Goal: Communication & Community: Answer question/provide support

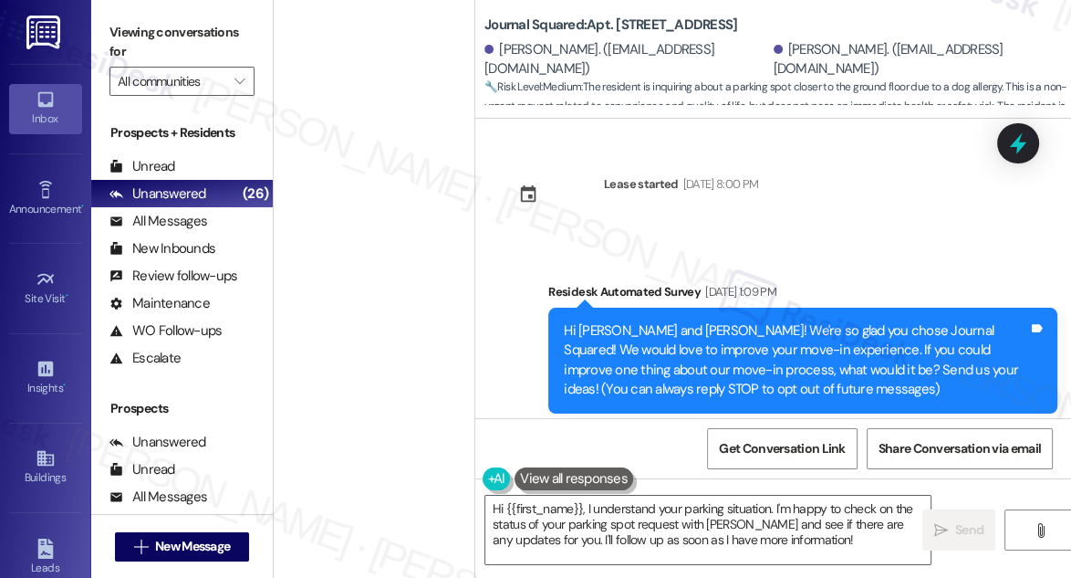
scroll to position [1493, 0]
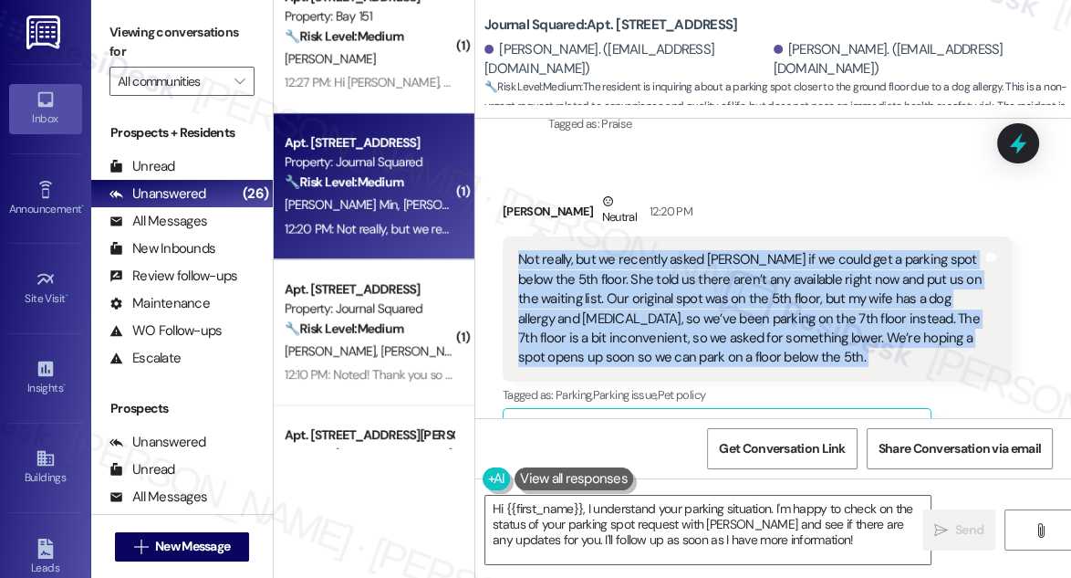
click at [747, 267] on div "Not really, but we recently asked [PERSON_NAME] if we could get a parking spot …" at bounding box center [750, 309] width 464 height 118
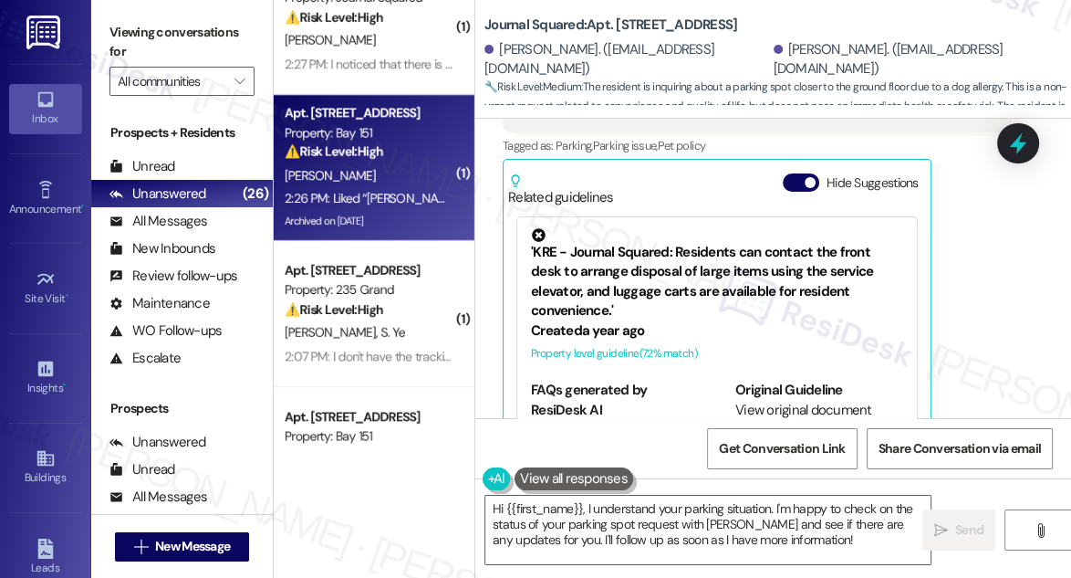
scroll to position [0, 0]
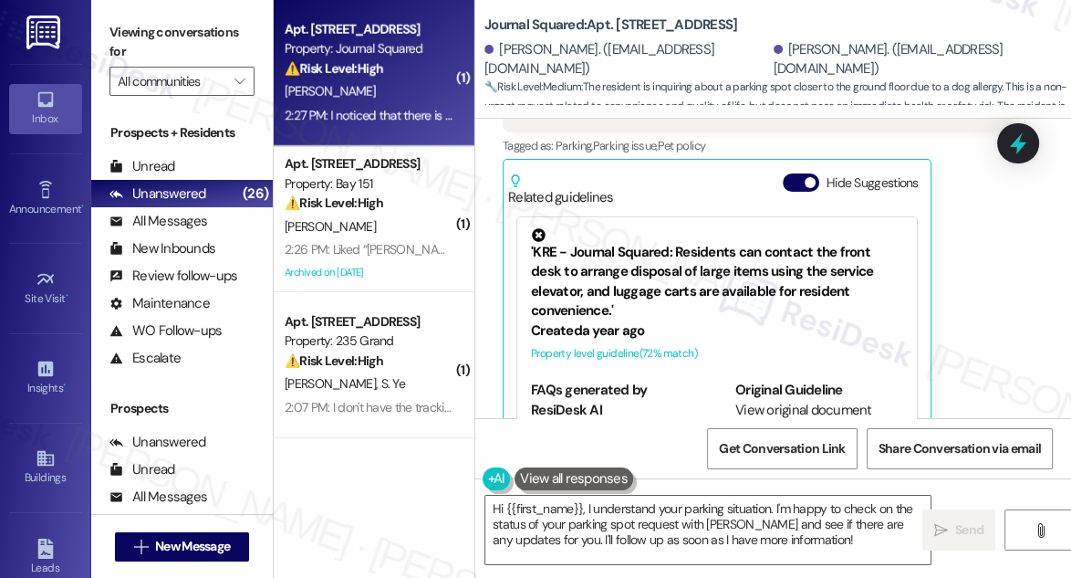
click at [381, 126] on div "2:27 PM: I noticed that there is a $517 legal fee added to my current balance. …" at bounding box center [369, 115] width 172 height 23
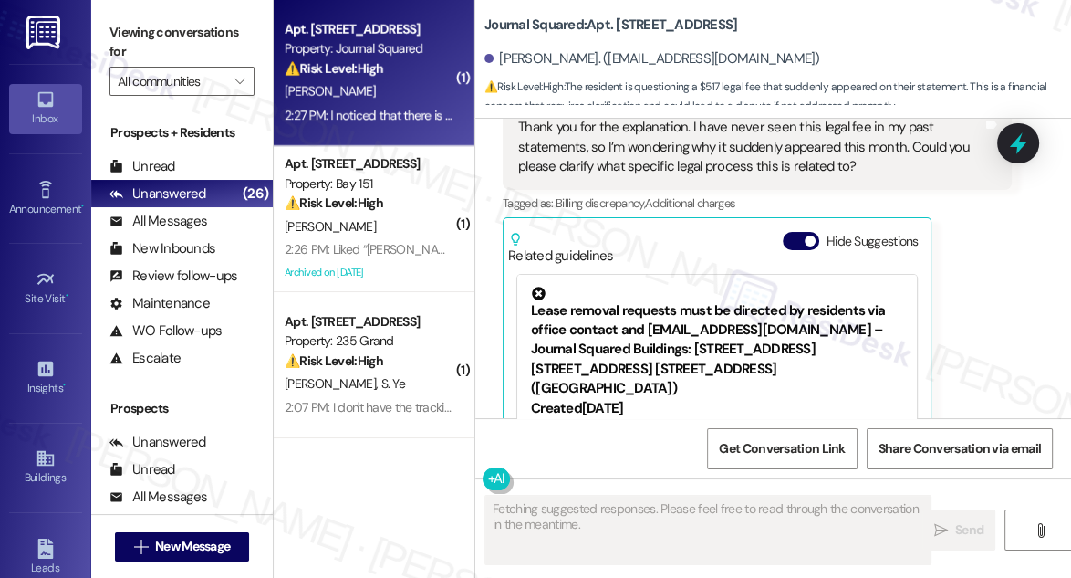
scroll to position [4777, 0]
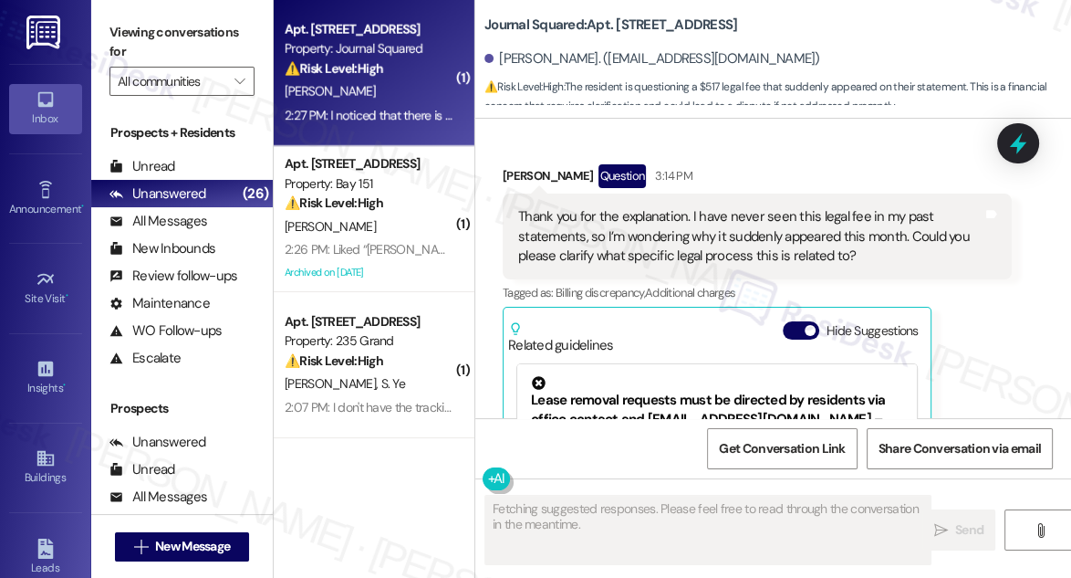
click at [706, 212] on div "Thank you for the explanation. I have never seen this legal fee in my past stat…" at bounding box center [750, 236] width 464 height 58
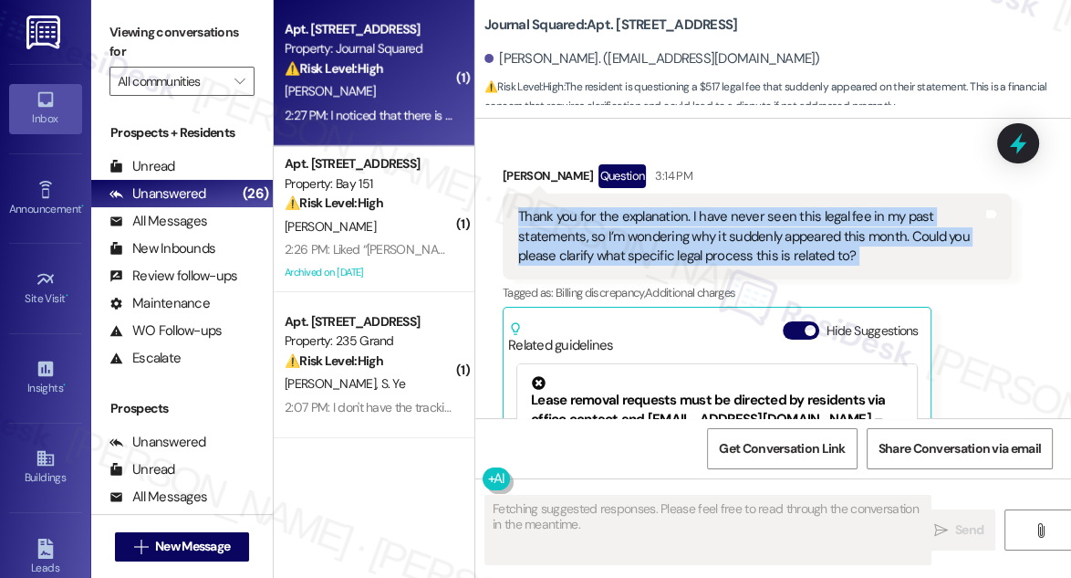
click at [706, 212] on div "Thank you for the explanation. I have never seen this legal fee in my past stat…" at bounding box center [750, 236] width 464 height 58
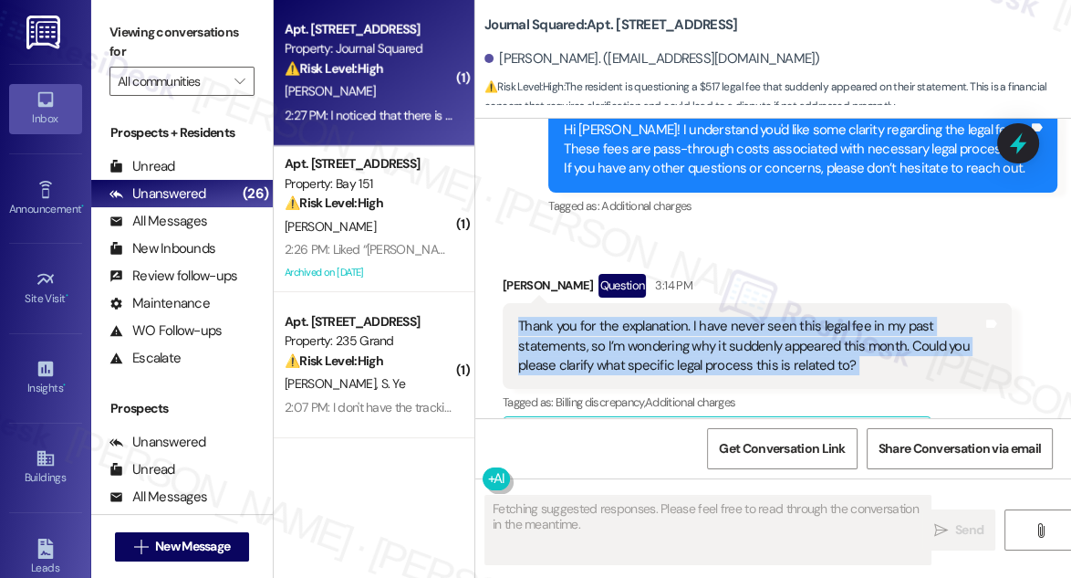
scroll to position [4528, 0]
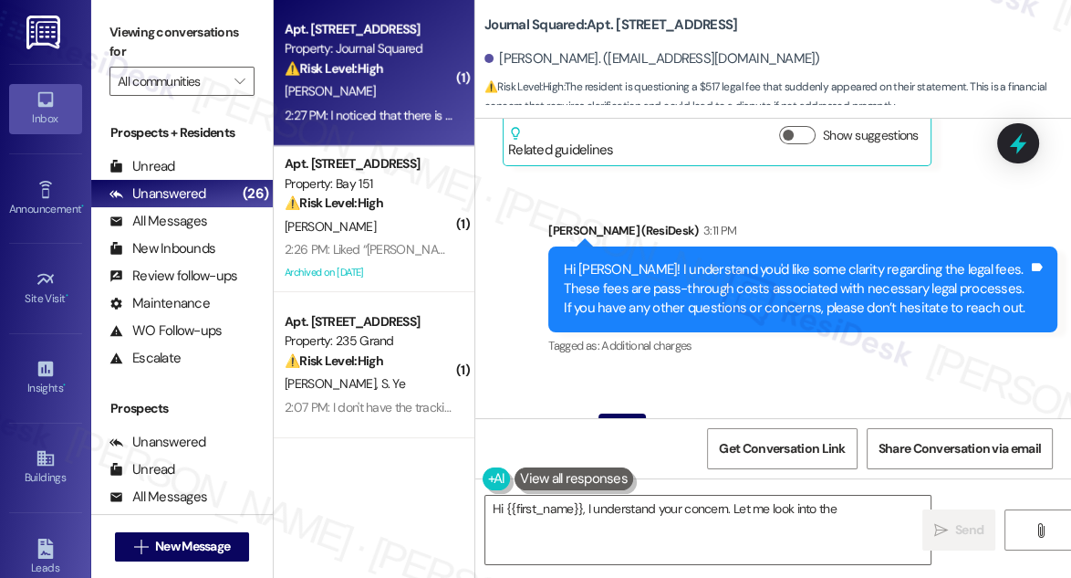
click at [722, 260] on div "Hi Xuer! I understand you'd like some clarity regarding the legal fees. These f…" at bounding box center [796, 289] width 464 height 58
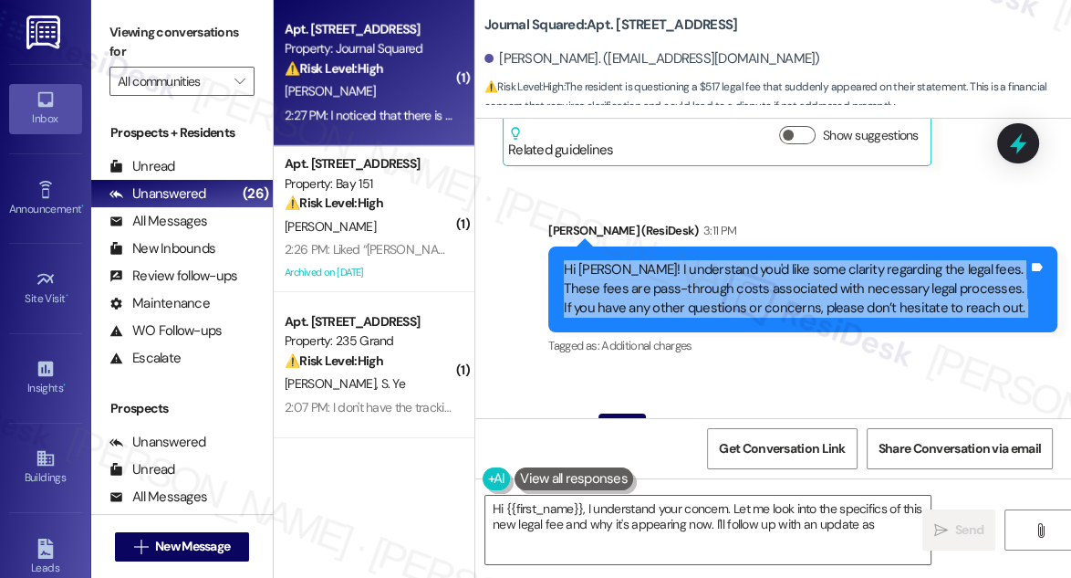
click at [722, 260] on div "Hi Xuer! I understand you'd like some clarity regarding the legal fees. These f…" at bounding box center [796, 289] width 464 height 58
type textarea "Hi {{first_name}}, I understand your concern. Let me look into the specifics of…"
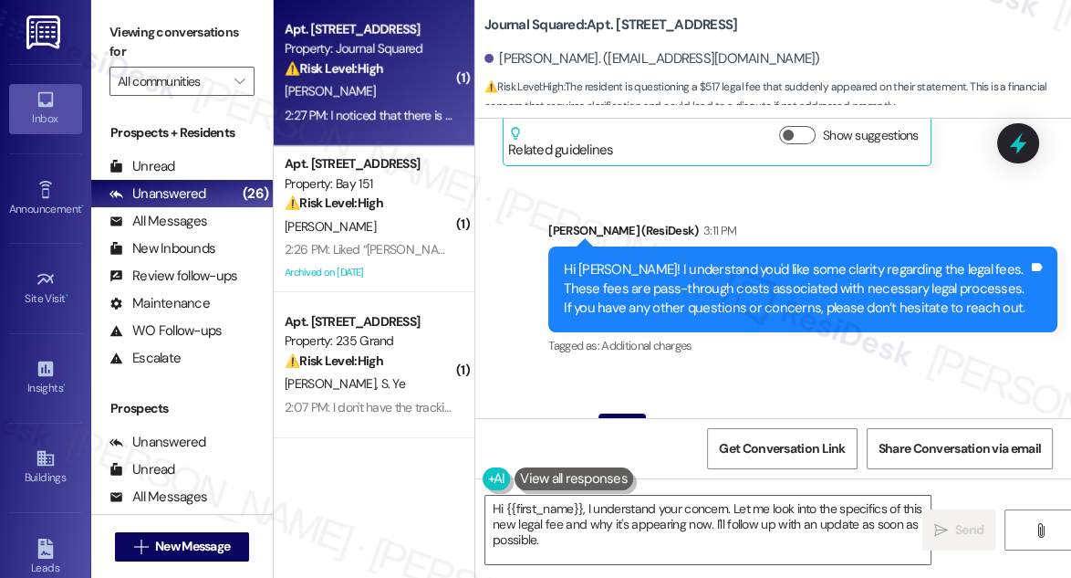
click at [825, 222] on div "Jane (ResiDesk) 3:11 PM" at bounding box center [802, 234] width 509 height 26
click at [817, 260] on div "Hi Xuer! I understand you'd like some clarity regarding the legal fees. These f…" at bounding box center [796, 289] width 464 height 58
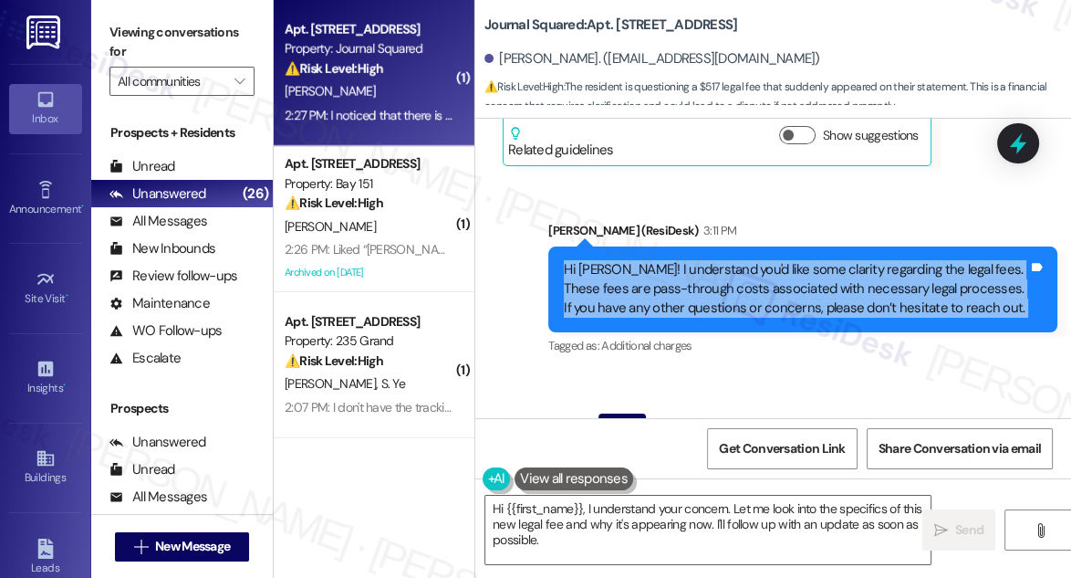
click at [817, 260] on div "Hi Xuer! I understand you'd like some clarity regarding the legal fees. These f…" at bounding box center [796, 289] width 464 height 58
click at [683, 260] on div "Hi Xuer! I understand you'd like some clarity regarding the legal fees. These f…" at bounding box center [796, 289] width 464 height 58
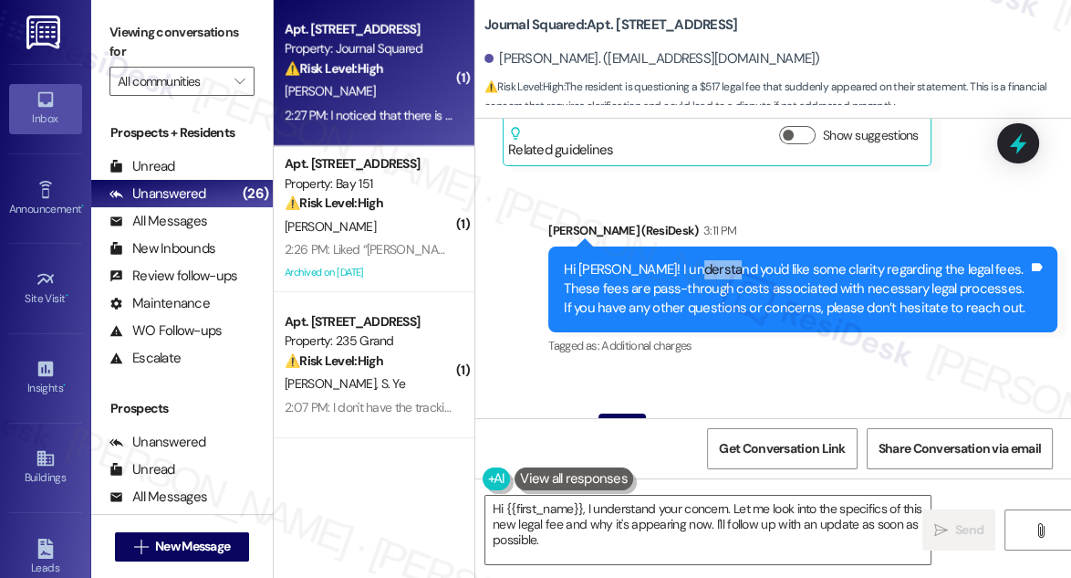
click at [683, 260] on div "Hi Xuer! I understand you'd like some clarity regarding the legal fees. These f…" at bounding box center [796, 289] width 464 height 58
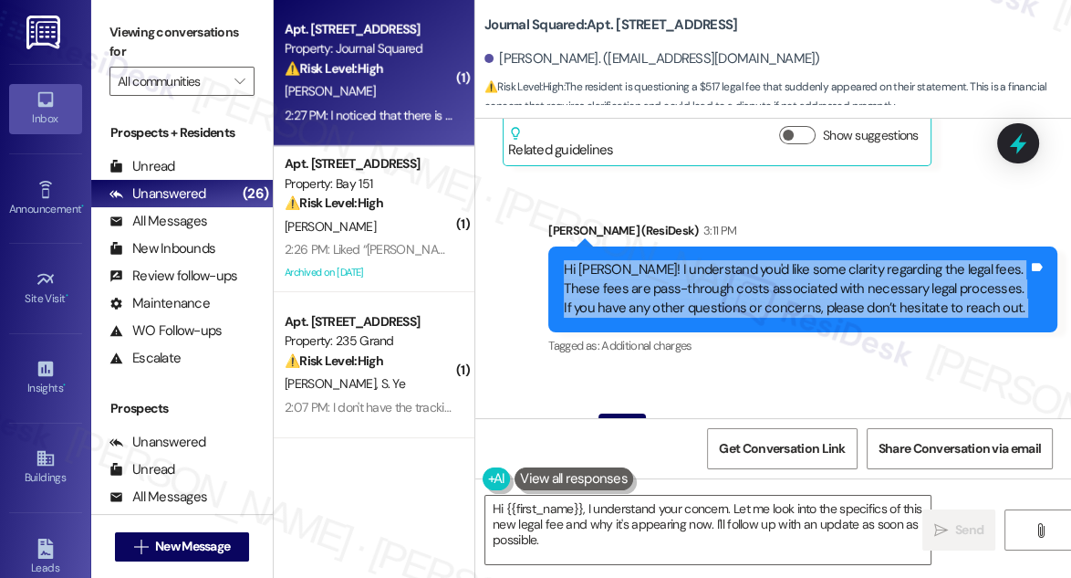
click at [683, 260] on div "Hi Xuer! I understand you'd like some clarity regarding the legal fees. These f…" at bounding box center [796, 289] width 464 height 58
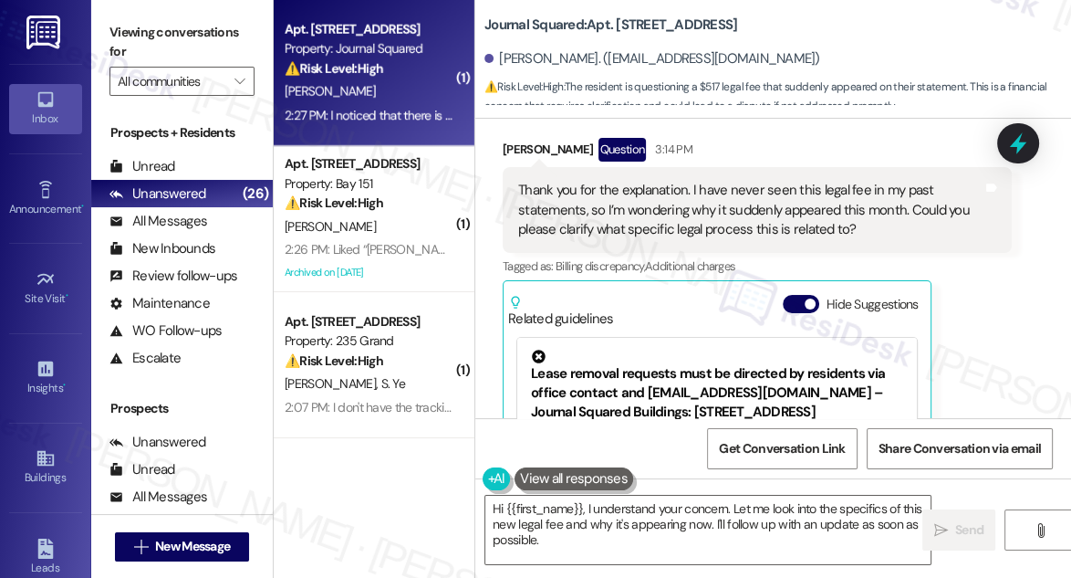
scroll to position [4777, 0]
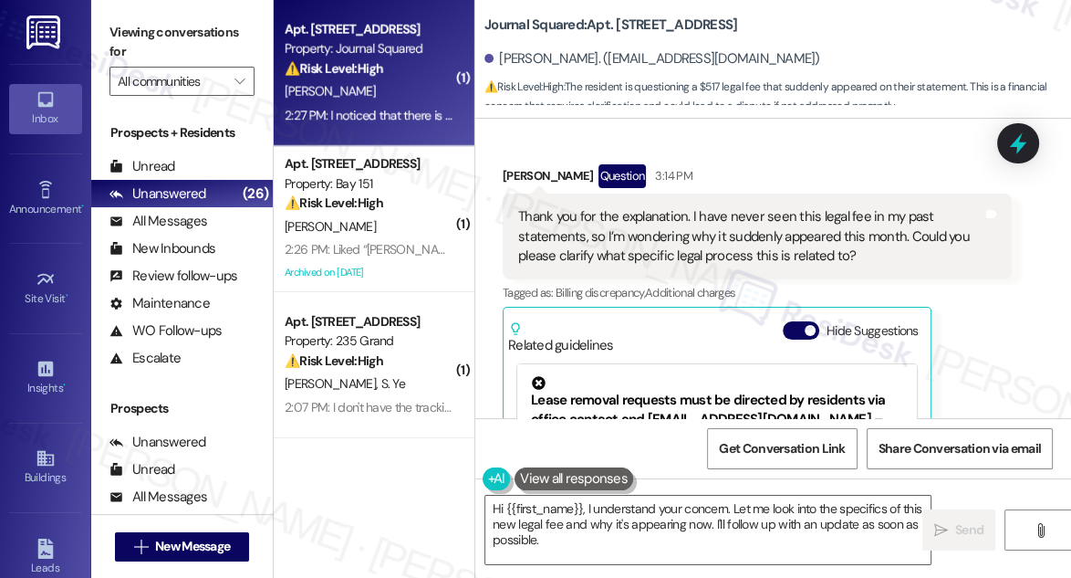
click at [600, 207] on div "Thank you for the explanation. I have never seen this legal fee in my past stat…" at bounding box center [750, 236] width 464 height 58
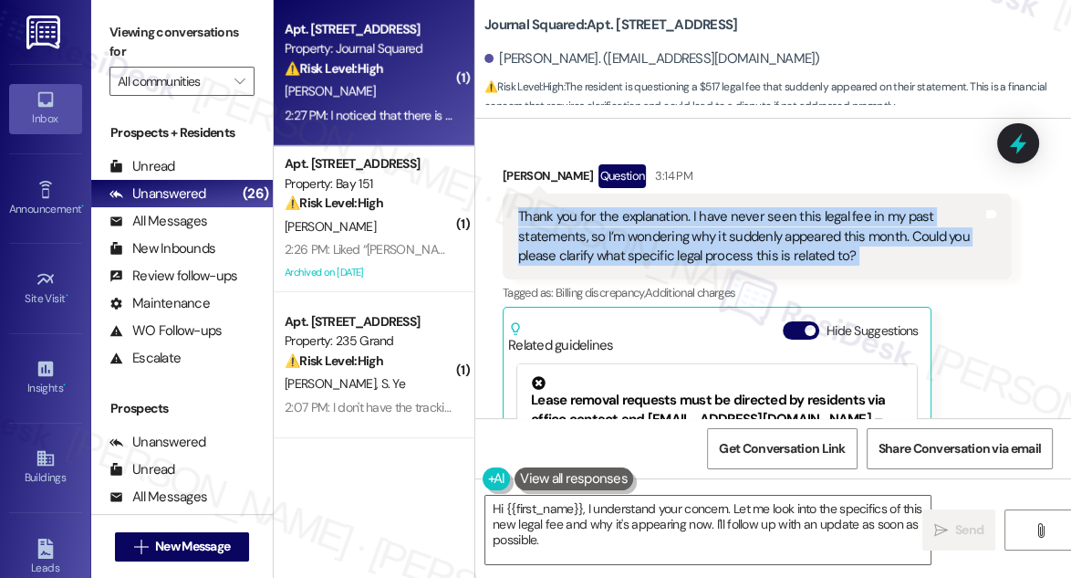
click at [600, 207] on div "Thank you for the explanation. I have never seen this legal fee in my past stat…" at bounding box center [750, 236] width 464 height 58
click at [781, 193] on div "Thank you for the explanation. I have never seen this legal fee in my past stat…" at bounding box center [757, 236] width 509 height 86
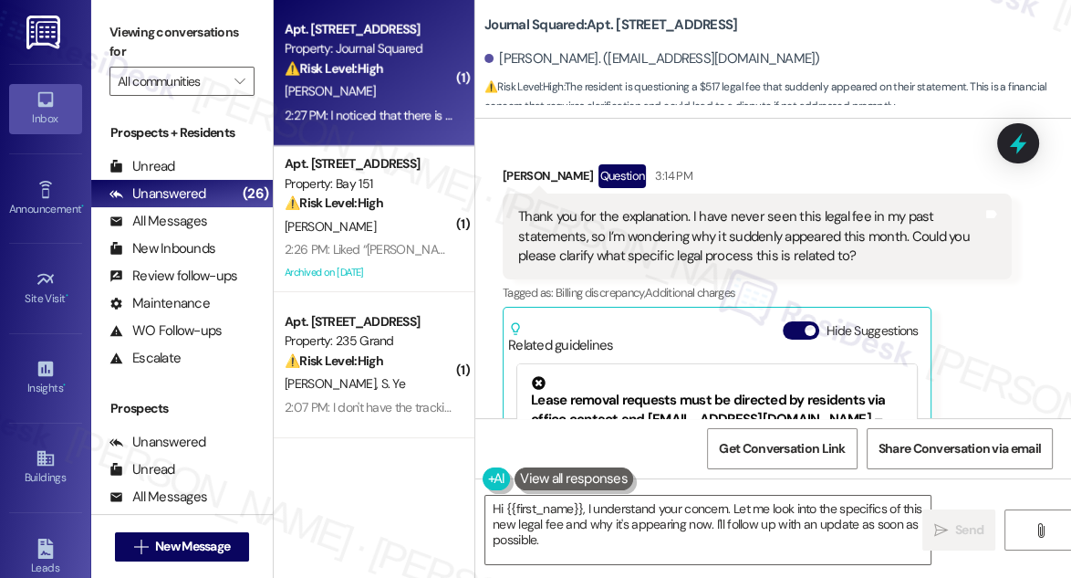
click at [750, 214] on div "Thank you for the explanation. I have never seen this legal fee in my past stat…" at bounding box center [750, 236] width 464 height 58
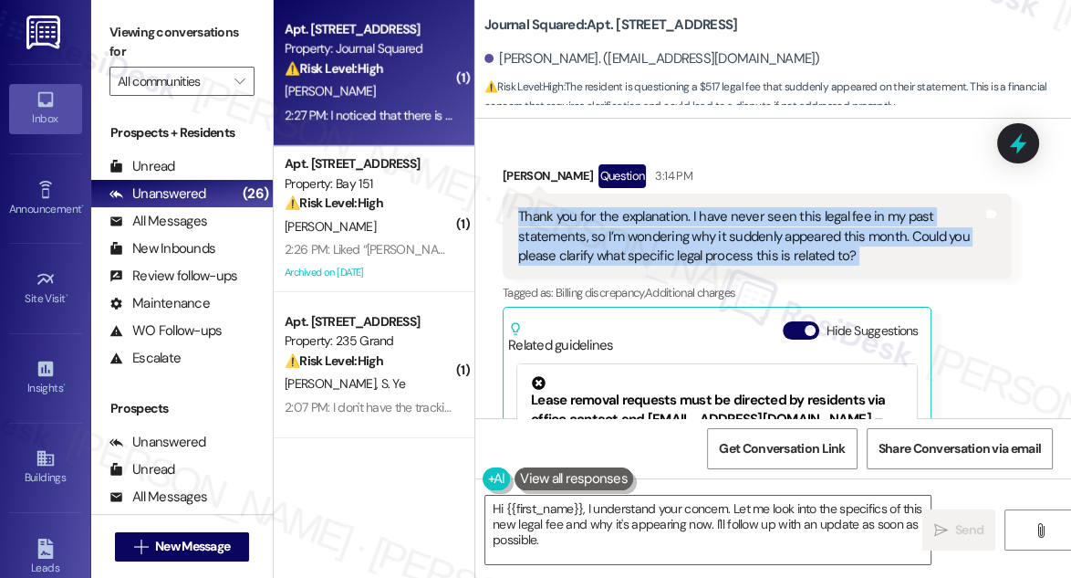
click at [750, 214] on div "Thank you for the explanation. I have never seen this legal fee in my past stat…" at bounding box center [750, 236] width 464 height 58
click at [725, 217] on div "Thank you for the explanation. I have never seen this legal fee in my past stat…" at bounding box center [750, 236] width 464 height 58
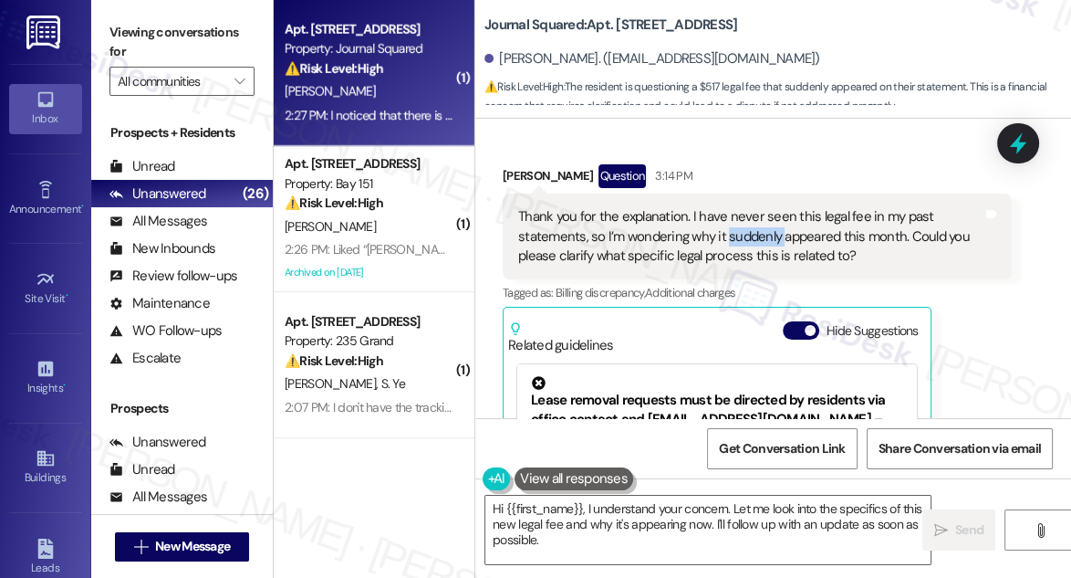
click at [725, 217] on div "Thank you for the explanation. I have never seen this legal fee in my past stat…" at bounding box center [750, 236] width 464 height 58
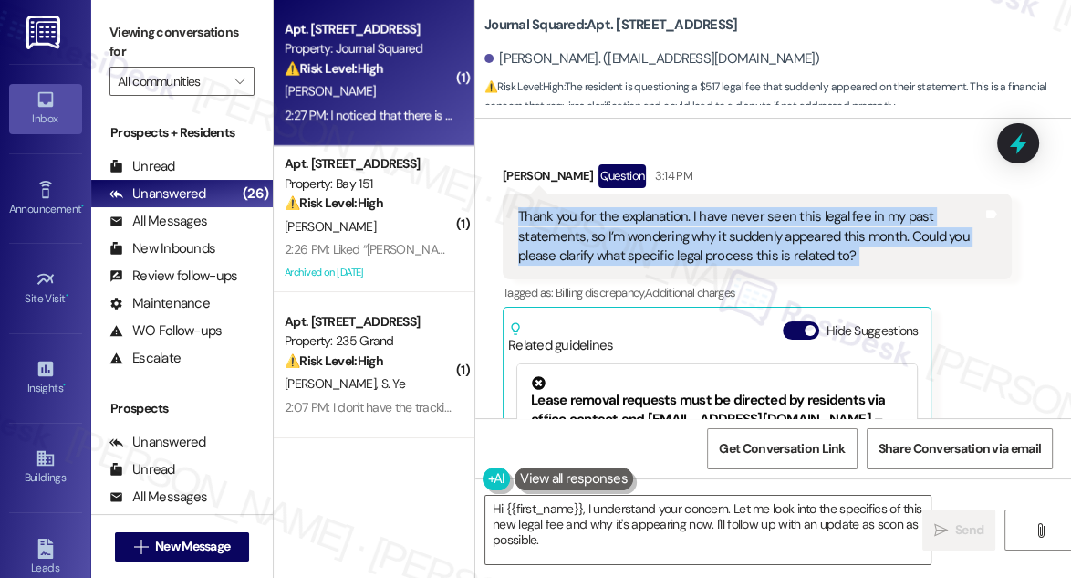
click at [725, 217] on div "Thank you for the explanation. I have never seen this legal fee in my past stat…" at bounding box center [750, 236] width 464 height 58
click at [840, 223] on div "Thank you for the explanation. I have never seen this legal fee in my past stat…" at bounding box center [750, 236] width 464 height 58
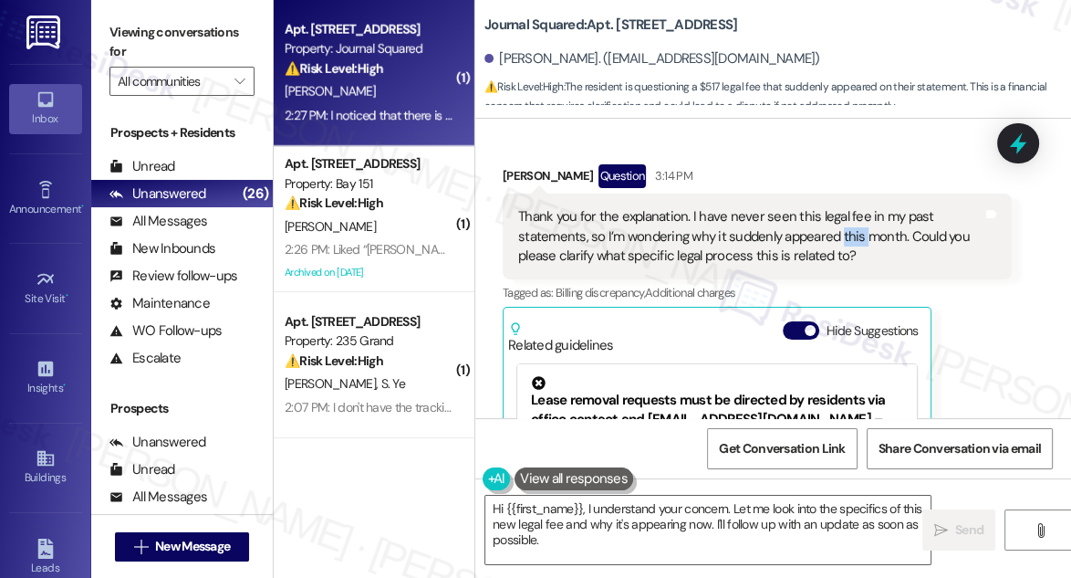
click at [840, 223] on div "Thank you for the explanation. I have never seen this legal fee in my past stat…" at bounding box center [750, 236] width 464 height 58
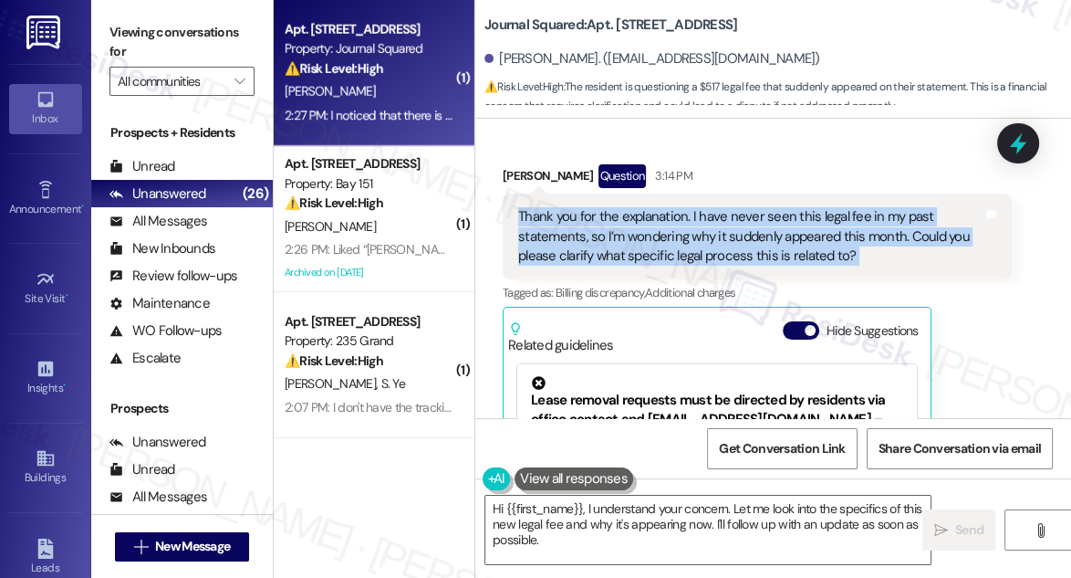
click at [840, 223] on div "Thank you for the explanation. I have never seen this legal fee in my past stat…" at bounding box center [750, 236] width 464 height 58
click at [881, 231] on div "Thank you for the explanation. I have never seen this legal fee in my past stat…" at bounding box center [750, 236] width 464 height 58
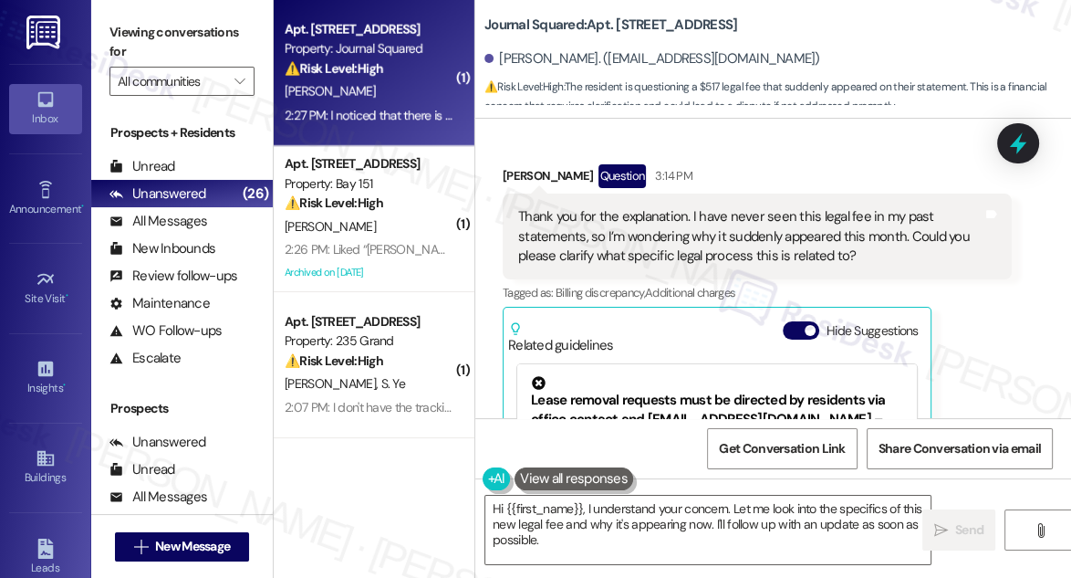
click at [881, 231] on div "Thank you for the explanation. I have never seen this legal fee in my past stat…" at bounding box center [750, 236] width 464 height 58
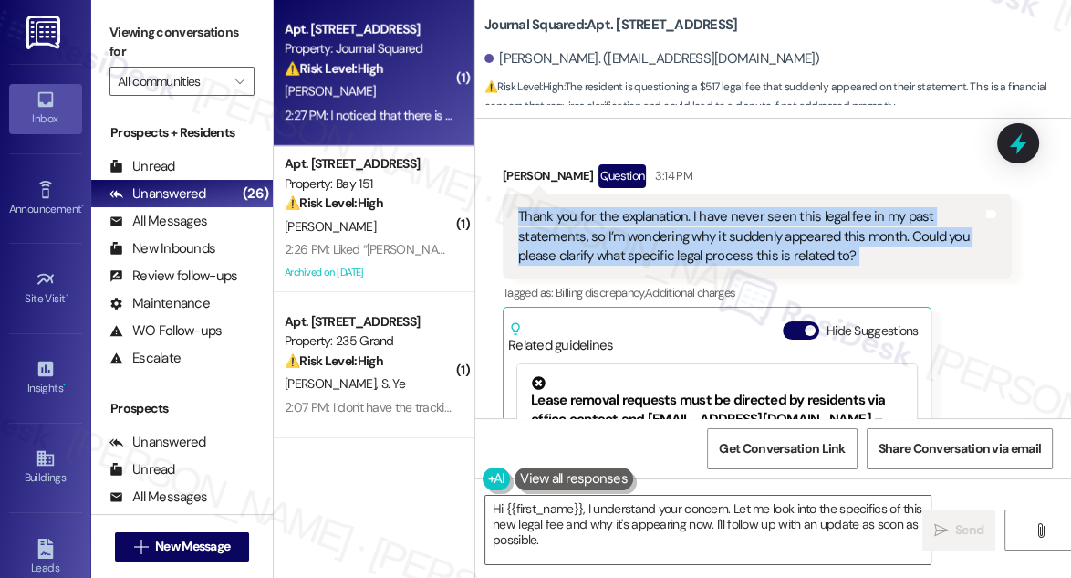
click at [881, 231] on div "Thank you for the explanation. I have never seen this legal fee in my past stat…" at bounding box center [750, 236] width 464 height 58
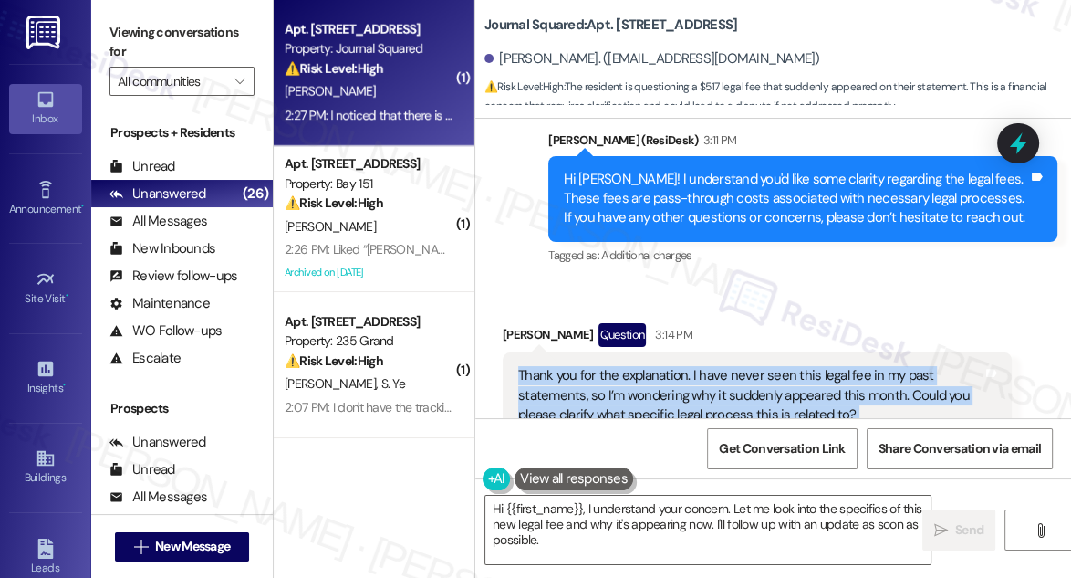
scroll to position [4529, 0]
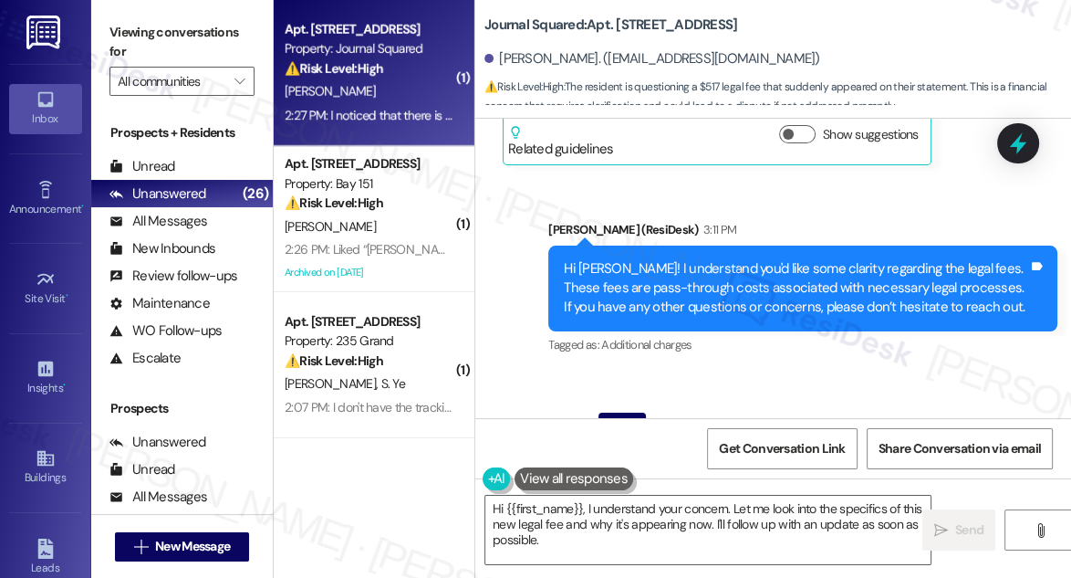
click at [800, 259] on div "Hi Xuer! I understand you'd like some clarity regarding the legal fees. These f…" at bounding box center [796, 288] width 464 height 58
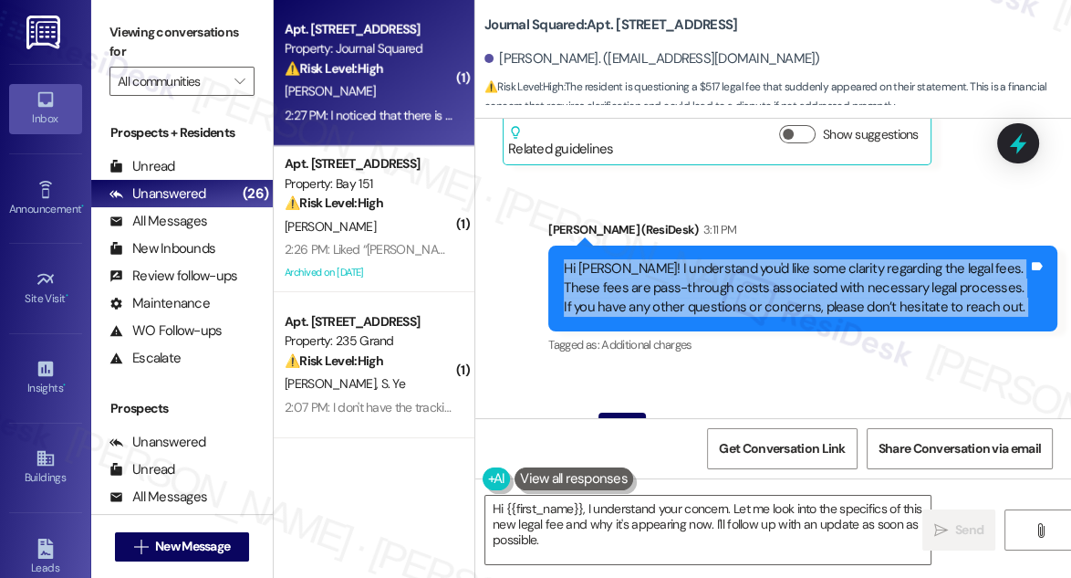
click at [800, 259] on div "Hi Xuer! I understand you'd like some clarity regarding the legal fees. These f…" at bounding box center [796, 288] width 464 height 58
click at [718, 259] on div "Hi Xuer! I understand you'd like some clarity regarding the legal fees. These f…" at bounding box center [796, 288] width 464 height 58
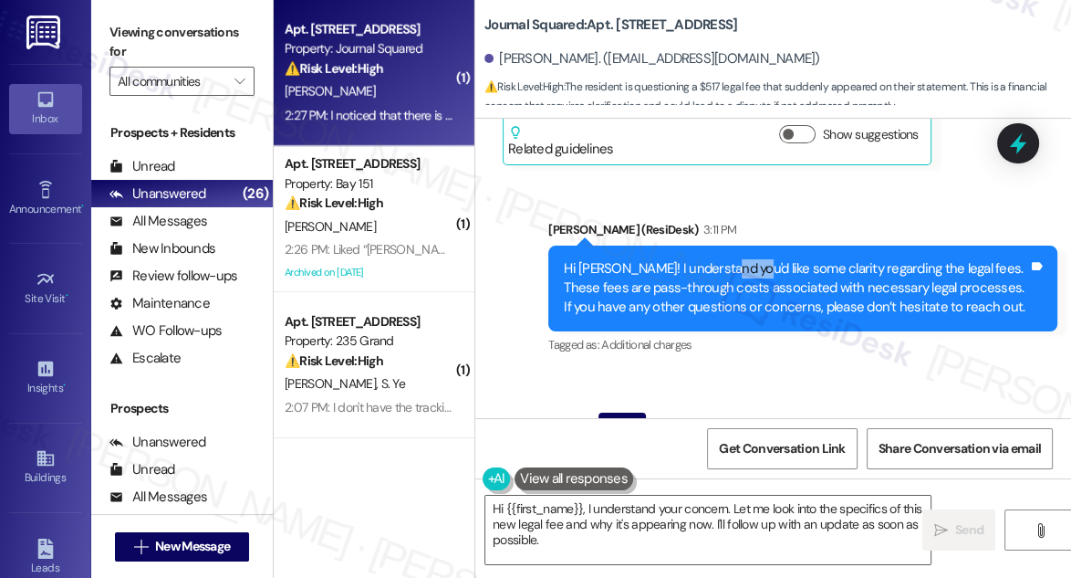
click at [718, 259] on div "Hi Xuer! I understand you'd like some clarity regarding the legal fees. These f…" at bounding box center [796, 288] width 464 height 58
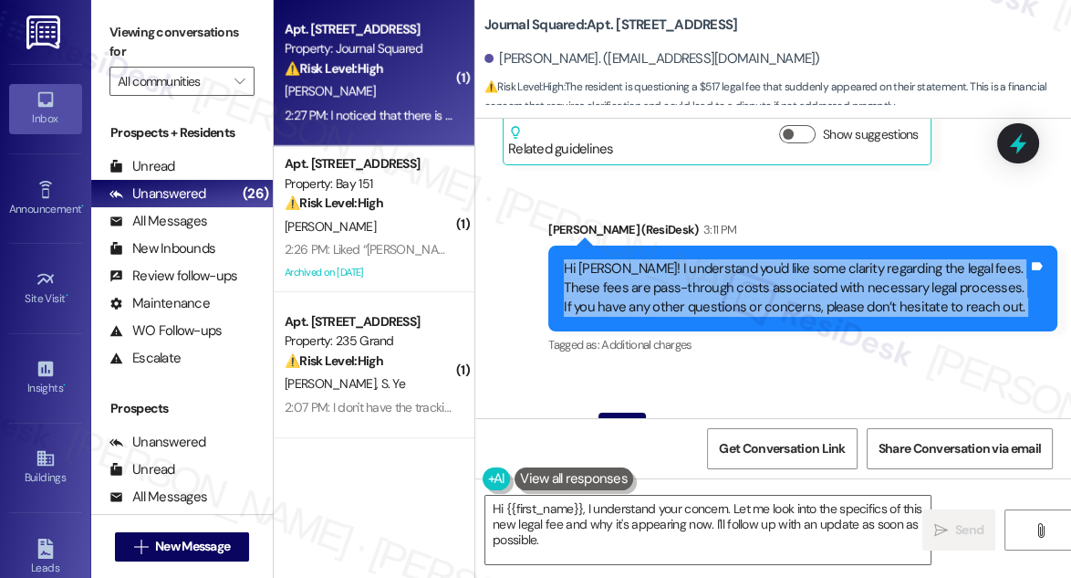
click at [718, 259] on div "Hi Xuer! I understand you'd like some clarity regarding the legal fees. These f…" at bounding box center [796, 288] width 464 height 58
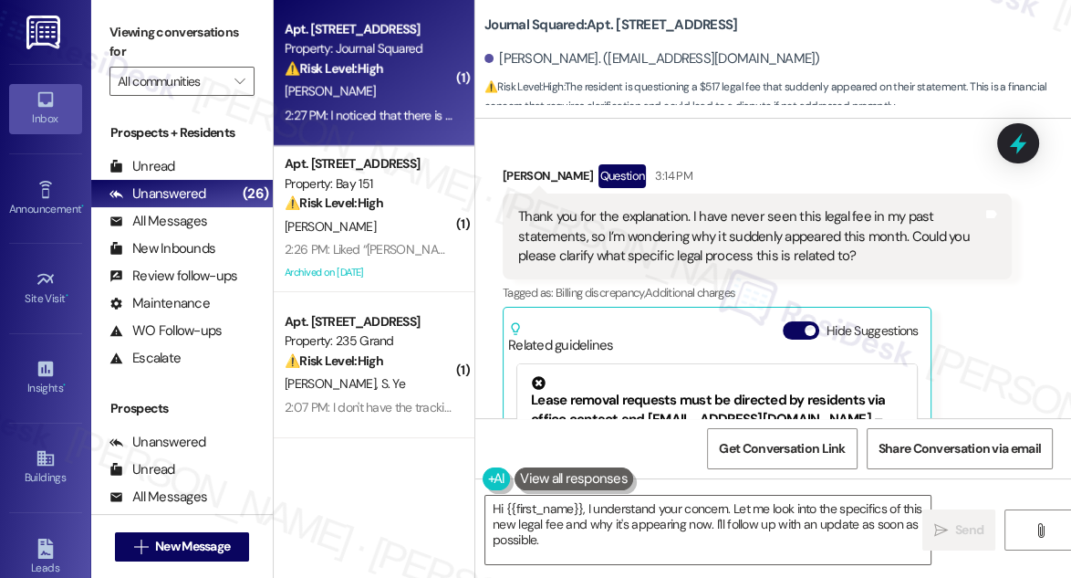
scroll to position [4944, 0]
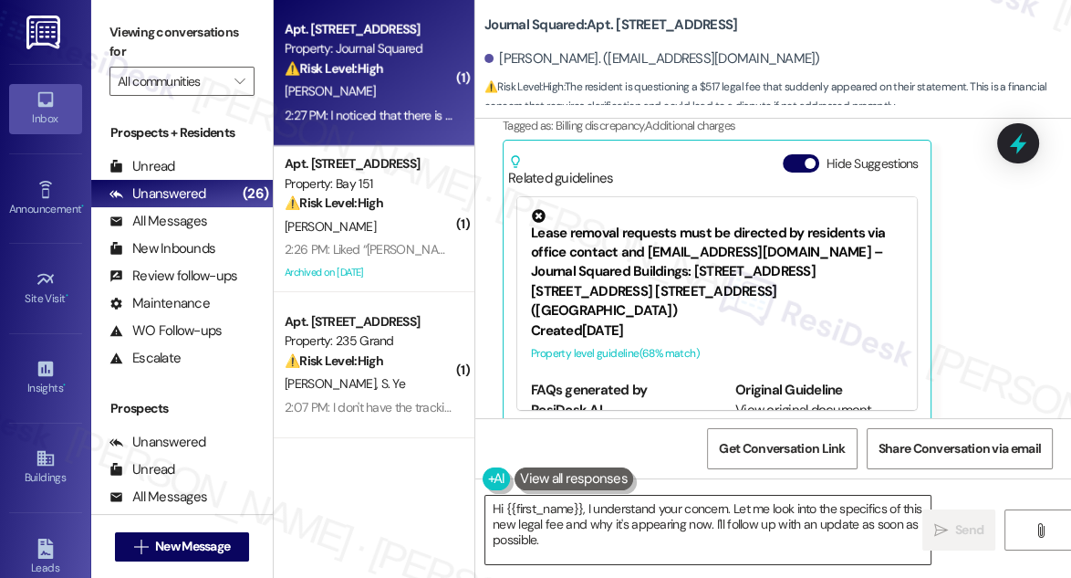
click at [738, 543] on textarea "Hi {{first_name}}, I understand your concern. Let me look into the specifics of…" at bounding box center [707, 530] width 445 height 68
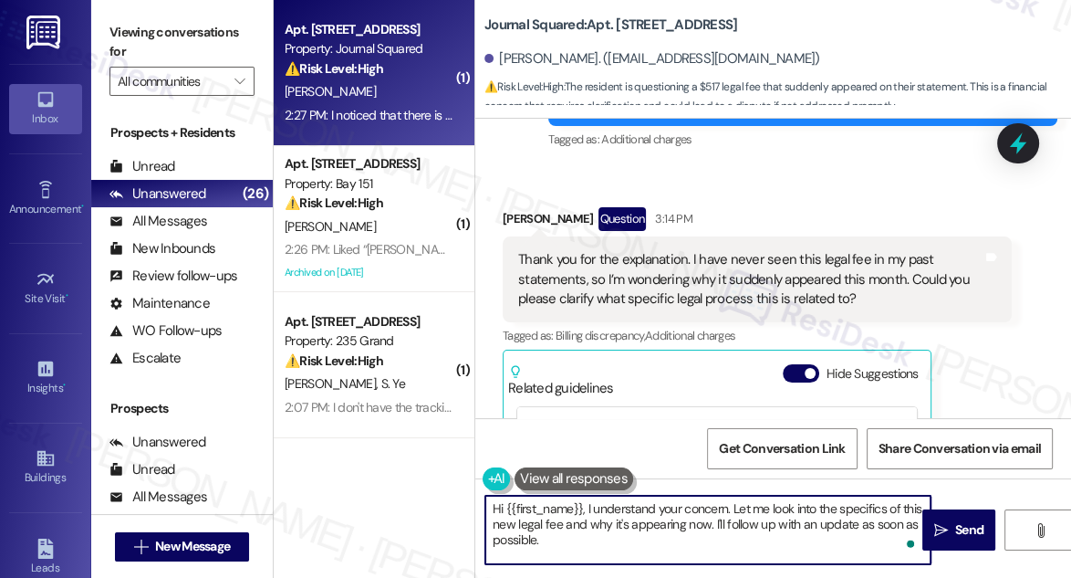
scroll to position [4695, 0]
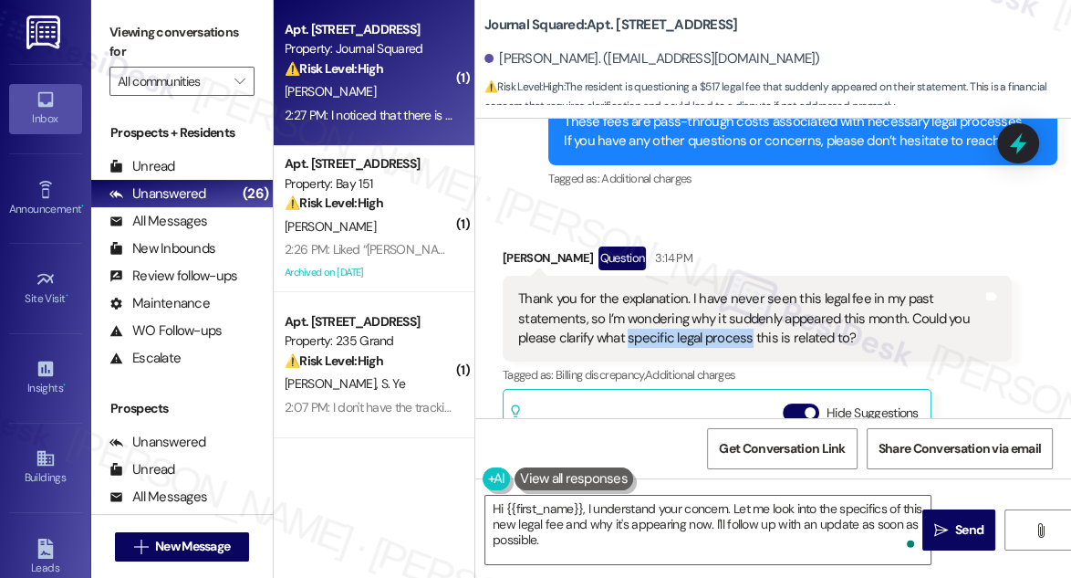
drag, startPoint x: 627, startPoint y: 320, endPoint x: 749, endPoint y: 319, distance: 122.3
click at [749, 319] on div "Thank you for the explanation. I have never seen this legal fee in my past stat…" at bounding box center [750, 318] width 464 height 58
copy div "specific legal process"
drag, startPoint x: 786, startPoint y: 184, endPoint x: 798, endPoint y: 189, distance: 12.7
click at [788, 184] on div "Received via SMS Xuer Liu May 02, 2025 at 7:47 PM Hi Jane, this is Xuer from Ap…" at bounding box center [773, 268] width 596 height 299
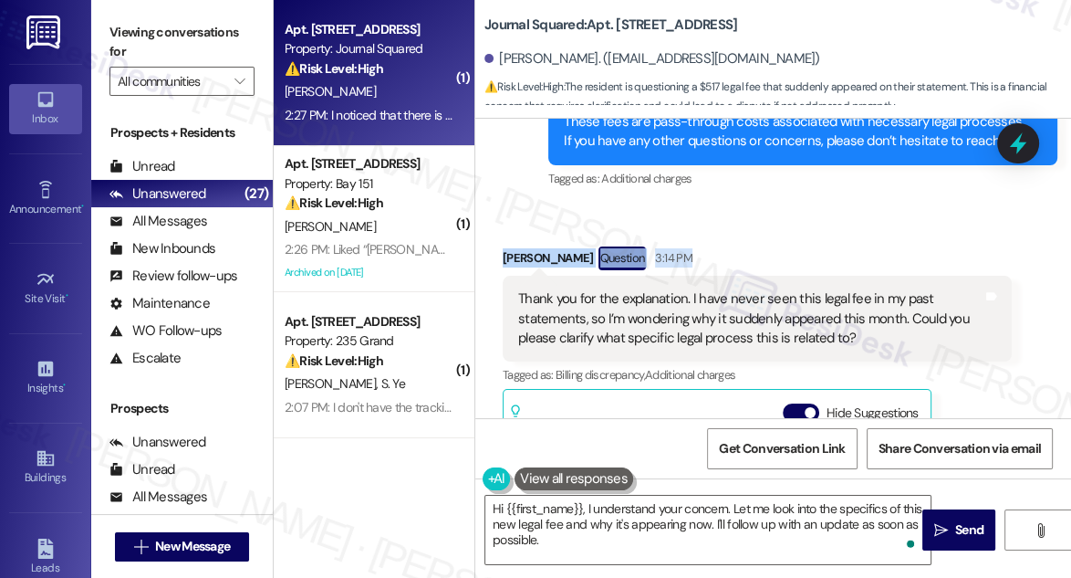
drag, startPoint x: 141, startPoint y: 22, endPoint x: 199, endPoint y: 18, distance: 58.5
click at [141, 22] on label "Viewing conversations for" at bounding box center [182, 42] width 145 height 48
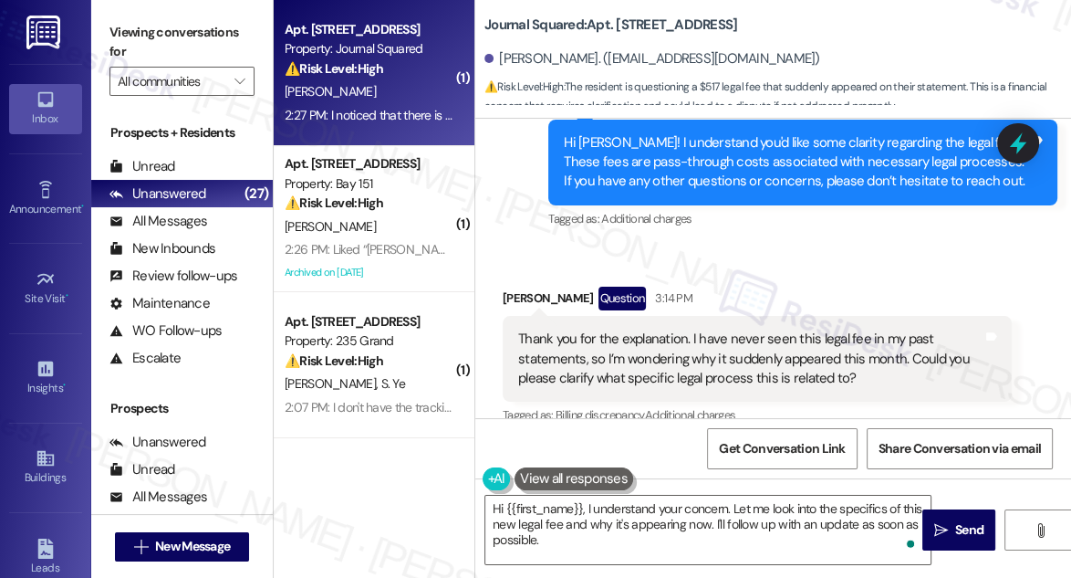
scroll to position [4613, 0]
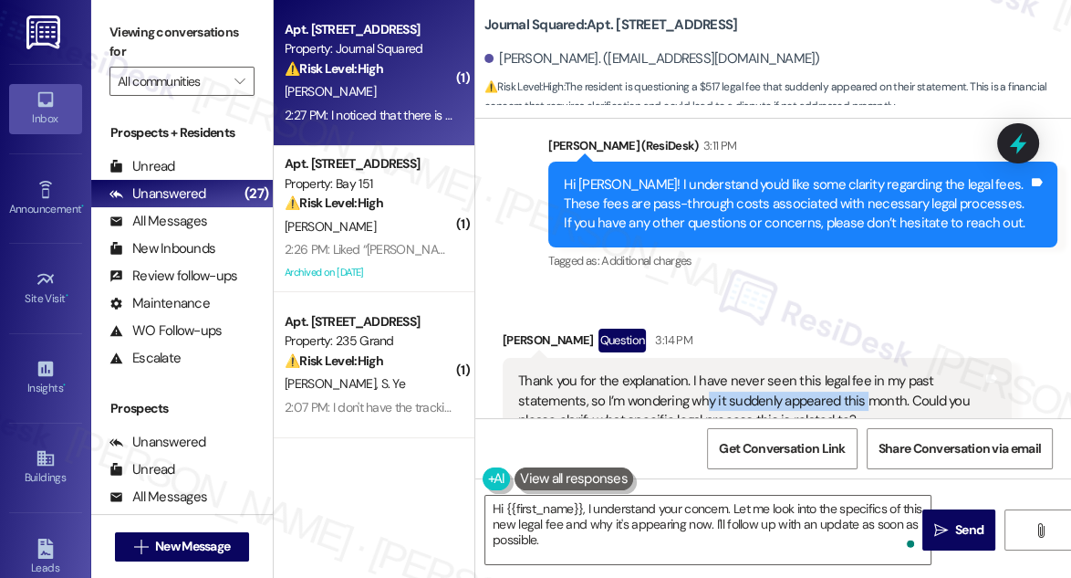
drag, startPoint x: 704, startPoint y: 374, endPoint x: 863, endPoint y: 374, distance: 158.8
click at [863, 374] on div "Thank you for the explanation. I have never seen this legal fee in my past stat…" at bounding box center [750, 400] width 464 height 58
click at [834, 257] on div "Sent via SMS Jane (ResiDesk) 3:11 PM Hi Xuer! I understand you'd like some clar…" at bounding box center [803, 205] width 537 height 166
click at [835, 183] on div "Hi Xuer! I understand you'd like some clarity regarding the legal fees. These f…" at bounding box center [796, 204] width 464 height 58
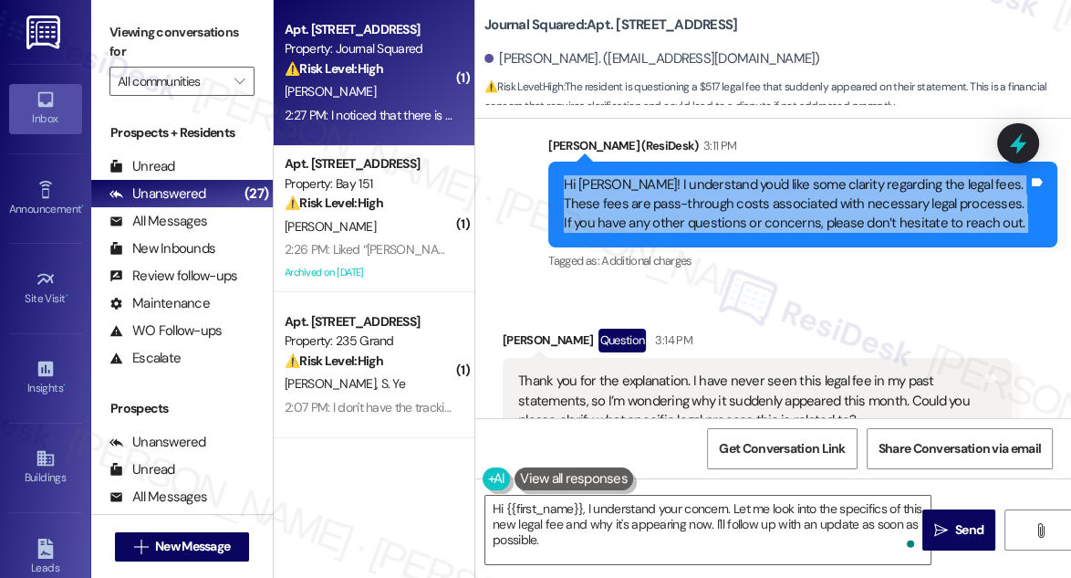
click at [835, 183] on div "Hi Xuer! I understand you'd like some clarity regarding the legal fees. These f…" at bounding box center [796, 204] width 464 height 58
click at [841, 203] on div "Hi Xuer! I understand you'd like some clarity regarding the legal fees. These f…" at bounding box center [796, 204] width 464 height 58
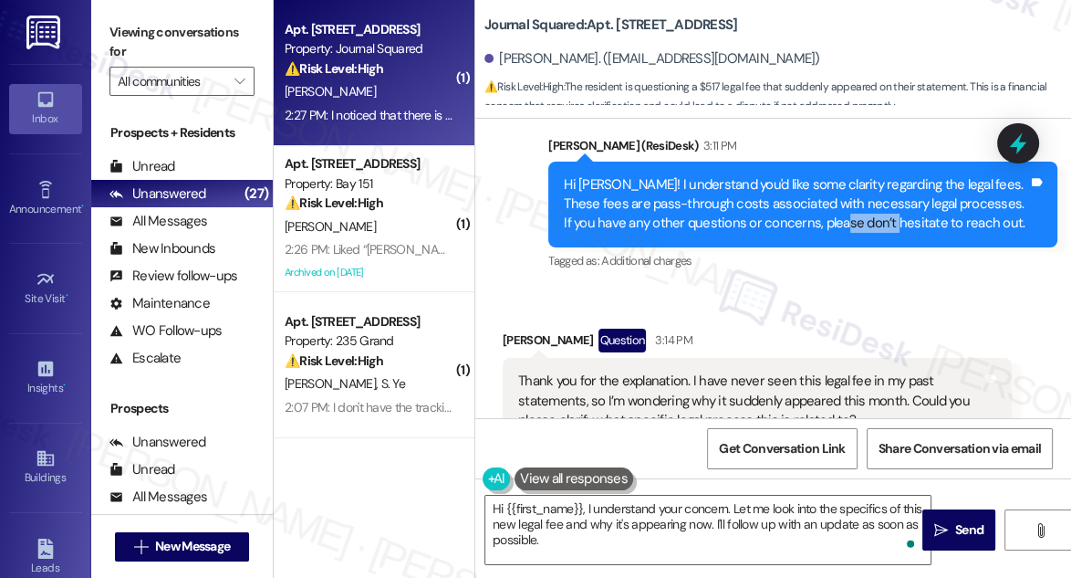
click at [841, 203] on div "Hi Xuer! I understand you'd like some clarity regarding the legal fees. These f…" at bounding box center [796, 204] width 464 height 58
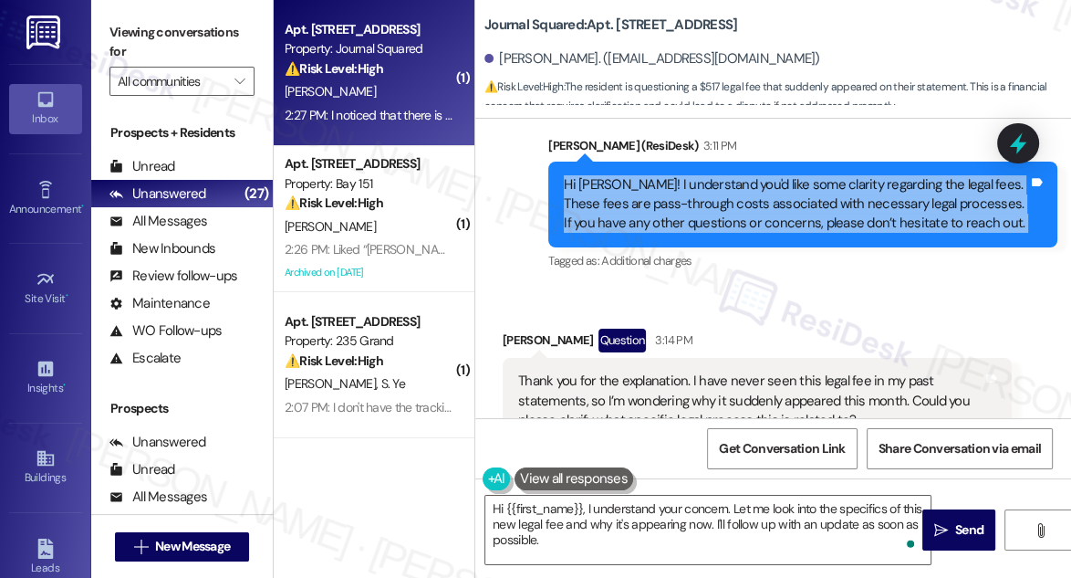
click at [841, 203] on div "Hi Xuer! I understand you'd like some clarity regarding the legal fees. These f…" at bounding box center [796, 204] width 464 height 58
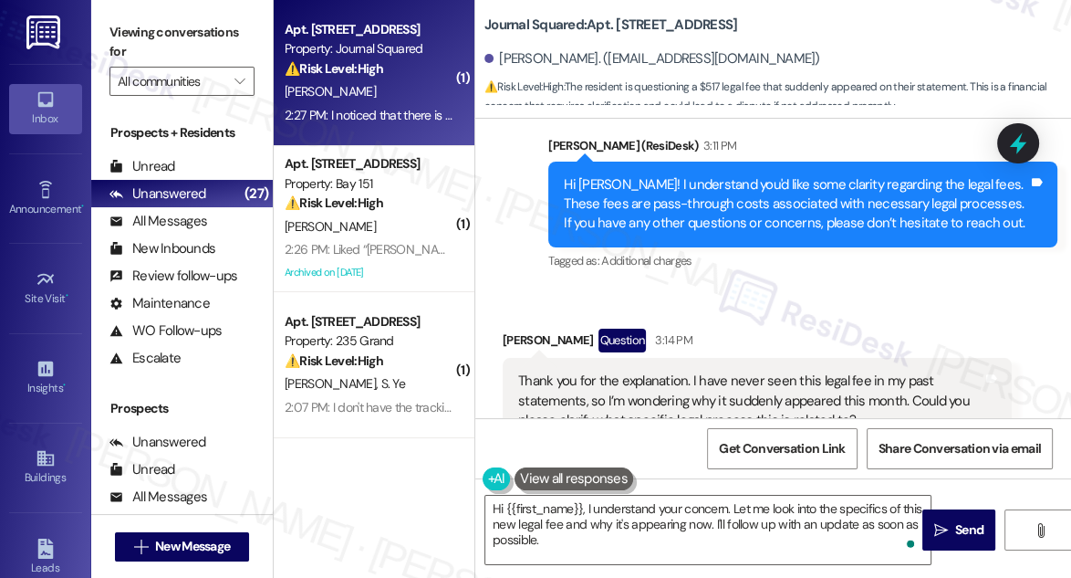
click at [750, 358] on div "Thank you for the explanation. I have never seen this legal fee in my past stat…" at bounding box center [757, 401] width 509 height 86
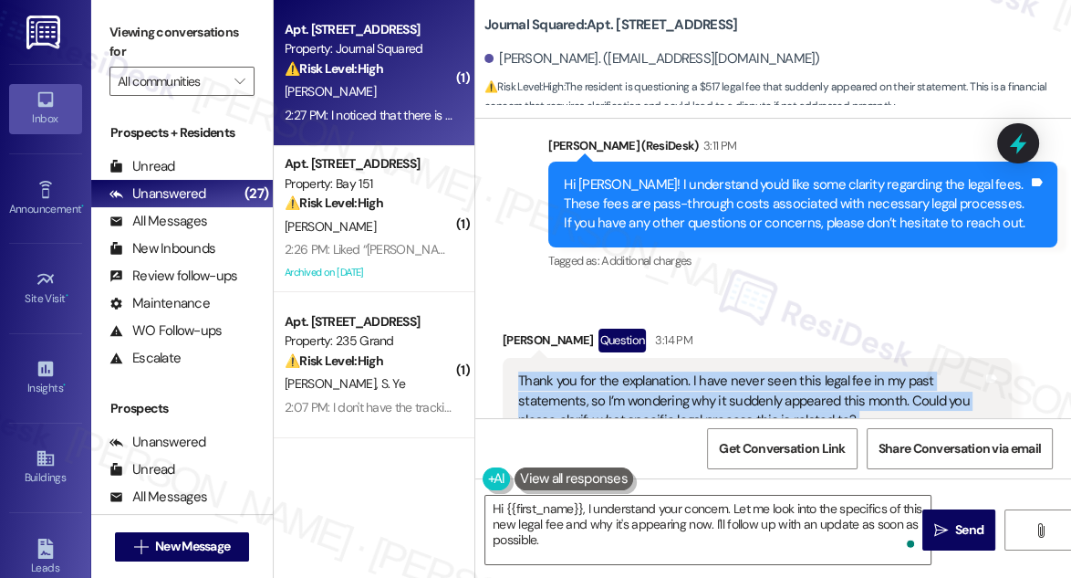
click at [750, 358] on div "Thank you for the explanation. I have never seen this legal fee in my past stat…" at bounding box center [757, 401] width 509 height 86
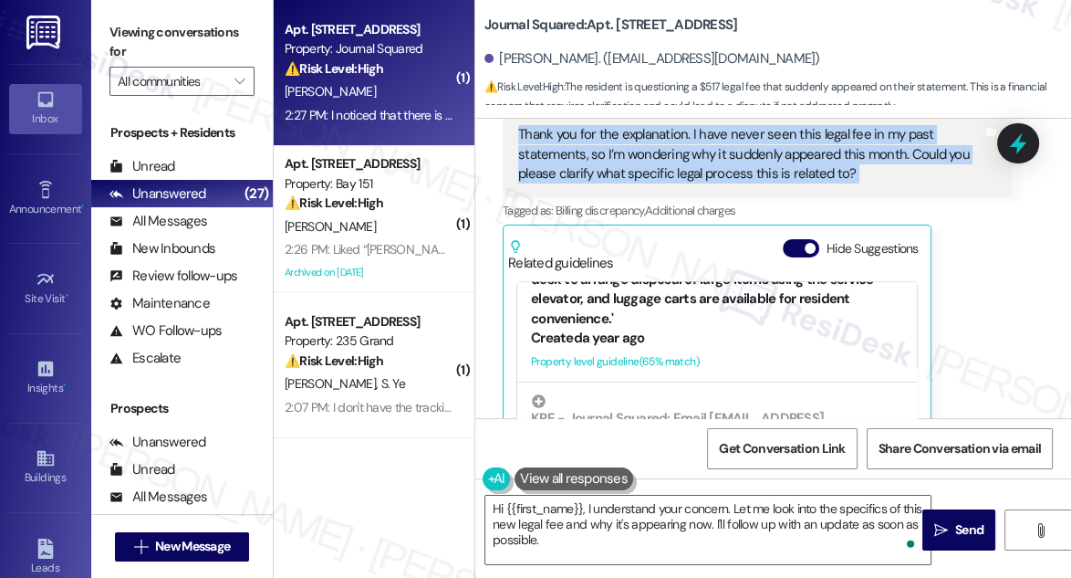
scroll to position [4862, 0]
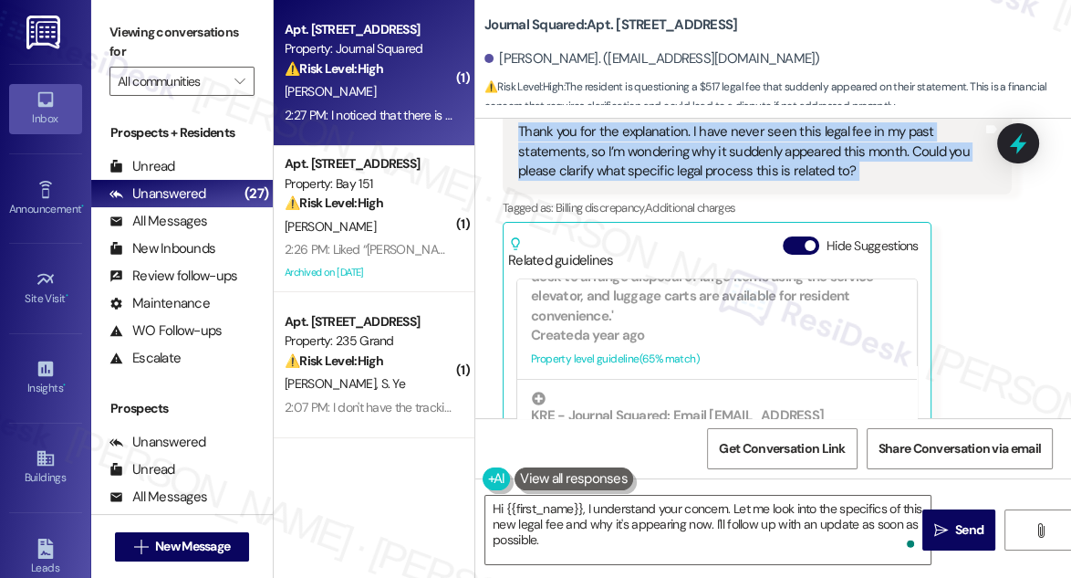
click at [948, 153] on div "Thank you for the explanation. I have never seen this legal fee in my past stat…" at bounding box center [750, 151] width 464 height 58
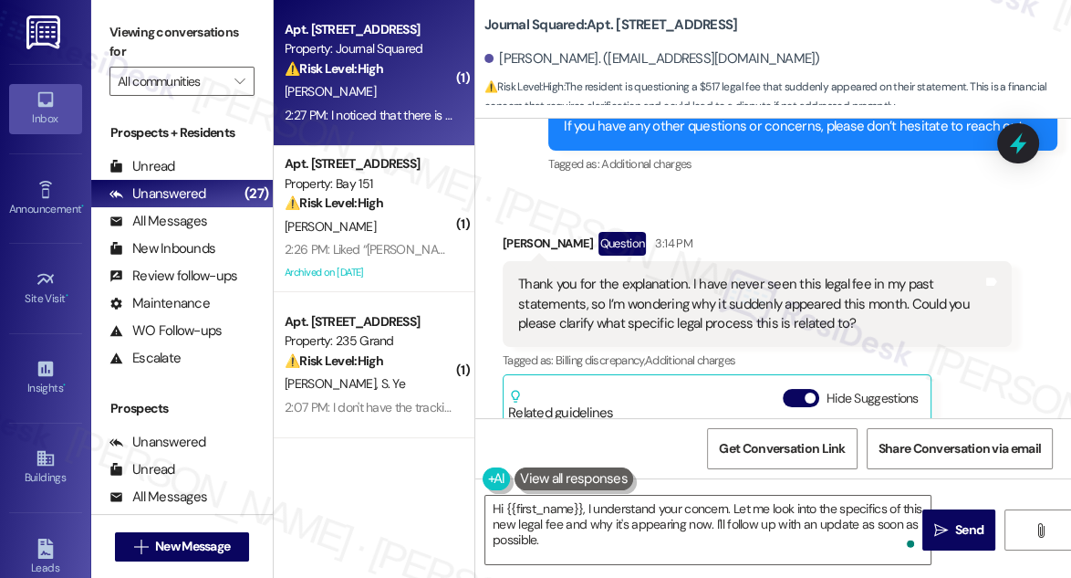
scroll to position [4696, 0]
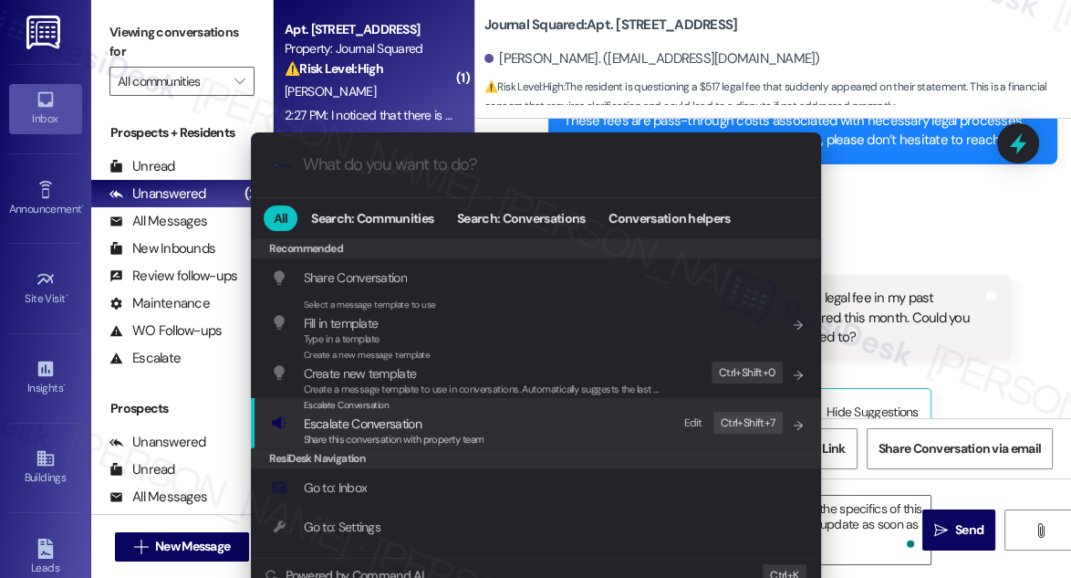
click at [404, 404] on div "Escalate Conversation" at bounding box center [394, 405] width 181 height 15
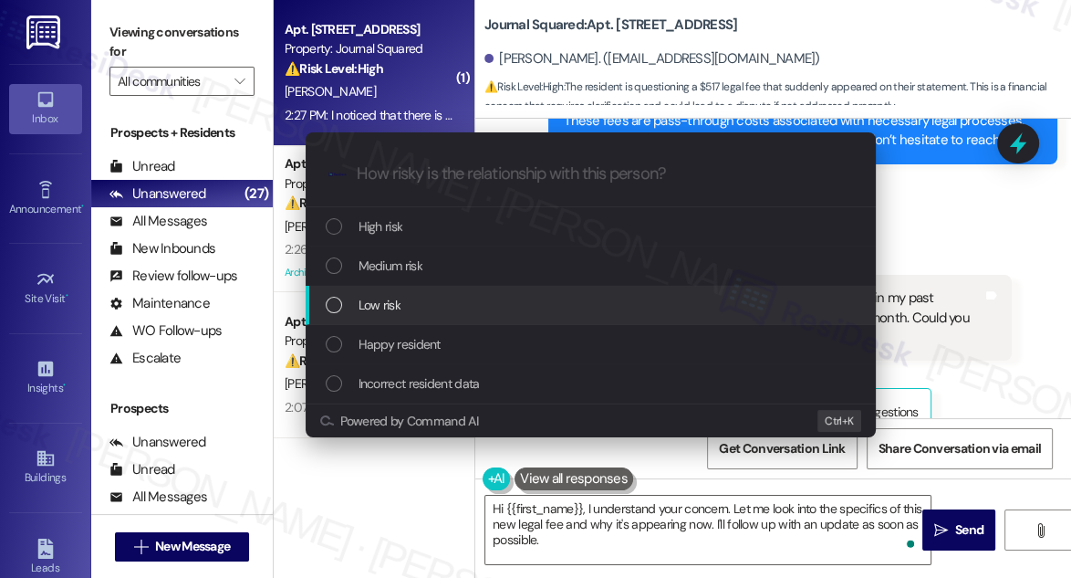
click at [443, 295] on div "Low risk" at bounding box center [593, 305] width 534 height 20
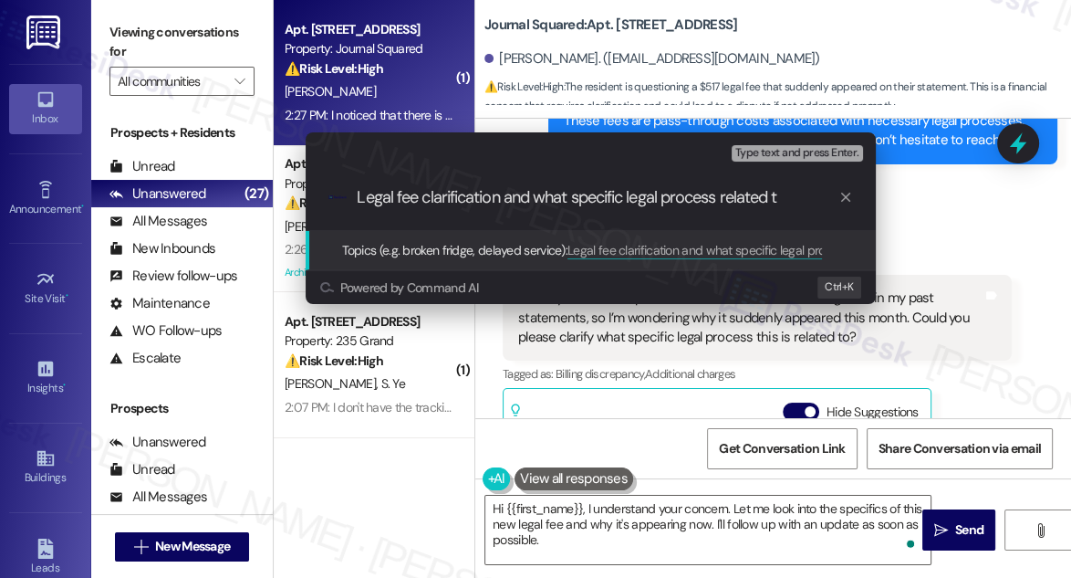
type input "Legal fee clarification and what specific legal process related to"
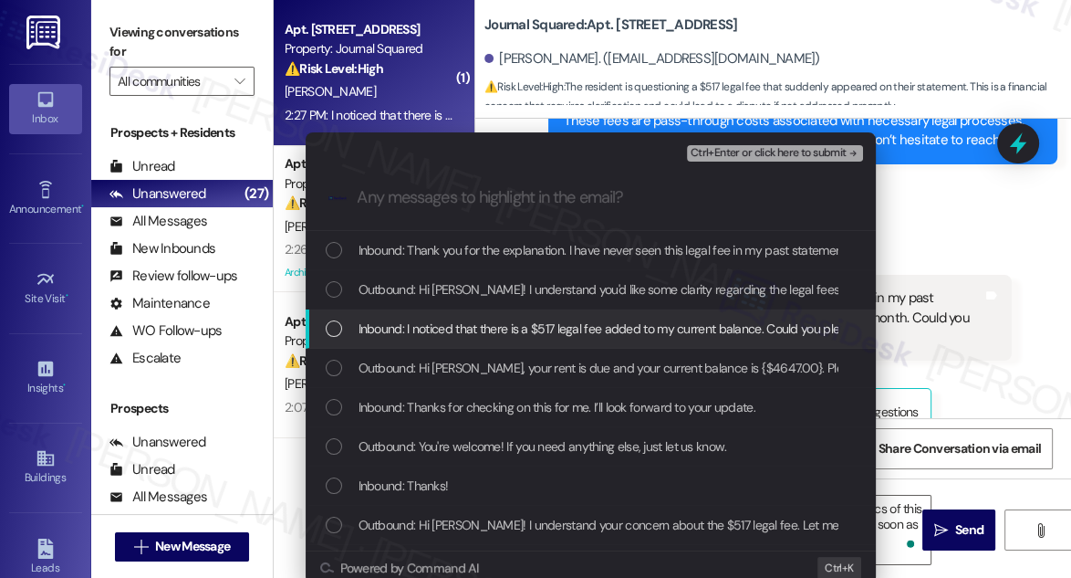
click at [565, 315] on div "Inbound: I noticed that there is a $517 legal fee added to my current balance. …" at bounding box center [591, 328] width 570 height 39
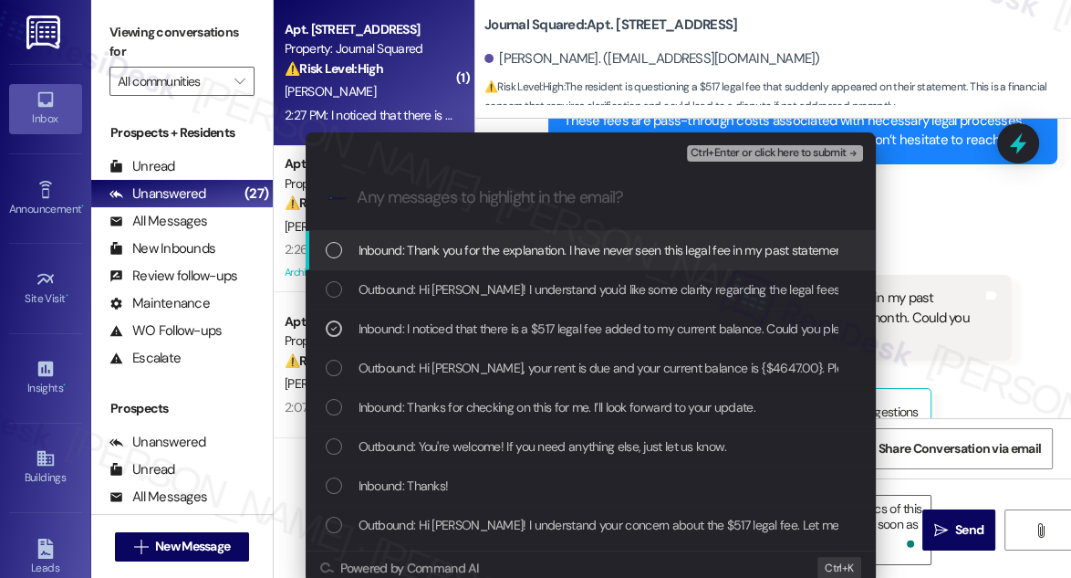
click at [580, 243] on span "Inbound: Thank you for the explanation. I have never seen this legal fee in my …" at bounding box center [940, 250] width 1163 height 20
click at [599, 242] on span "Inbound: Thank you for the explanation. I have never seen this legal fee in my …" at bounding box center [940, 250] width 1163 height 20
click at [603, 247] on span "Inbound: Thank you for the explanation. I have never seen this legal fee in my …" at bounding box center [940, 250] width 1163 height 20
click at [773, 155] on span "Ctrl+Enter or click here to submit" at bounding box center [769, 153] width 156 height 13
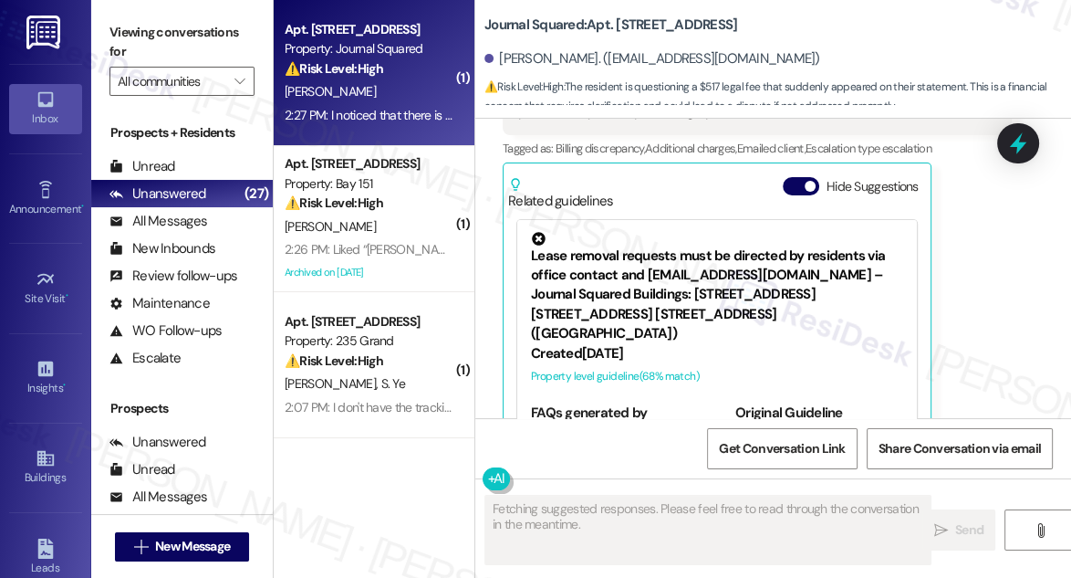
scroll to position [4943, 0]
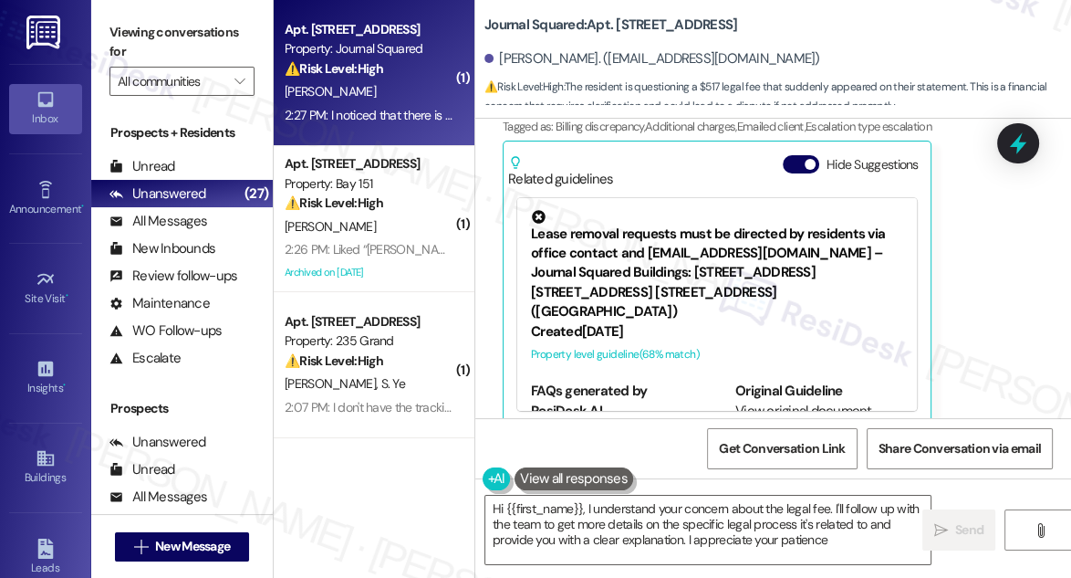
type textarea "Hi {{first_name}}, I understand your concern about the legal fee. I'll follow u…"
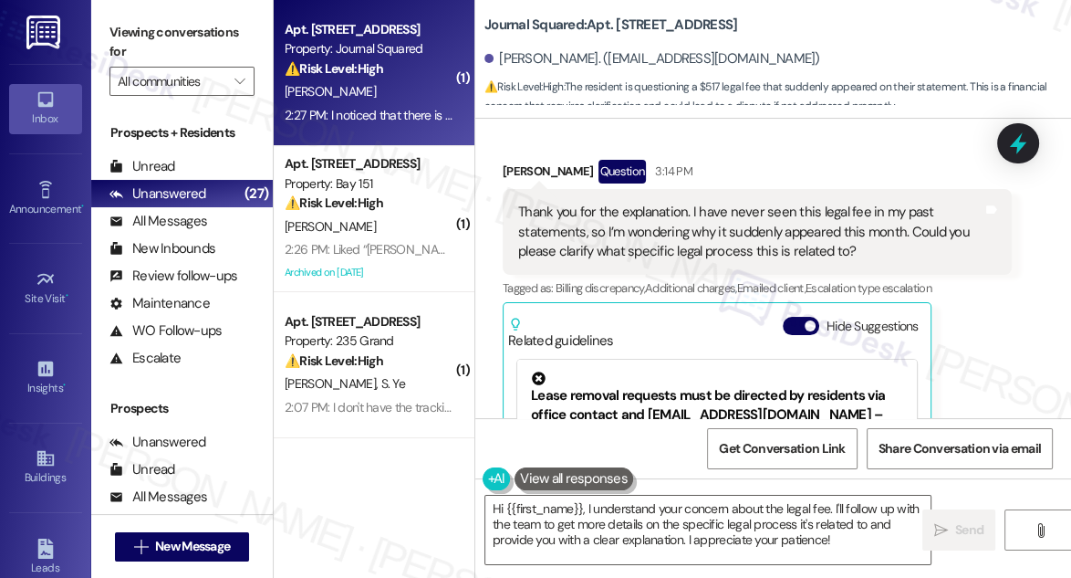
scroll to position [4694, 0]
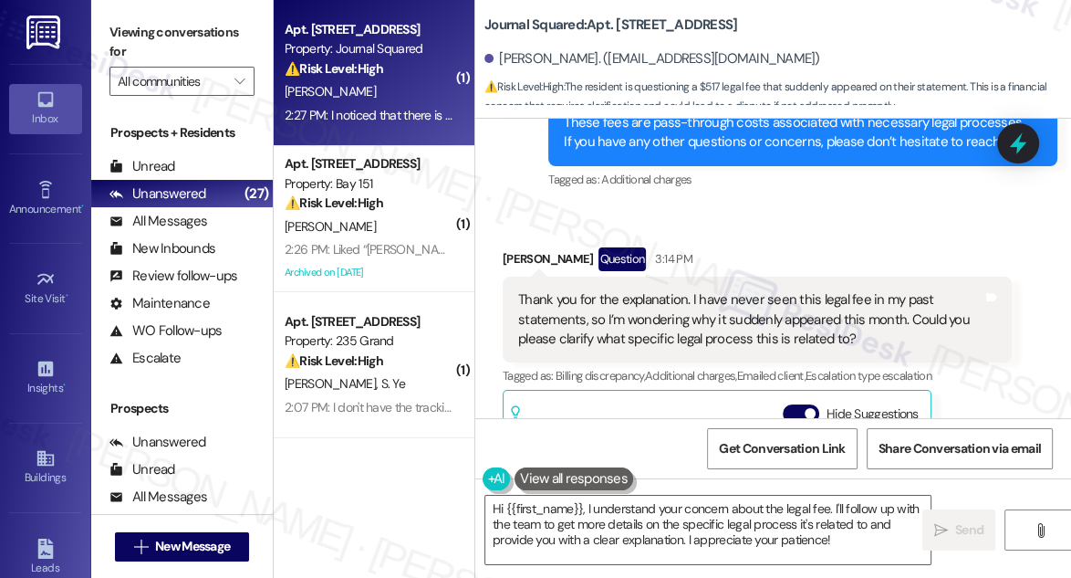
click at [686, 290] on div "Thank you for the explanation. I have never seen this legal fee in my past stat…" at bounding box center [750, 319] width 464 height 58
click at [685, 290] on div "Thank you for the explanation. I have never seen this legal fee in my past stat…" at bounding box center [750, 319] width 464 height 58
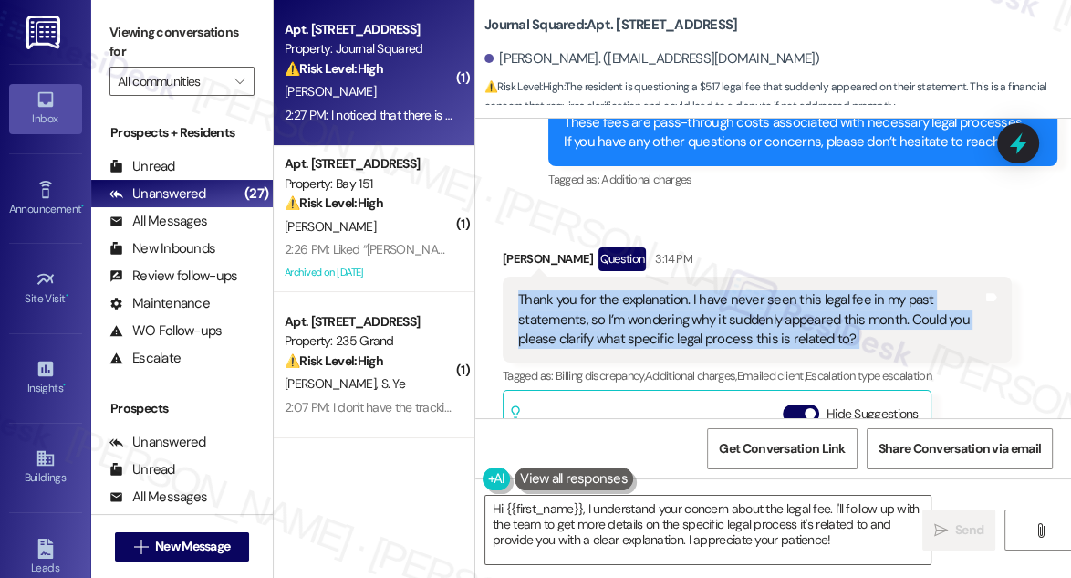
click at [685, 290] on div "Thank you for the explanation. I have never seen this legal fee in my past stat…" at bounding box center [750, 319] width 464 height 58
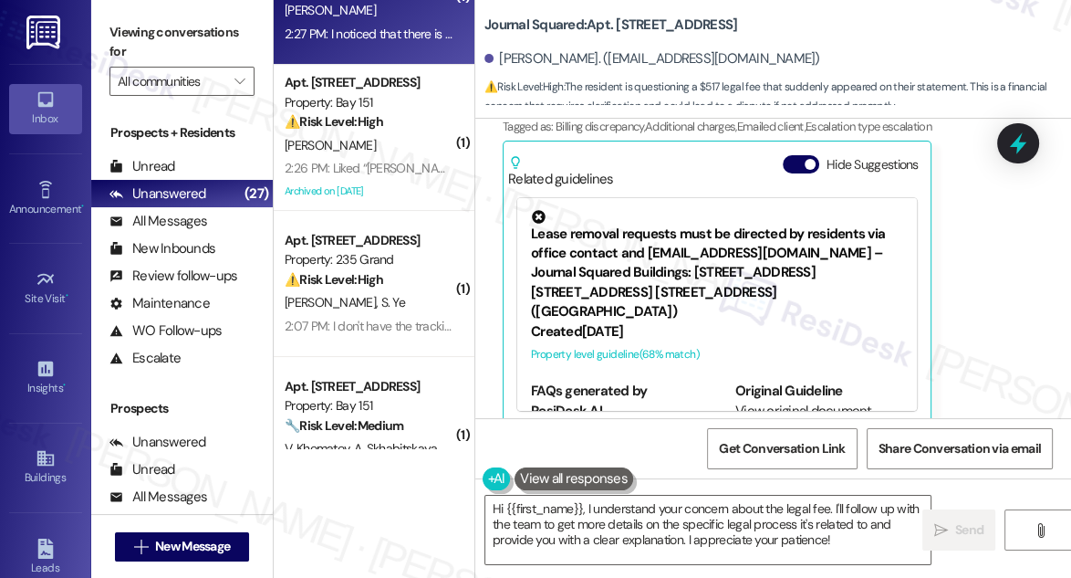
scroll to position [0, 0]
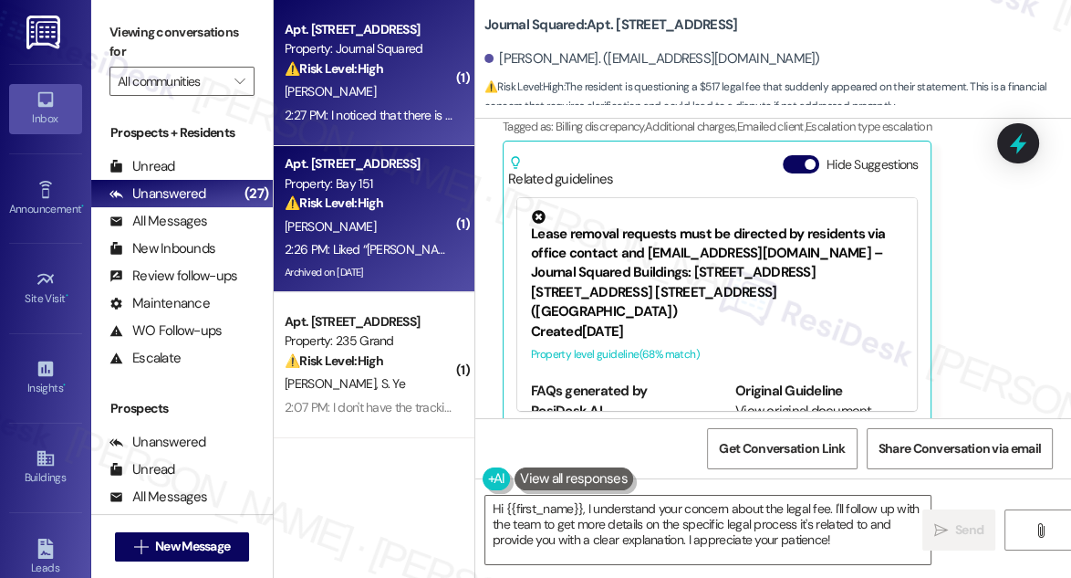
click at [377, 177] on div "Property: Bay 151" at bounding box center [369, 183] width 169 height 19
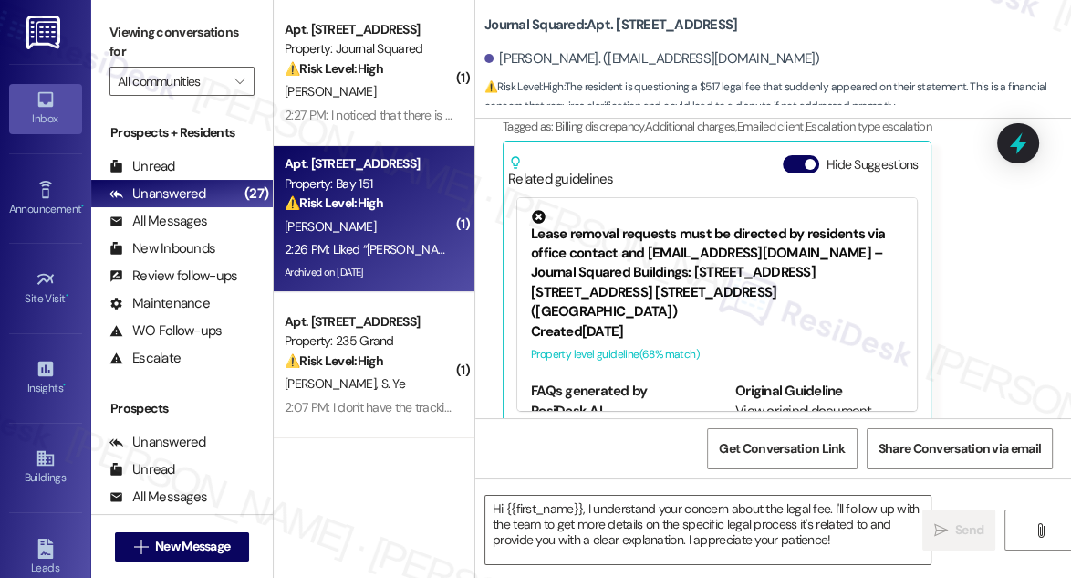
type textarea "Fetching suggested responses. Please feel free to read through the conversation…"
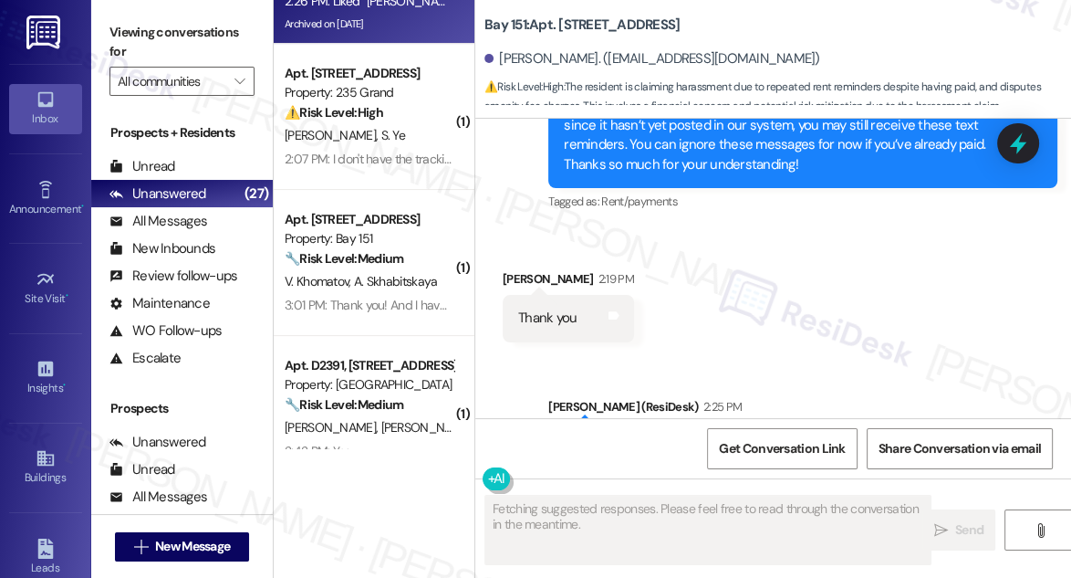
scroll to position [113287, 0]
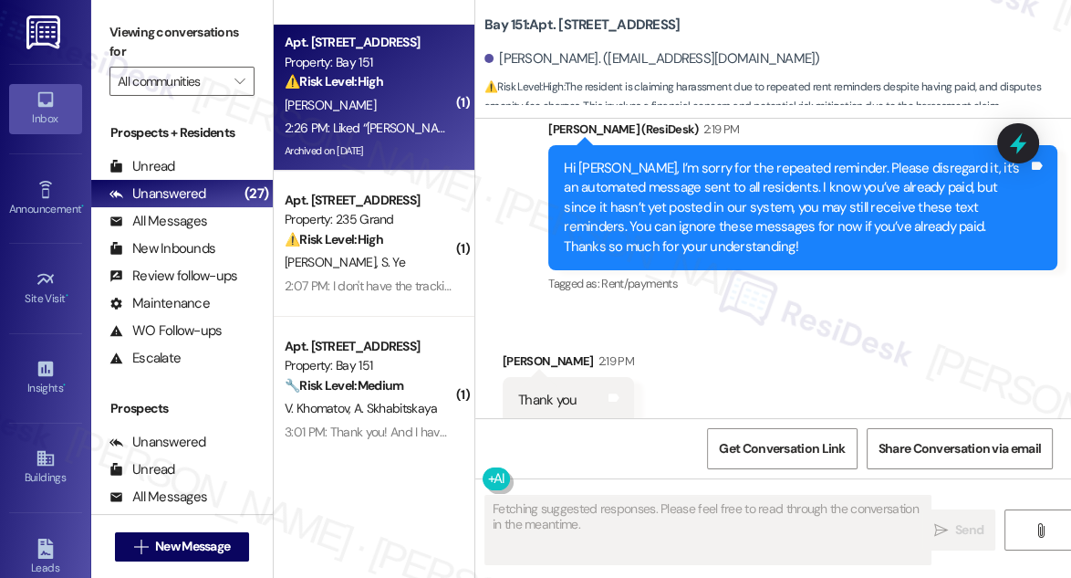
scroll to position [0, 0]
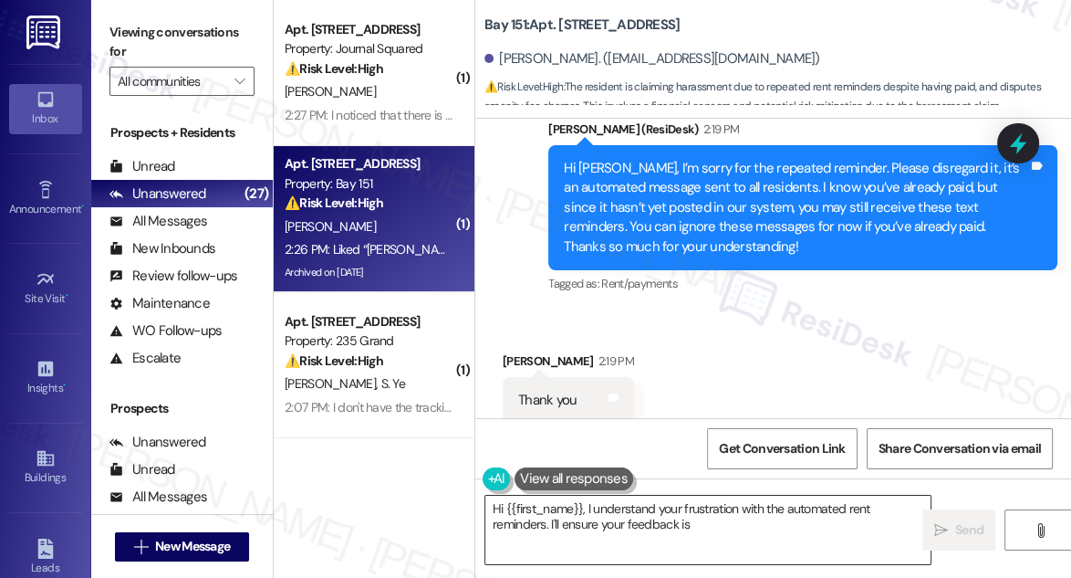
click at [681, 532] on textarea "Hi {{first_name}}, I understand your frustration with the automated rent remind…" at bounding box center [707, 530] width 445 height 68
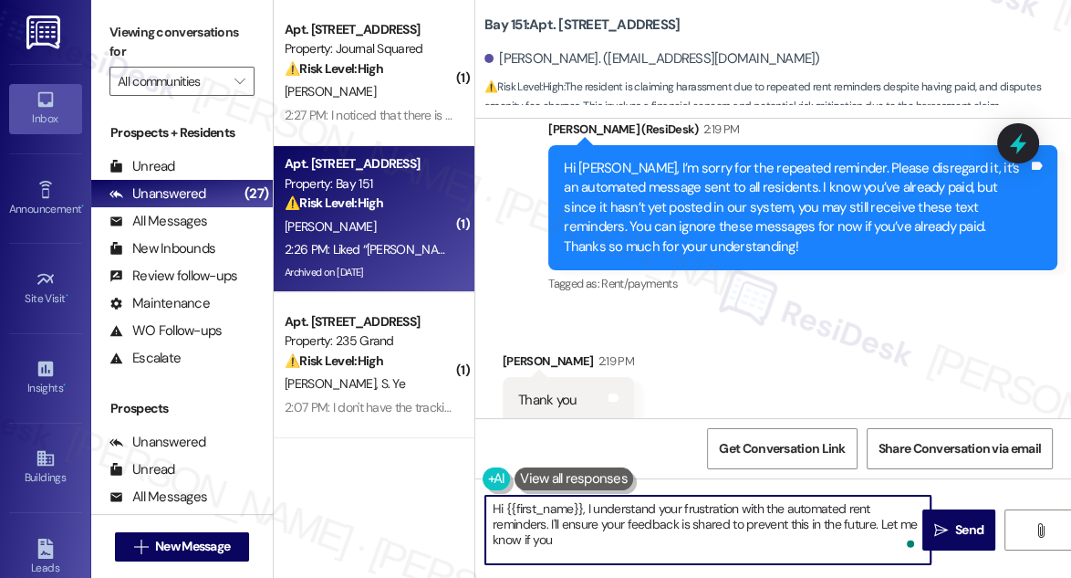
click at [683, 517] on textarea "Hi {{first_name}}, I understand your frustration with the automated rent remind…" at bounding box center [707, 530] width 445 height 68
type textarea "Hi {{first_name}}, I understand your frustration with the automated rent remind…"
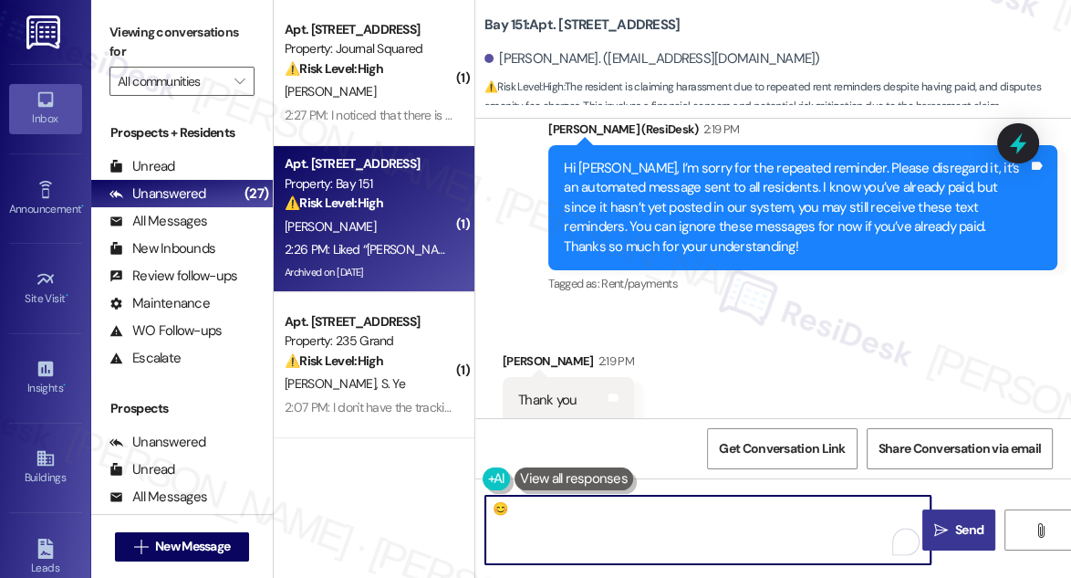
type textarea "😊"
click at [949, 527] on span " Send" at bounding box center [959, 529] width 57 height 19
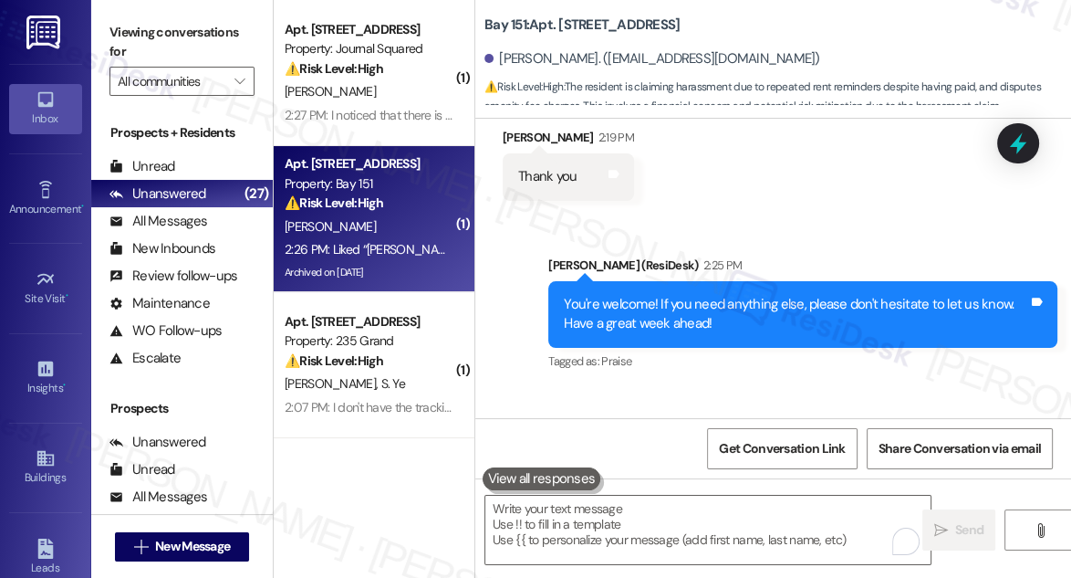
scroll to position [113452, 0]
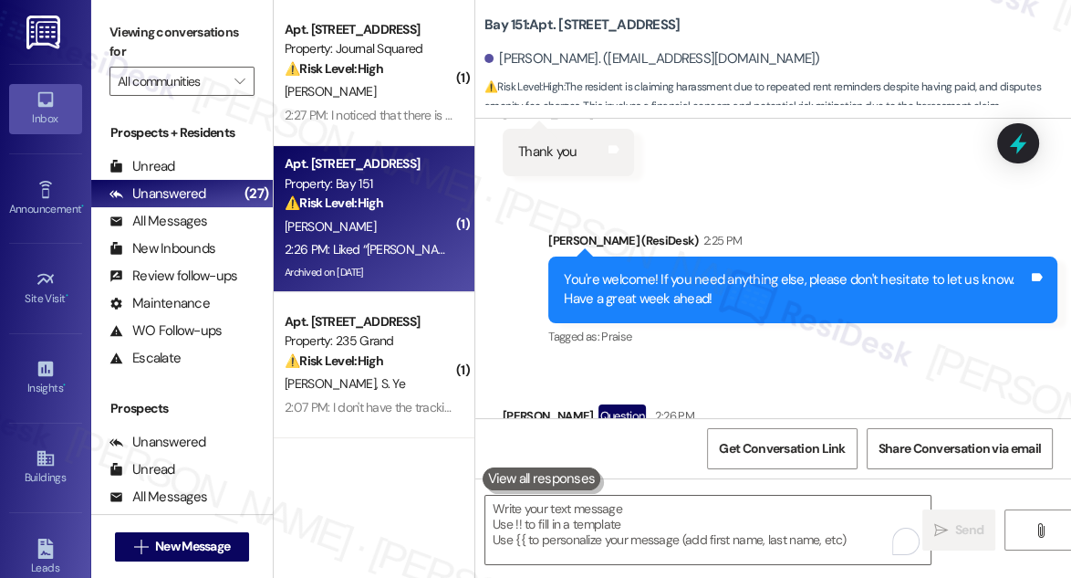
click at [807, 545] on span "button" at bounding box center [810, 550] width 11 height 11
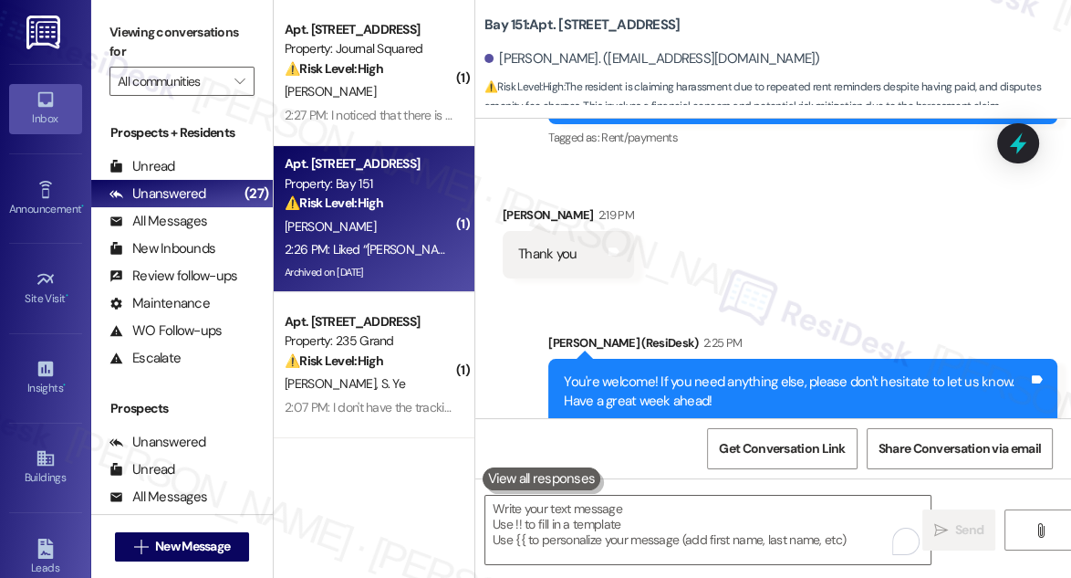
scroll to position [165, 0]
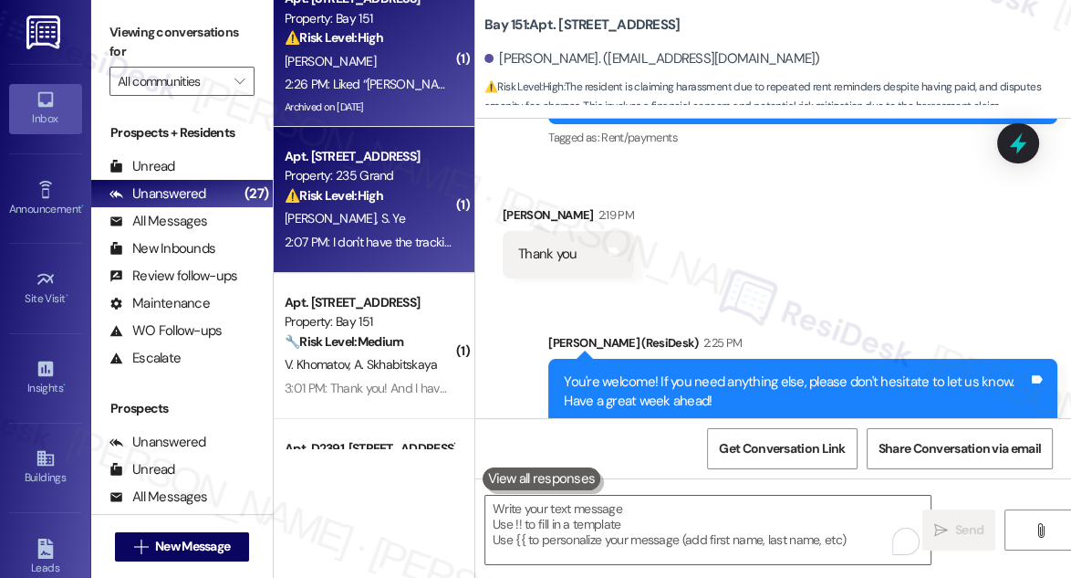
click at [374, 207] on div "P. Jiang S. Ye" at bounding box center [369, 218] width 172 height 23
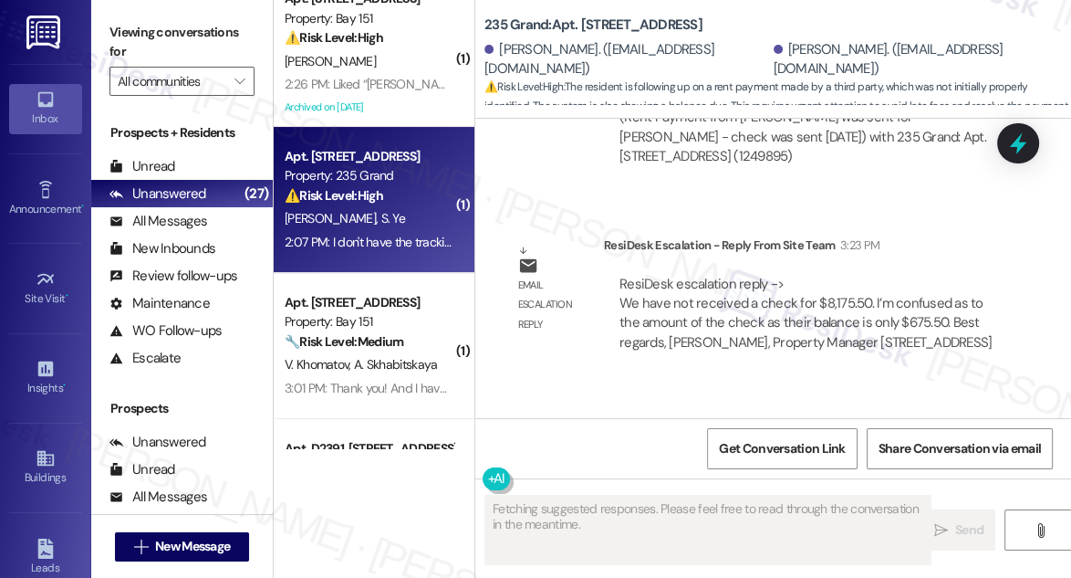
scroll to position [15328, 0]
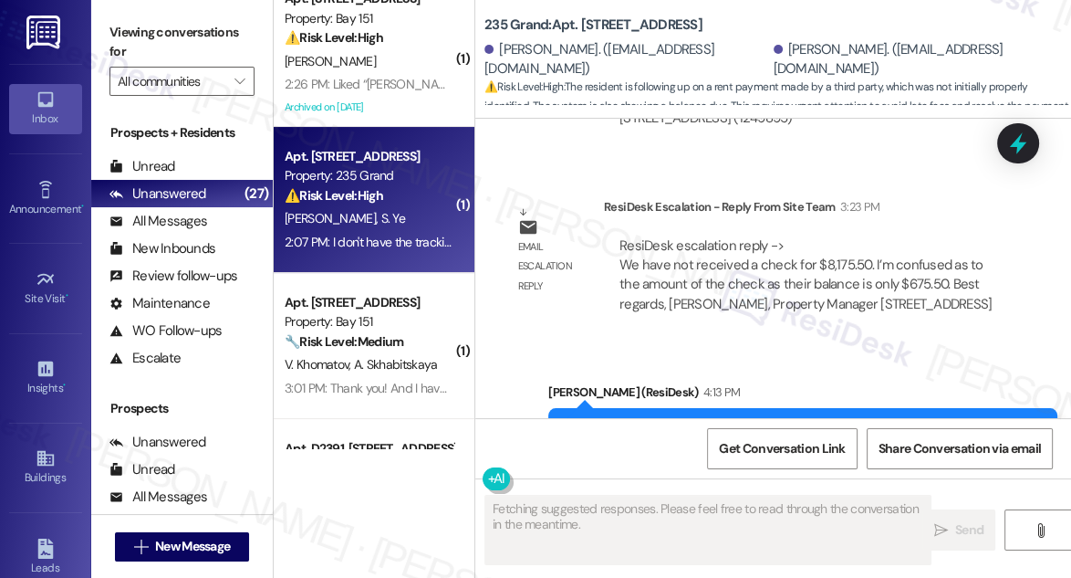
click at [672, 408] on div "Hi Peilin, according to the team, we have not received a check for $8,175.50. O…" at bounding box center [802, 451] width 509 height 86
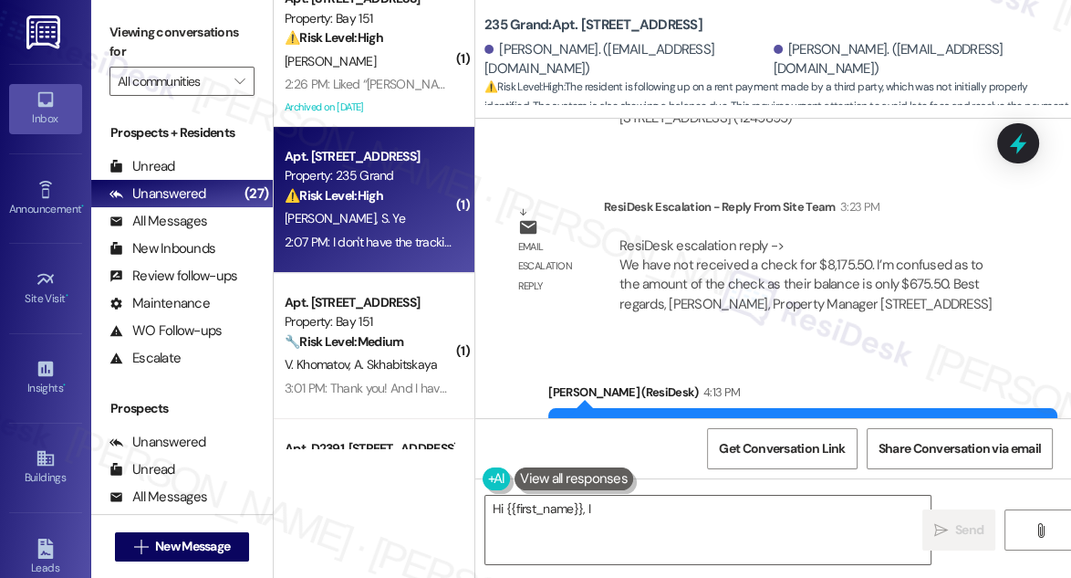
click at [672, 408] on div "Hi Peilin, according to the team, we have not received a check for $8,175.50. O…" at bounding box center [802, 451] width 509 height 86
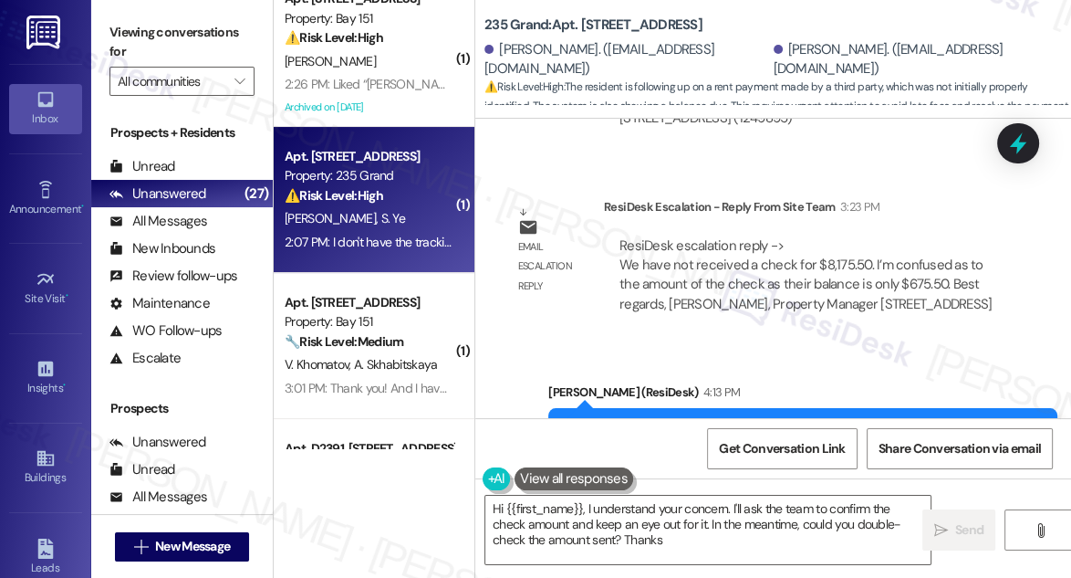
type textarea "Hi {{first_name}}, I understand your concern. I'll ask the team to confirm the …"
click at [927, 422] on div "Hi Peilin, according to the team, we have not received a check for $8,175.50. O…" at bounding box center [796, 451] width 464 height 58
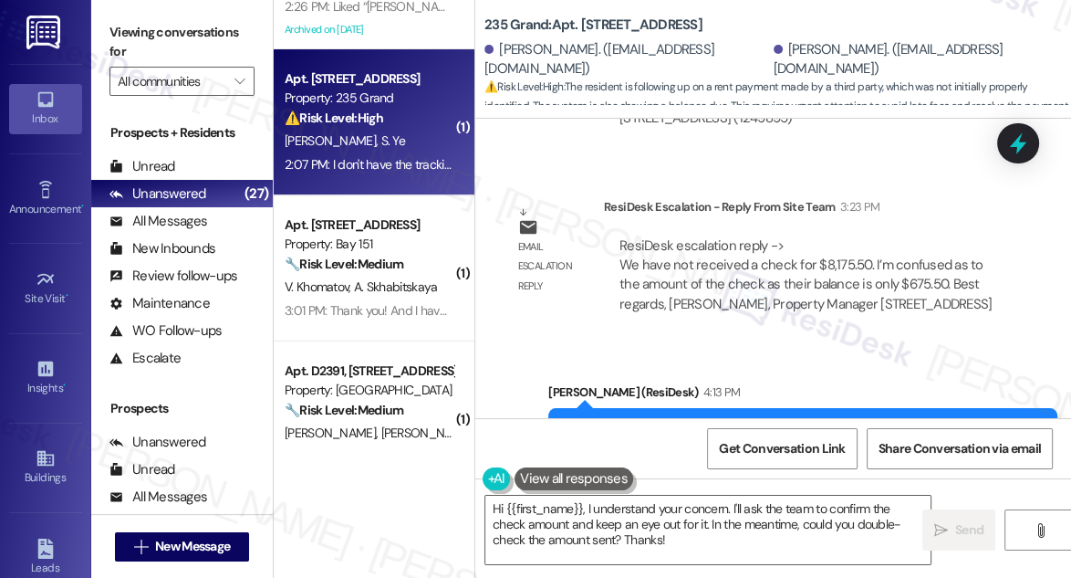
scroll to position [331, 0]
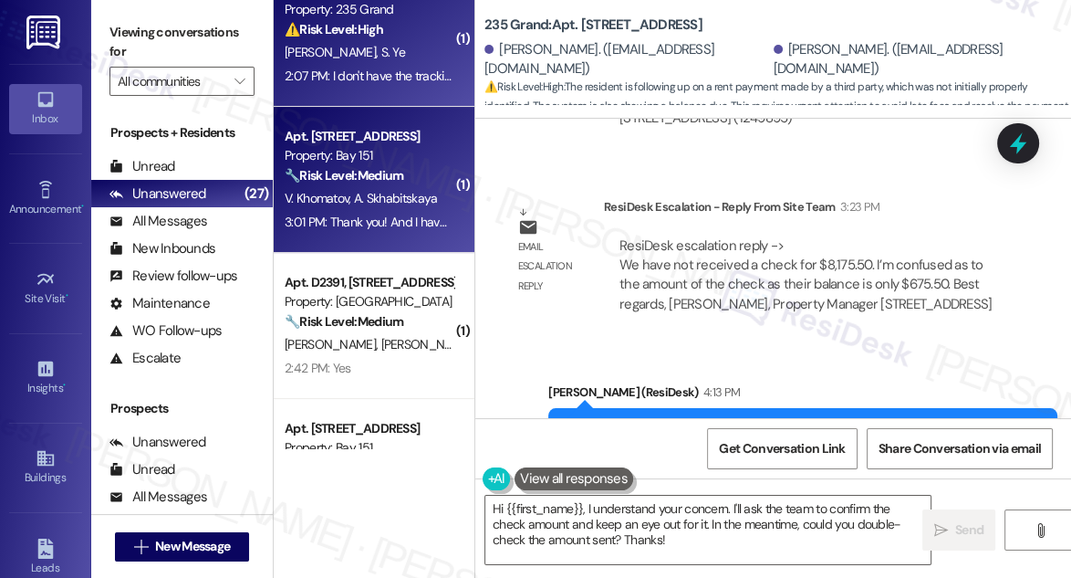
click at [372, 188] on div "V. Khomatov A. Skhabitskaya" at bounding box center [369, 198] width 172 height 23
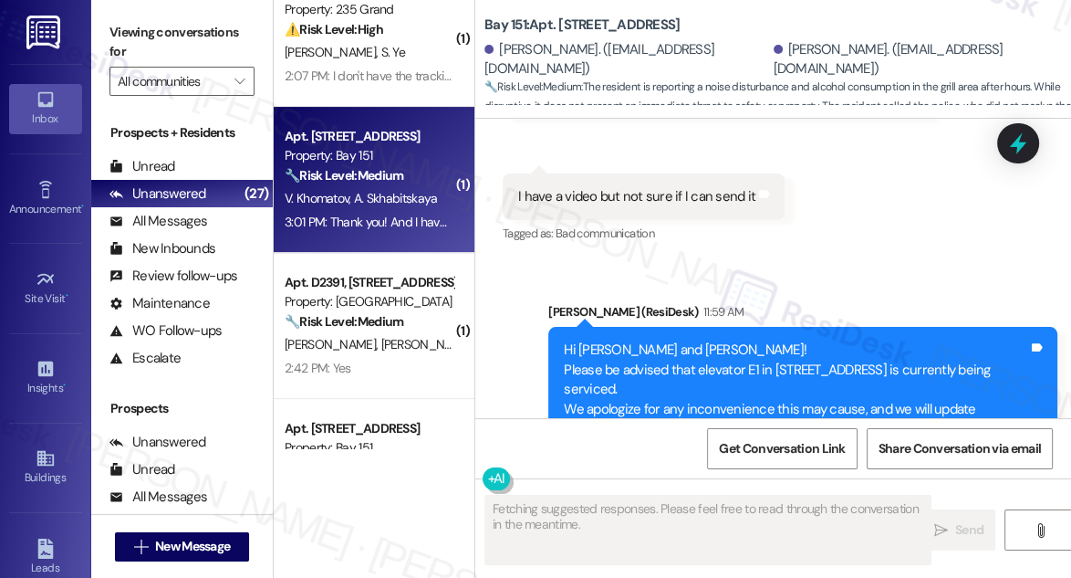
scroll to position [15870, 0]
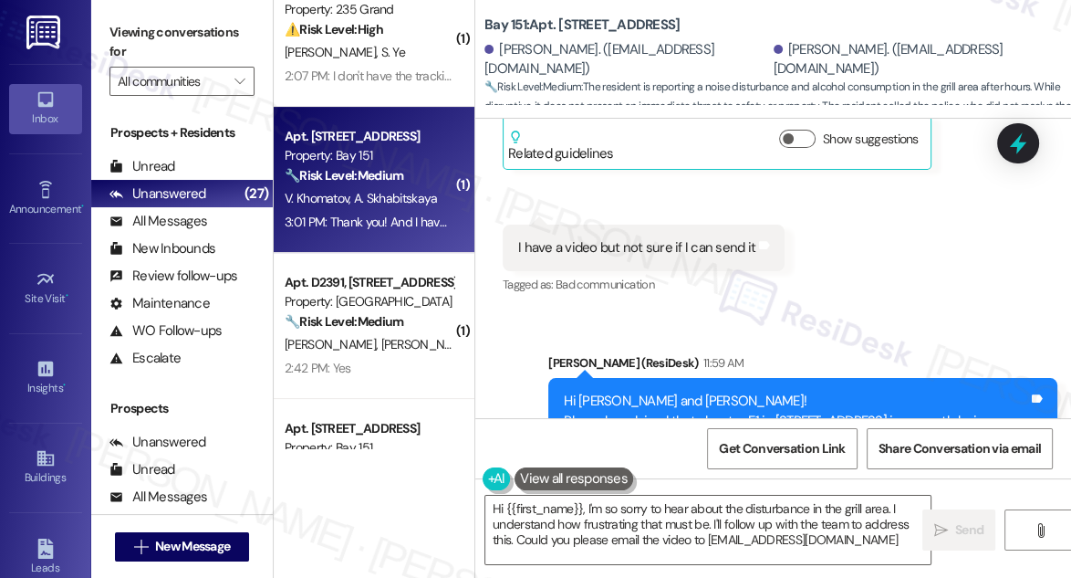
type textarea "Hi {{first_name}}, I'm so sorry to hear about the disturbance in the grill area…"
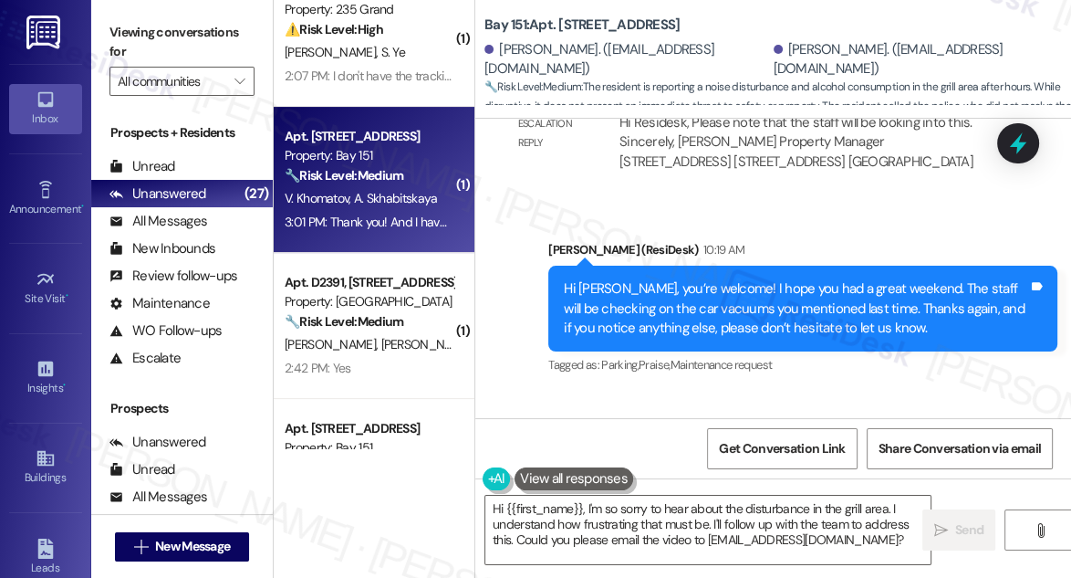
scroll to position [15289, 0]
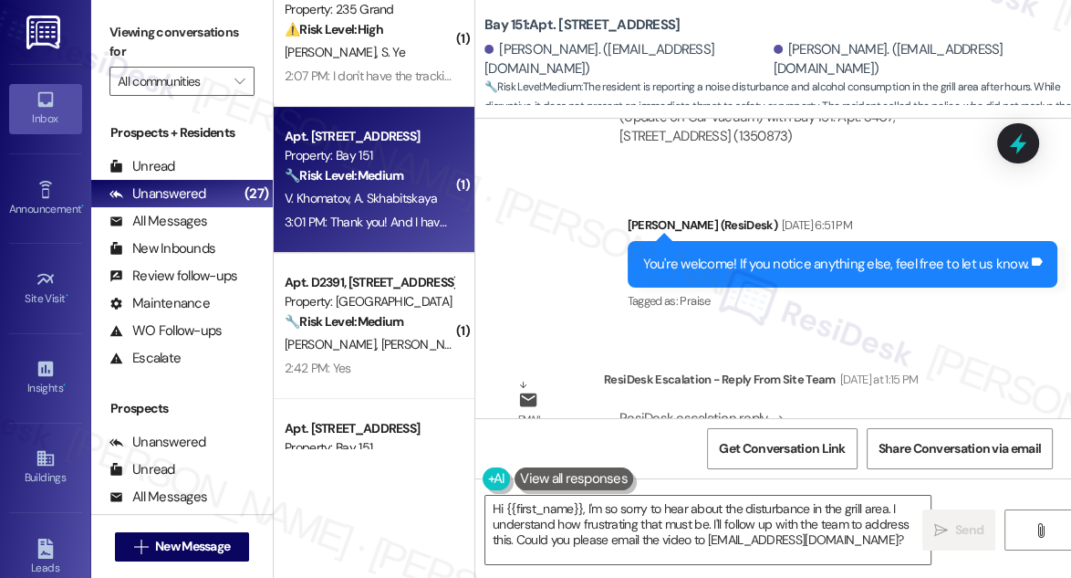
scroll to position [14958, 0]
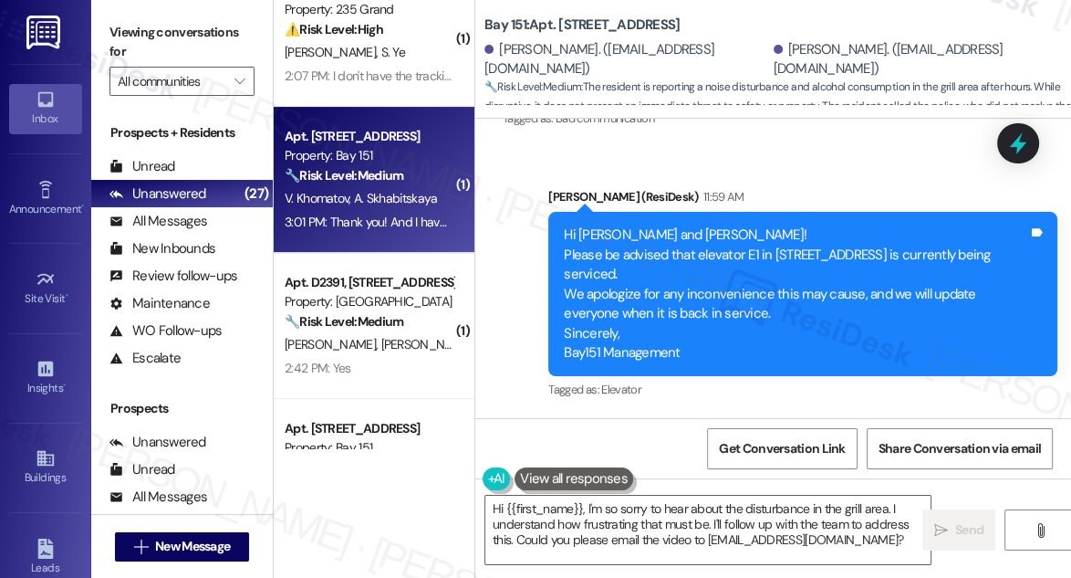
scroll to position [16036, 0]
drag, startPoint x: 597, startPoint y: 171, endPoint x: 689, endPoint y: 209, distance: 99.8
click at [689, 517] on div "Thank you! And I have another problem happened yesterday Group of people was on…" at bounding box center [750, 556] width 464 height 78
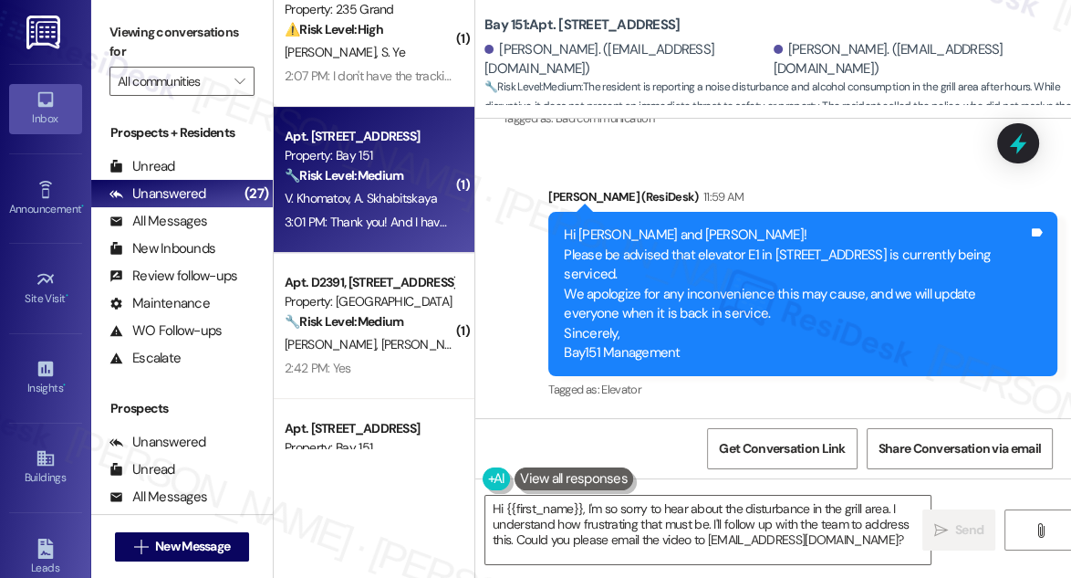
click at [689, 517] on div "Thank you! And I have another problem happened yesterday Group of people was on…" at bounding box center [750, 556] width 464 height 78
click at [742, 517] on div "Thank you! And I have another problem happened yesterday Group of people was on…" at bounding box center [750, 556] width 464 height 78
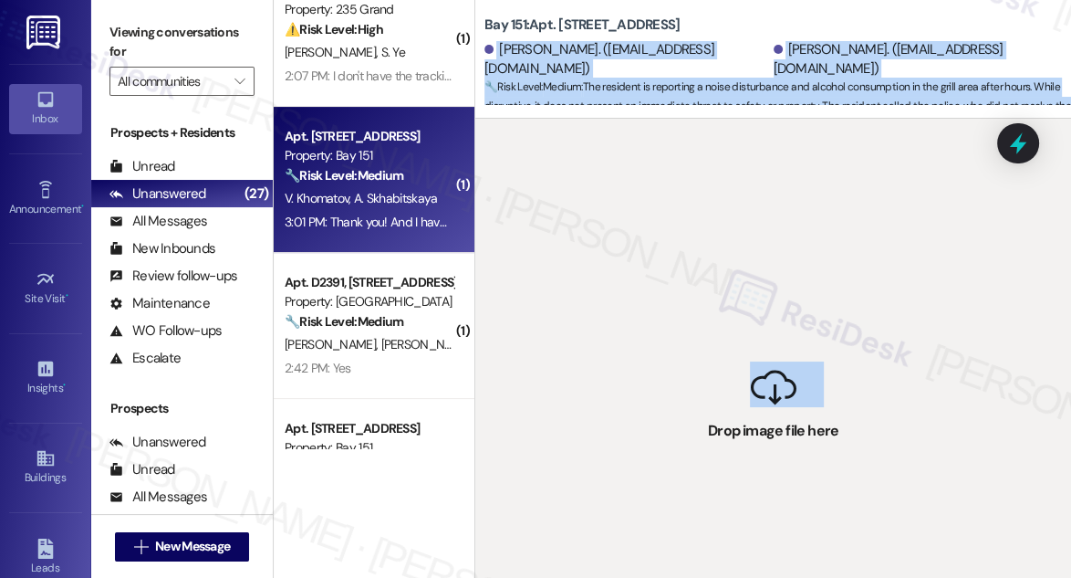
drag, startPoint x: 758, startPoint y: 371, endPoint x: 673, endPoint y: 59, distance: 323.7
click at [673, 59] on div "Bay 151: Apt. 3407, 225 Chosin Few Way Anastassiya Skhabitskaya. (skhabitskaya@…" at bounding box center [773, 289] width 597 height 578
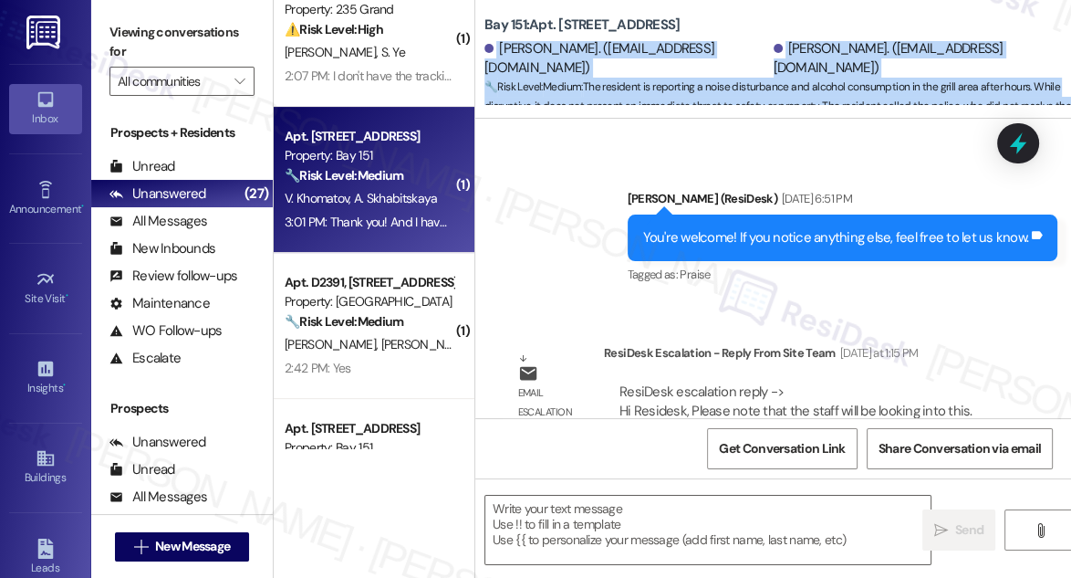
scroll to position [16201, 0]
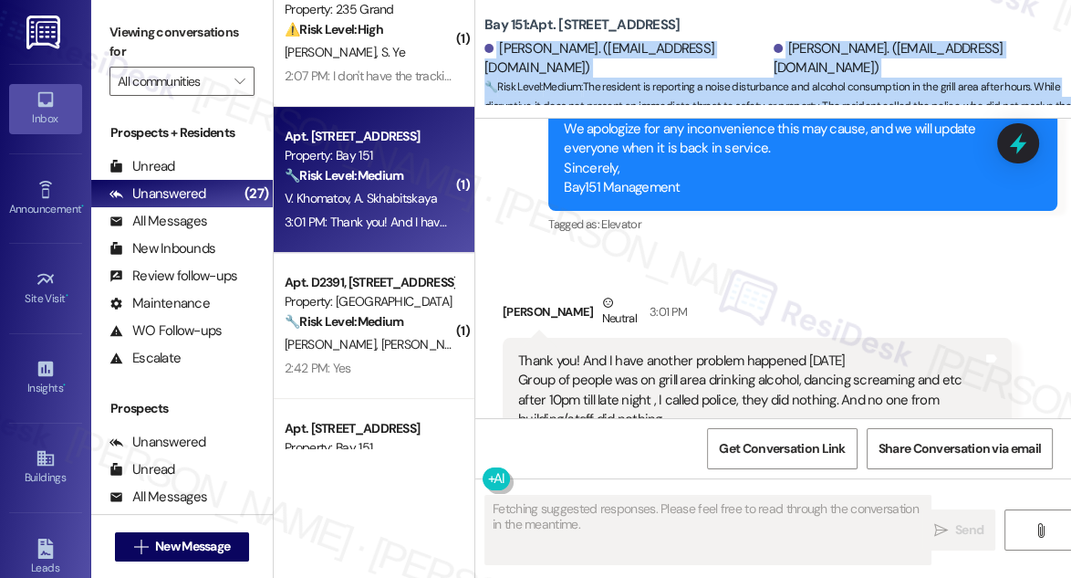
click at [803, 485] on button "Hide Suggestions" at bounding box center [801, 494] width 37 height 18
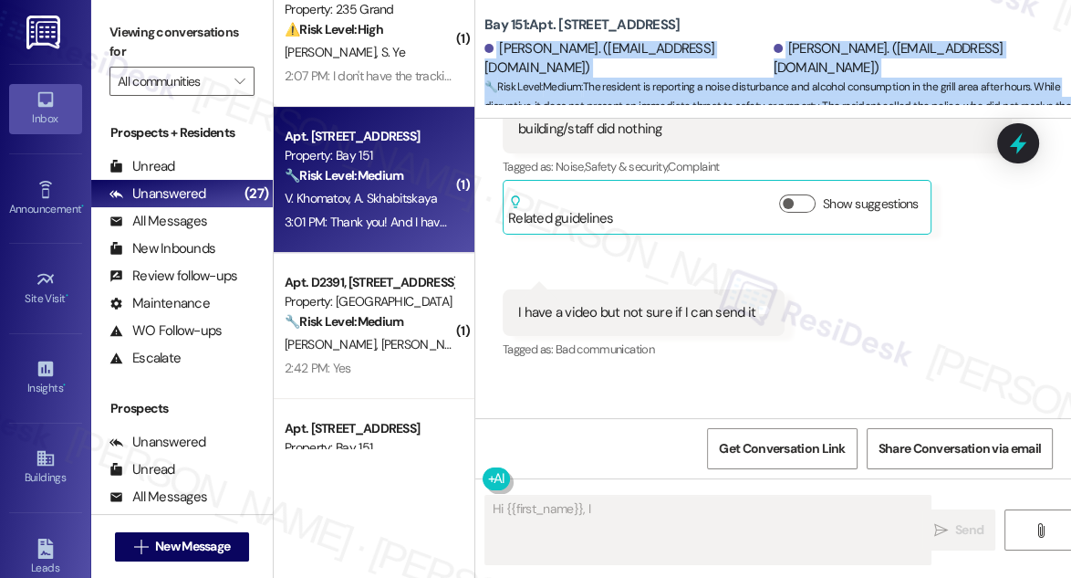
scroll to position [15971, 0]
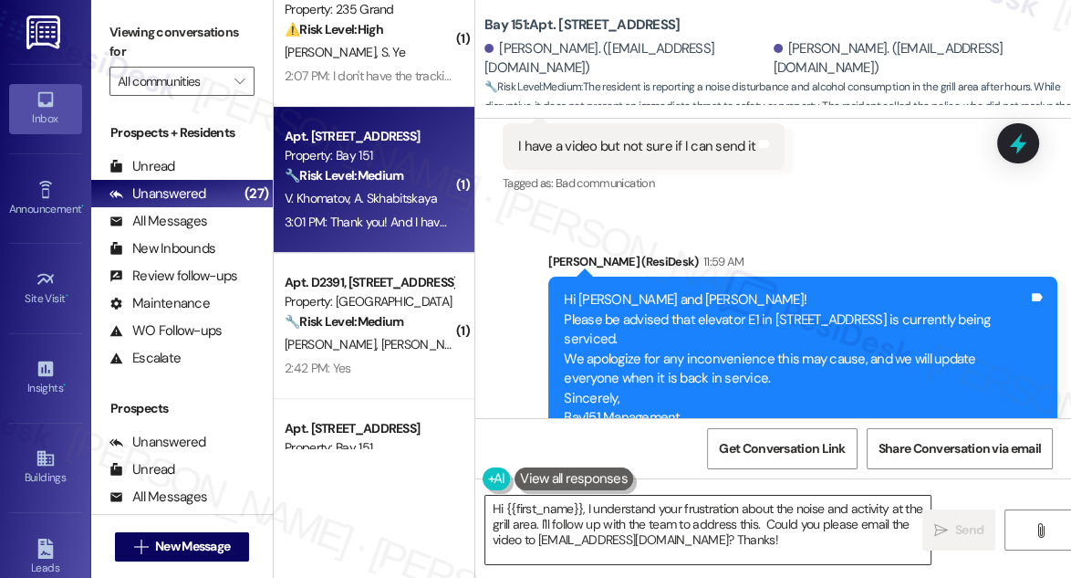
click at [635, 511] on textarea "Hi {{first_name}}, I understand your frustration about the noise and activity a…" at bounding box center [707, 530] width 445 height 68
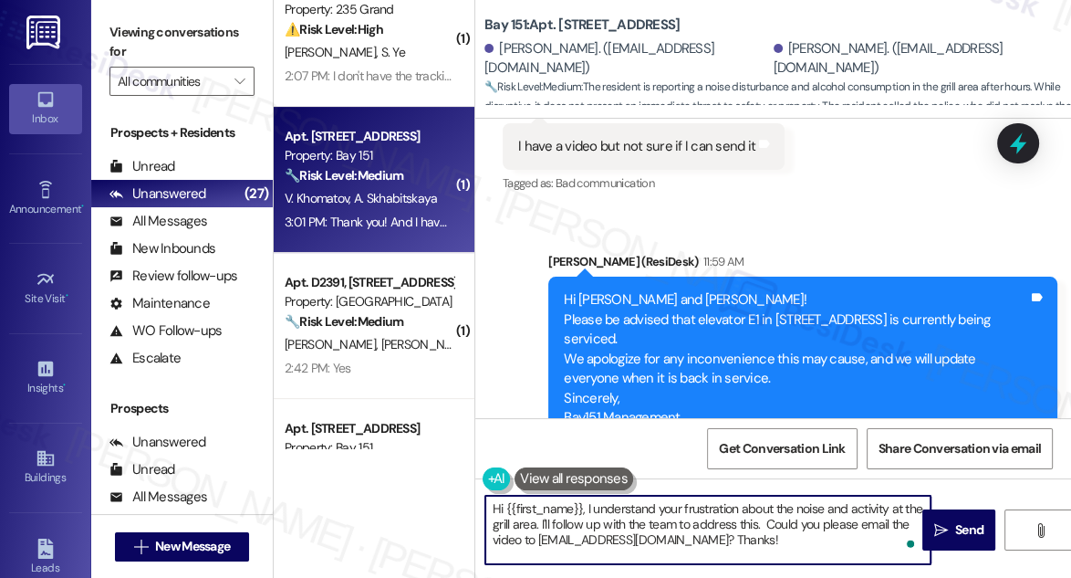
drag, startPoint x: 585, startPoint y: 506, endPoint x: 402, endPoint y: 482, distance: 185.1
click at [402, 482] on div "( 1 ) Apt. 5211, 605 Pavonia Avenue Property: Journal Squared ⚠️ Risk Level: Hi…" at bounding box center [673, 289] width 798 height 578
click at [610, 508] on textarea "I understand your frustration about the noise and activity at the grill area. I…" at bounding box center [707, 530] width 445 height 68
click at [865, 513] on textarea "I understand your concern about the noise and activity at the grill area. I'll …" at bounding box center [707, 530] width 445 height 68
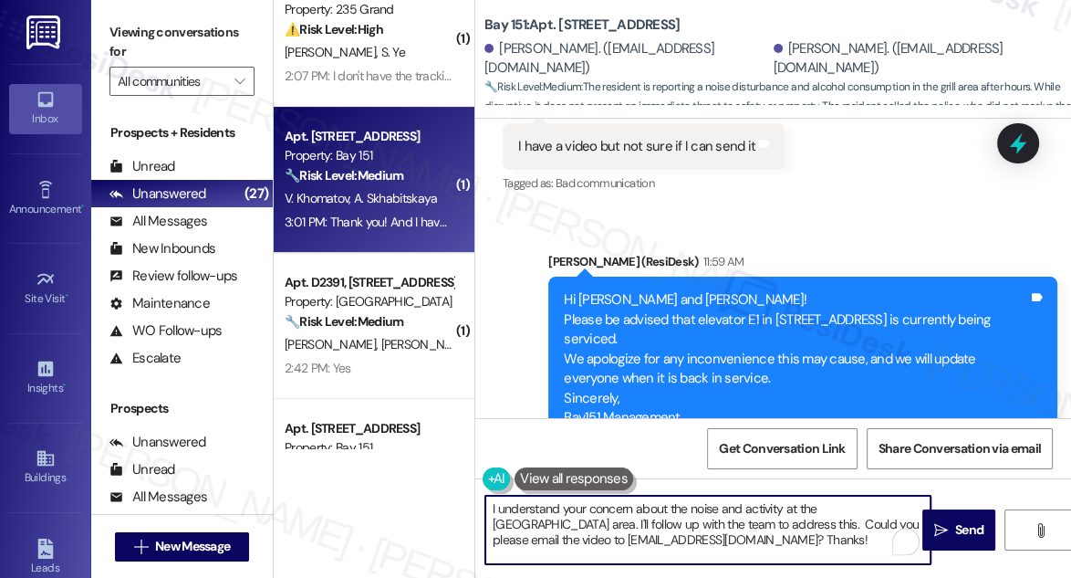
click at [865, 513] on textarea "I understand your concern about the noise and activity at the grill area. I'll …" at bounding box center [707, 530] width 445 height 68
click at [697, 527] on textarea "I understand your concern about the noise and activity at the grill area. I'll …" at bounding box center [707, 530] width 445 height 68
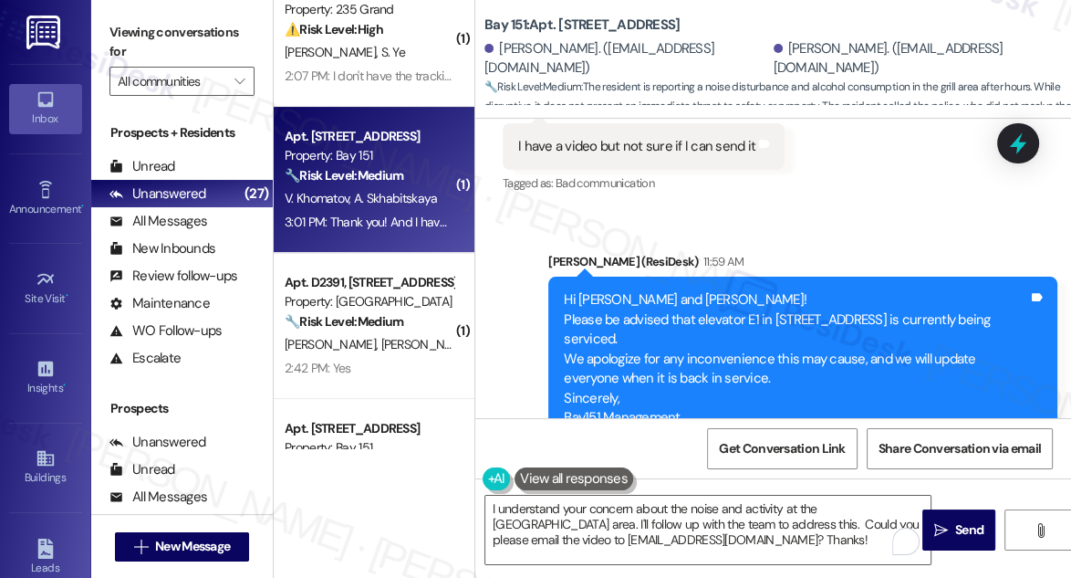
drag, startPoint x: 827, startPoint y: 256, endPoint x: 913, endPoint y: 273, distance: 88.2
click at [718, 546] on textarea "I understand your concern about the noise and activity at the grill area. I'll …" at bounding box center [707, 530] width 445 height 68
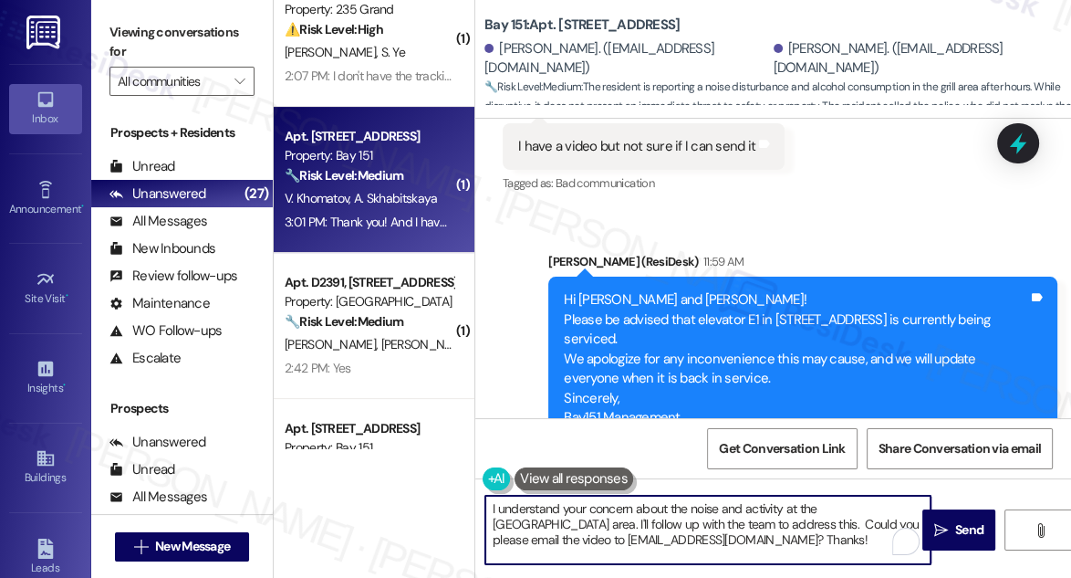
click at [767, 522] on textarea "I understand your concern about the noise and activity at the grill area. I'll …" at bounding box center [707, 530] width 445 height 68
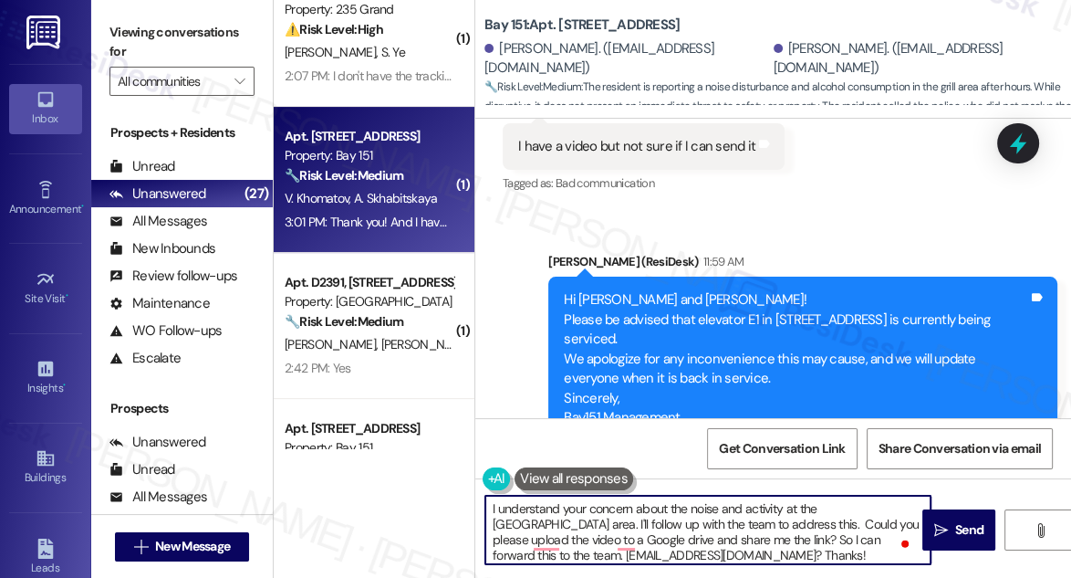
scroll to position [5, 0]
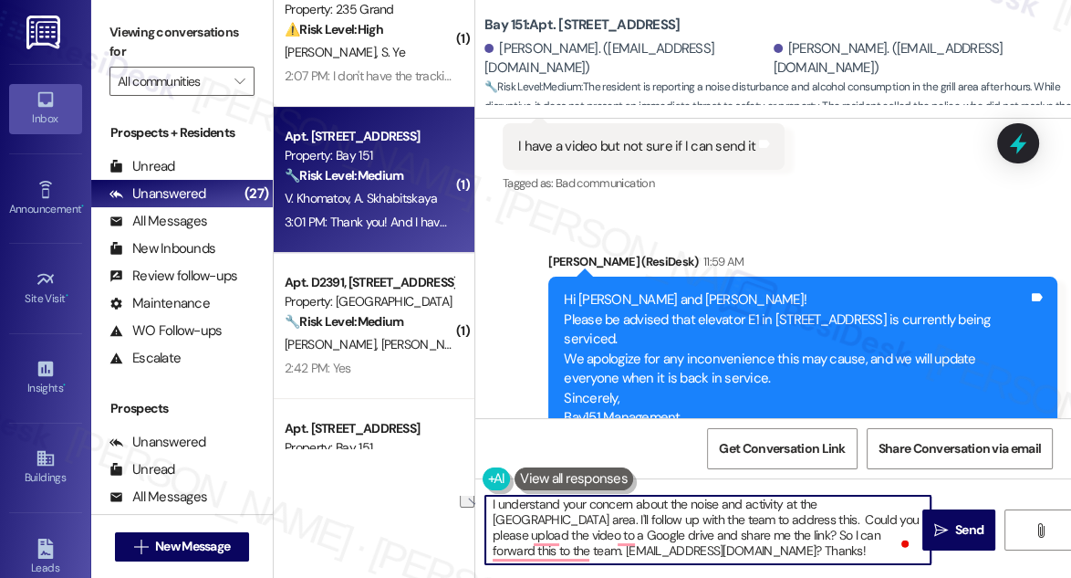
drag, startPoint x: 651, startPoint y: 554, endPoint x: 447, endPoint y: 535, distance: 204.4
click at [428, 548] on div "( 1 ) Apt. 5211, 605 Pavonia Avenue Property: Journal Squared ⚠️ Risk Level: Hi…" at bounding box center [673, 289] width 798 height 578
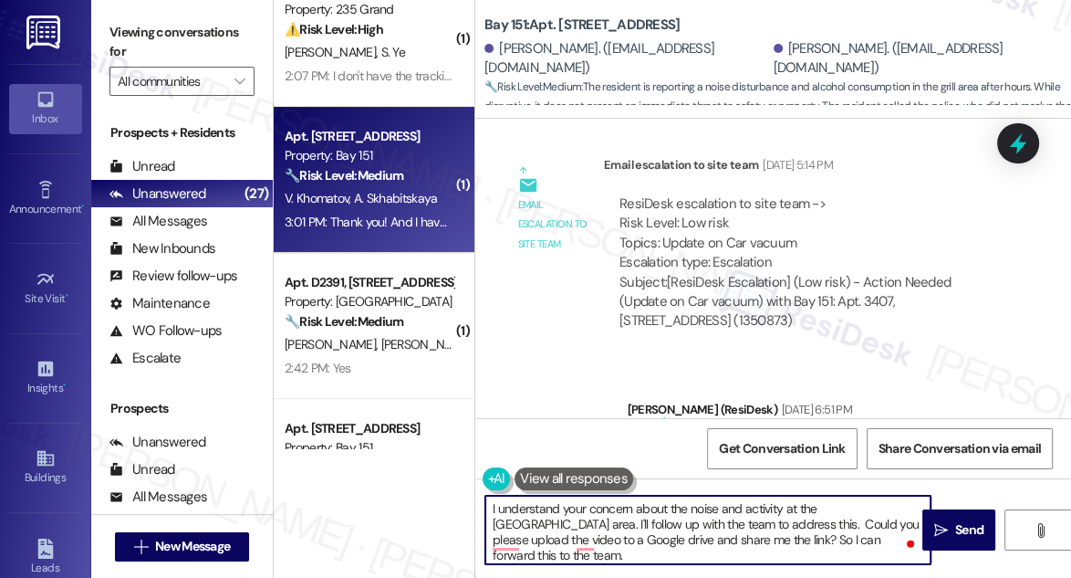
scroll to position [14893, 0]
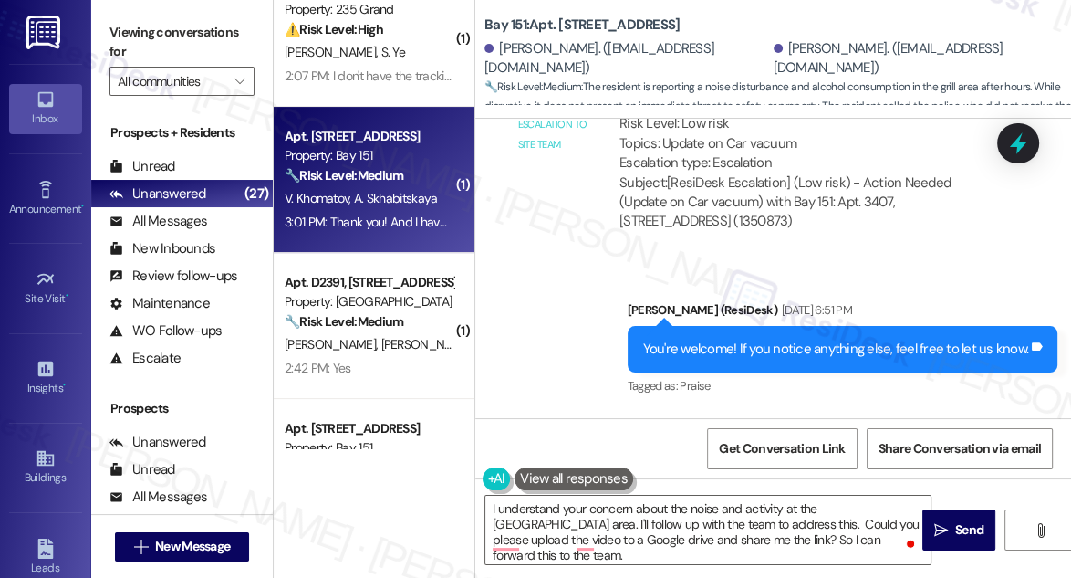
click at [757, 494] on div "ResiDesk escalation reply -> Hi Residesk, Please note that the staff will be lo…" at bounding box center [797, 532] width 354 height 77
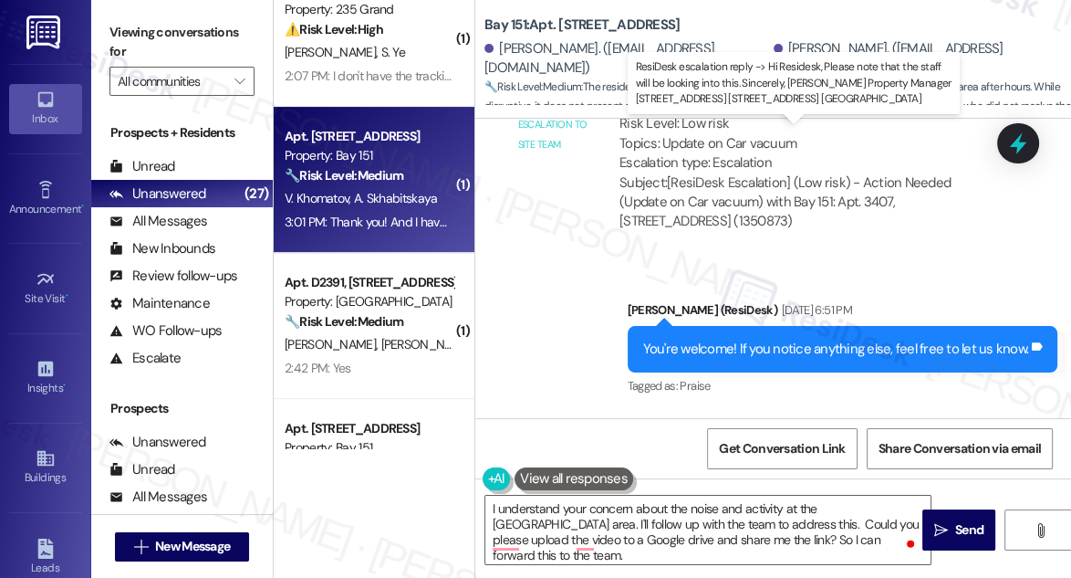
click at [757, 494] on div "ResiDesk escalation reply -> Hi Residesk, Please note that the staff will be lo…" at bounding box center [797, 532] width 354 height 77
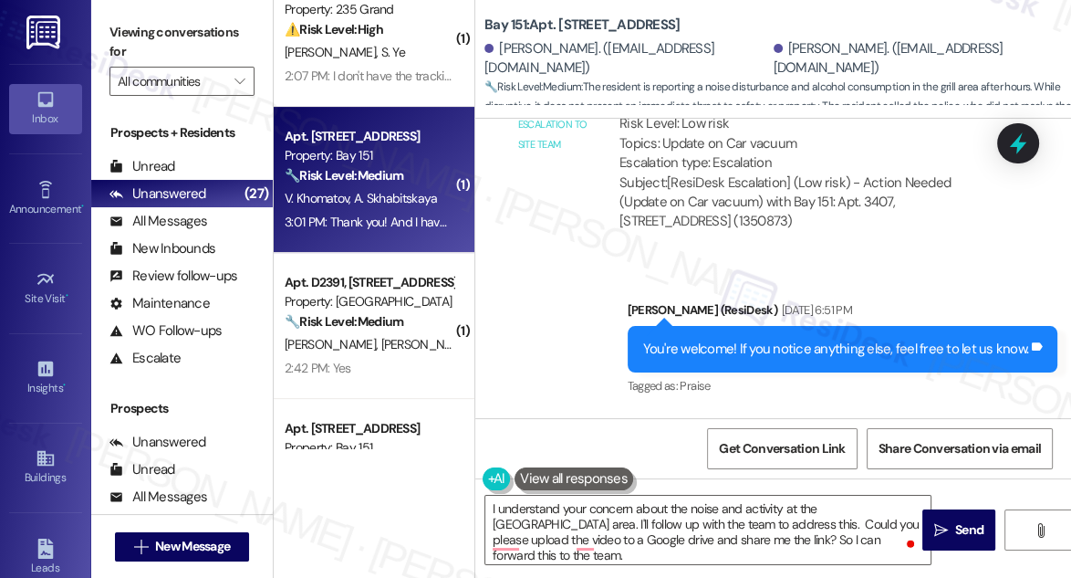
scroll to position [15225, 0]
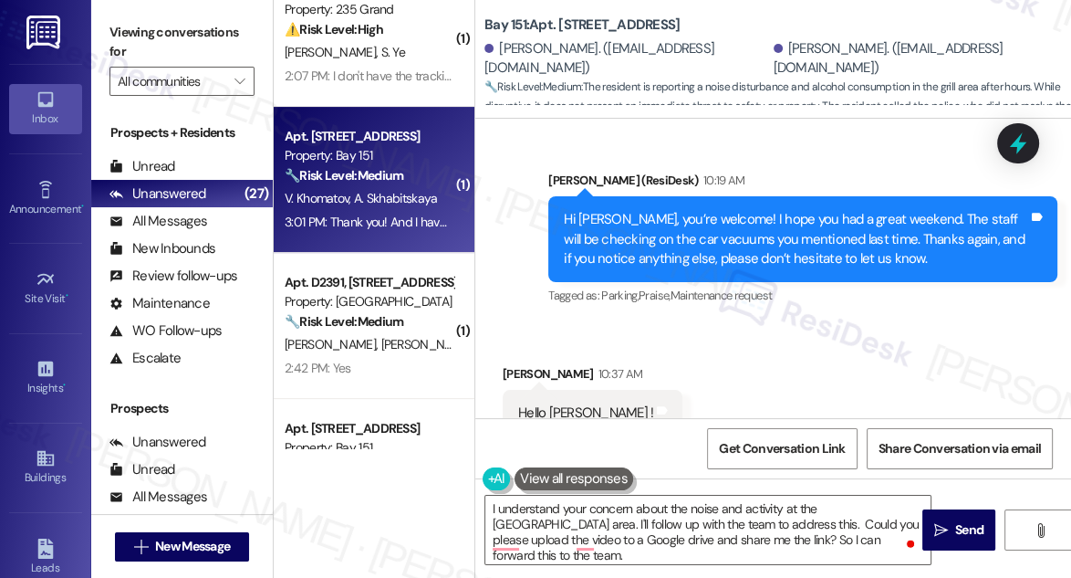
scroll to position [15474, 0]
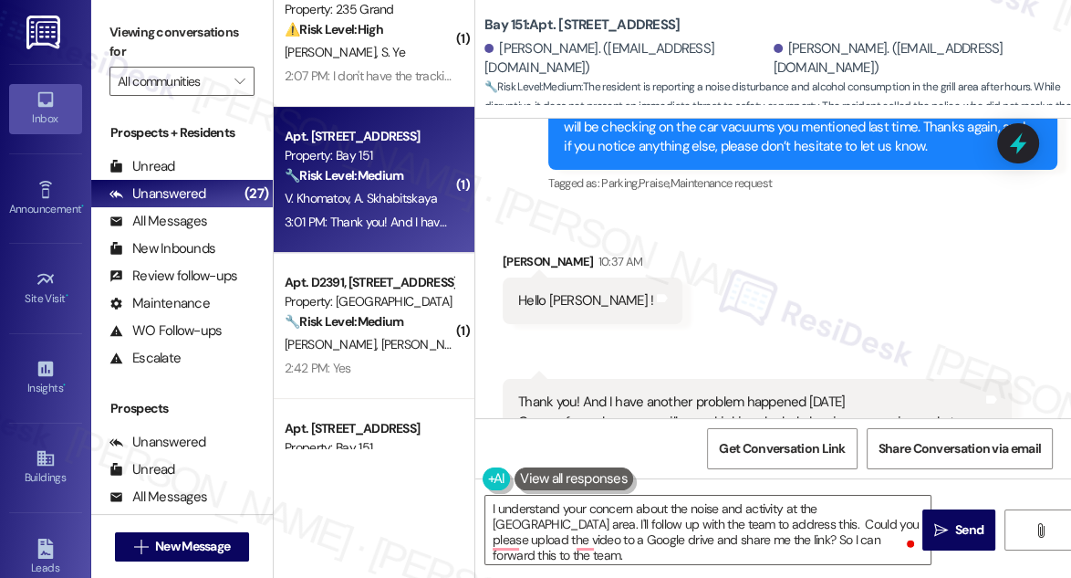
click at [590, 524] on textarea "I understand your concern about the noise and activity at the grill area. I'll …" at bounding box center [707, 530] width 445 height 68
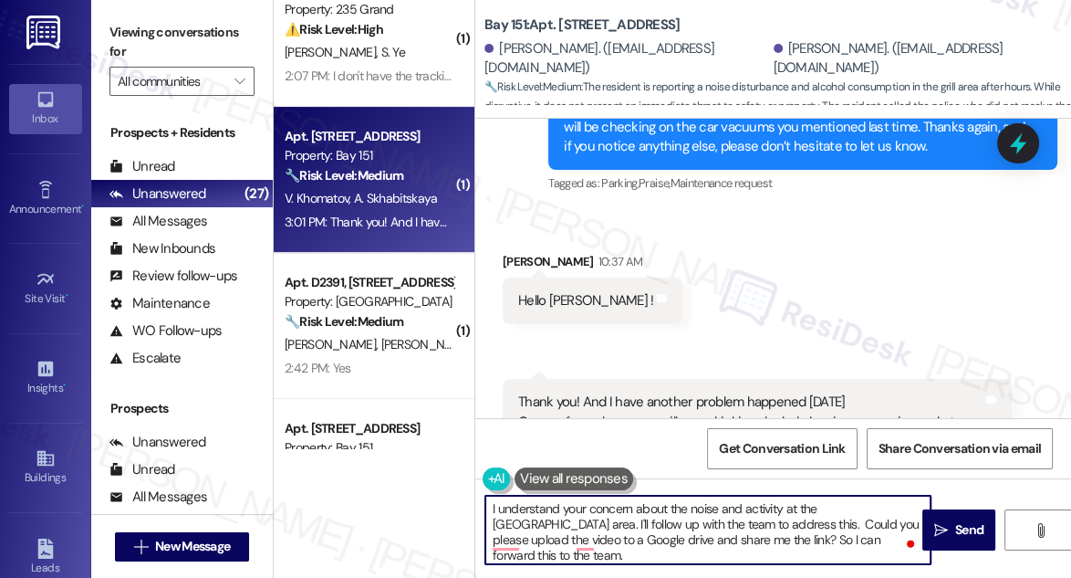
click at [590, 524] on textarea "I understand your concern about the noise and activity at the grill area. I'll …" at bounding box center [707, 530] width 445 height 68
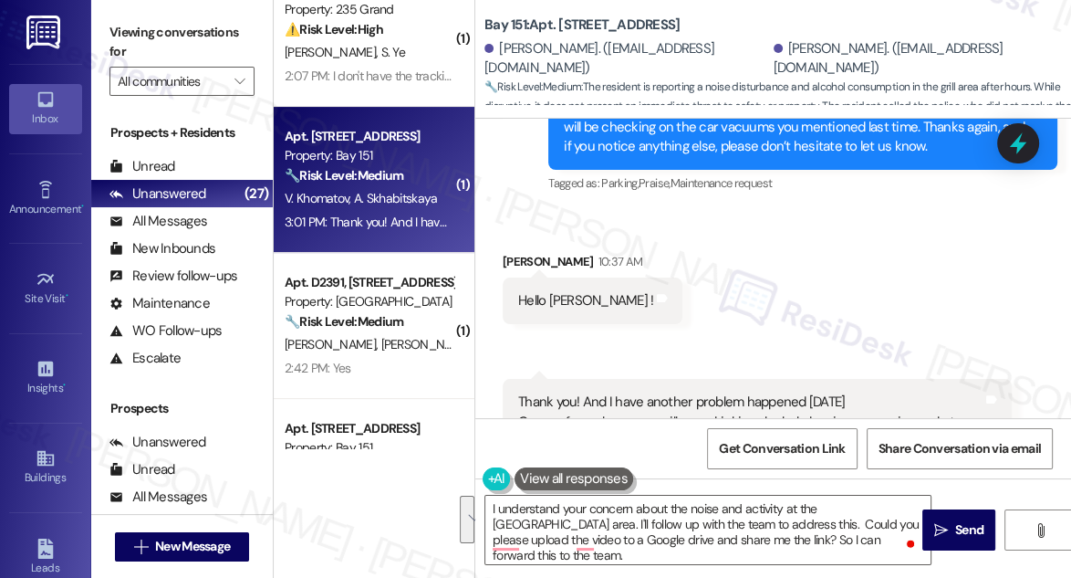
click at [631, 519] on textarea "I understand your concern about the noise and activity at the grill area. I'll …" at bounding box center [707, 530] width 445 height 68
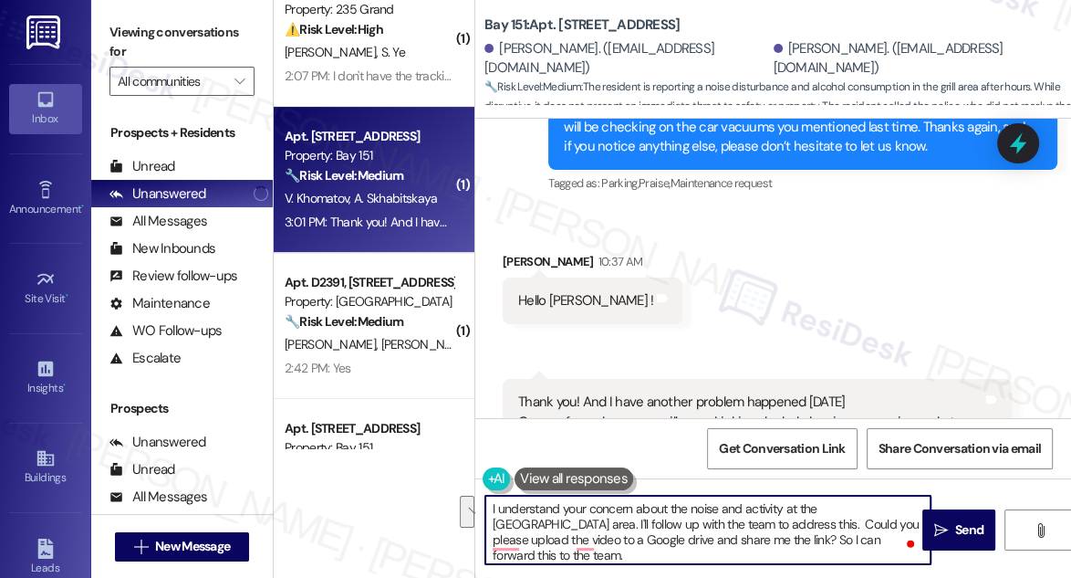
drag, startPoint x: 673, startPoint y: 525, endPoint x: 867, endPoint y: 491, distance: 197.3
click at [867, 500] on textarea "I understand your concern about the noise and activity at the grill area. I'll …" at bounding box center [707, 530] width 445 height 68
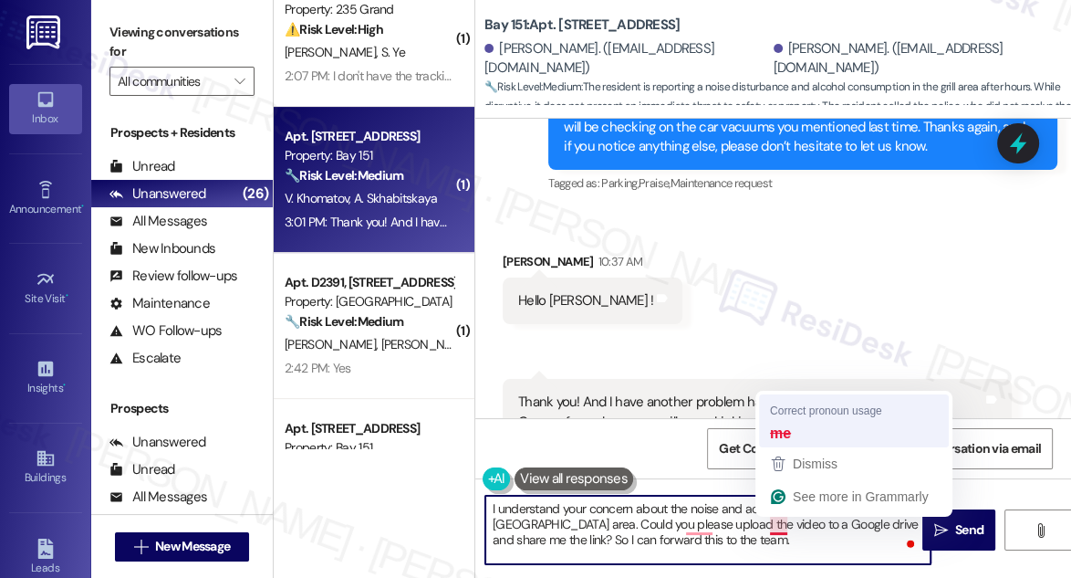
type textarea "I understand your concern about the noise and activity at the grill area. Could…"
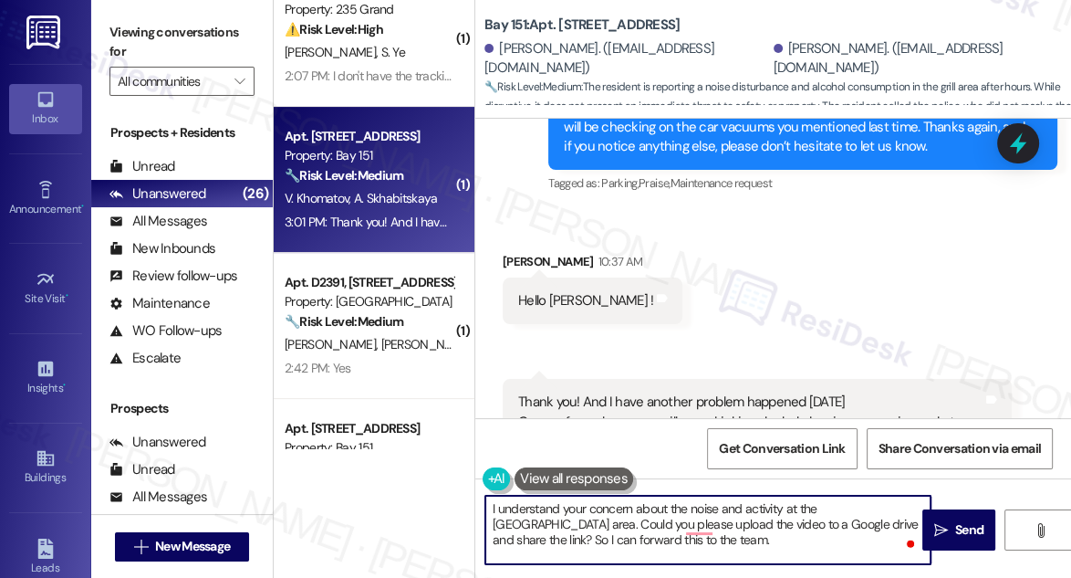
click at [717, 520] on textarea "I understand your concern about the noise and activity at the grill area. Could…" at bounding box center [707, 530] width 445 height 68
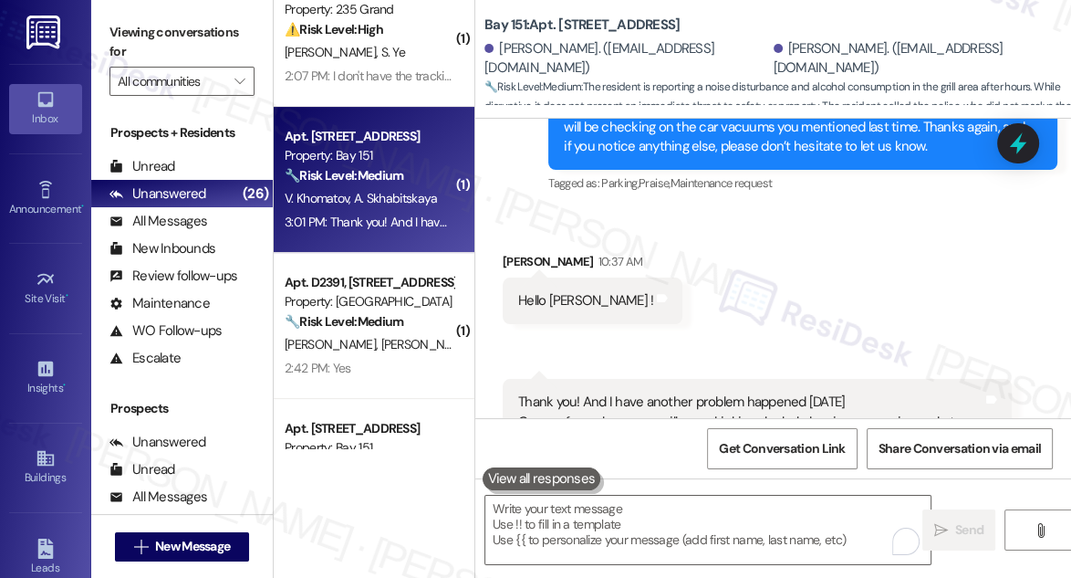
click at [141, 46] on label "Viewing conversations for" at bounding box center [182, 42] width 145 height 48
click at [134, 36] on label "Viewing conversations for" at bounding box center [182, 42] width 145 height 48
click at [564, 512] on textarea "To enrich screen reader interactions, please activate Accessibility in Grammarl…" at bounding box center [707, 530] width 445 height 68
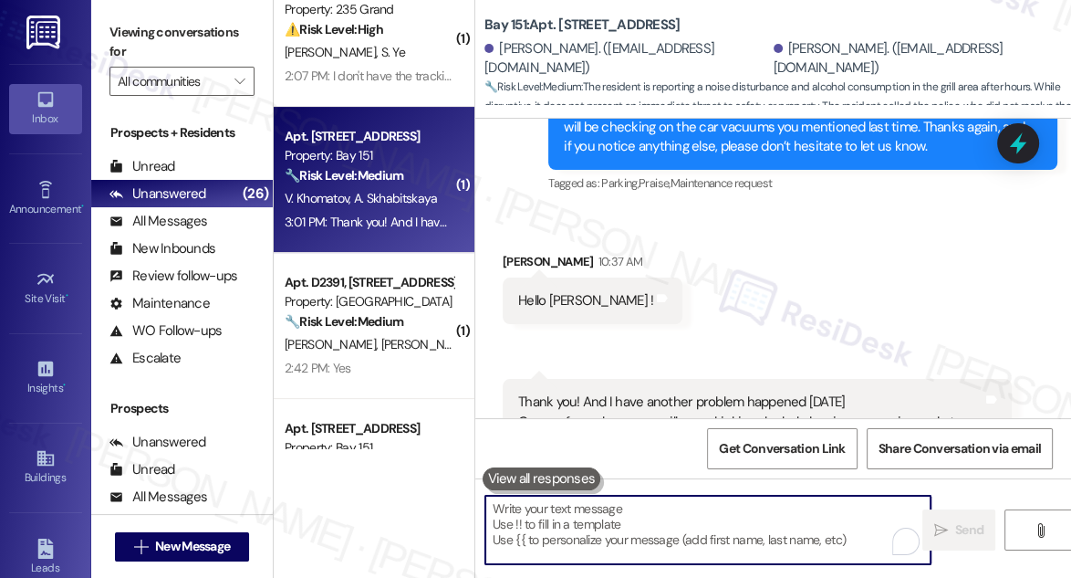
paste textarea "I understand your concern about the noise and activity in the grill area. Could…"
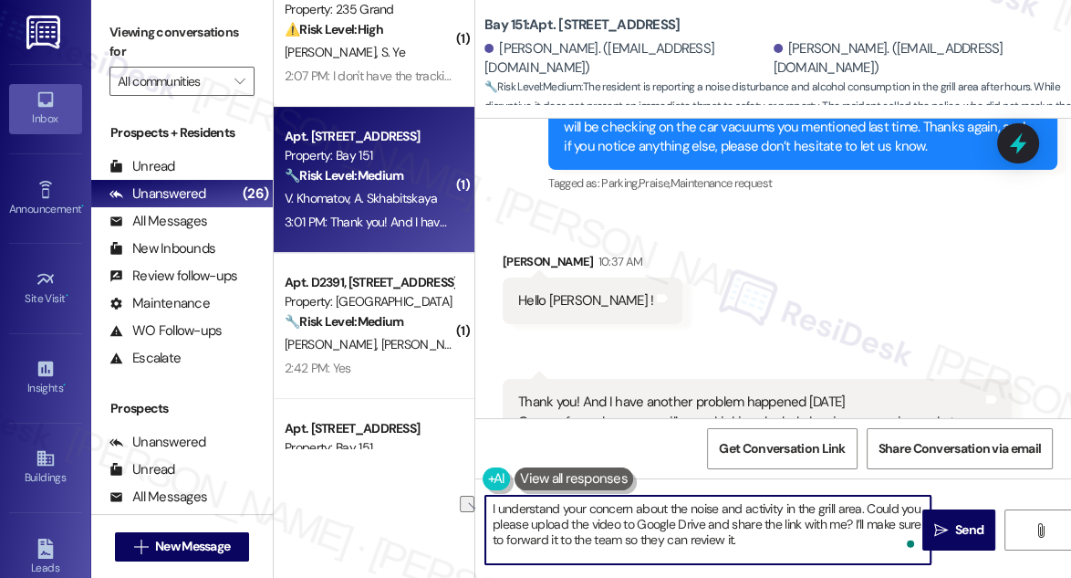
drag, startPoint x: 666, startPoint y: 505, endPoint x: 494, endPoint y: 507, distance: 172.5
click at [494, 507] on textarea "I understand your concern about the noise and activity in the grill area. Could…" at bounding box center [707, 530] width 445 height 68
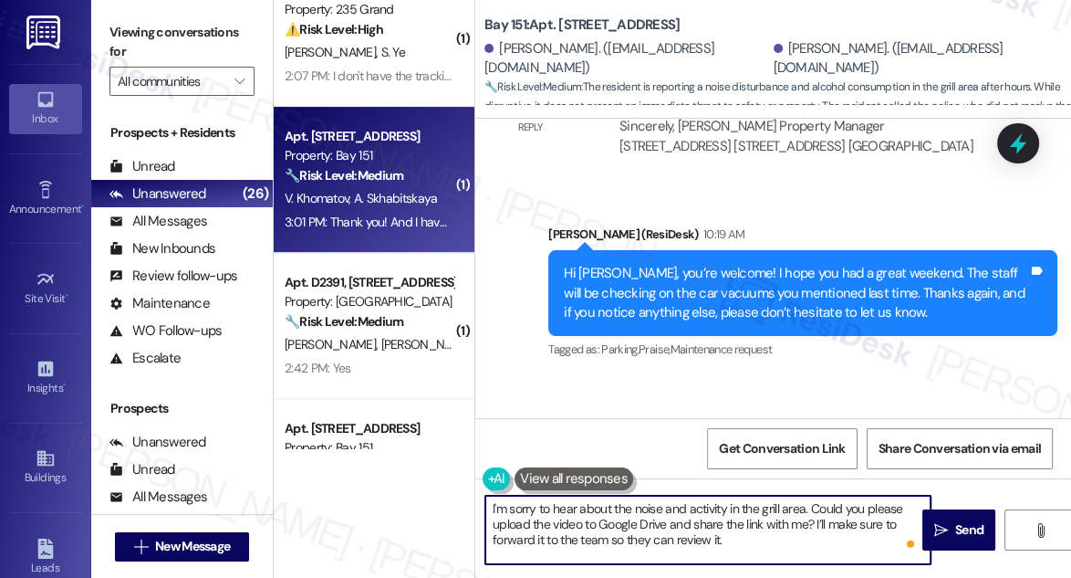
click at [806, 506] on textarea "I'm sorry to hear about the noise and activity in the grill area. Could you ple…" at bounding box center [707, 530] width 445 height 68
click at [739, 537] on textarea "I'm sorry to hear about the noise and activity in the grill area yesterday. Cou…" at bounding box center [707, 530] width 445 height 68
type textarea "I'm sorry to hear about the noise and activity in the grill area yesterday. Cou…"
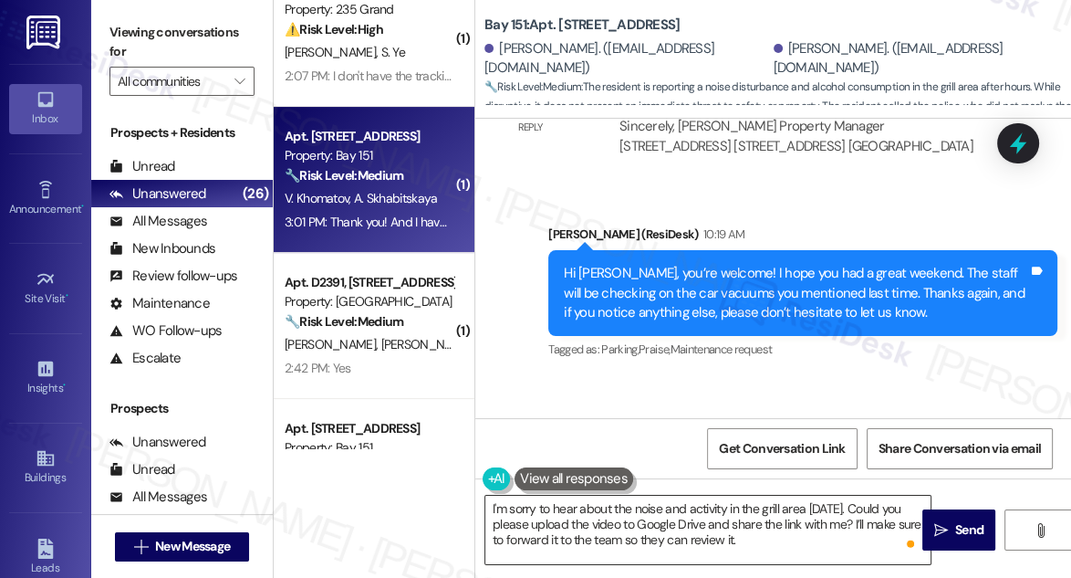
click at [738, 521] on textarea "I'm sorry to hear about the noise and activity in the grill area yesterday. Cou…" at bounding box center [707, 530] width 445 height 68
click at [952, 526] on span "Send" at bounding box center [970, 529] width 36 height 19
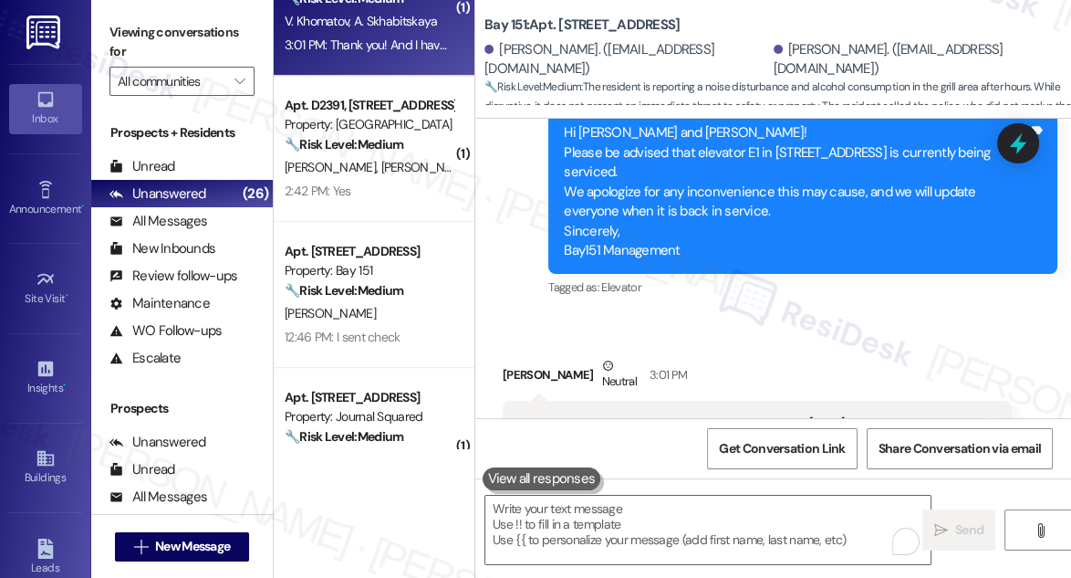
scroll to position [414, 0]
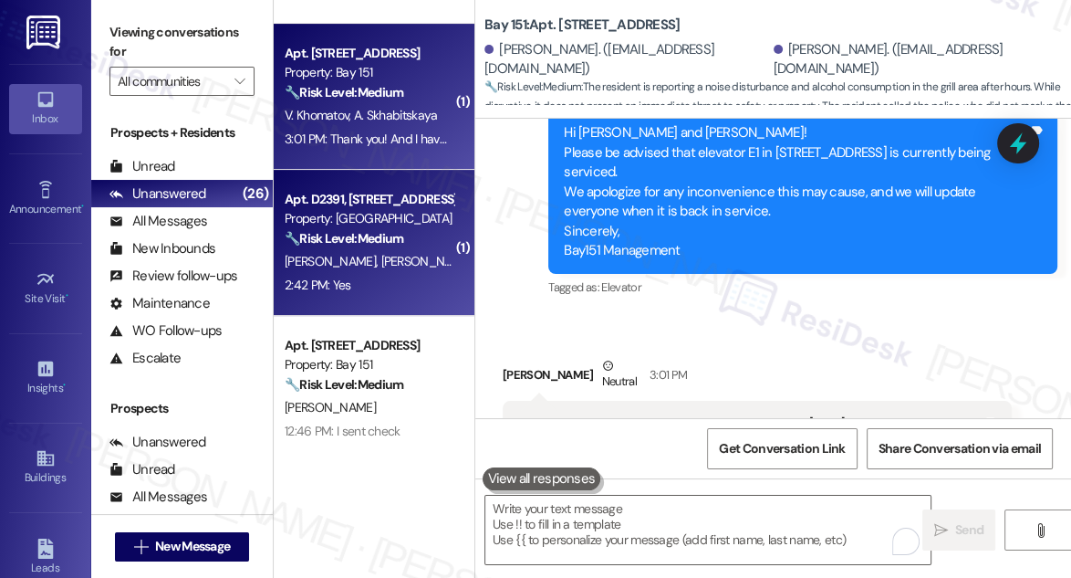
click at [402, 250] on div "M. Plotkin C. Norris" at bounding box center [369, 261] width 172 height 23
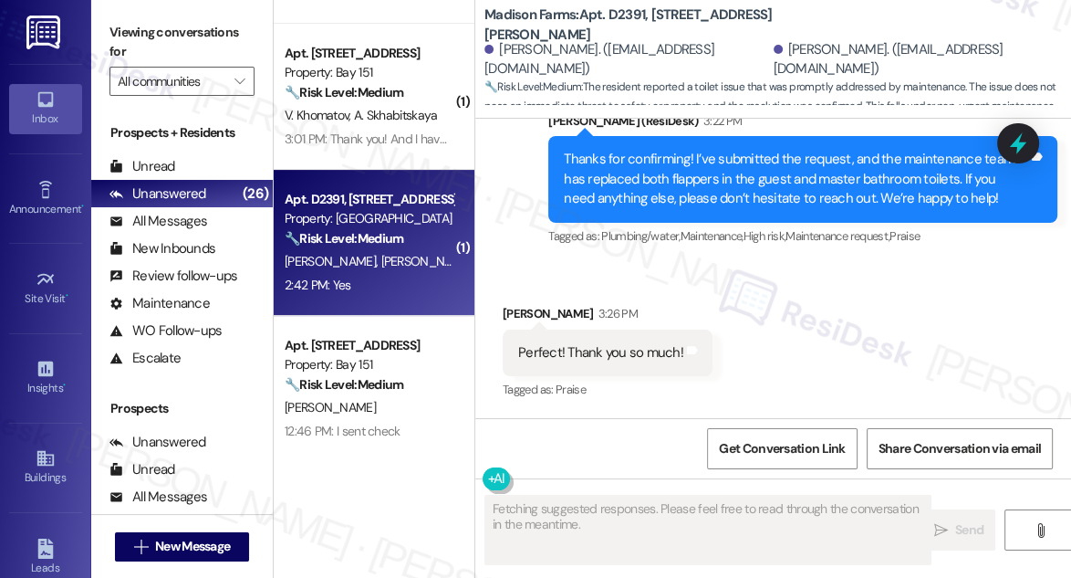
scroll to position [2696, 0]
click at [702, 173] on div "Thanks for confirming! I’ve submitted the request, and the maintenance team has…" at bounding box center [796, 179] width 464 height 58
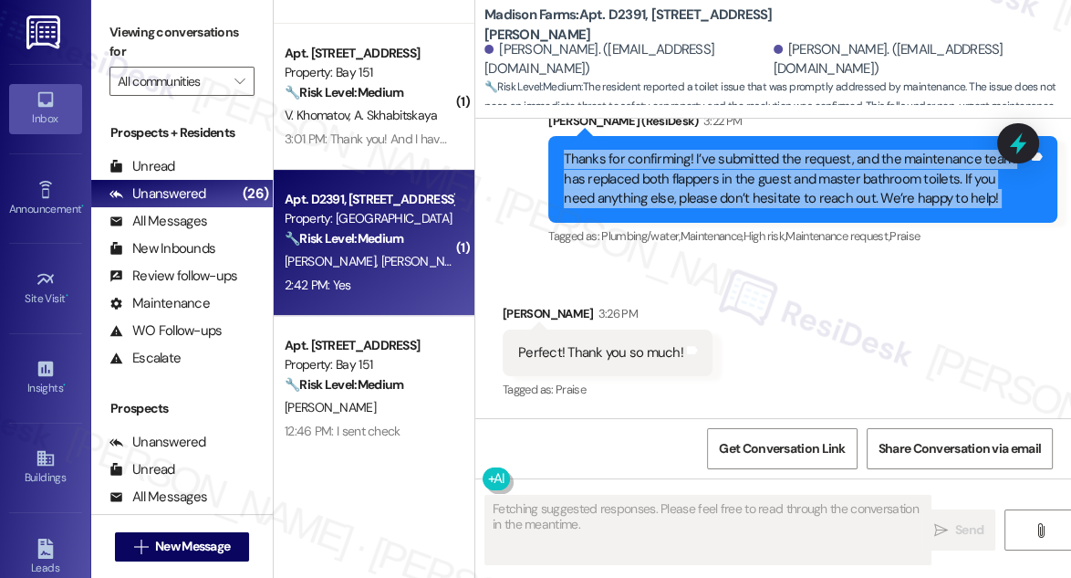
click at [703, 173] on div "Thanks for confirming! I’ve submitted the request, and the maintenance team has…" at bounding box center [796, 179] width 464 height 58
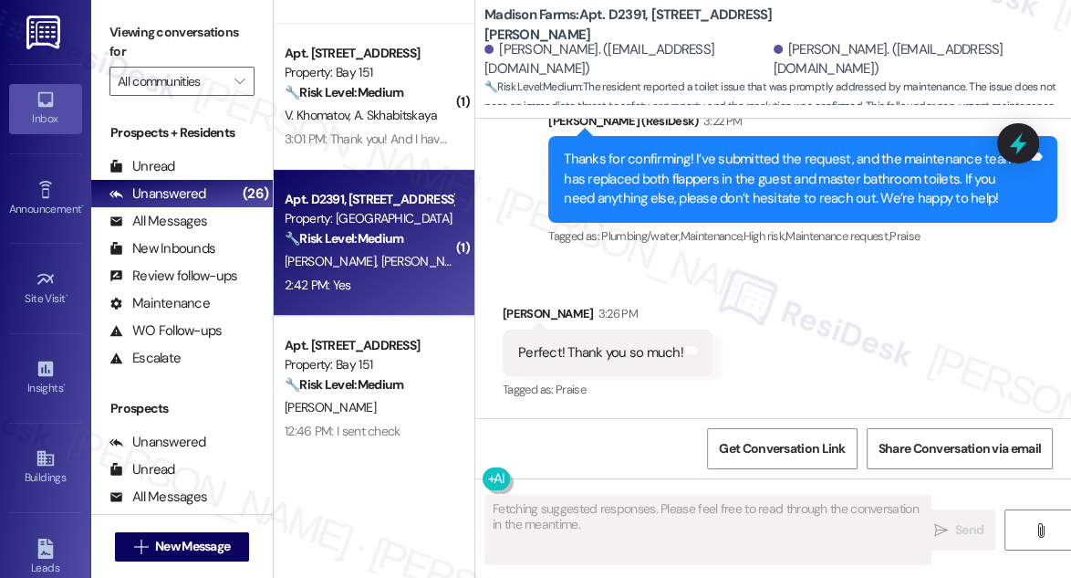
click at [758, 325] on div "Received via SMS Cameron Norris 3:26 PM Perfect! Thank you so much! Tags and no…" at bounding box center [773, 340] width 596 height 154
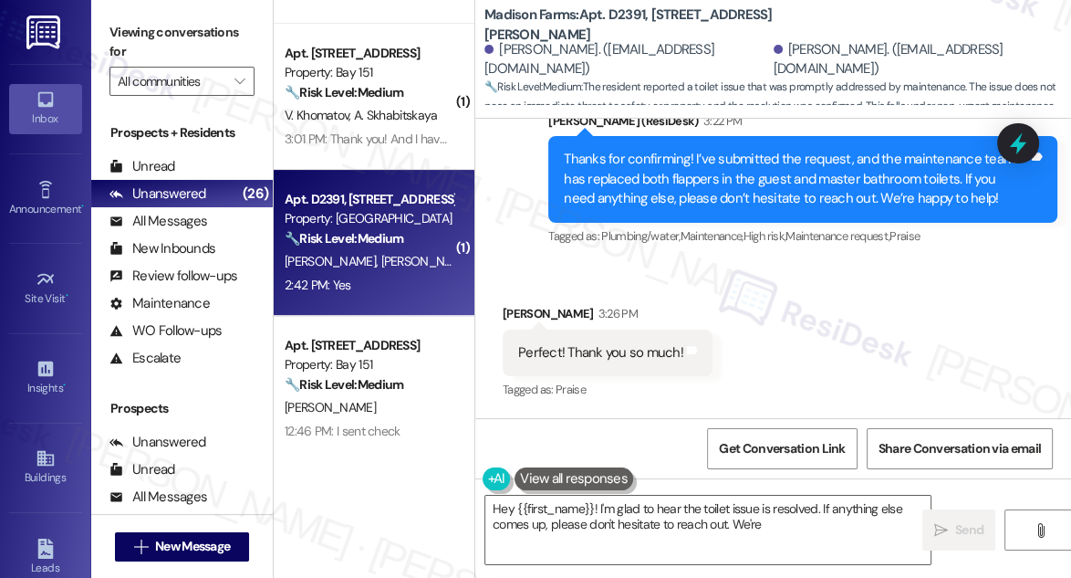
click at [754, 209] on div "Thanks for confirming! I’ve submitted the request, and the maintenance team has…" at bounding box center [802, 179] width 509 height 86
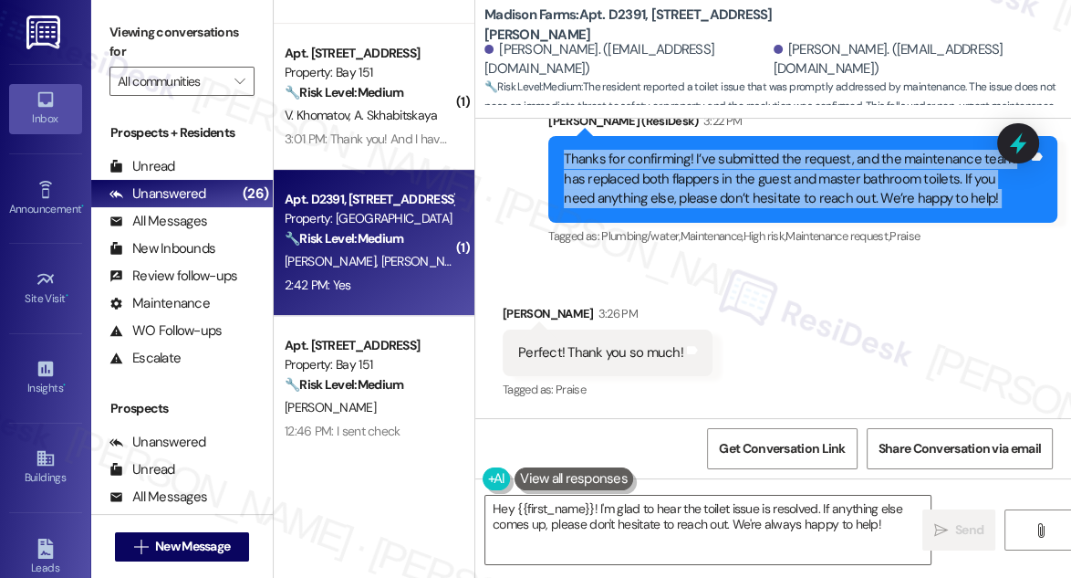
click at [754, 209] on div "Thanks for confirming! I’ve submitted the request, and the maintenance team has…" at bounding box center [802, 179] width 509 height 86
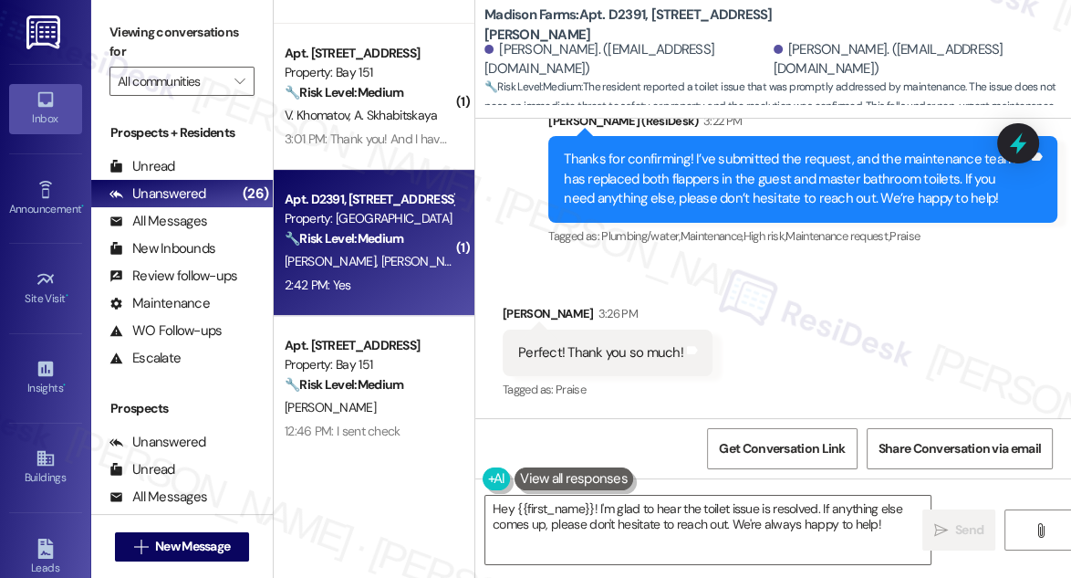
click at [648, 344] on div "Perfect! Thank you so much!" at bounding box center [600, 352] width 165 height 19
click at [778, 199] on div "Thanks for confirming! I’ve submitted the request, and the maintenance team has…" at bounding box center [796, 179] width 464 height 58
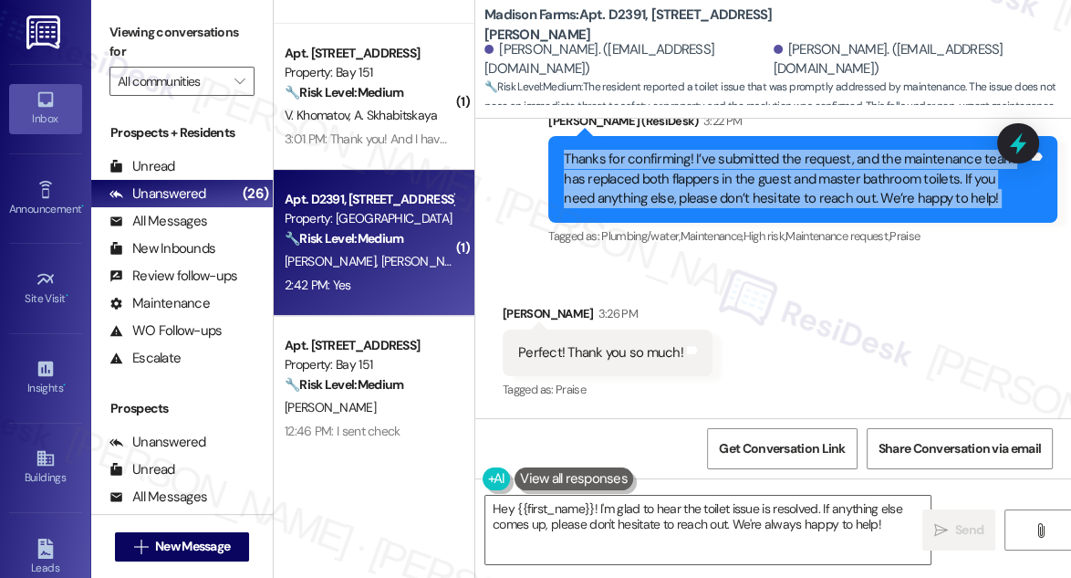
click at [778, 199] on div "Thanks for confirming! I’ve submitted the request, and the maintenance team has…" at bounding box center [796, 179] width 464 height 58
click at [637, 529] on textarea "Hey {{first_name}}! I'm glad to hear the toilet issue is resolved. If anything …" at bounding box center [707, 530] width 445 height 68
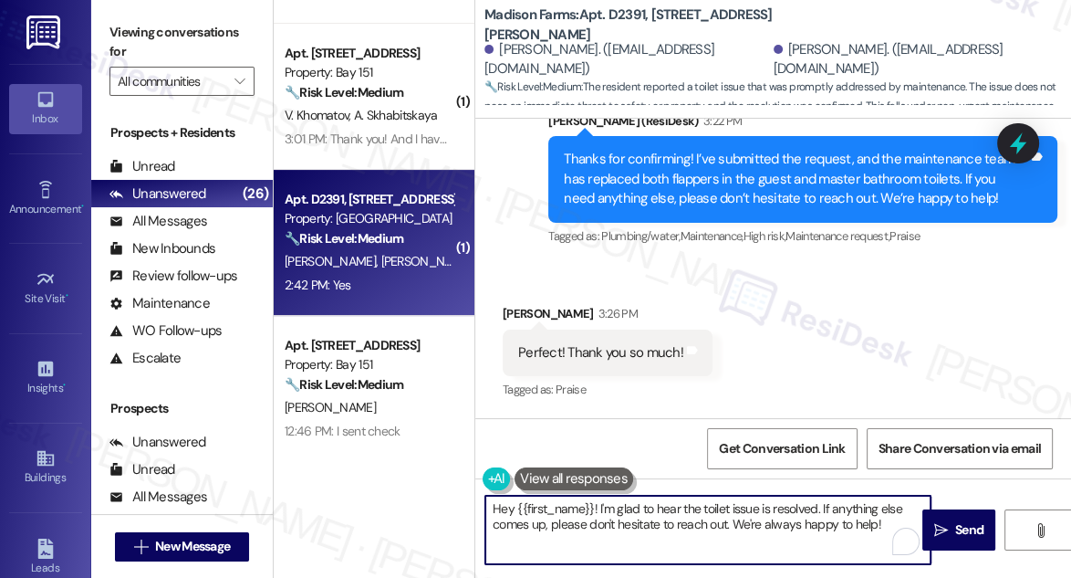
click at [637, 529] on textarea "Hey {{first_name}}! I'm glad to hear the toilet issue is resolved. If anything …" at bounding box center [707, 530] width 445 height 68
click at [637, 528] on textarea "Hey {{first_name}}! I'm glad to hear the toilet issue is resolved. If anything …" at bounding box center [707, 530] width 445 height 68
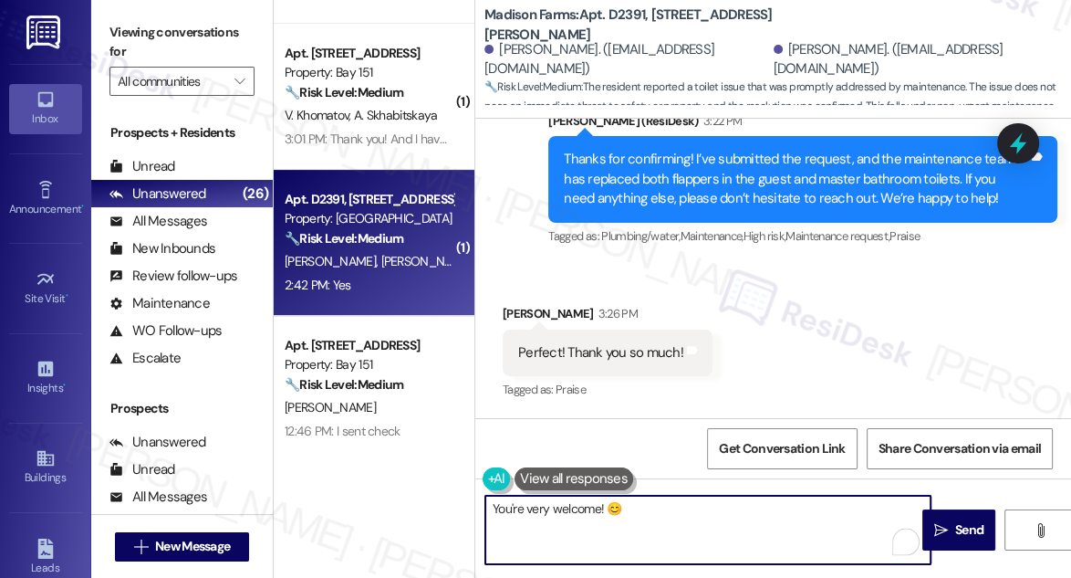
click at [679, 523] on textarea "You're very welcome! 😊" at bounding box center [707, 530] width 445 height 68
type textarea "You're very welcome! 😊"
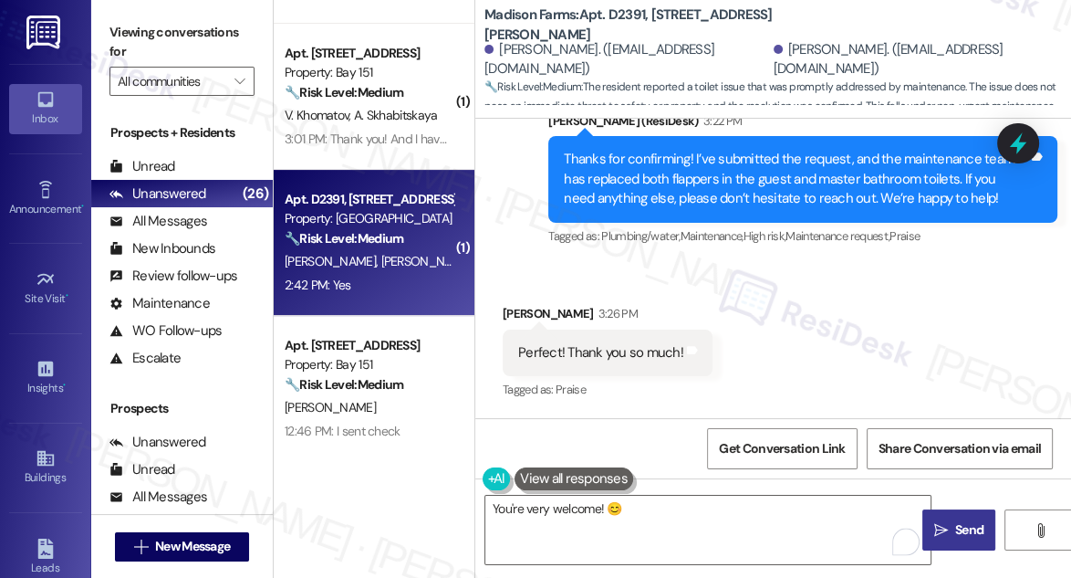
click at [958, 533] on span "Send" at bounding box center [969, 529] width 28 height 19
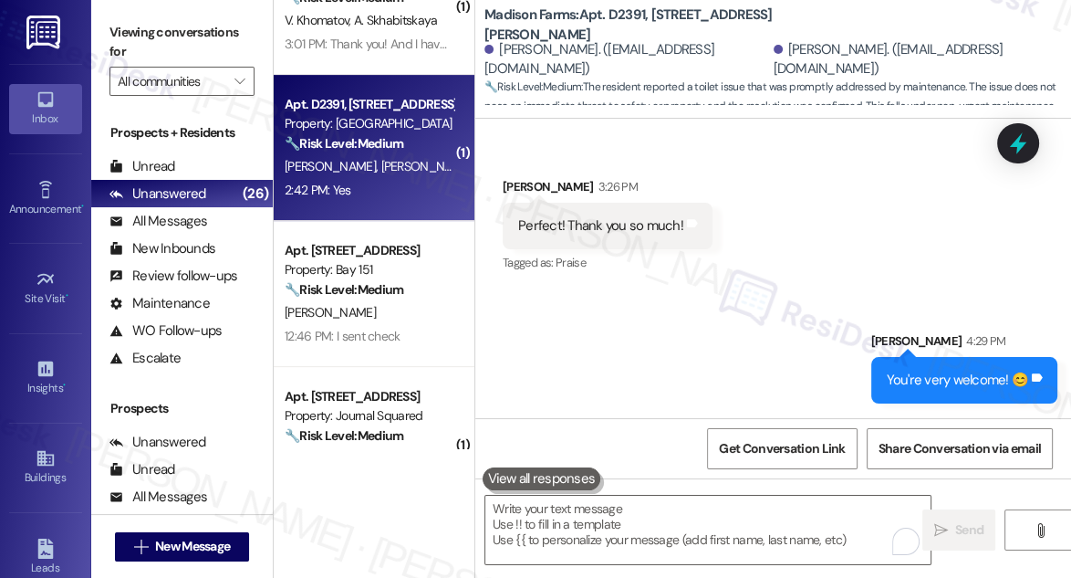
scroll to position [580, 0]
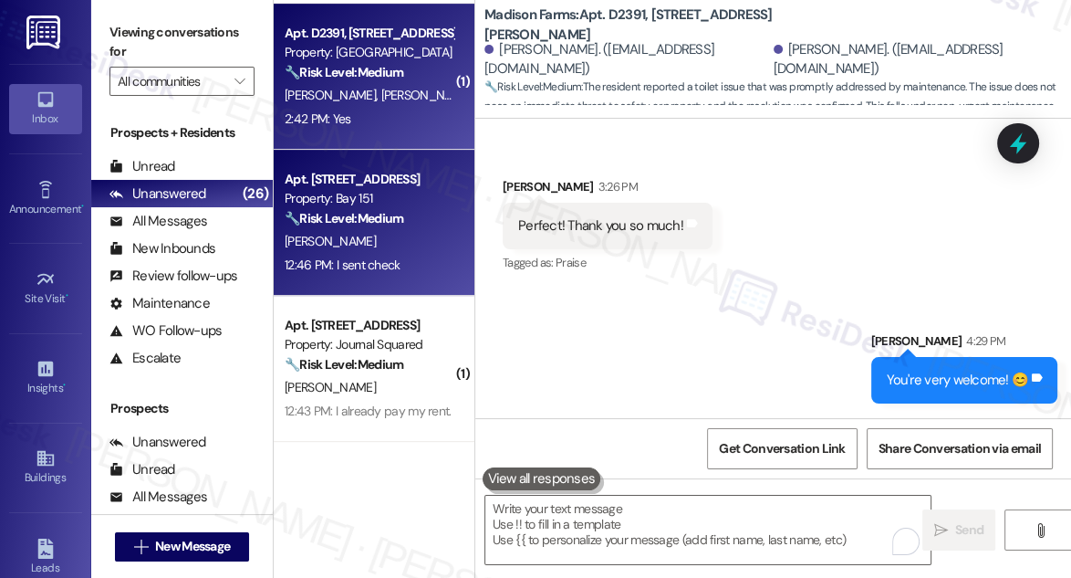
click at [404, 199] on div "Property: Bay 151" at bounding box center [369, 198] width 169 height 19
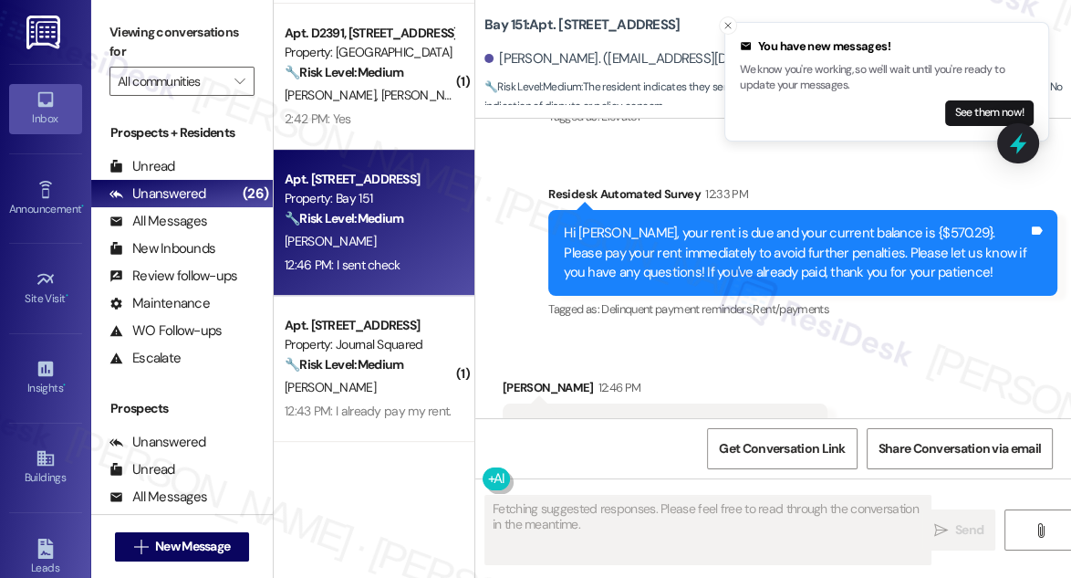
scroll to position [37477, 0]
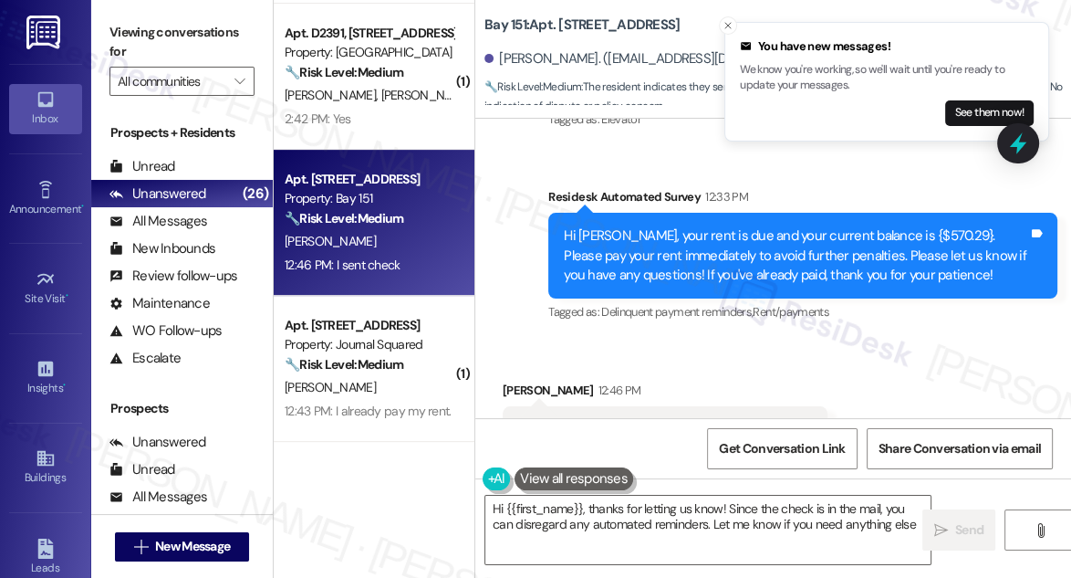
type textarea "Hi {{first_name}}, thanks for letting us know! Since the check is in the mail, …"
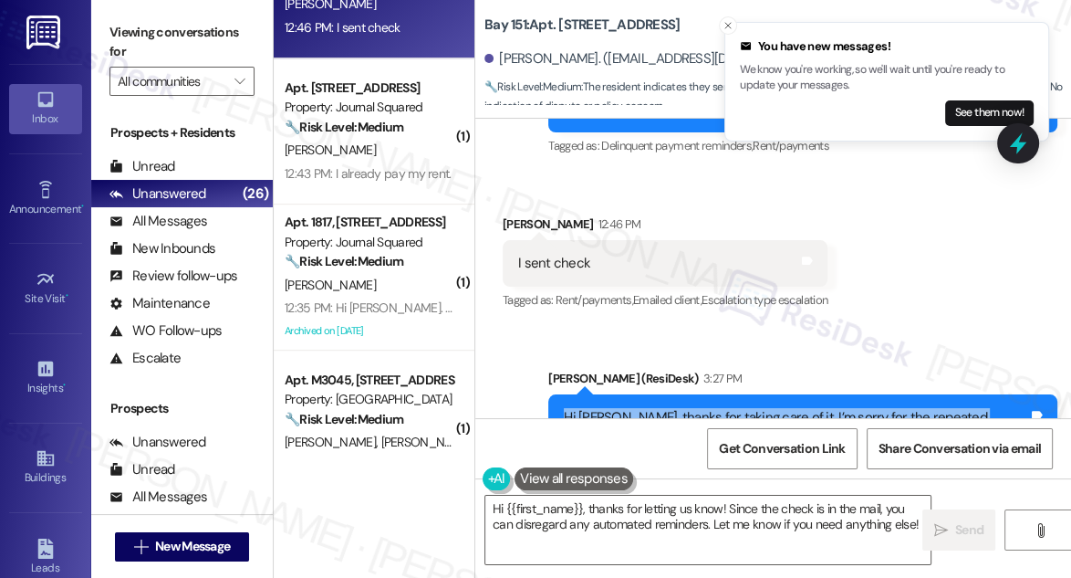
scroll to position [746, 0]
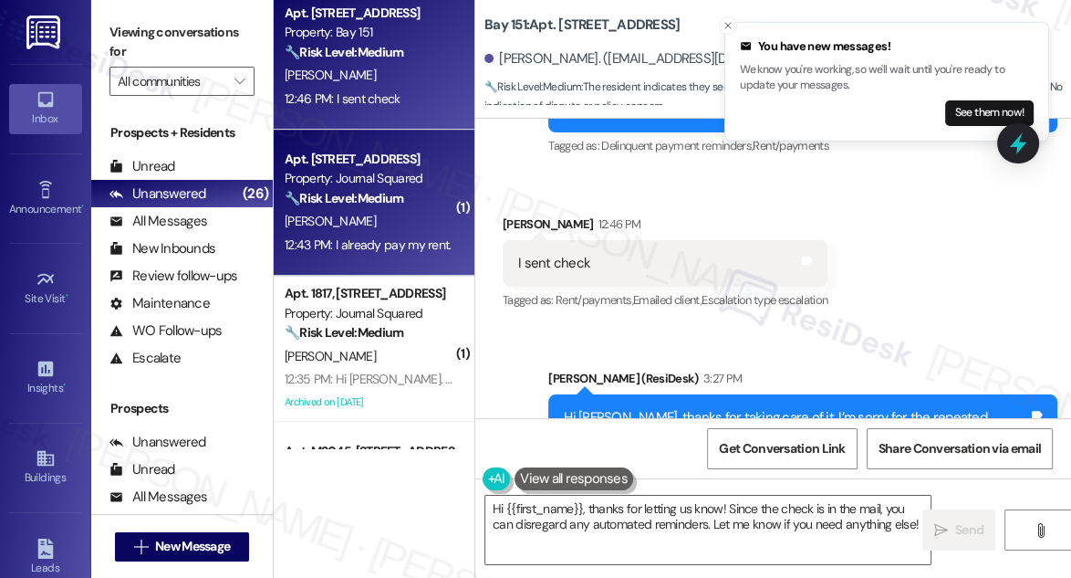
click at [403, 203] on strong "🔧 Risk Level: Medium" at bounding box center [344, 198] width 119 height 16
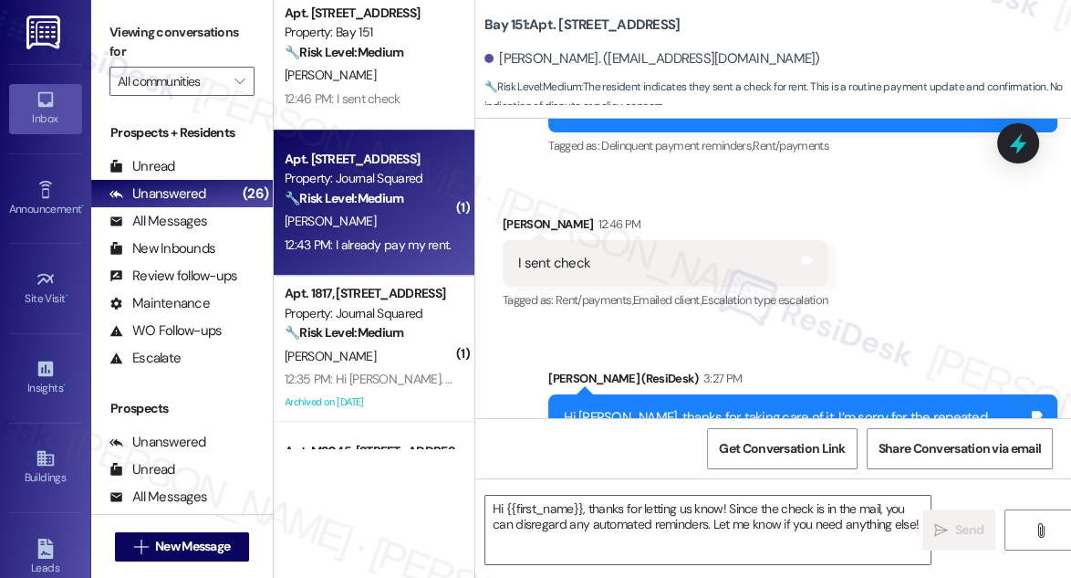
type textarea "Fetching suggested responses. Please feel free to read through the conversation…"
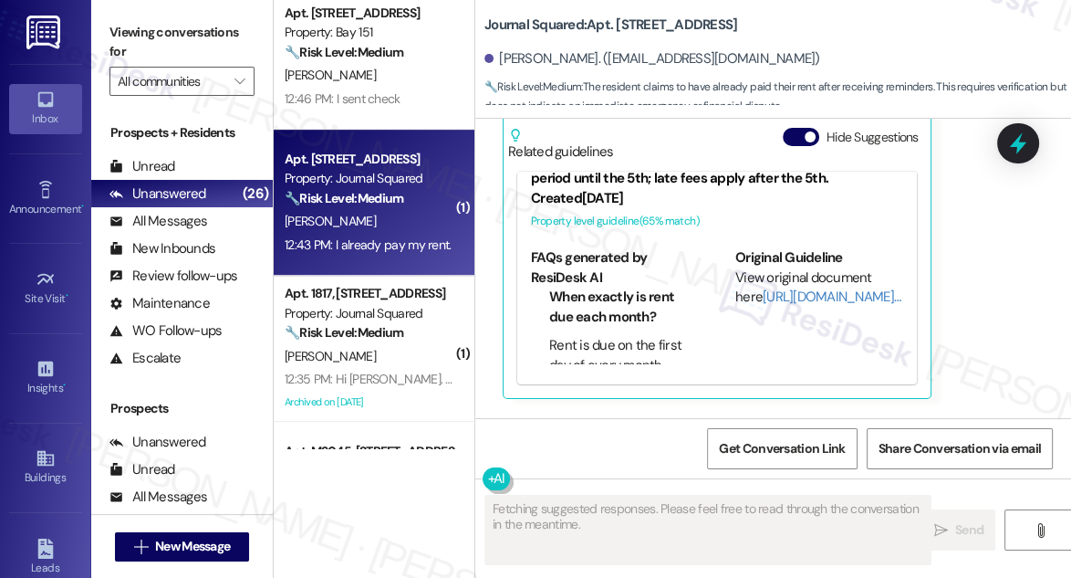
scroll to position [21017, 0]
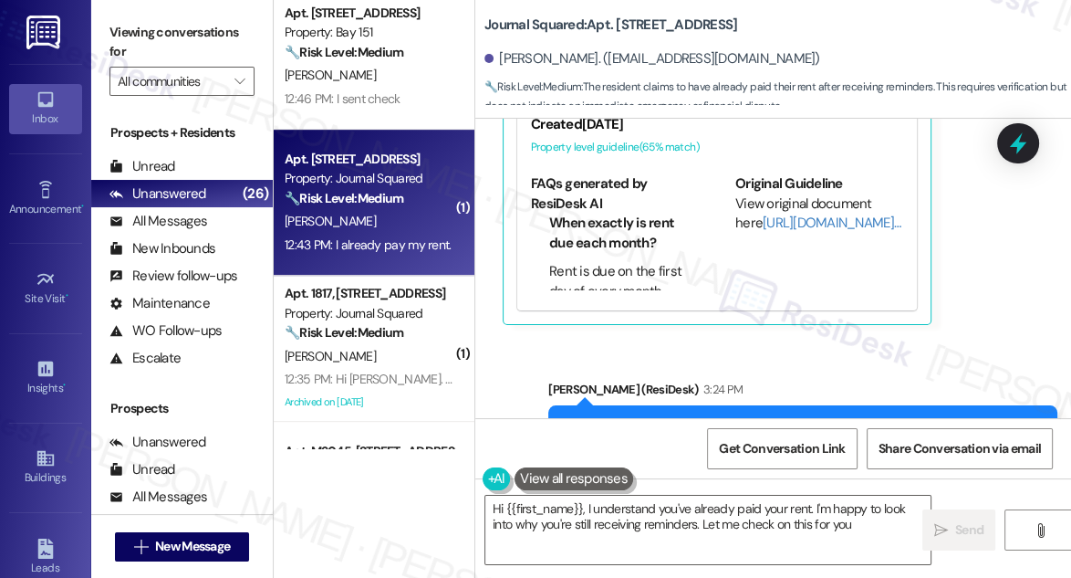
type textarea "Hi {{first_name}}, I understand you've already paid your rent. I'm happy to loo…"
click at [683, 419] on div "Hi Maria, I’m sorry for the repeated reminder. Please disregard it, it’s an aut…" at bounding box center [796, 468] width 464 height 98
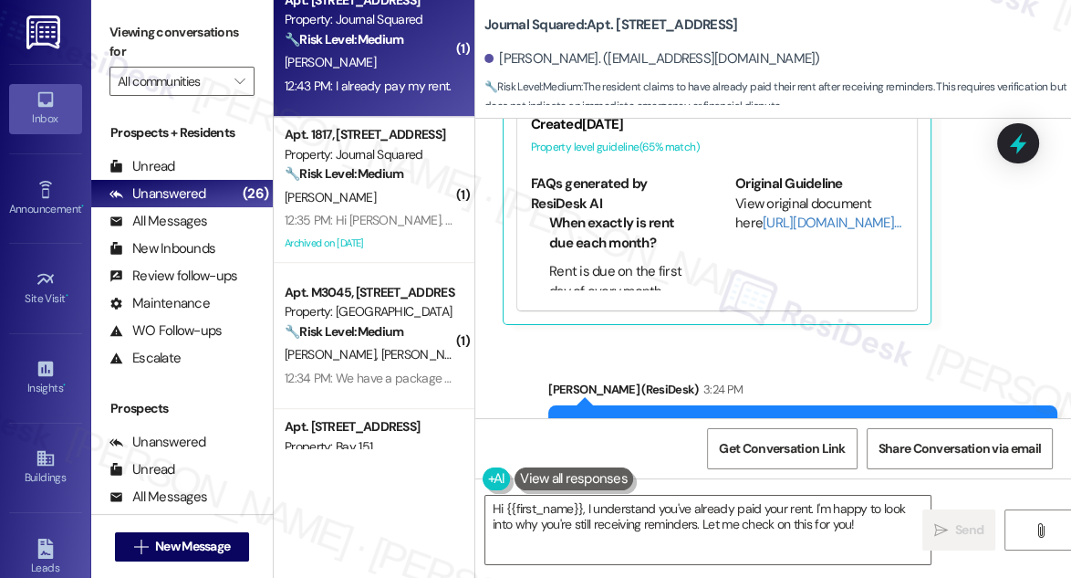
scroll to position [913, 0]
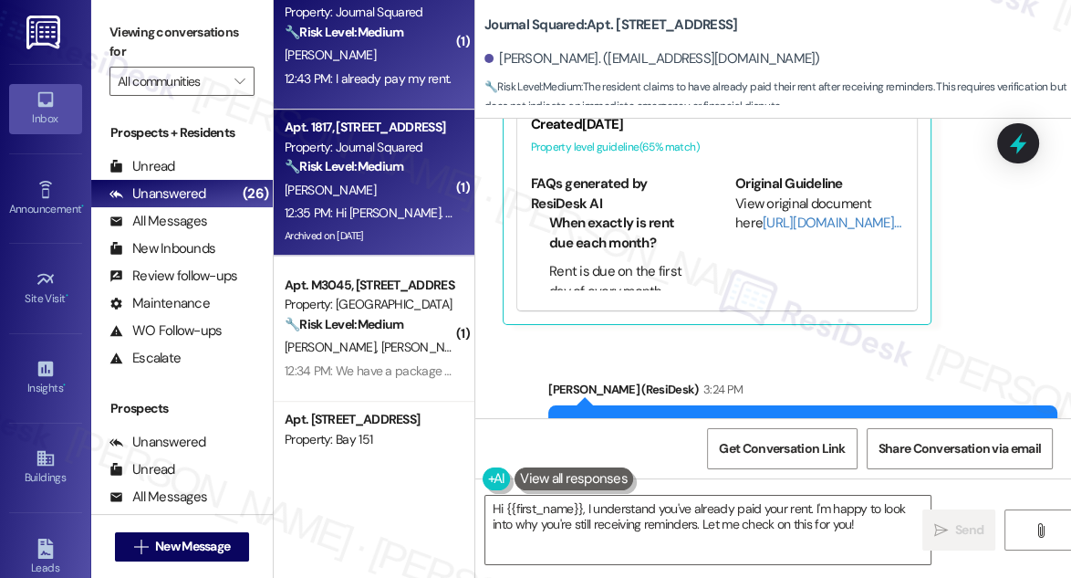
click at [347, 166] on strong "🔧 Risk Level: Medium" at bounding box center [344, 166] width 119 height 16
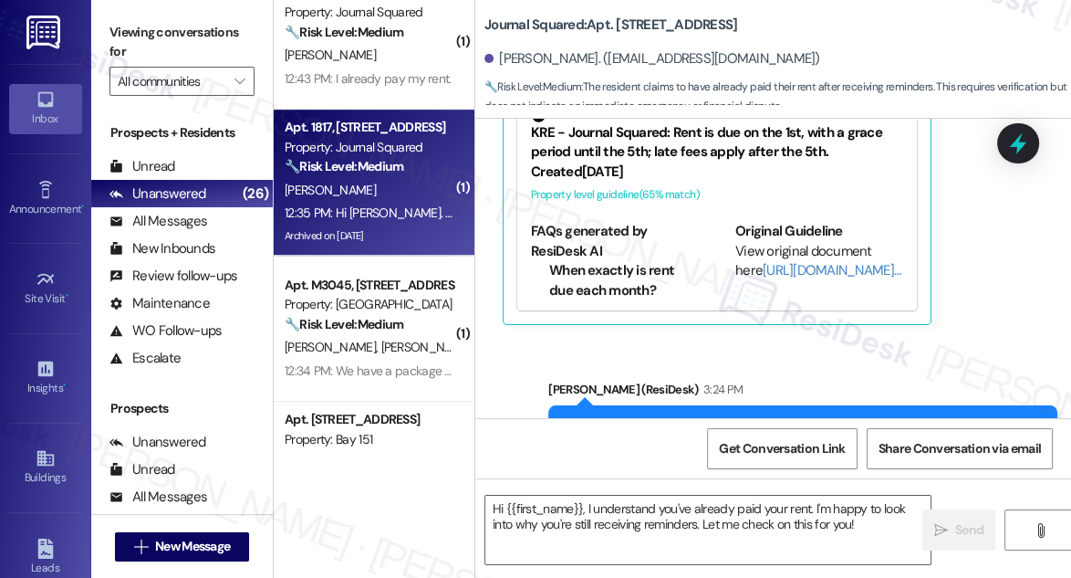
type textarea "Fetching suggested responses. Please feel free to read through the conversation…"
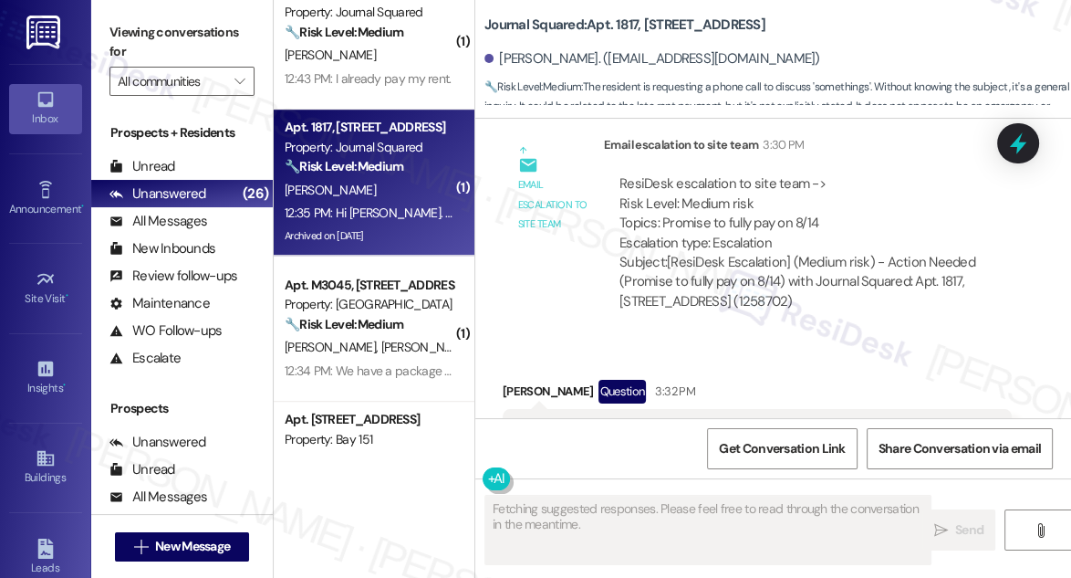
scroll to position [18381, 0]
click at [683, 423] on div "Hi Jane , yes there is somethings that I would love to discuss with you. Is the…" at bounding box center [750, 442] width 464 height 39
click at [813, 423] on div "Hi Jane , yes there is somethings that I would love to discuss with you. Is the…" at bounding box center [750, 442] width 464 height 39
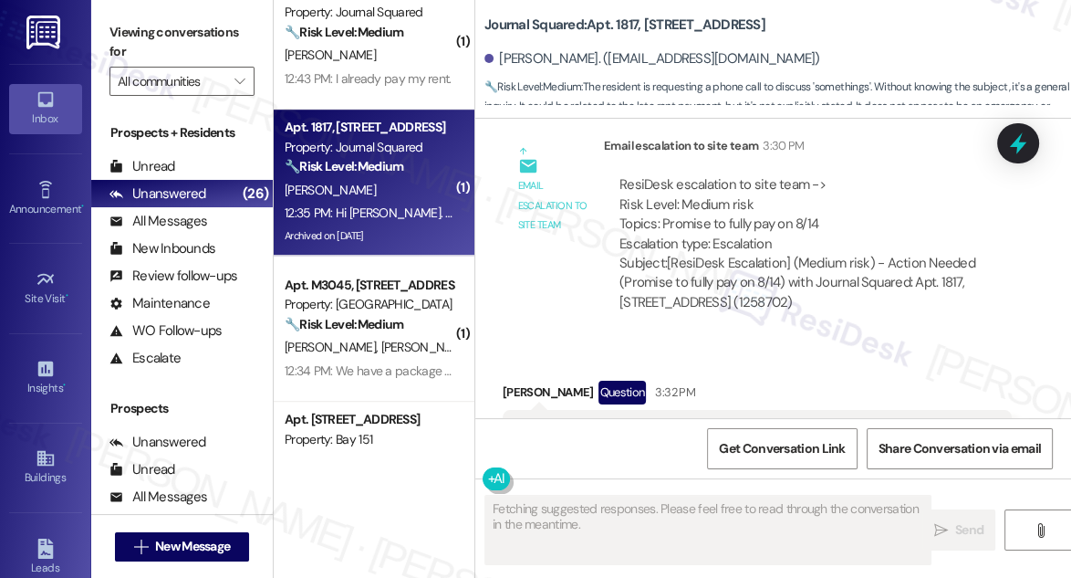
click at [813, 423] on div "Hi Jane , yes there is somethings that I would love to discuss with you. Is the…" at bounding box center [750, 442] width 464 height 39
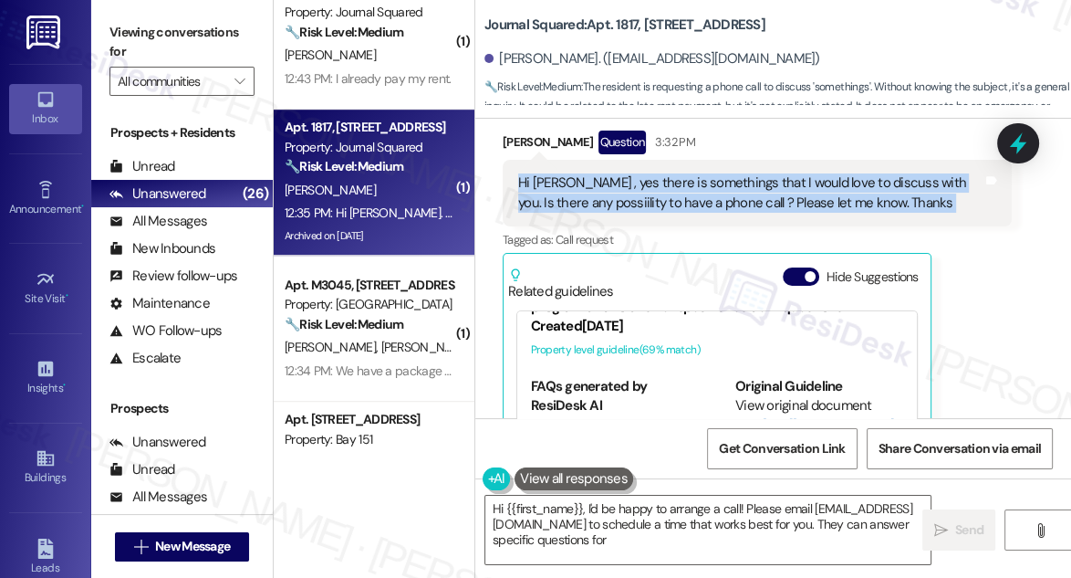
scroll to position [0, 0]
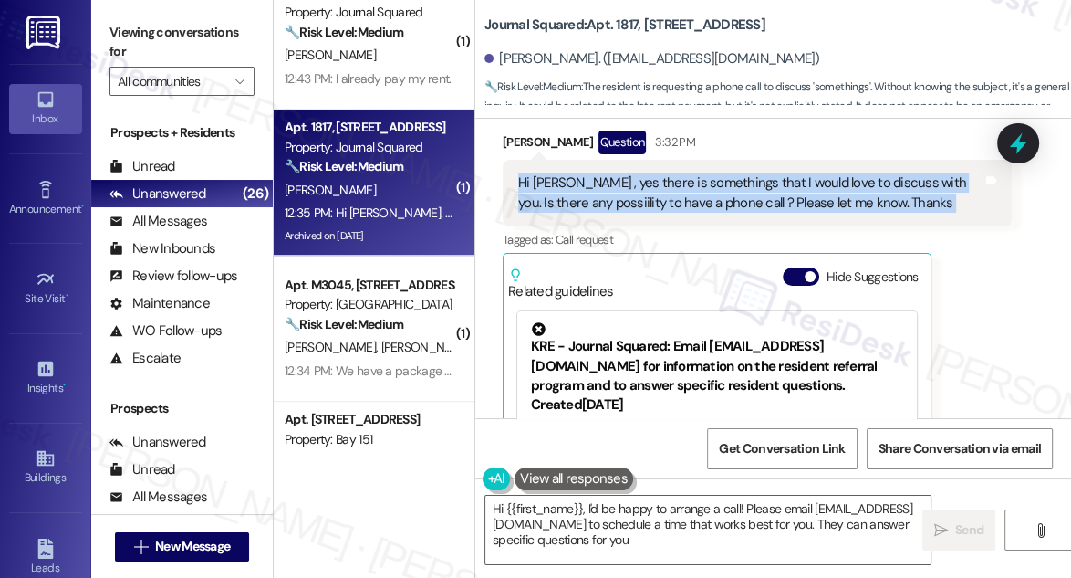
type textarea "Hi {{first_name}}, I'd be happy to arrange a call! Please email info@journalsqu…"
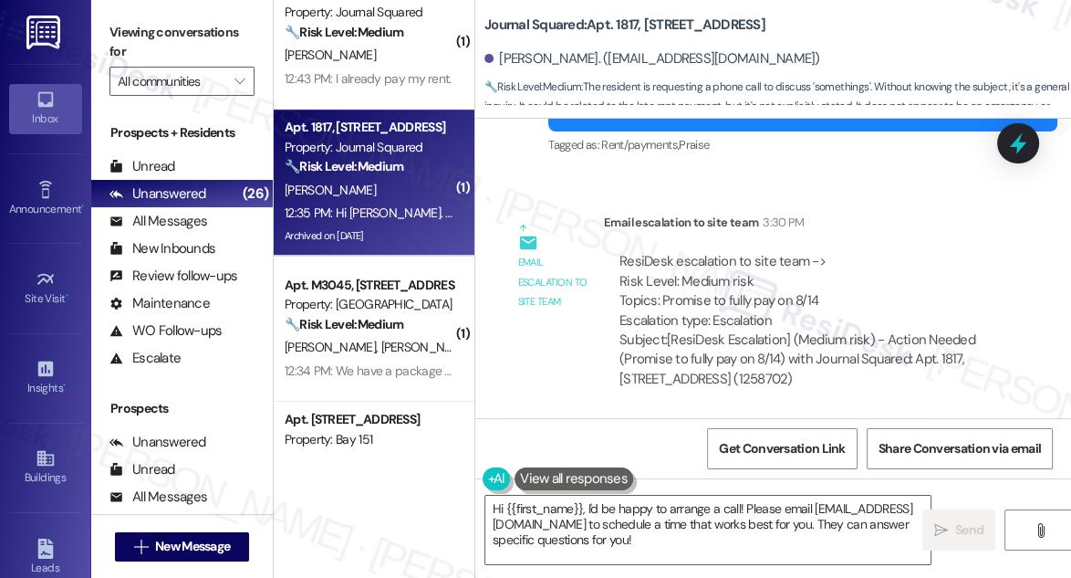
scroll to position [18215, 0]
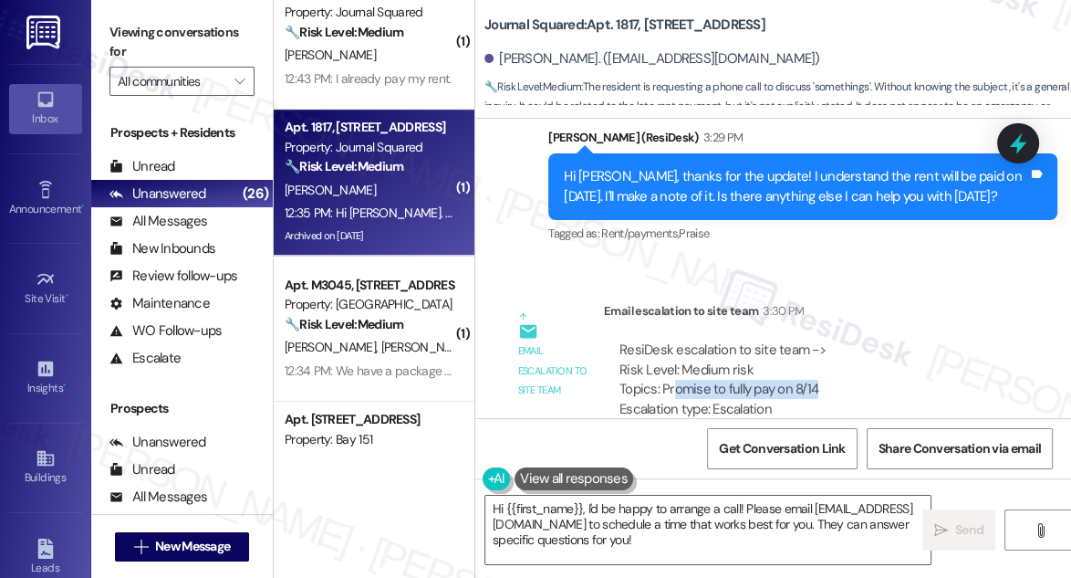
drag, startPoint x: 674, startPoint y: 245, endPoint x: 831, endPoint y: 245, distance: 157.0
click at [831, 340] on div "ResiDesk escalation to site team -> Risk Level: Medium risk Topics: Promise to …" at bounding box center [808, 379] width 377 height 78
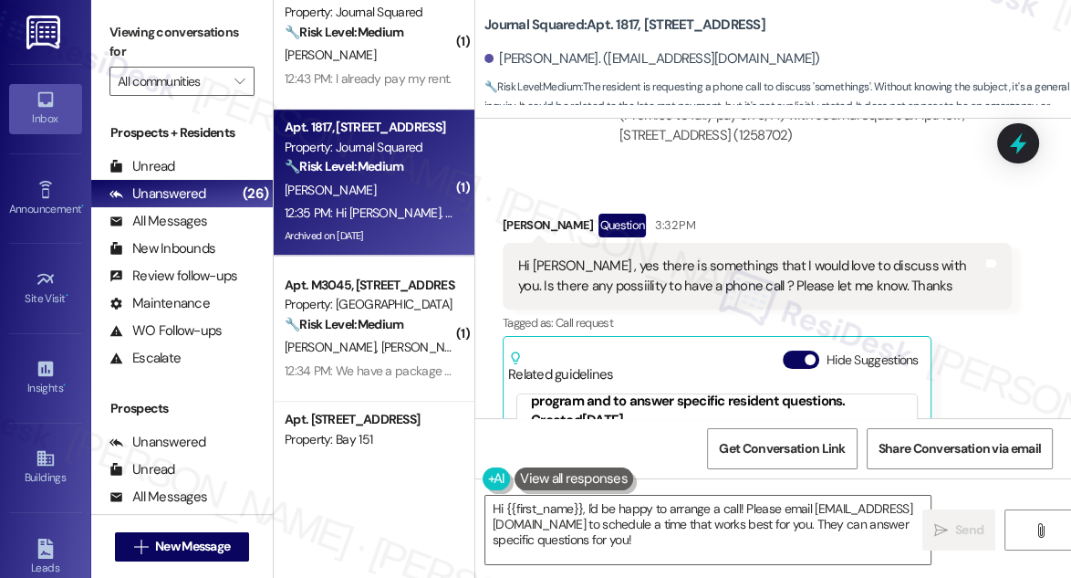
scroll to position [497, 0]
click at [712, 532] on textarea "Hi {{first_name}}, I'd be happy to arrange a call! Please email info@journalsqu…" at bounding box center [707, 530] width 445 height 68
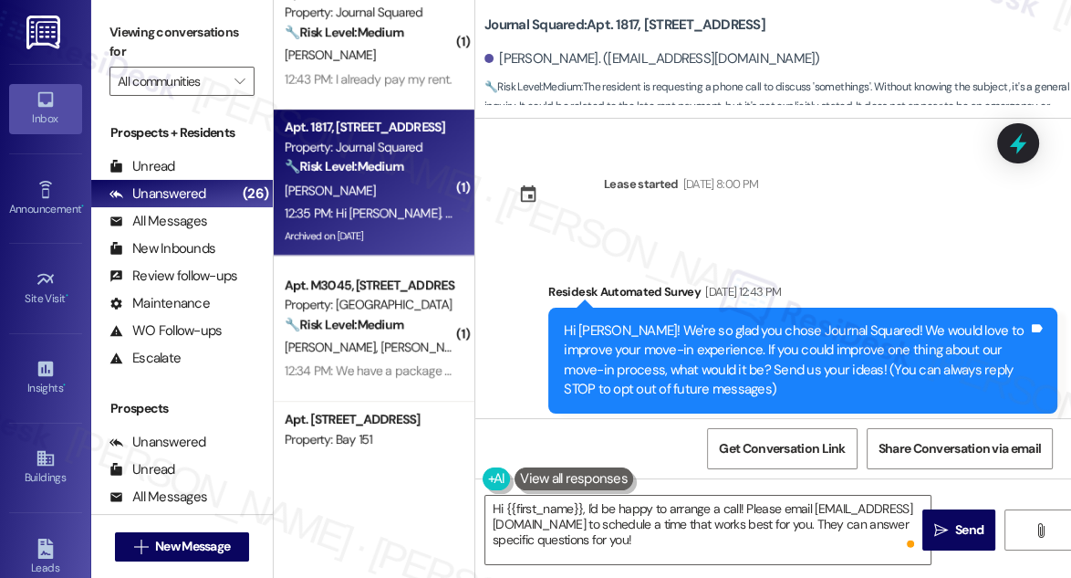
scroll to position [497, 0]
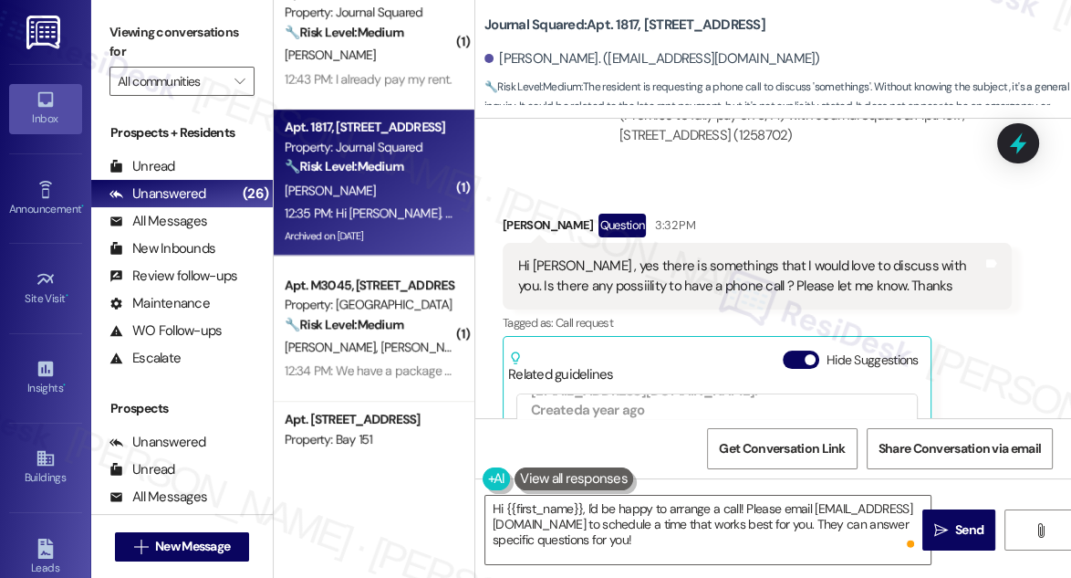
click at [123, 14] on div "Viewing conversations for All communities " at bounding box center [182, 57] width 182 height 114
click at [675, 500] on textarea "Hi {{first_name}}, I'd be happy to arrange a call! Please email info@journalsqu…" at bounding box center [707, 530] width 445 height 68
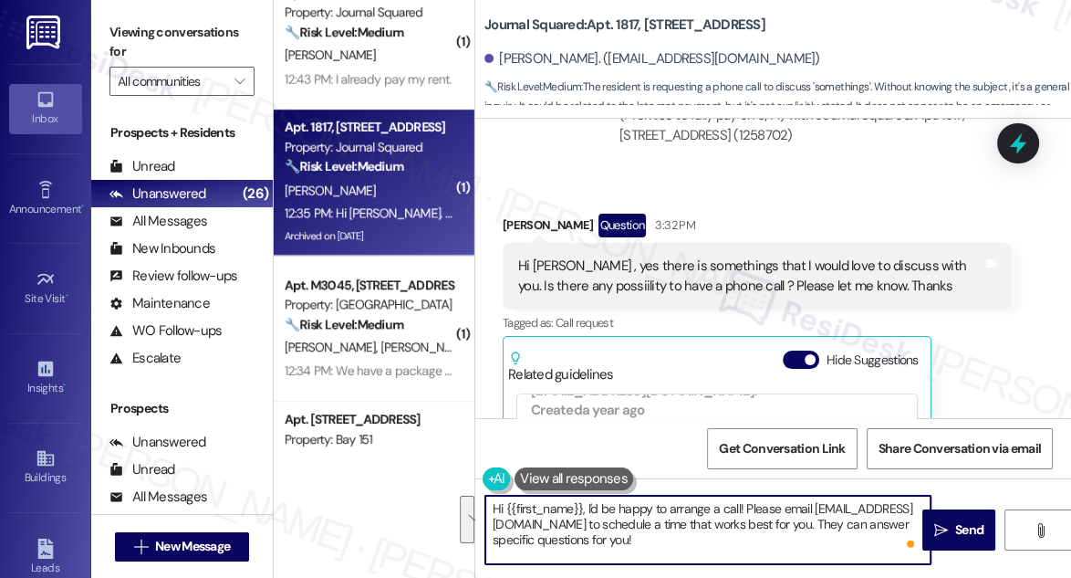
paste textarea "understand wanting to discuss this further. I'm sorry, but my number is set up …"
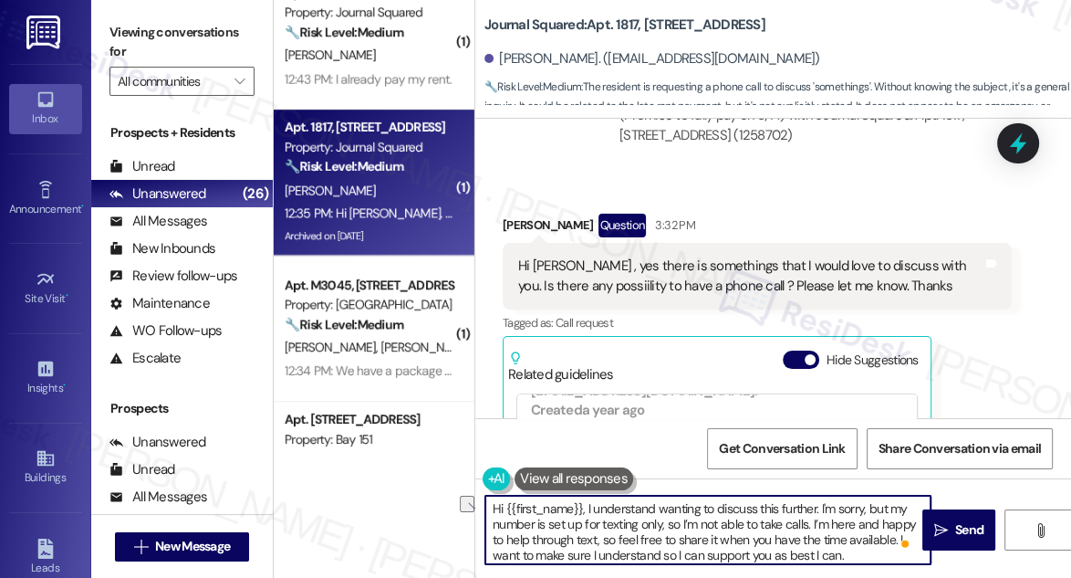
drag, startPoint x: 585, startPoint y: 510, endPoint x: 454, endPoint y: 484, distance: 134.0
click at [454, 484] on div "( 1 ) Apt. D2391, 4883 Riley Road Property: Madison Farms 🔧 Risk Level: Medium …" at bounding box center [673, 289] width 798 height 578
drag, startPoint x: 819, startPoint y: 503, endPoint x: 503, endPoint y: 500, distance: 316.7
click at [503, 500] on textarea "Hi {{first_name}}, I understand wanting to discuss this further. I'm sorry, but…" at bounding box center [707, 530] width 445 height 68
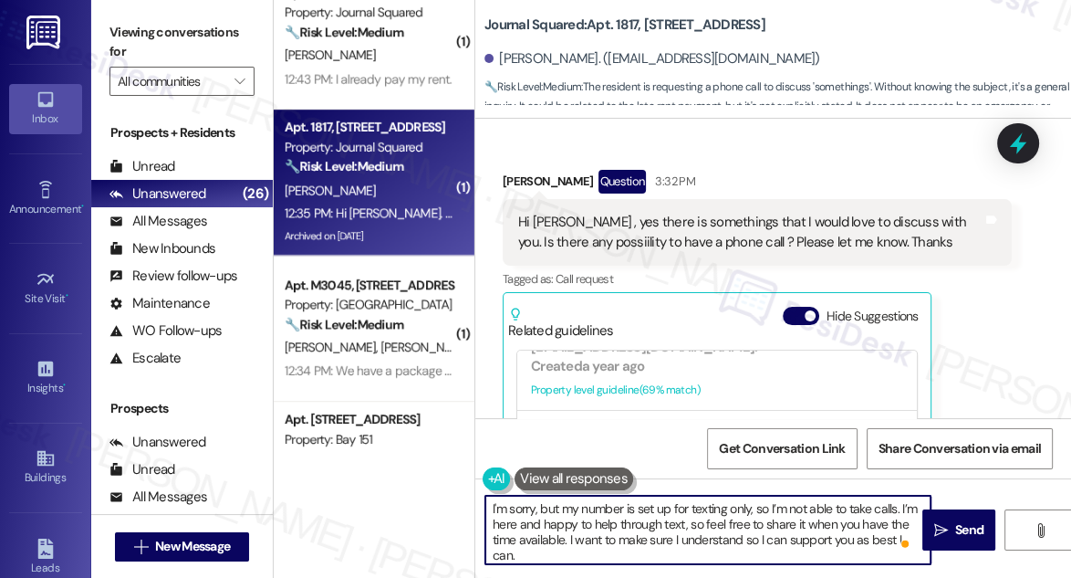
scroll to position [18631, 0]
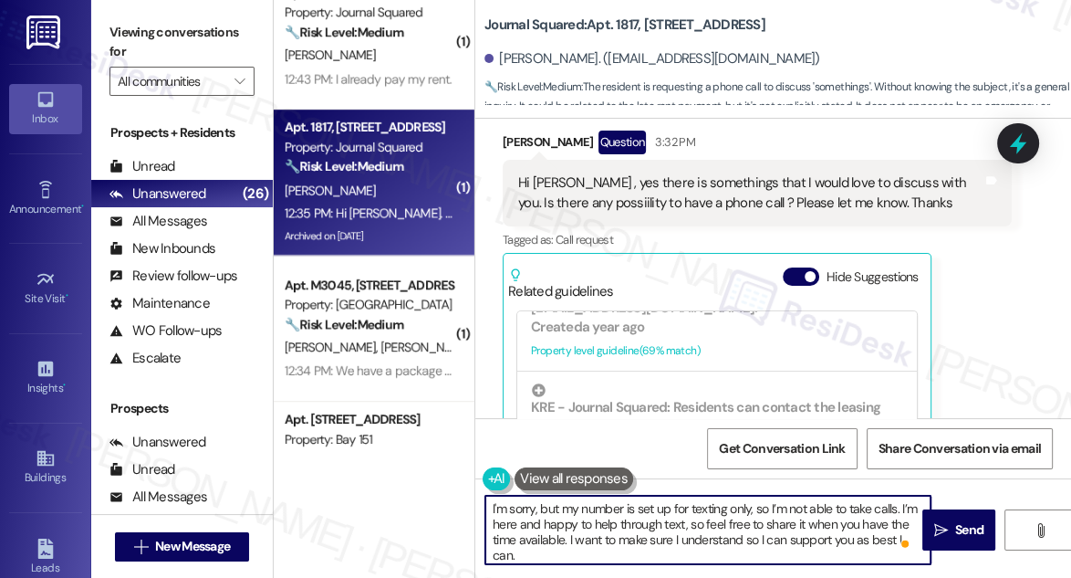
drag, startPoint x: 713, startPoint y: 527, endPoint x: 783, endPoint y: 535, distance: 70.7
click at [813, 537] on textarea "I'm sorry, but my number is set up for texting only, so I’m not able to take ca…" at bounding box center [707, 530] width 445 height 68
click at [683, 535] on textarea "I'm sorry, but my number is set up for texting only, so I’m not able to take ca…" at bounding box center [707, 530] width 445 height 68
drag, startPoint x: 595, startPoint y: 551, endPoint x: 584, endPoint y: 527, distance: 27.0
click at [584, 527] on textarea "I'm sorry, but my number is set up for texting only, so I’m not able to take ca…" at bounding box center [707, 530] width 445 height 68
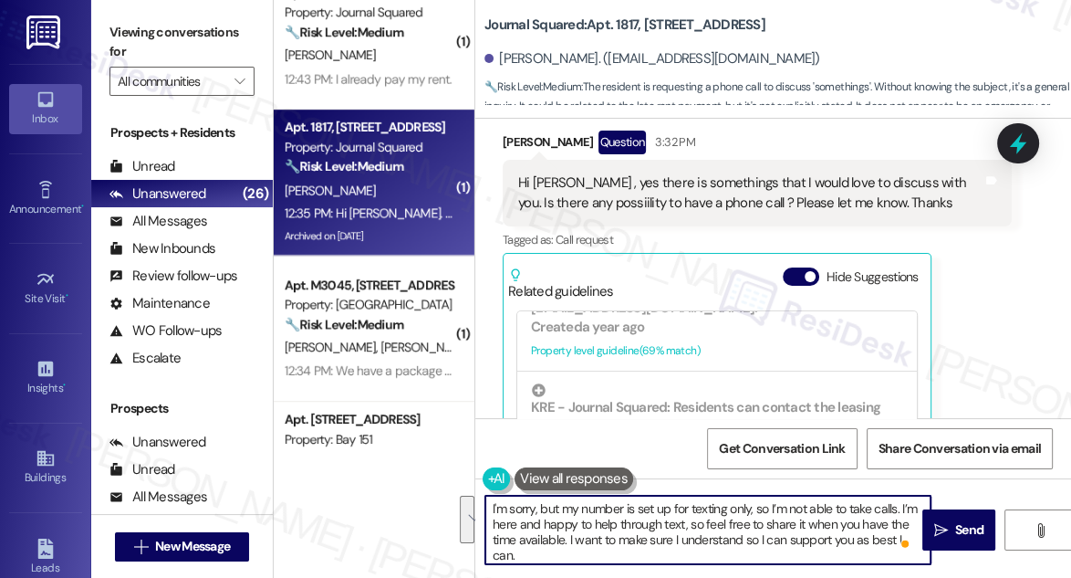
click at [626, 537] on textarea "I'm sorry, but my number is set up for texting only, so I’m not able to take ca…" at bounding box center [707, 530] width 445 height 68
drag, startPoint x: 600, startPoint y: 550, endPoint x: 588, endPoint y: 528, distance: 24.9
click at [588, 528] on textarea "I'm sorry, but my number is set up for texting only, so I’m not able to take ca…" at bounding box center [707, 530] width 445 height 68
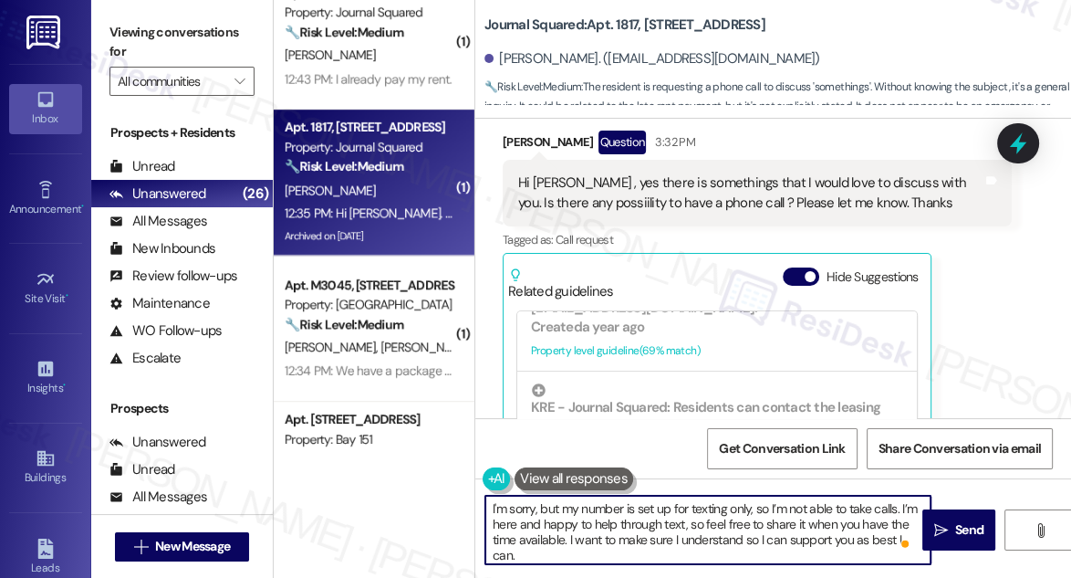
click at [588, 528] on textarea "I'm sorry, but my number is set up for texting only, so I’m not able to take ca…" at bounding box center [707, 530] width 445 height 68
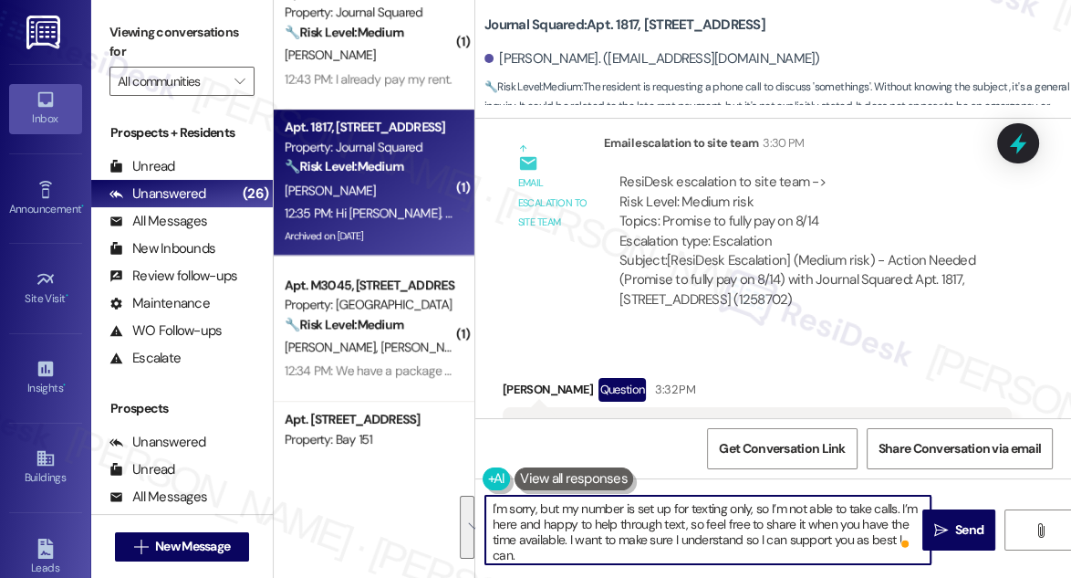
scroll to position [18381, 0]
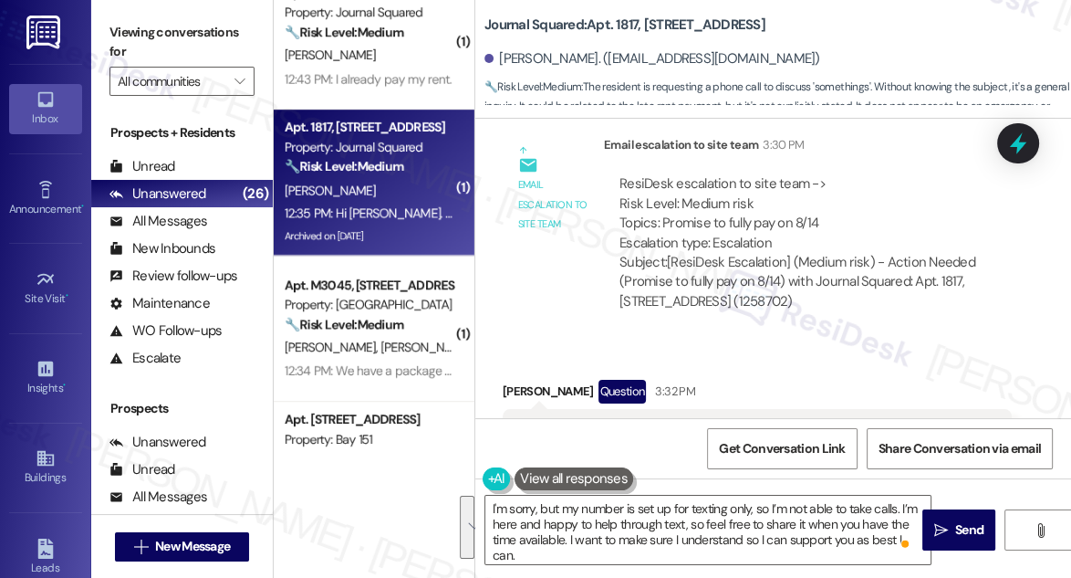
click at [659, 423] on div "Hi Jane , yes there is somethings that I would love to discuss with you. Is the…" at bounding box center [750, 442] width 464 height 39
click at [767, 423] on div "Hi Jane , yes there is somethings that I would love to discuss with you. Is the…" at bounding box center [750, 442] width 464 height 39
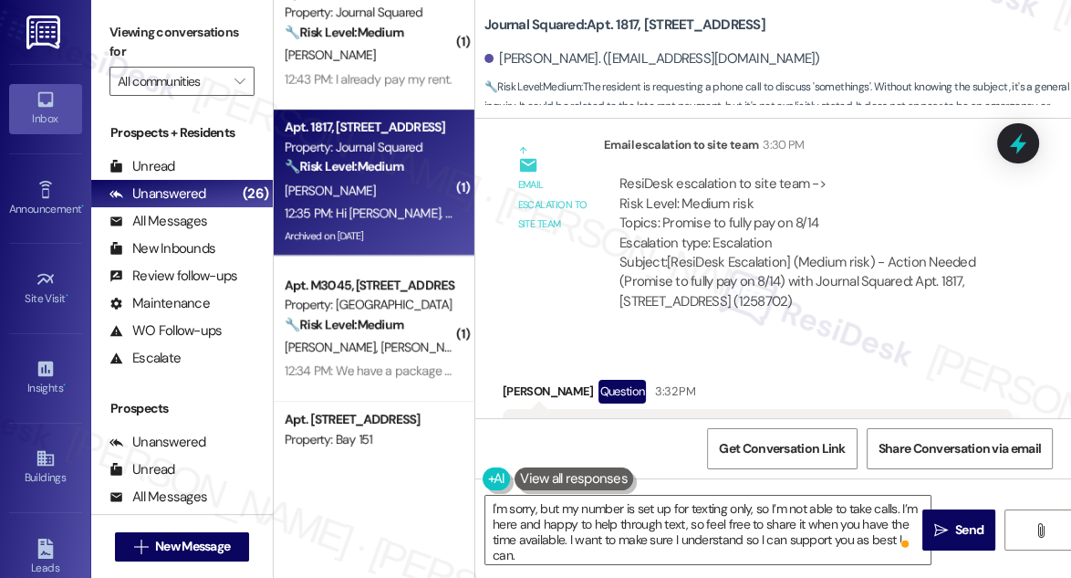
click at [767, 423] on div "Hi Jane , yes there is somethings that I would love to discuss with you. Is the…" at bounding box center [750, 442] width 464 height 39
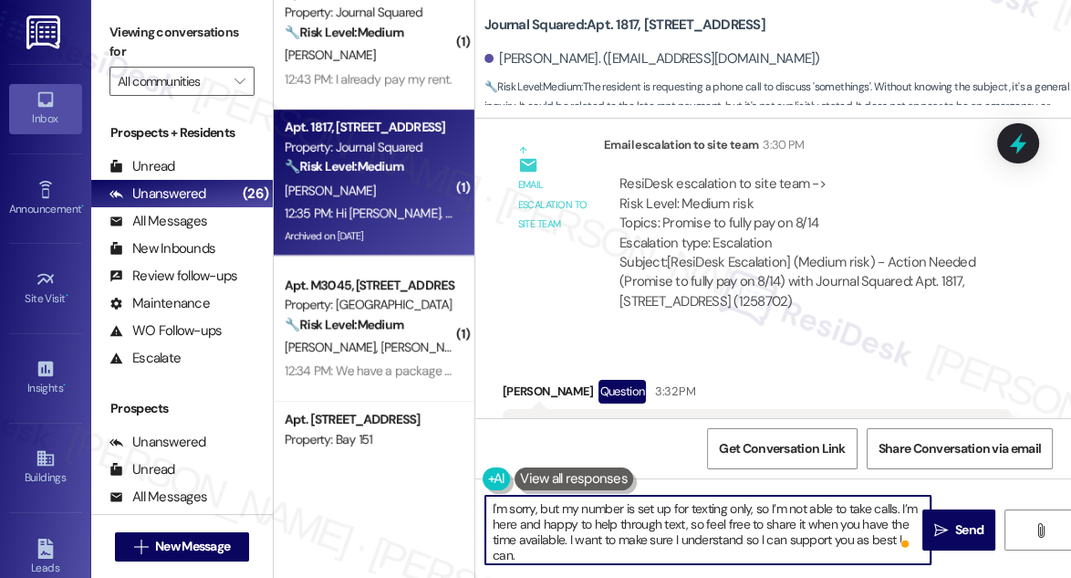
scroll to position [5, 0]
drag, startPoint x: 574, startPoint y: 542, endPoint x: 621, endPoint y: 557, distance: 48.8
click at [621, 558] on textarea "I'm sorry, but my number is set up for texting only, so I’m not able to take ca…" at bounding box center [707, 530] width 445 height 68
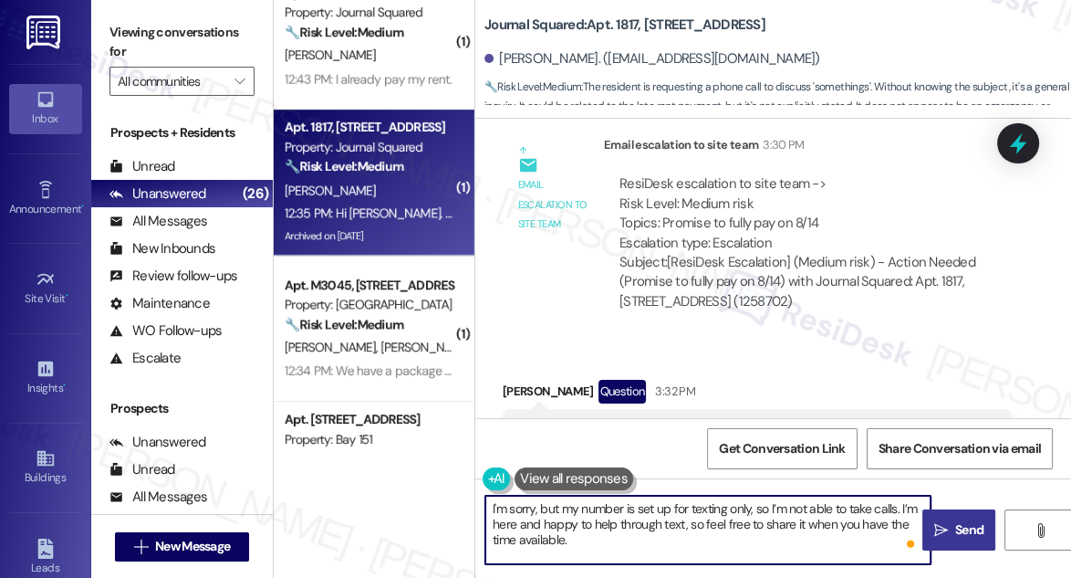
type textarea "I'm sorry, but my number is set up for texting only, so I’m not able to take ca…"
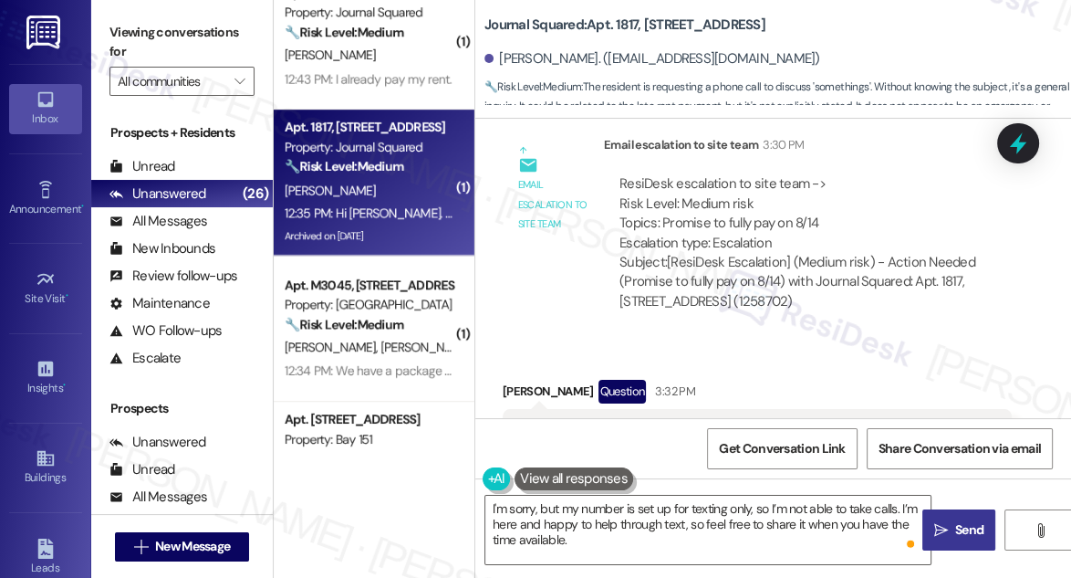
click at [969, 521] on span "Send" at bounding box center [969, 529] width 28 height 19
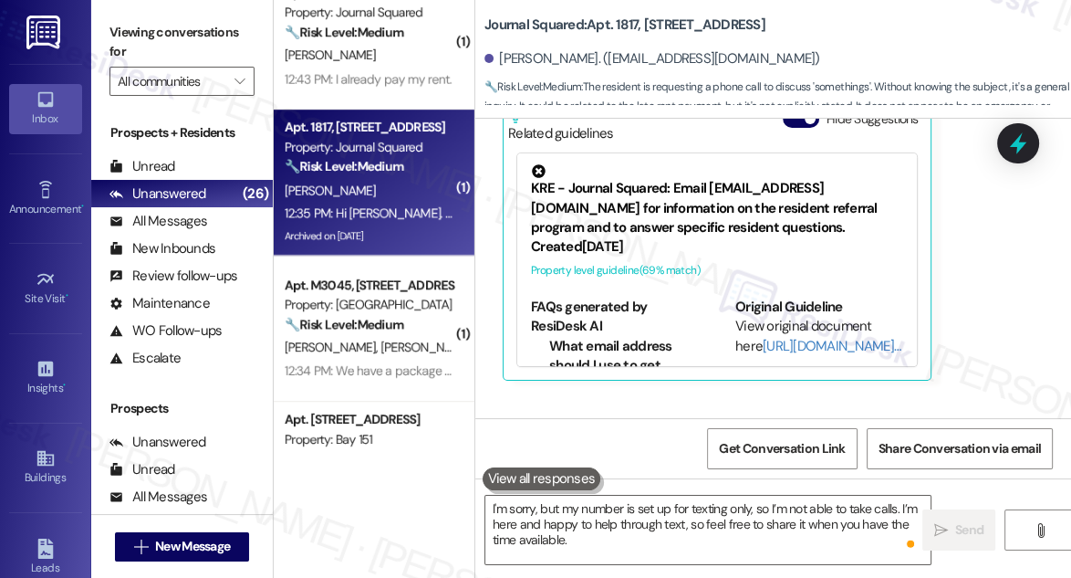
scroll to position [18796, 0]
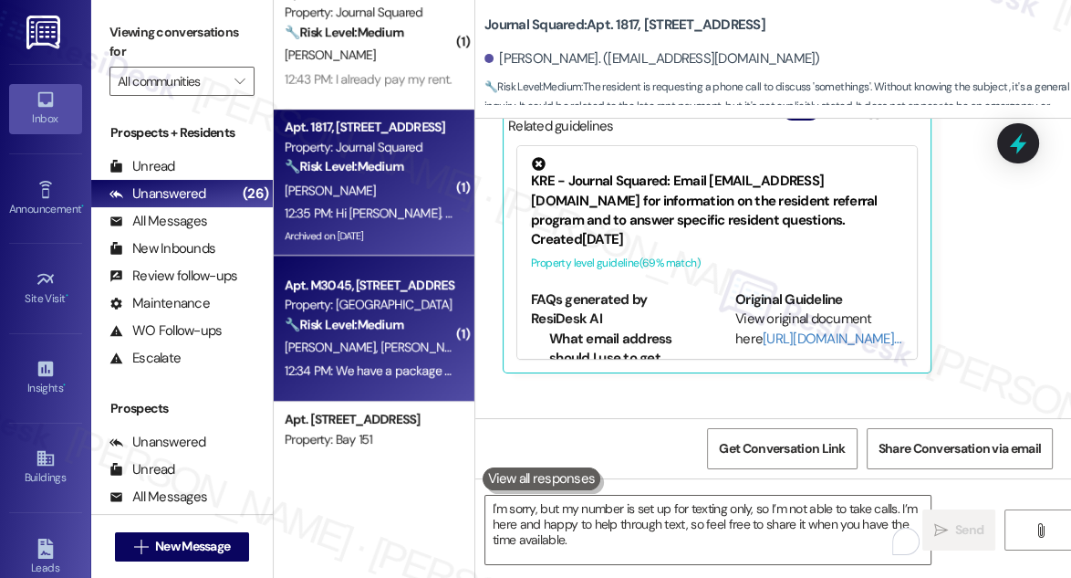
click at [304, 336] on div "V. Zabinski T. Bender" at bounding box center [369, 347] width 172 height 23
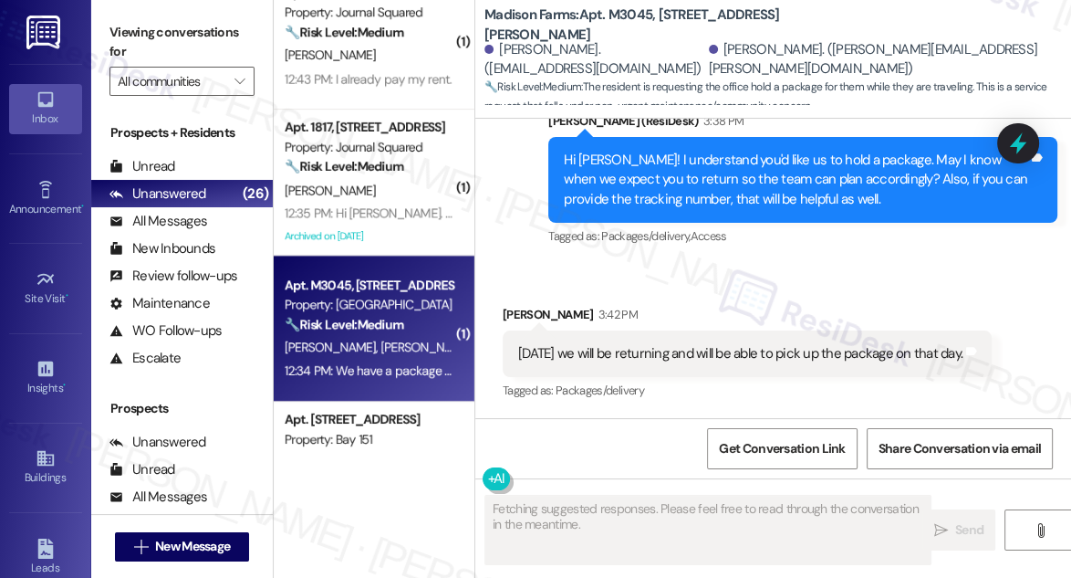
scroll to position [1772, 0]
click at [595, 344] on div "Sunday August 17th we will be returning and will be able to pick up the package…" at bounding box center [740, 353] width 444 height 19
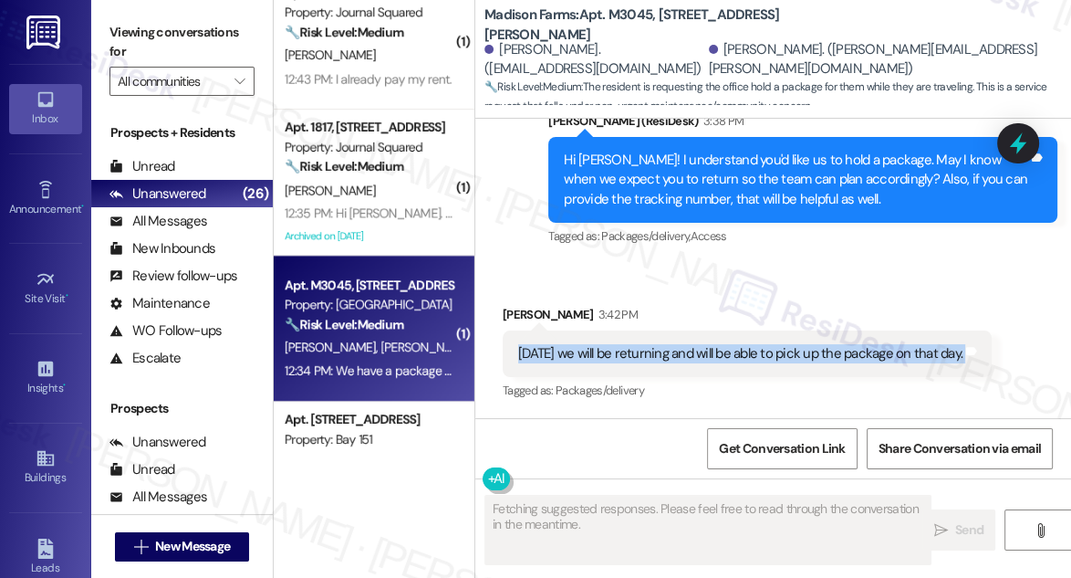
click at [595, 344] on div "Sunday August 17th we will be returning and will be able to pick up the package…" at bounding box center [740, 353] width 444 height 19
click at [559, 344] on div "Sunday August 17th we will be returning and will be able to pick up the package…" at bounding box center [740, 353] width 444 height 19
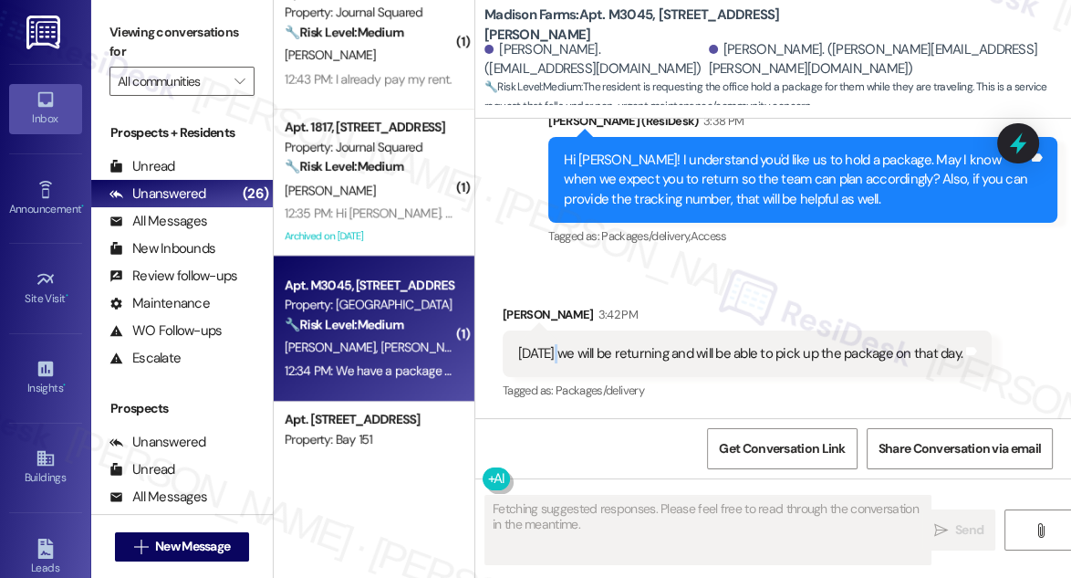
click at [559, 344] on div "Sunday August 17th we will be returning and will be able to pick up the package…" at bounding box center [740, 353] width 444 height 19
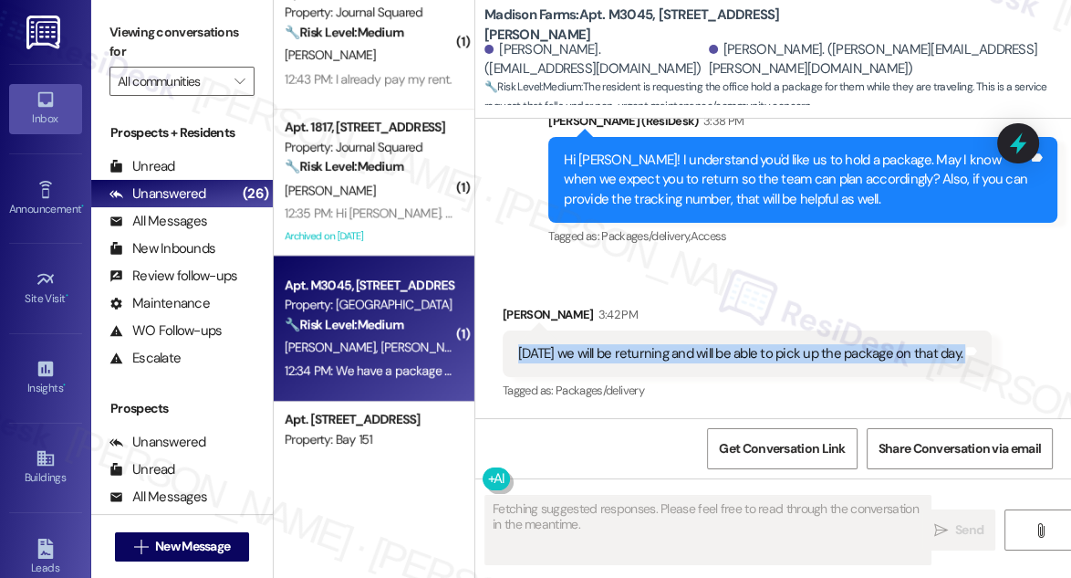
click at [559, 344] on div "Sunday August 17th we will be returning and will be able to pick up the package…" at bounding box center [740, 353] width 444 height 19
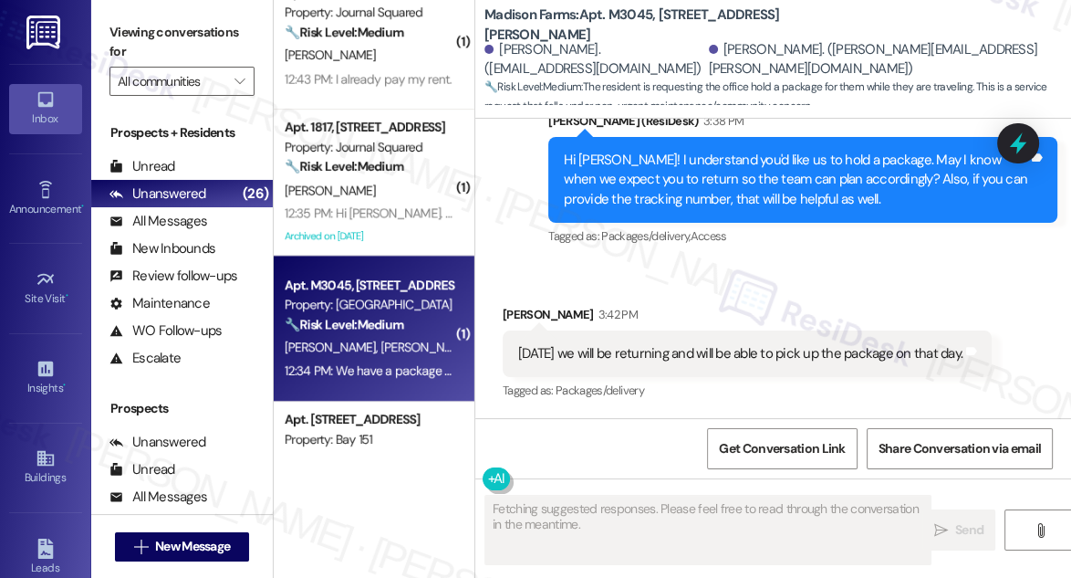
click at [767, 305] on div "Tyler Bender 3:42 PM" at bounding box center [747, 318] width 489 height 26
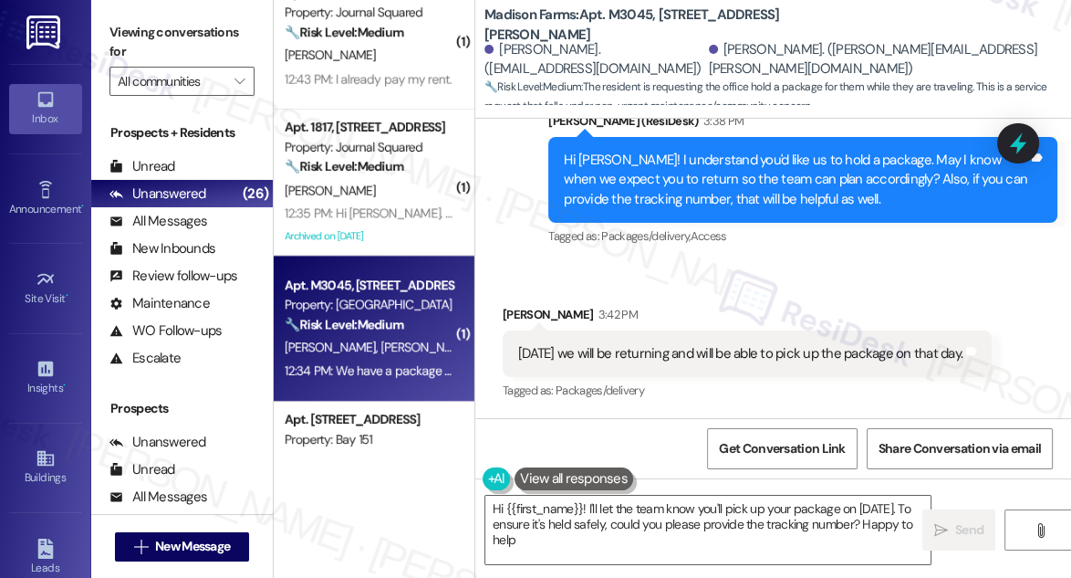
type textarea "Hi {{first_name}}! I'll let the team know you'll pick up your package on August…"
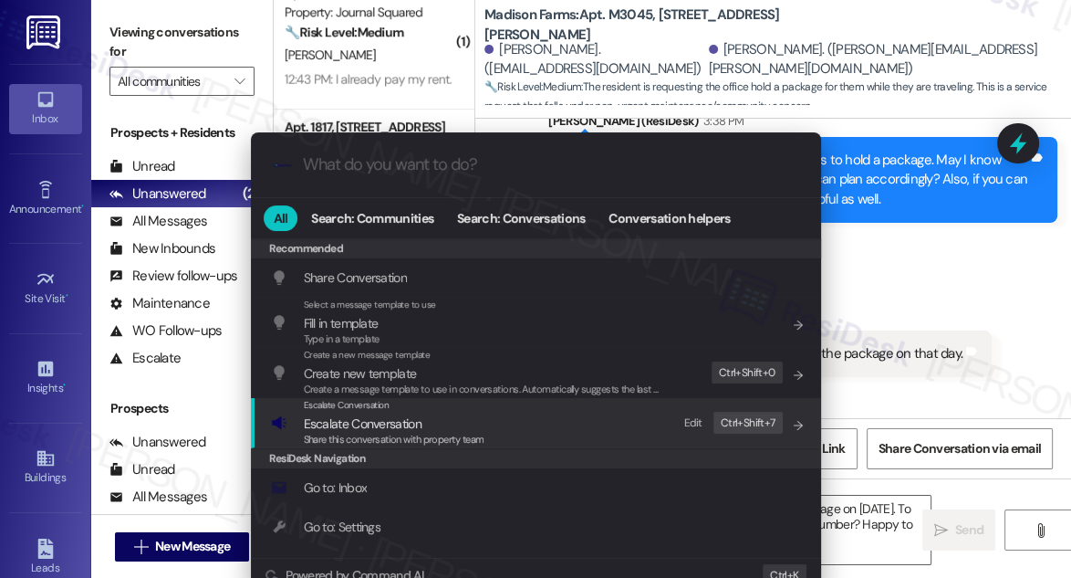
click at [403, 428] on span "Escalate Conversation" at bounding box center [363, 423] width 118 height 16
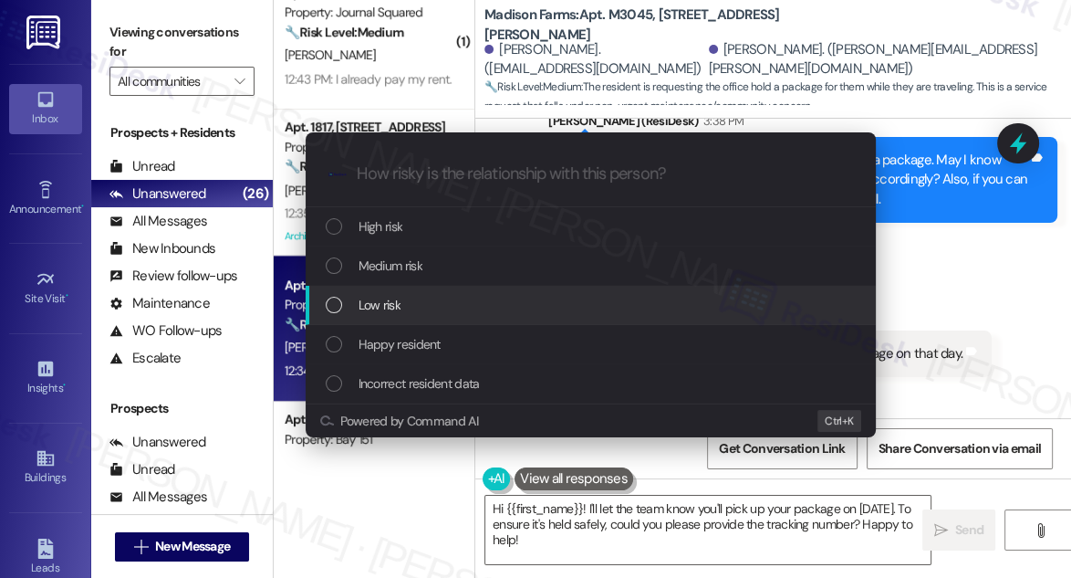
click at [414, 298] on div "Low risk" at bounding box center [593, 305] width 534 height 20
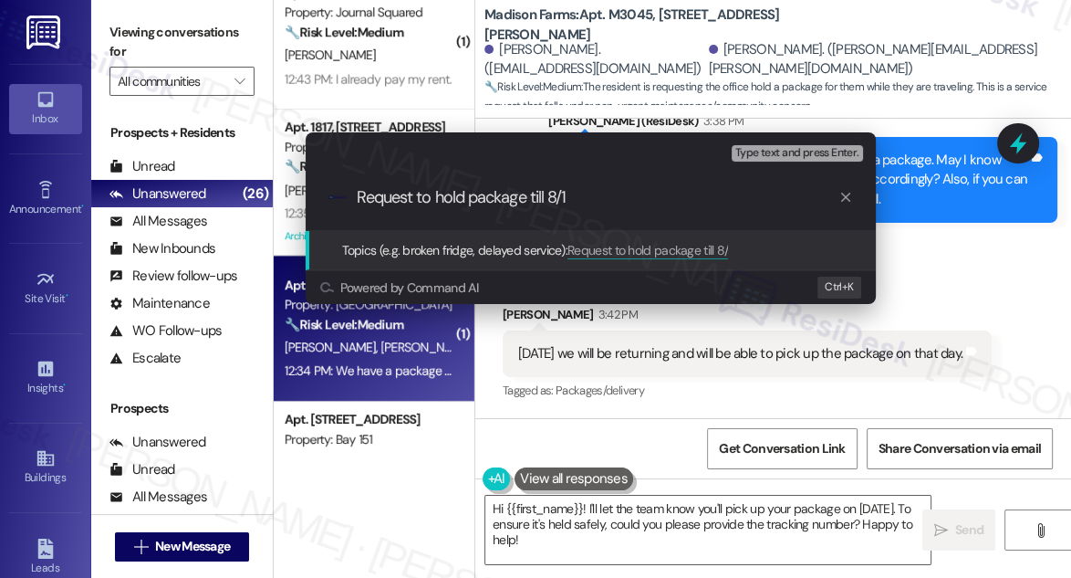
type input "Request to hold package till 8/17"
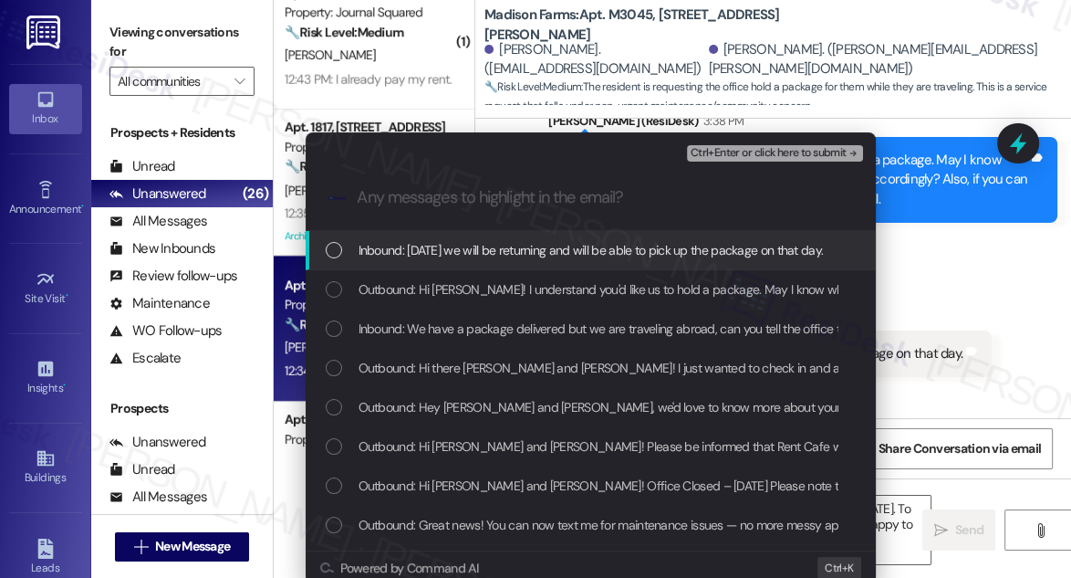
click at [454, 253] on span "Inbound: Sunday August 17th we will be returning and will be able to pick up th…" at bounding box center [591, 250] width 465 height 20
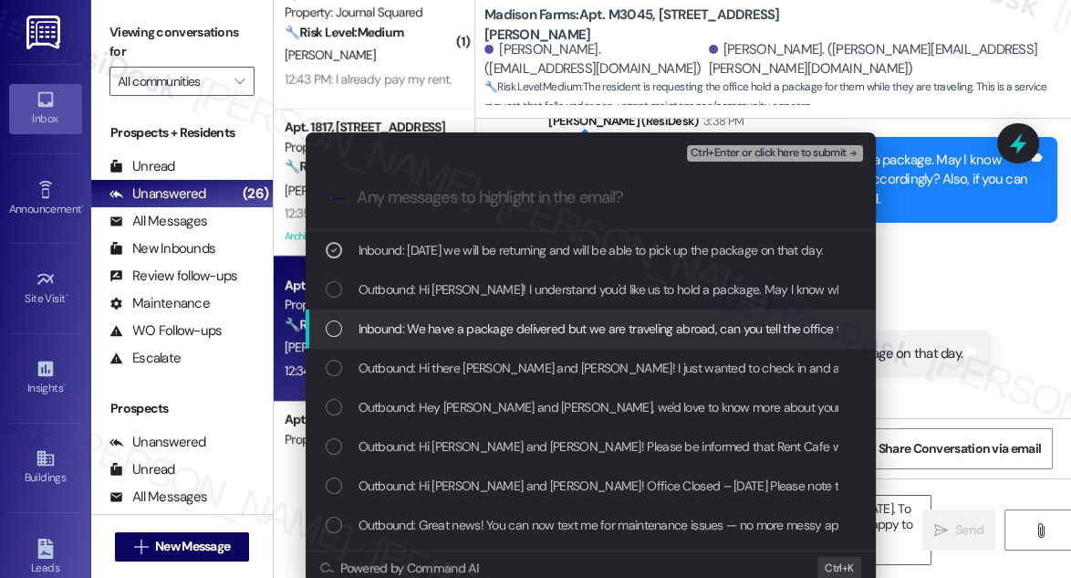
click at [460, 320] on span "Inbound: We have a package delivered but we are traveling abroad, can you tell …" at bounding box center [745, 328] width 773 height 20
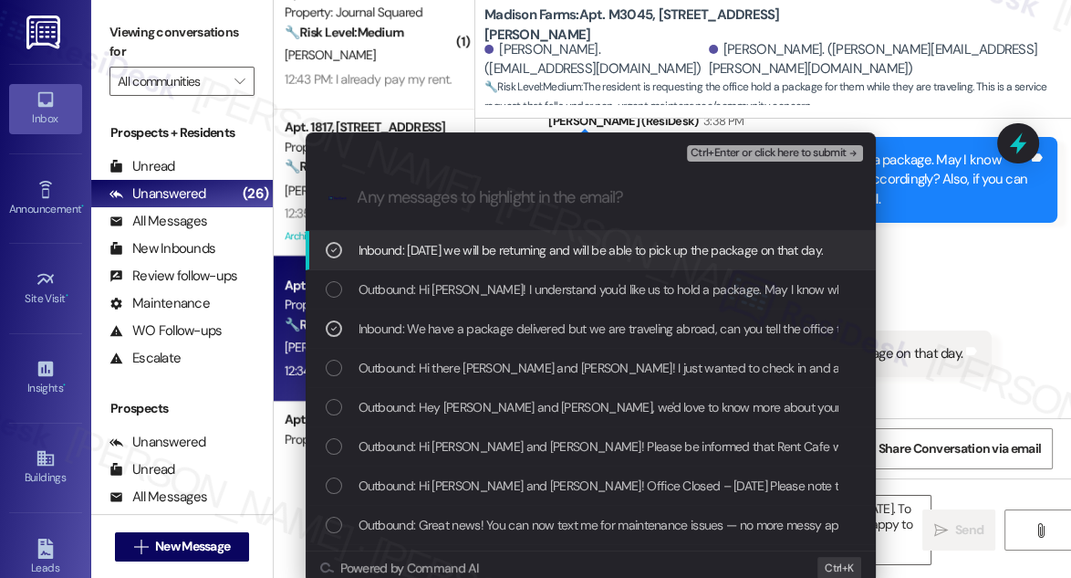
click at [775, 154] on span "Ctrl+Enter or click here to submit" at bounding box center [769, 153] width 156 height 13
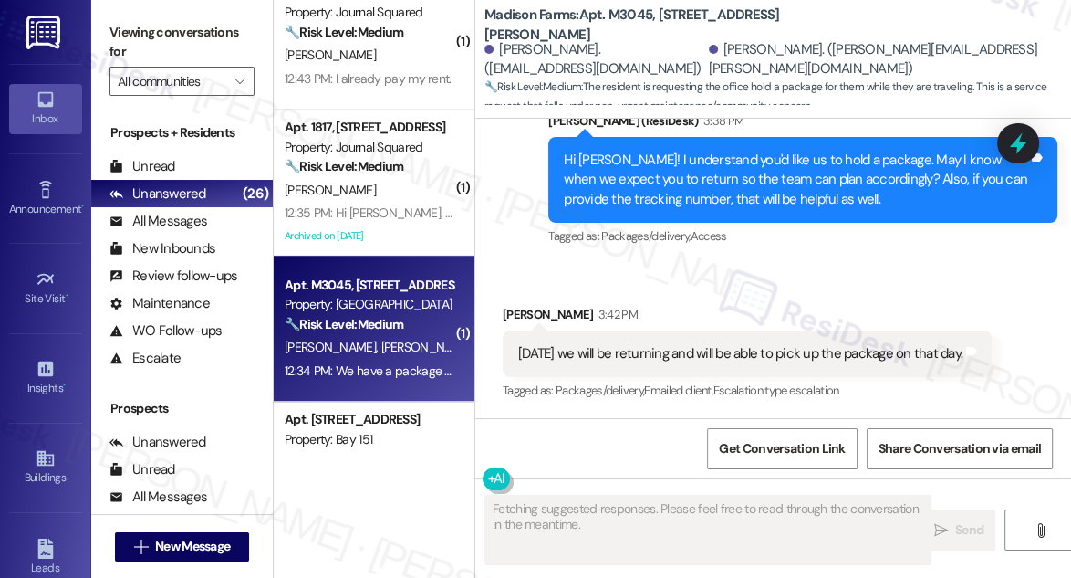
click at [632, 352] on div "Sunday August 17th we will be returning and will be able to pick up the package…" at bounding box center [740, 353] width 444 height 19
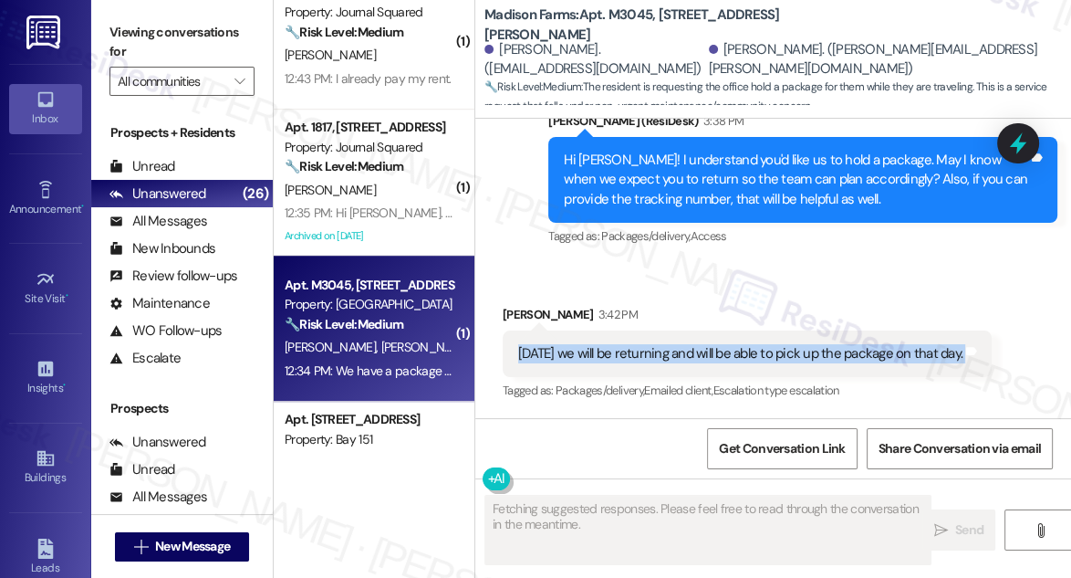
click at [632, 352] on div "Sunday August 17th we will be returning and will be able to pick up the package…" at bounding box center [740, 353] width 444 height 19
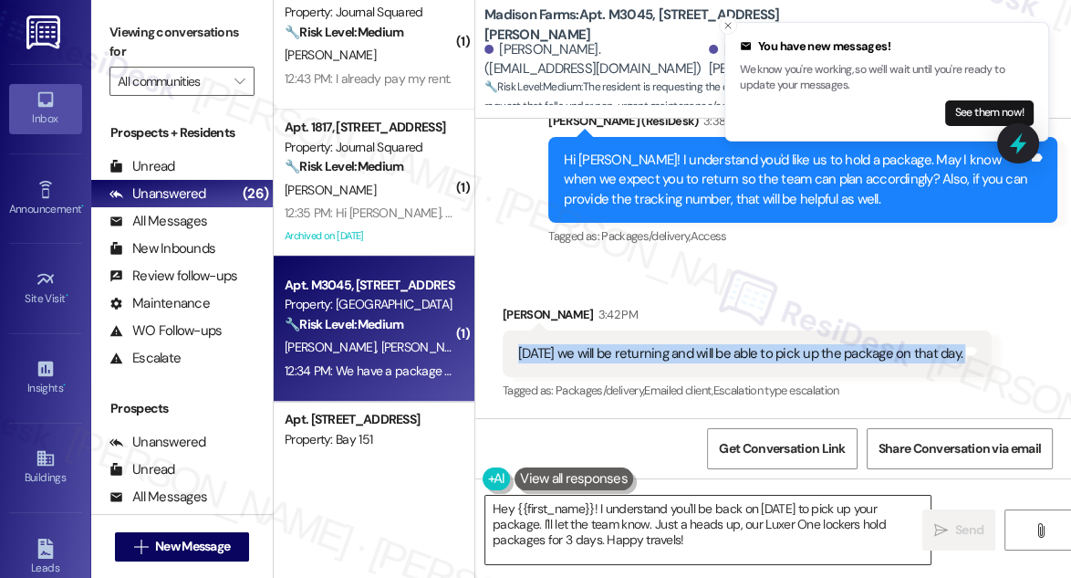
click at [665, 519] on textarea "Hey {{first_name}}! I understand you'll be back on August 17th to pick up your …" at bounding box center [707, 530] width 445 height 68
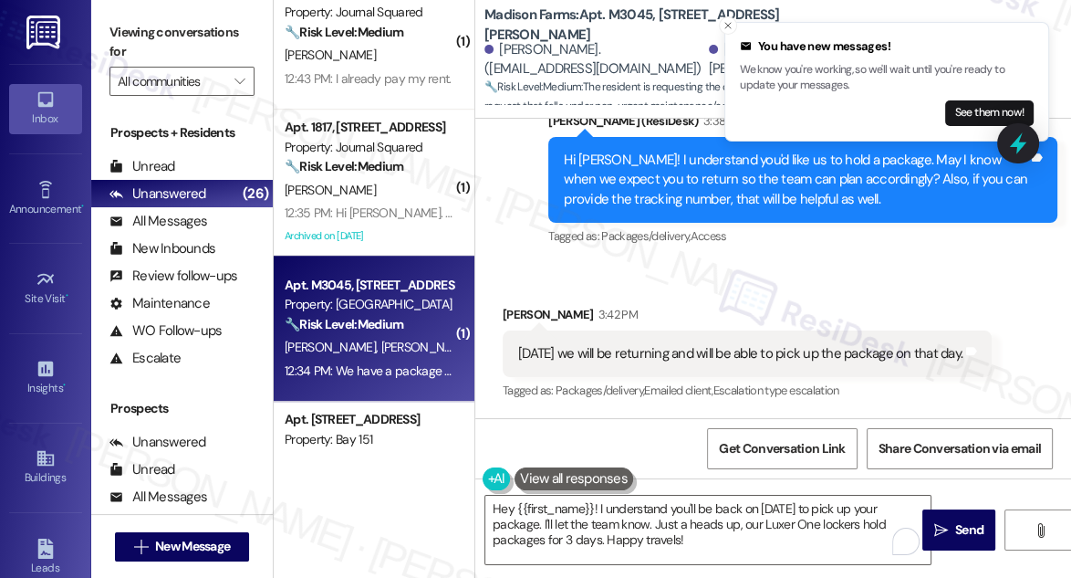
click at [681, 345] on div "Sunday August 17th we will be returning and will be able to pick up the package…" at bounding box center [740, 353] width 444 height 19
click at [638, 518] on textarea "Hey {{first_name}}! I understand you'll be back on August 17th to pick up your …" at bounding box center [707, 530] width 445 height 68
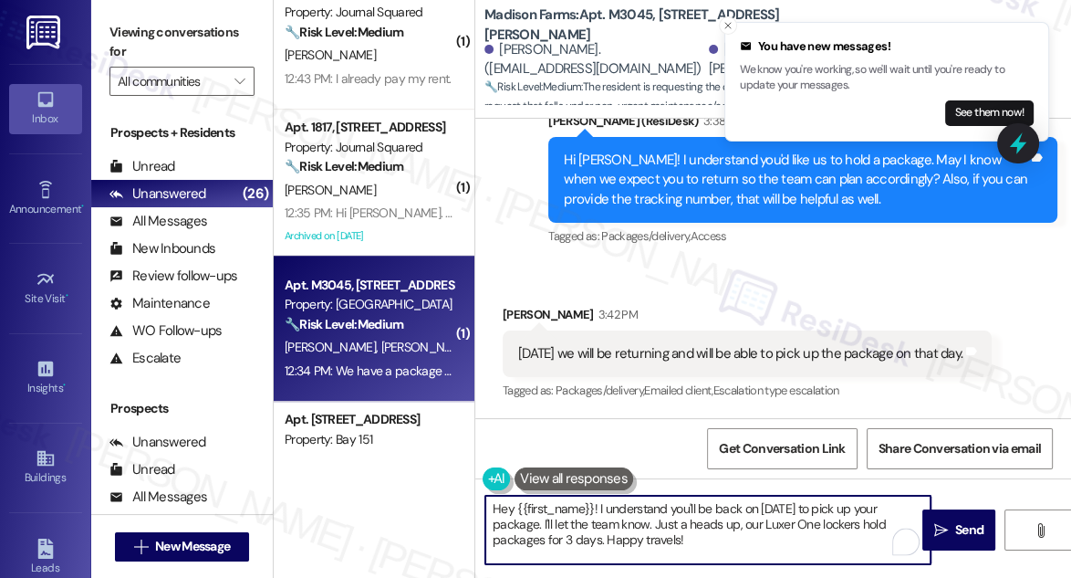
click at [638, 518] on textarea "Hey {{first_name}}! I understand you'll be back on August 17th to pick up your …" at bounding box center [707, 530] width 445 height 68
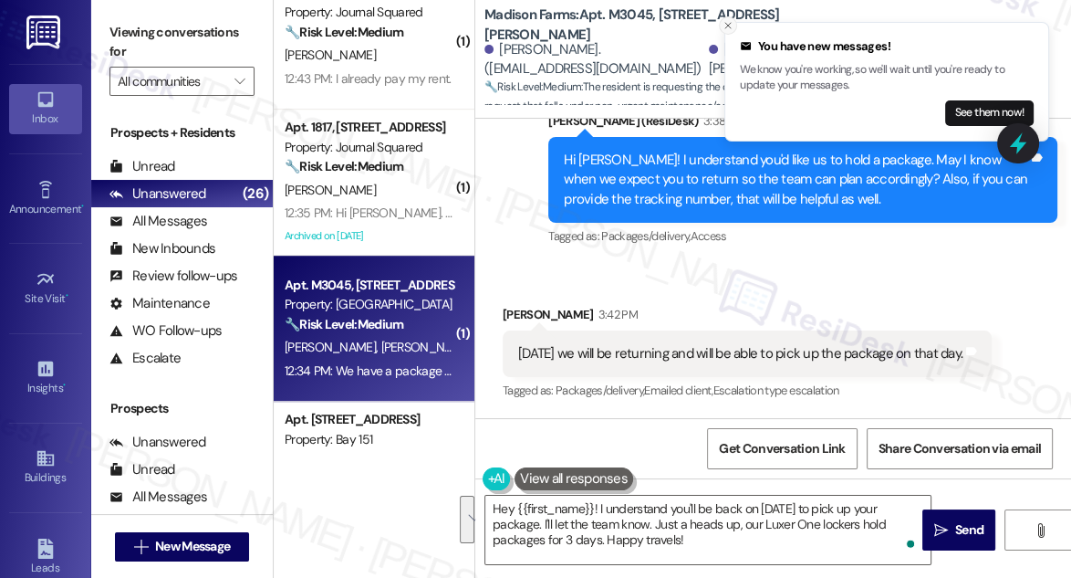
click at [727, 26] on icon "Close toast" at bounding box center [728, 25] width 11 height 11
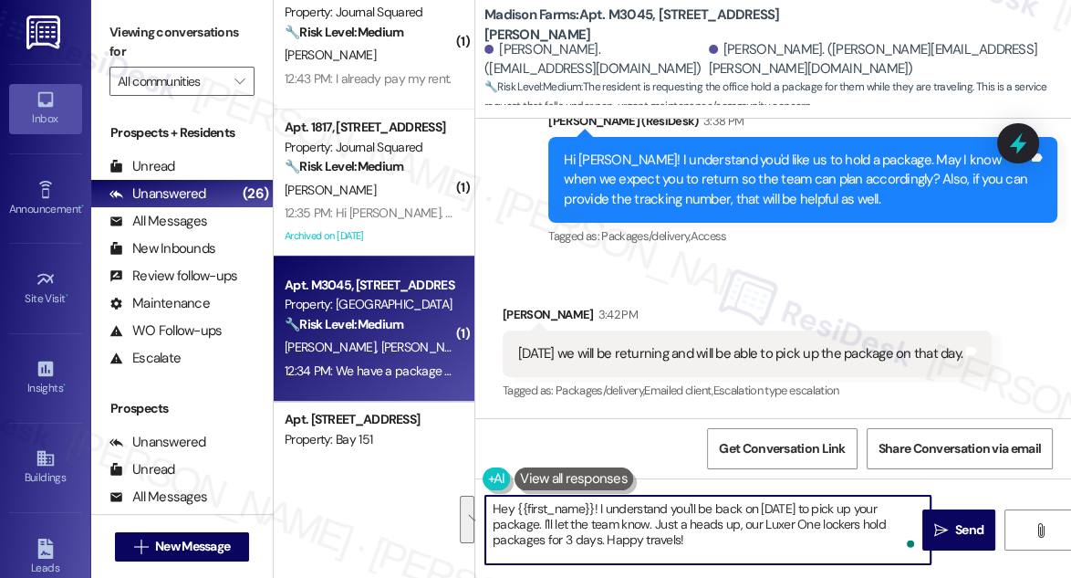
click at [586, 532] on textarea "Hey {{first_name}}! I understand you'll be back on August 17th to pick up your …" at bounding box center [707, 530] width 445 height 68
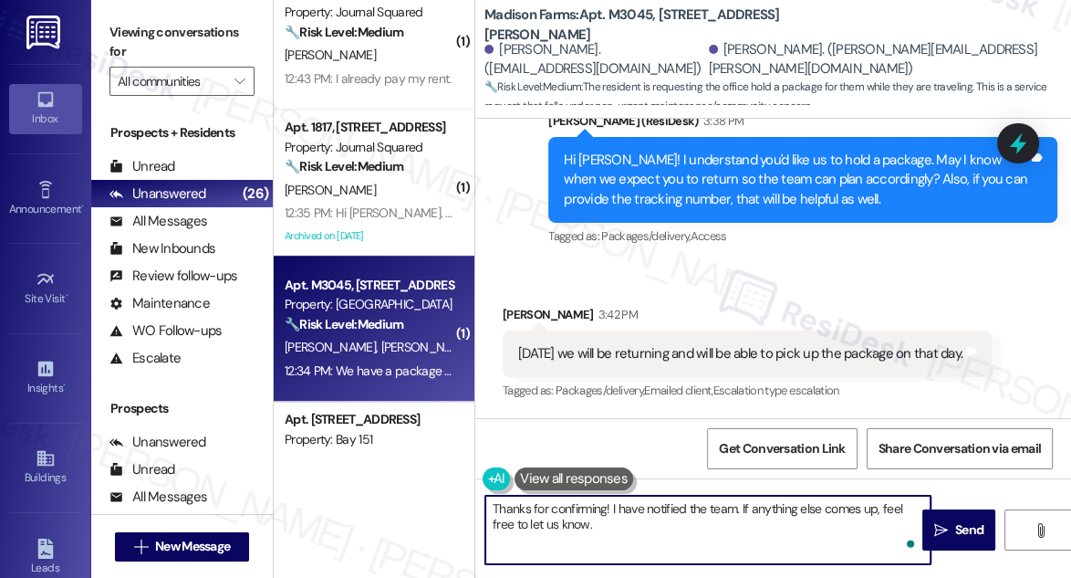
type textarea "Thanks for confirming! I have notified the team. If anything else comes up, fee…"
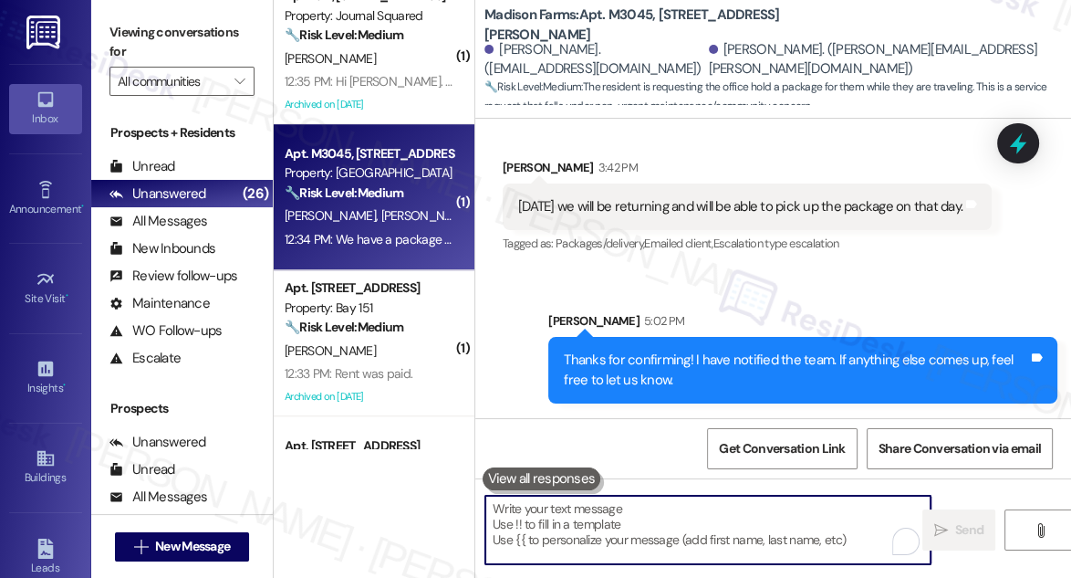
scroll to position [913, 0]
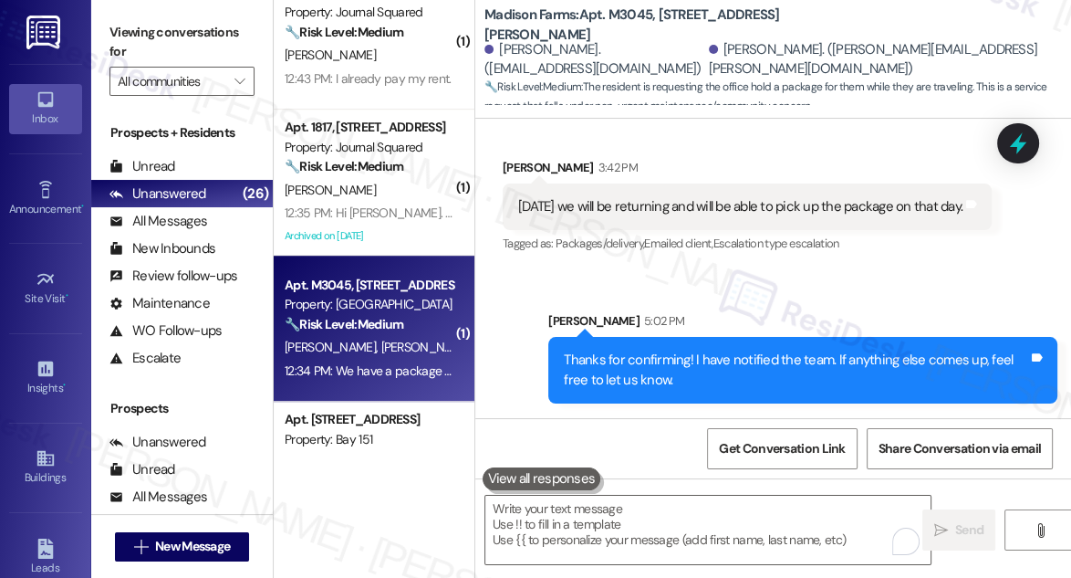
click at [403, 162] on strong "🔧 Risk Level: Medium" at bounding box center [344, 166] width 119 height 16
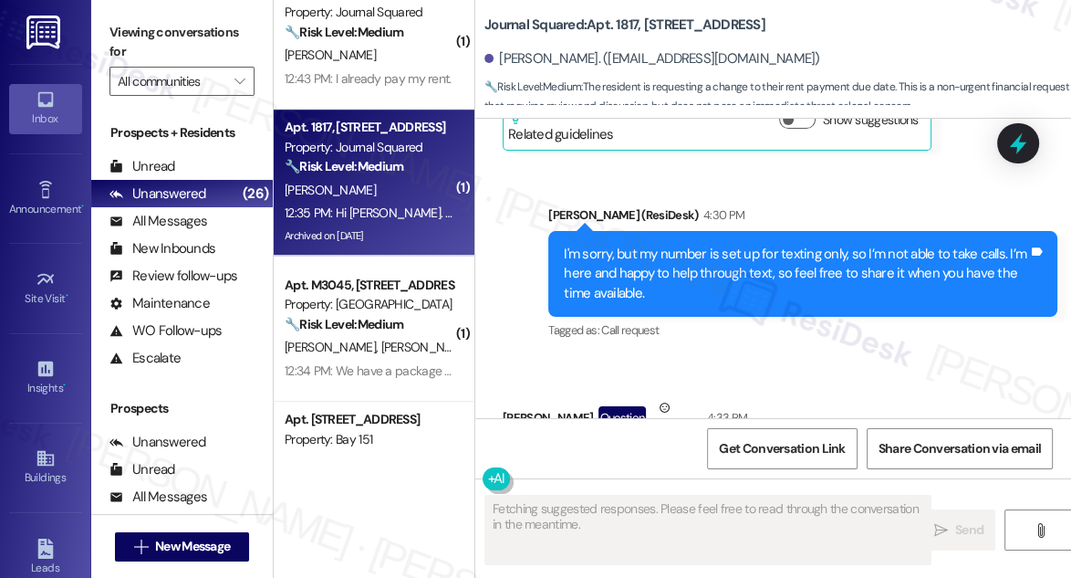
scroll to position [19128, 0]
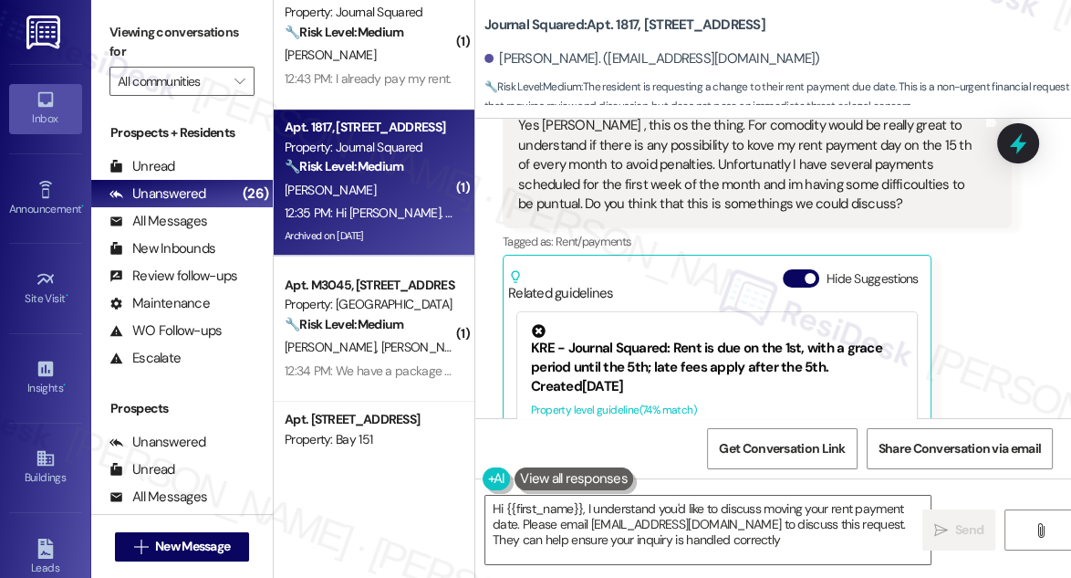
type textarea "Hi {{first_name}}, I understand you'd like to discuss moving your rent payment …"
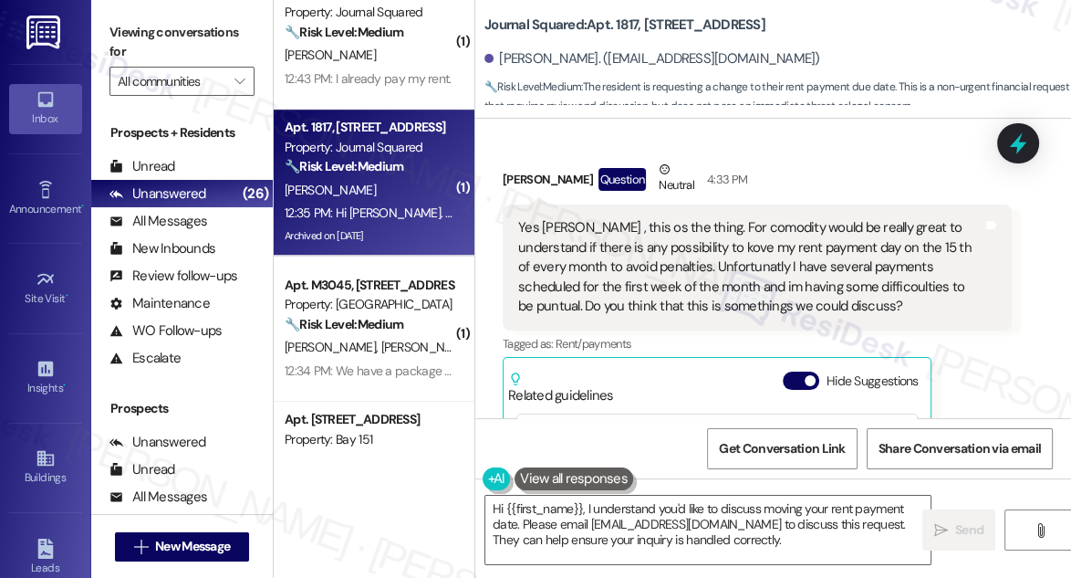
scroll to position [18879, 0]
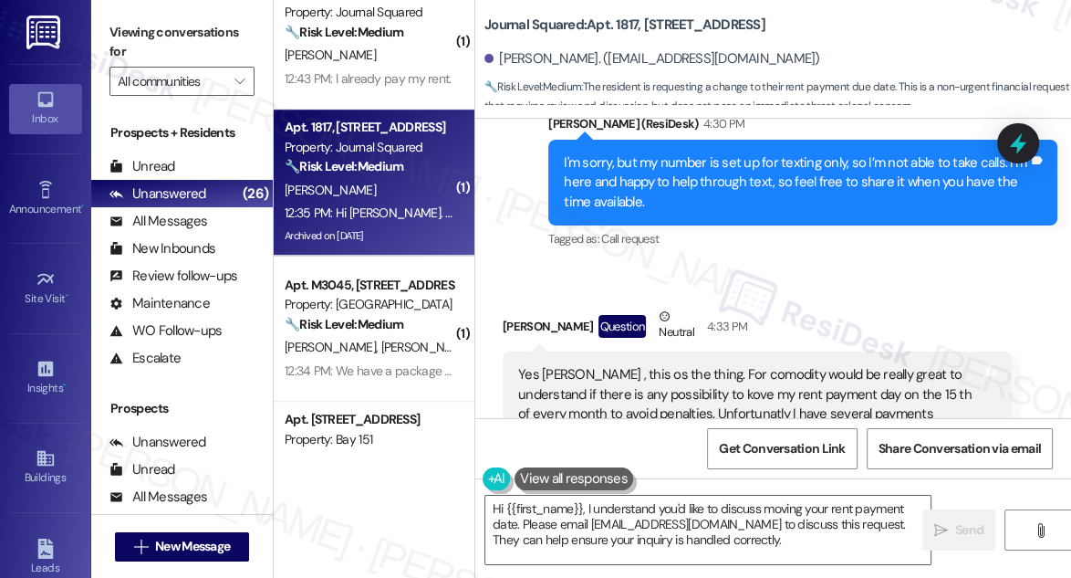
click at [676, 365] on div "Yes Jane , this os the thing. For comodity would be really great to understand …" at bounding box center [750, 414] width 464 height 98
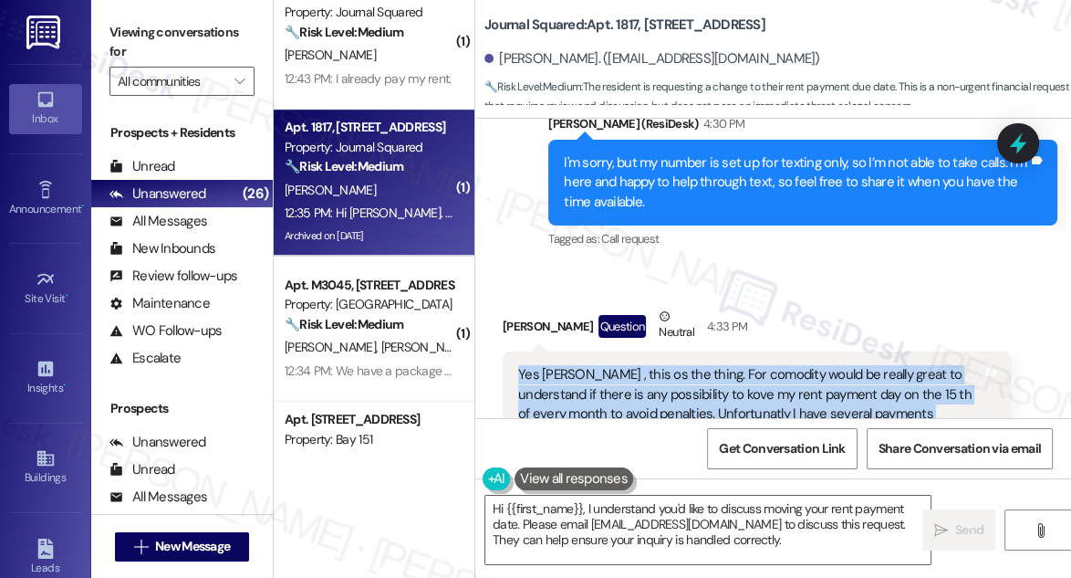
click at [676, 365] on div "Yes Jane , this os the thing. For comodity would be really great to understand …" at bounding box center [750, 414] width 464 height 98
click at [695, 365] on div "Yes Jane , this os the thing. For comodity would be really great to understand …" at bounding box center [750, 414] width 464 height 98
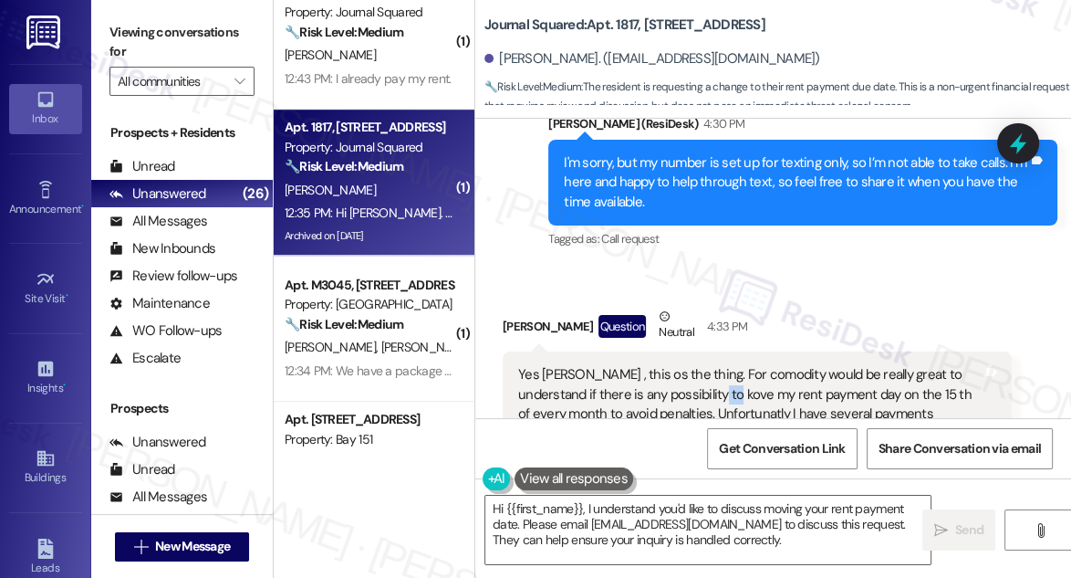
click at [695, 365] on div "Yes Jane , this os the thing. For comodity would be really great to understand …" at bounding box center [750, 414] width 464 height 98
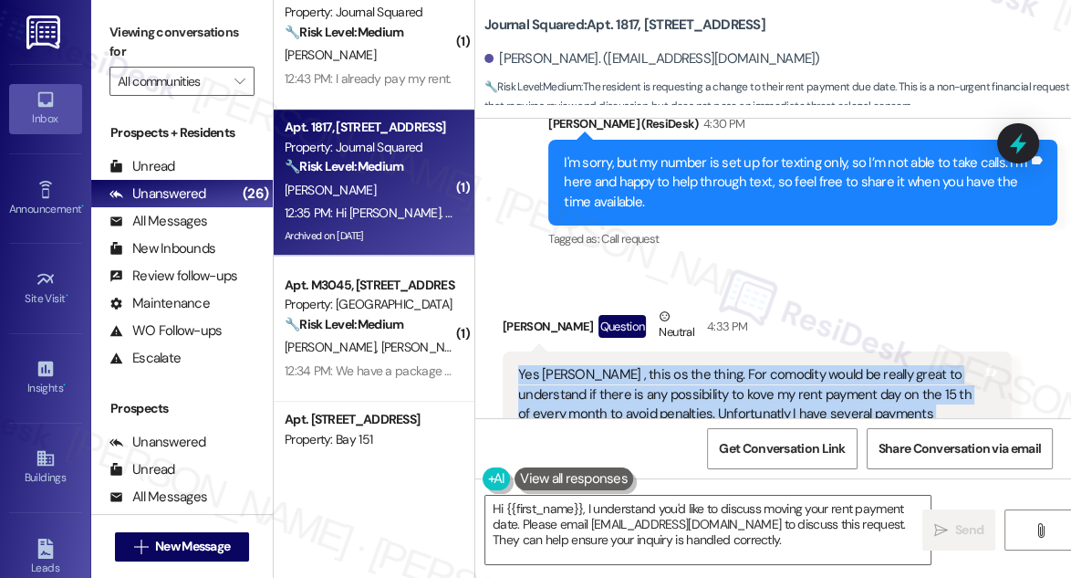
click at [695, 365] on div "Yes Jane , this os the thing. For comodity would be really great to understand …" at bounding box center [750, 414] width 464 height 98
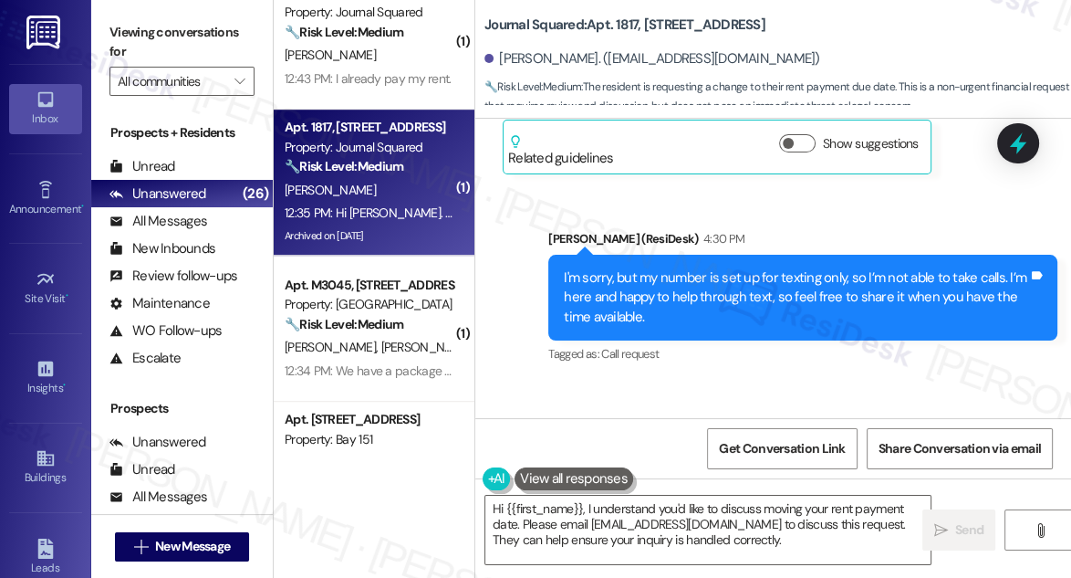
scroll to position [18713, 0]
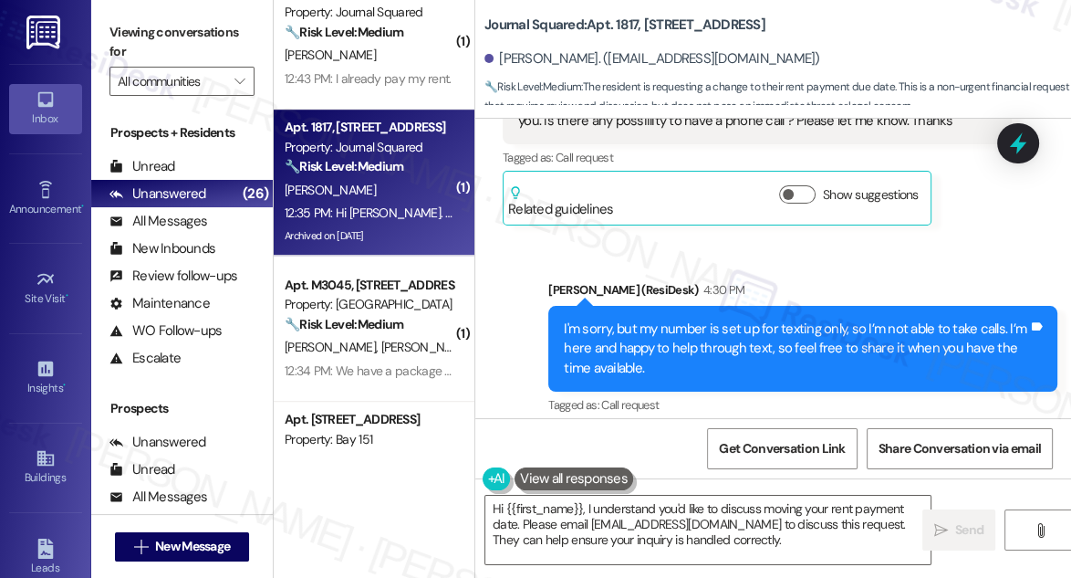
click at [786, 319] on div "I'm sorry, but my number is set up for texting only, so I’m not able to take ca…" at bounding box center [796, 348] width 464 height 58
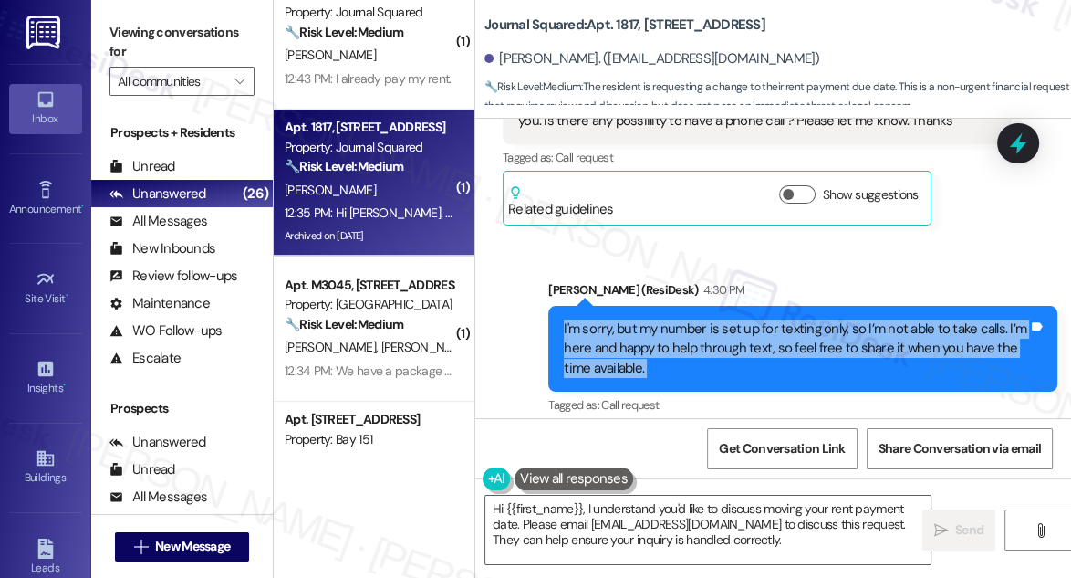
click at [786, 319] on div "I'm sorry, but my number is set up for texting only, so I’m not able to take ca…" at bounding box center [796, 348] width 464 height 58
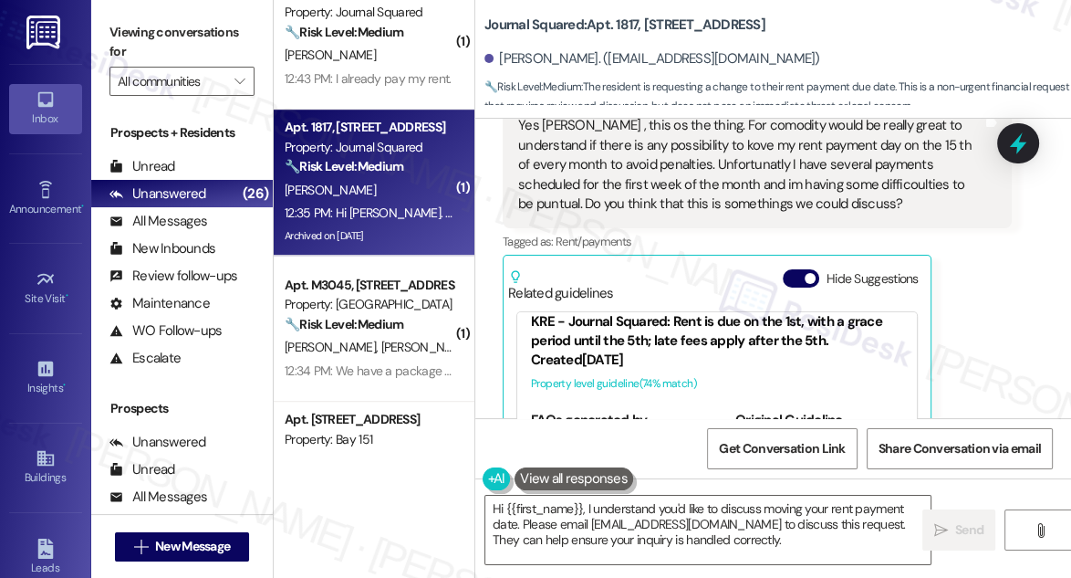
scroll to position [0, 0]
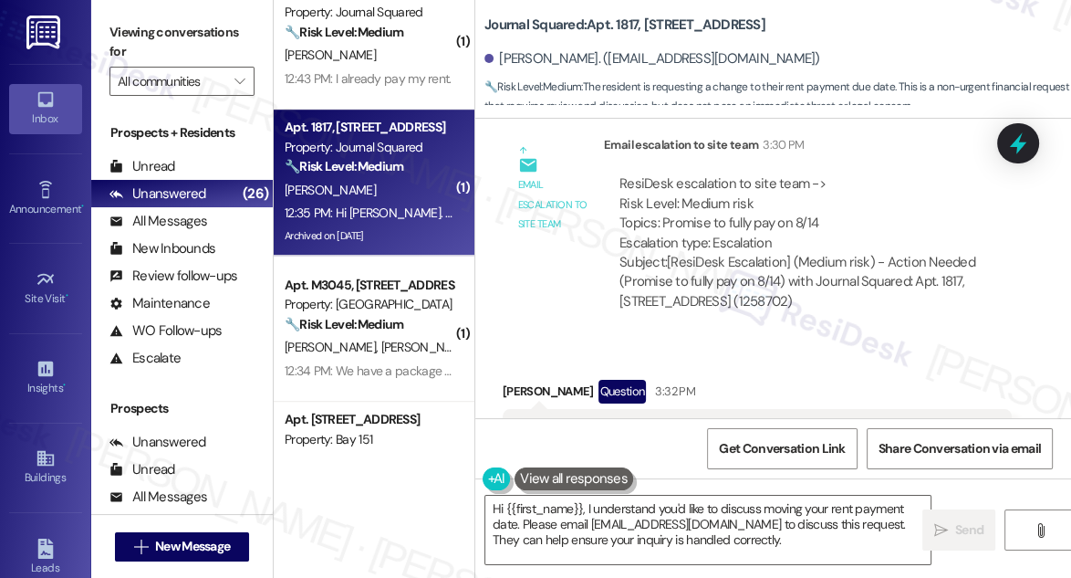
click at [757, 423] on div "Hi Jane , yes there is somethings that I would love to discuss with you. Is the…" at bounding box center [750, 442] width 464 height 39
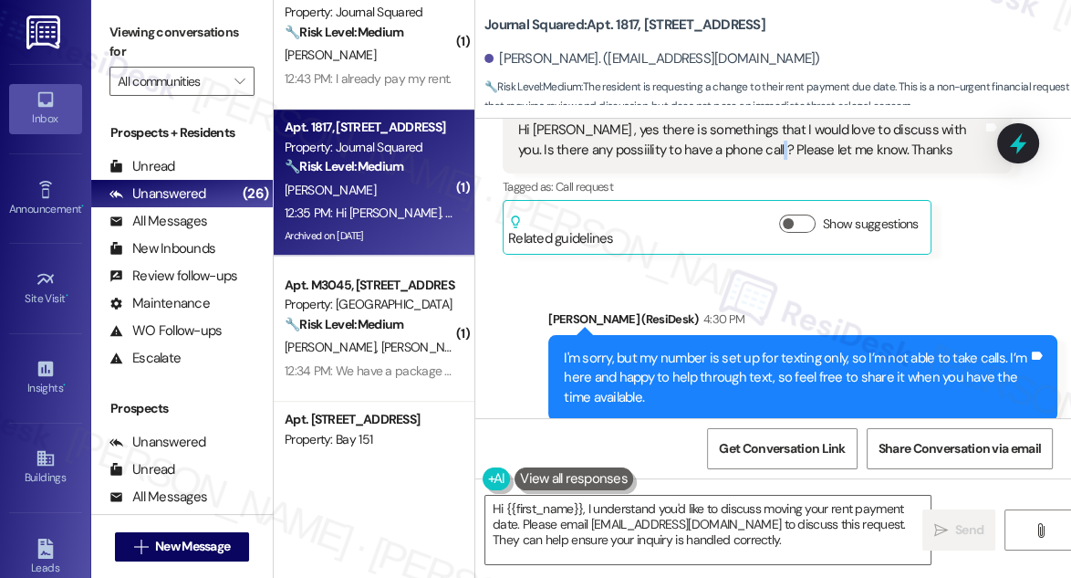
scroll to position [18796, 0]
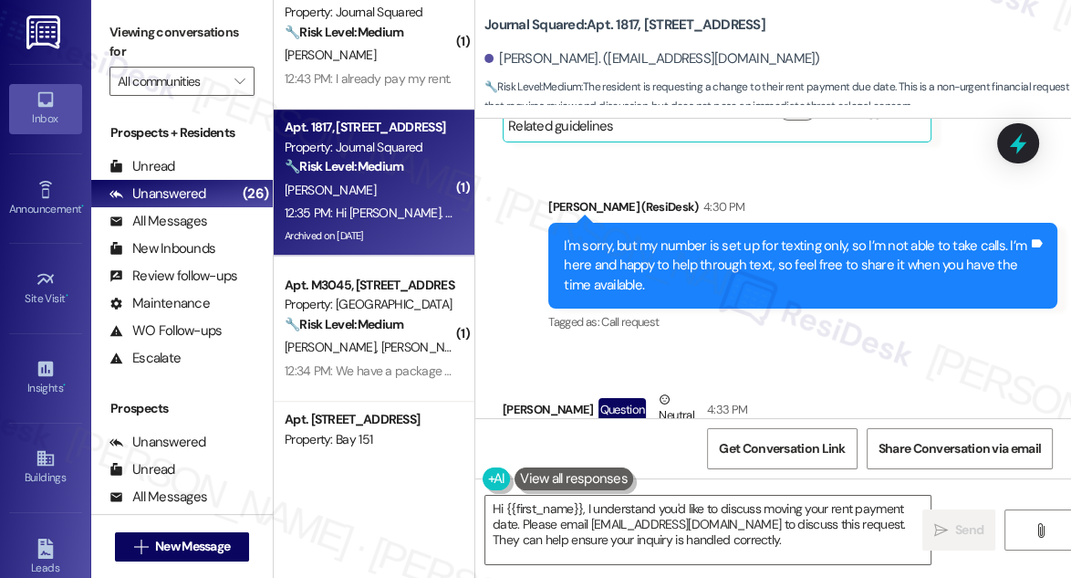
click at [736, 448] on div "Yes Jane , this os the thing. For comodity would be really great to understand …" at bounding box center [750, 497] width 464 height 98
click at [735, 448] on div "Yes Jane , this os the thing. For comodity would be really great to understand …" at bounding box center [750, 497] width 464 height 98
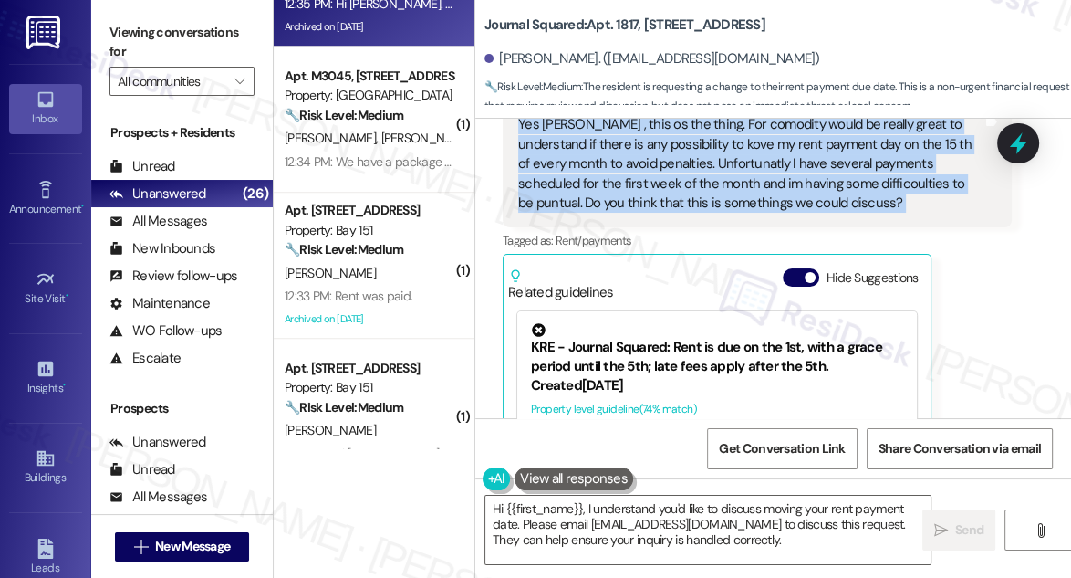
scroll to position [1161, 0]
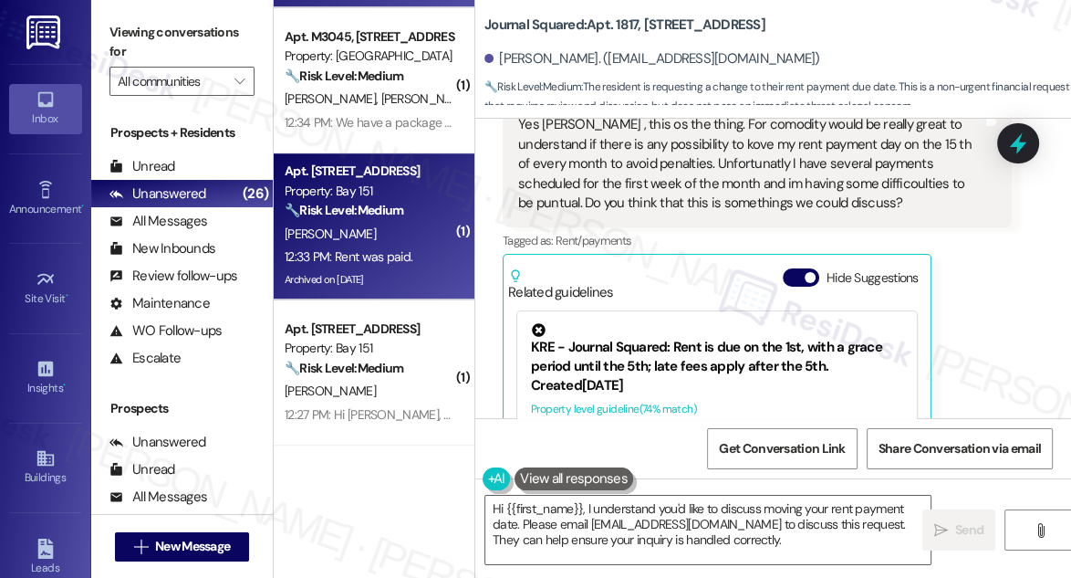
click at [403, 249] on div "12:33 PM: Rent was paid. 12:33 PM: Rent was paid." at bounding box center [349, 256] width 128 height 16
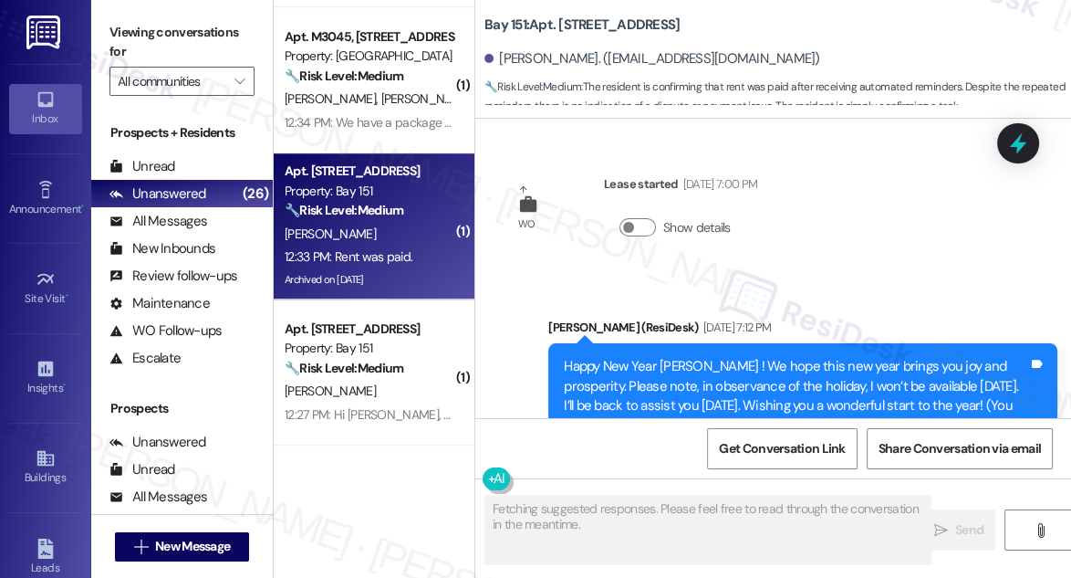
type textarea "Fetching suggested responses. Please feel free to read through the conversation…"
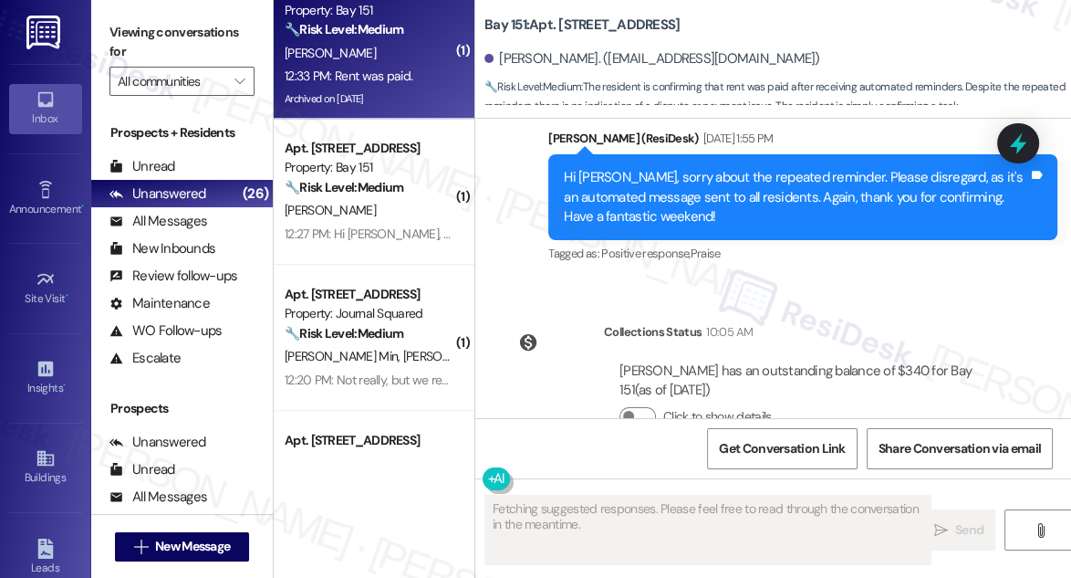
scroll to position [1493, 0]
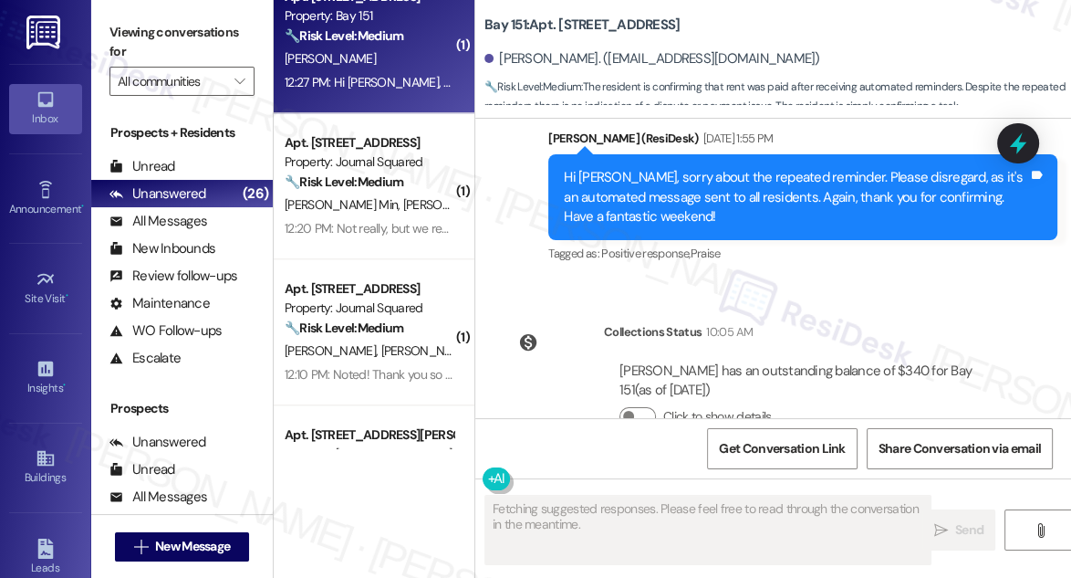
click at [392, 82] on div "12:27 PM: Hi Jane, thank you, you as well. This has not been taken care of, no …" at bounding box center [654, 82] width 738 height 16
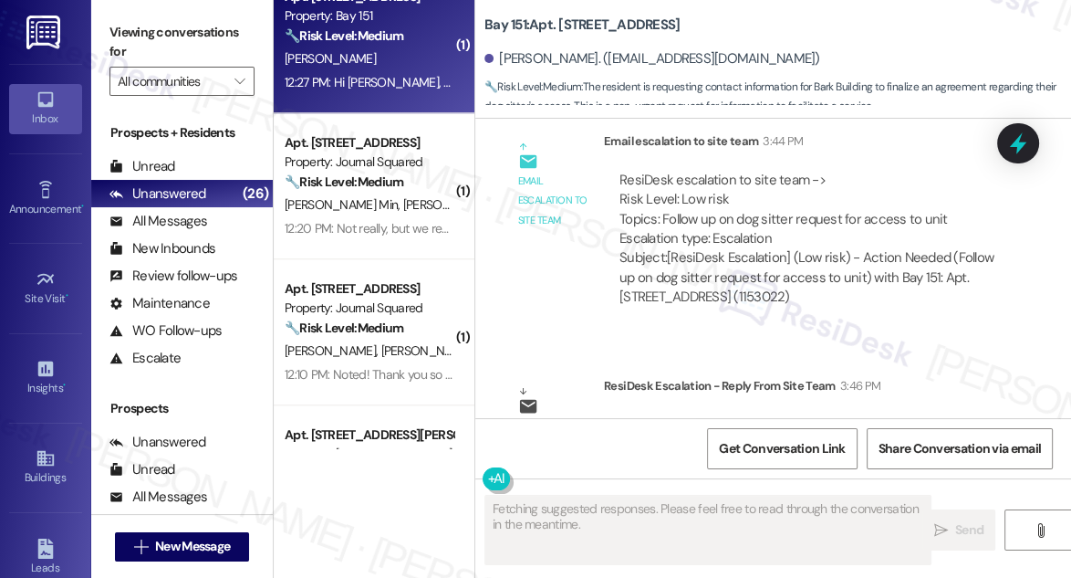
scroll to position [57712, 0]
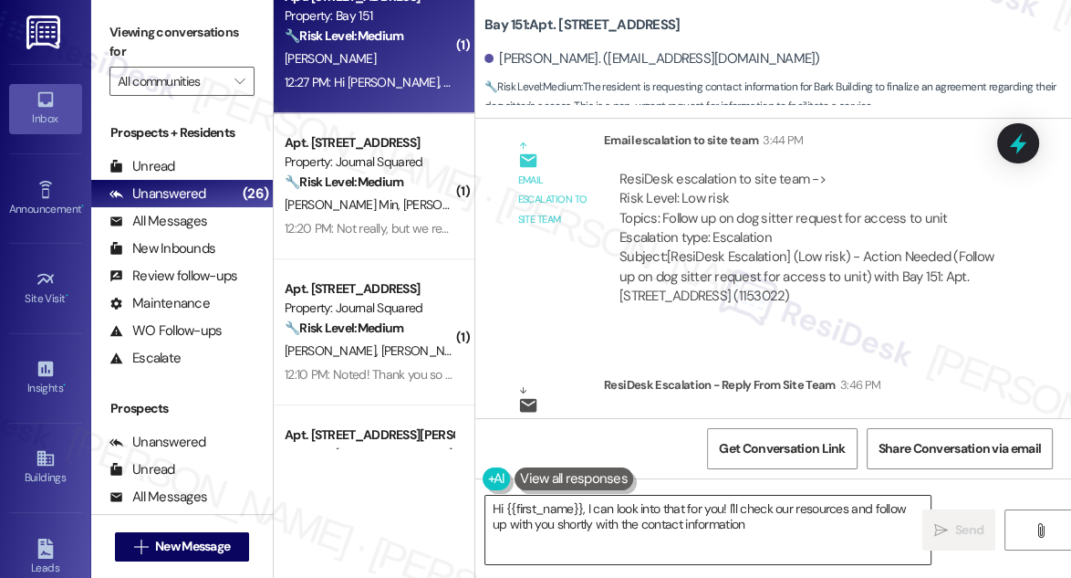
click at [583, 521] on textarea "Hi {{first_name}}, I can look into that for you! I'll check our resources and f…" at bounding box center [707, 530] width 445 height 68
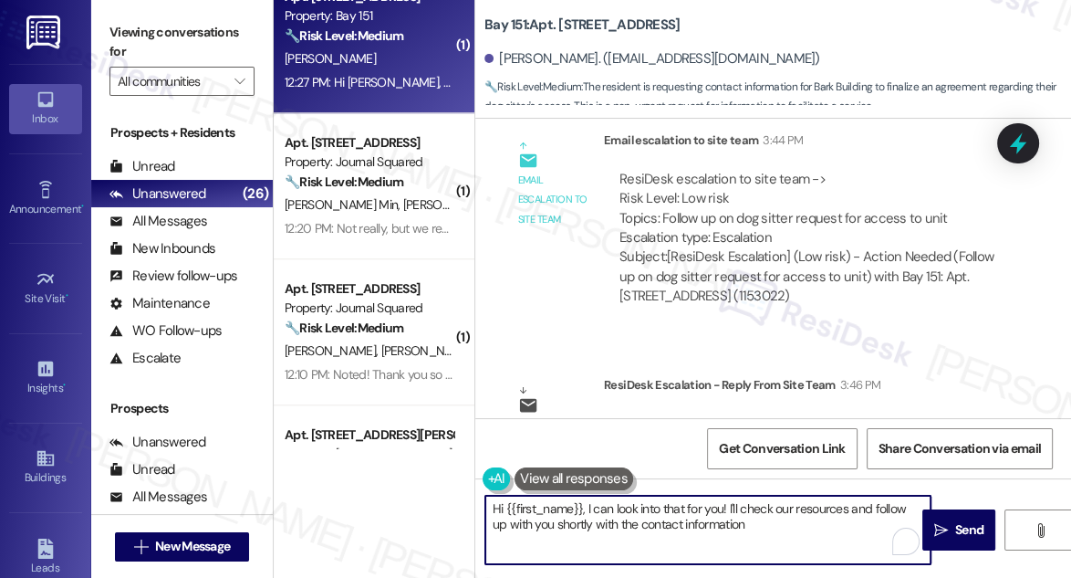
click at [583, 521] on textarea "Hi {{first_name}}, I can look into that for you! I'll check our resources and f…" at bounding box center [707, 530] width 445 height 68
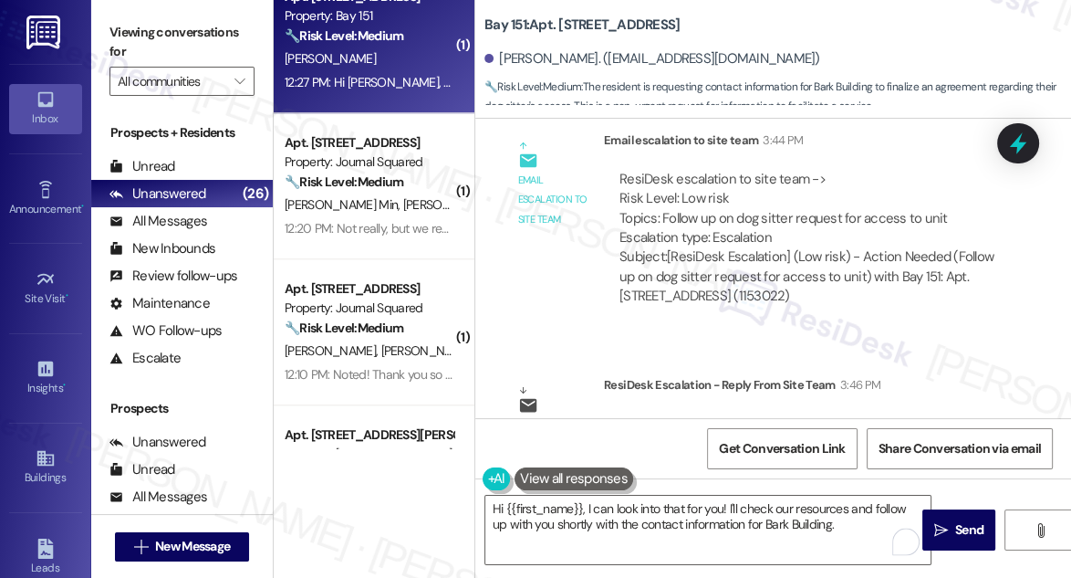
click at [114, 52] on label "Viewing conversations for" at bounding box center [182, 42] width 145 height 48
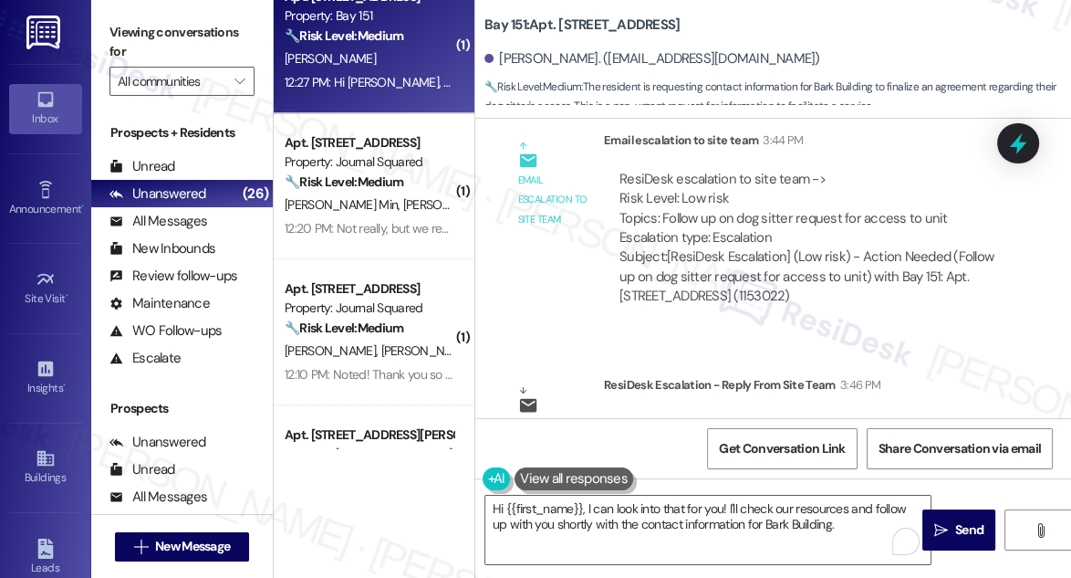
click at [119, 24] on label "Viewing conversations for" at bounding box center [182, 42] width 145 height 48
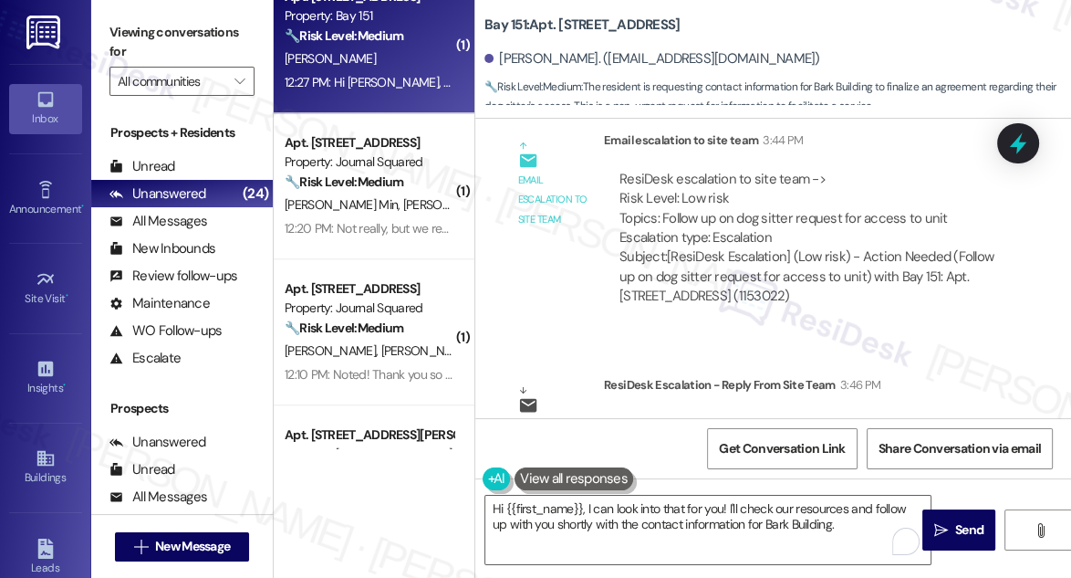
click at [125, 22] on label "Viewing conversations for" at bounding box center [182, 42] width 145 height 48
click at [116, 30] on label "Viewing conversations for" at bounding box center [182, 42] width 145 height 48
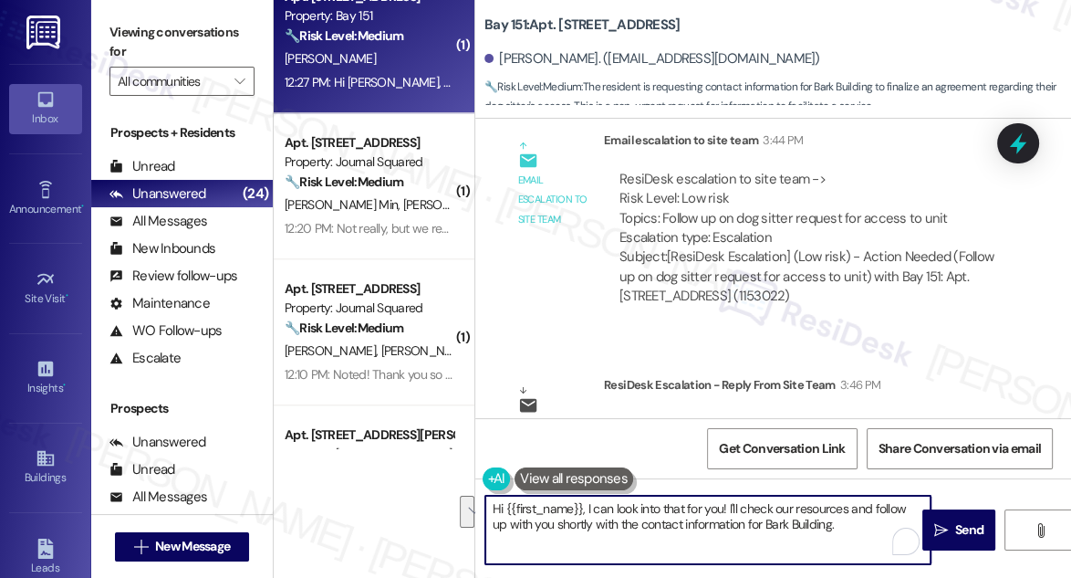
drag, startPoint x: 720, startPoint y: 534, endPoint x: 475, endPoint y: 496, distance: 248.4
click at [475, 496] on div "Hi {{first_name}}, I can look into that for you! I'll check our resources and f…" at bounding box center [698, 530] width 447 height 70
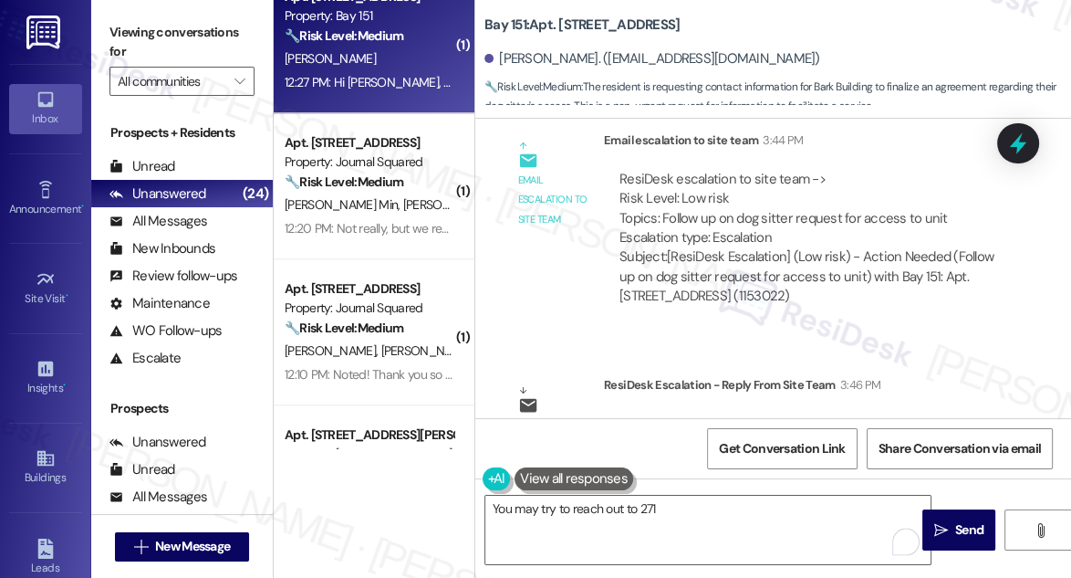
drag, startPoint x: 126, startPoint y: 38, endPoint x: 170, endPoint y: 61, distance: 49.4
click at [126, 38] on label "Viewing conversations for" at bounding box center [182, 42] width 145 height 48
click at [644, 506] on textarea "You may try to reach out to 271" at bounding box center [707, 530] width 445 height 68
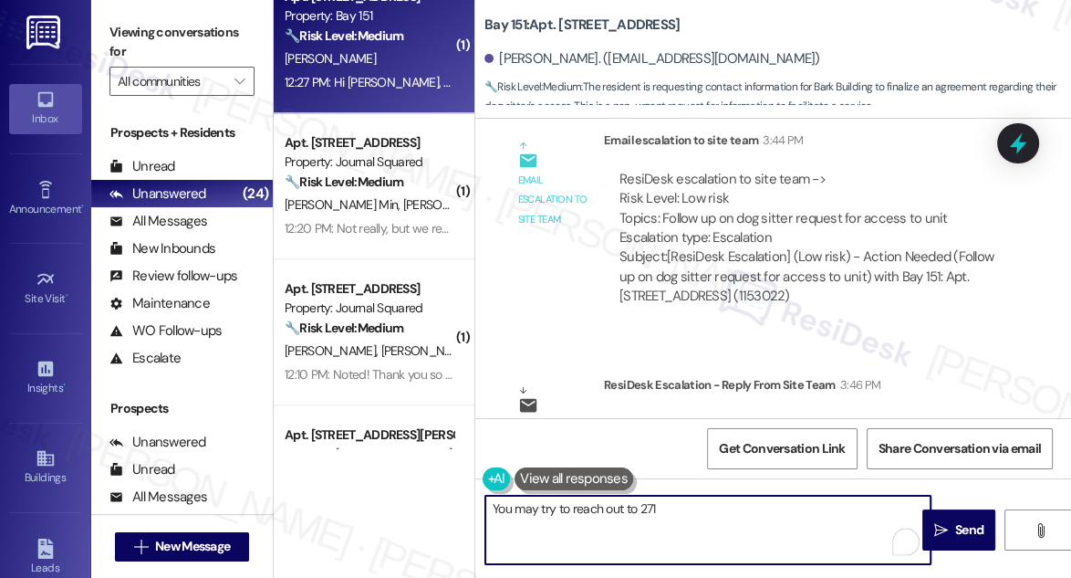
click at [644, 506] on textarea "You may try to reach out to 271" at bounding box center [707, 530] width 445 height 68
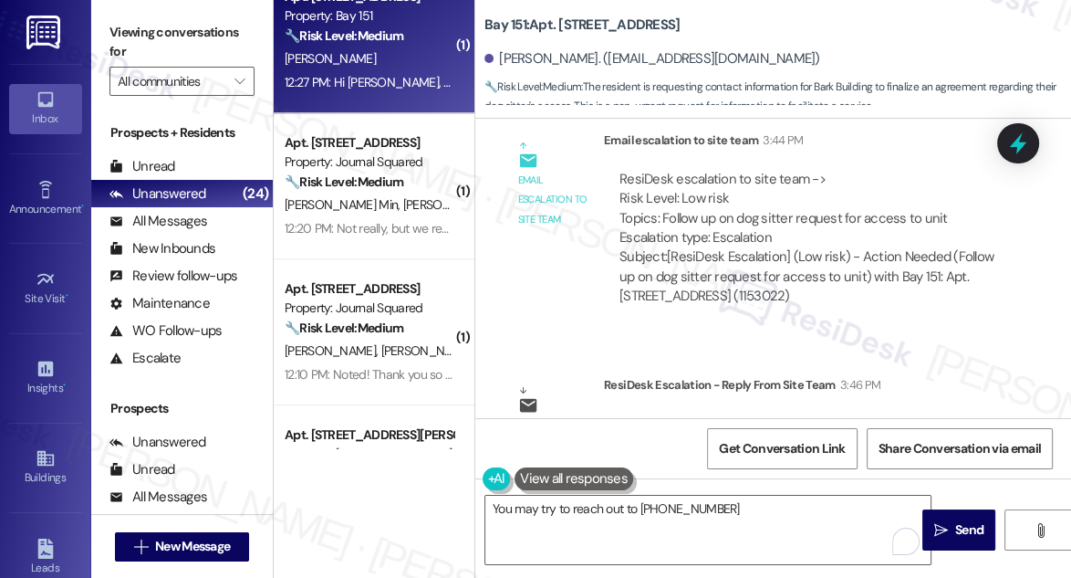
click at [103, 16] on div "Viewing conversations for All communities " at bounding box center [182, 57] width 182 height 114
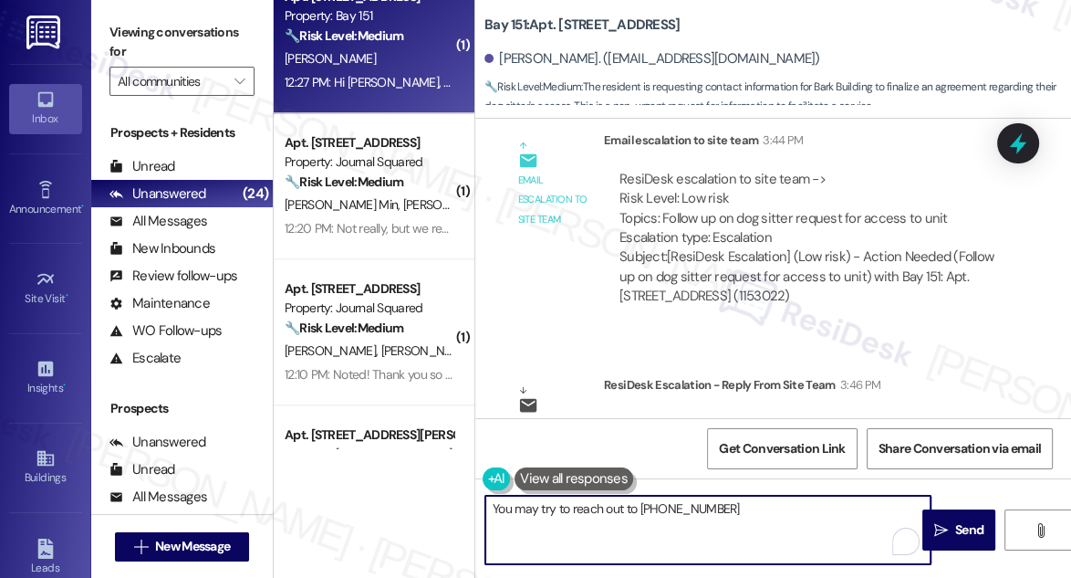
click at [788, 515] on textarea "You may try to reach out to 201 751 2004" at bounding box center [707, 530] width 445 height 68
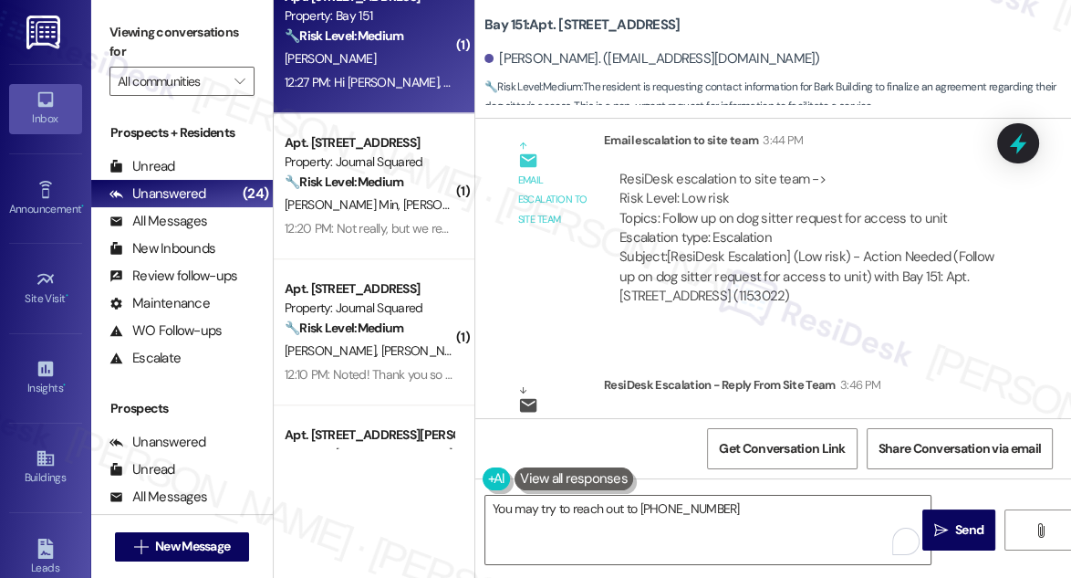
click at [132, 11] on div "Viewing conversations for All communities " at bounding box center [182, 57] width 182 height 114
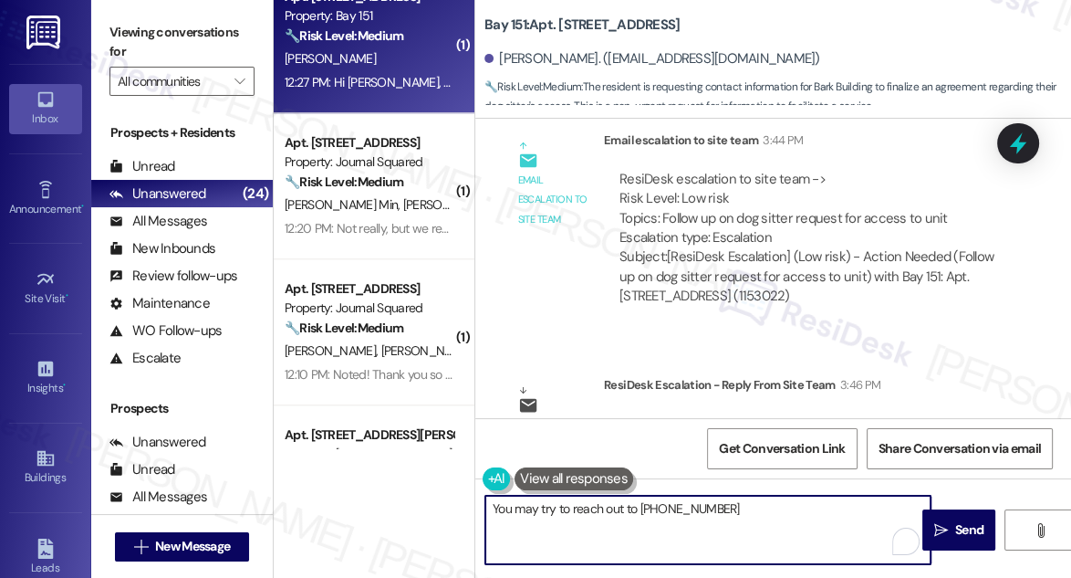
click at [736, 506] on textarea "You may try to reach out to 201 751 2004" at bounding box center [707, 530] width 445 height 68
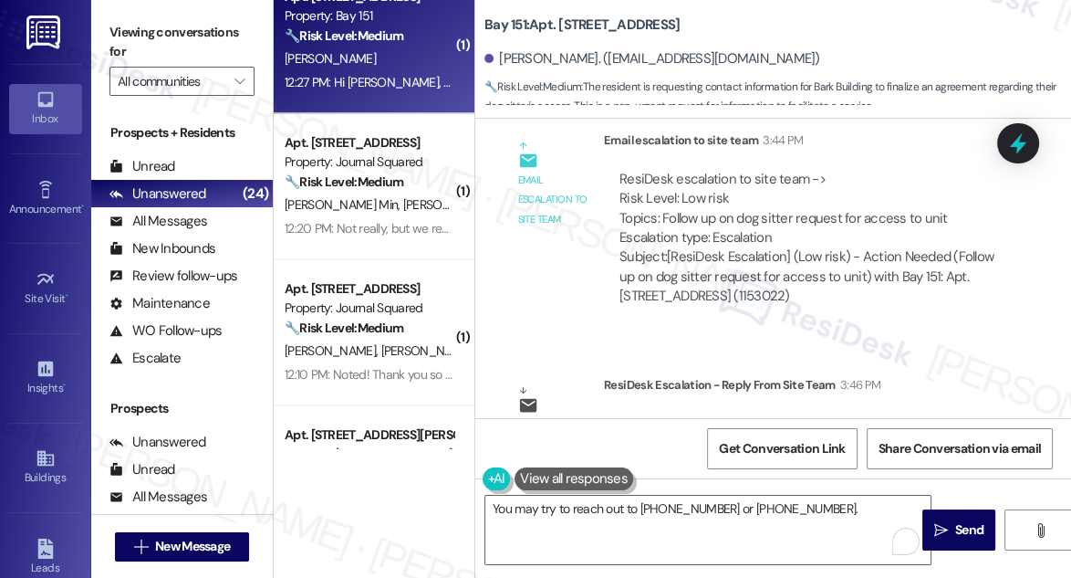
click at [102, 40] on div "Viewing conversations for All communities " at bounding box center [182, 57] width 182 height 114
click at [825, 506] on textarea "You may try to reach out to 201 751 2004 or 201 752 2004." at bounding box center [707, 530] width 445 height 68
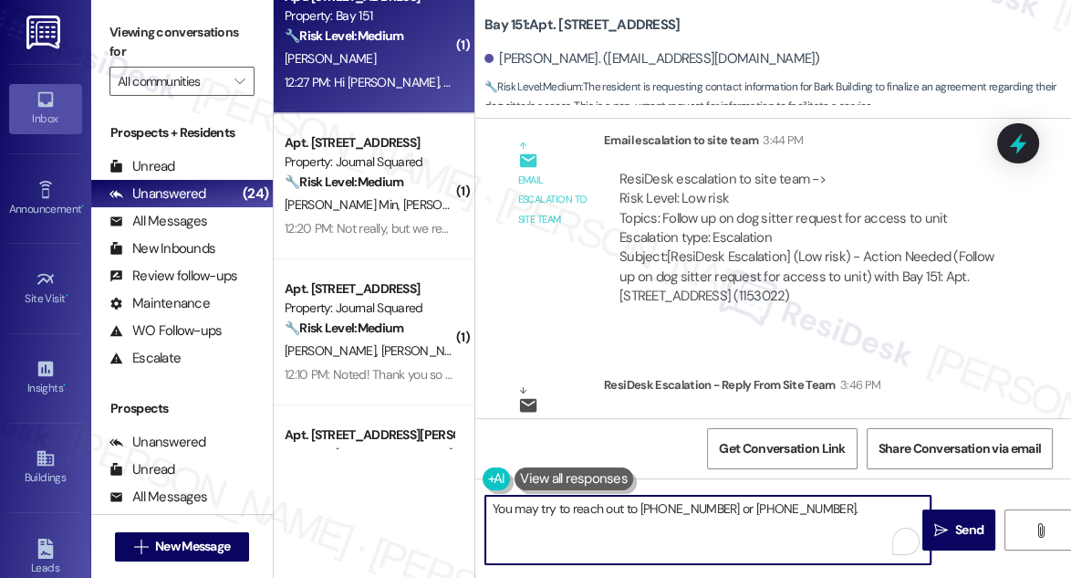
click at [549, 504] on textarea "You may try to reach out to 201 751 2004 or 201 752 2004." at bounding box center [707, 530] width 445 height 68
click at [635, 508] on textarea "You may try to reach out to 201 751 2004 or 201 752 2004." at bounding box center [707, 530] width 445 height 68
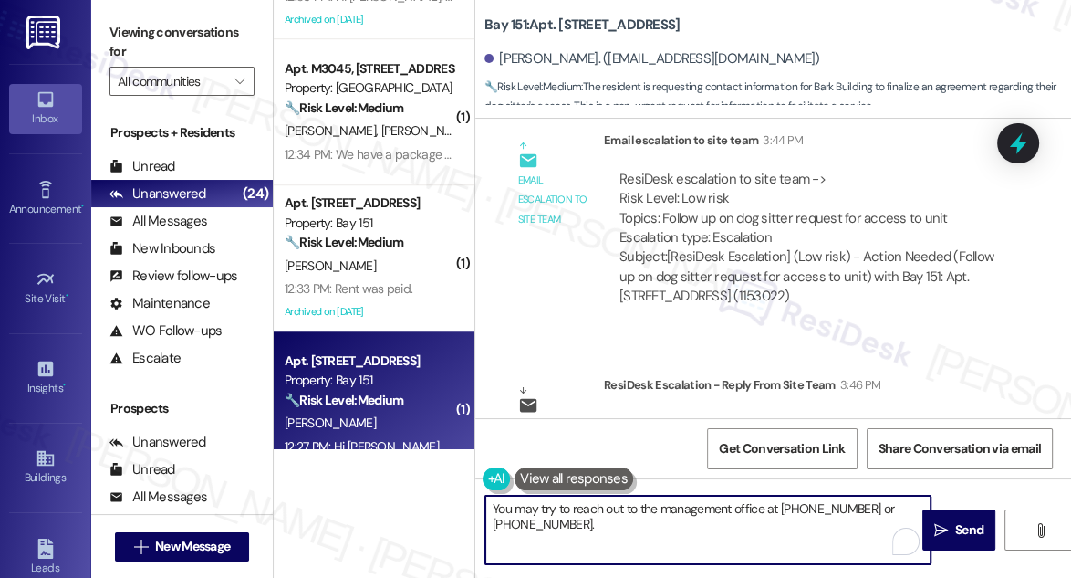
scroll to position [1410, 0]
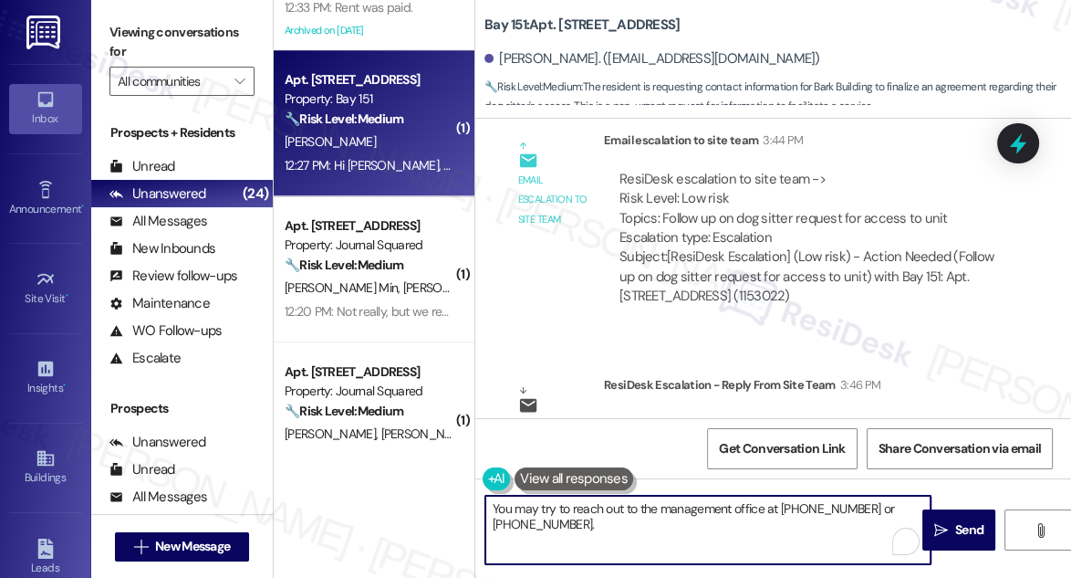
click at [813, 515] on textarea "You may try to reach out to the management office at 201 751 2004 or 201 752 20…" at bounding box center [707, 530] width 445 height 68
click at [631, 503] on textarea "You may try to reach out to the management office at 201 751 2004 or 201 752 20…" at bounding box center [707, 530] width 445 height 68
click at [615, 515] on textarea "You may try to reach out to the management office at 201 751 2004 or 201 752 20…" at bounding box center [707, 530] width 445 height 68
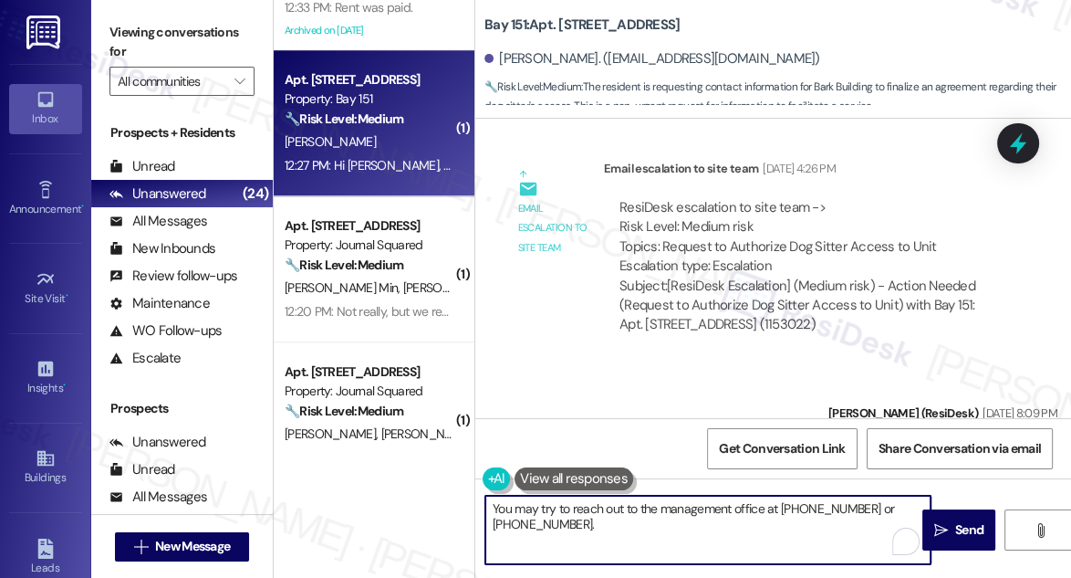
scroll to position [57712, 0]
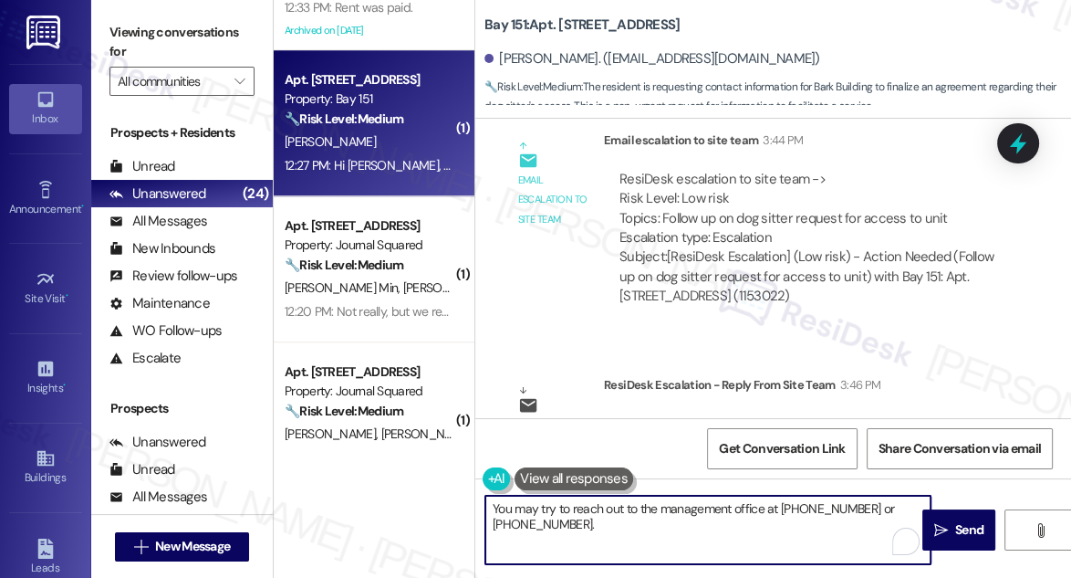
click at [660, 526] on textarea "You may try to reach out to the management office at 201 751 2004 or 201 752 20…" at bounding box center [707, 530] width 445 height 68
type textarea "You may try to reach out to the management office at 201 751 2004 or 201 752 20…"
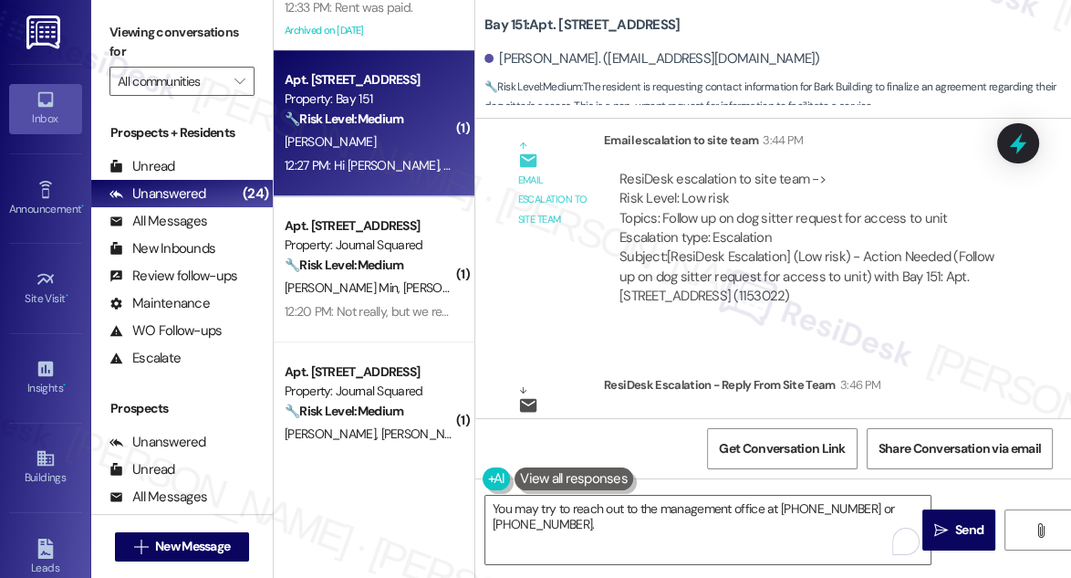
click at [114, 16] on div "Viewing conversations for All communities " at bounding box center [182, 57] width 182 height 114
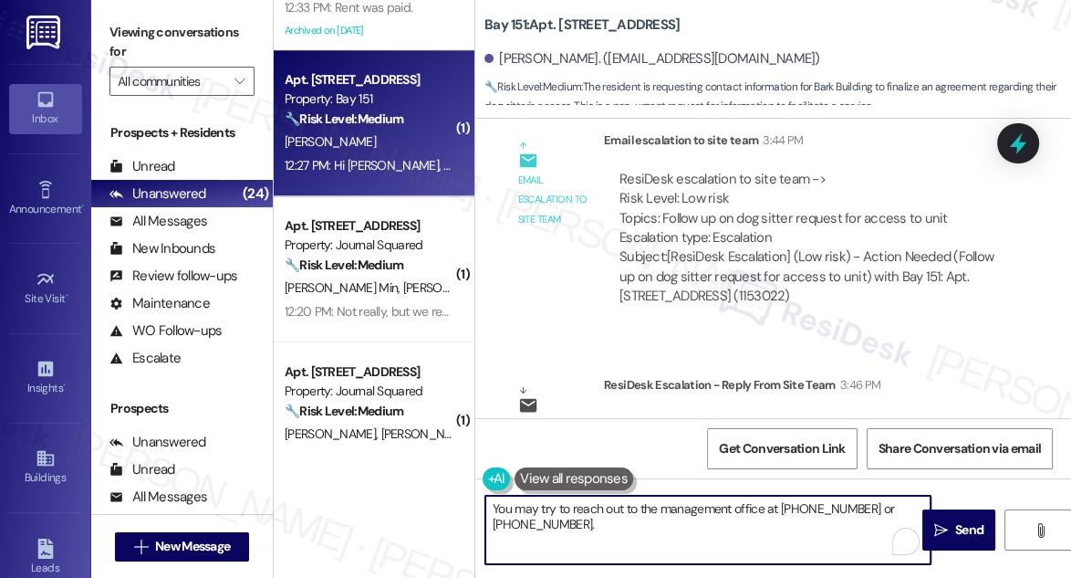
click at [709, 503] on textarea "You may try to reach out to the management office at 201 751 2004 or 201 752 20…" at bounding box center [707, 530] width 445 height 68
click at [835, 506] on textarea "You may try to reach out to the management office at 201 751 2004 or 201 752 20…" at bounding box center [707, 530] width 445 height 68
click at [965, 525] on span "Send" at bounding box center [969, 529] width 28 height 19
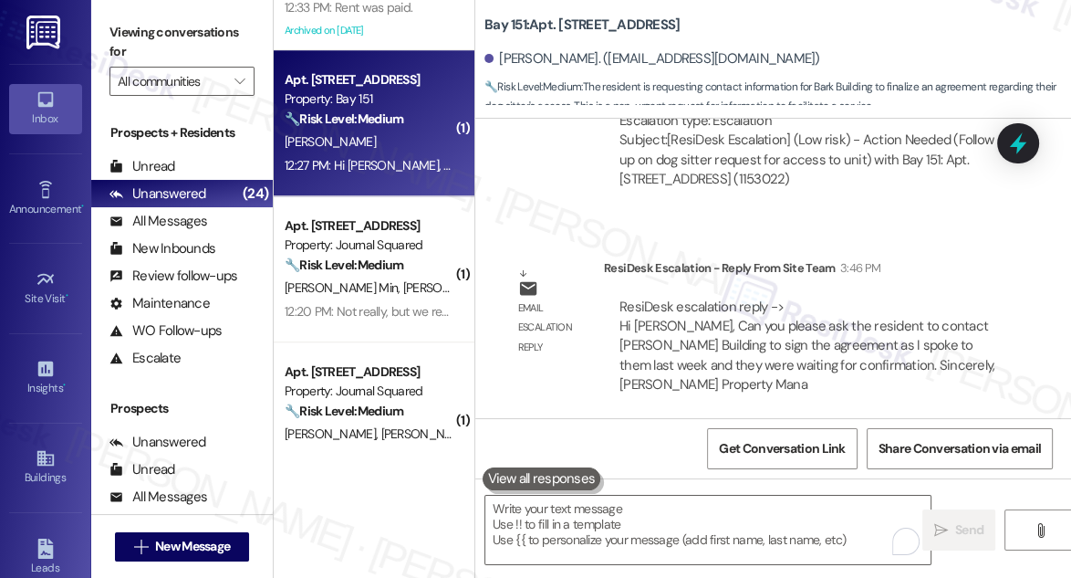
scroll to position [57859, 0]
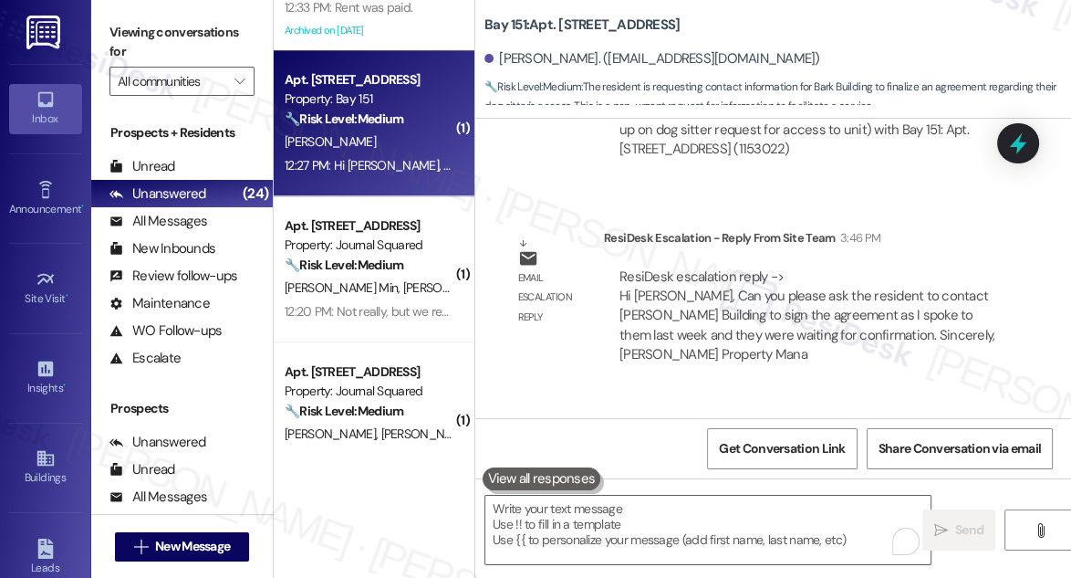
click at [401, 267] on strong "🔧 Risk Level: Medium" at bounding box center [344, 264] width 119 height 16
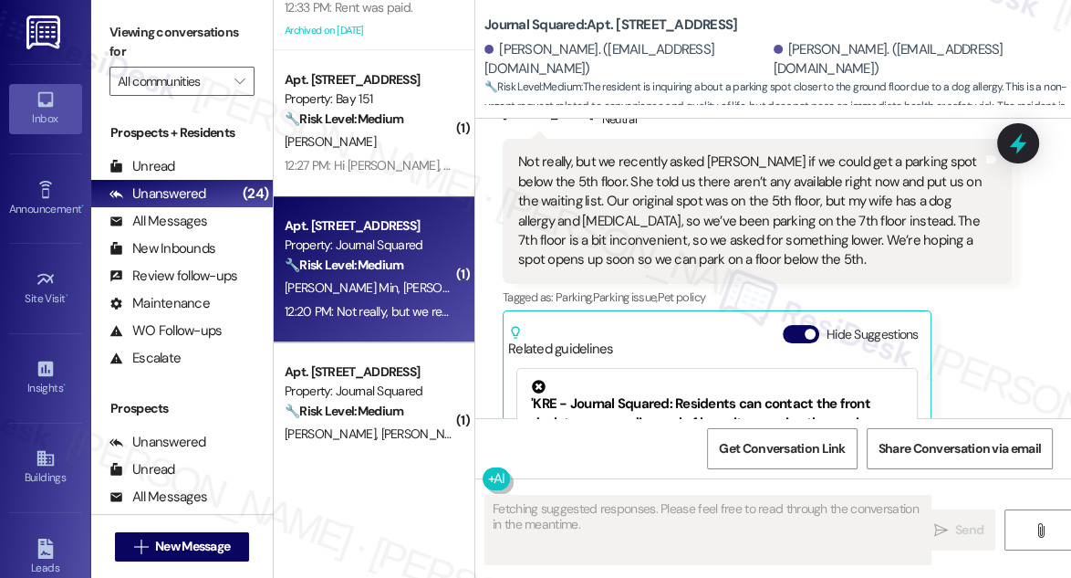
scroll to position [2058, 0]
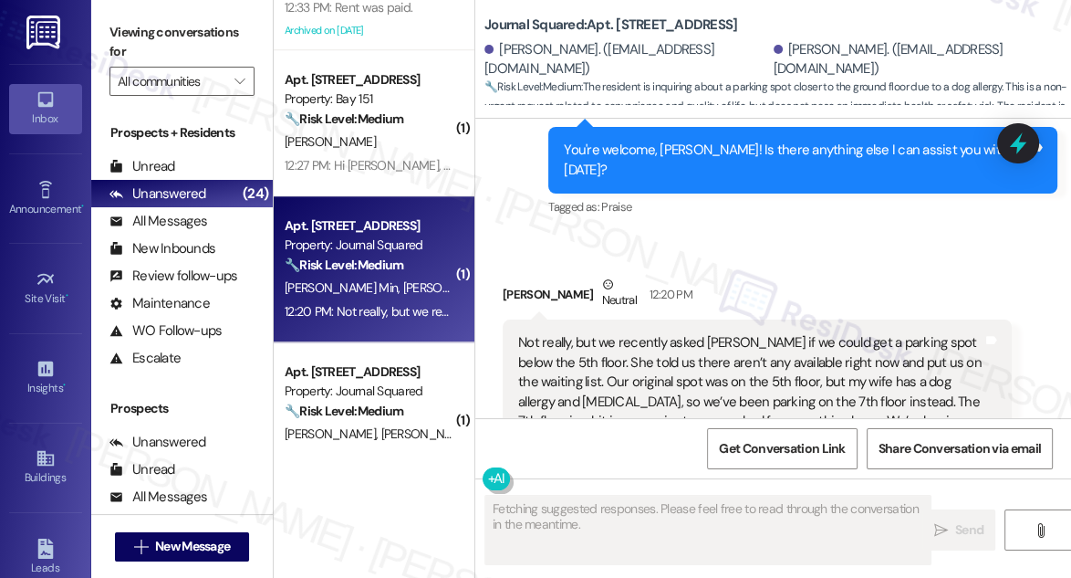
click at [688, 333] on div "Not really, but we recently asked Samantha if we could get a parking spot below…" at bounding box center [750, 392] width 464 height 118
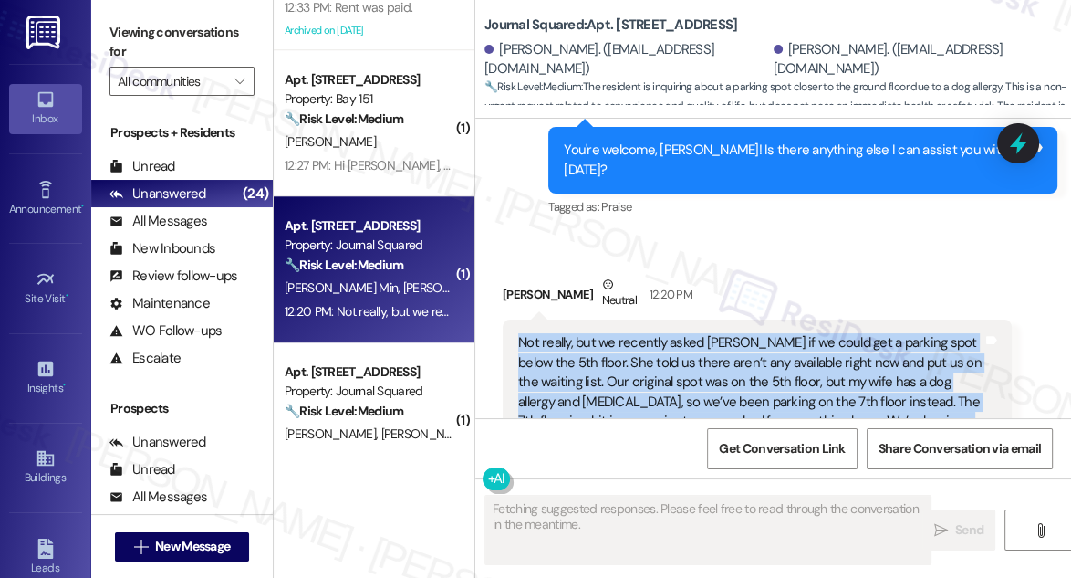
click at [688, 333] on div "Not really, but we recently asked Samantha if we could get a parking spot below…" at bounding box center [750, 392] width 464 height 118
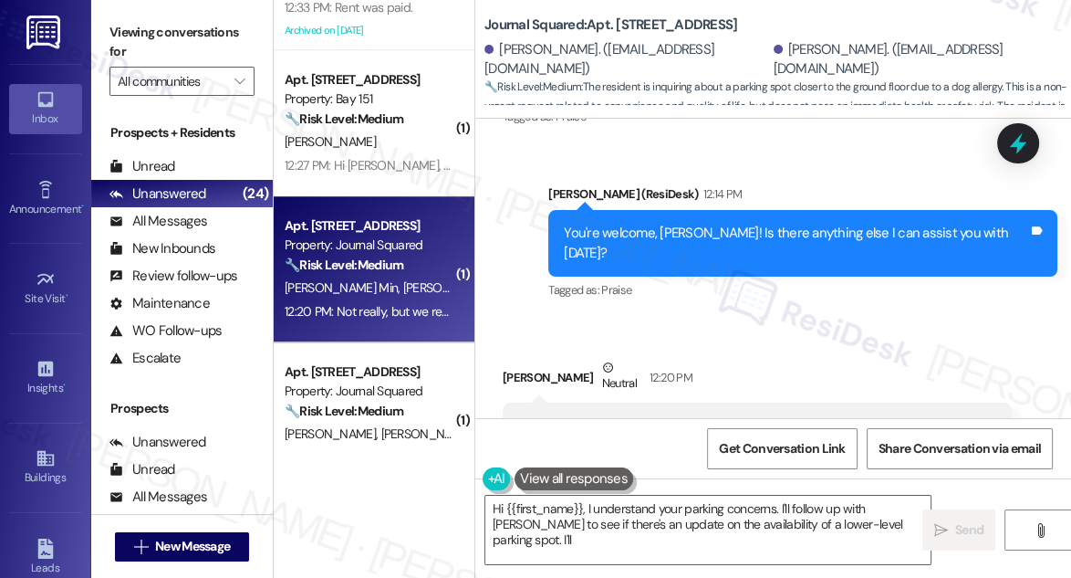
click at [819, 210] on div "You're welcome, Seongwoo! Is there anything else I can assist you with today? T…" at bounding box center [802, 243] width 509 height 67
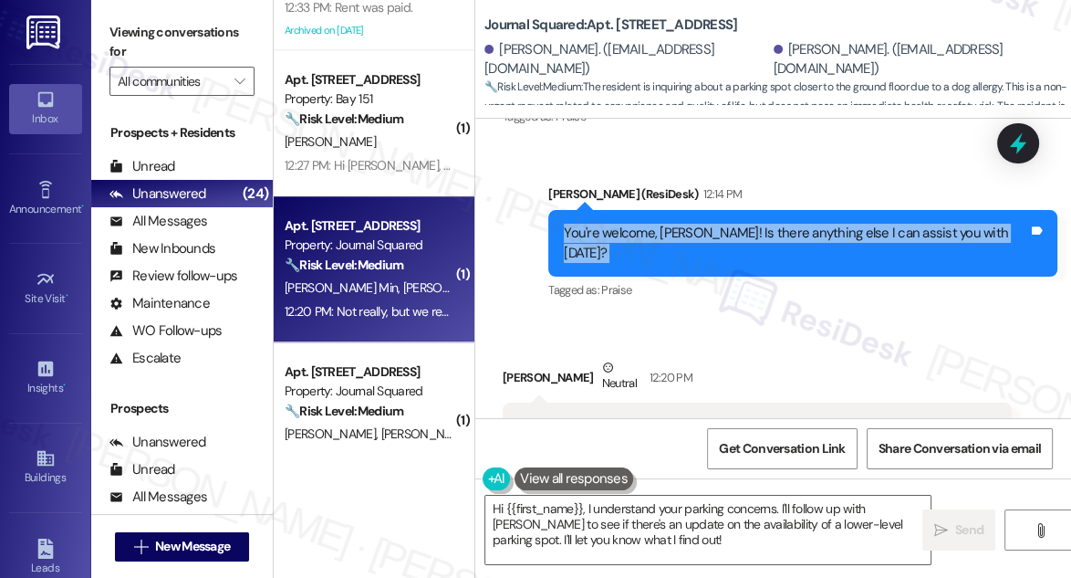
click at [819, 210] on div "You're welcome, Seongwoo! Is there anything else I can assist you with today? T…" at bounding box center [802, 243] width 509 height 67
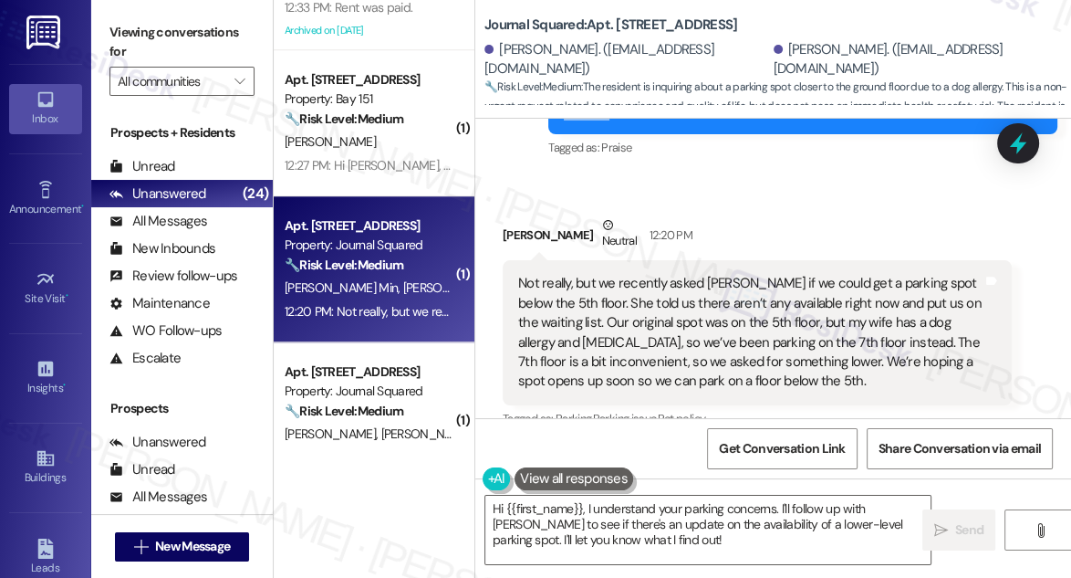
scroll to position [2141, 0]
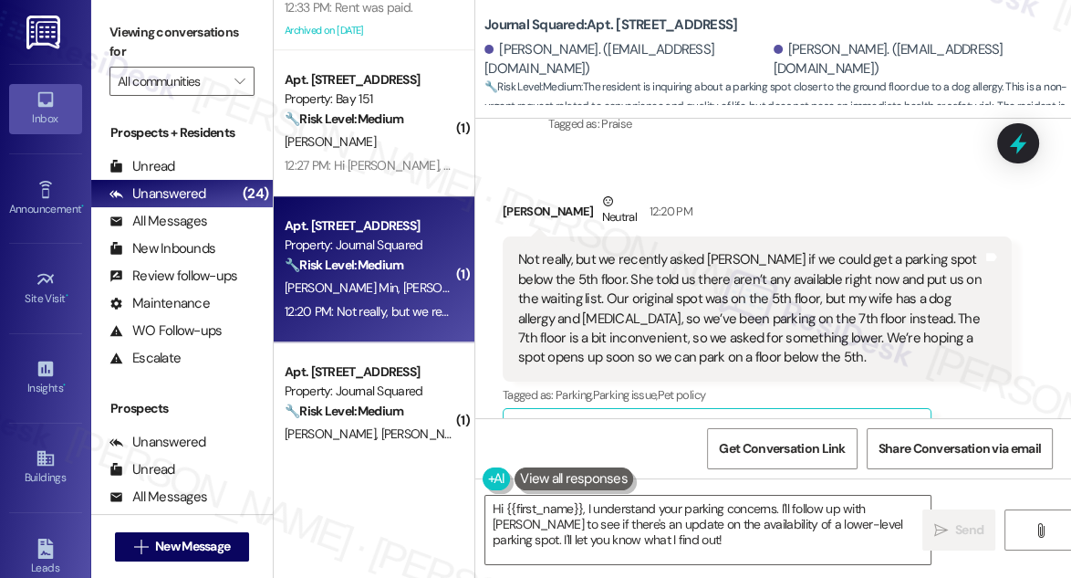
click at [645, 202] on div "12:20 PM" at bounding box center [668, 211] width 47 height 19
click at [715, 250] on div "Not really, but we recently asked Samantha if we could get a parking spot below…" at bounding box center [750, 309] width 464 height 118
click at [716, 250] on div "Not really, but we recently asked Samantha if we could get a parking spot below…" at bounding box center [750, 309] width 464 height 118
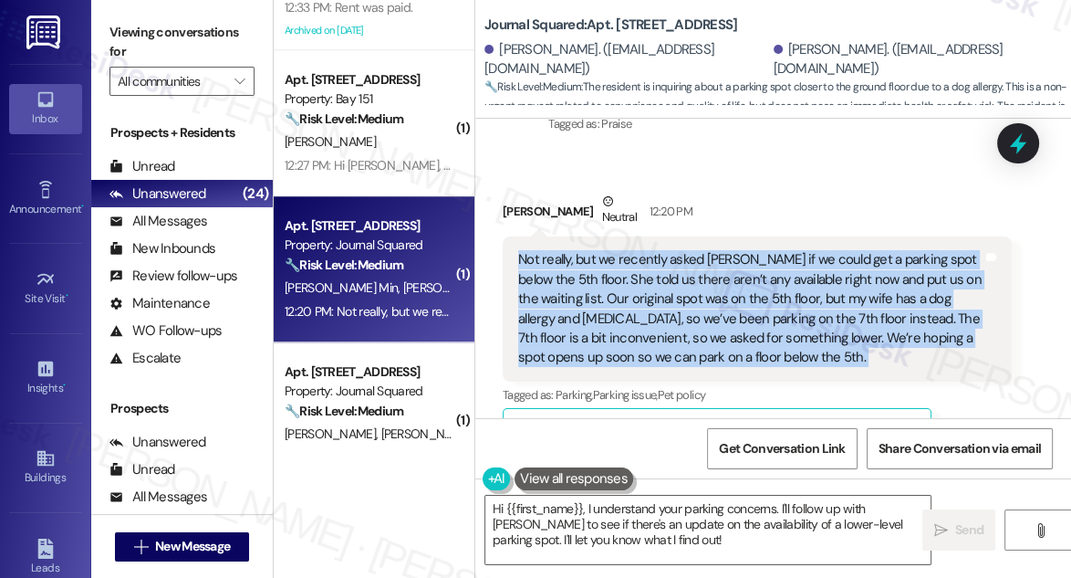
click at [716, 250] on div "Not really, but we recently asked Samantha if we could get a parking spot below…" at bounding box center [750, 309] width 464 height 118
click at [767, 252] on div "Not really, but we recently asked Samantha if we could get a parking spot below…" at bounding box center [750, 309] width 464 height 118
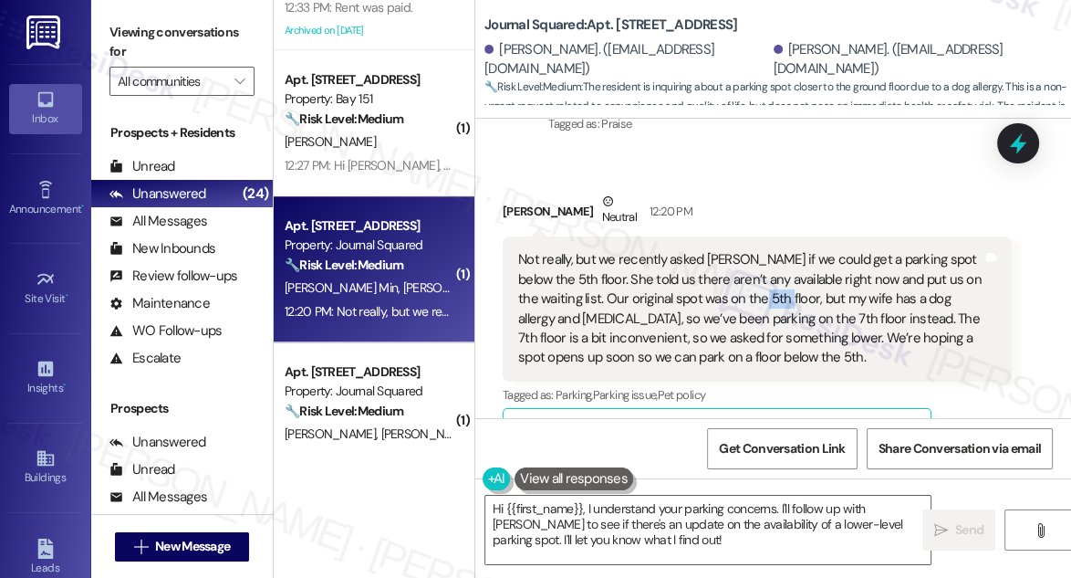
click at [767, 252] on div "Not really, but we recently asked Samantha if we could get a parking spot below…" at bounding box center [750, 309] width 464 height 118
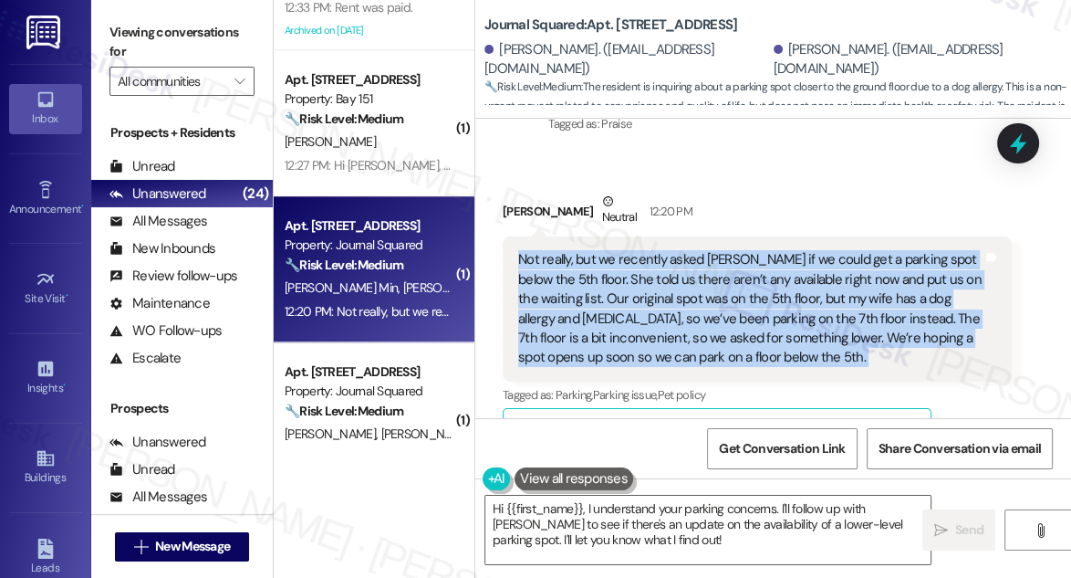
click at [743, 254] on div "Not really, but we recently asked Samantha if we could get a parking spot below…" at bounding box center [750, 309] width 464 height 118
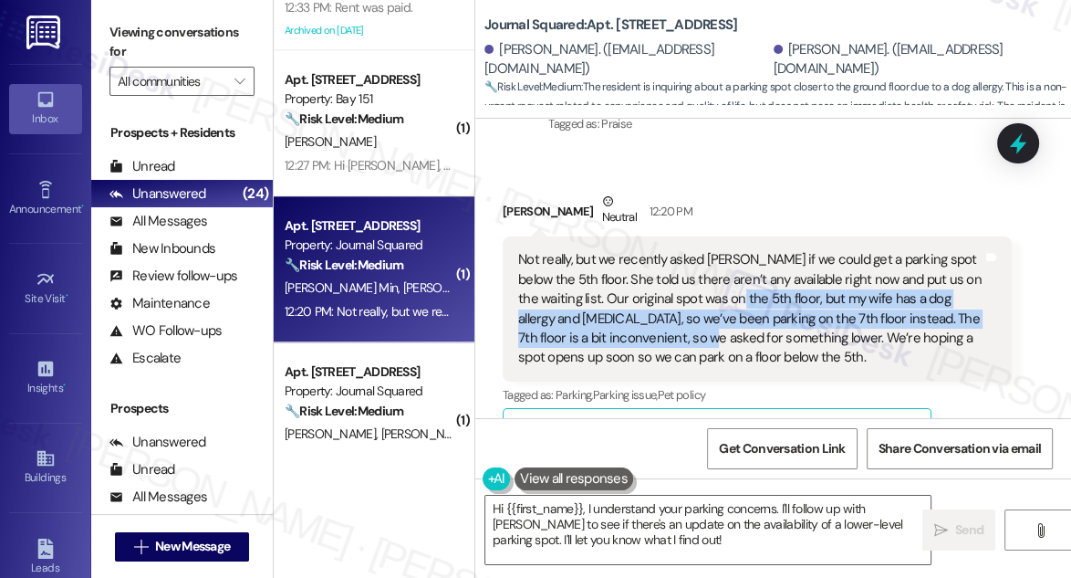
drag, startPoint x: 745, startPoint y: 254, endPoint x: 683, endPoint y: 294, distance: 73.9
click at [683, 294] on div "Not really, but we recently asked Samantha if we could get a parking spot below…" at bounding box center [750, 309] width 464 height 118
click at [645, 294] on div "Not really, but we recently asked Samantha if we could get a parking spot below…" at bounding box center [750, 309] width 464 height 118
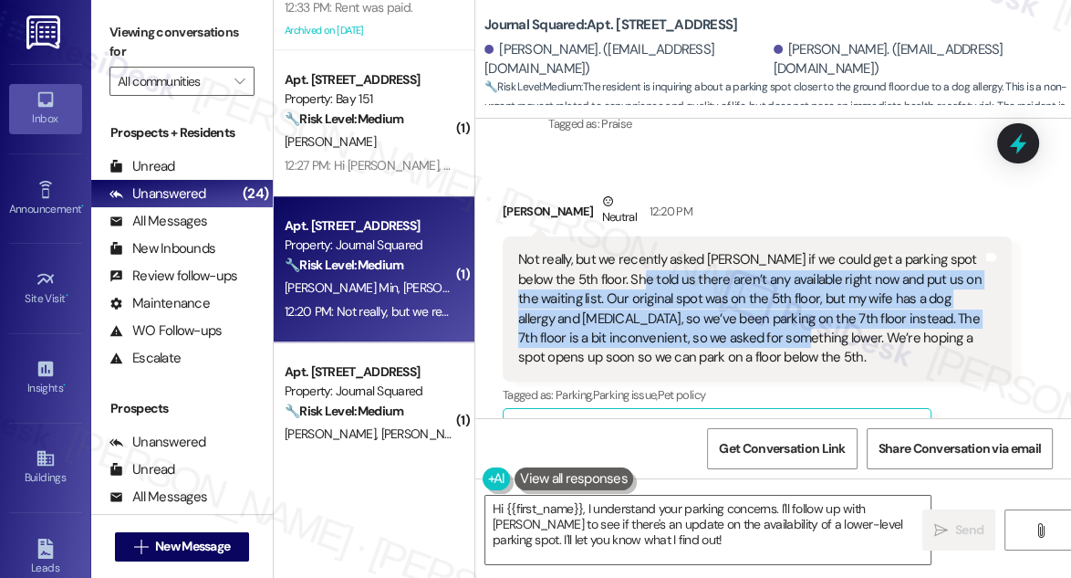
drag, startPoint x: 630, startPoint y: 244, endPoint x: 768, endPoint y: 306, distance: 152.0
click at [768, 306] on div "Not really, but we recently asked Samantha if we could get a parking spot below…" at bounding box center [750, 309] width 464 height 118
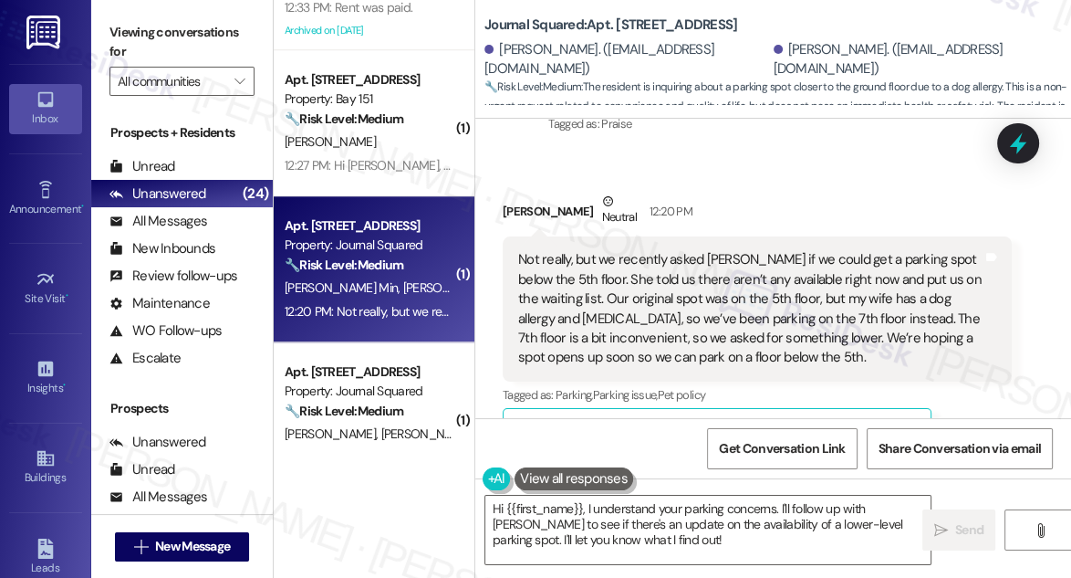
click at [817, 293] on div "Not really, but we recently asked Samantha if we could get a parking spot below…" at bounding box center [750, 309] width 464 height 118
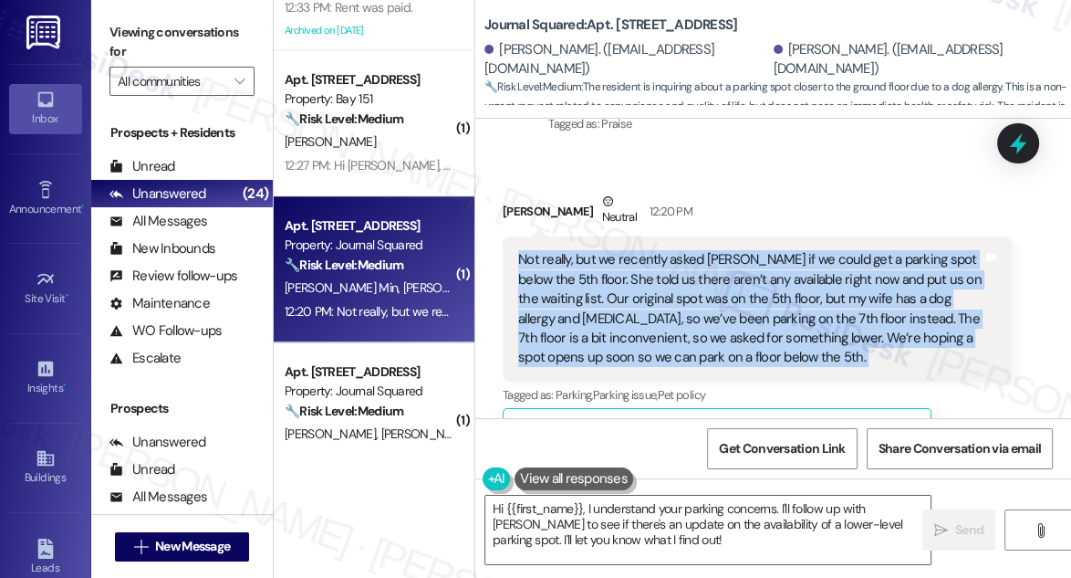
click at [817, 293] on div "Not really, but we recently asked Samantha if we could get a parking spot below…" at bounding box center [750, 309] width 464 height 118
click at [771, 267] on div "Not really, but we recently asked Samantha if we could get a parking spot below…" at bounding box center [750, 309] width 464 height 118
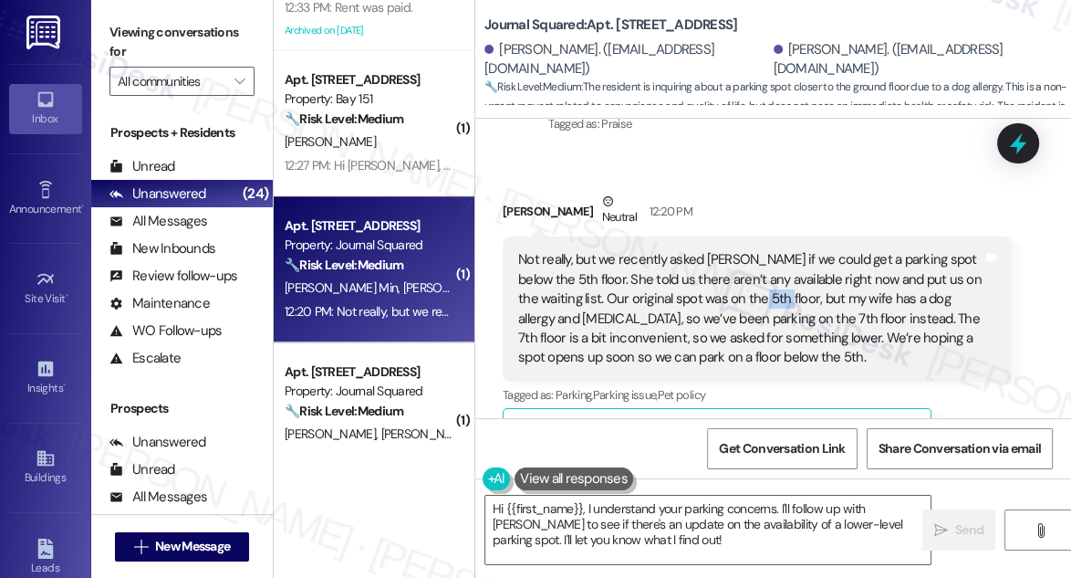
click at [771, 267] on div "Not really, but we recently asked Samantha if we could get a parking spot below…" at bounding box center [750, 309] width 464 height 118
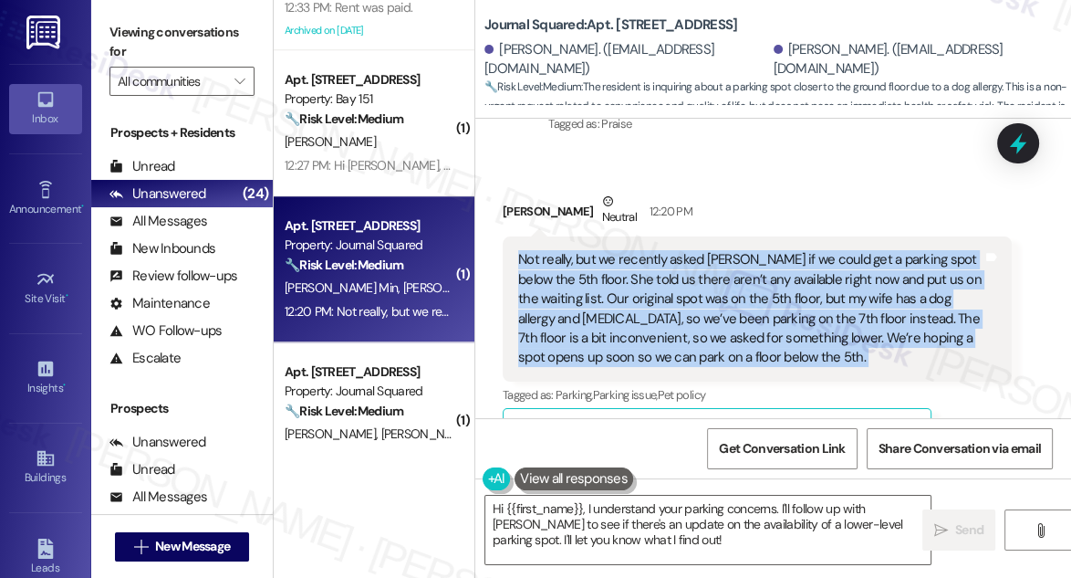
click at [771, 267] on div "Not really, but we recently asked Samantha if we could get a parking spot below…" at bounding box center [750, 309] width 464 height 118
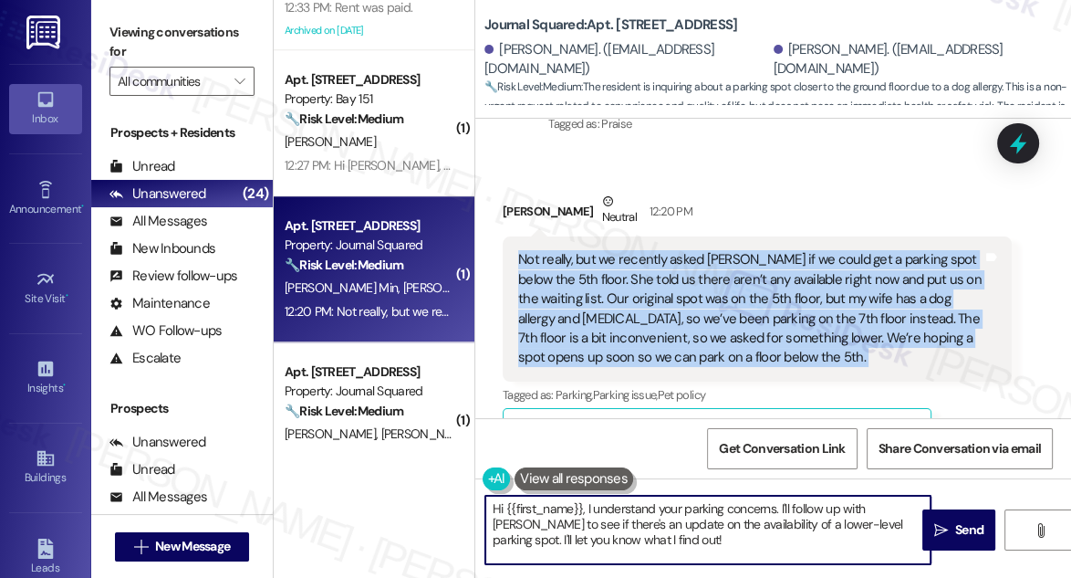
drag, startPoint x: 588, startPoint y: 508, endPoint x: 385, endPoint y: 485, distance: 204.0
click at [385, 485] on div "( 1 ) Apt. 1817, 605 Pavonia Avenue Property: Journal Squared 🔧 Risk Level: Med…" at bounding box center [673, 289] width 798 height 578
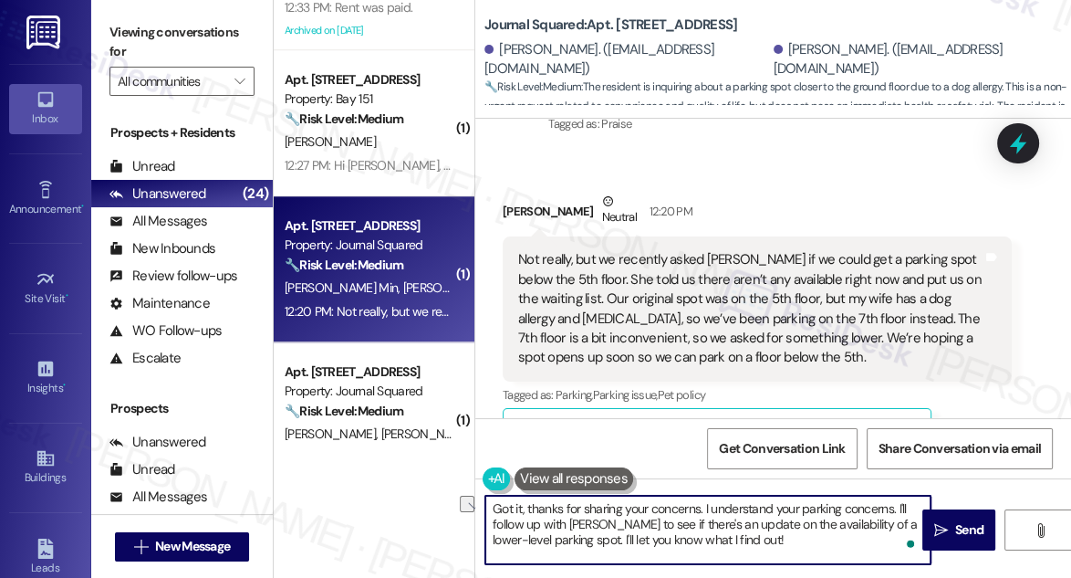
drag, startPoint x: 898, startPoint y: 508, endPoint x: 703, endPoint y: 511, distance: 195.3
click at [703, 511] on textarea "Got it, thanks for sharing your concerns. I understand your parking concerns. I…" at bounding box center [707, 530] width 445 height 68
click at [712, 506] on textarea "Got it, thanks for sharing your concerns. I'll follow up with Samantha to see i…" at bounding box center [707, 530] width 445 height 68
click at [750, 544] on textarea "Got it, thanks for sharing your concerns. I'll have to follow up with Samantha …" at bounding box center [707, 530] width 445 height 68
drag, startPoint x: 750, startPoint y: 544, endPoint x: 856, endPoint y: 527, distance: 107.1
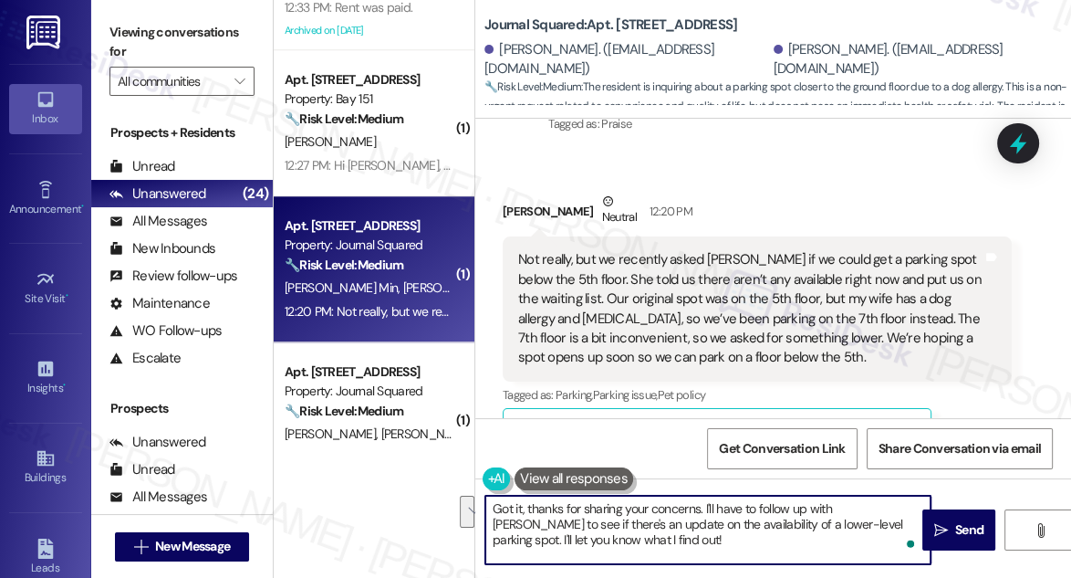
click at [856, 527] on textarea "Got it, thanks for sharing your concerns. I'll have to follow up with Samantha …" at bounding box center [707, 530] width 445 height 68
click at [845, 508] on textarea "Got it, thanks for sharing your concerns. I'll have to follow up with Samantha …" at bounding box center [707, 530] width 445 height 68
drag, startPoint x: 764, startPoint y: 530, endPoint x: 659, endPoint y: 545, distance: 106.0
click at [604, 531] on textarea "Got it, thanks for sharing your concerns. I'll have to follow up with the team …" at bounding box center [707, 530] width 445 height 68
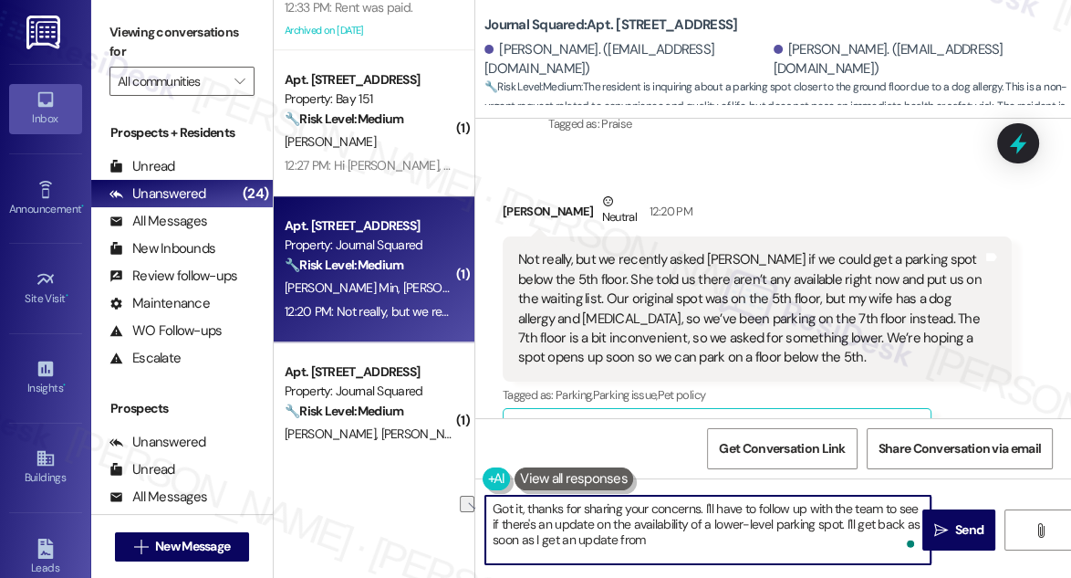
click at [659, 545] on textarea "Got it, thanks for sharing your concerns. I'll have to follow up with the team …" at bounding box center [707, 530] width 445 height 68
drag, startPoint x: 665, startPoint y: 540, endPoint x: 615, endPoint y: 541, distance: 50.2
click at [615, 541] on textarea "Got it, thanks for sharing your concerns. I'll have to follow up with the team …" at bounding box center [707, 530] width 445 height 68
type textarea "Got it, thanks for sharing your concerns. I'll have to follow up with the team …"
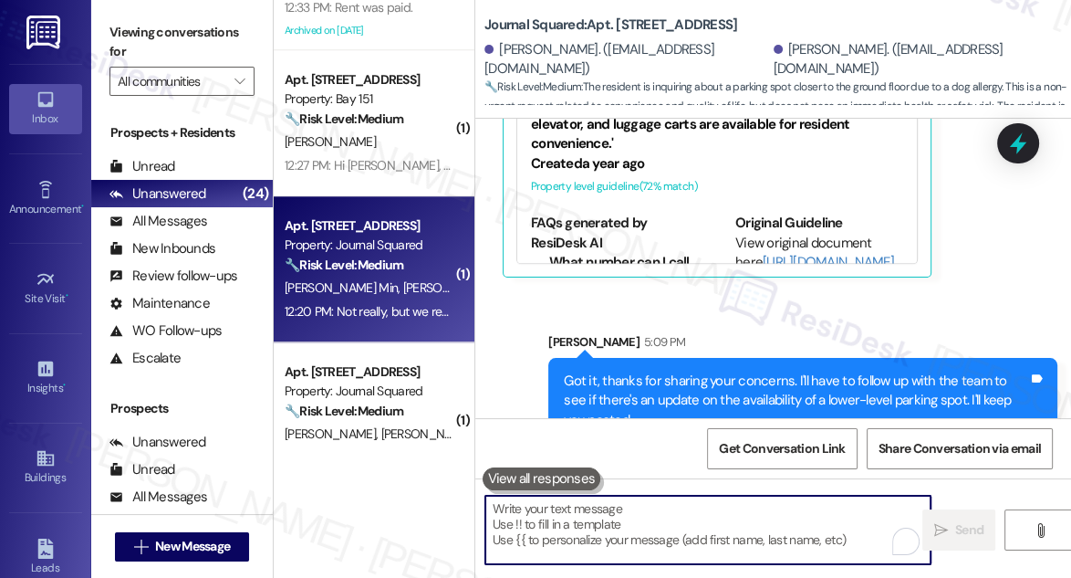
scroll to position [2308, 0]
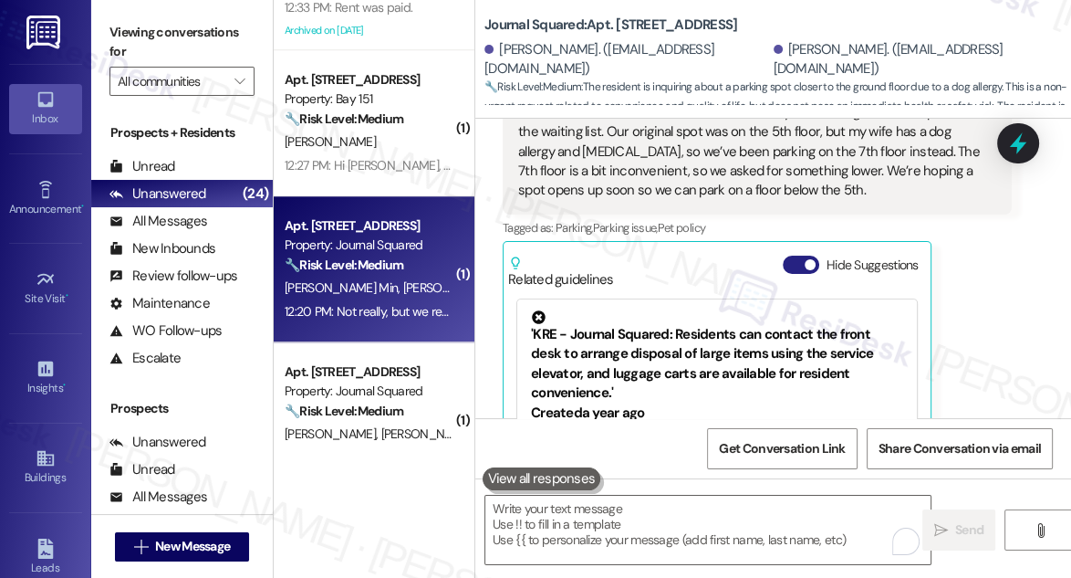
click at [806, 259] on span "button" at bounding box center [810, 264] width 11 height 11
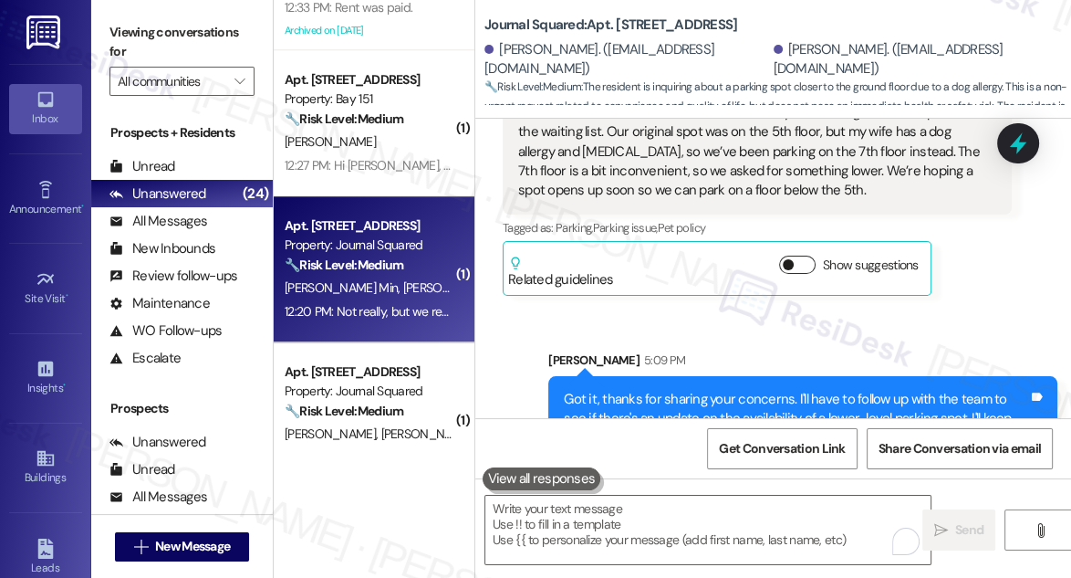
click at [806, 256] on button "Show suggestions" at bounding box center [797, 265] width 37 height 18
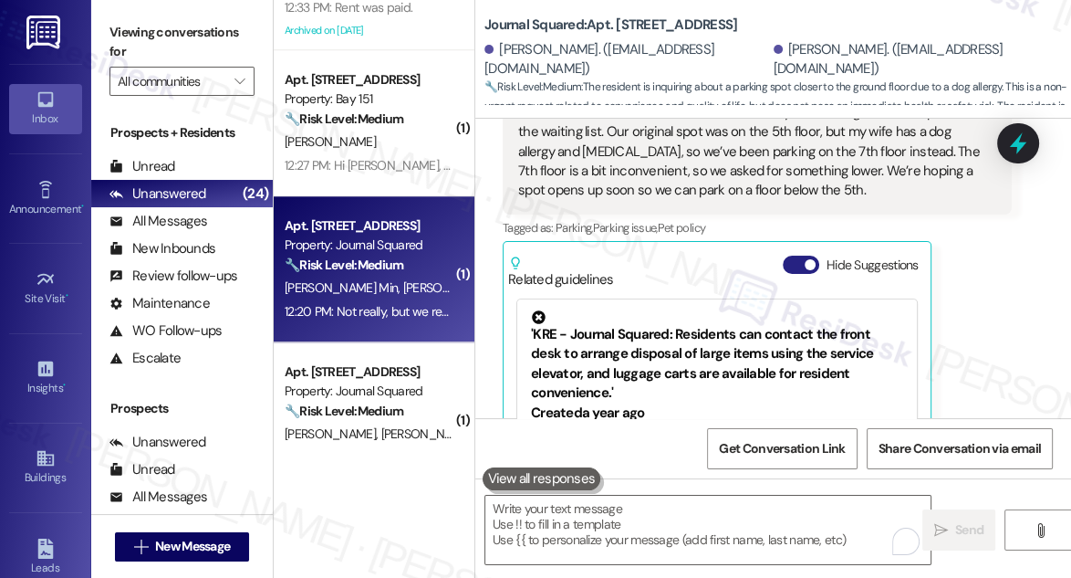
scroll to position [2142, 0]
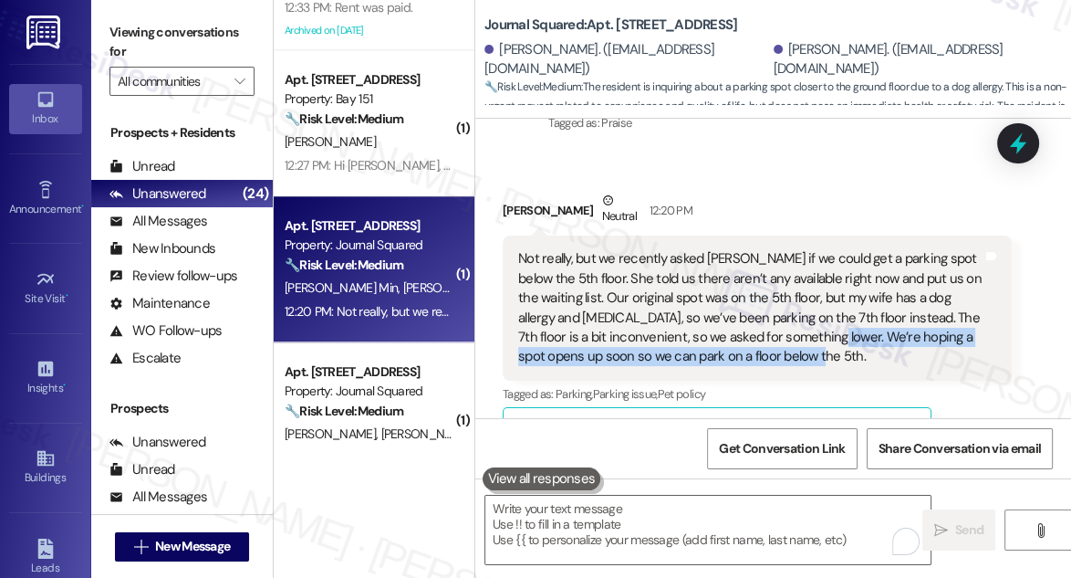
drag, startPoint x: 803, startPoint y: 291, endPoint x: 923, endPoint y: 320, distance: 123.9
click at [923, 320] on div "Not really, but we recently asked Samantha if we could get a parking spot below…" at bounding box center [750, 308] width 464 height 118
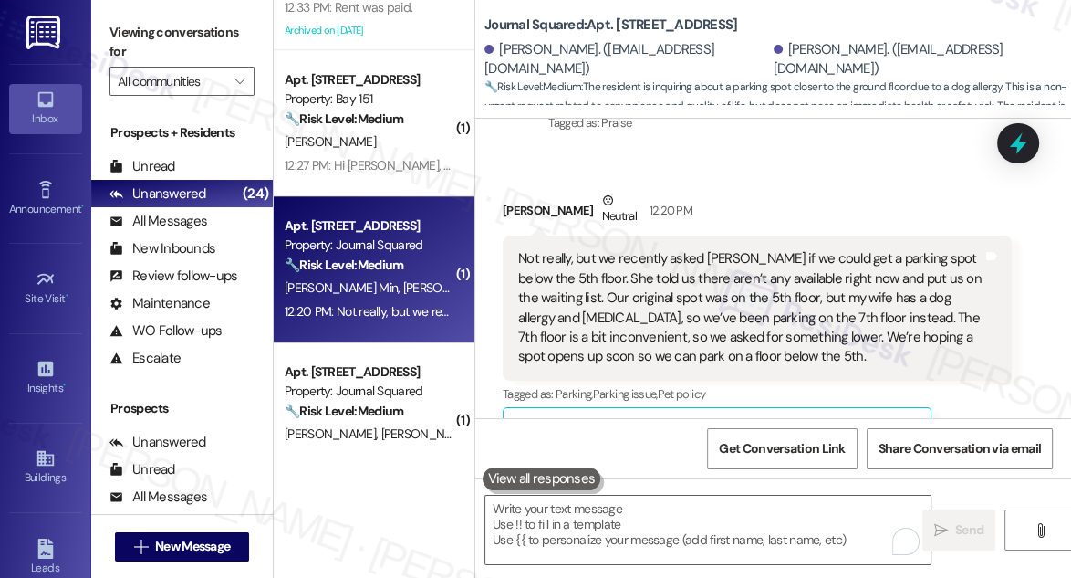
click at [925, 277] on div "Not really, but we recently asked Samantha if we could get a parking spot below…" at bounding box center [750, 308] width 464 height 118
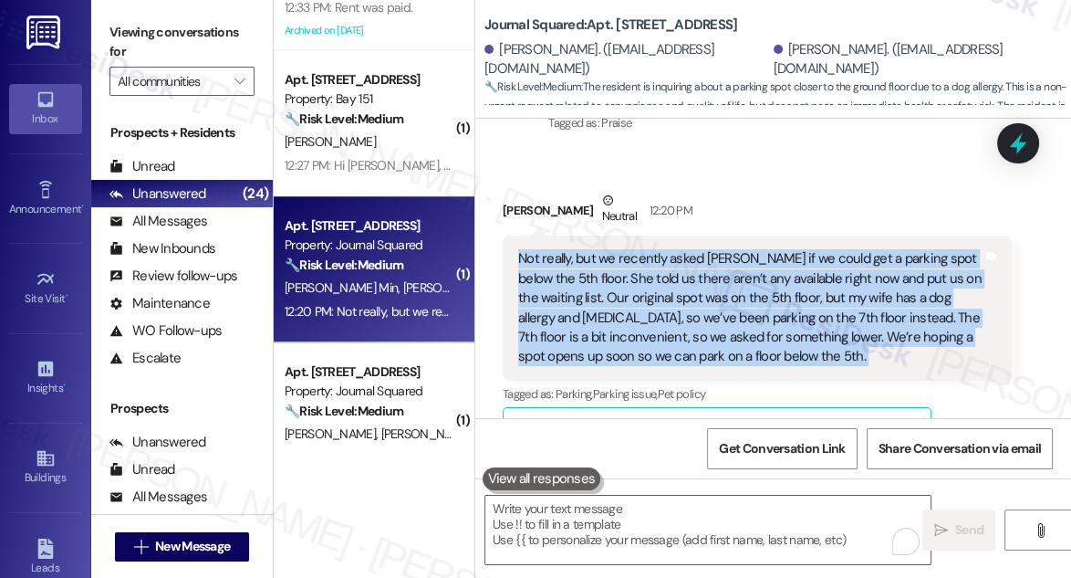
click at [926, 275] on div "Not really, but we recently asked Samantha if we could get a parking spot below…" at bounding box center [750, 308] width 464 height 118
click at [745, 260] on div "Not really, but we recently asked Samantha if we could get a parking spot below…" at bounding box center [750, 308] width 464 height 118
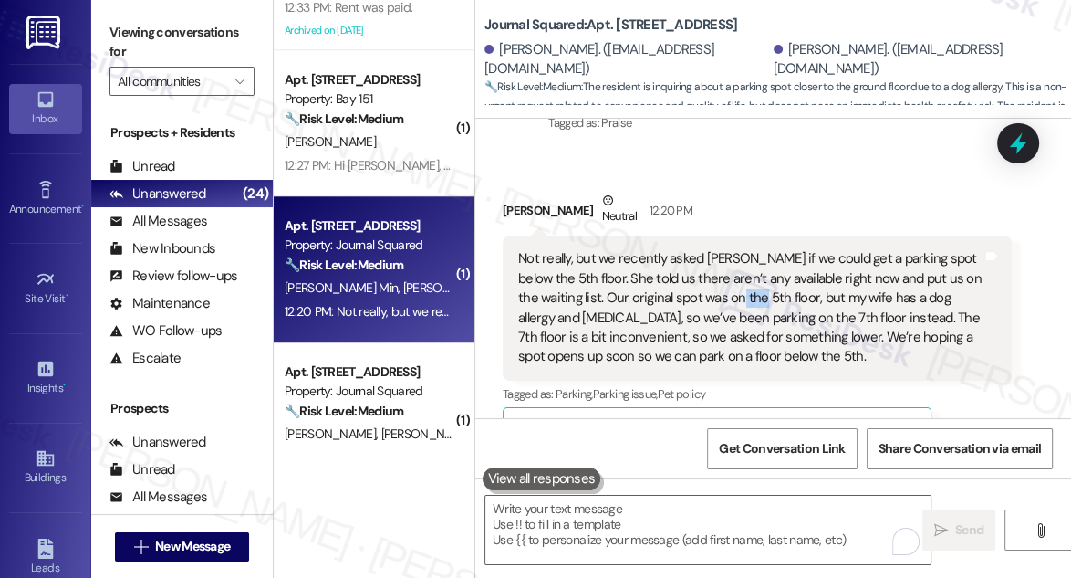
click at [745, 260] on div "Not really, but we recently asked Samantha if we could get a parking spot below…" at bounding box center [750, 308] width 464 height 118
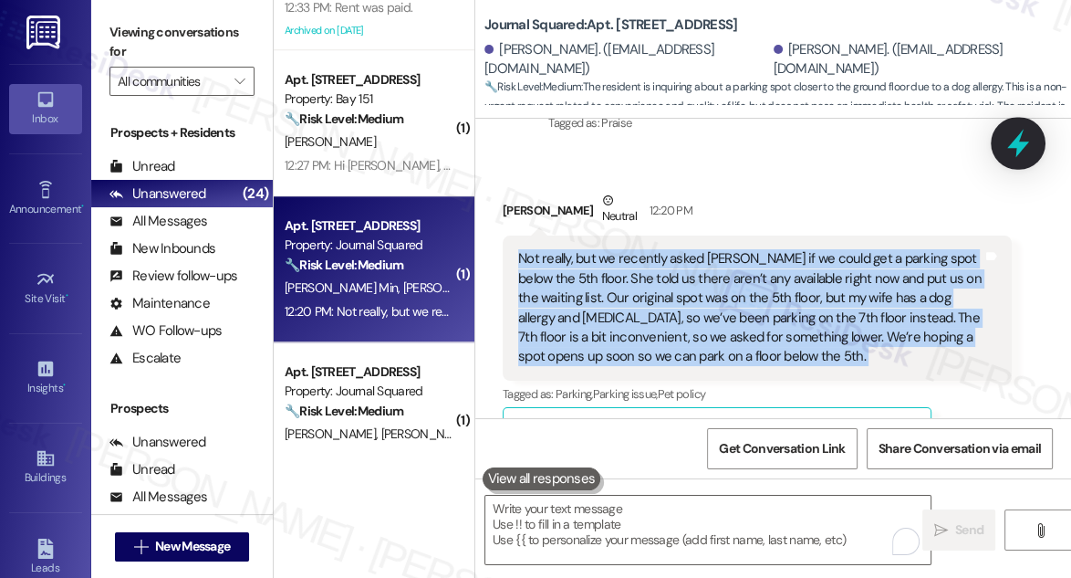
click at [1015, 148] on icon at bounding box center [1018, 143] width 31 height 31
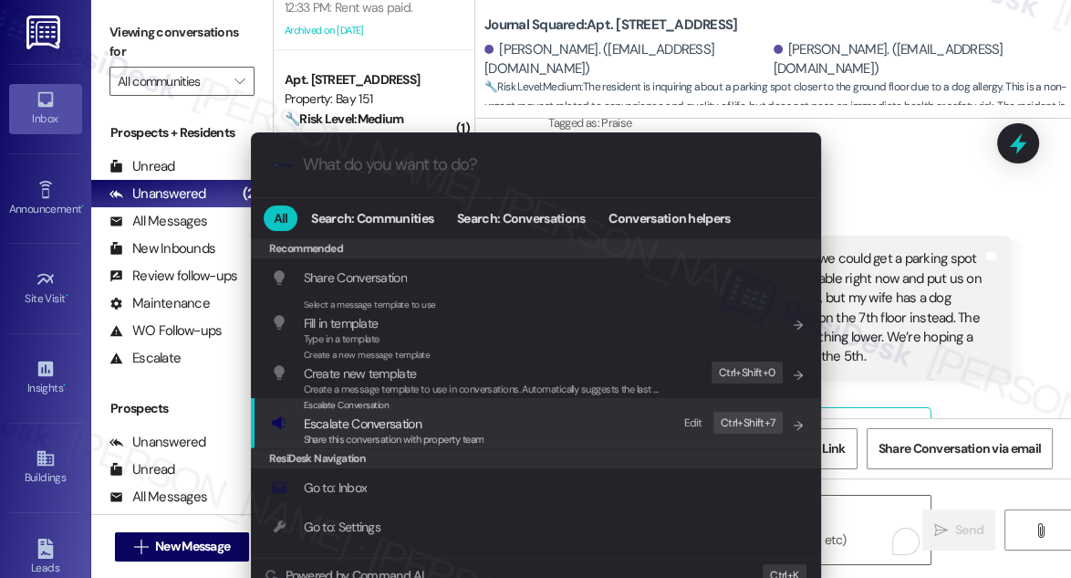
click at [457, 425] on span "Escalate Conversation" at bounding box center [394, 423] width 181 height 20
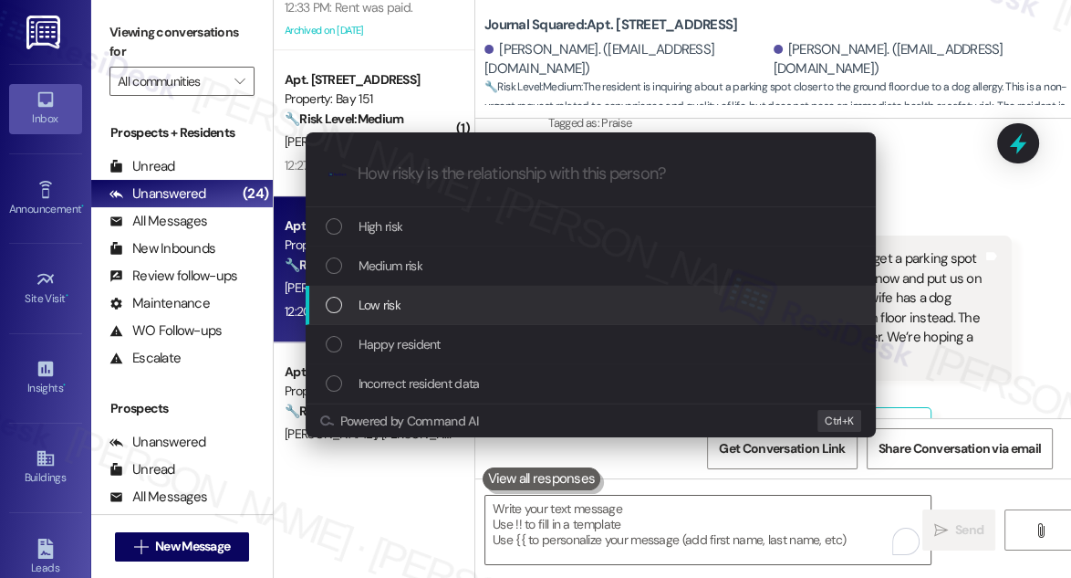
click at [412, 296] on div "Low risk" at bounding box center [593, 305] width 534 height 20
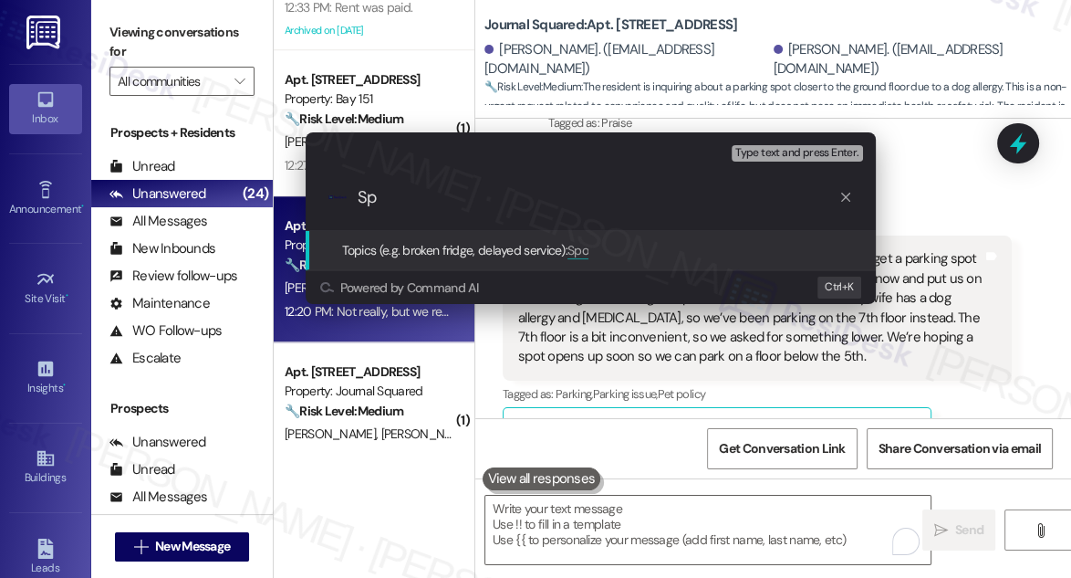
type input "S"
type input "O"
type input "p"
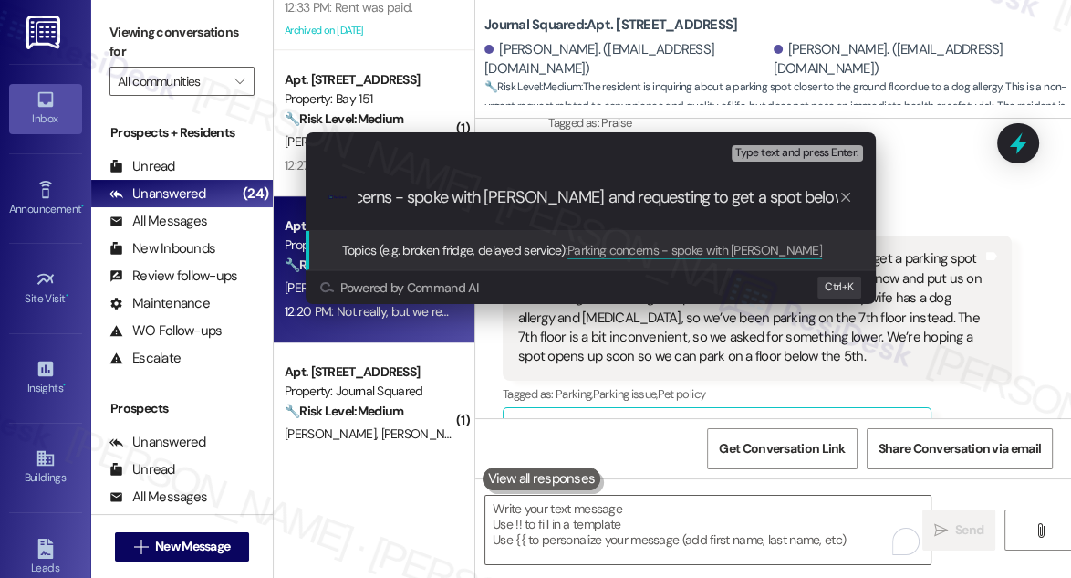
scroll to position [0, 98]
click at [1002, 218] on div "Escalate Conversation Low risk Topics (e.g. broken fridge, delayed service) Any…" at bounding box center [535, 289] width 1071 height 578
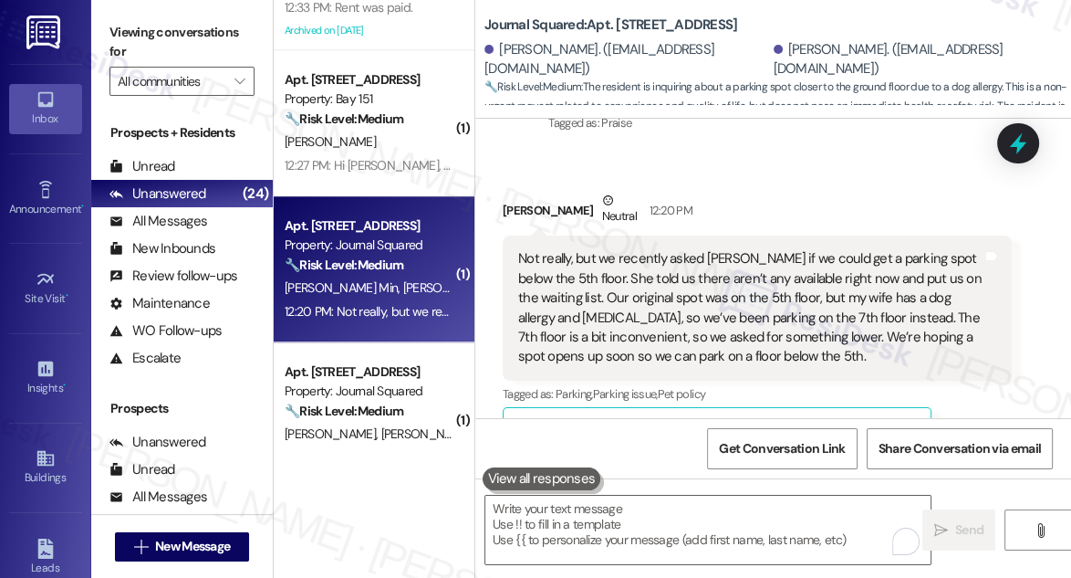
click at [757, 249] on div "Not really, but we recently asked Samantha if we could get a parking spot below…" at bounding box center [750, 308] width 464 height 118
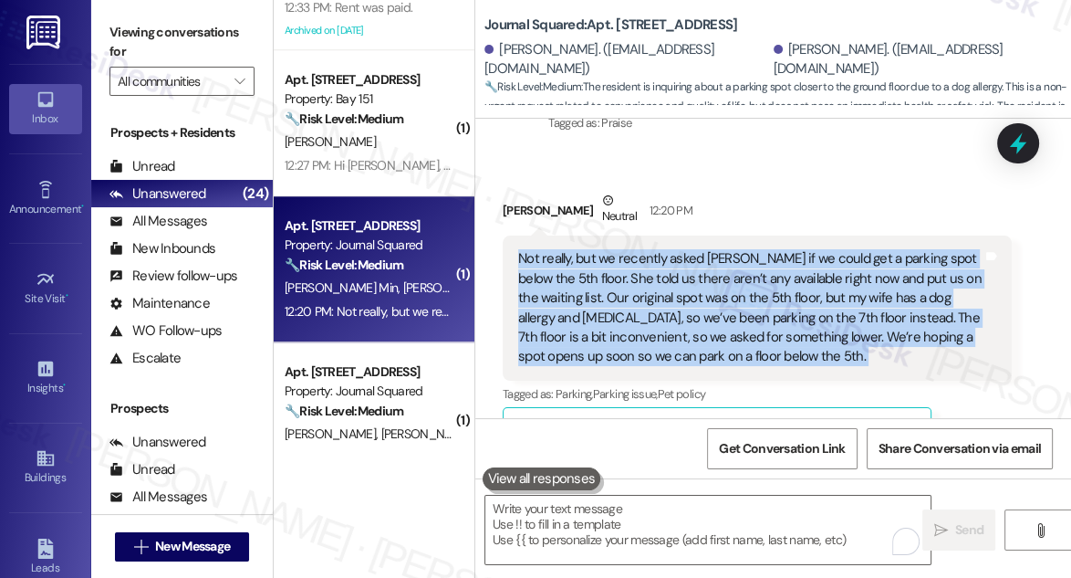
click at [757, 249] on div "Not really, but we recently asked Samantha if we could get a parking spot below…" at bounding box center [750, 308] width 464 height 118
click at [1031, 141] on icon at bounding box center [1018, 143] width 31 height 31
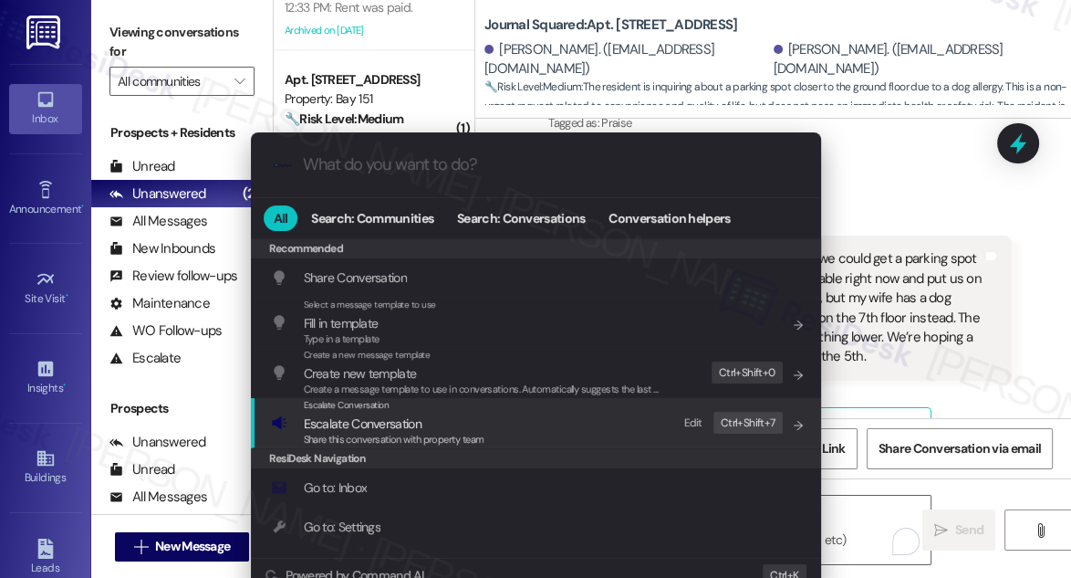
click at [386, 426] on span "Escalate Conversation" at bounding box center [363, 423] width 118 height 16
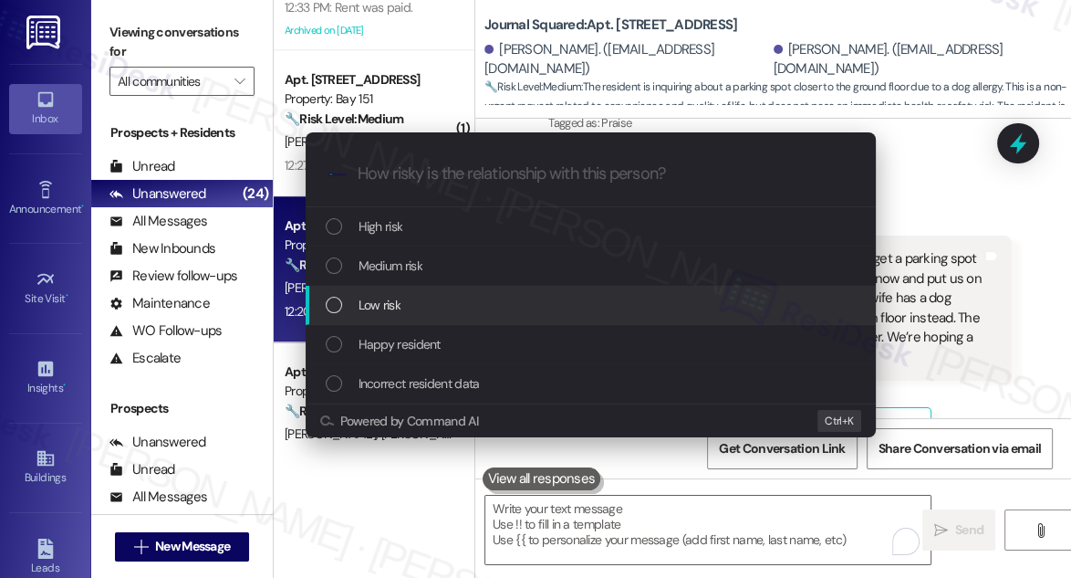
click at [394, 289] on div "Low risk" at bounding box center [591, 305] width 570 height 39
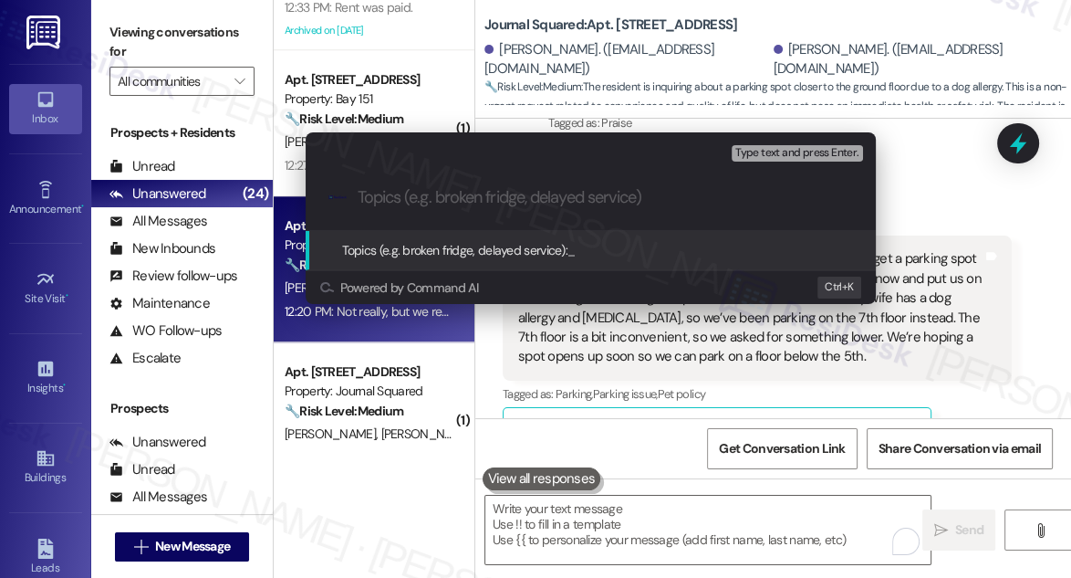
paste input "Parking concerns - spoke with Samantha and requesting to get a spot below the 5…"
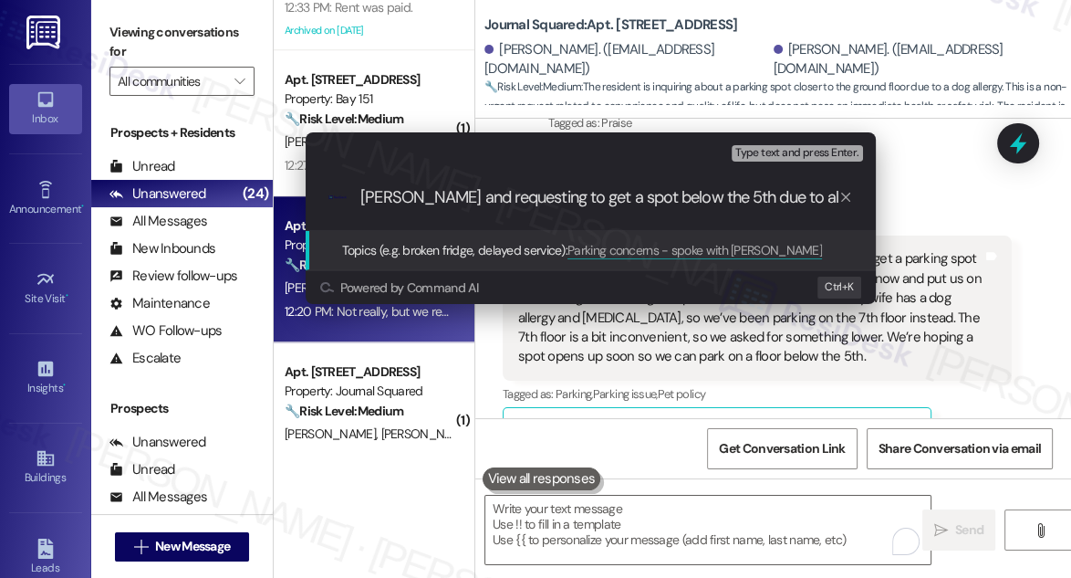
scroll to position [0, 198]
type input "Parking concerns - spoke with Samantha and requesting to get a spot below the 5…"
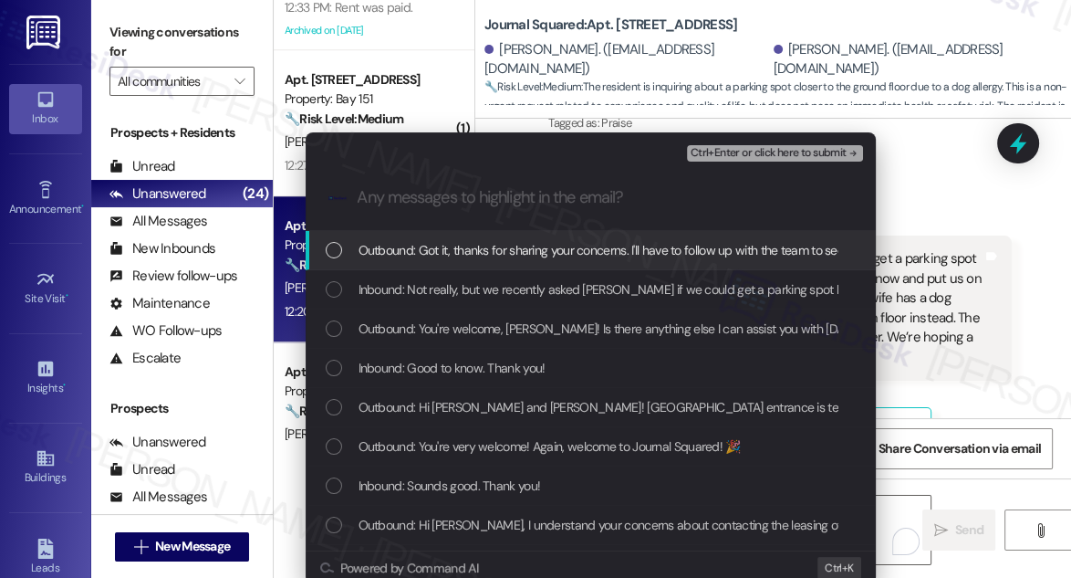
scroll to position [0, 0]
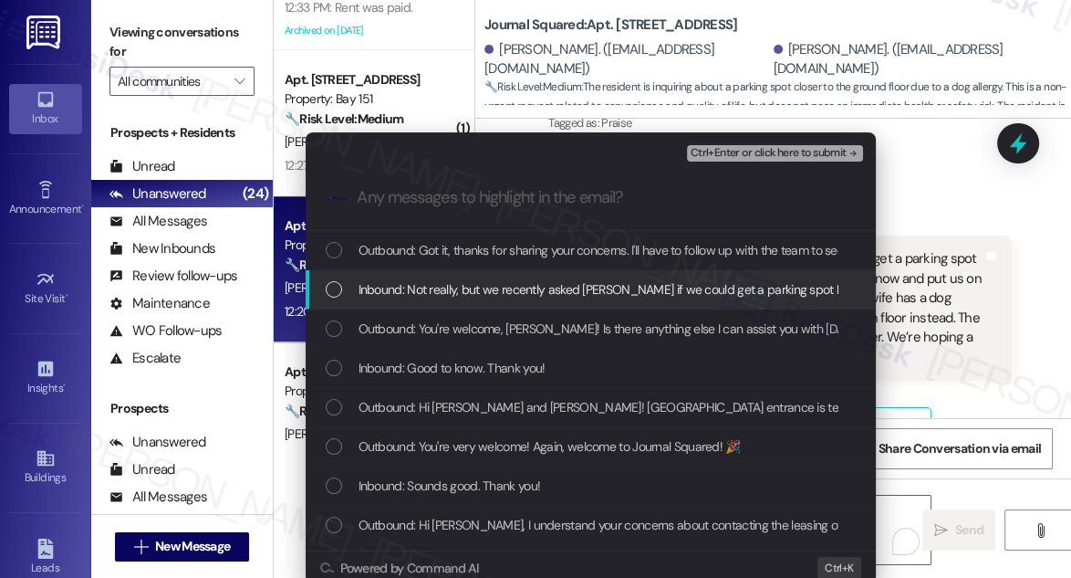
click at [555, 299] on div "Inbound: Not really, but we recently asked Samantha if we could get a parking s…" at bounding box center [591, 289] width 570 height 39
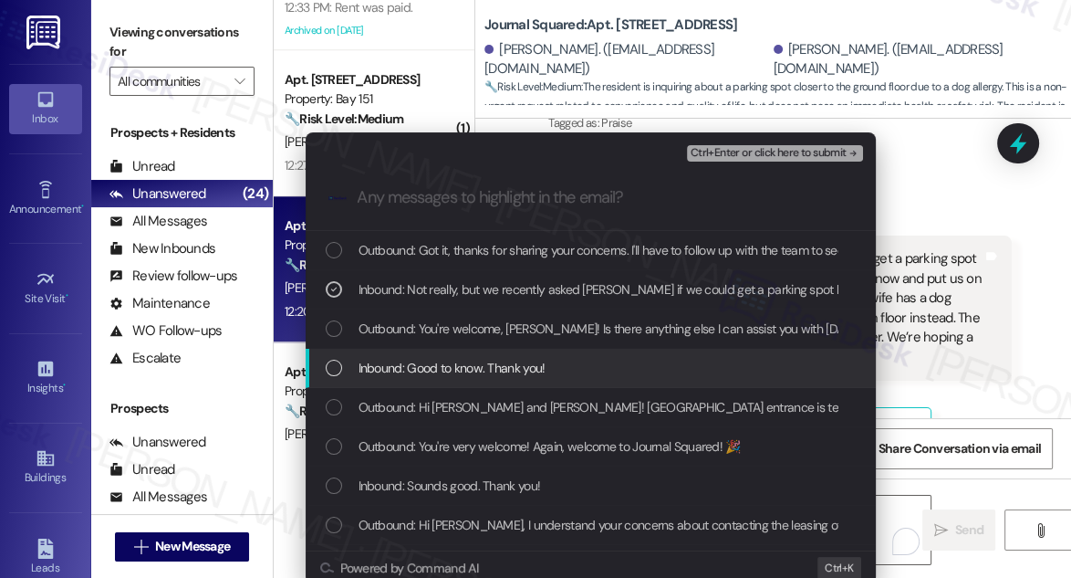
click at [786, 155] on span "Ctrl+Enter or click here to submit" at bounding box center [769, 153] width 156 height 13
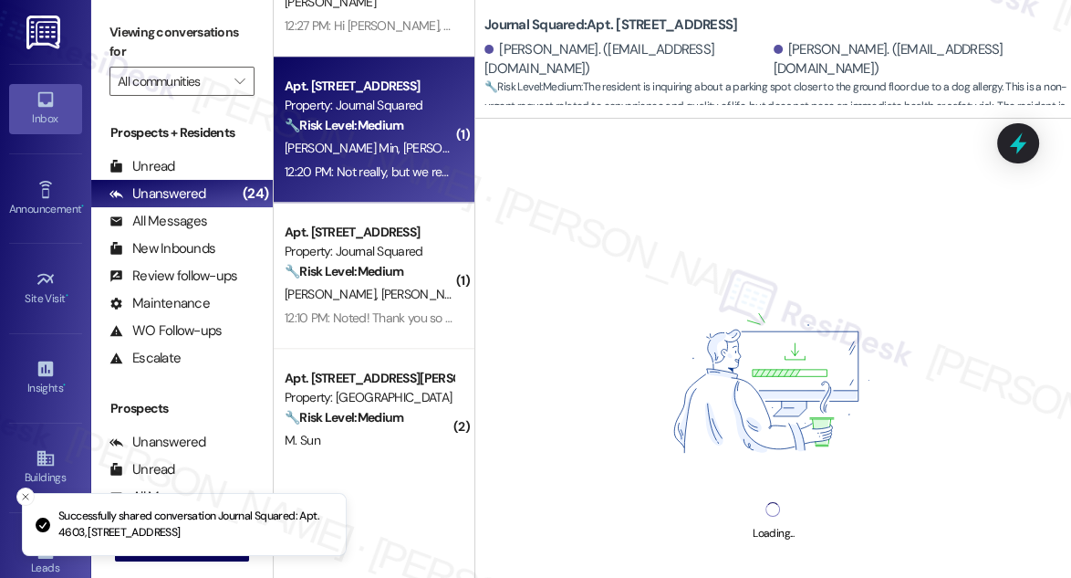
scroll to position [1659, 0]
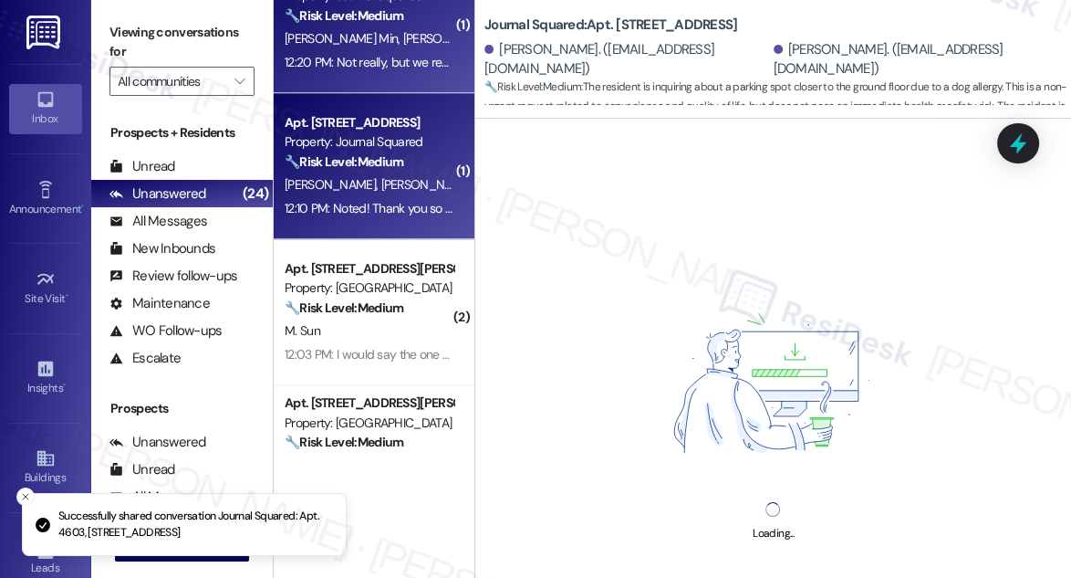
click at [377, 203] on div "12:10 PM: Noted! Thank you so much for the reminder. Hope you have a good one! …" at bounding box center [500, 208] width 430 height 16
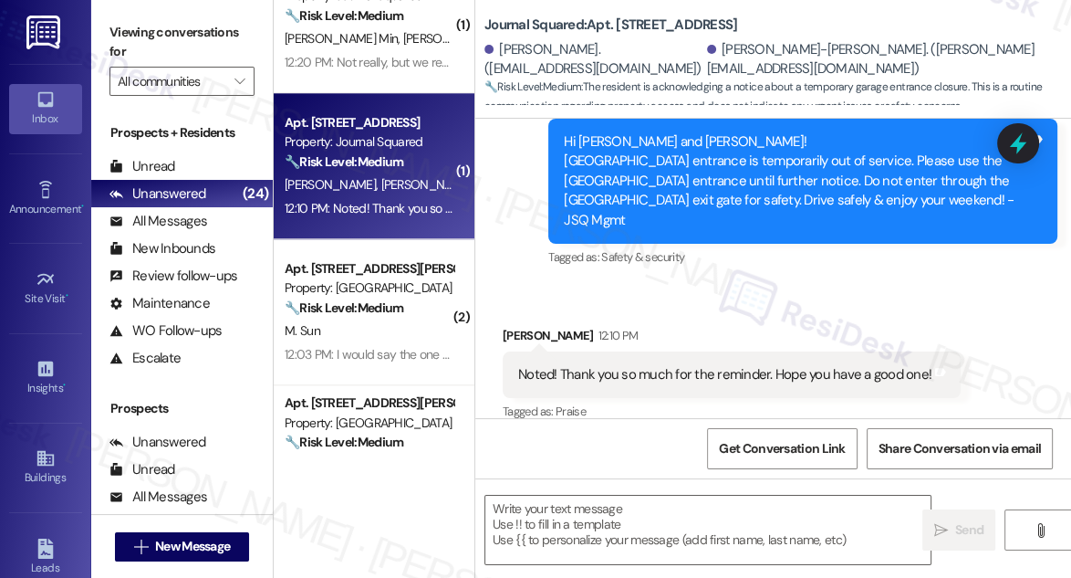
scroll to position [590, 0]
type textarea "Fetching suggested responses. Please feel free to read through the conversation…"
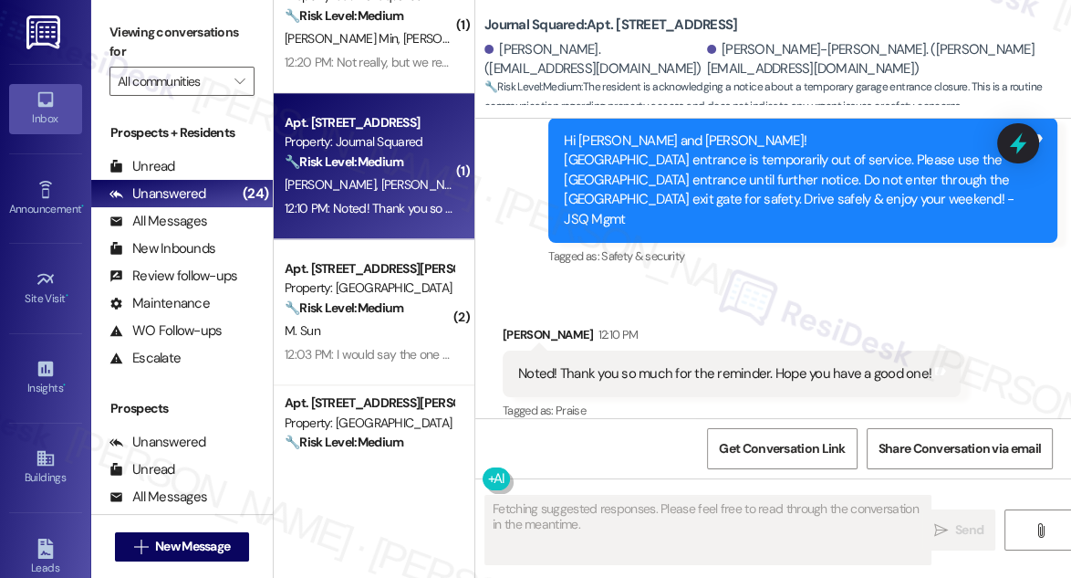
click at [707, 364] on div "Noted! Thank you so much for the reminder. Hope you have a good one!" at bounding box center [724, 373] width 413 height 19
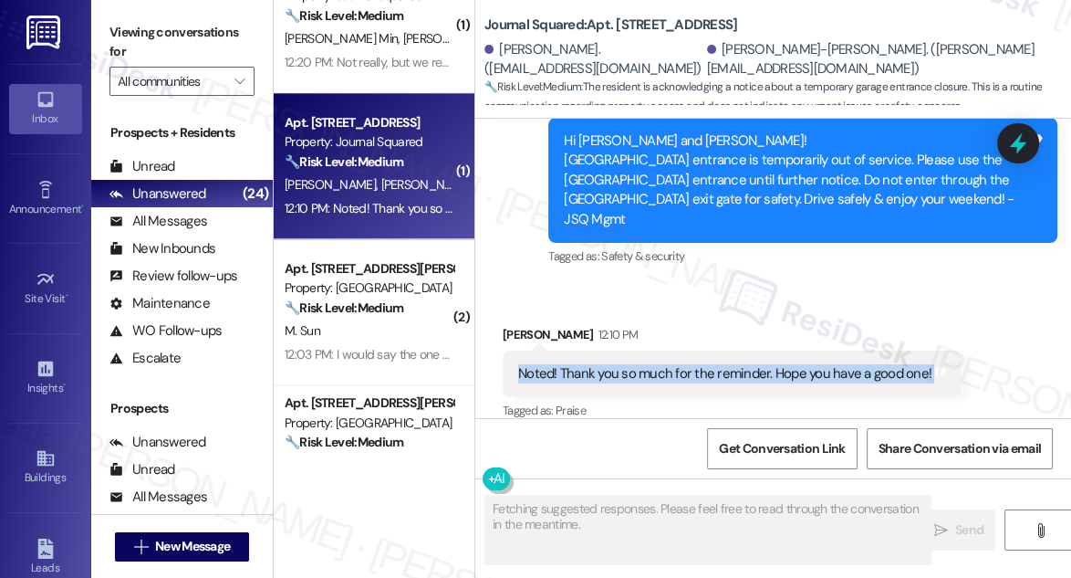
click at [707, 364] on div "Noted! Thank you so much for the reminder. Hope you have a good one!" at bounding box center [724, 373] width 413 height 19
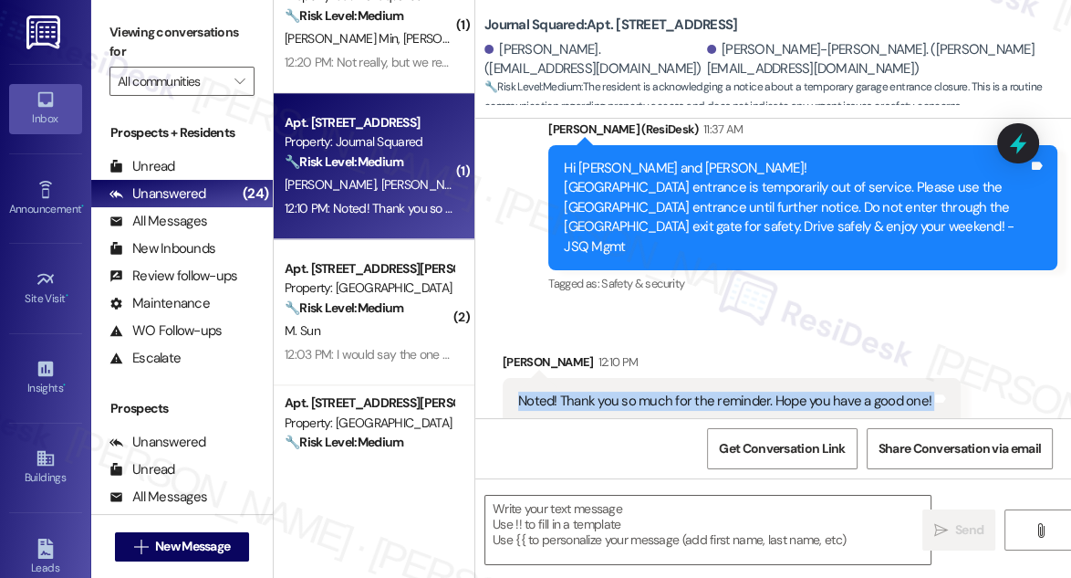
scroll to position [590, 0]
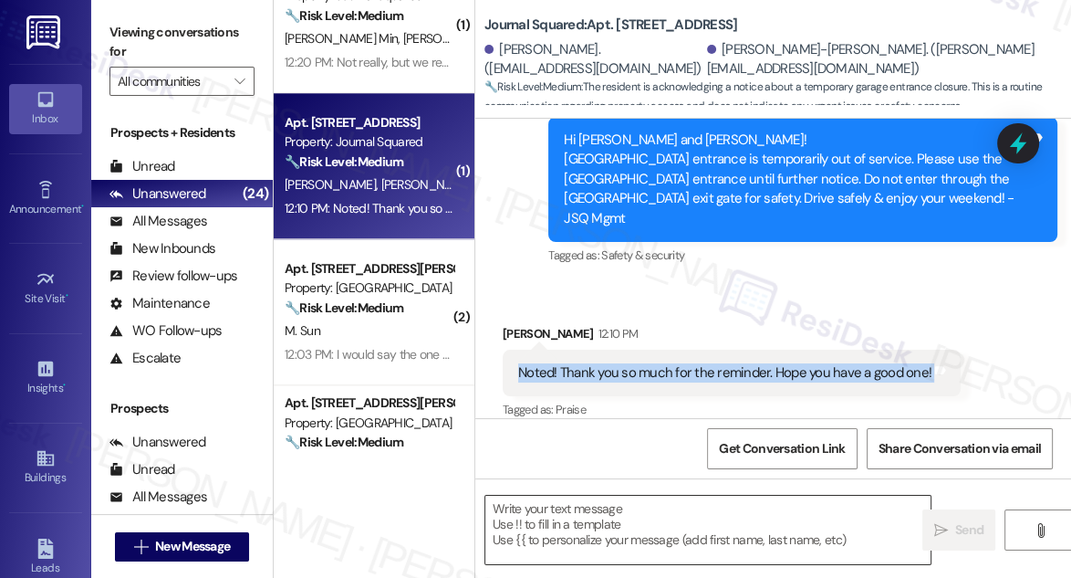
click at [609, 517] on textarea at bounding box center [707, 530] width 445 height 68
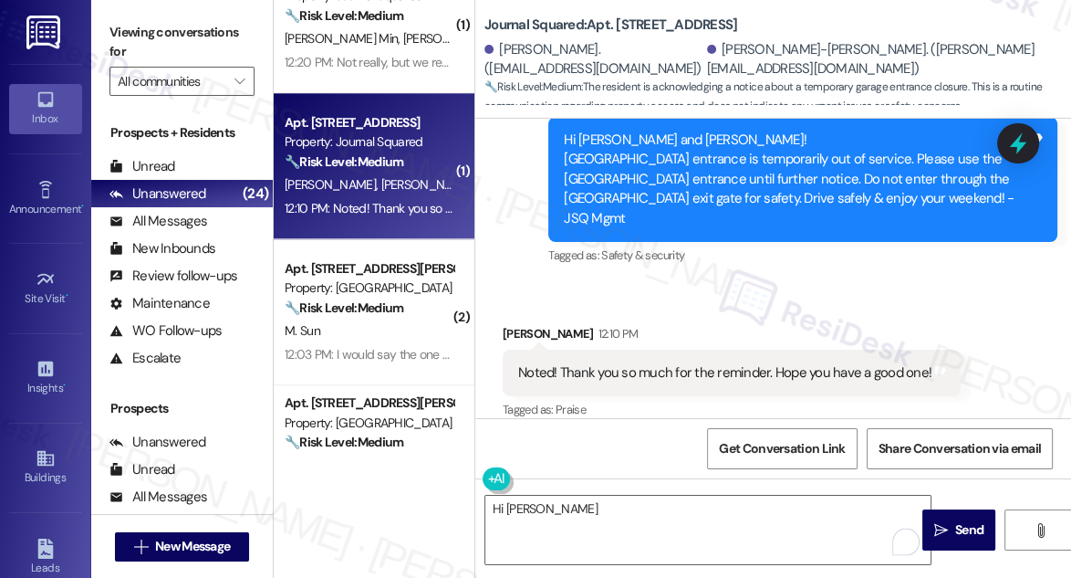
click at [526, 324] on div "Johoon Kim 12:10 PM" at bounding box center [732, 337] width 458 height 26
copy div "Johoon"
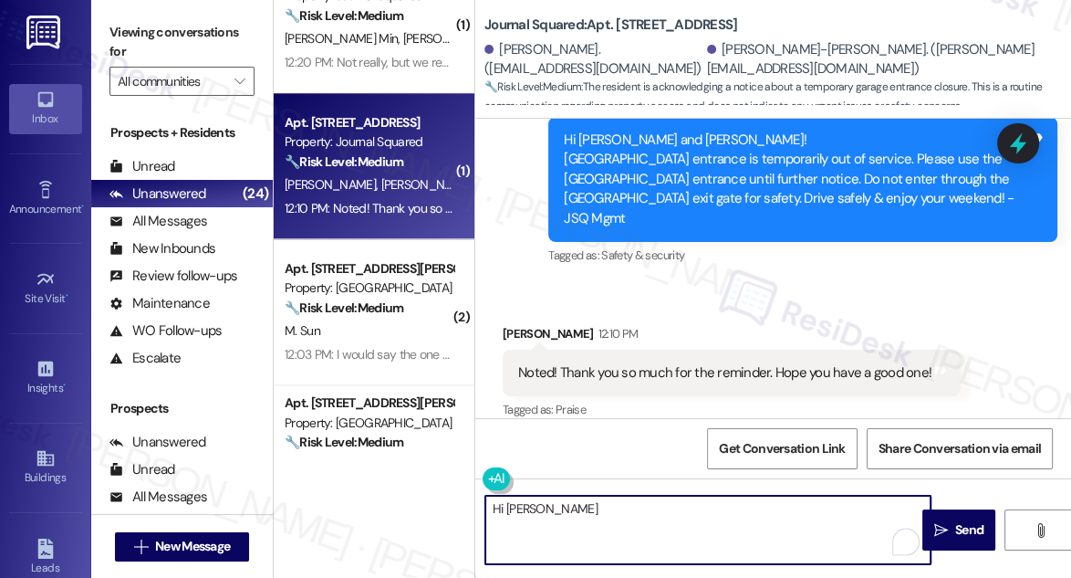
click at [513, 510] on textarea "Hi Jo" at bounding box center [707, 530] width 445 height 68
paste textarea "hoon"
type textarea "Hi Johoon, you're very welcome! If you need anyt"
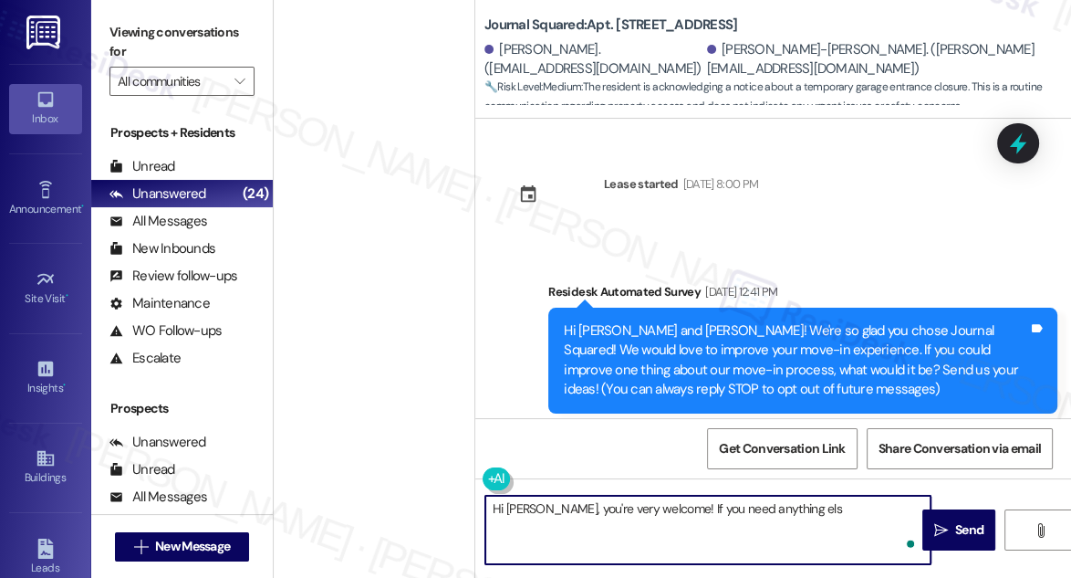
scroll to position [590, 0]
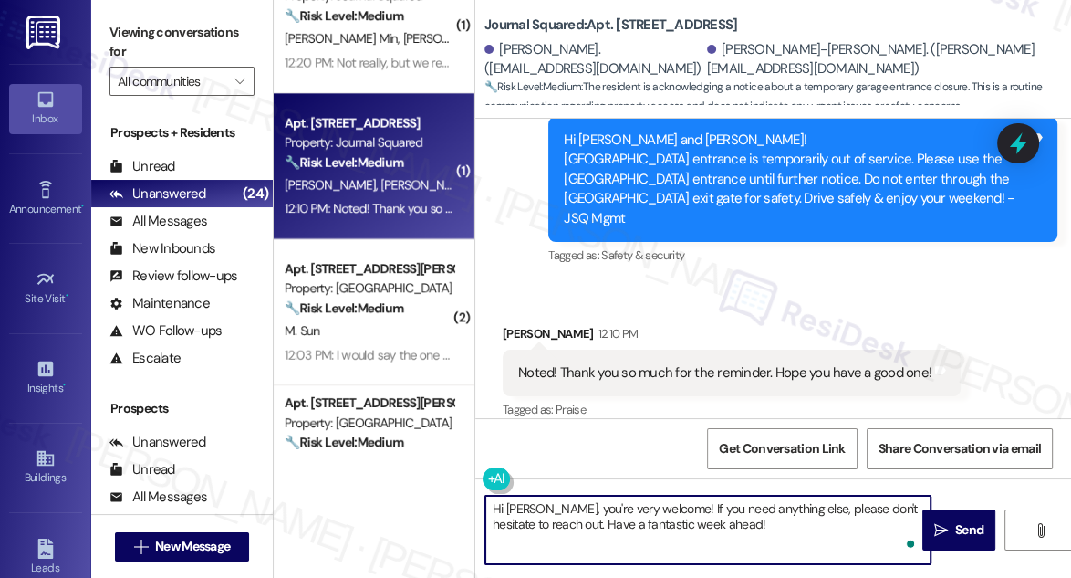
click at [737, 522] on textarea "Hi [PERSON_NAME], you're very welcome! If you need anything else, please don't …" at bounding box center [707, 530] width 445 height 68
type textarea "Hi [PERSON_NAME], you're very welcome! If you need anything else, please don't …"
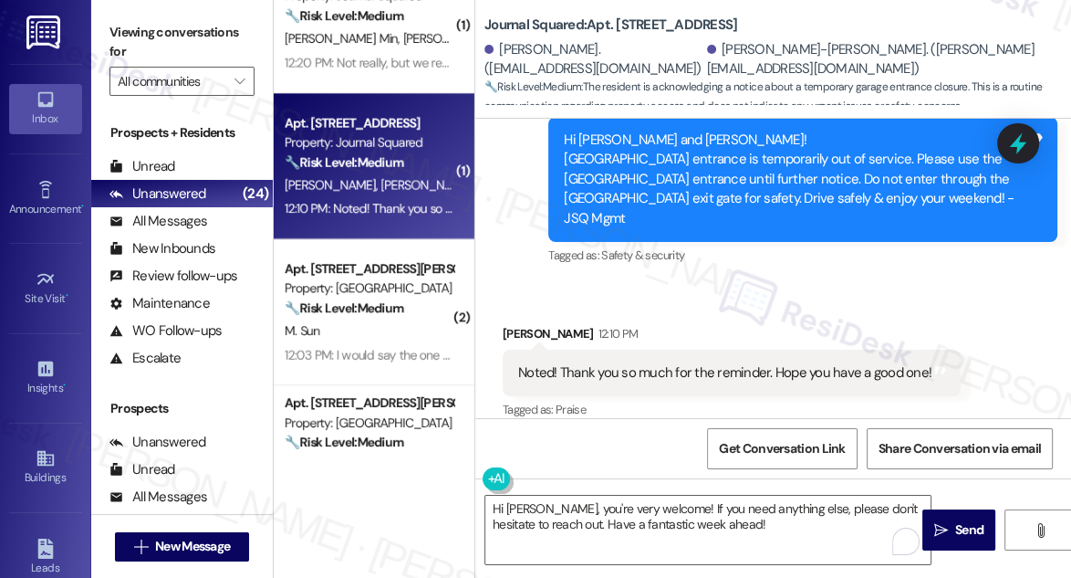
click at [759, 350] on div "Noted! Thank you so much for the reminder. Hope you have a good one! Tags and n…" at bounding box center [732, 373] width 458 height 47
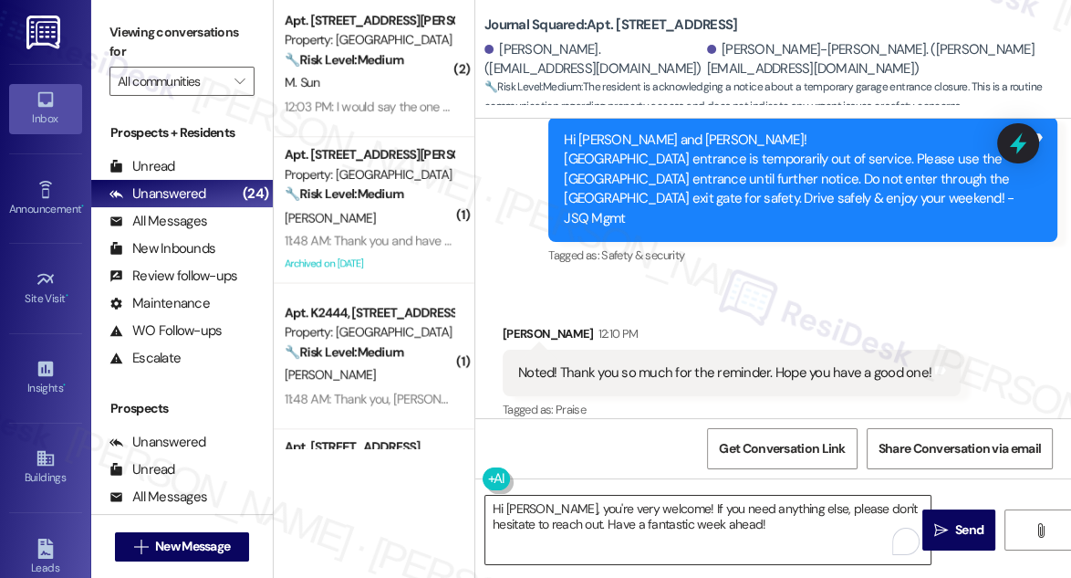
click at [579, 506] on textarea "Hi [PERSON_NAME], you're very welcome! If you need anything else, please don't …" at bounding box center [707, 530] width 445 height 68
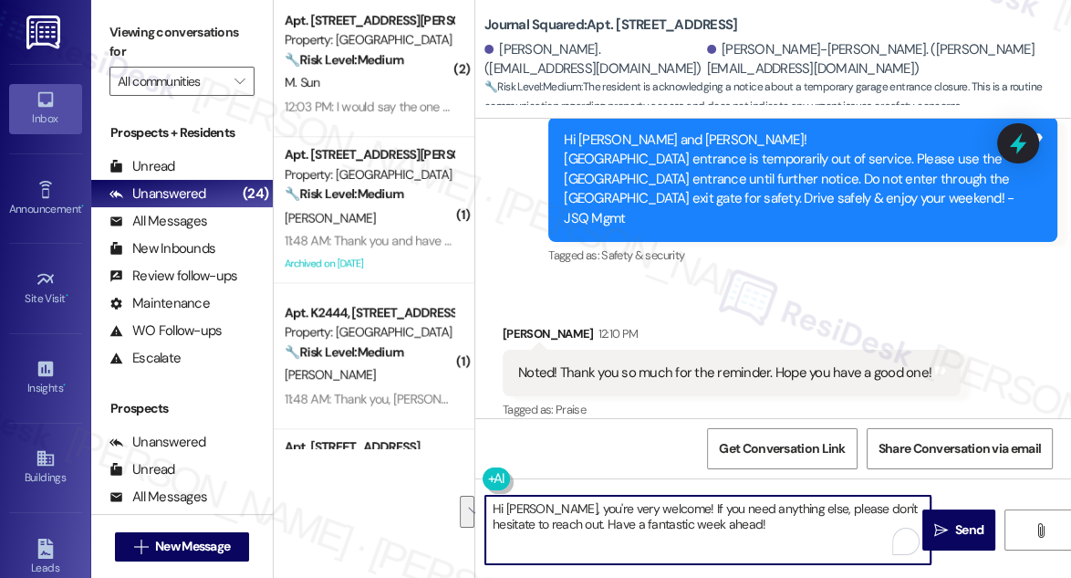
click at [735, 547] on textarea "Hi [PERSON_NAME], you're very welcome! If you need anything else, please don't …" at bounding box center [707, 530] width 445 height 68
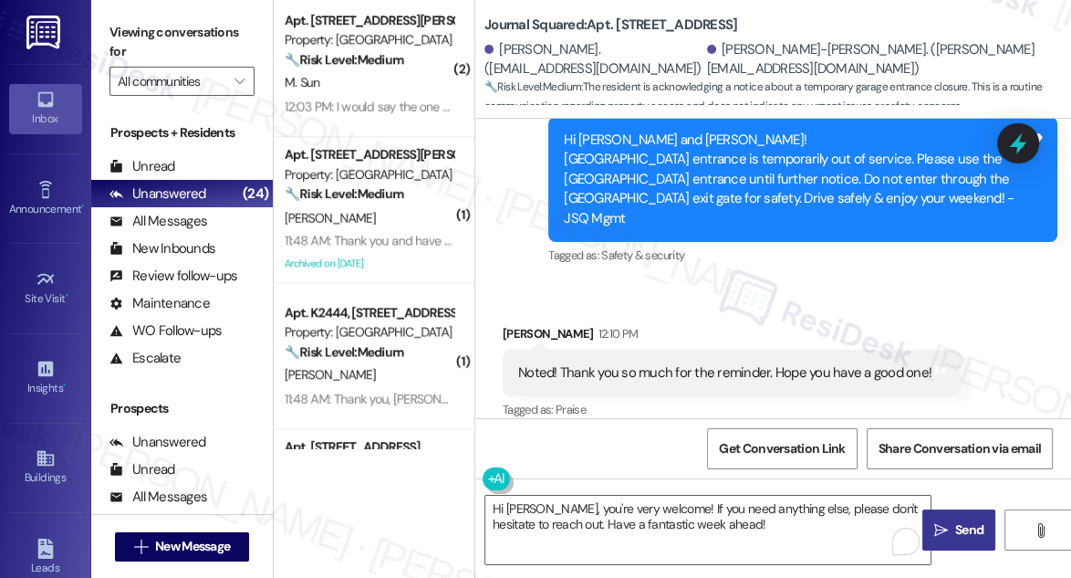
click at [946, 525] on icon "" at bounding box center [941, 530] width 14 height 15
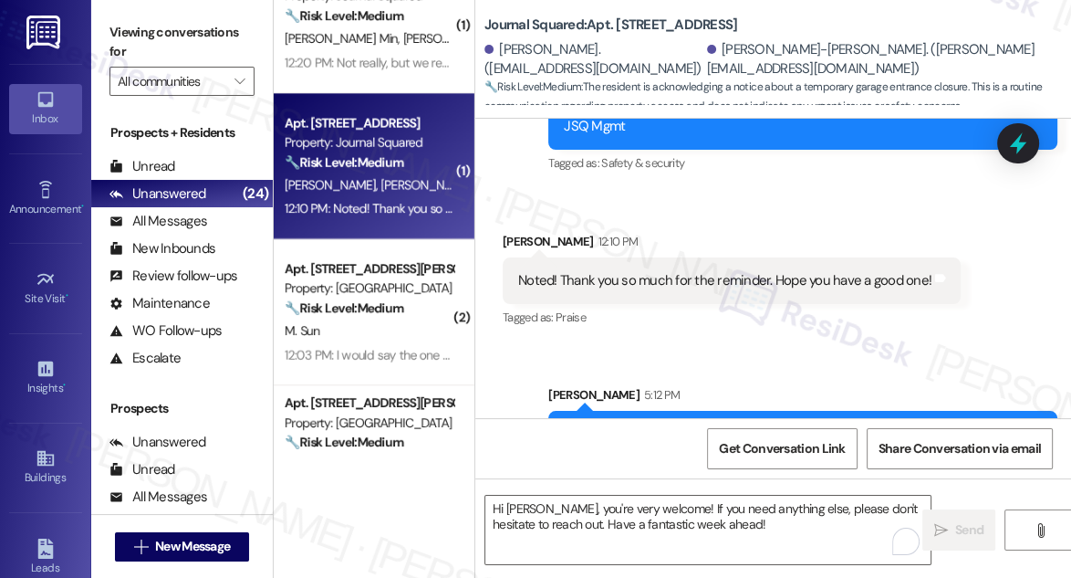
scroll to position [737, 0]
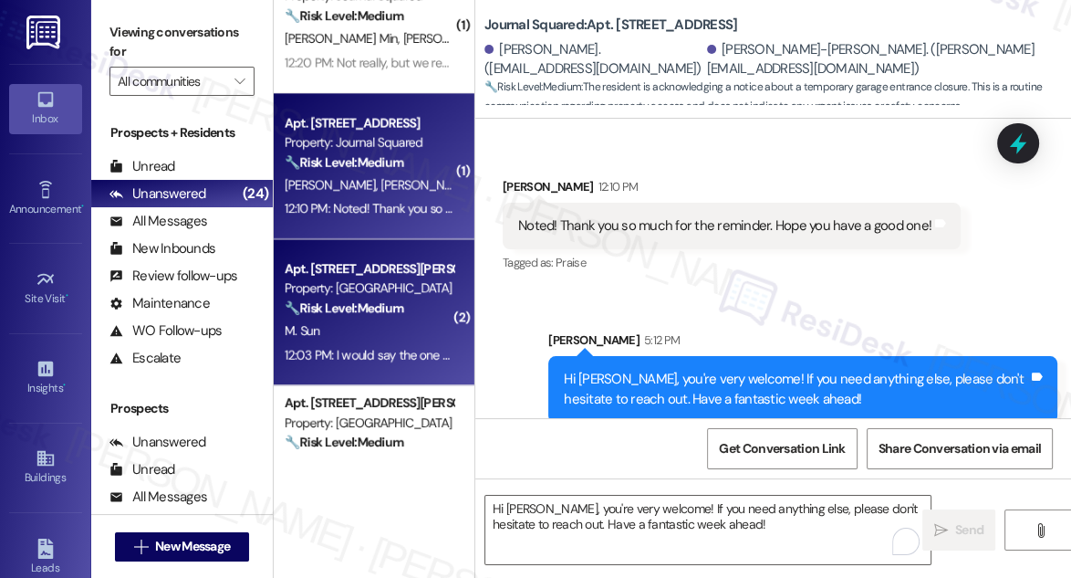
click at [416, 266] on div "Apt. [STREET_ADDRESS][PERSON_NAME]" at bounding box center [369, 268] width 169 height 19
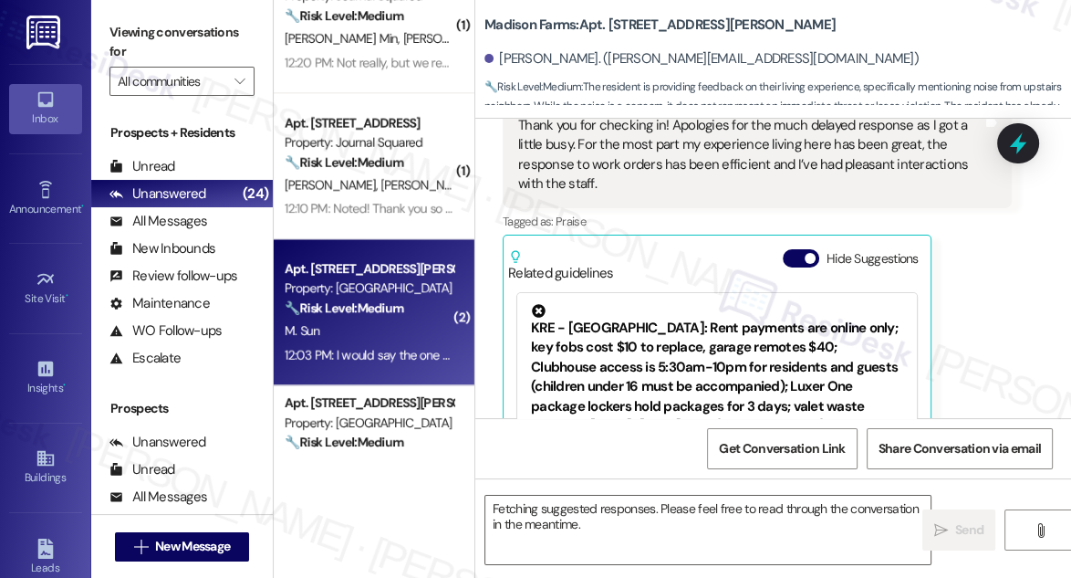
scroll to position [944, 0]
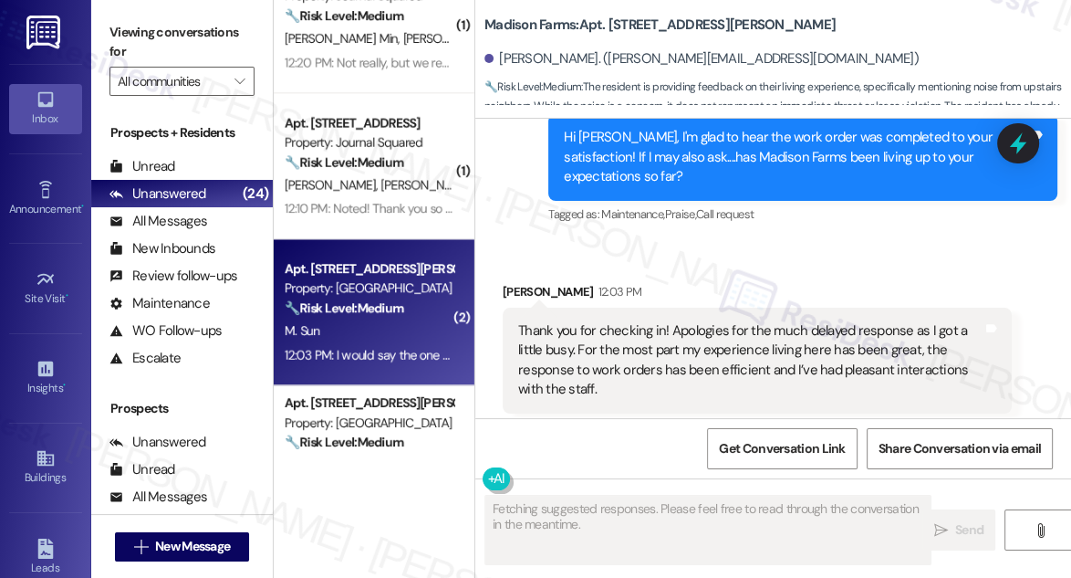
click at [644, 321] on div "Thank you for checking in! Apologies for the much delayed response as I got a l…" at bounding box center [750, 360] width 464 height 78
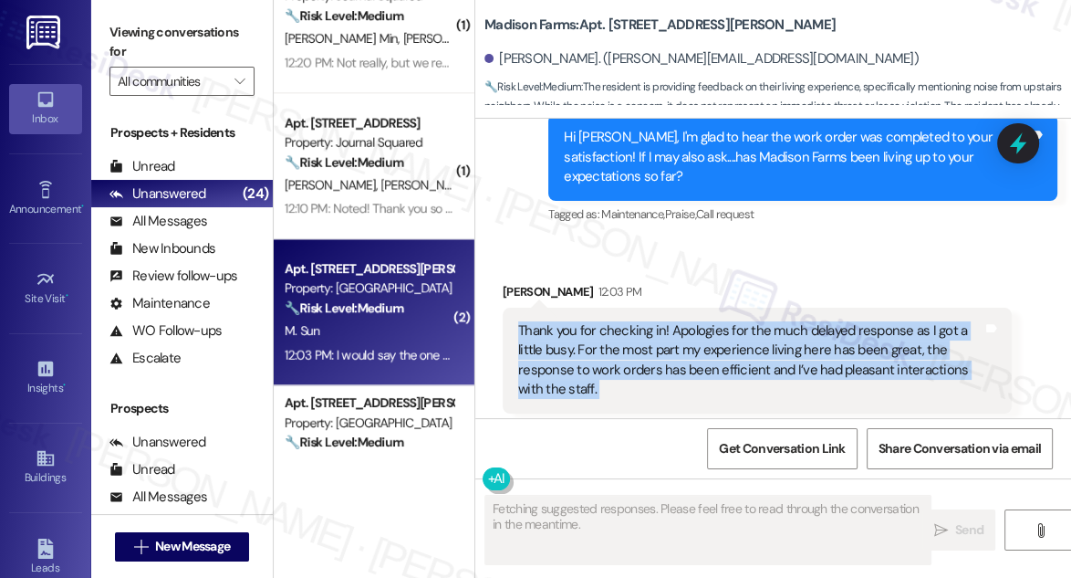
click at [644, 321] on div "Thank you for checking in! Apologies for the much delayed response as I got a l…" at bounding box center [750, 360] width 464 height 78
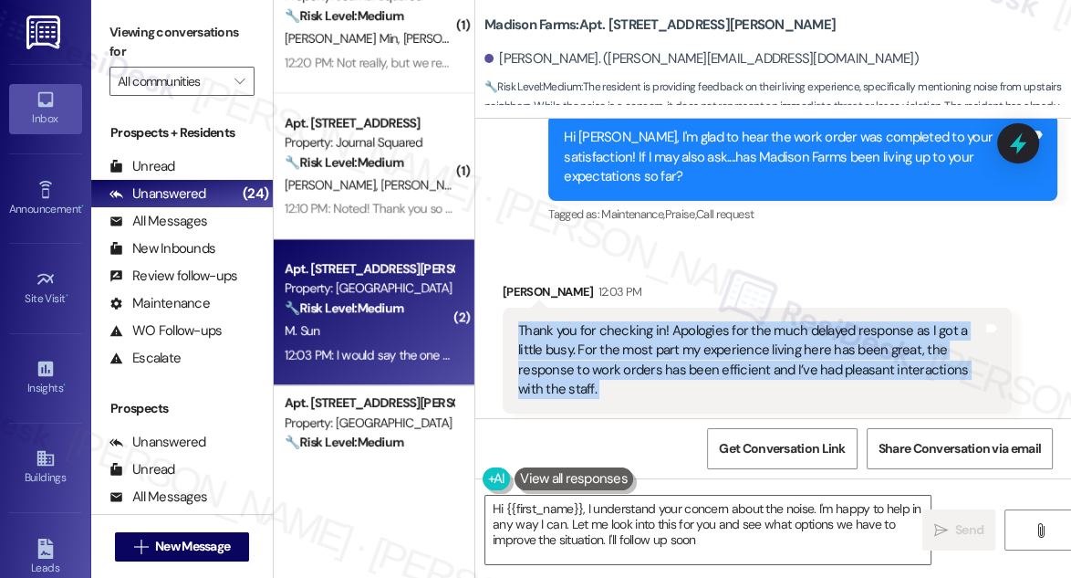
type textarea "Hi {{first_name}}, I understand your concern about the noise. I'm happy to help…"
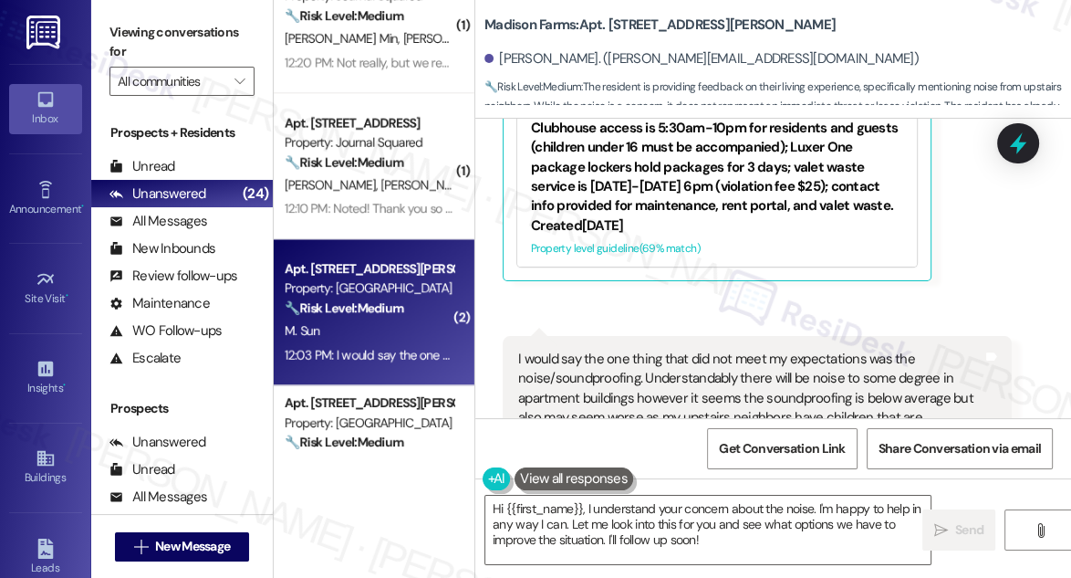
scroll to position [1443, 0]
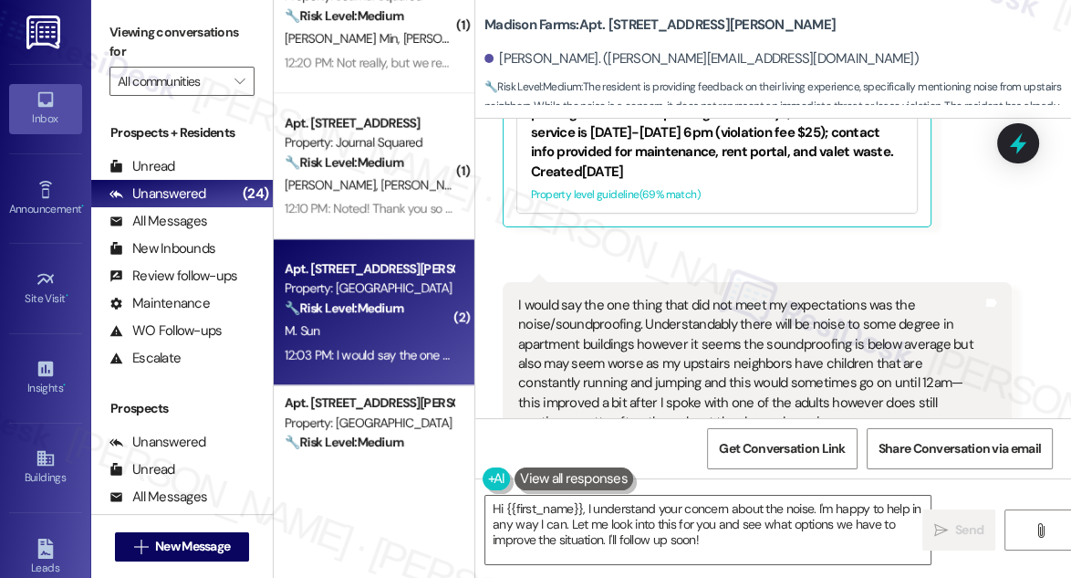
click at [645, 296] on div "I would say the one thing that did not meet my expectations was the noise/sound…" at bounding box center [750, 364] width 464 height 137
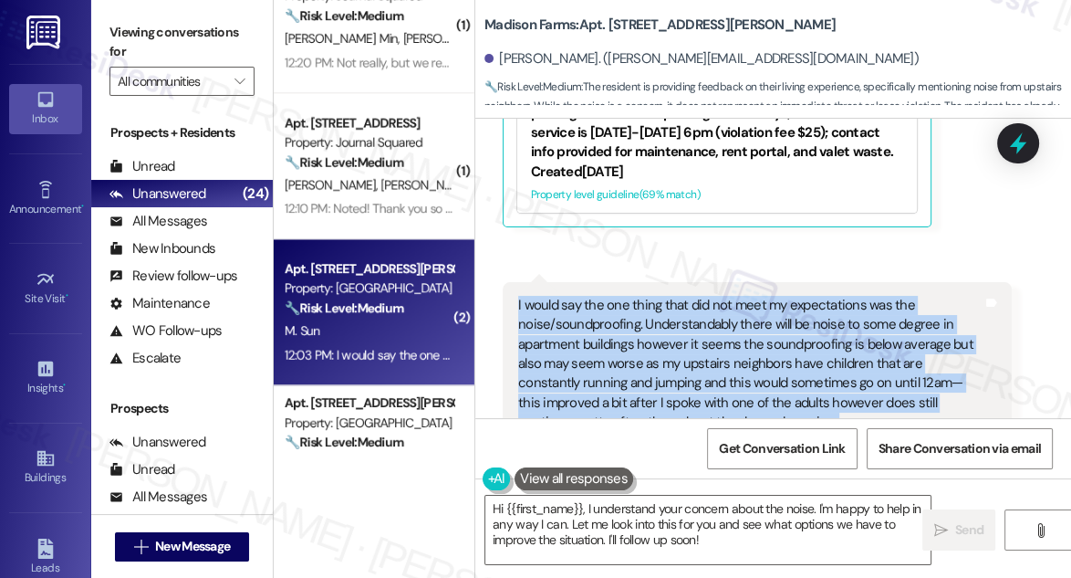
click at [645, 296] on div "I would say the one thing that did not meet my expectations was the noise/sound…" at bounding box center [750, 364] width 464 height 137
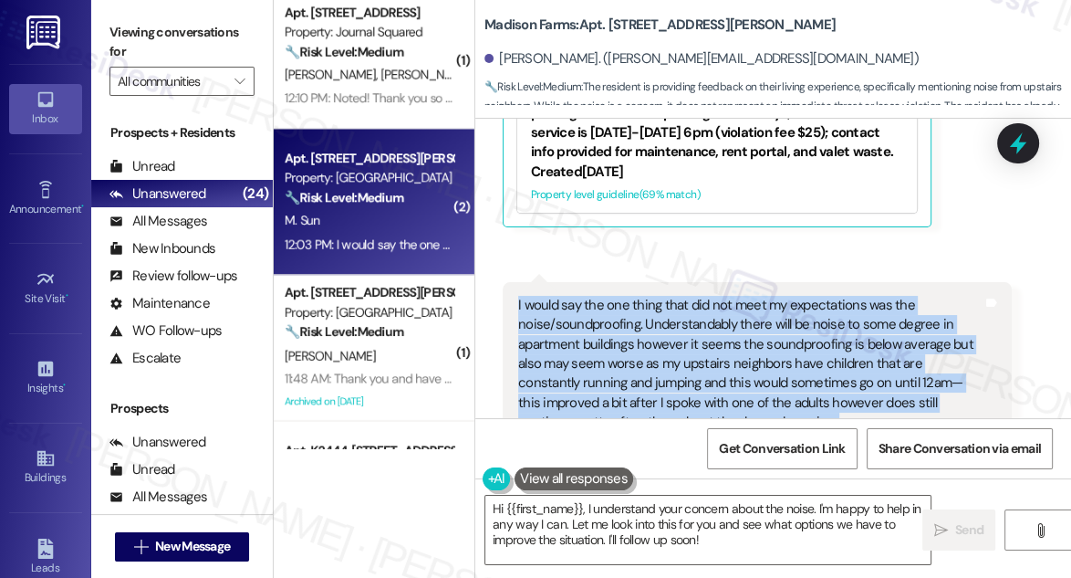
scroll to position [1907, 0]
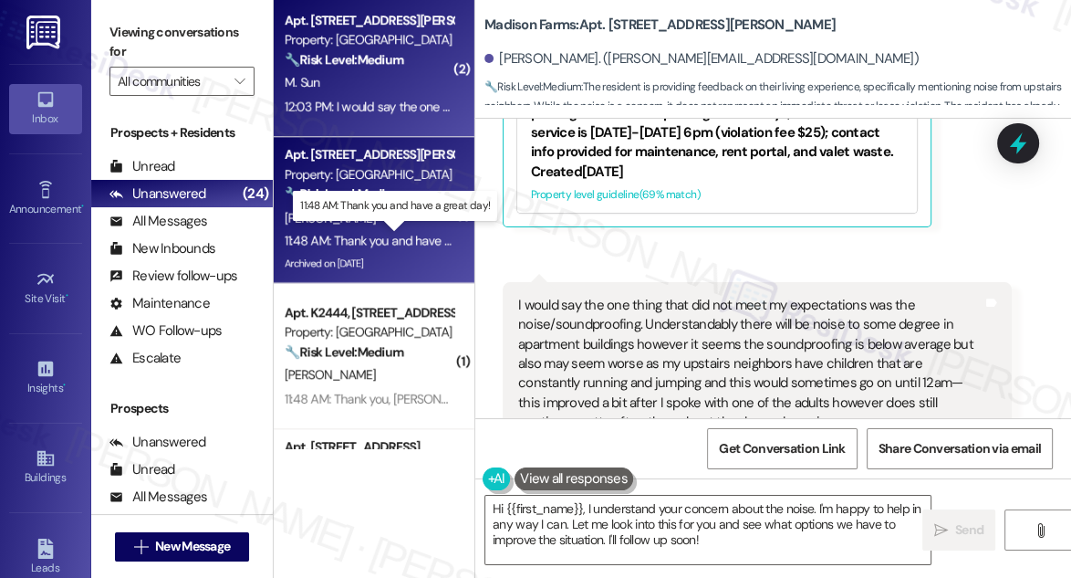
click at [387, 233] on div "11:48 AM: Thank you and have a great day! 11:48 AM: Thank you and have a great …" at bounding box center [397, 240] width 224 height 16
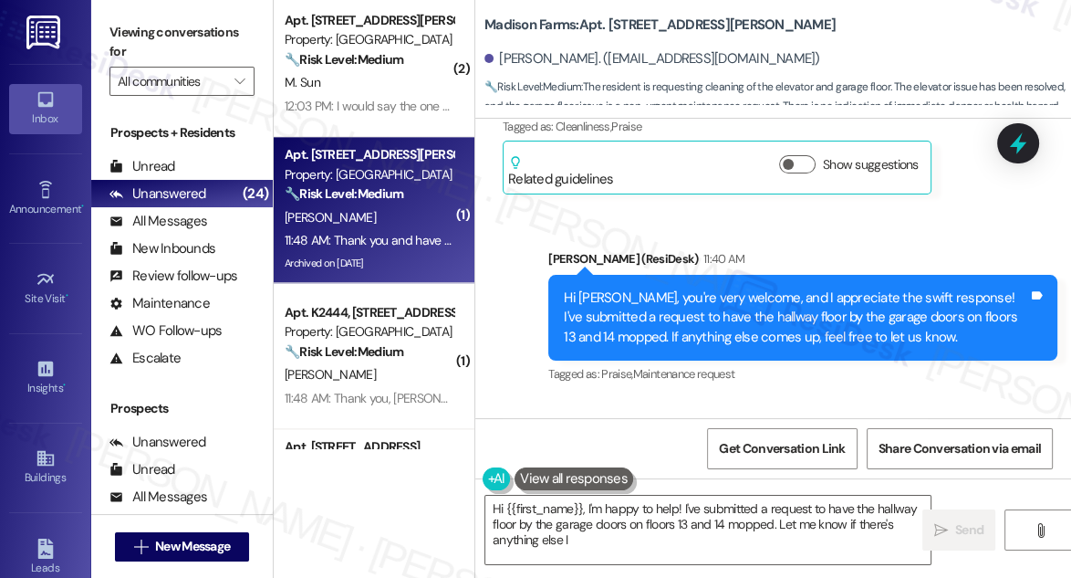
scroll to position [27203, 0]
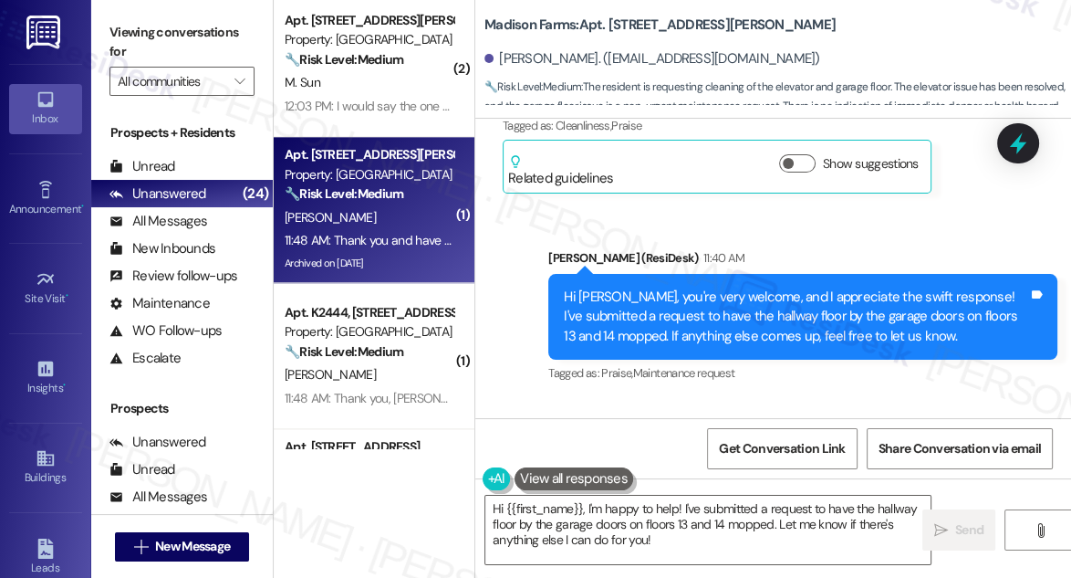
click at [782, 287] on div "Hi [PERSON_NAME], you're very welcome, and I appreciate the swift response! I'v…" at bounding box center [796, 316] width 464 height 58
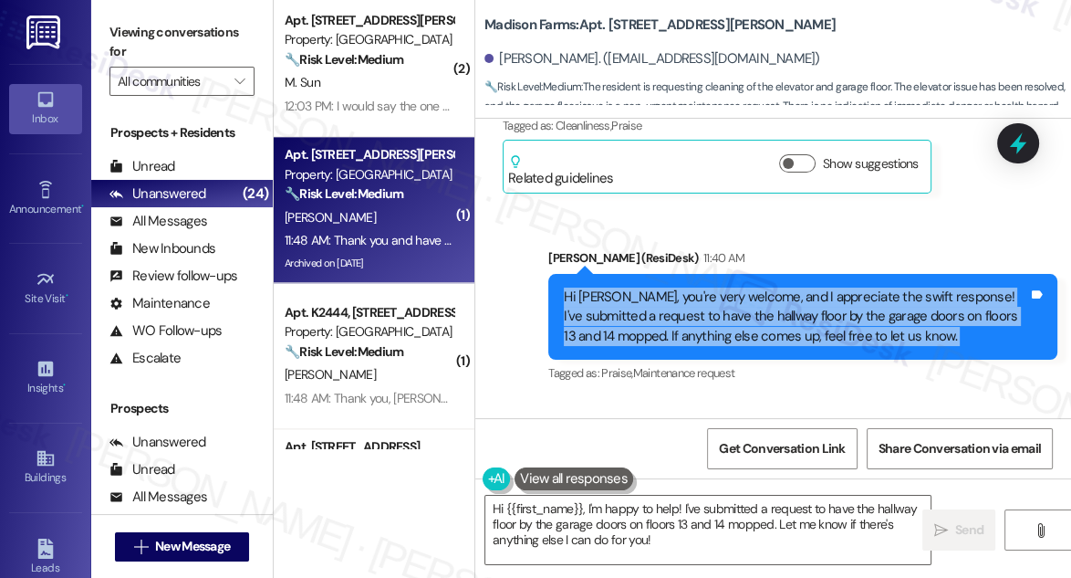
click at [782, 287] on div "Hi [PERSON_NAME], you're very welcome, and I appreciate the swift response! I'v…" at bounding box center [796, 316] width 464 height 58
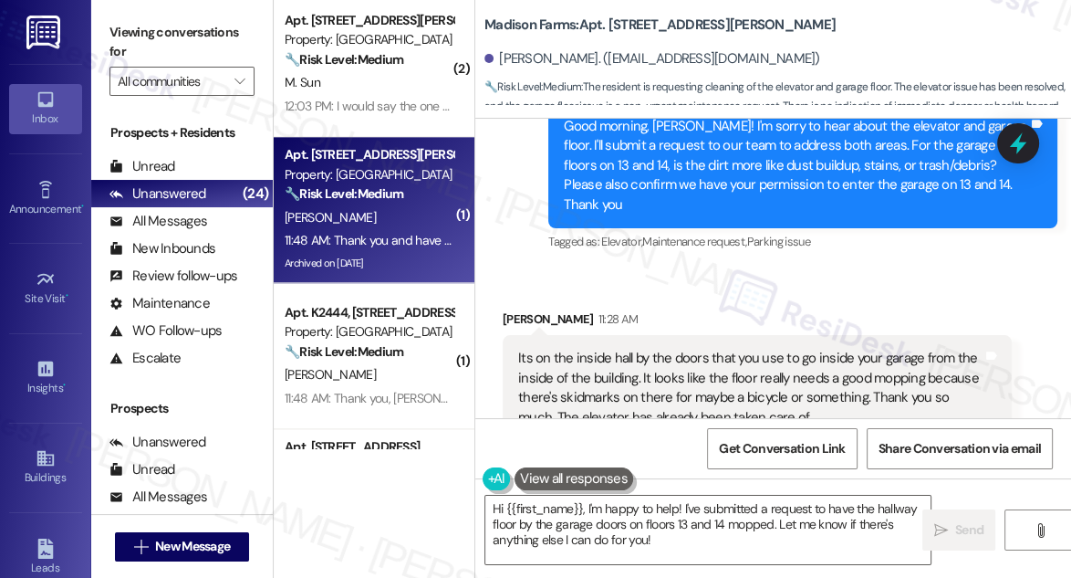
scroll to position [26871, 0]
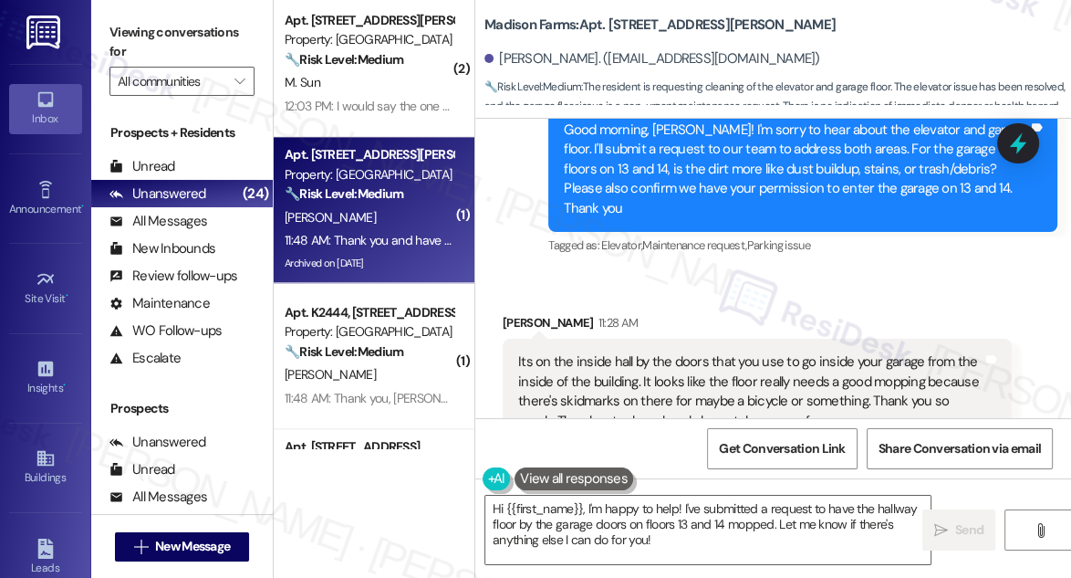
click at [677, 352] on div "Its on the inside hall by the doors that you use to go inside your garage from …" at bounding box center [750, 391] width 464 height 78
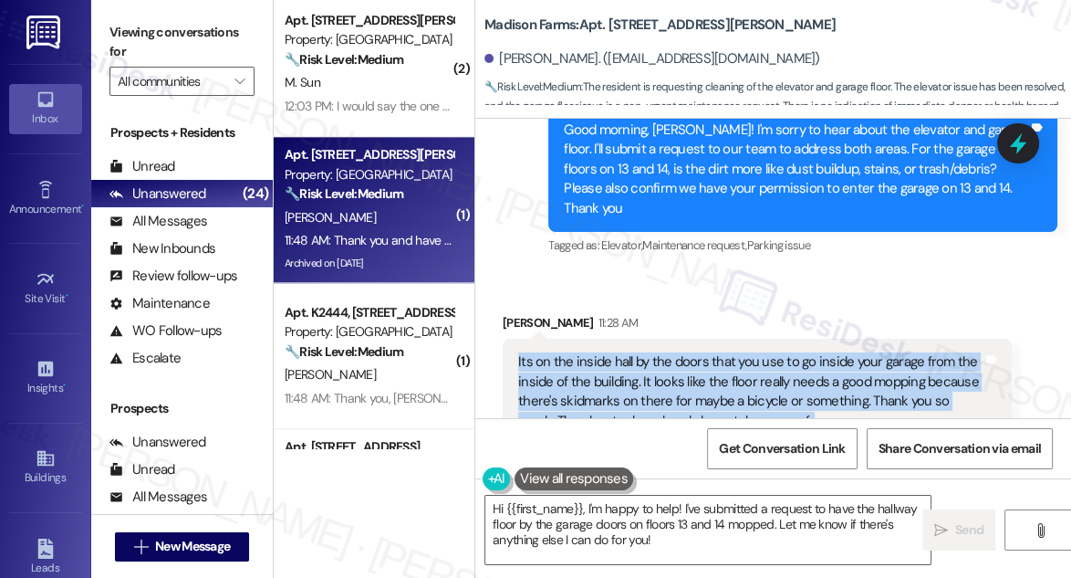
click at [677, 352] on div "Its on the inside hall by the doors that you use to go inside your garage from …" at bounding box center [750, 391] width 464 height 78
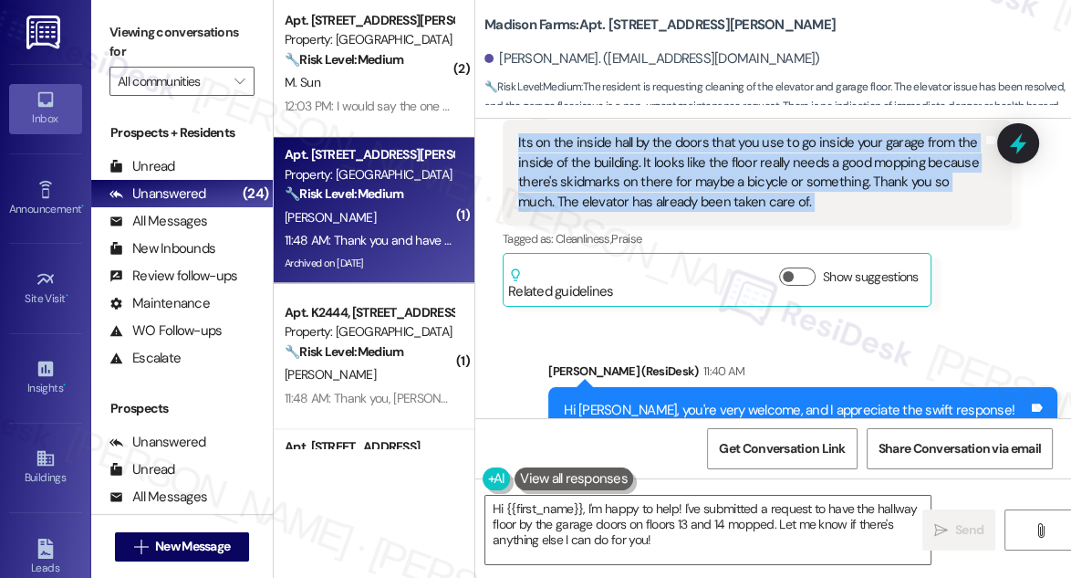
scroll to position [27203, 0]
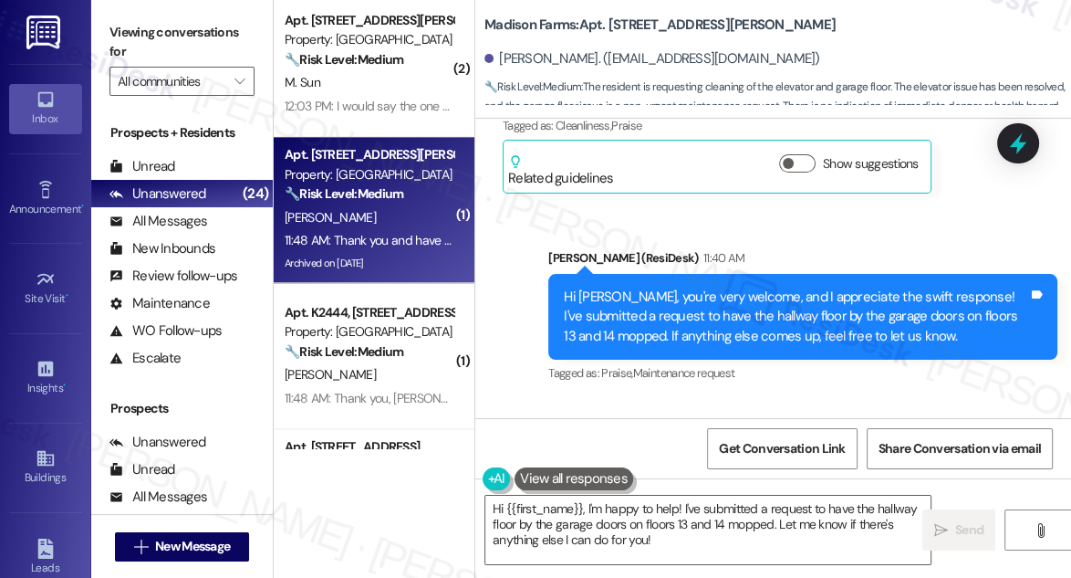
click at [648, 287] on div "Hi [PERSON_NAME], you're very welcome, and I appreciate the swift response! I'v…" at bounding box center [796, 316] width 464 height 58
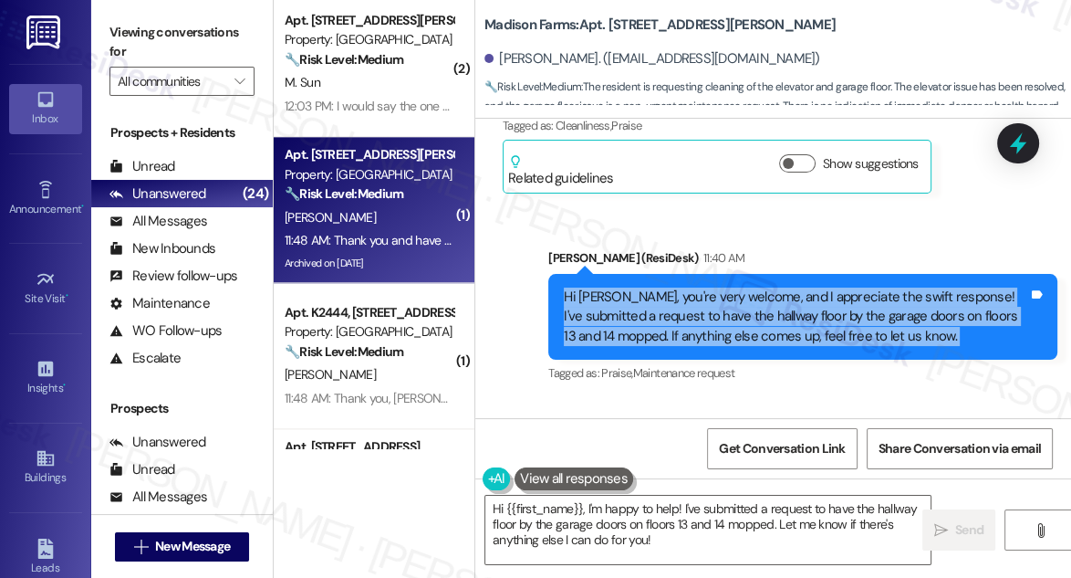
click at [648, 287] on div "Hi [PERSON_NAME], you're very welcome, and I appreciate the swift response! I'v…" at bounding box center [796, 316] width 464 height 58
click at [610, 526] on textarea "Hi {{first_name}}, I'm happy to help! I've submitted a request to have the hall…" at bounding box center [707, 530] width 445 height 68
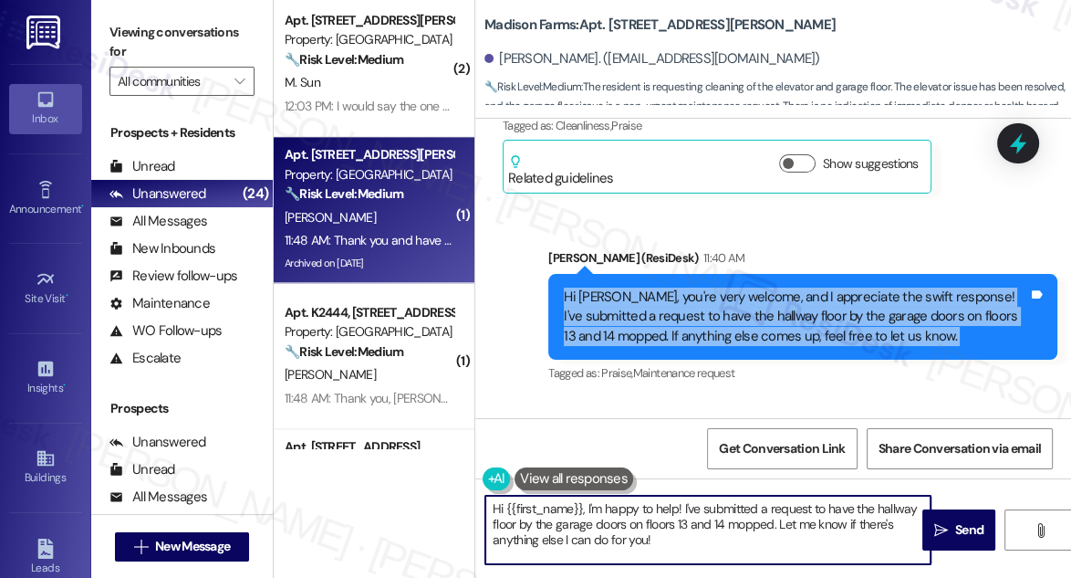
click at [610, 526] on textarea "Hi {{first_name}}, I'm happy to help! I've submitted a request to have the hall…" at bounding box center [707, 530] width 445 height 68
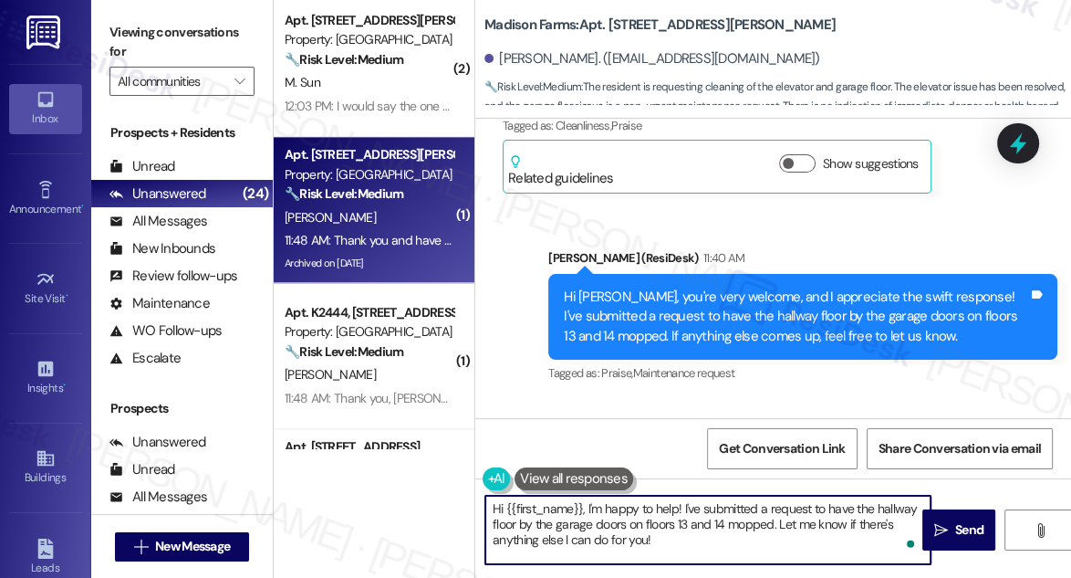
click at [610, 526] on textarea "Hi {{first_name}}, I'm happy to help! I've submitted a request to have the hall…" at bounding box center [707, 530] width 445 height 68
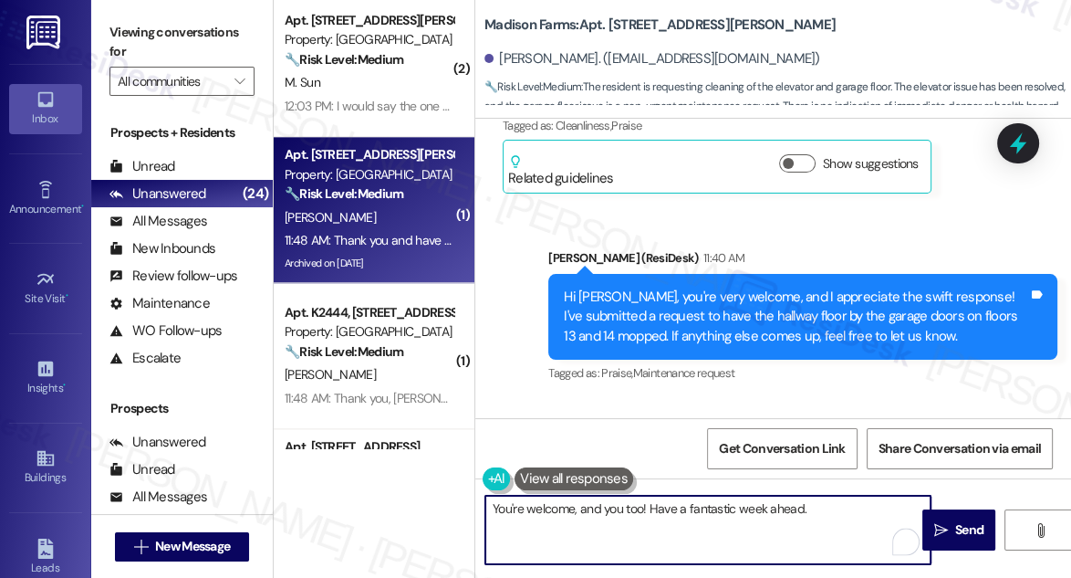
click at [847, 508] on textarea "You're welcome, and you too! Have a fantastic week ahead." at bounding box center [707, 530] width 445 height 68
type textarea "Fetching suggested responses. Please feel free to read through the conversation…"
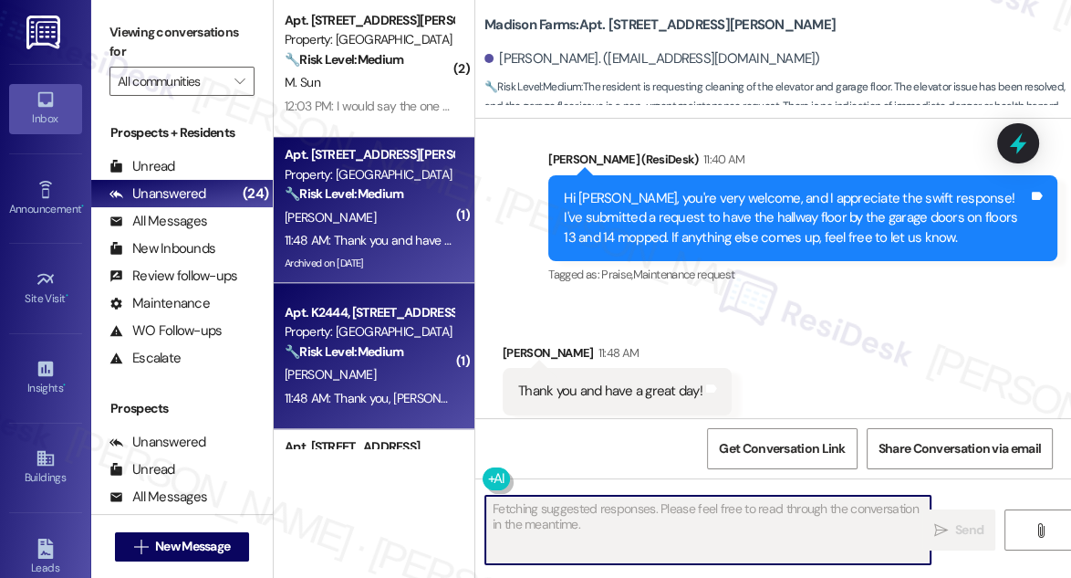
scroll to position [27330, 0]
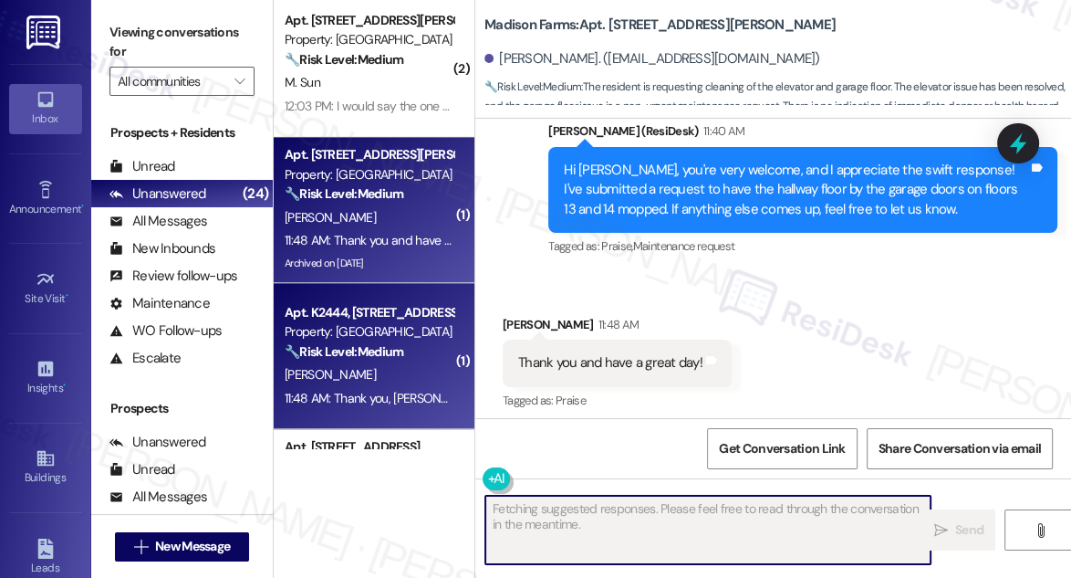
click at [351, 310] on div "Apt. K2444, [STREET_ADDRESS][PERSON_NAME]" at bounding box center [369, 312] width 169 height 19
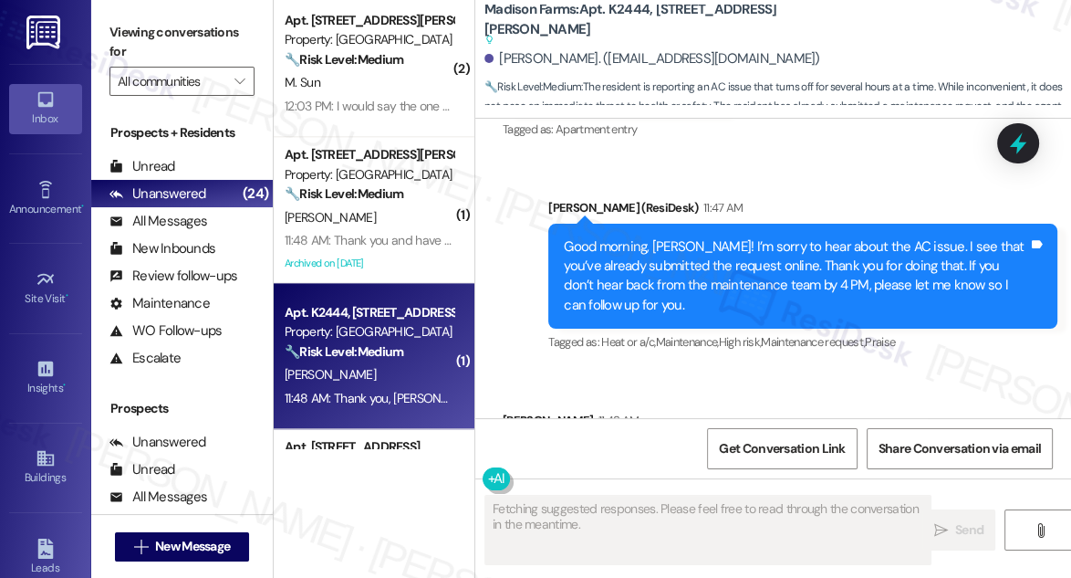
scroll to position [3673, 0]
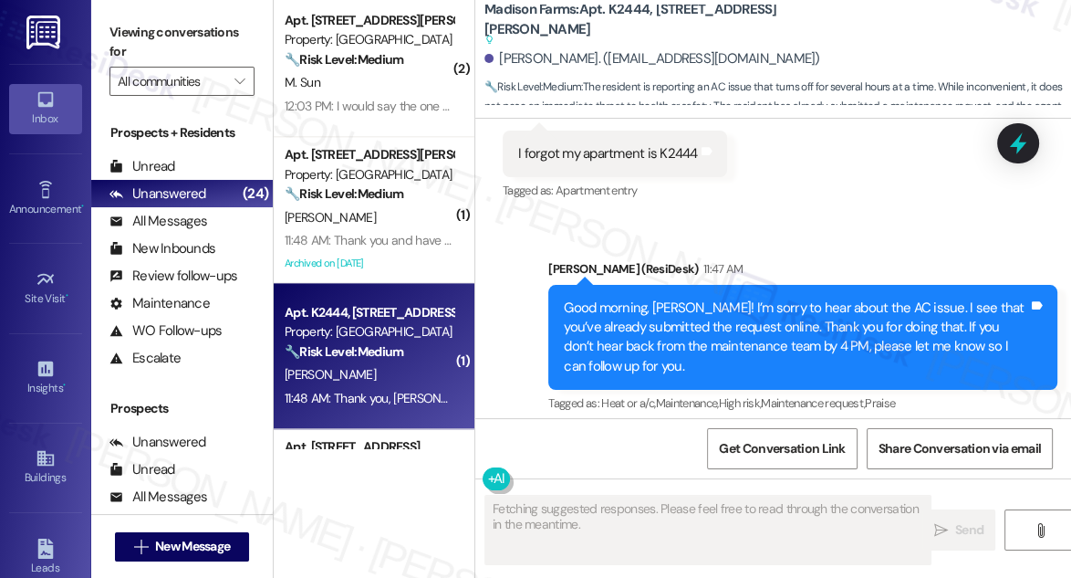
click at [683, 312] on div "Good morning, [PERSON_NAME]! I’m sorry to hear about the AC issue. I see that y…" at bounding box center [796, 337] width 464 height 78
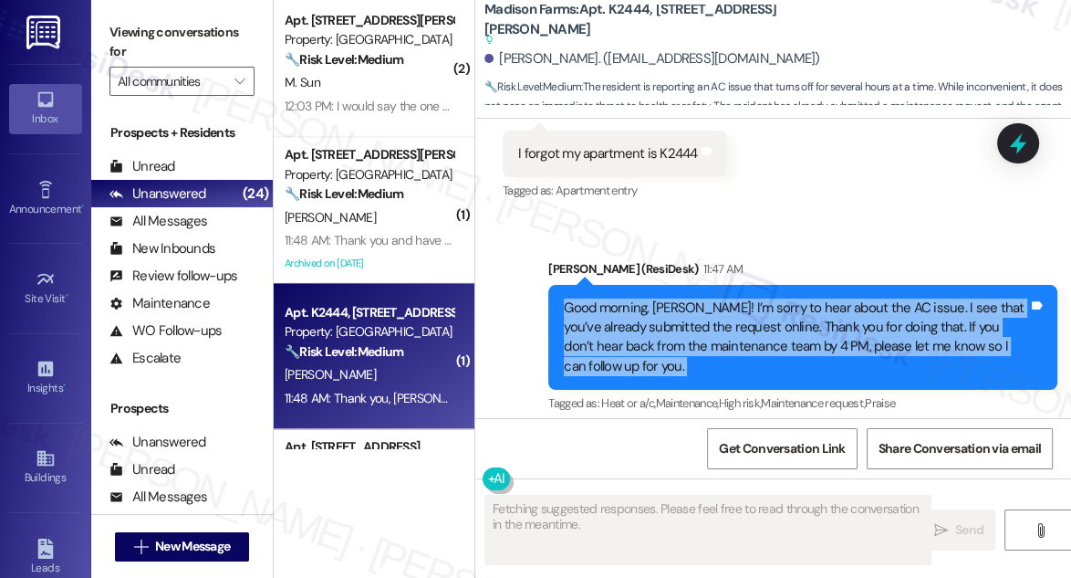
click at [683, 312] on div "Good morning, [PERSON_NAME]! I’m sorry to hear about the AC issue. I see that y…" at bounding box center [796, 337] width 464 height 78
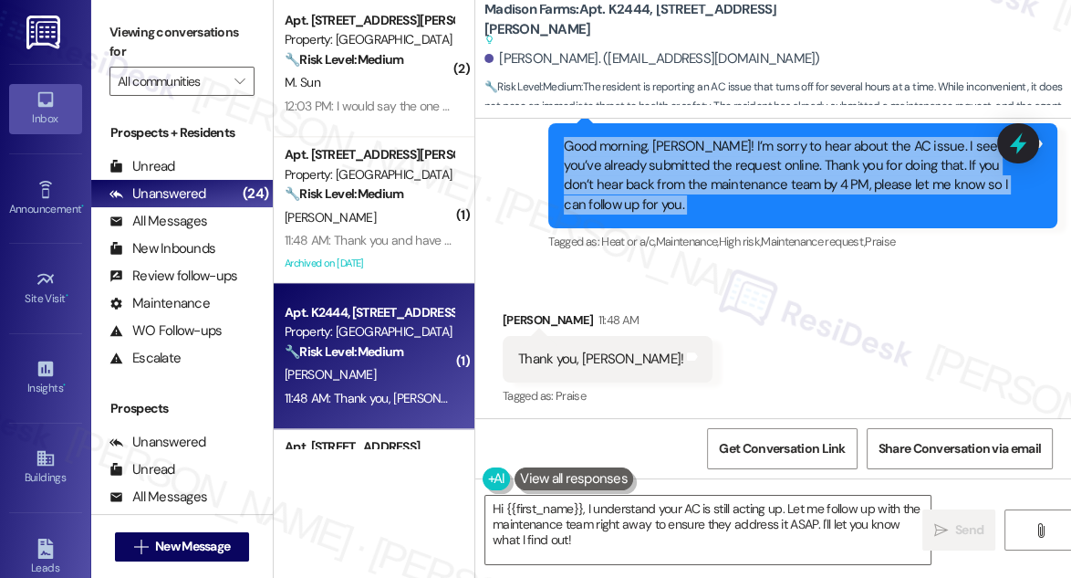
scroll to position [3840, 0]
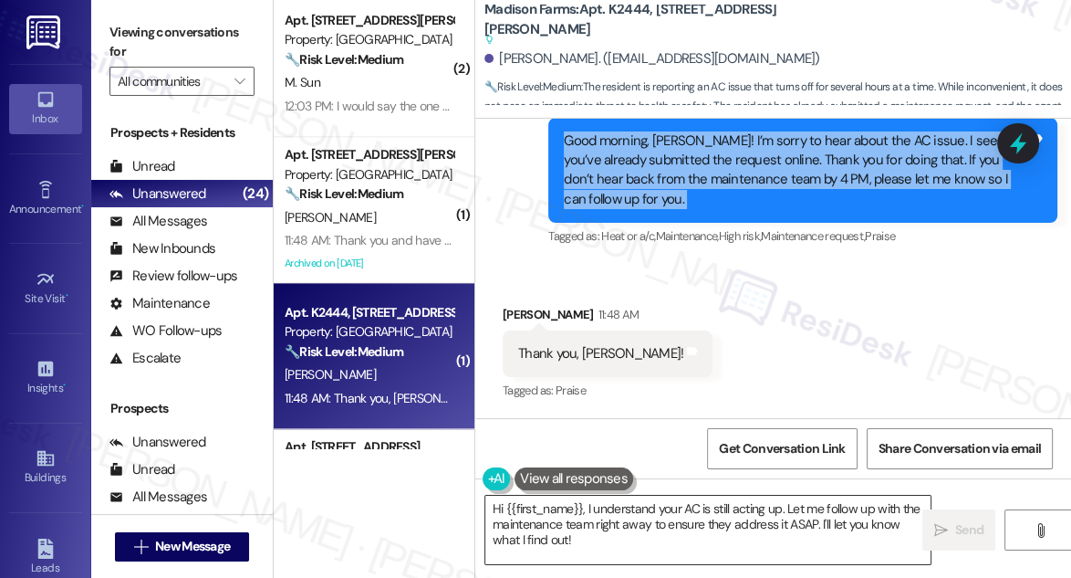
click at [586, 522] on textarea "Hi {{first_name}}, I understand your AC is still acting up. Let me follow up wi…" at bounding box center [707, 530] width 445 height 68
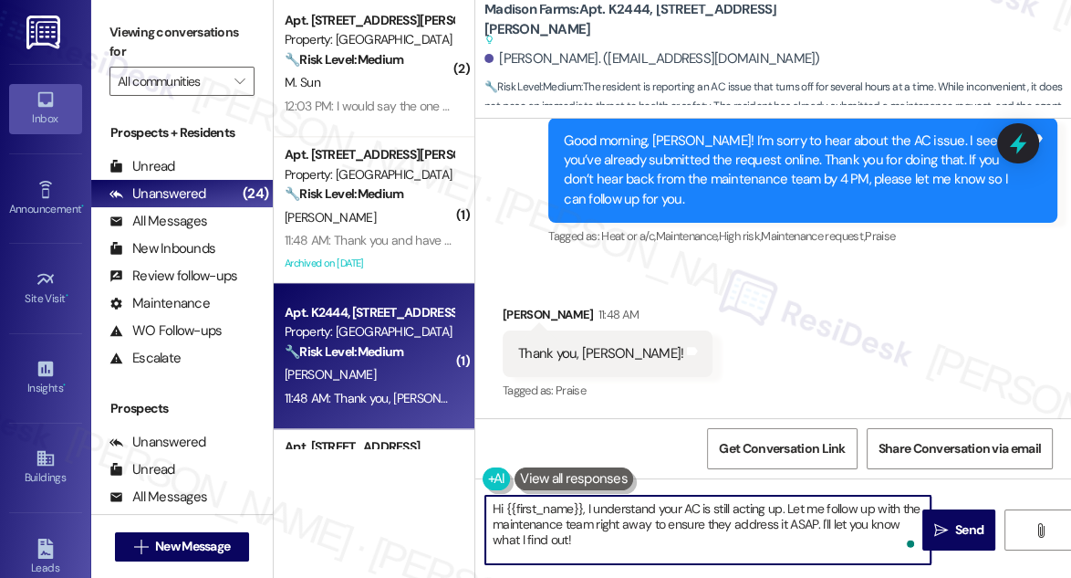
click at [586, 522] on textarea "Hi {{first_name}}, I understand your AC is still acting up. Let me follow up wi…" at bounding box center [707, 530] width 445 height 68
click at [623, 5] on div "Madison Farms: Apt. K2444, 4883 Riley Road Suggested actions and notes availabl…" at bounding box center [778, 55] width 587 height 100
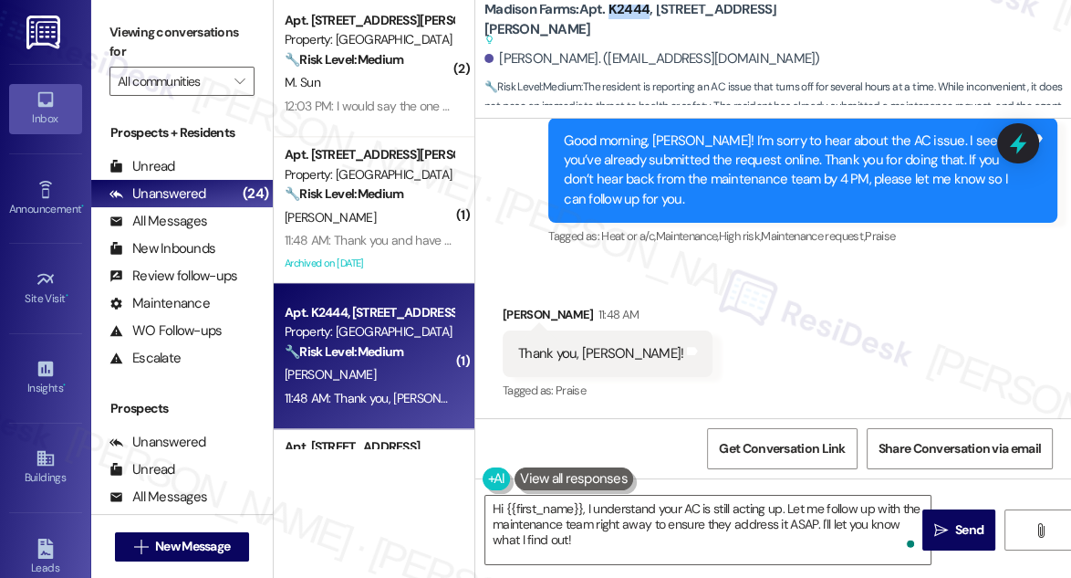
click at [624, 5] on div "Madison Farms: Apt. K2444, 4883 Riley Road Suggested actions and notes availabl…" at bounding box center [778, 55] width 587 height 100
copy b "K2444"
click at [110, 14] on div "Viewing conversations for All communities " at bounding box center [182, 57] width 182 height 114
drag, startPoint x: 124, startPoint y: 24, endPoint x: 209, endPoint y: 24, distance: 84.9
click at [124, 24] on label "Viewing conversations for" at bounding box center [182, 42] width 145 height 48
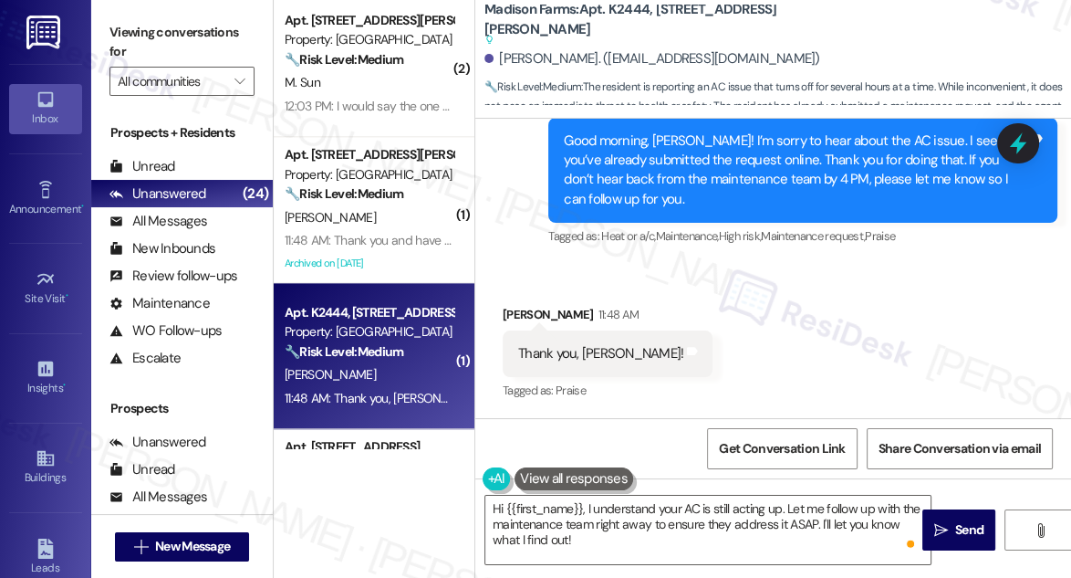
click at [615, 17] on b "Madison Farms: Apt. K2444, 4883 Riley Road Suggested actions and notes availabl…" at bounding box center [667, 24] width 365 height 49
copy b "K2444"
click at [124, 36] on label "Viewing conversations for" at bounding box center [182, 42] width 145 height 48
click at [606, 14] on b "Madison Farms: Apt. K2444, 4883 Riley Road Suggested actions and notes availabl…" at bounding box center [667, 24] width 365 height 49
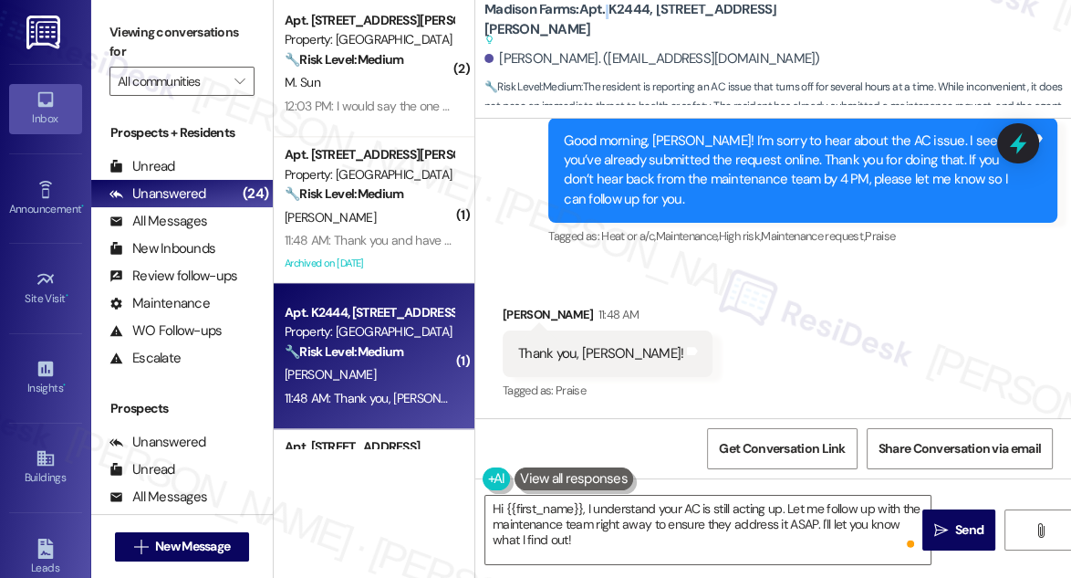
click at [606, 14] on b "Madison Farms: Apt. K2444, 4883 Riley Road Suggested actions and notes availabl…" at bounding box center [667, 24] width 365 height 49
click at [618, 15] on b "Madison Farms: Apt. K2444, 4883 Riley Road Suggested actions and notes availabl…" at bounding box center [667, 24] width 365 height 49
copy b "K2444"
click at [136, 34] on label "Viewing conversations for" at bounding box center [182, 42] width 145 height 48
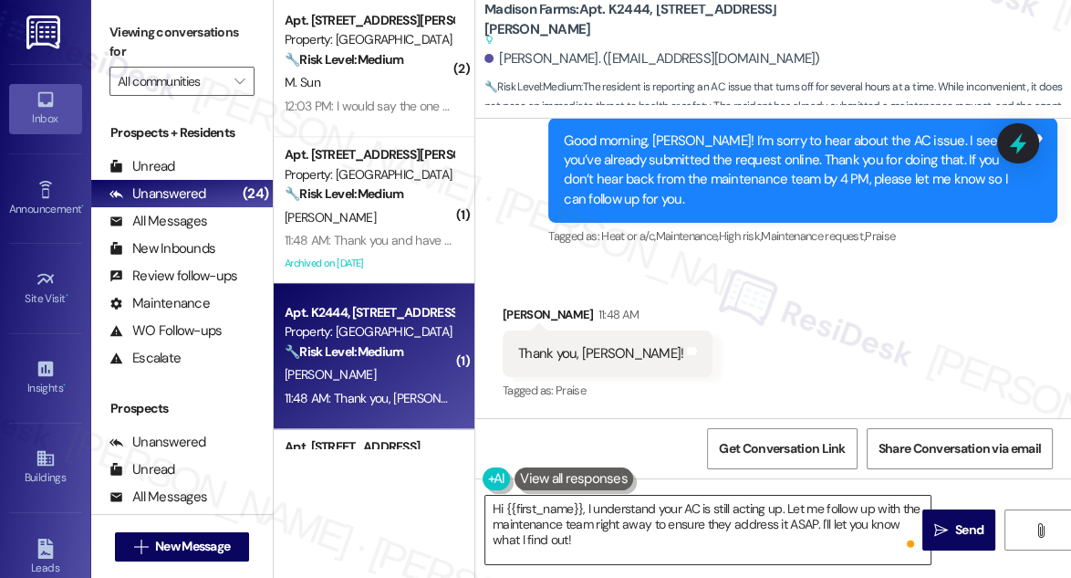
click at [637, 514] on textarea "Hi {{first_name}}, I understand your AC is still acting up. Let me follow up wi…" at bounding box center [707, 530] width 445 height 68
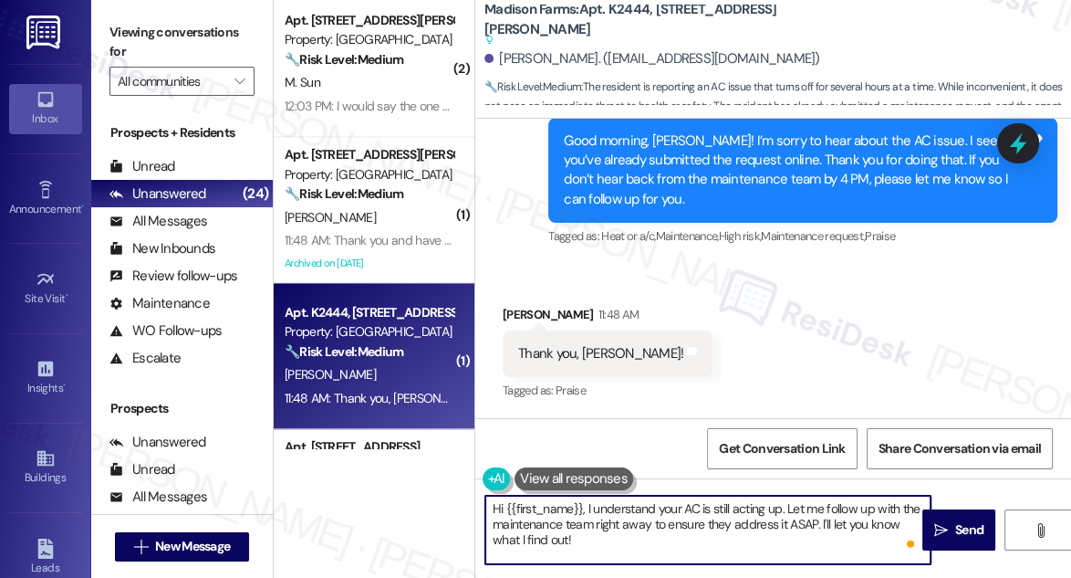
click at [637, 514] on textarea "Hi {{first_name}}, I understand your AC is still acting up. Let me follow up wi…" at bounding box center [707, 530] width 445 height 68
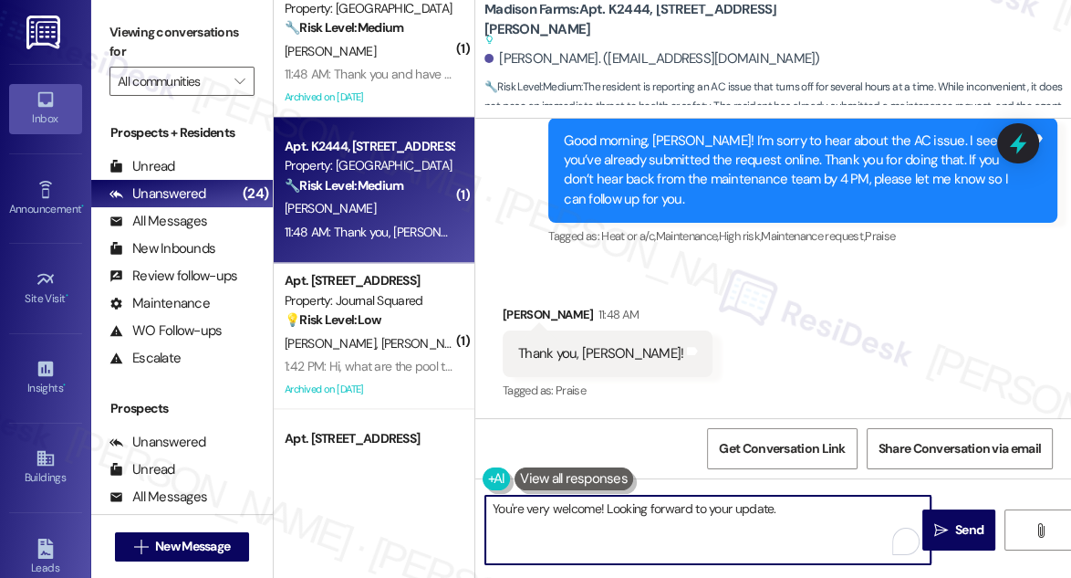
click at [781, 503] on textarea "You're very welcome! Looking forward to your update." at bounding box center [707, 530] width 445 height 68
click at [779, 502] on textarea "You're very welcome! Looking forward to your update." at bounding box center [707, 530] width 445 height 68
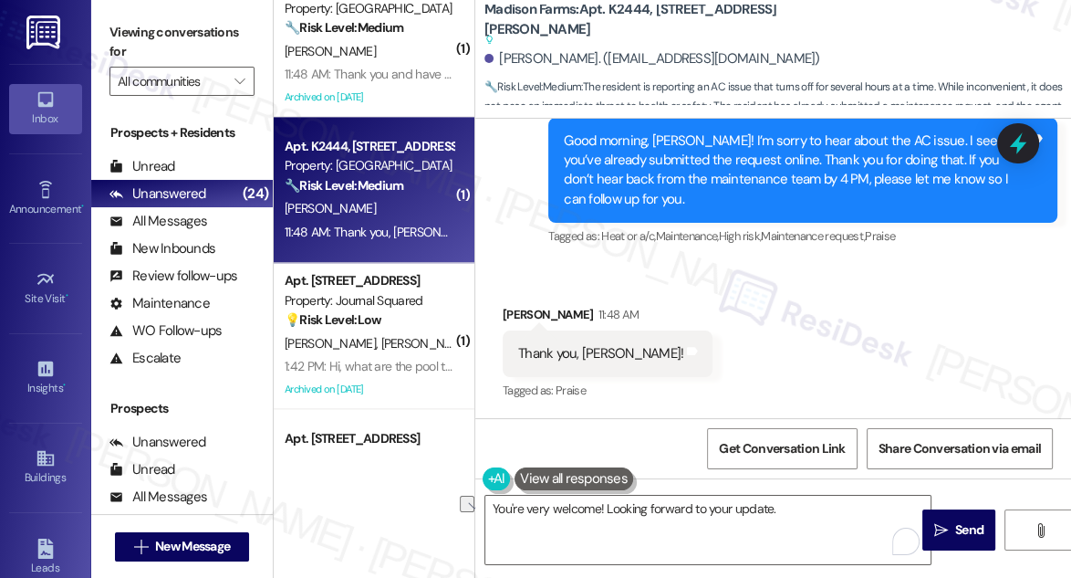
click at [127, 28] on label "Viewing conversations for" at bounding box center [182, 42] width 145 height 48
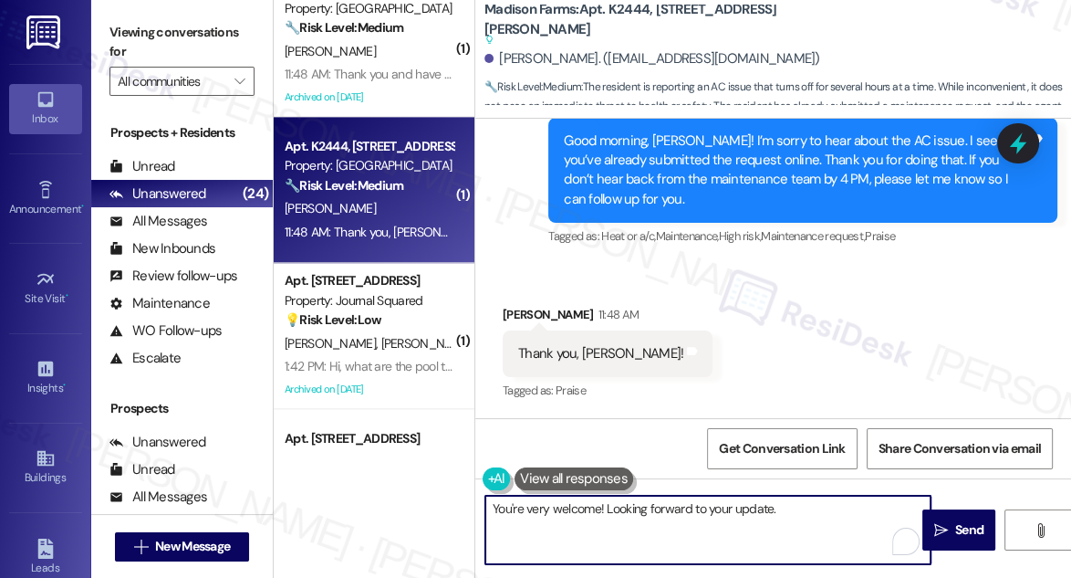
click at [787, 519] on textarea "You're very welcome! Looking forward to your update." at bounding box center [707, 530] width 445 height 68
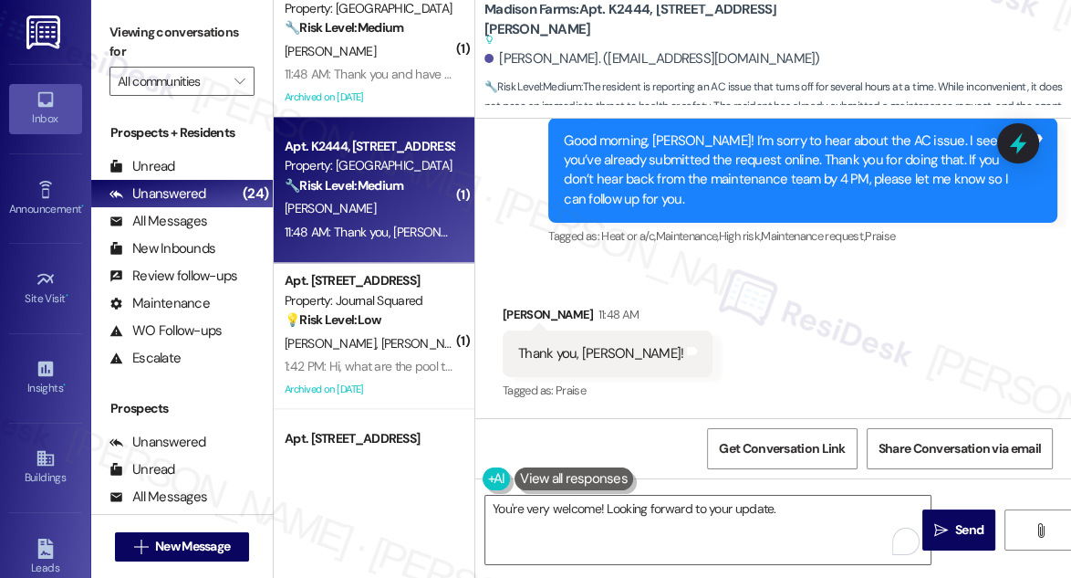
click at [115, 31] on label "Viewing conversations for" at bounding box center [182, 42] width 145 height 48
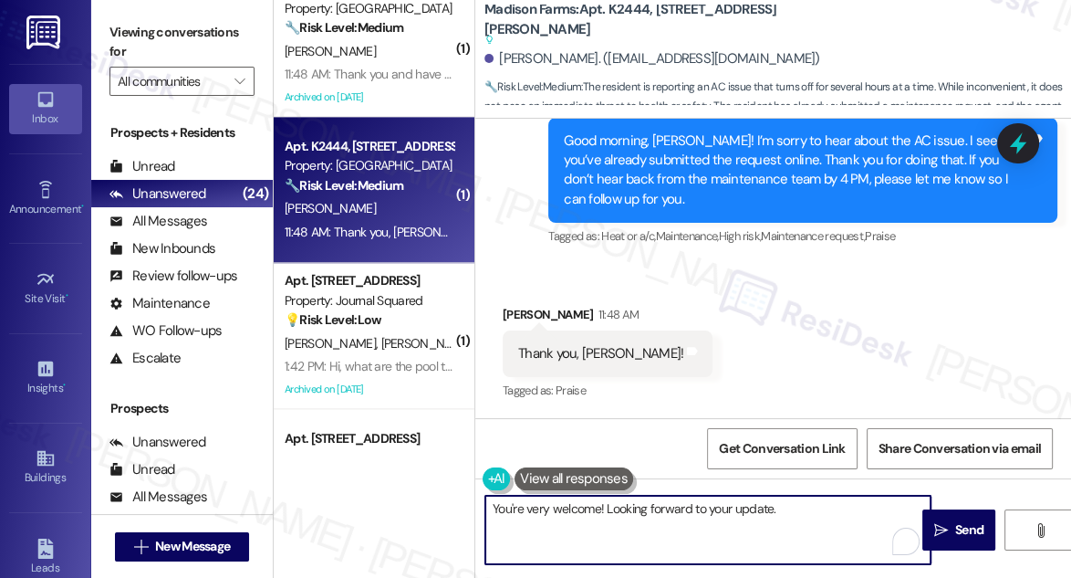
click at [669, 506] on textarea "You're very welcome! Looking forward to your update." at bounding box center [707, 530] width 445 height 68
paste textarea "’re very welcome! I’m looking forward to your update."
click at [621, 509] on textarea "You’re very welcome! I’m looking forward to your update." at bounding box center [707, 530] width 445 height 68
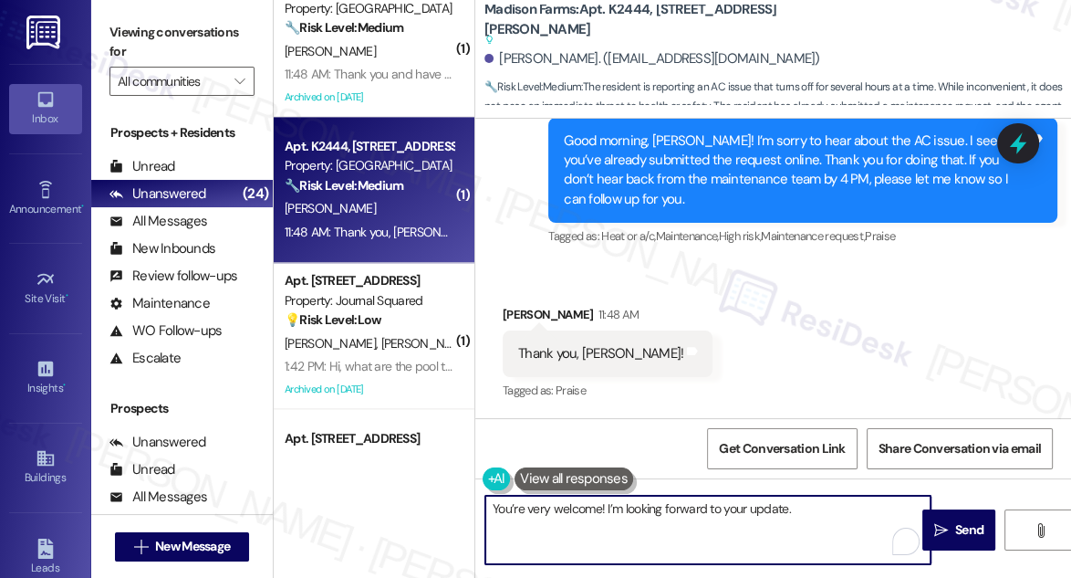
click at [628, 505] on textarea "You’re very welcome! I’m looking forward to your update." at bounding box center [707, 530] width 445 height 68
click at [781, 507] on textarea "You’re very welcome! Looking forward to your update." at bounding box center [707, 530] width 445 height 68
type textarea "You’re very welcome! Looking forward to your update. :)"
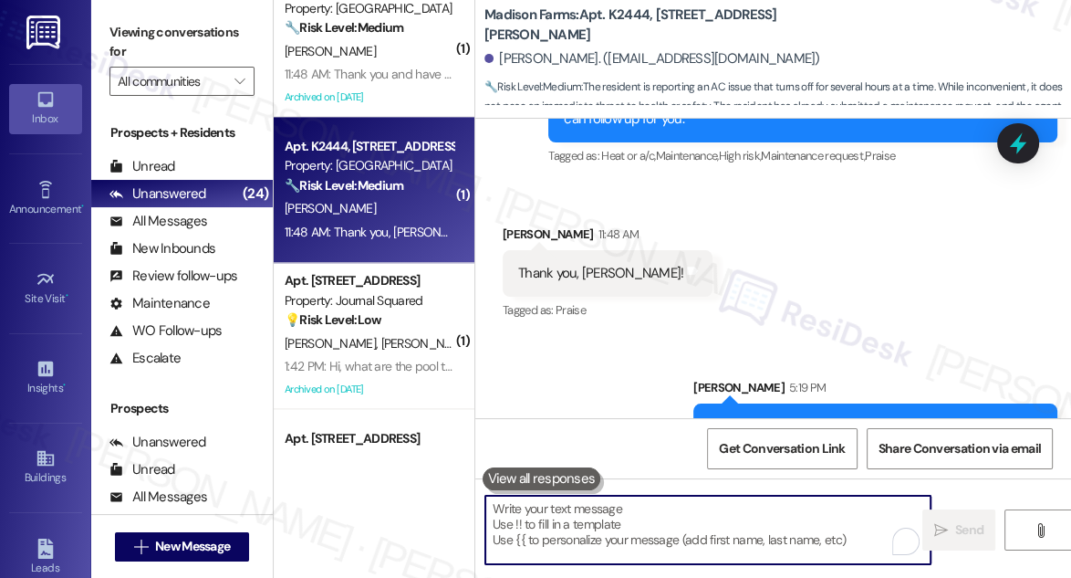
scroll to position [3966, 0]
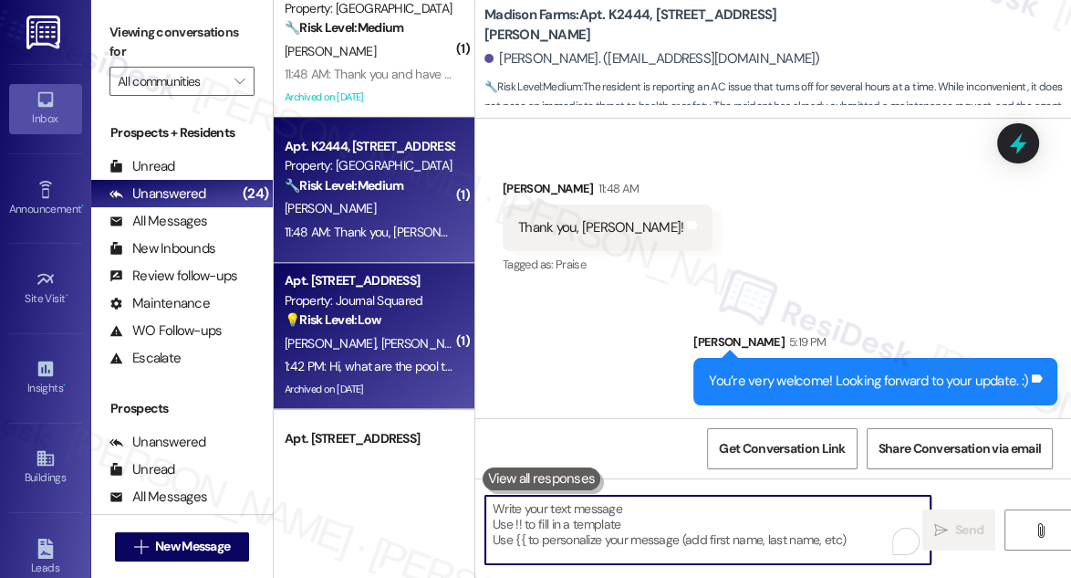
click at [342, 330] on div "Apt. 2509, 605 Pavonia Avenue Property: Journal Squared 💡 Risk Level: Low The r…" at bounding box center [369, 300] width 172 height 62
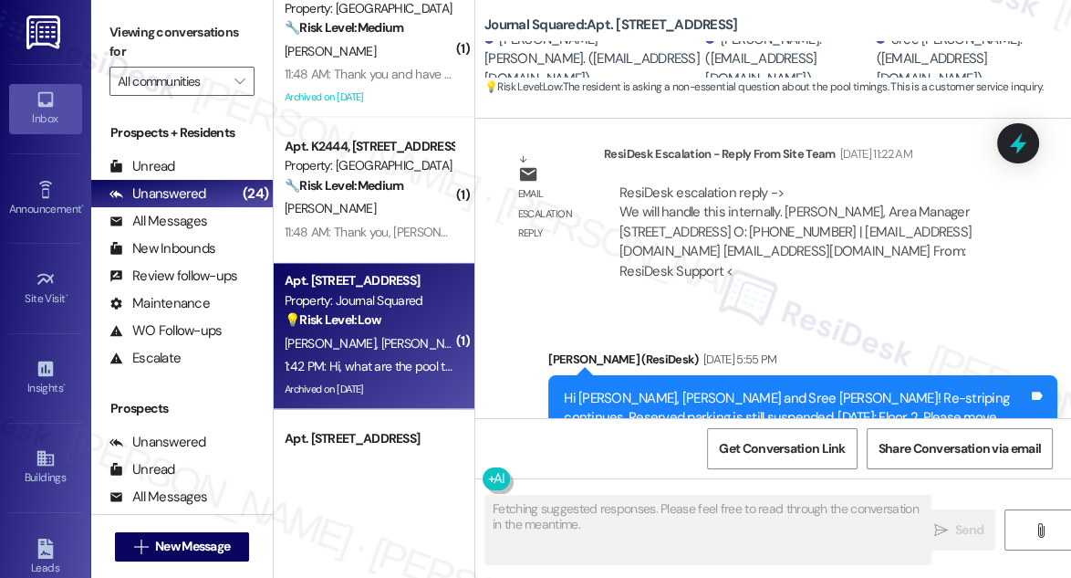
scroll to position [36917, 0]
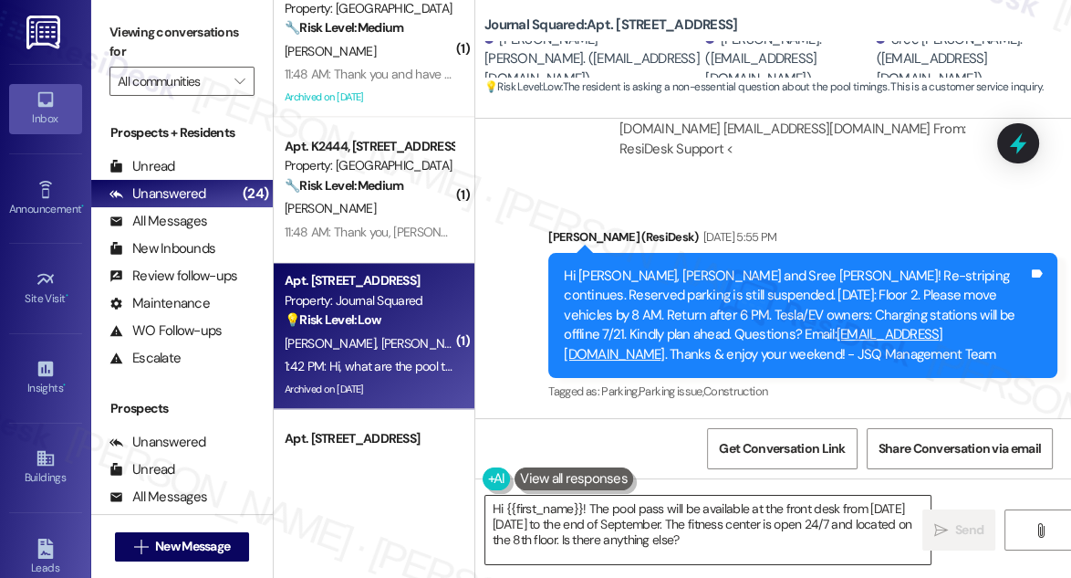
click at [615, 516] on textarea "Hi {{first_name}}! The pool pass will be available at the front desk from Memor…" at bounding box center [707, 530] width 445 height 68
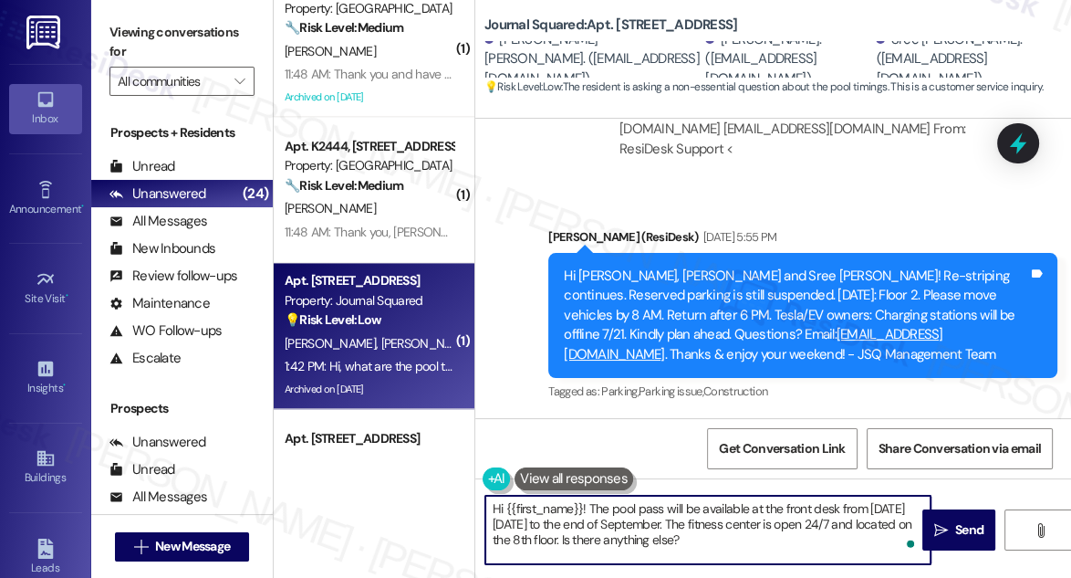
drag, startPoint x: 631, startPoint y: 516, endPoint x: 793, endPoint y: 534, distance: 163.5
click at [793, 533] on textarea "Hi {{first_name}}! The pool pass will be available at the front desk from Memor…" at bounding box center [707, 530] width 445 height 68
click at [793, 534] on textarea "Hi {{first_name}}! The pool pass will be available at the front desk from Memor…" at bounding box center [707, 530] width 445 height 68
drag, startPoint x: 769, startPoint y: 539, endPoint x: 694, endPoint y: 527, distance: 76.8
click at [706, 527] on textarea "Hi {{first_name}}! The pool pass will be available at the front desk from Memor…" at bounding box center [707, 530] width 445 height 68
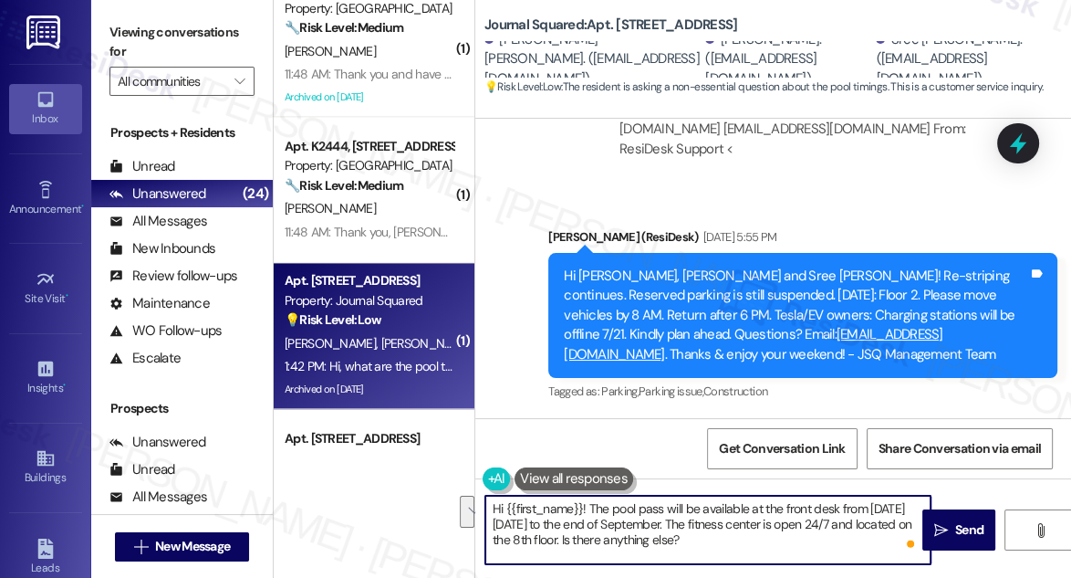
click at [673, 529] on textarea "Hi {{first_name}}! The pool pass will be available at the front desk from Memor…" at bounding box center [707, 530] width 445 height 68
drag, startPoint x: 618, startPoint y: 541, endPoint x: 703, endPoint y: 524, distance: 86.6
click at [703, 524] on textarea "Hi {{first_name}}! The pool pass will be available at the front desk from Memor…" at bounding box center [707, 530] width 445 height 68
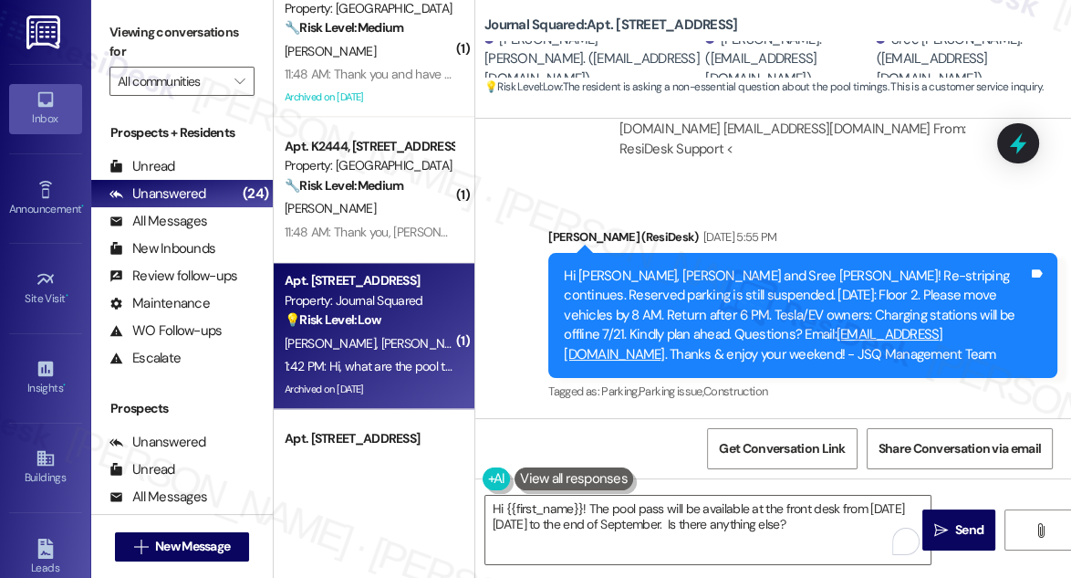
click at [140, 21] on label "Viewing conversations for" at bounding box center [182, 42] width 145 height 48
click at [129, 30] on label "Viewing conversations for" at bounding box center [182, 42] width 145 height 48
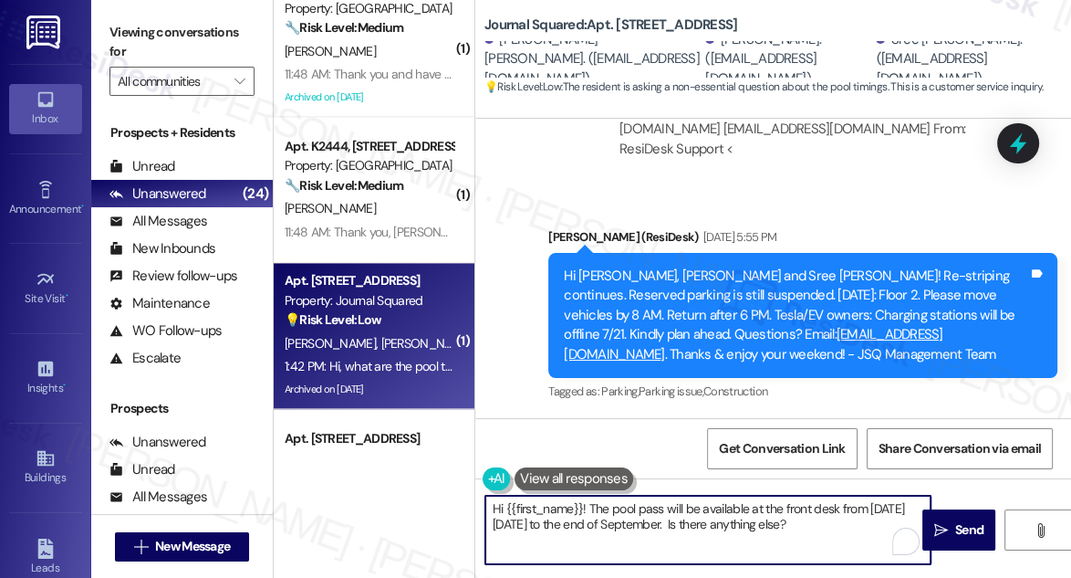
click at [824, 524] on textarea "Hi {{first_name}}! The pool pass will be available at the front desk from Memor…" at bounding box center [707, 530] width 445 height 68
drag, startPoint x: 739, startPoint y: 521, endPoint x: 695, endPoint y: 524, distance: 43.9
click at [695, 524] on textarea "Hi {{first_name}}! The pool pass will be available at the front desk from Memor…" at bounding box center [707, 530] width 445 height 68
paste textarea "Pool Hours: 10 AM-8 PM daily"
click at [710, 524] on textarea "Hi {{first_name}}! The pool pass will be available at the front desk from Memor…" at bounding box center [707, 530] width 445 height 68
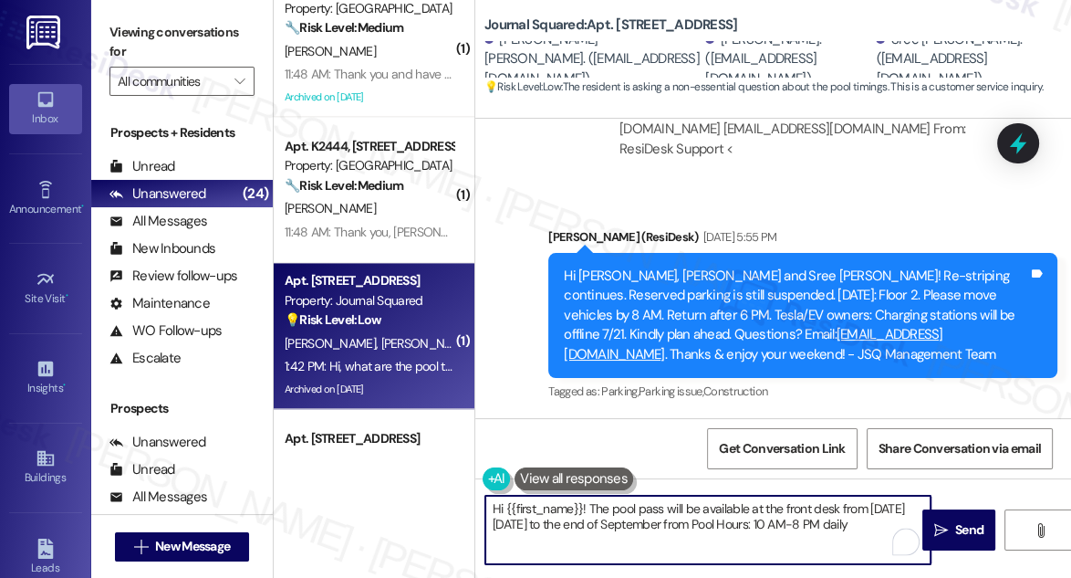
click at [710, 524] on textarea "Hi {{first_name}}! The pool pass will be available at the front desk from Memor…" at bounding box center [707, 530] width 445 height 68
drag, startPoint x: 733, startPoint y: 527, endPoint x: 612, endPoint y: 512, distance: 121.3
click at [612, 512] on textarea "Hi {{first_name}}! The pool pass will be available at the front desk from Memor…" at bounding box center [707, 530] width 445 height 68
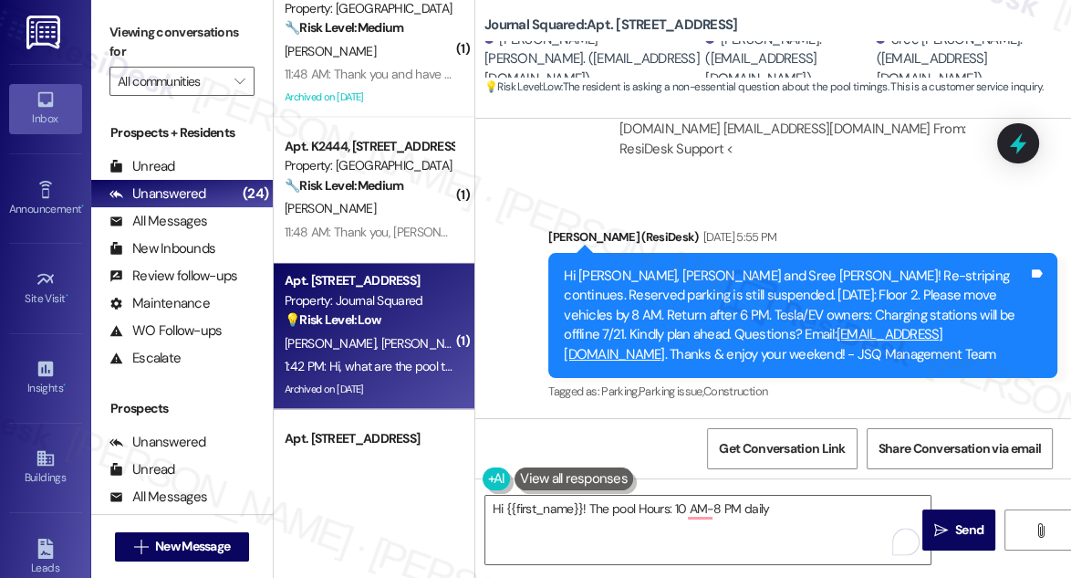
copy div "Lakshmi"
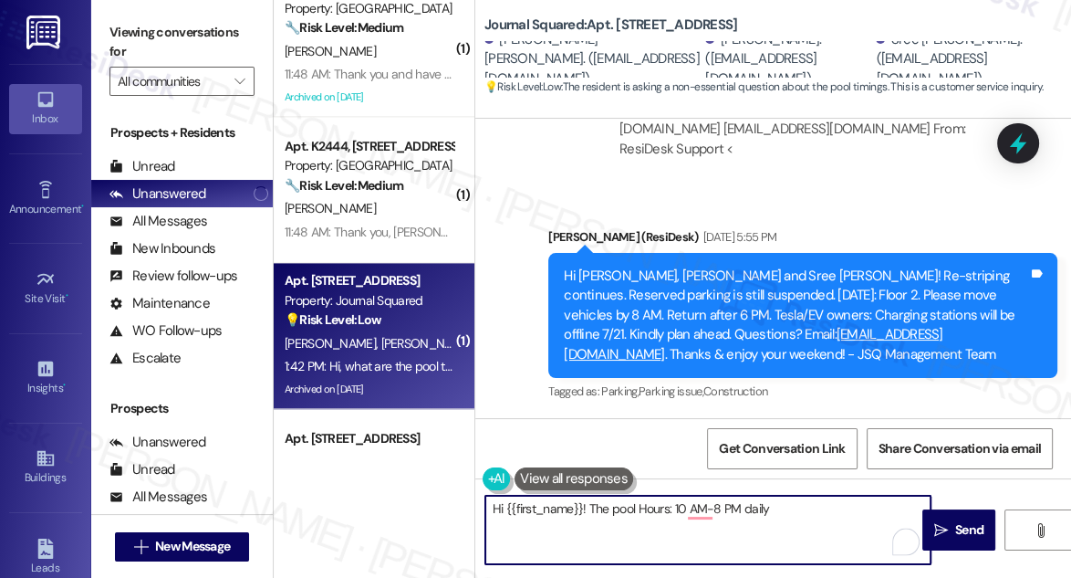
drag, startPoint x: 504, startPoint y: 507, endPoint x: 582, endPoint y: 503, distance: 78.6
click at [582, 503] on textarea "Hi {{first_name}}! The pool Hours: 10 AM-8 PM daily" at bounding box center [707, 530] width 445 height 68
paste textarea "Lakshmi"
click at [639, 504] on textarea "Hi Lakshmi! The pool Hours: 10 AM-8 PM daily" at bounding box center [707, 530] width 445 height 68
click at [753, 508] on textarea "Hi Lakshmi! The pool Hours is 10 AM-8 PM daily" at bounding box center [707, 530] width 445 height 68
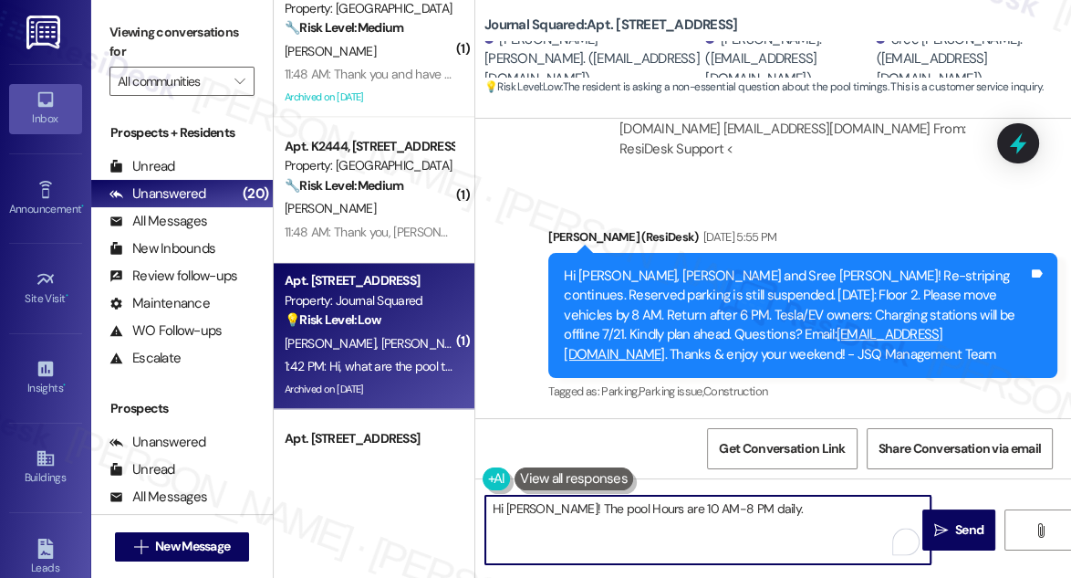
click at [765, 506] on textarea "Hi Lakshmi! The pool Hours are 10 AM-8 PM daily." at bounding box center [707, 530] width 445 height 68
type textarea "Hi Lakshmi! The pool Hours are 10 AM-8 PM daily. Let me know if you need anythi…"
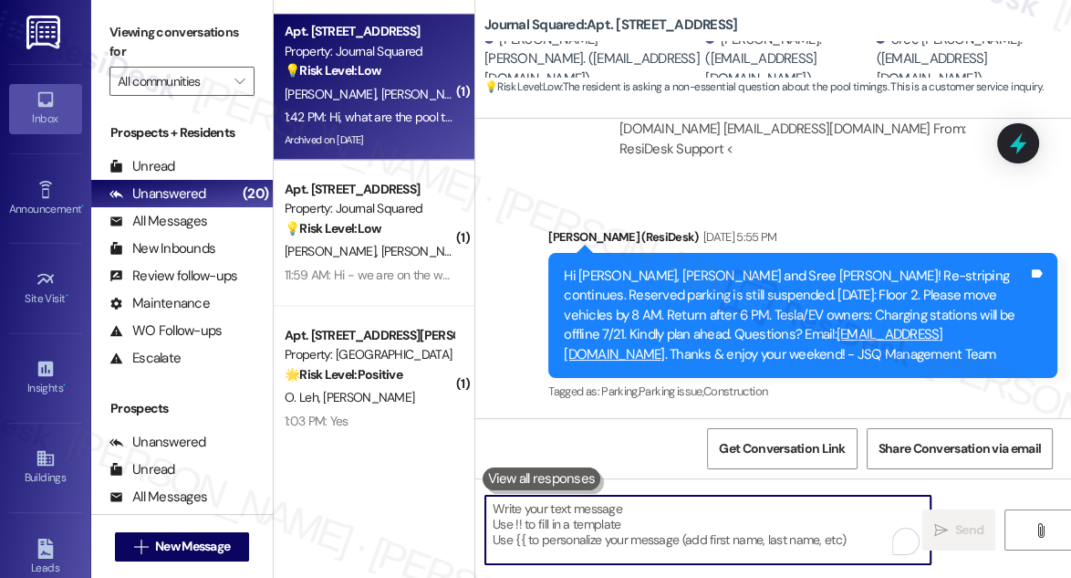
scroll to position [36916, 0]
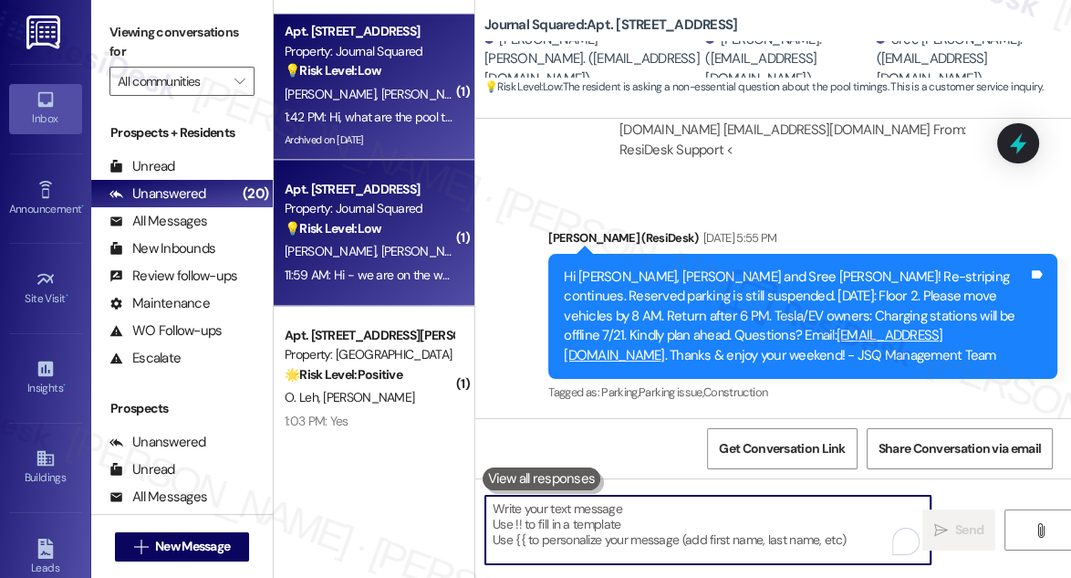
click at [375, 233] on strong "💡 Risk Level: Low" at bounding box center [333, 228] width 97 height 16
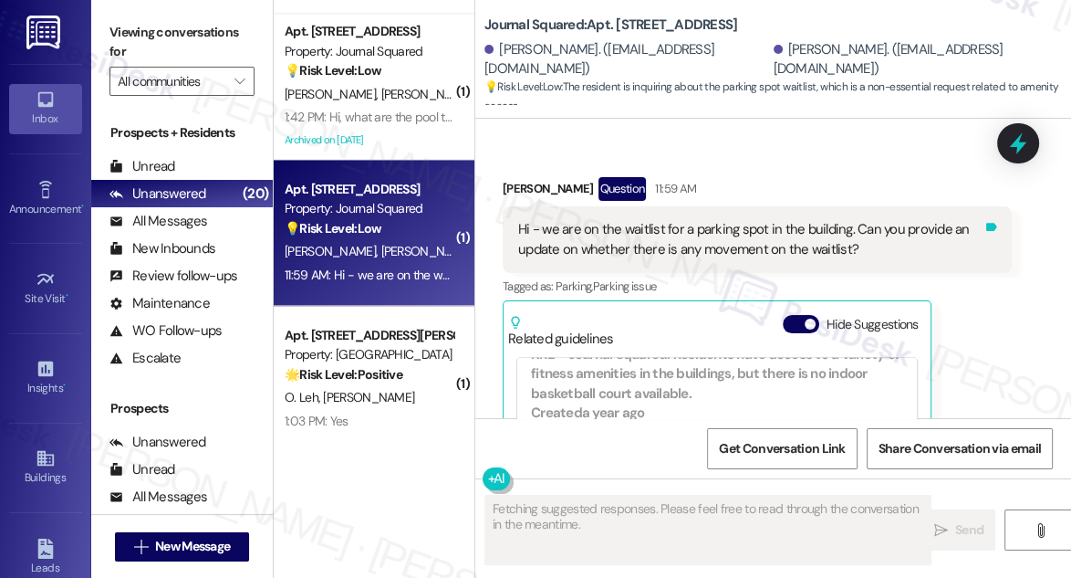
scroll to position [15299, 0]
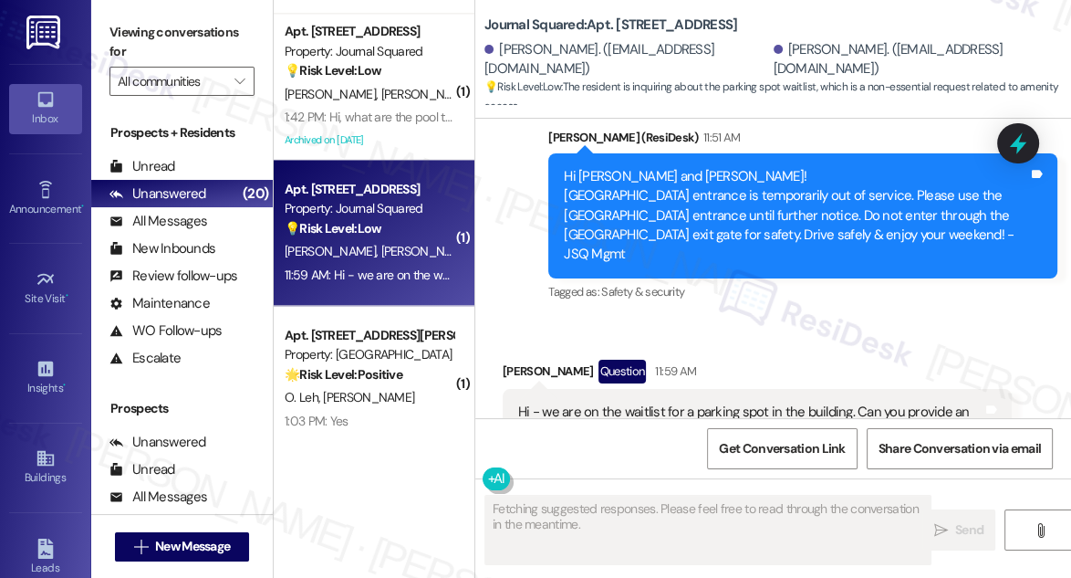
click at [691, 402] on div "Hi - we are on the waitlist for a parking spot in the building. Can you provide…" at bounding box center [750, 421] width 464 height 39
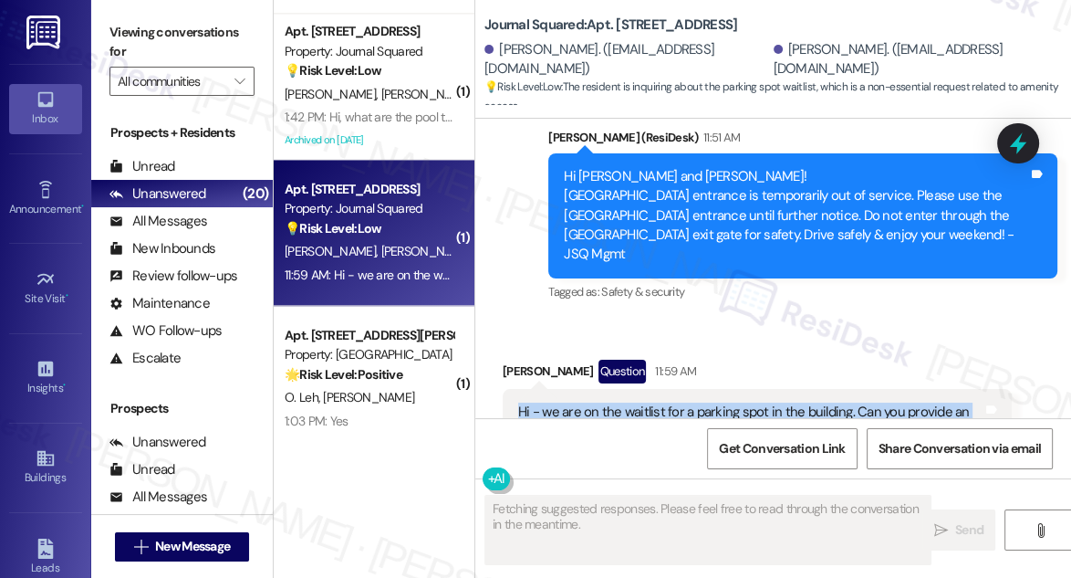
click at [691, 402] on div "Hi - we are on the waitlist for a parking spot in the building. Can you provide…" at bounding box center [750, 421] width 464 height 39
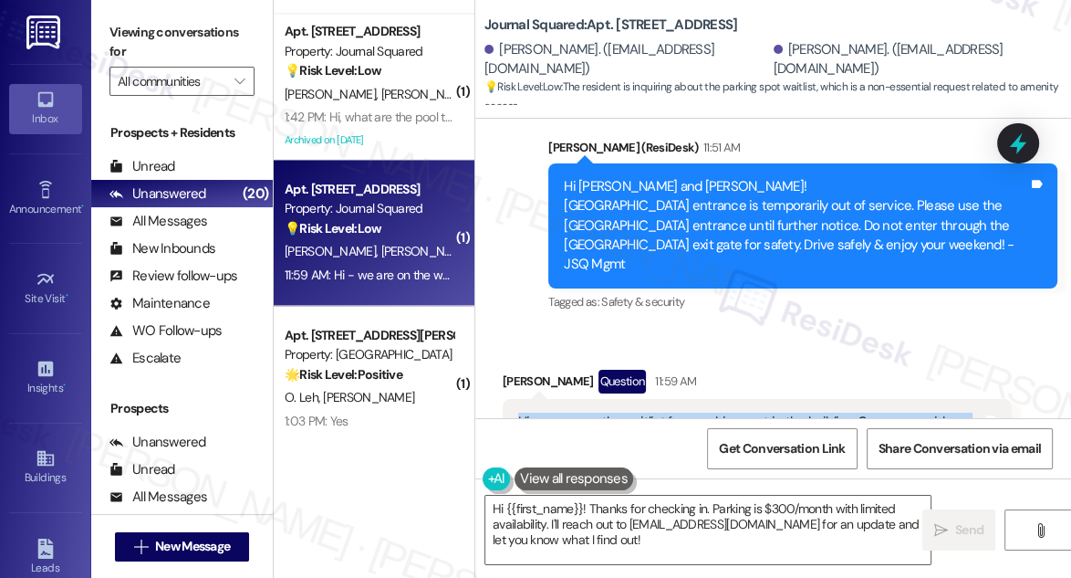
scroll to position [15217, 0]
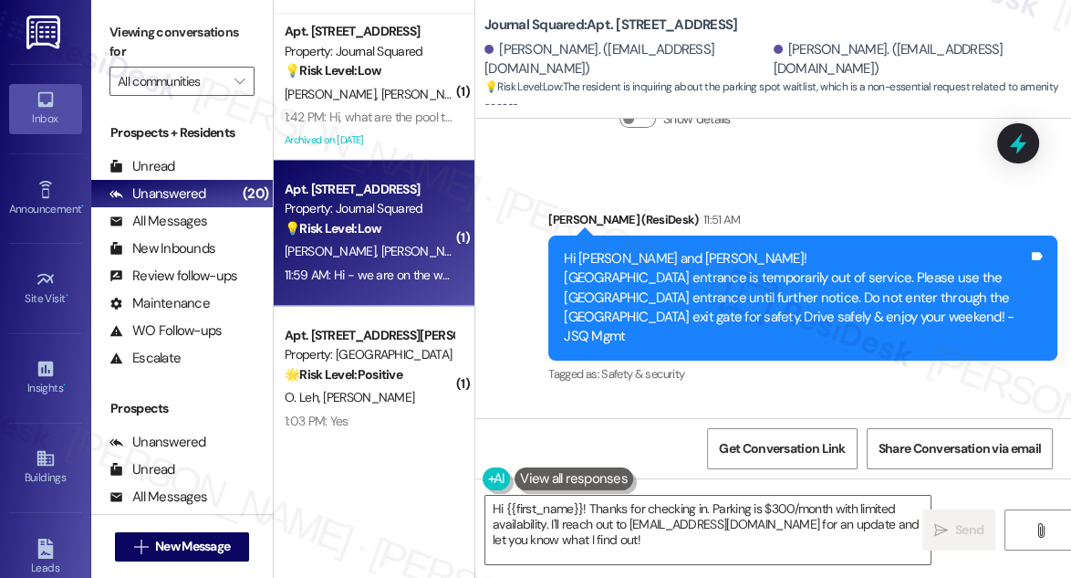
click at [667, 249] on div "Hi Rachana and Parth! Pavonia Ave garage entrance is temporarily out of service…" at bounding box center [796, 298] width 464 height 98
click at [541, 442] on div "Parth Patel Question 11:59 AM" at bounding box center [757, 456] width 509 height 29
click at [523, 442] on div "Parth Patel Question 11:59 AM" at bounding box center [757, 456] width 509 height 29
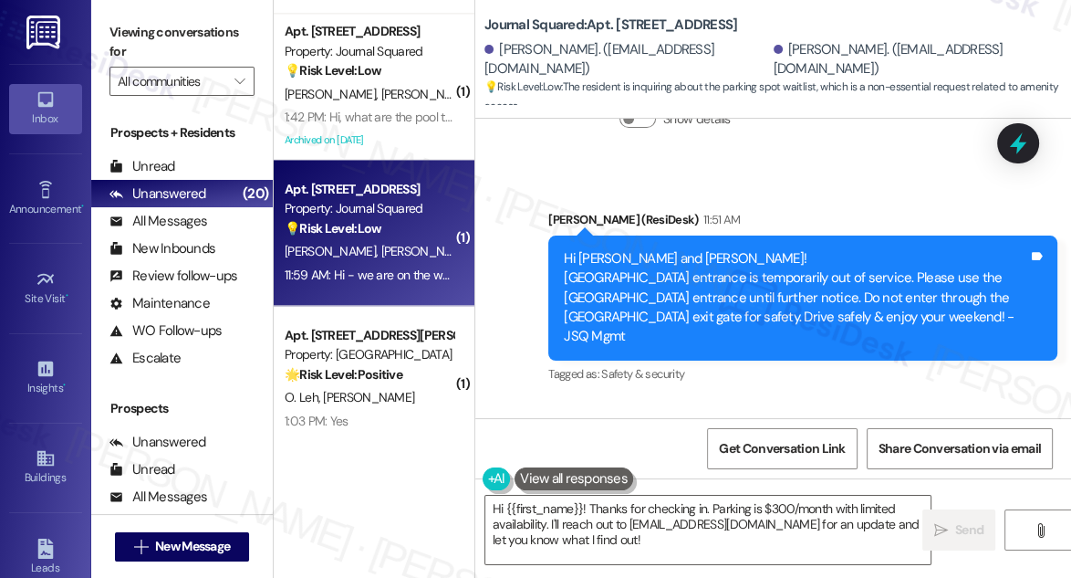
click at [523, 442] on div "Parth Patel Question 11:59 AM" at bounding box center [757, 456] width 509 height 29
copy div "Parth"
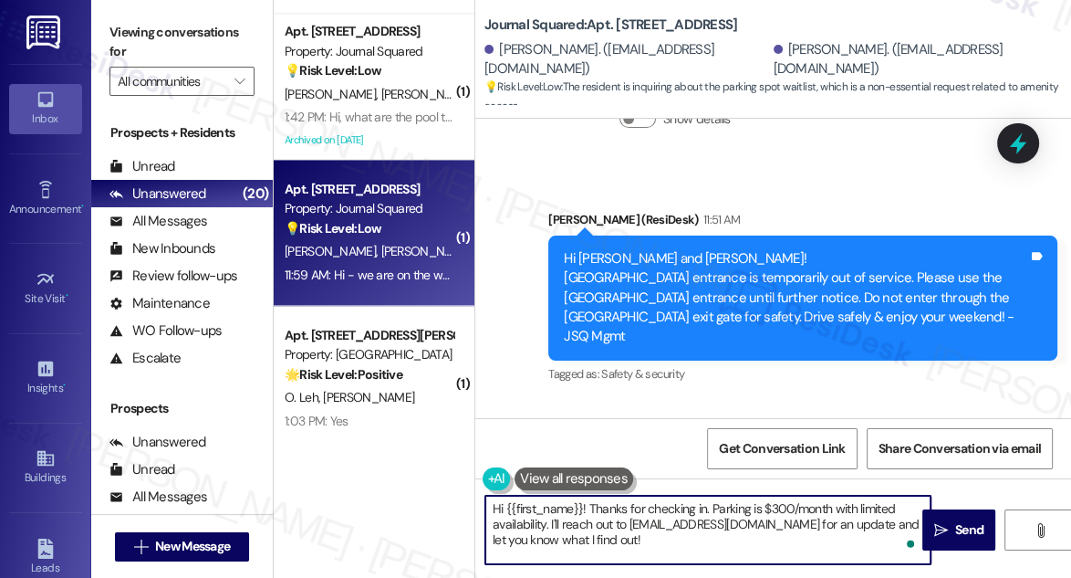
drag, startPoint x: 508, startPoint y: 506, endPoint x: 582, endPoint y: 500, distance: 74.2
click at [584, 500] on textarea "Hi {{first_name}}! Thanks for checking in. Parking is $300/month with limited a…" at bounding box center [707, 530] width 445 height 68
paste textarea "Parth"
click at [650, 517] on textarea "Hi Parth! Thanks for checking in. Parking is $300/month with limited availabili…" at bounding box center [707, 530] width 445 height 68
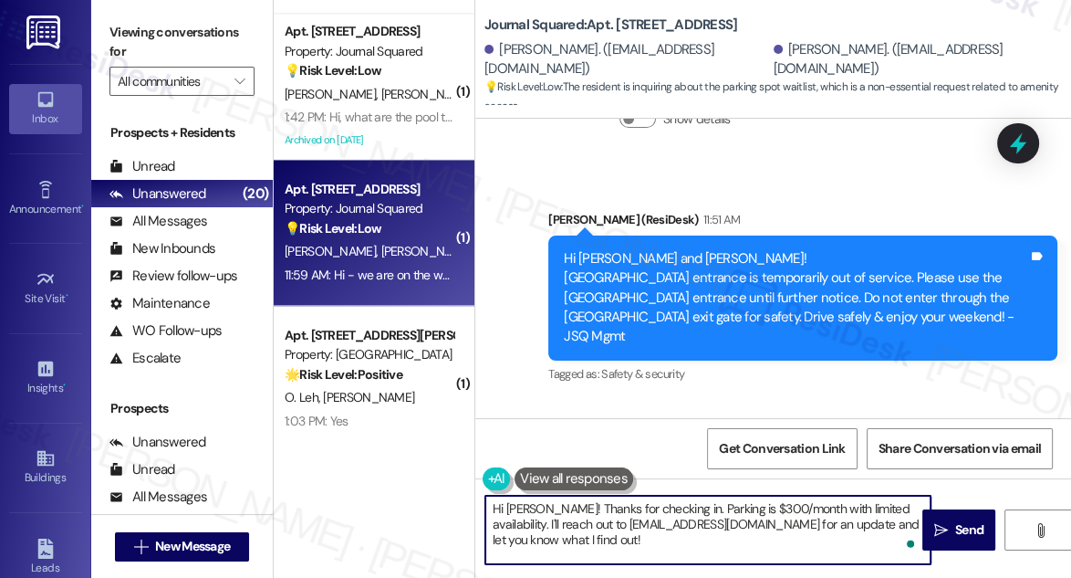
click at [650, 517] on textarea "Hi Parth! Thanks for checking in. Parking is $300/month with limited availabili…" at bounding box center [707, 530] width 445 height 68
click at [777, 504] on textarea "Hi Parth! Thanks for checking in. Parking is $300/month with limited availabili…" at bounding box center [707, 530] width 445 height 68
drag, startPoint x: 920, startPoint y: 504, endPoint x: 659, endPoint y: 498, distance: 261.0
click at [659, 498] on textarea "Hi Parth! Thanks for checking in. Parking is $300/month with limited availabili…" at bounding box center [707, 530] width 445 height 68
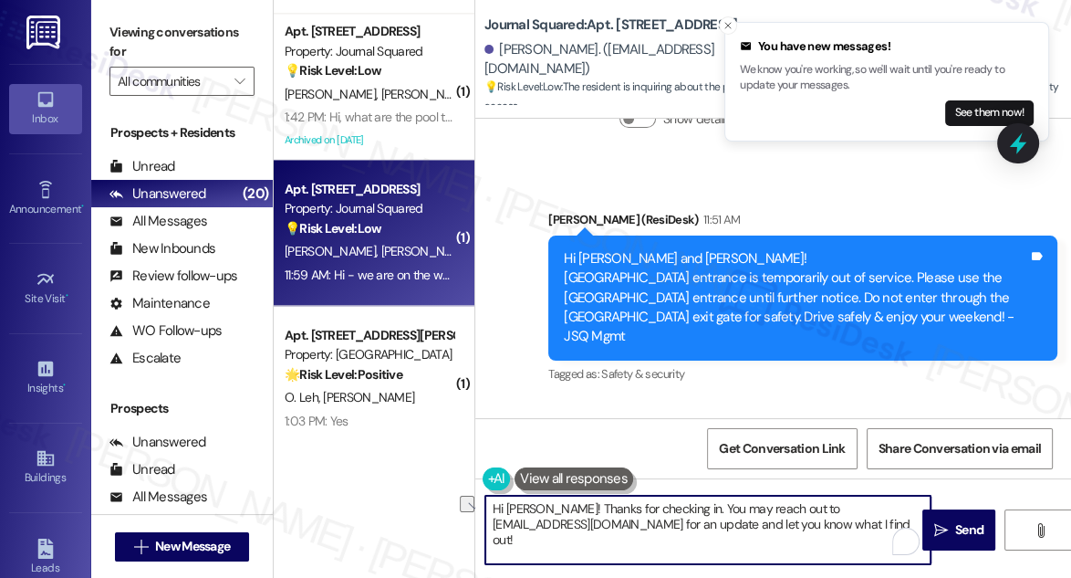
drag, startPoint x: 719, startPoint y: 526, endPoint x: 897, endPoint y: 525, distance: 177.9
click at [897, 525] on textarea "Hi Parth! Thanks for checking in. You may reach out to jsqmgmt@thekregroup.com …" at bounding box center [707, 530] width 445 height 68
type textarea "Hi Parth! Thanks for checking in. You may reach out to jsqmgmt@thekregroup.com …"
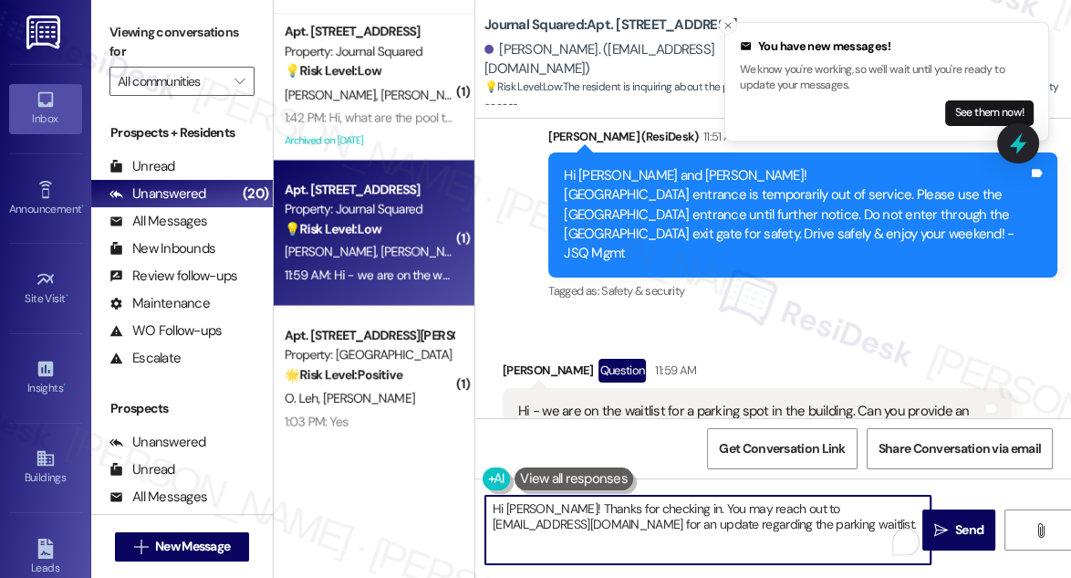
click at [671, 402] on div "Hi - we are on the waitlist for a parking spot in the building. Can you provide…" at bounding box center [750, 421] width 464 height 39
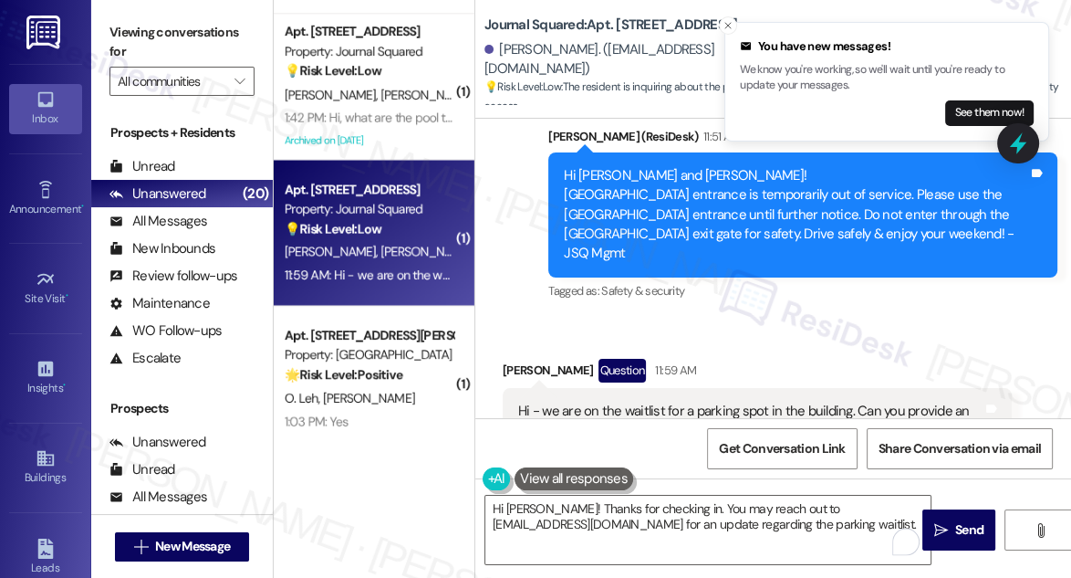
click at [671, 402] on div "Hi - we are on the waitlist for a parking spot in the building. Can you provide…" at bounding box center [750, 421] width 464 height 39
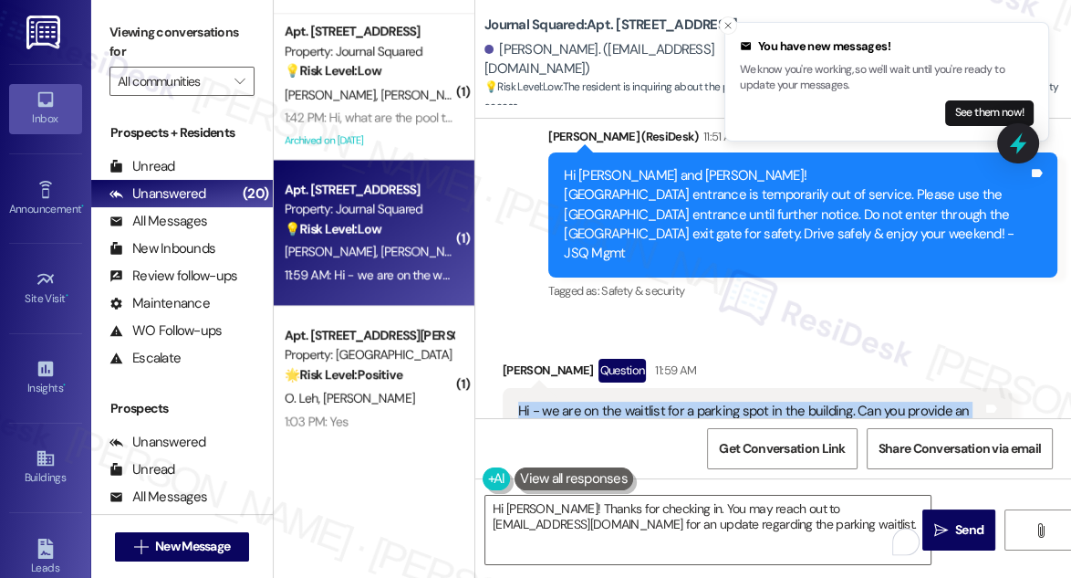
click at [671, 402] on div "Hi - we are on the waitlist for a parking spot in the building. Can you provide…" at bounding box center [750, 421] width 464 height 39
click at [735, 402] on div "Hi - we are on the waitlist for a parking spot in the building. Can you provide…" at bounding box center [750, 421] width 464 height 39
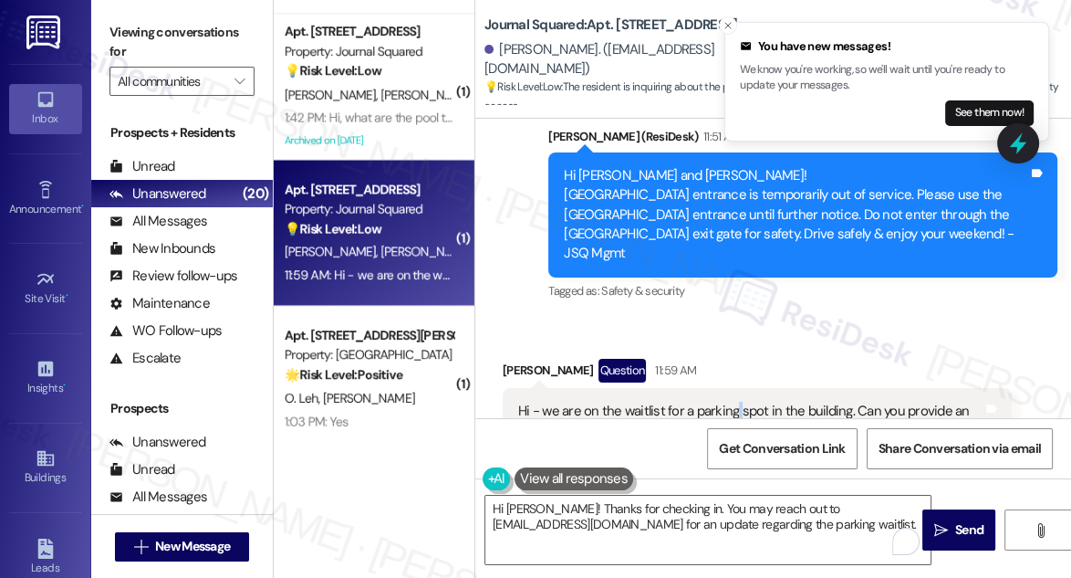
click at [735, 402] on div "Hi - we are on the waitlist for a parking spot in the building. Can you provide…" at bounding box center [750, 421] width 464 height 39
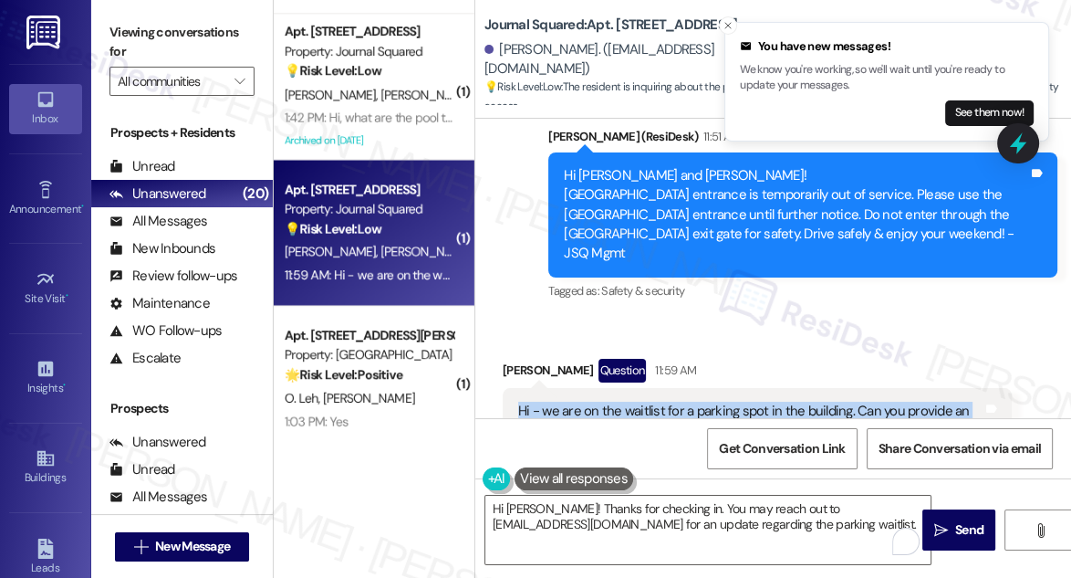
click at [735, 402] on div "Hi - we are on the waitlist for a parking spot in the building. Can you provide…" at bounding box center [750, 421] width 464 height 39
click at [702, 402] on div "Hi - we are on the waitlist for a parking spot in the building. Can you provide…" at bounding box center [750, 421] width 464 height 39
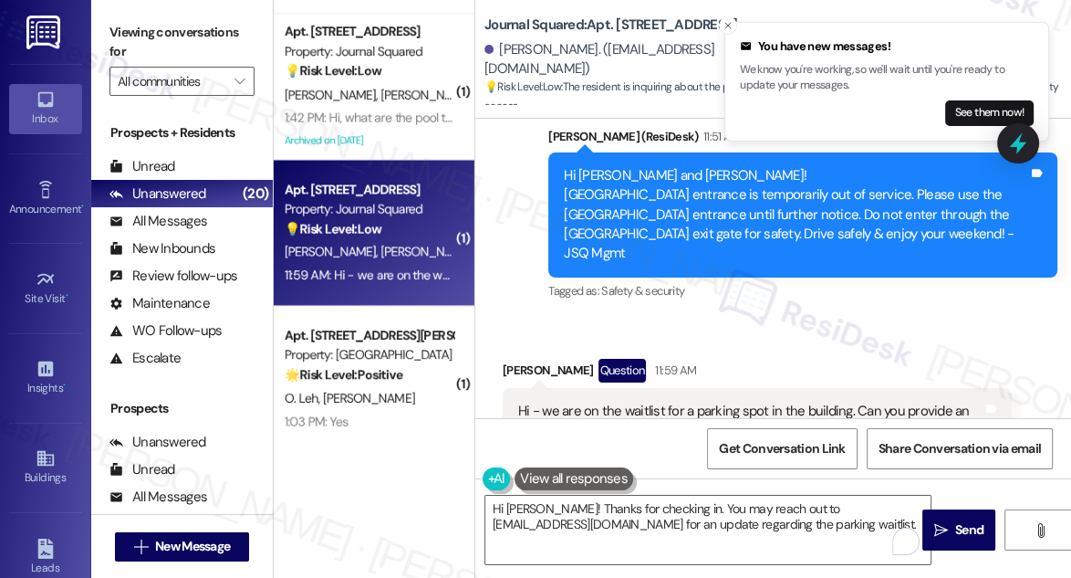
click at [701, 402] on div "Hi - we are on the waitlist for a parking spot in the building. Can you provide…" at bounding box center [750, 421] width 464 height 39
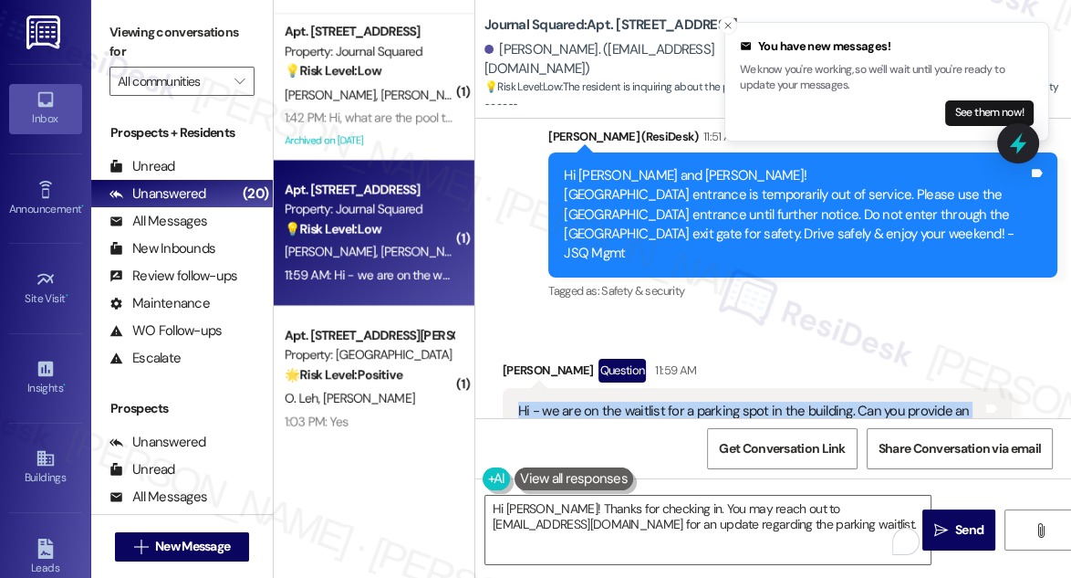
click at [701, 402] on div "Hi - we are on the waitlist for a parking spot in the building. Can you provide…" at bounding box center [750, 421] width 464 height 39
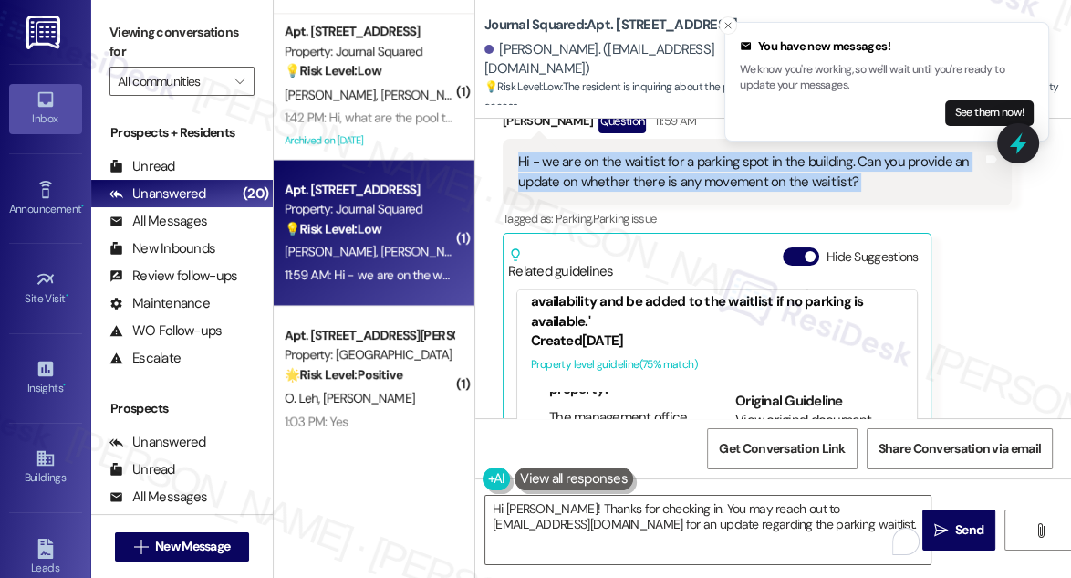
scroll to position [580, 0]
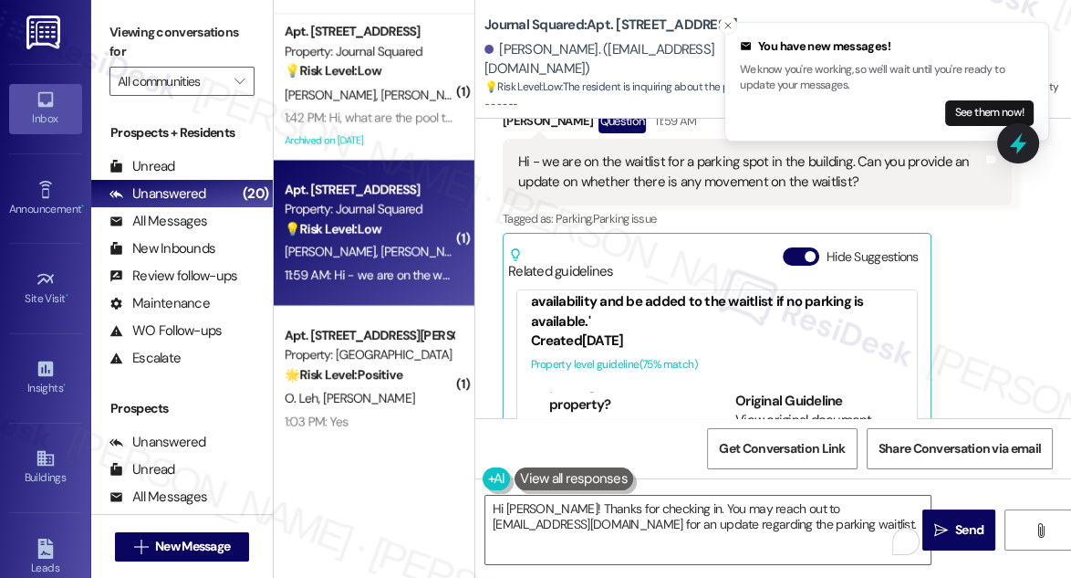
drag, startPoint x: 594, startPoint y: 318, endPoint x: 654, endPoint y: 338, distance: 63.5
click at [654, 423] on li "The management office handles parking-related inquiries." at bounding box center [623, 452] width 149 height 58
click at [625, 423] on li "The management office handles parking-related inquiries." at bounding box center [623, 452] width 149 height 58
drag, startPoint x: 601, startPoint y: 316, endPoint x: 624, endPoint y: 335, distance: 29.8
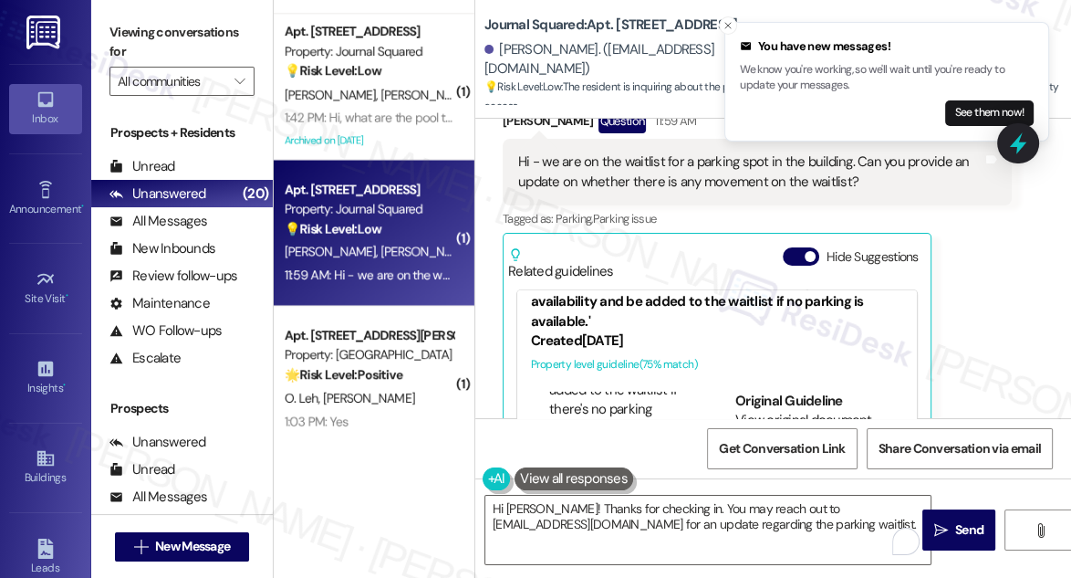
click at [624, 439] on li "Who manages the parking for the property?" at bounding box center [623, 468] width 149 height 58
drag, startPoint x: 607, startPoint y: 306, endPoint x: 637, endPoint y: 328, distance: 37.2
click at [637, 423] on li "The management office handles parking-related inquiries." at bounding box center [623, 452] width 149 height 58
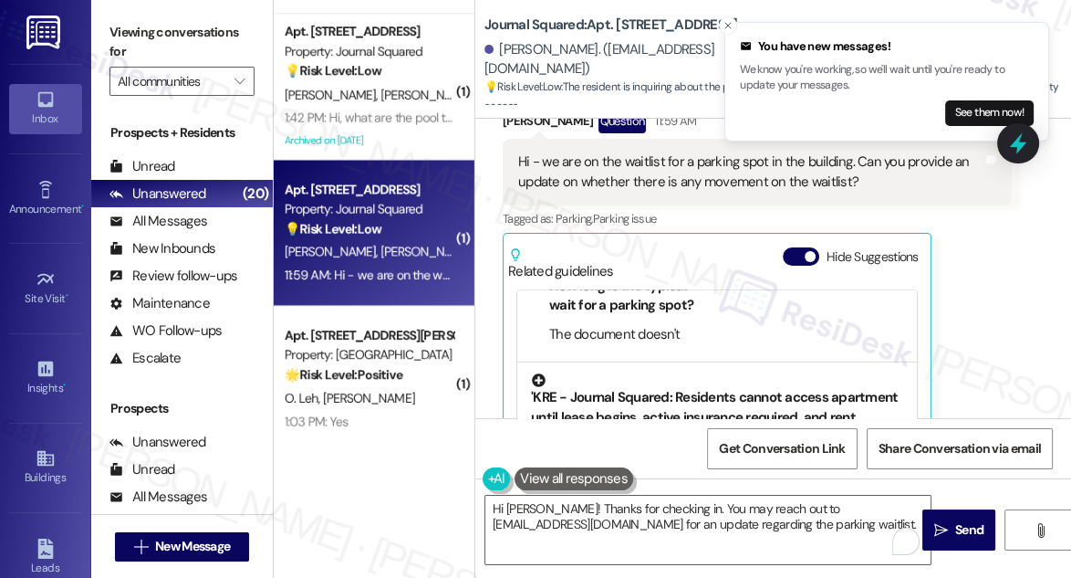
scroll to position [0, 0]
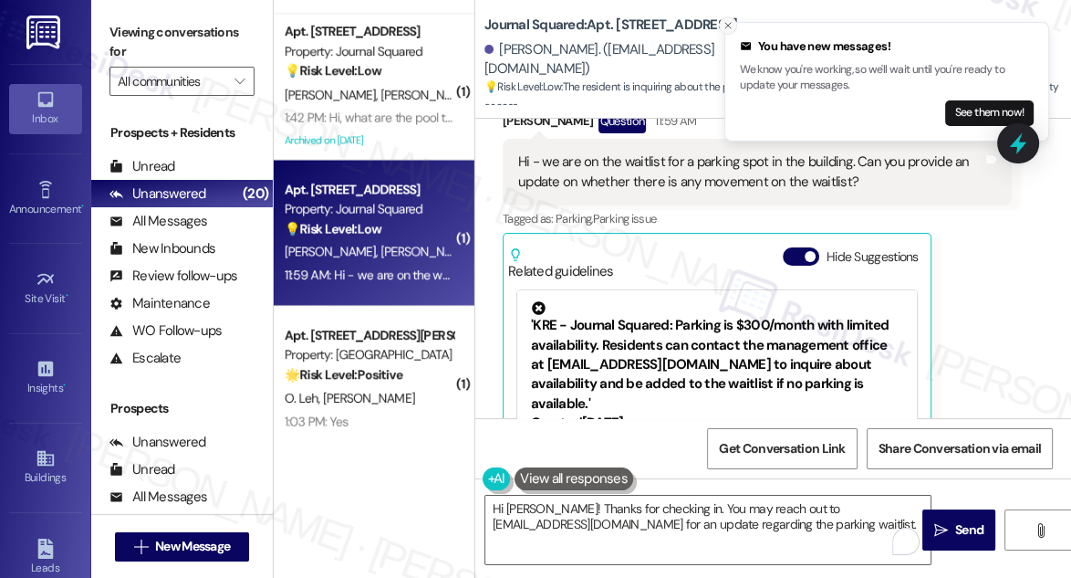
click at [721, 22] on button "Close toast" at bounding box center [728, 25] width 18 height 18
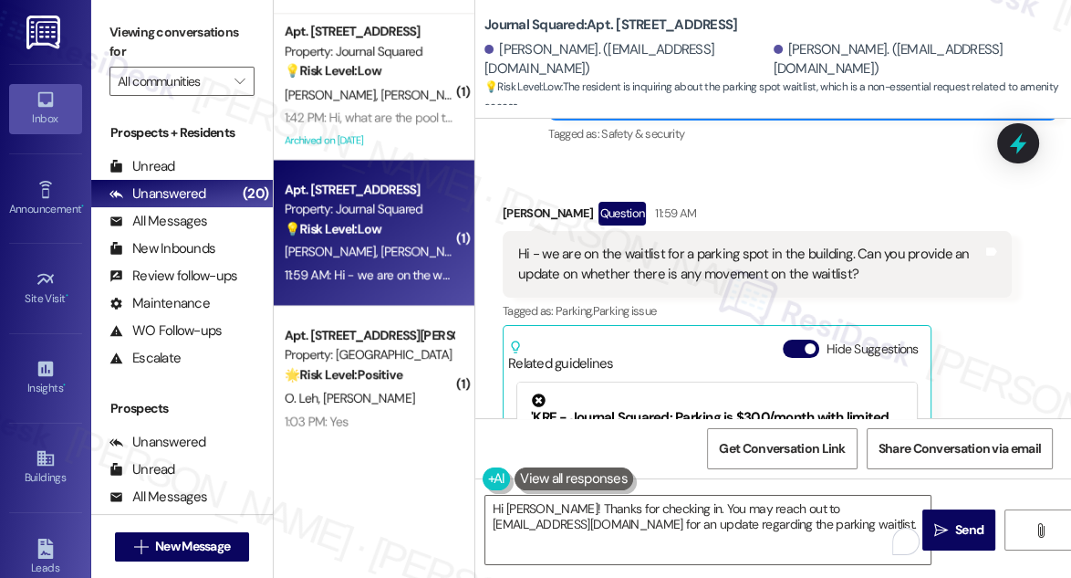
scroll to position [15300, 0]
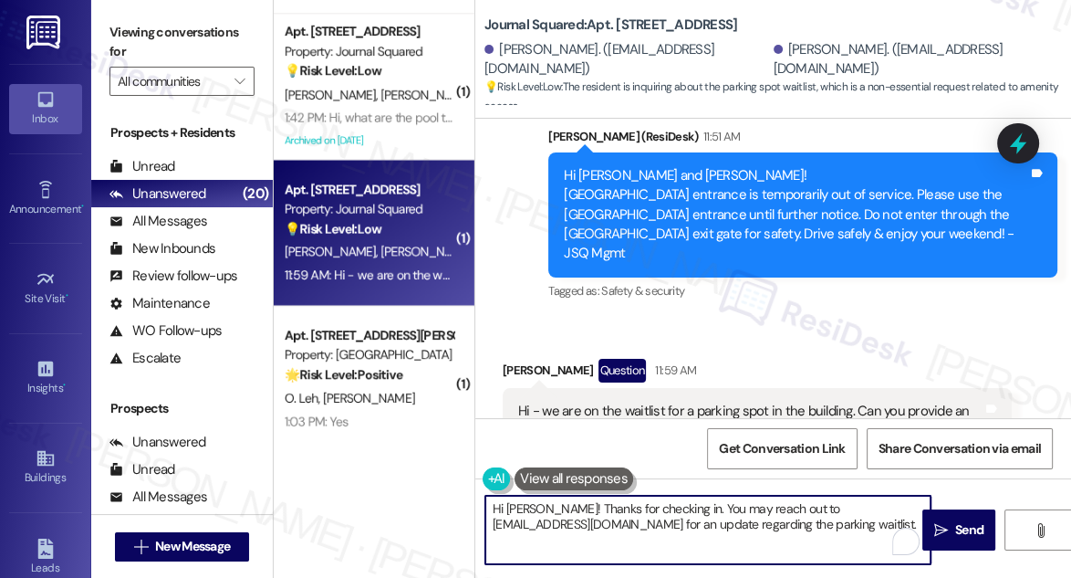
click at [616, 507] on textarea "Hi Parth! Thanks for checking in. You may reach out to jsqmgmt@thekregroup.com …" at bounding box center [707, 530] width 445 height 68
click at [721, 503] on textarea "Hi Parth! Thanks for checking in. You may reach out to jsqmgmt@thekregroup.com …" at bounding box center [707, 530] width 445 height 68
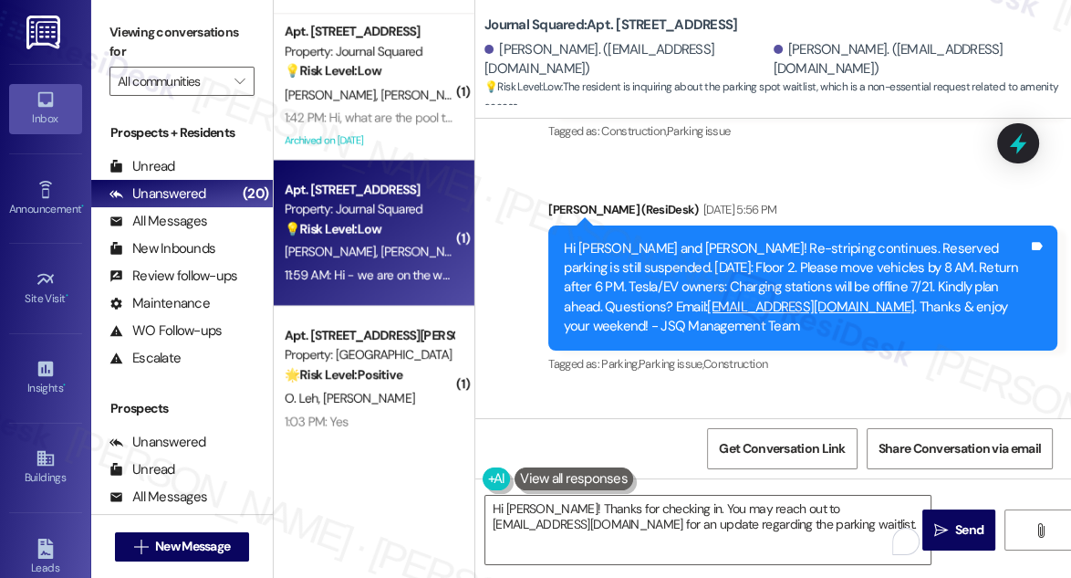
scroll to position [15328, 0]
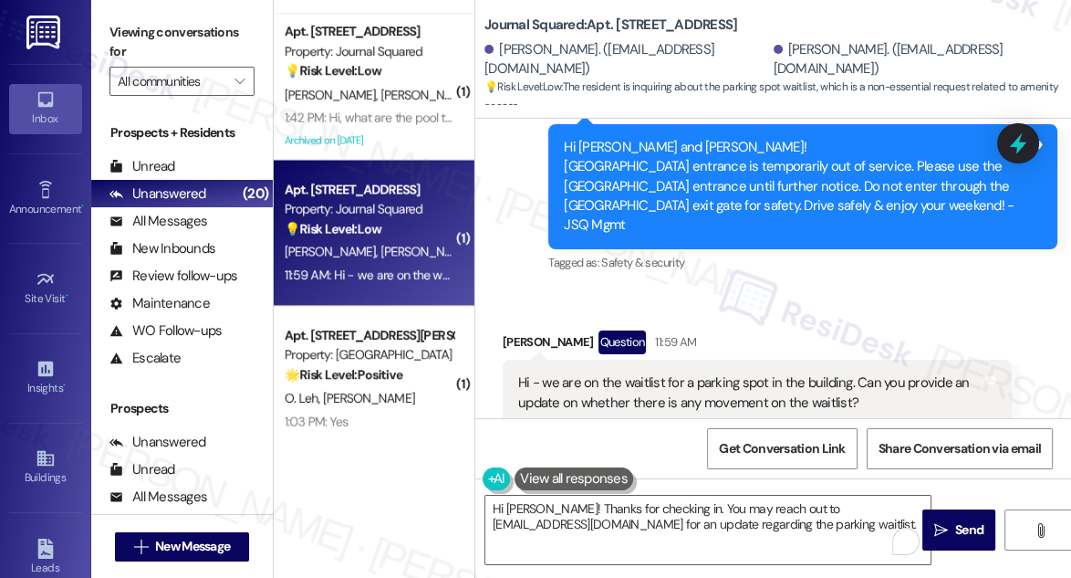
click at [693, 373] on div "Hi - we are on the waitlist for a parking spot in the building. Can you provide…" at bounding box center [750, 392] width 464 height 39
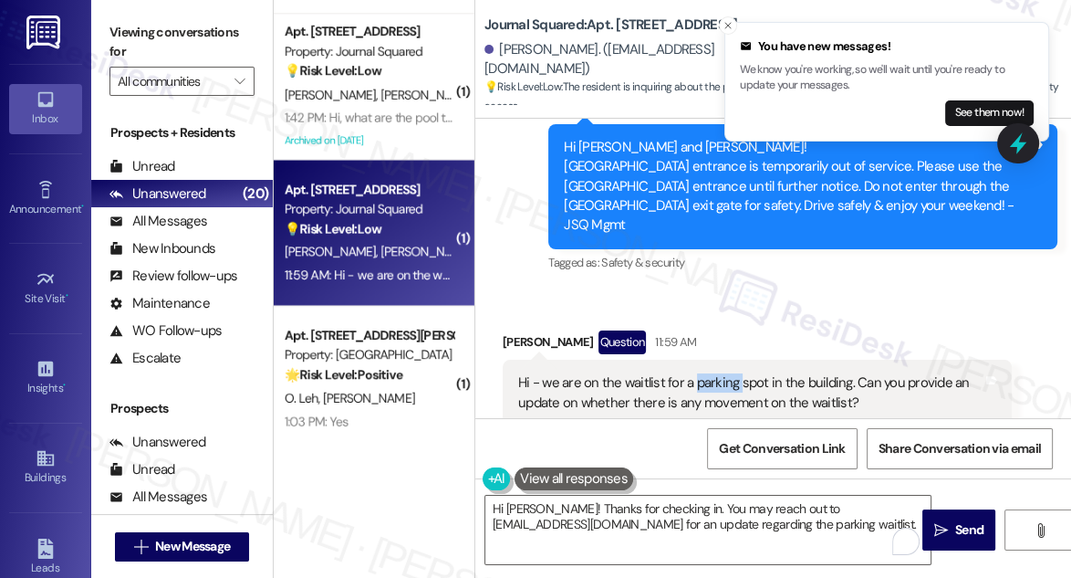
click at [693, 373] on div "Hi - we are on the waitlist for a parking spot in the building. Can you provide…" at bounding box center [750, 392] width 464 height 39
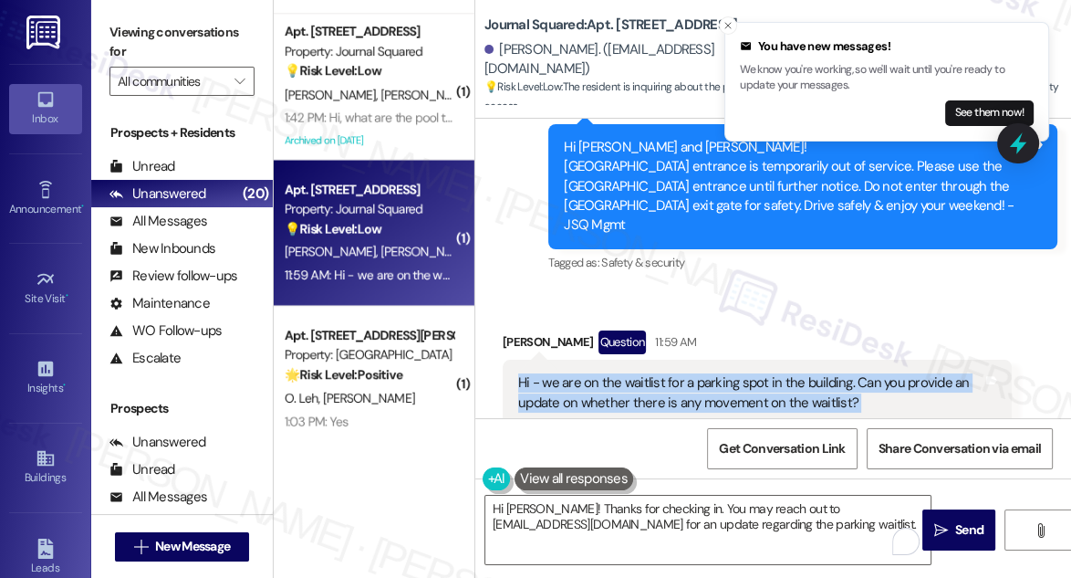
click at [693, 373] on div "Hi - we are on the waitlist for a parking spot in the building. Can you provide…" at bounding box center [750, 392] width 464 height 39
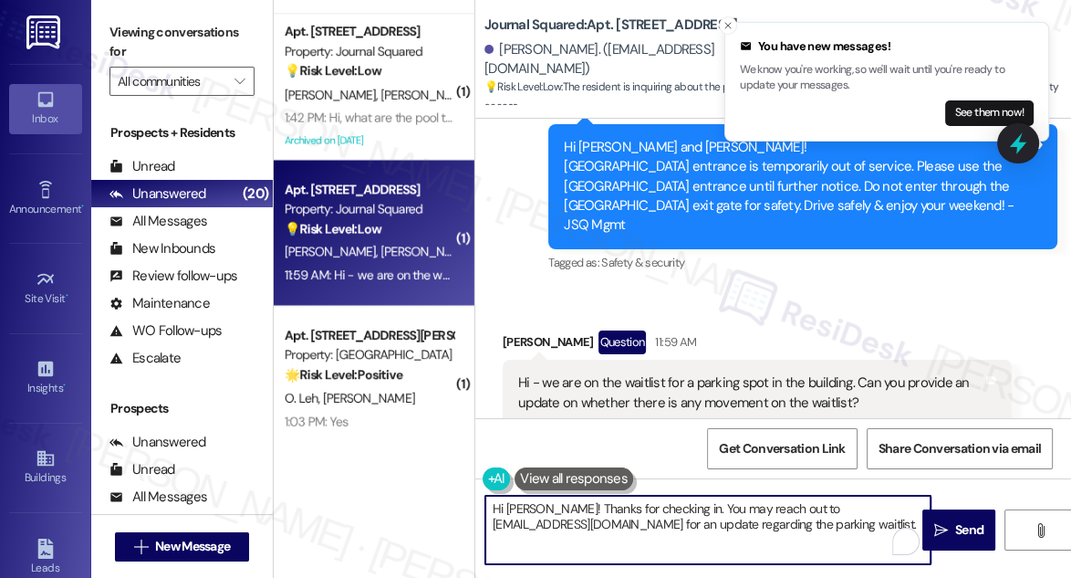
click at [644, 500] on textarea "Hi Parth! Thanks for checking in. You may reach out to jsqmgmt@thekregroup.com …" at bounding box center [707, 530] width 445 height 68
drag, startPoint x: 659, startPoint y: 503, endPoint x: 607, endPoint y: 503, distance: 52.0
click at [607, 503] on textarea "Hi Parth! Thanks for checking in. You may reach out to jsqmgmt@thekregroup.com …" at bounding box center [707, 530] width 445 height 68
click at [680, 515] on textarea "Hi Parth! Thanks for checking in. You may reach out to jsqmgmt@thekregroup.com …" at bounding box center [707, 530] width 445 height 68
drag, startPoint x: 662, startPoint y: 507, endPoint x: 745, endPoint y: 520, distance: 84.0
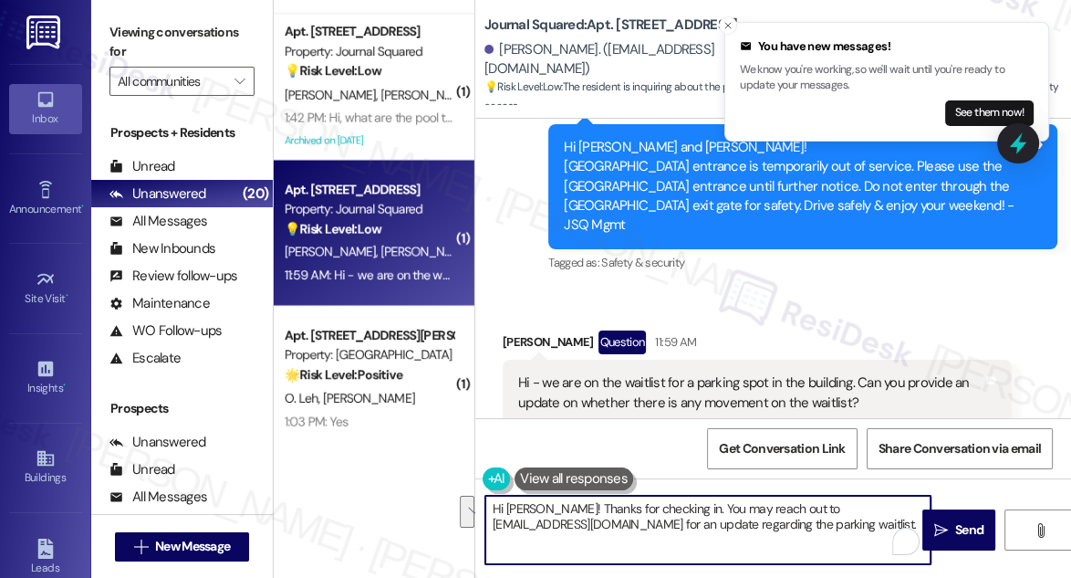
click at [742, 520] on textarea "Hi Parth! Thanks for checking in. You may reach out to jsqmgmt@thekregroup.com …" at bounding box center [707, 530] width 445 height 68
click at [810, 520] on textarea "Hi Parth! Thanks for checking in. You may reach out to jsqmgmt@thekregroup.com …" at bounding box center [707, 530] width 445 height 68
drag, startPoint x: 871, startPoint y: 527, endPoint x: 605, endPoint y: 496, distance: 267.4
click at [605, 496] on textarea "Hi Parth! Thanks for checking in. You may reach out to jsqmgmt@thekregroup.com …" at bounding box center [707, 530] width 445 height 68
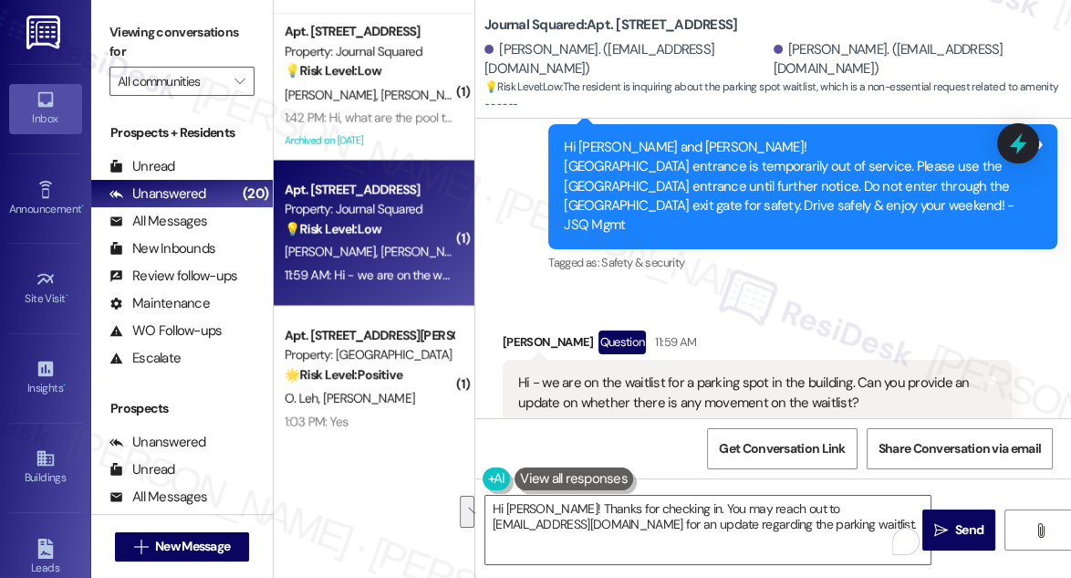
click at [129, 30] on label "Viewing conversations for" at bounding box center [182, 42] width 145 height 48
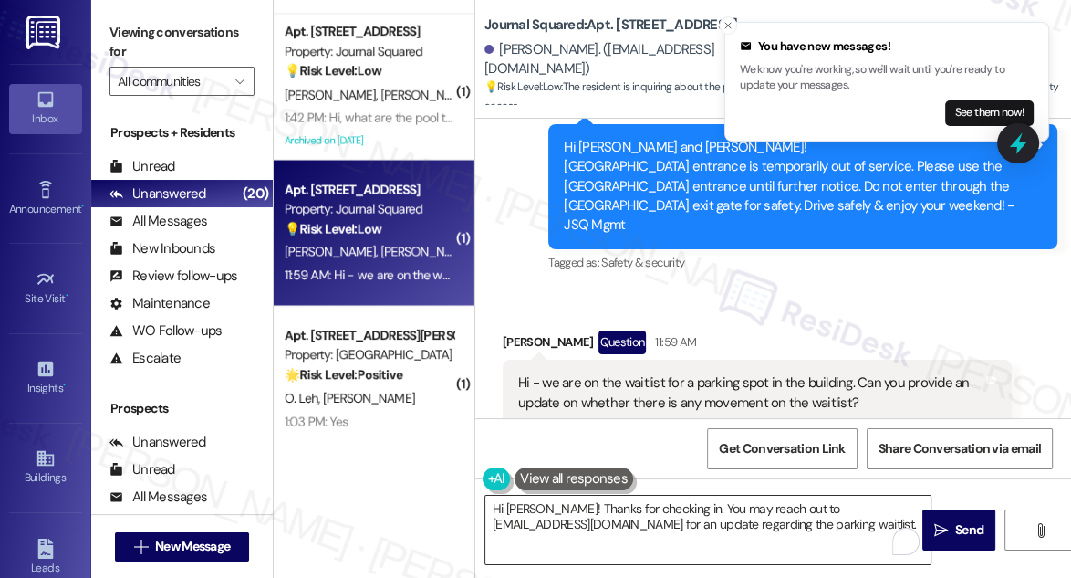
click at [674, 522] on textarea "Hi Parth! Thanks for checking in. You may reach out to jsqmgmt@thekregroup.com …" at bounding box center [707, 530] width 445 height 68
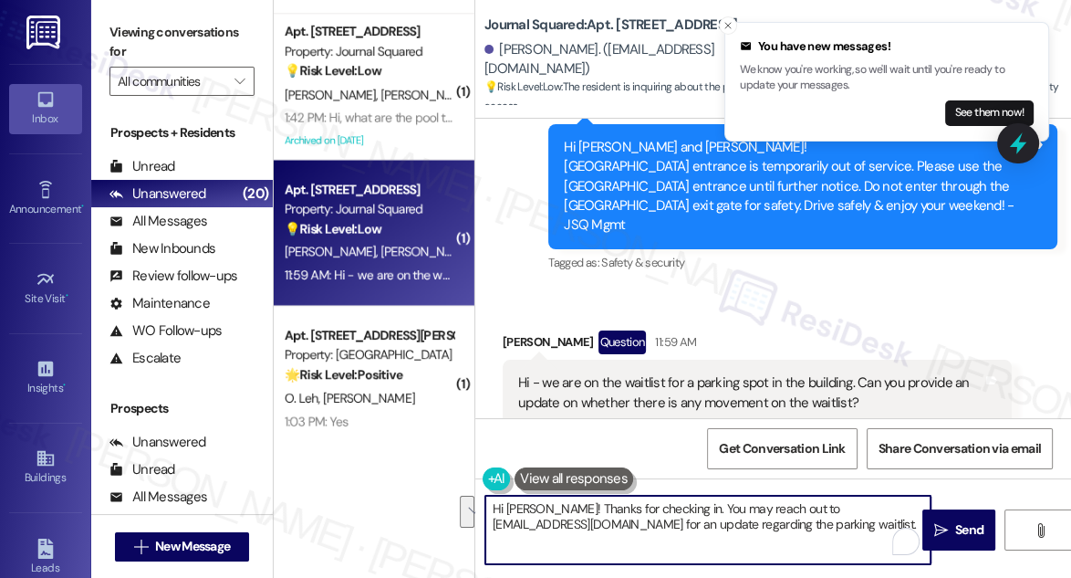
drag, startPoint x: 663, startPoint y: 506, endPoint x: 876, endPoint y: 528, distance: 214.7
click at [876, 528] on textarea "Hi Parth! Thanks for checking in. You may reach out to jsqmgmt@thekregroup.com …" at bounding box center [707, 530] width 445 height 68
click at [790, 373] on div "Hi - we are on the waitlist for a parking spot in the building. Can you provide…" at bounding box center [750, 392] width 464 height 39
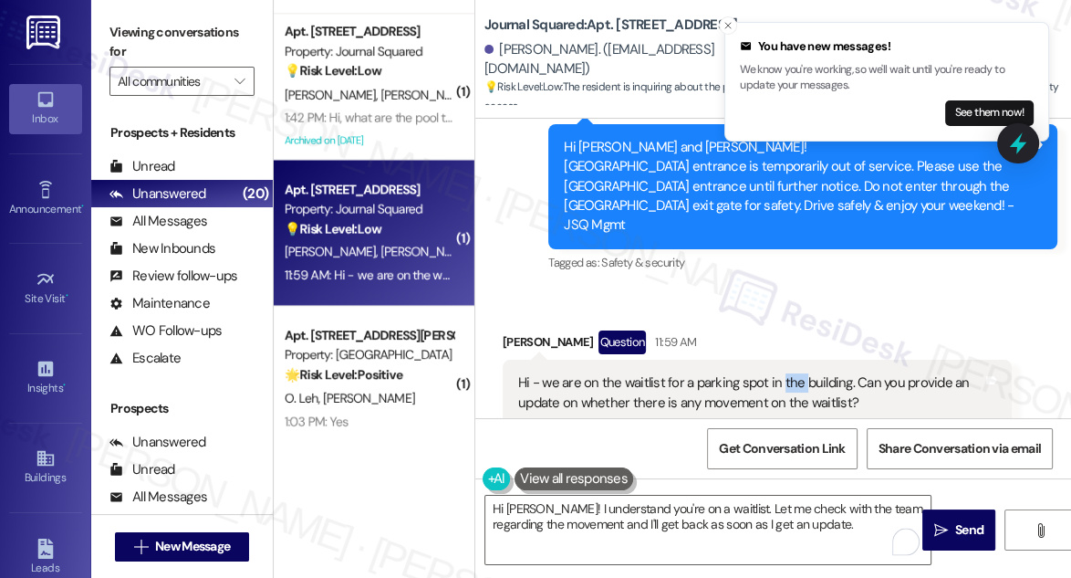
click at [790, 373] on div "Hi - we are on the waitlist for a parking spot in the building. Can you provide…" at bounding box center [750, 392] width 464 height 39
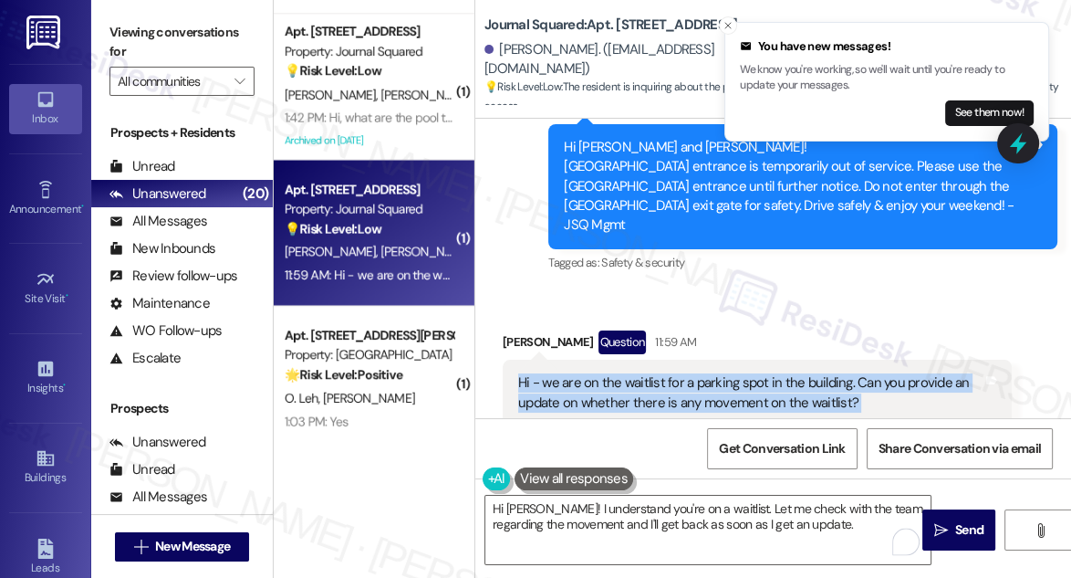
click at [790, 373] on div "Hi - we are on the waitlist for a parking spot in the building. Can you provide…" at bounding box center [750, 392] width 464 height 39
copy div "Hi - we are on the waitlist for a parking spot in the building. Can you provide…"
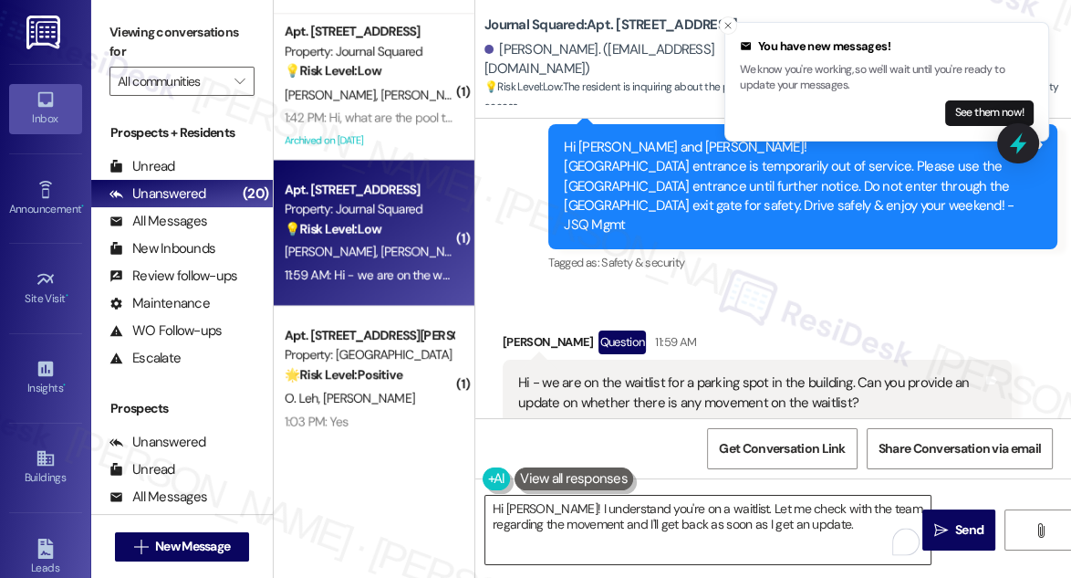
click at [640, 514] on textarea "Hi Parth! I understand you're on a waitlist. Let me check with the team regardi…" at bounding box center [707, 530] width 445 height 68
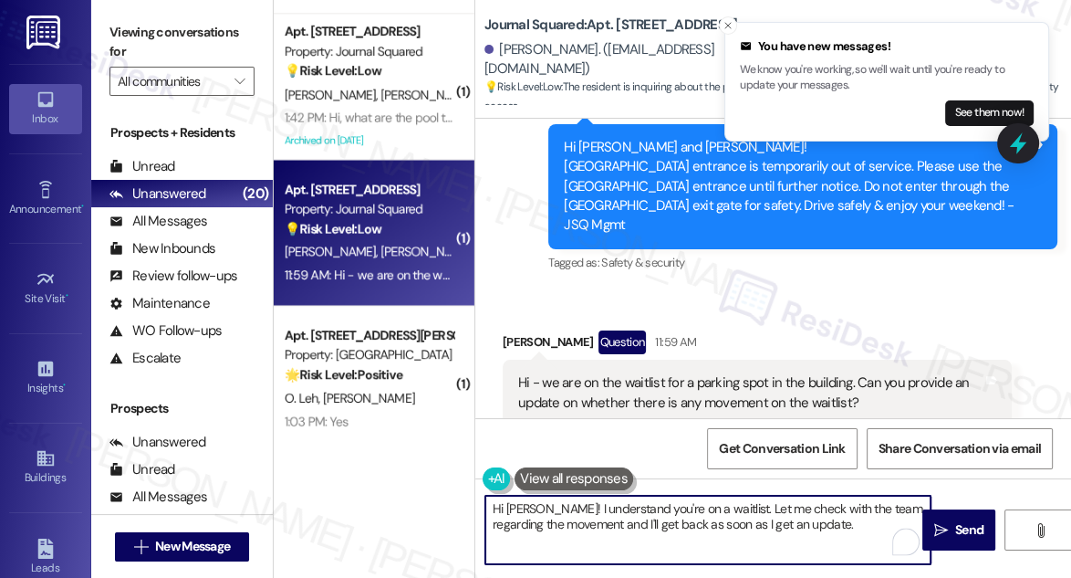
click at [640, 514] on textarea "Hi Parth! I understand you're on a waitlist. Let me check with the team regardi…" at bounding box center [707, 530] width 445 height 68
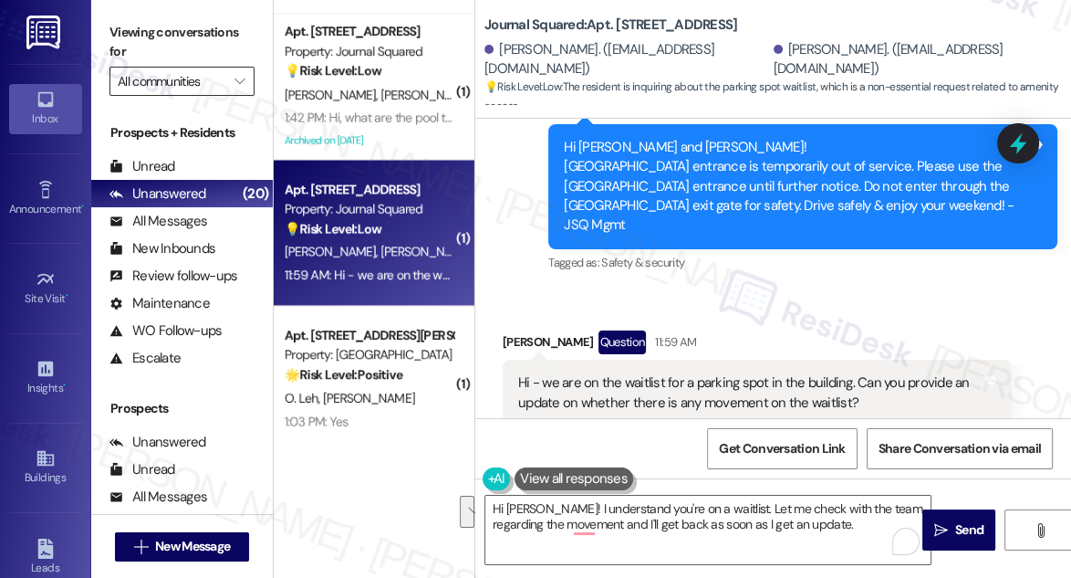
drag, startPoint x: 121, startPoint y: 30, endPoint x: 210, endPoint y: 89, distance: 106.6
click at [121, 30] on label "Viewing conversations for" at bounding box center [182, 42] width 145 height 48
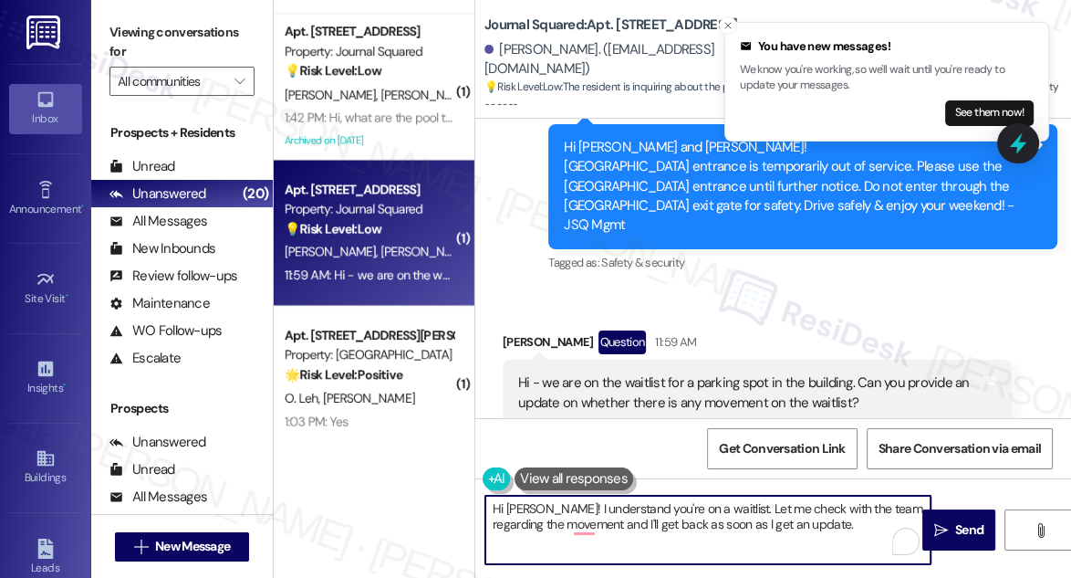
click at [649, 518] on textarea "Hi Parth! I understand you're on a waitlist. Let me check with the team regardi…" at bounding box center [707, 530] width 445 height 68
paste textarea "’re on a waitlist. I’ll check with the team about any movement and get back to …"
click at [704, 506] on textarea "Hi Parth! I understand you’re on a waitlist. I’ll check with the team about any…" at bounding box center [707, 530] width 445 height 68
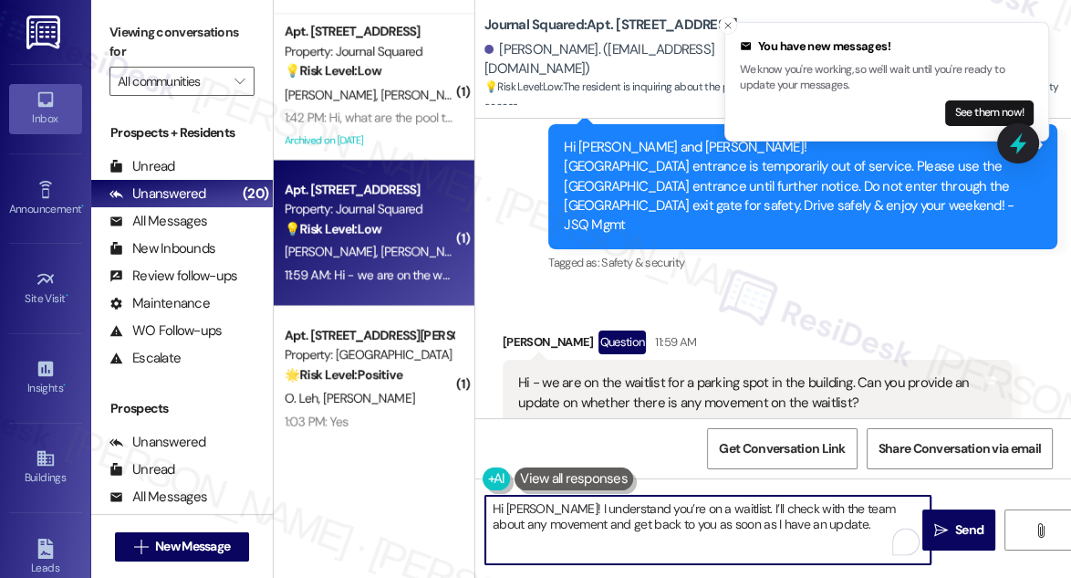
click at [669, 502] on textarea "Hi Parth! I understand you’re on a waitlist. I’ll check with the team about any…" at bounding box center [707, 530] width 445 height 68
click at [704, 506] on textarea "Hi Parth! I understand you’re on a waitlist. I’ll check with the team about any…" at bounding box center [707, 530] width 445 height 68
click at [754, 528] on textarea "Hi Parth! I understand you’re on a waitlist for the parking spot. I’ll check wi…" at bounding box center [707, 530] width 445 height 68
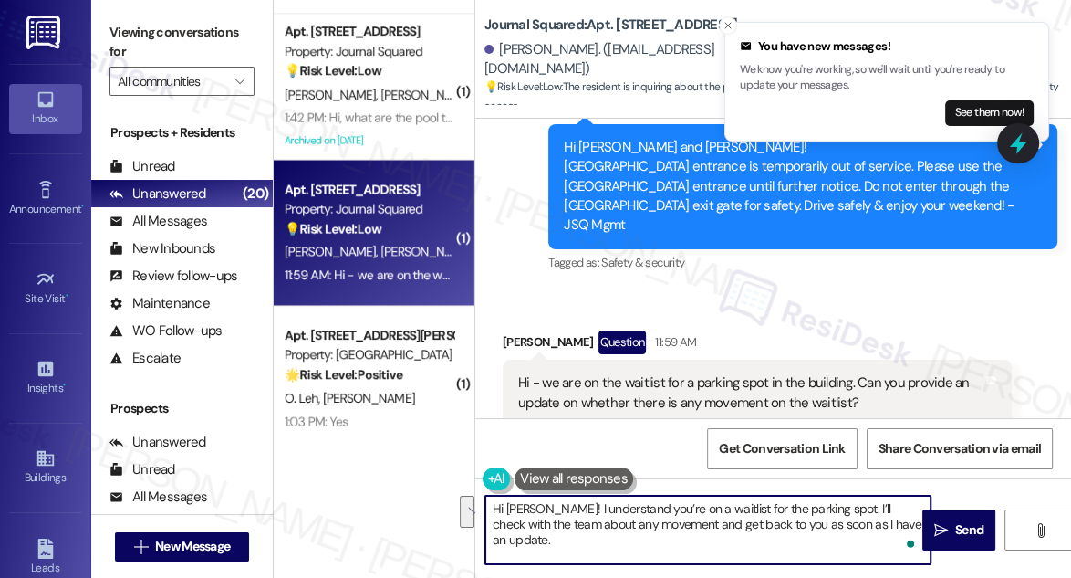
click at [860, 511] on textarea "Hi Parth! I understand you’re on a waitlist for the parking spot. I’ll check wi…" at bounding box center [707, 530] width 445 height 68
type textarea "Hi Parth! I understand you’re on a waitlist for the parking spot. I’ll check wi…"
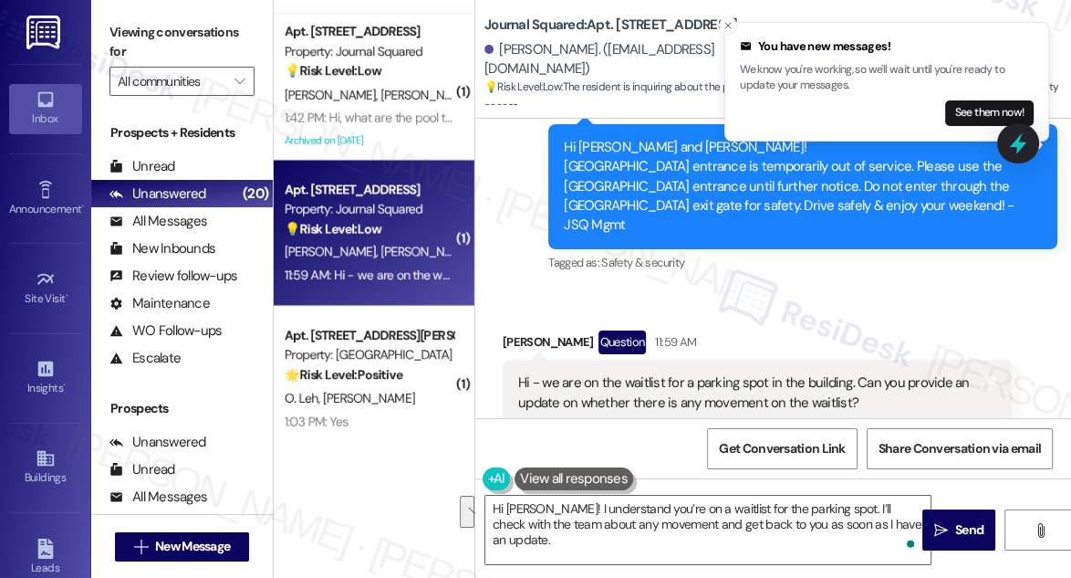
click at [883, 373] on div "Hi - we are on the waitlist for a parking spot in the building. Can you provide…" at bounding box center [750, 392] width 464 height 39
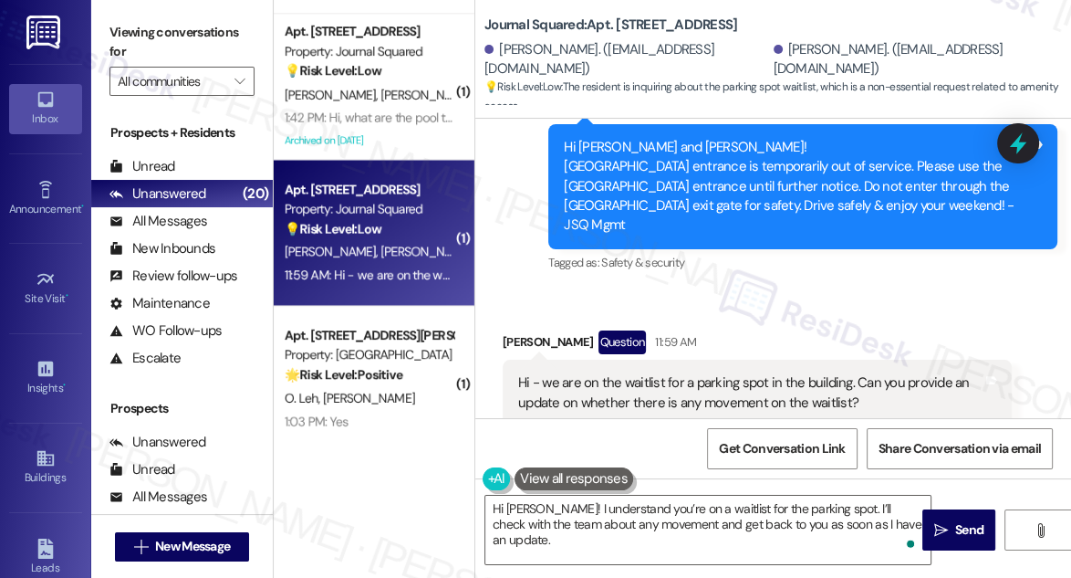
click at [127, 41] on label "Viewing conversations for" at bounding box center [182, 42] width 145 height 48
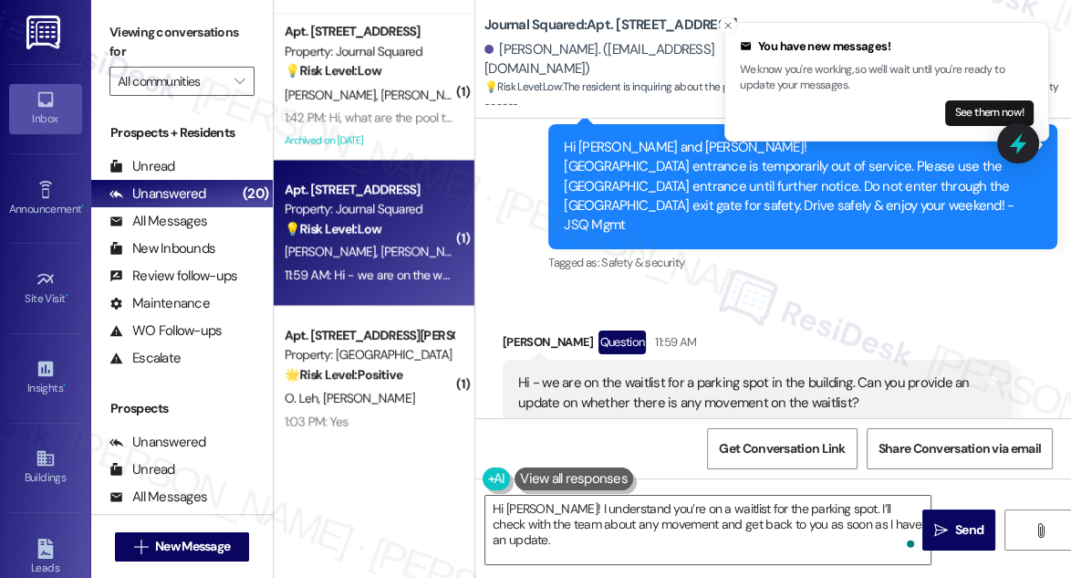
click at [742, 373] on div "Hi - we are on the waitlist for a parking spot in the building. Can you provide…" at bounding box center [750, 392] width 464 height 39
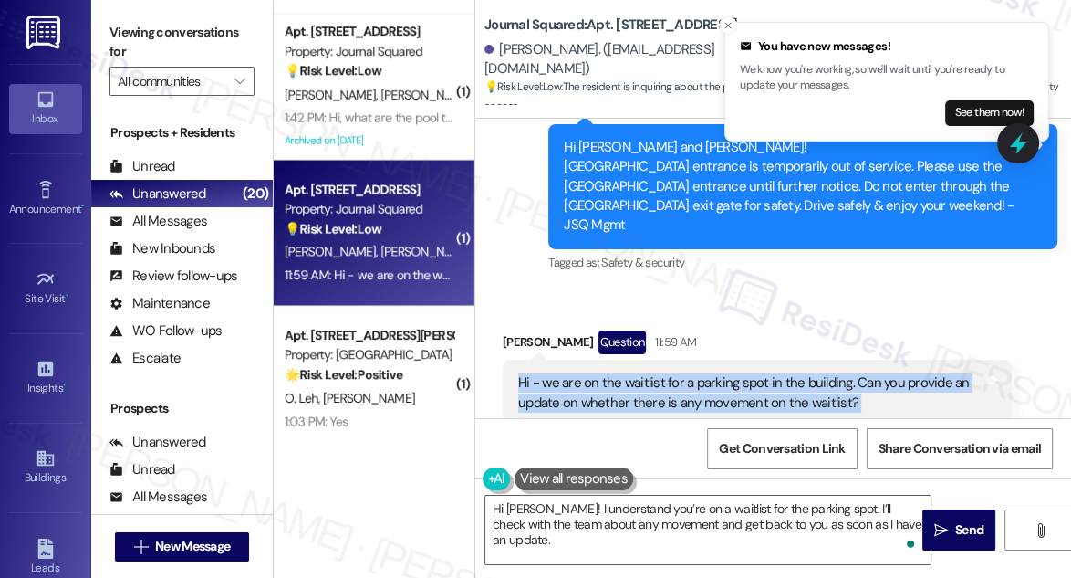
click at [740, 373] on div "Hi - we are on the waitlist for a parking spot in the building. Can you provide…" at bounding box center [750, 392] width 464 height 39
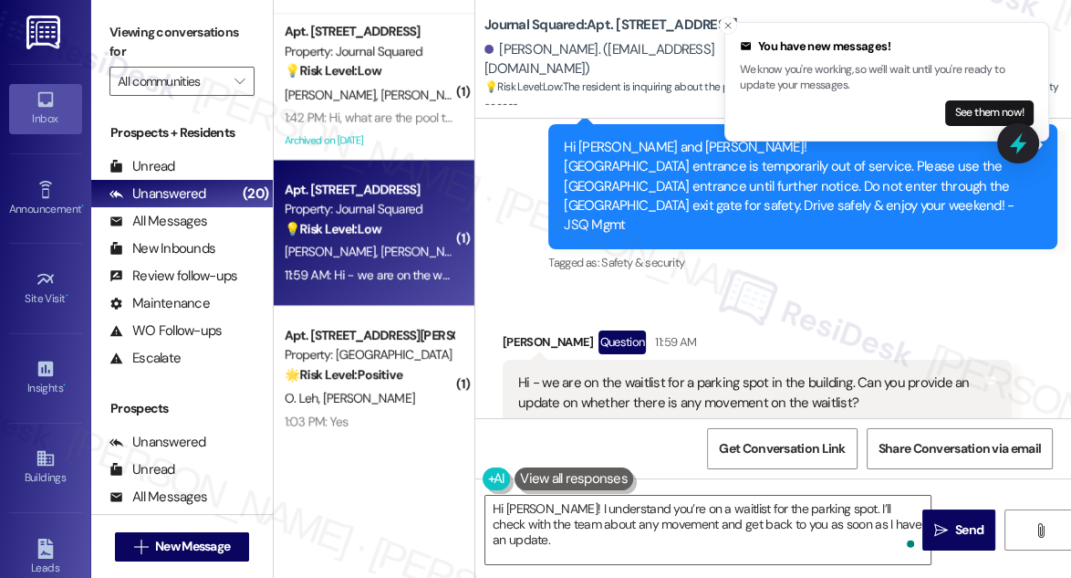
drag, startPoint x: 119, startPoint y: 24, endPoint x: 153, endPoint y: 38, distance: 37.6
click at [119, 24] on label "Viewing conversations for" at bounding box center [182, 42] width 145 height 48
click at [612, 373] on div "Hi - we are on the waitlist for a parking spot in the building. Can you provide…" at bounding box center [750, 392] width 464 height 39
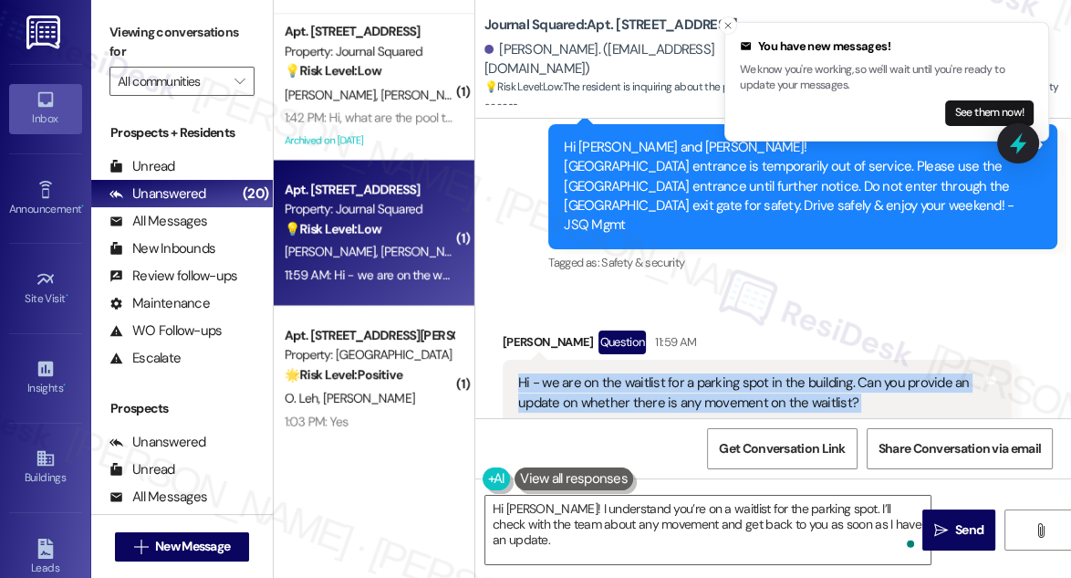
click at [612, 373] on div "Hi - we are on the waitlist for a parking spot in the building. Can you provide…" at bounding box center [750, 392] width 464 height 39
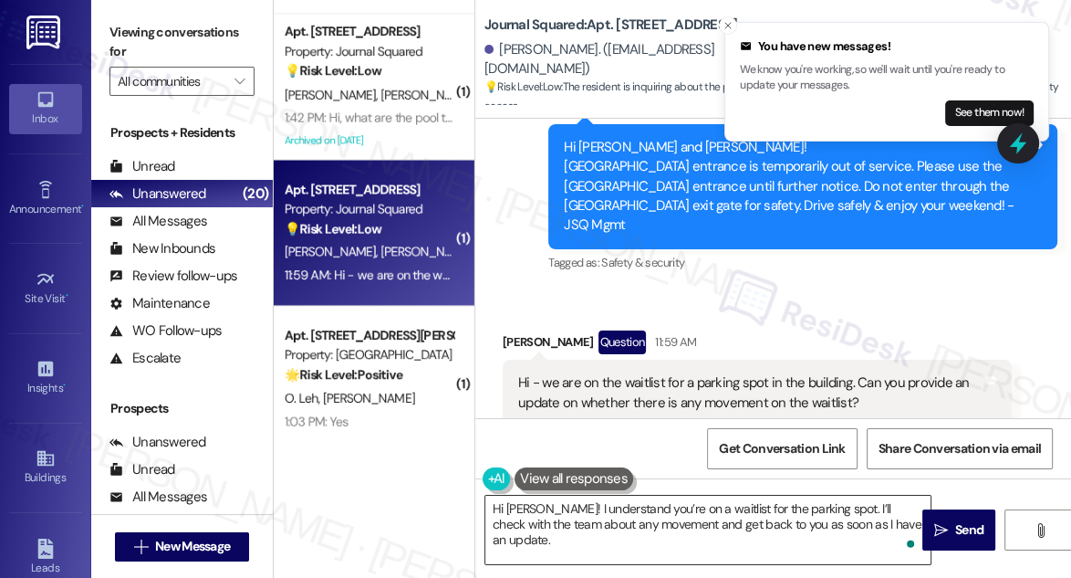
click at [722, 515] on textarea "Hi Parth! I understand you’re on a waitlist for the parking spot. I’ll check wi…" at bounding box center [707, 530] width 445 height 68
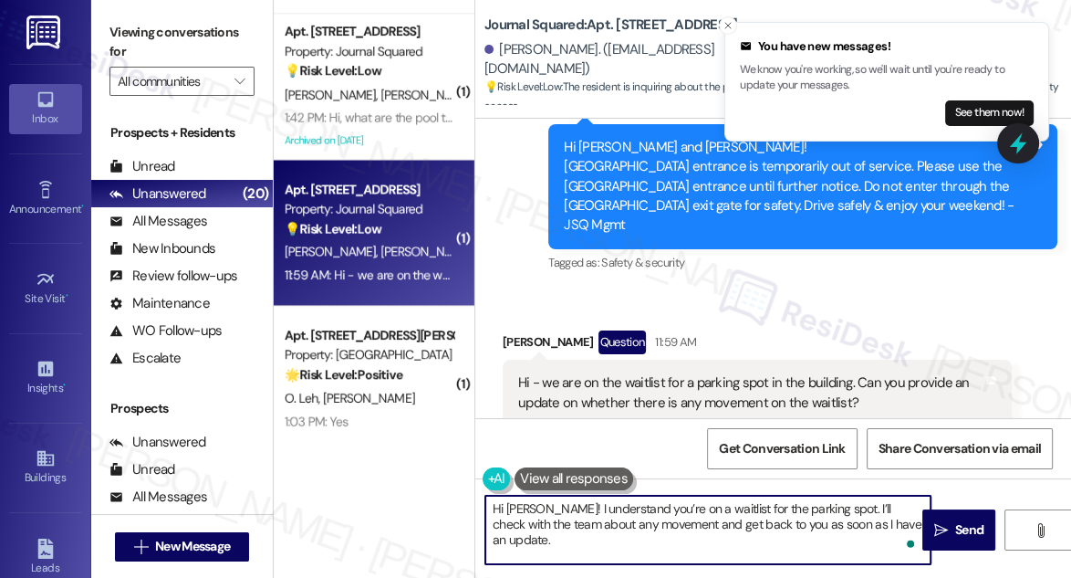
click at [722, 515] on textarea "Hi Parth! I understand you’re on a waitlist for the parking spot. I’ll check wi…" at bounding box center [707, 530] width 445 height 68
click at [703, 516] on textarea "Hi Parth! I understand you’re on a waitlist for the parking spot. I’ll check wi…" at bounding box center [707, 530] width 445 height 68
click at [702, 516] on textarea "Hi Parth! I understand you’re on a waitlist for the parking spot. I’ll check wi…" at bounding box center [707, 530] width 445 height 68
click at [895, 534] on textarea "Hi Parth! I understand you’re on a waitlist for the parking spot. I’ll check wi…" at bounding box center [707, 530] width 445 height 68
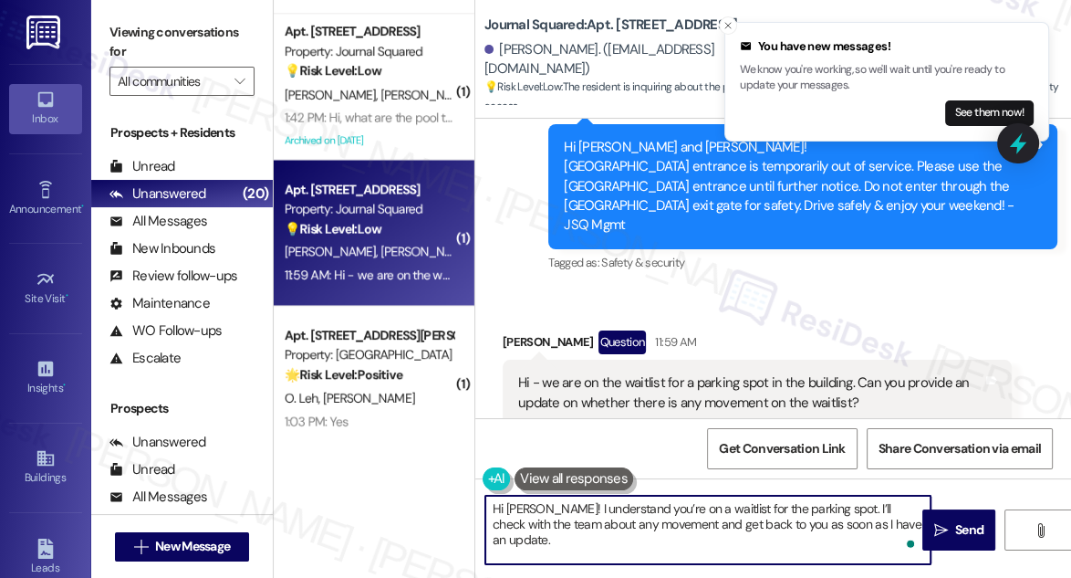
click at [750, 526] on textarea "Hi Parth! I understand you’re on a waitlist for the parking spot. I’ll check wi…" at bounding box center [707, 530] width 445 height 68
click at [691, 531] on textarea "Hi Parth! I understand you’re on a waitlist for the parking spot. I’ll check wi…" at bounding box center [707, 530] width 445 height 68
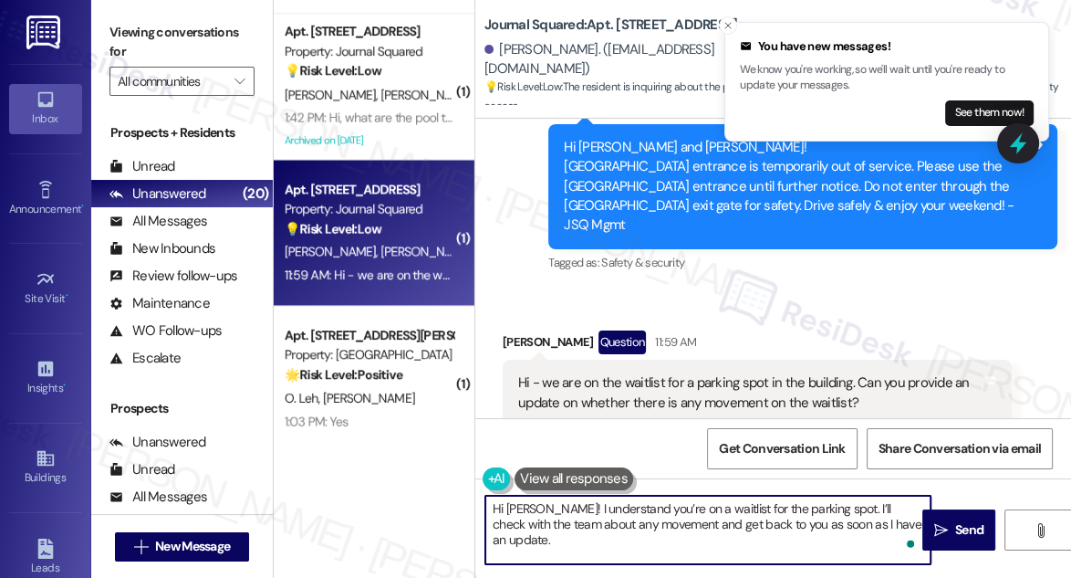
click at [691, 531] on textarea "Hi Parth! I understand you’re on a waitlist for the parking spot. I’ll check wi…" at bounding box center [707, 530] width 445 height 68
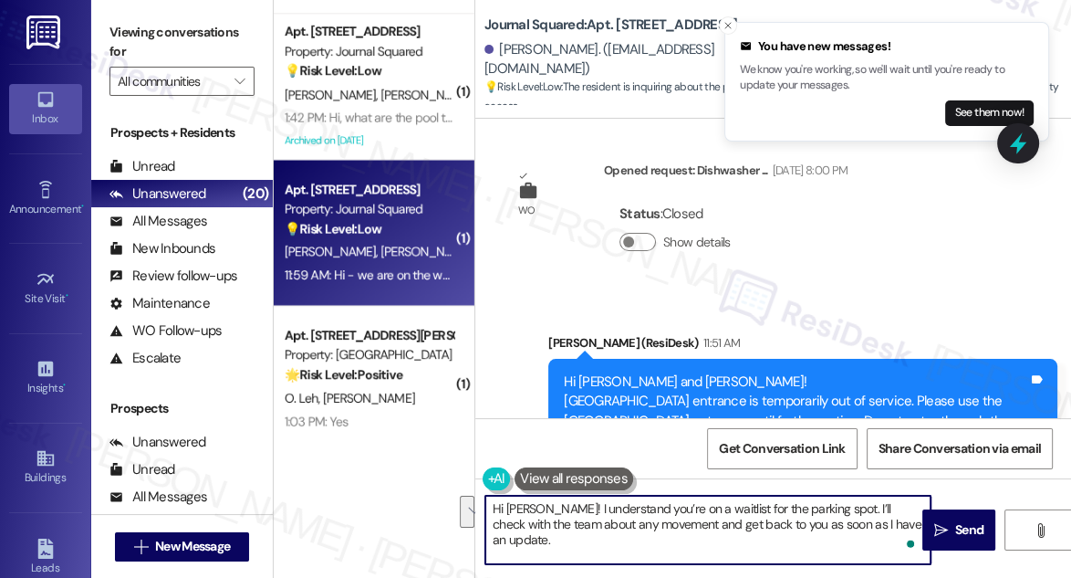
scroll to position [15080, 0]
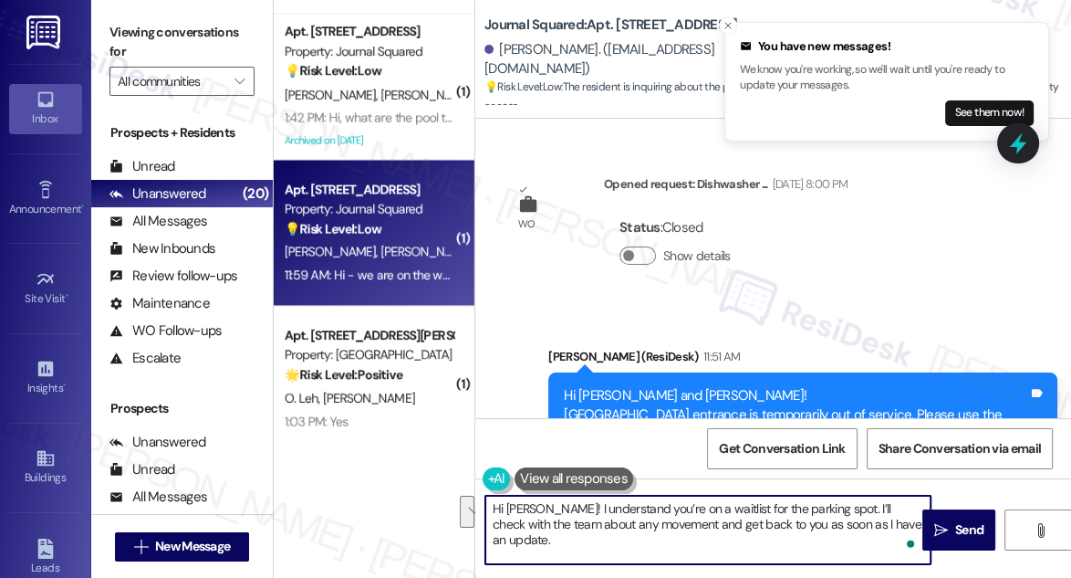
click at [788, 386] on div "Hi [PERSON_NAME] and [PERSON_NAME]! [GEOGRAPHIC_DATA] entrance is temporarily o…" at bounding box center [796, 435] width 464 height 98
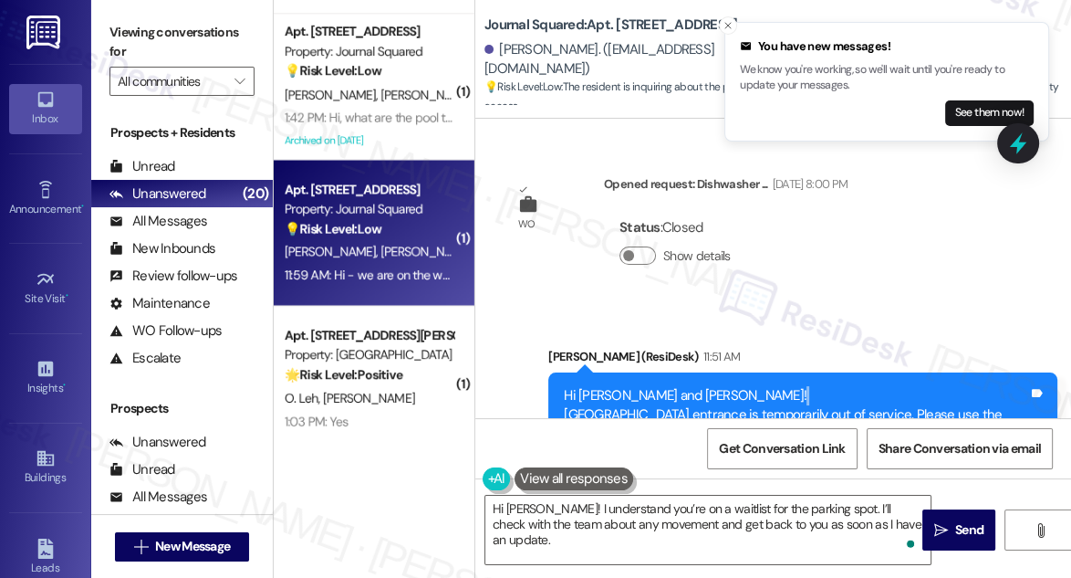
click at [788, 386] on div "Hi [PERSON_NAME] and [PERSON_NAME]! [GEOGRAPHIC_DATA] entrance is temporarily o…" at bounding box center [796, 435] width 464 height 98
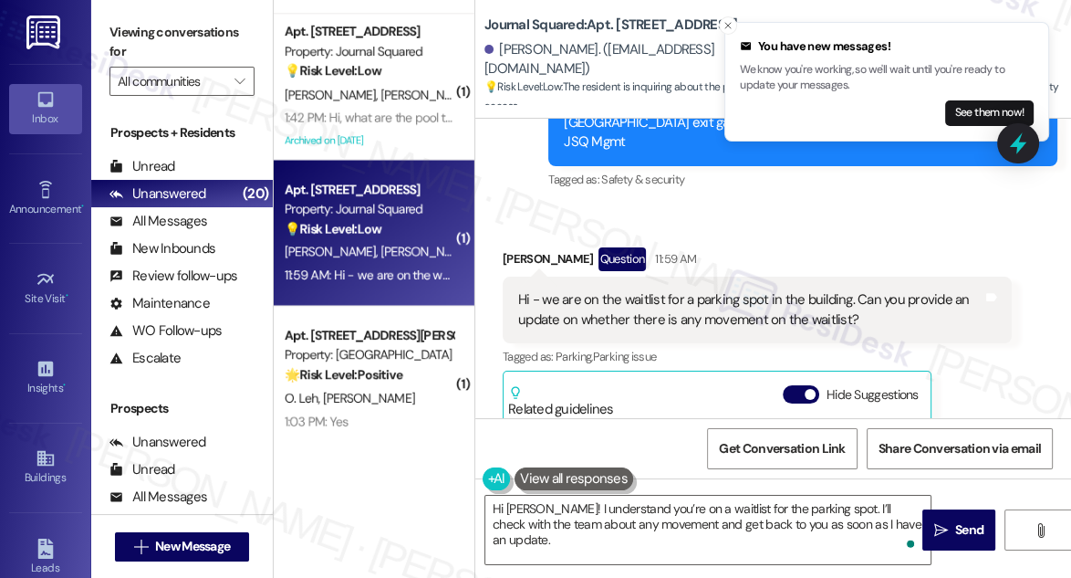
click at [708, 290] on div "Hi - we are on the waitlist for a parking spot in the building. Can you provide…" at bounding box center [750, 309] width 464 height 39
click at [709, 290] on div "Hi - we are on the waitlist for a parking spot in the building. Can you provide…" at bounding box center [750, 309] width 464 height 39
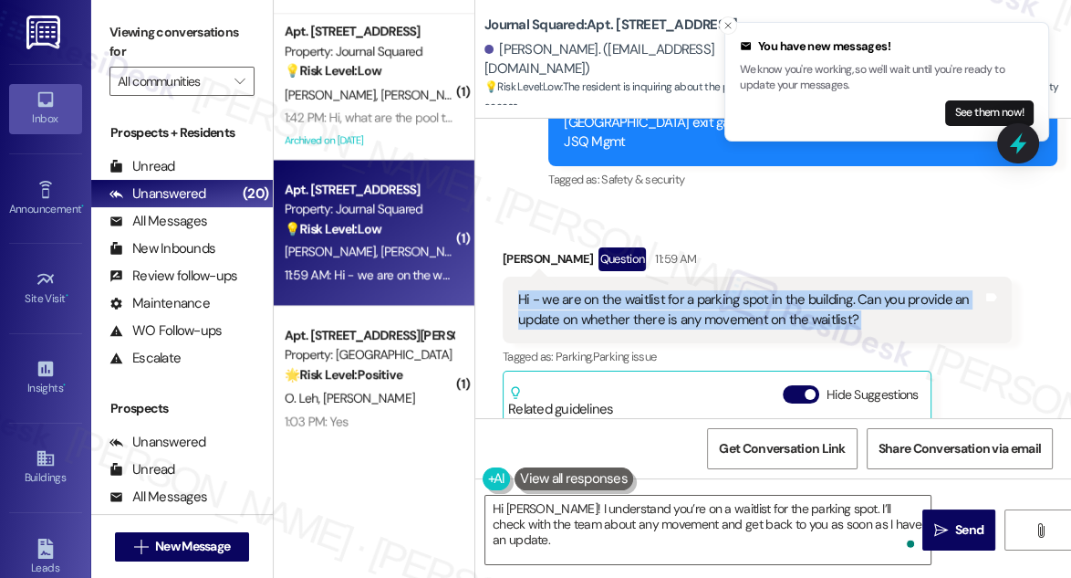
click at [709, 290] on div "Hi - we are on the waitlist for a parking spot in the building. Can you provide…" at bounding box center [750, 309] width 464 height 39
click at [817, 508] on textarea "Hi Parth! I understand you’re on a waitlist for the parking spot. I’ll check wi…" at bounding box center [707, 530] width 445 height 68
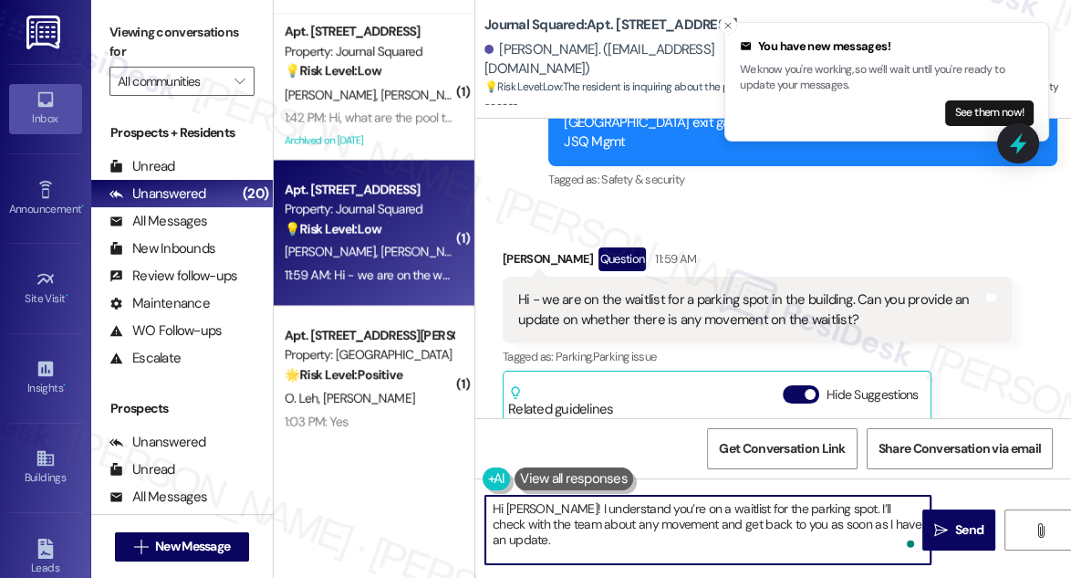
click at [731, 528] on textarea "Hi Parth! I understand you’re on a waitlist for the parking spot. I’ll check wi…" at bounding box center [707, 530] width 445 height 68
click at [927, 520] on button " Send" at bounding box center [959, 529] width 73 height 41
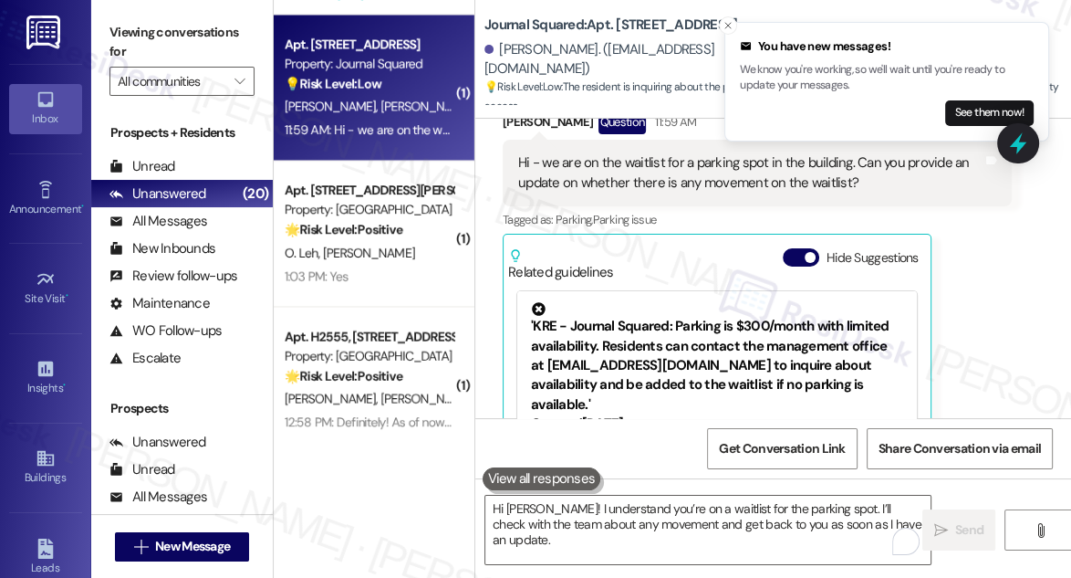
scroll to position [2332, 0]
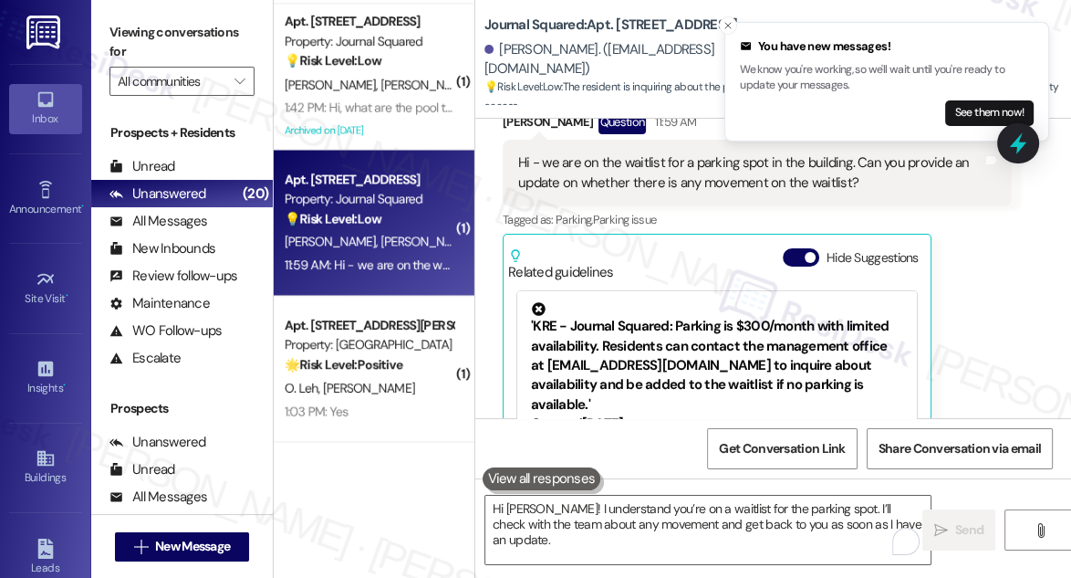
click at [976, 272] on div "Parth Patel Question 11:59 AM Hi - we are on the waitlist for a parking spot in…" at bounding box center [757, 314] width 509 height 408
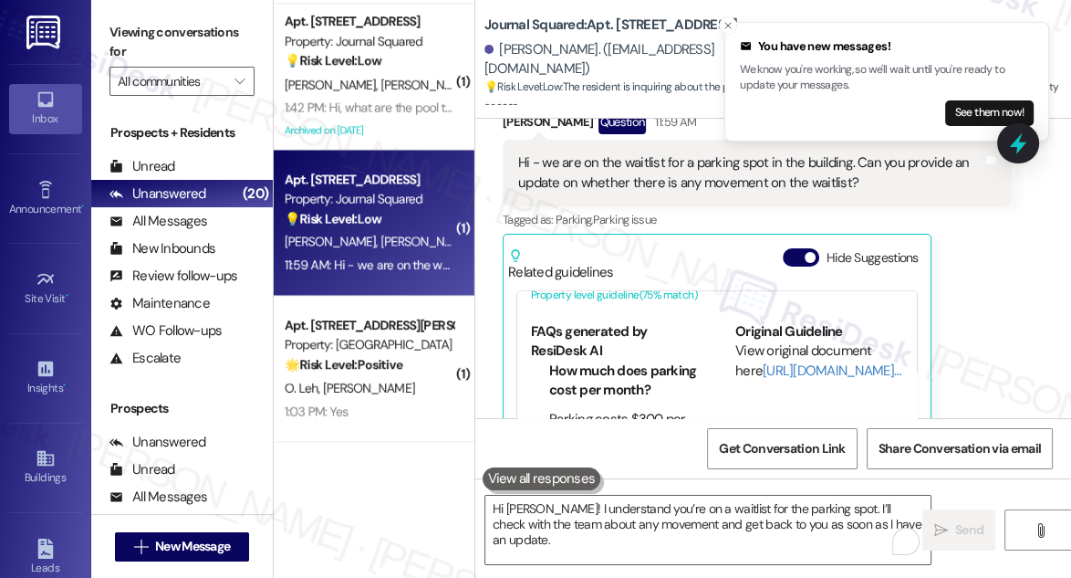
scroll to position [82, 0]
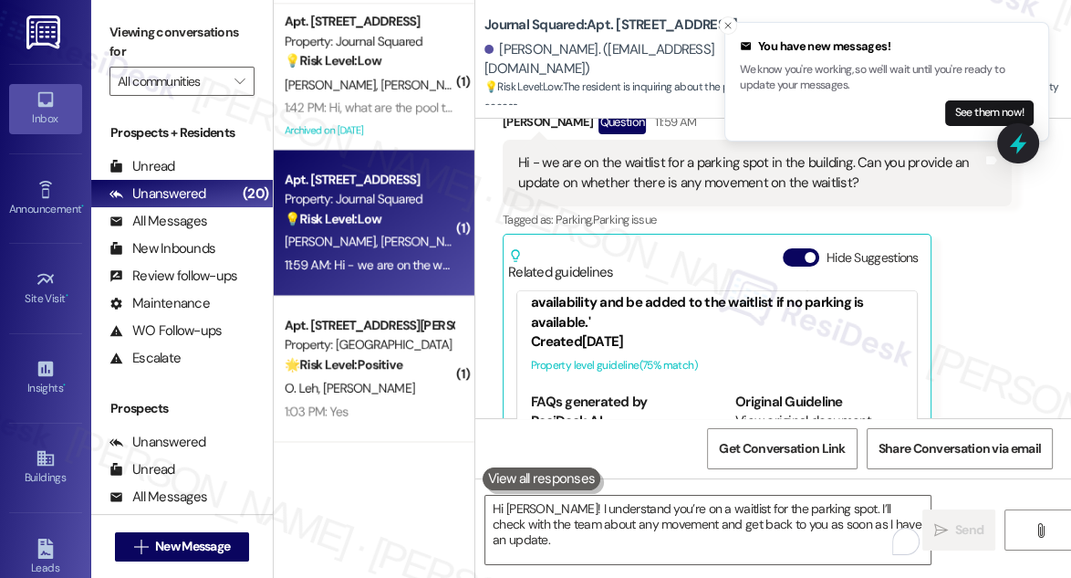
click at [1003, 297] on div "Parth Patel Question 11:59 AM Hi - we are on the waitlist for a parking spot in…" at bounding box center [757, 314] width 509 height 408
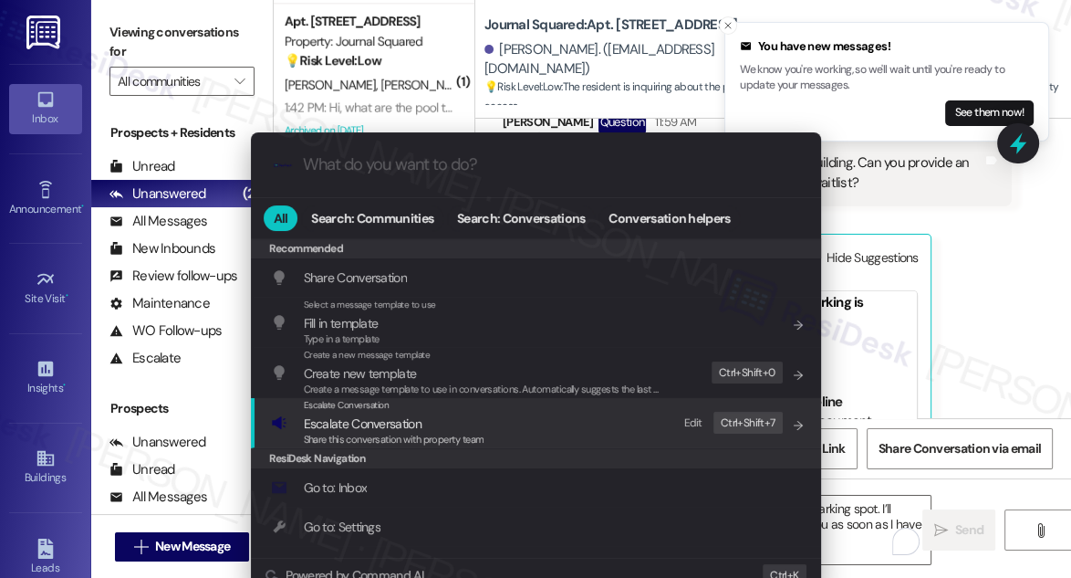
click at [428, 422] on span "Escalate Conversation" at bounding box center [394, 423] width 181 height 20
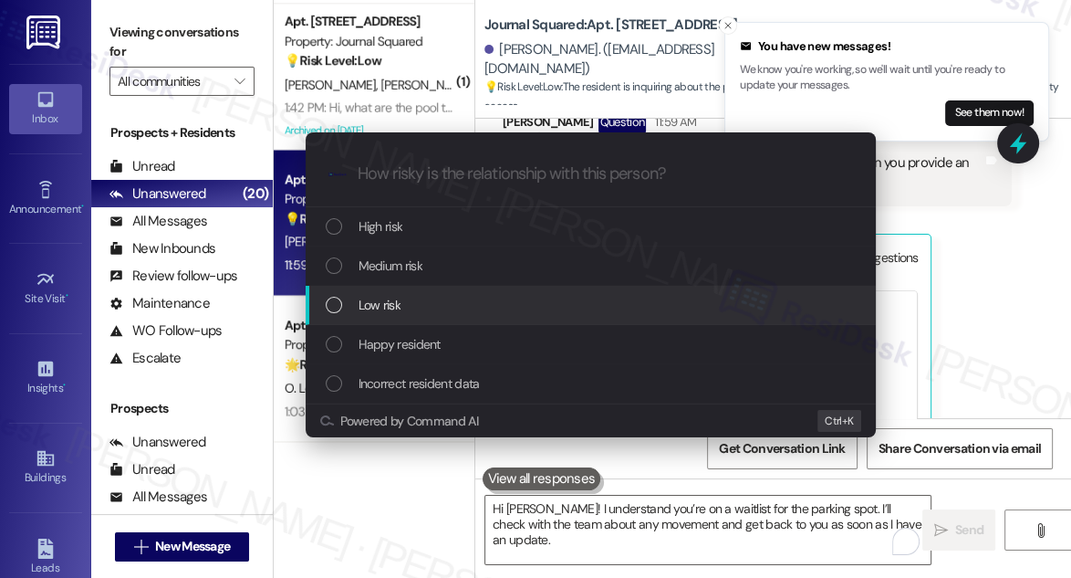
click at [411, 298] on div "Low risk" at bounding box center [593, 305] width 534 height 20
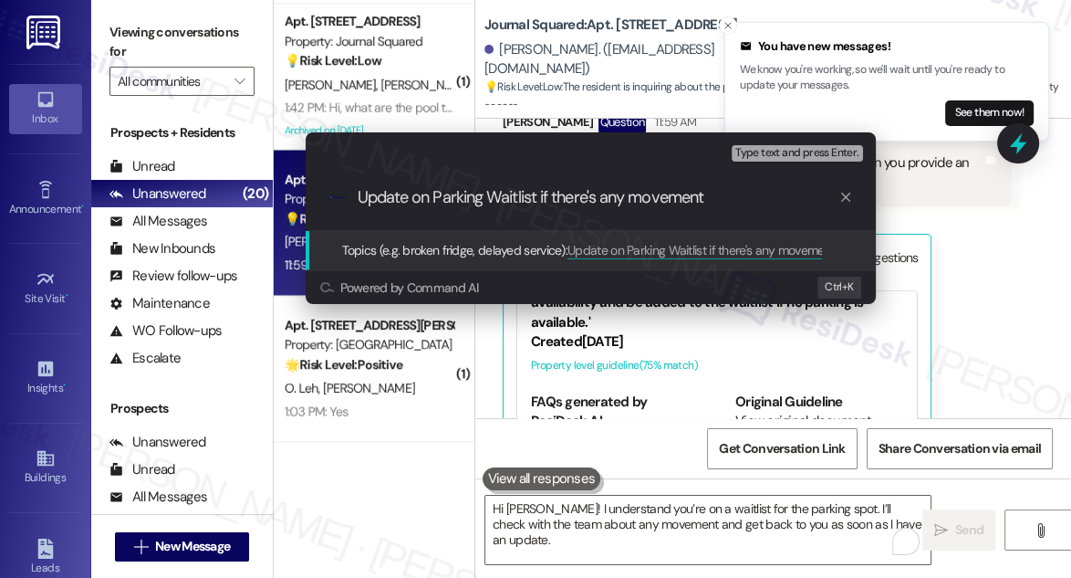
click at [110, 32] on div "Escalate Conversation Low risk Topics (e.g. broken fridge, delayed service) Any…" at bounding box center [535, 289] width 1071 height 578
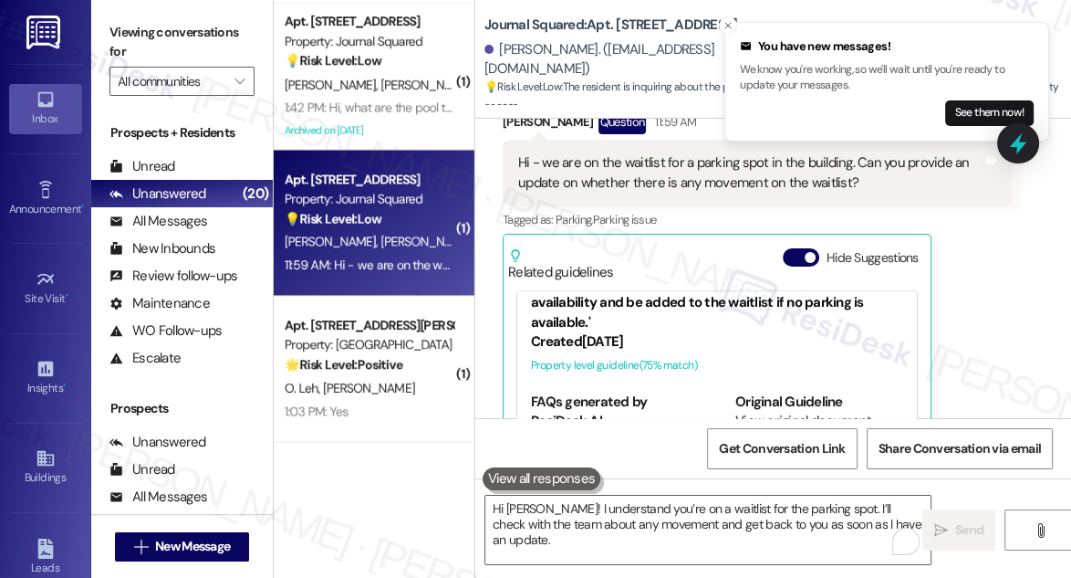
click at [111, 28] on label "Viewing conversations for" at bounding box center [182, 42] width 145 height 48
click at [970, 250] on div "Parth Patel Question 11:59 AM Hi - we are on the waitlist for a parking spot in…" at bounding box center [757, 314] width 509 height 408
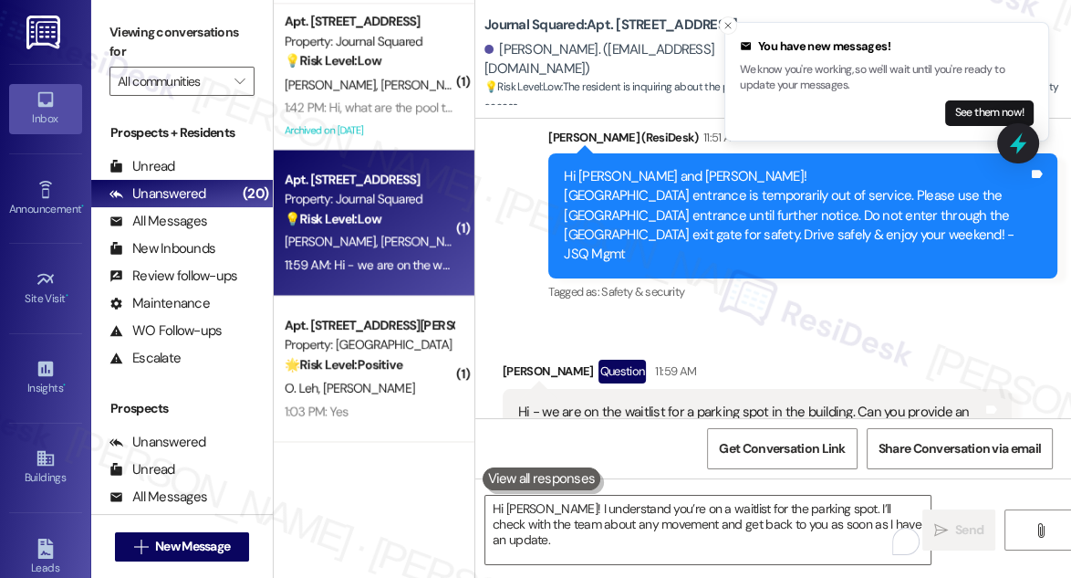
scroll to position [15631, 0]
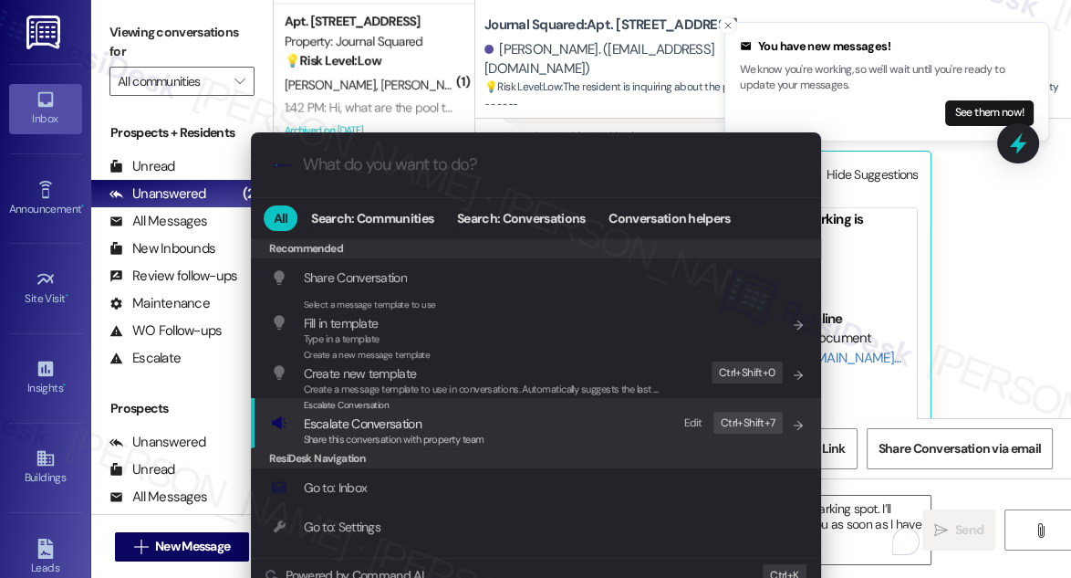
click at [516, 425] on div "Escalate Conversation Escalate Conversation Share this conversation with proper…" at bounding box center [538, 422] width 534 height 49
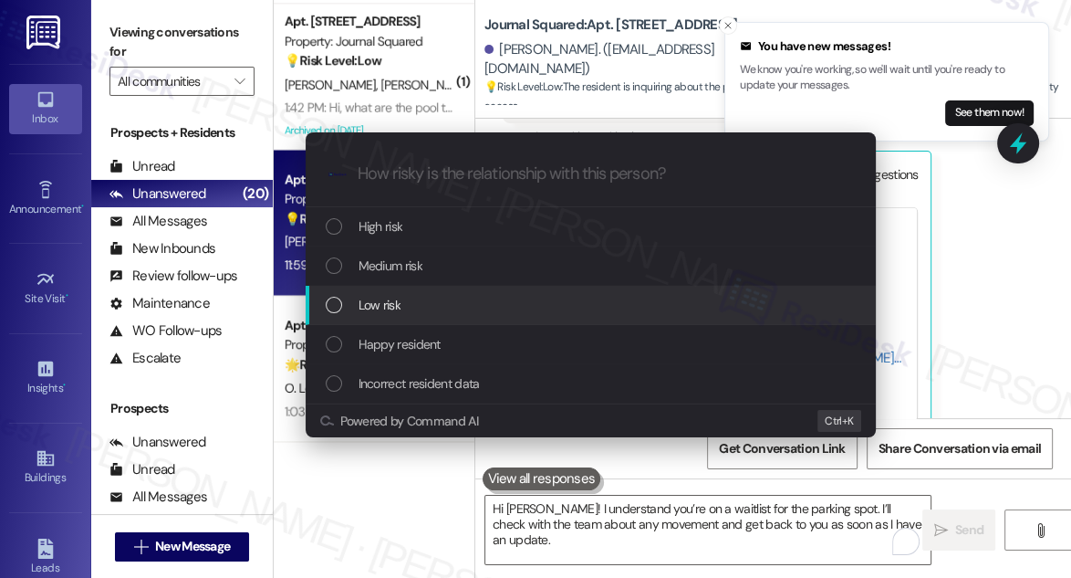
click at [406, 304] on div "Low risk" at bounding box center [593, 305] width 534 height 20
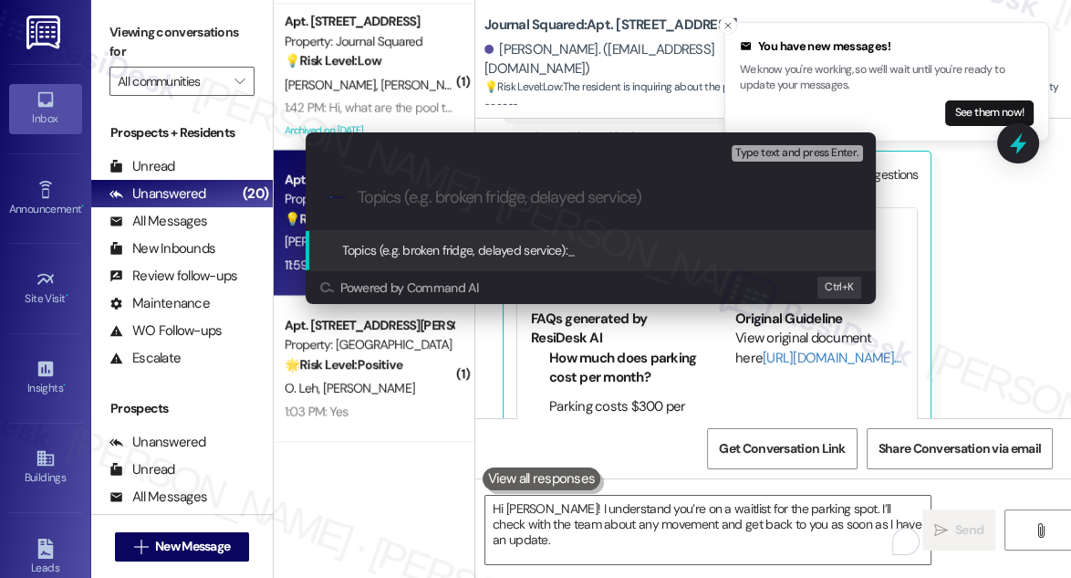
paste input "Checking for Updates on Parking Waitlist Movement"
type input "Checking for Updates on Parking Waitlist Movement"
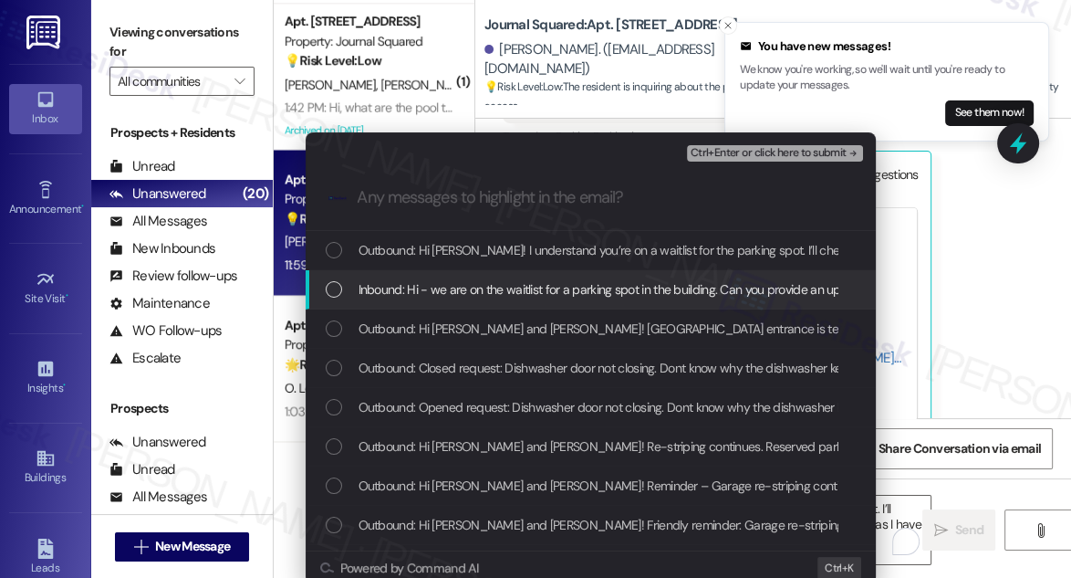
click at [434, 296] on span "Inbound: Hi - we are on the waitlist for a parking spot in the building. Can yo…" at bounding box center [747, 289] width 777 height 20
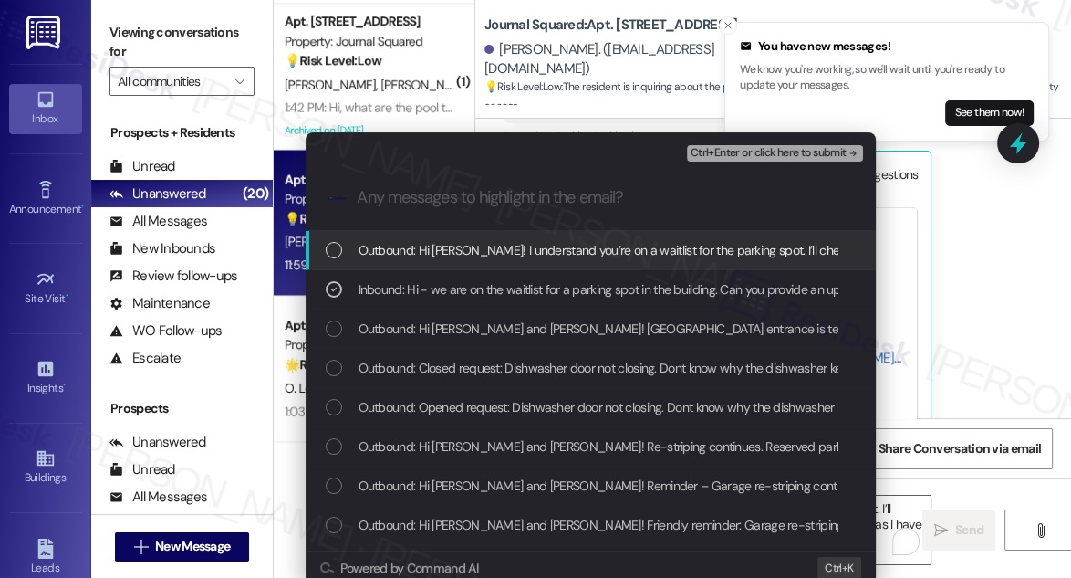
click at [763, 150] on span "Ctrl+Enter or click here to submit" at bounding box center [769, 153] width 156 height 13
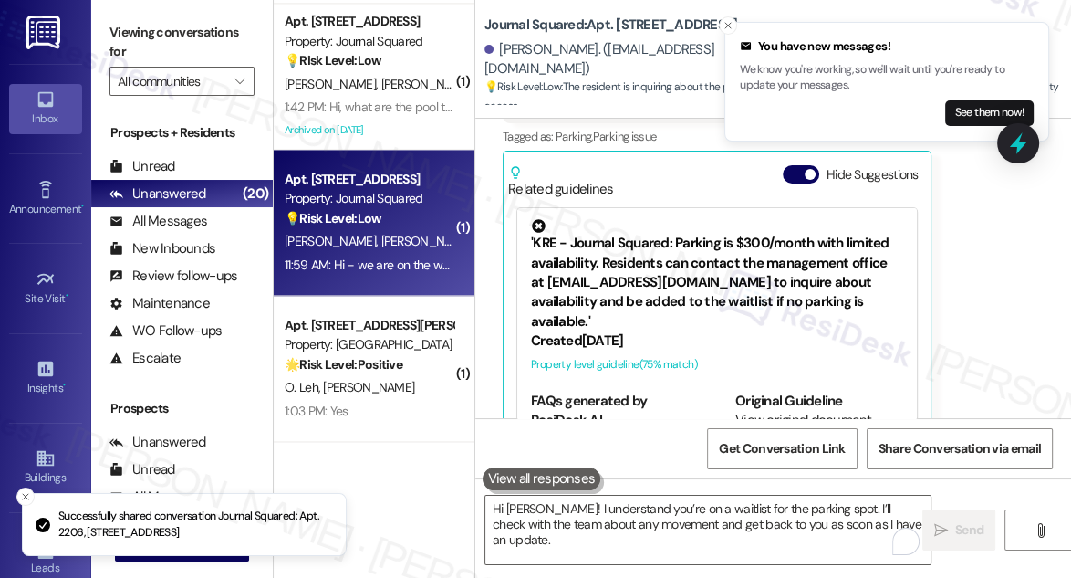
scroll to position [15548, 0]
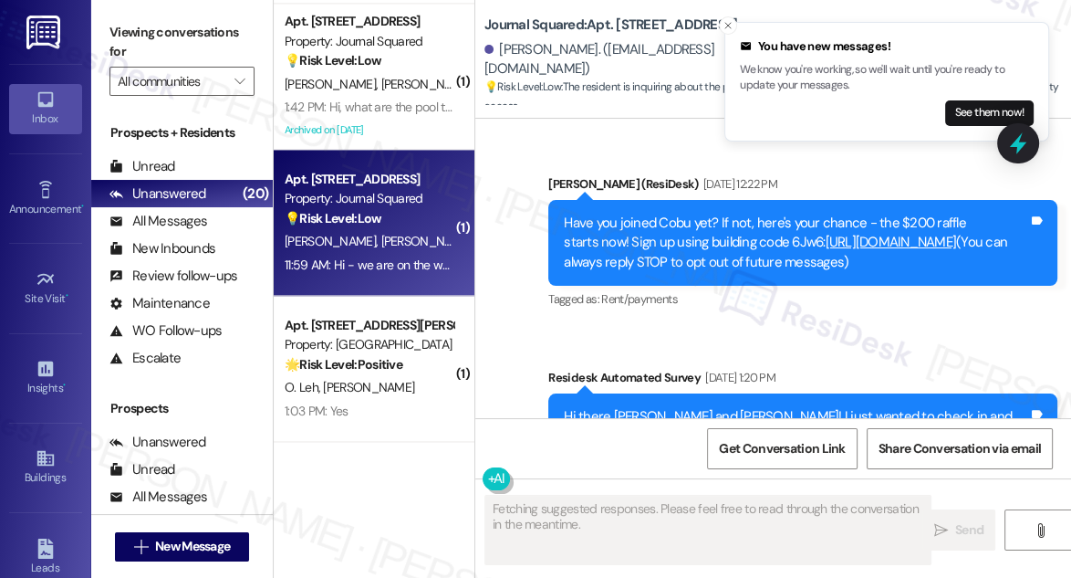
type textarea "Fetching suggested responses. Please feel free to read through the conversation…"
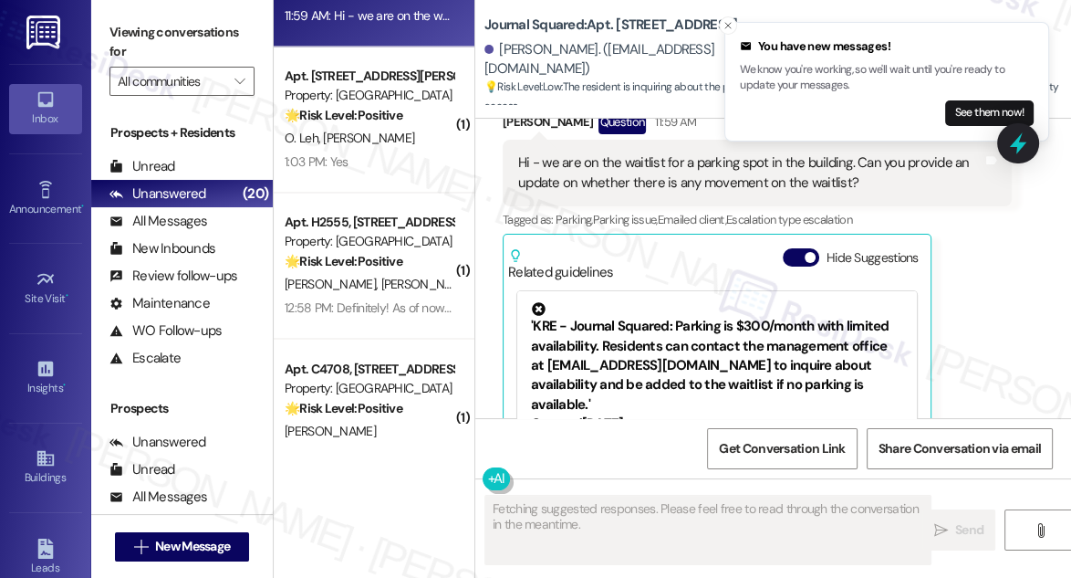
click at [368, 109] on strong "🌟 Risk Level: Positive" at bounding box center [344, 115] width 118 height 16
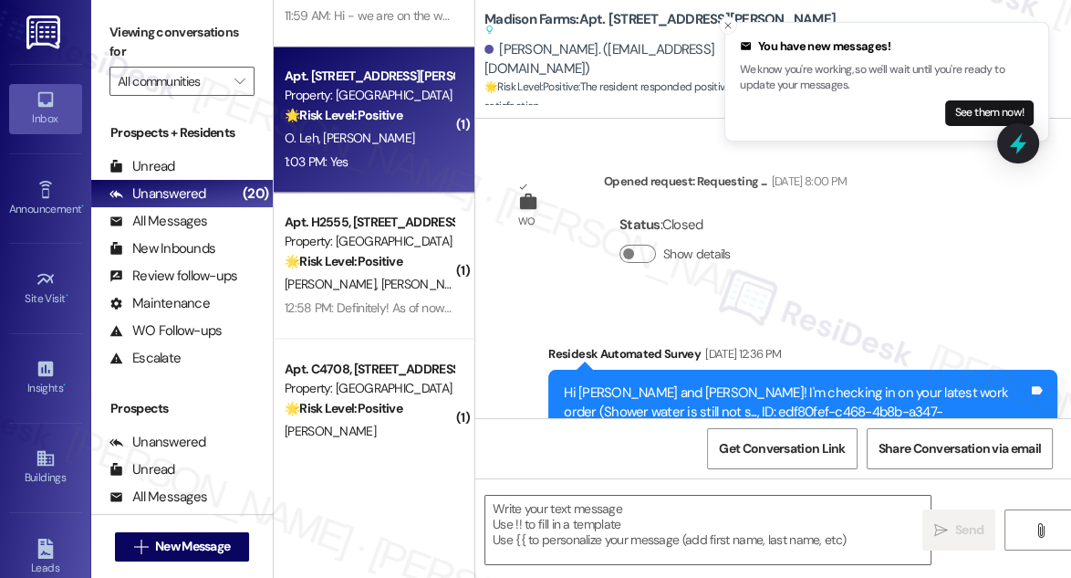
type textarea "Fetching suggested responses. Please feel free to read through the conversation…"
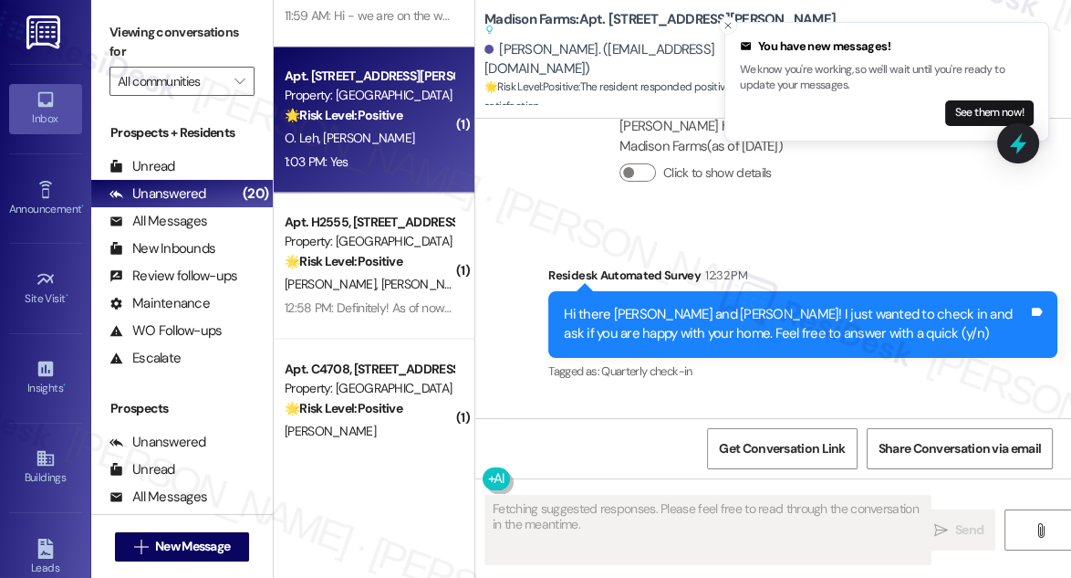
scroll to position [3743, 0]
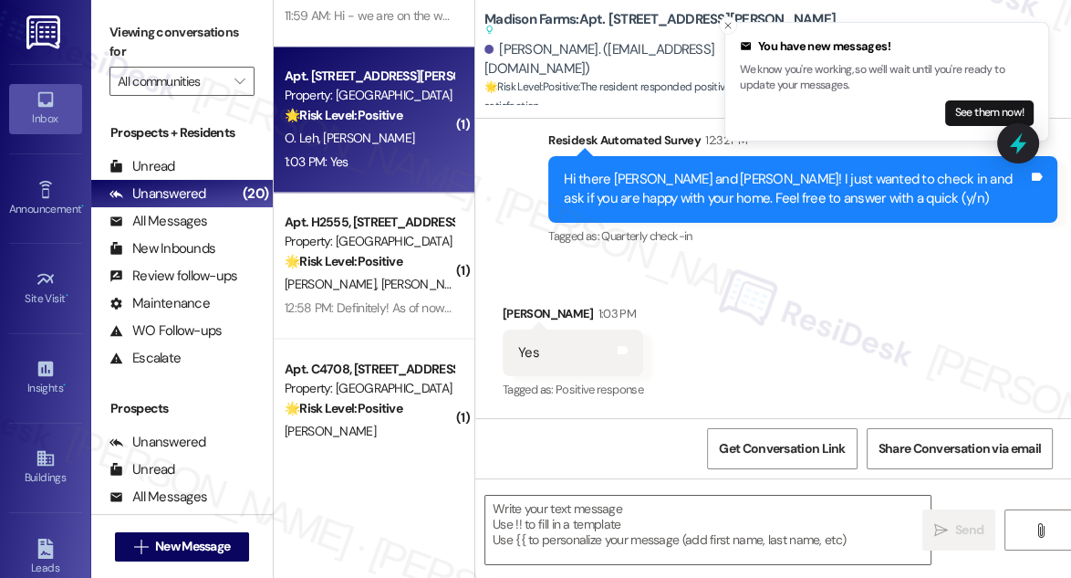
click at [665, 200] on div "Hi there Cody and Olivia! I just wanted to check in and ask if you are happy wi…" at bounding box center [796, 189] width 464 height 39
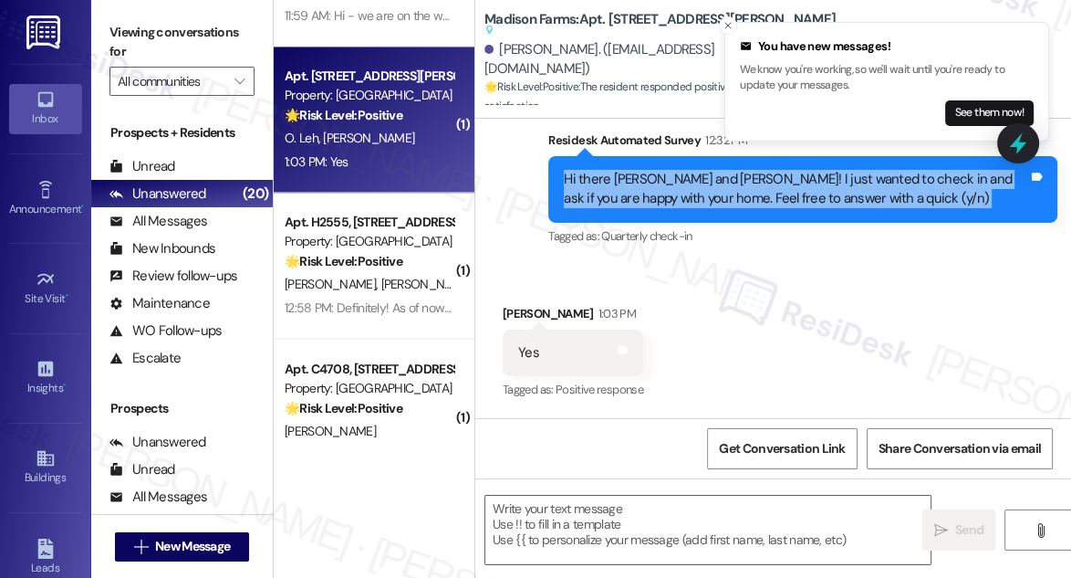
click at [666, 200] on div "Hi there Cody and Olivia! I just wanted to check in and ask if you are happy wi…" at bounding box center [796, 189] width 464 height 39
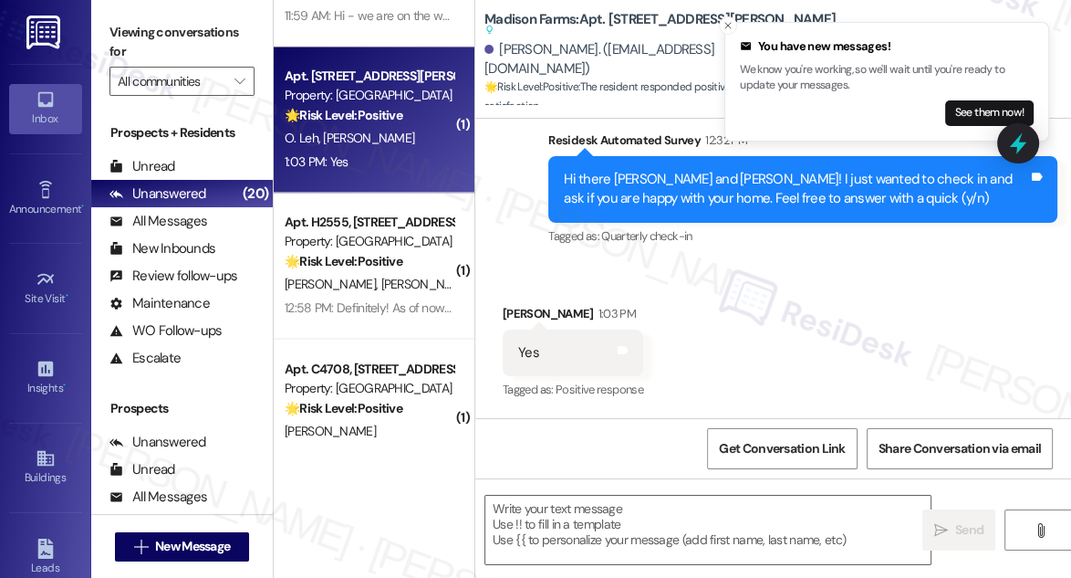
click at [105, 33] on div "Viewing conversations for All communities " at bounding box center [182, 57] width 182 height 114
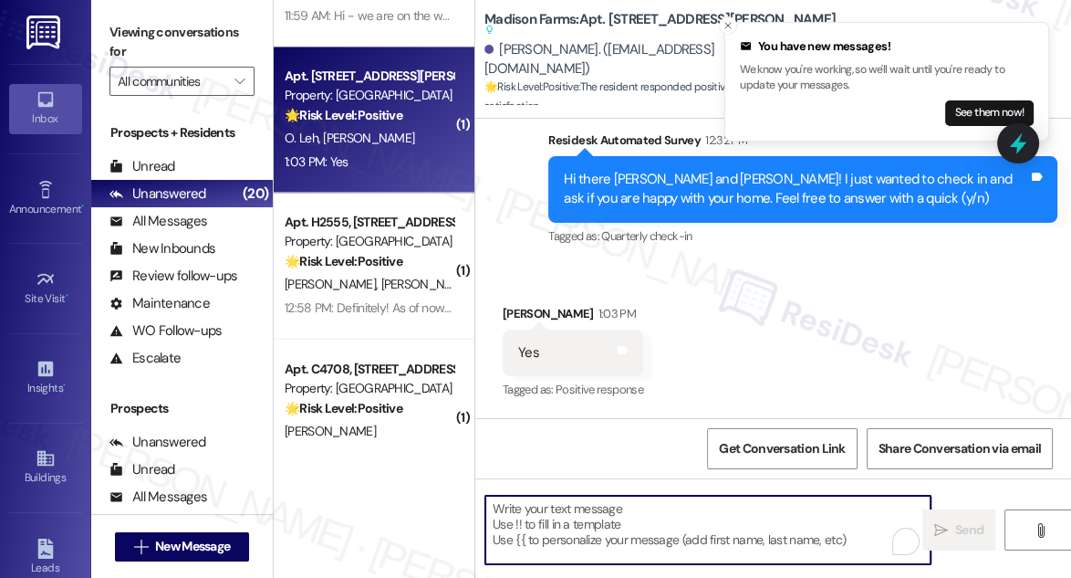
click at [564, 526] on textarea "To enrich screen reader interactions, please activate Accessibility in Grammarl…" at bounding box center [707, 530] width 445 height 68
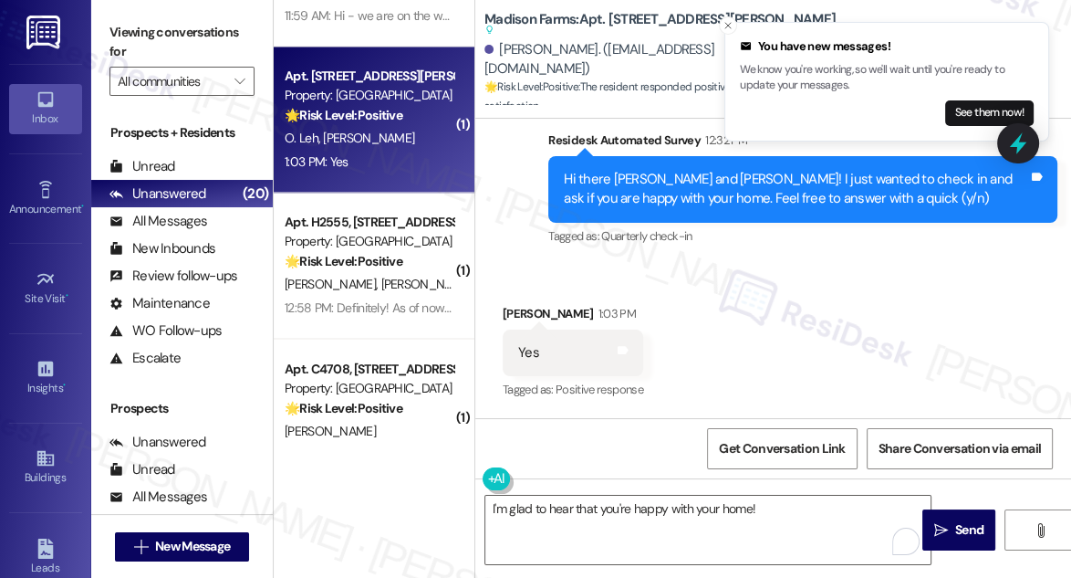
click at [120, 35] on label "Viewing conversations for" at bounding box center [182, 42] width 145 height 48
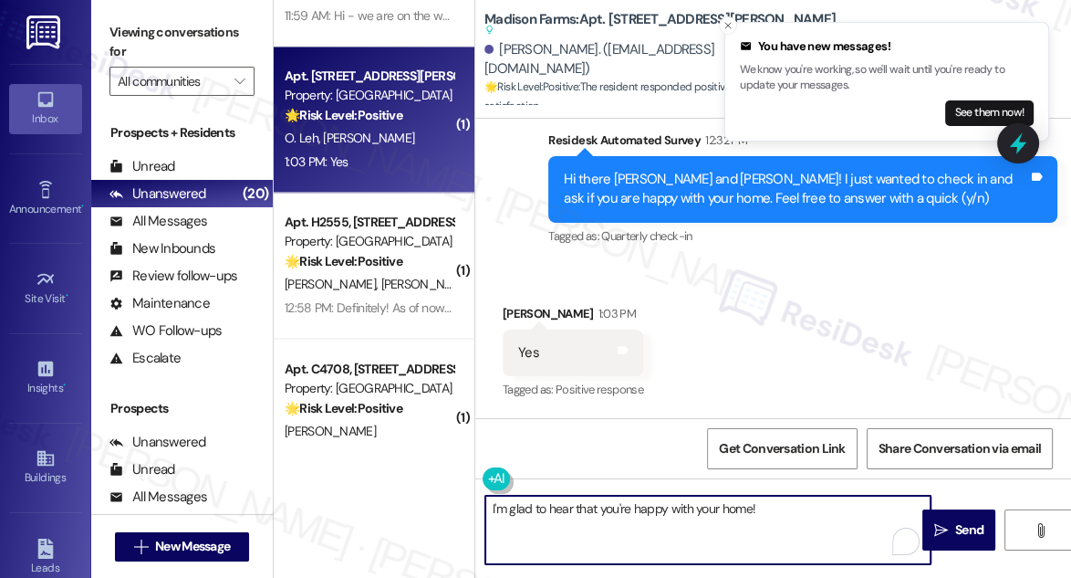
click at [725, 498] on textarea "I'm glad to hear that you're happy with your home!" at bounding box center [707, 530] width 445 height 68
paste textarea "That’s awesome to hear, Emma! Thank you! If you don’t mind, would you be willin…"
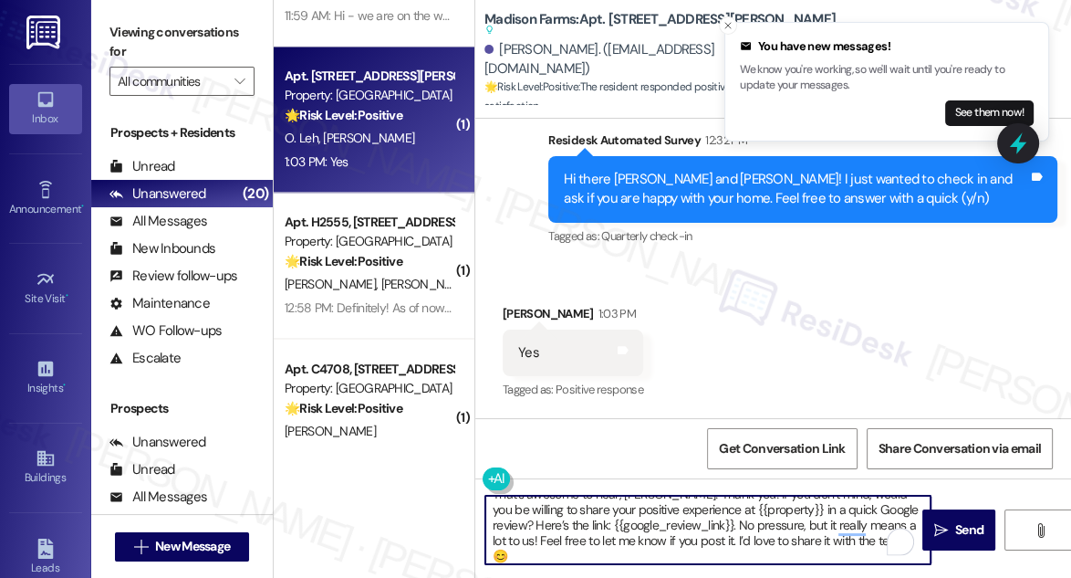
scroll to position [0, 0]
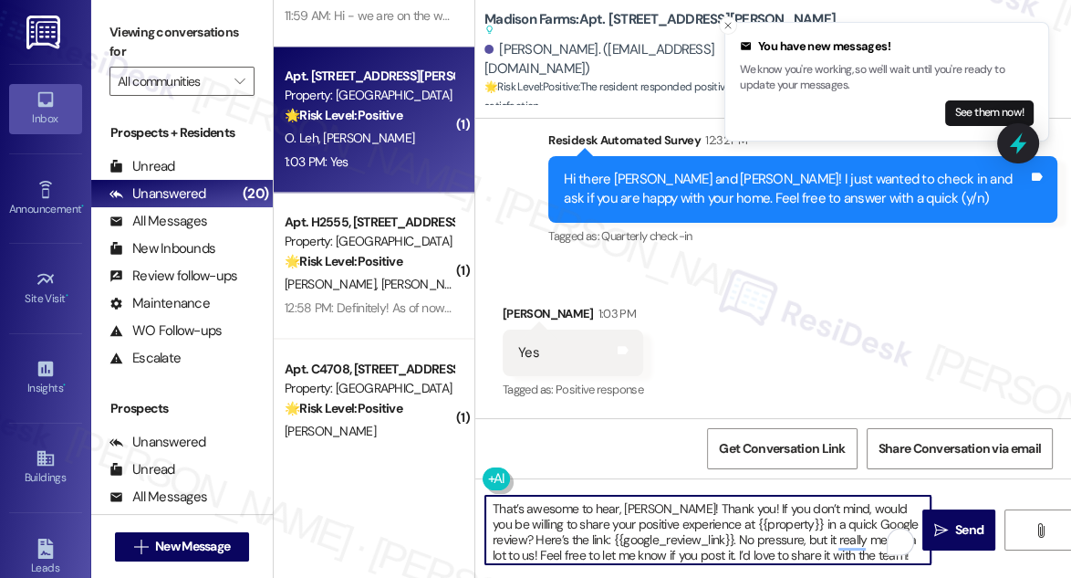
click at [520, 317] on div "Cody Allen 1:03 PM" at bounding box center [573, 317] width 141 height 26
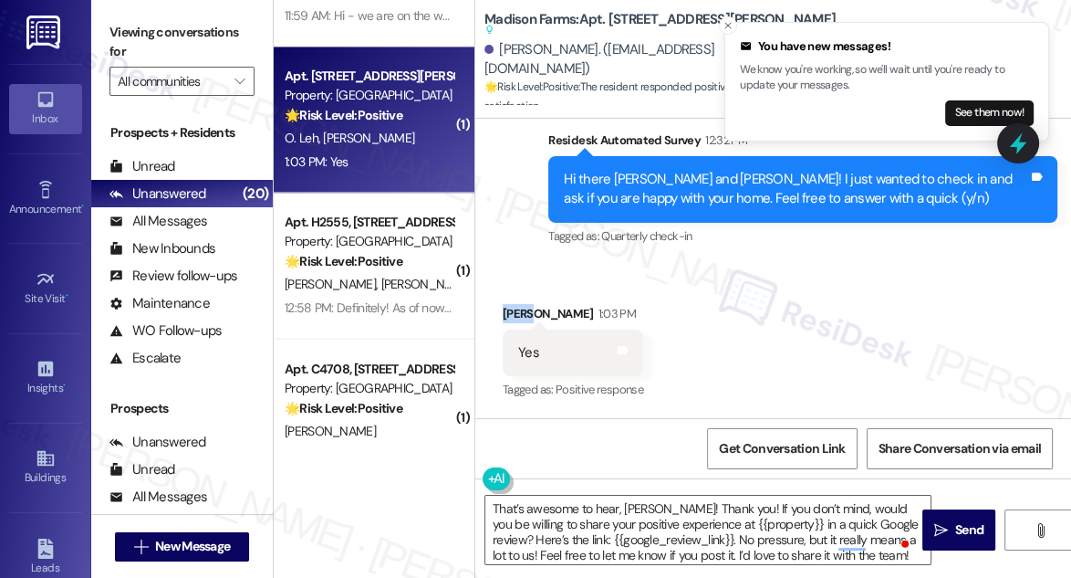
click at [520, 317] on div "Cody Allen 1:03 PM" at bounding box center [573, 317] width 141 height 26
copy div "Cody"
click at [640, 513] on textarea "That’s awesome to hear, Emma! Thank you! If you don’t mind, would you be willin…" at bounding box center [707, 530] width 445 height 68
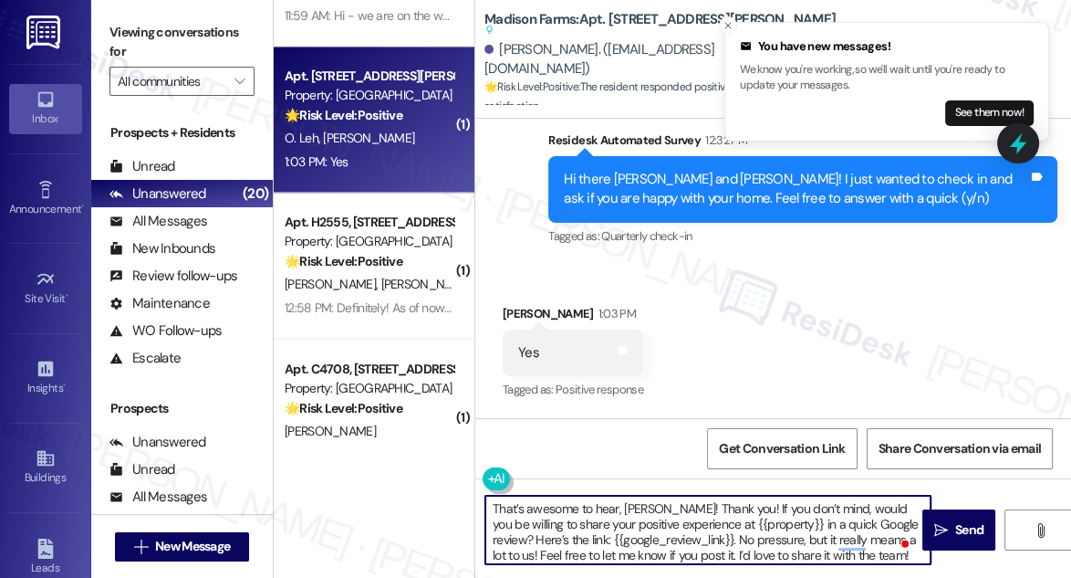
click at [640, 512] on textarea "That’s awesome to hear, Emma! Thank you! If you don’t mind, would you be willin…" at bounding box center [707, 530] width 445 height 68
paste textarea "Cody"
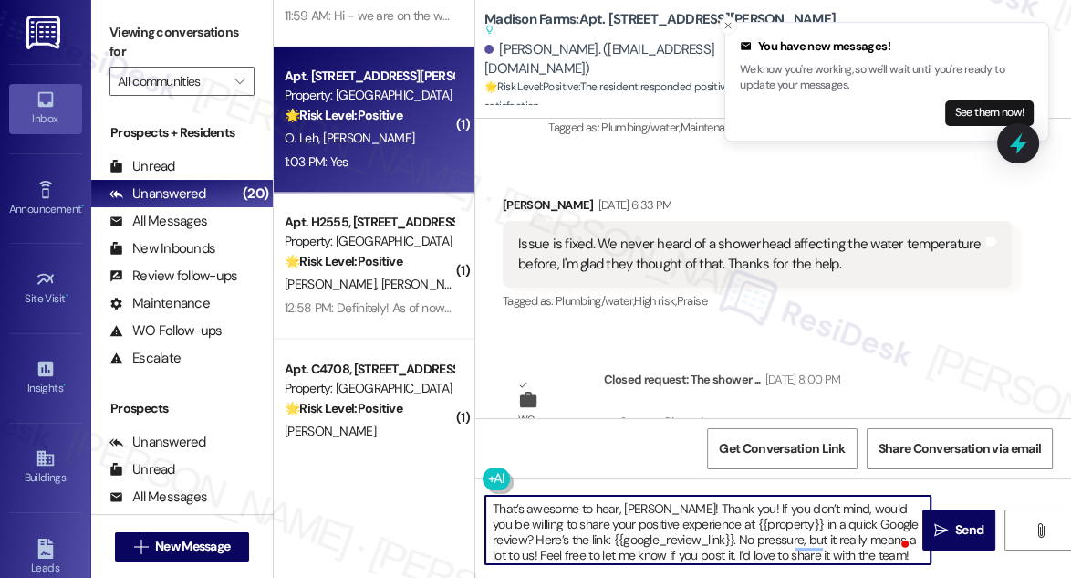
scroll to position [2831, 0]
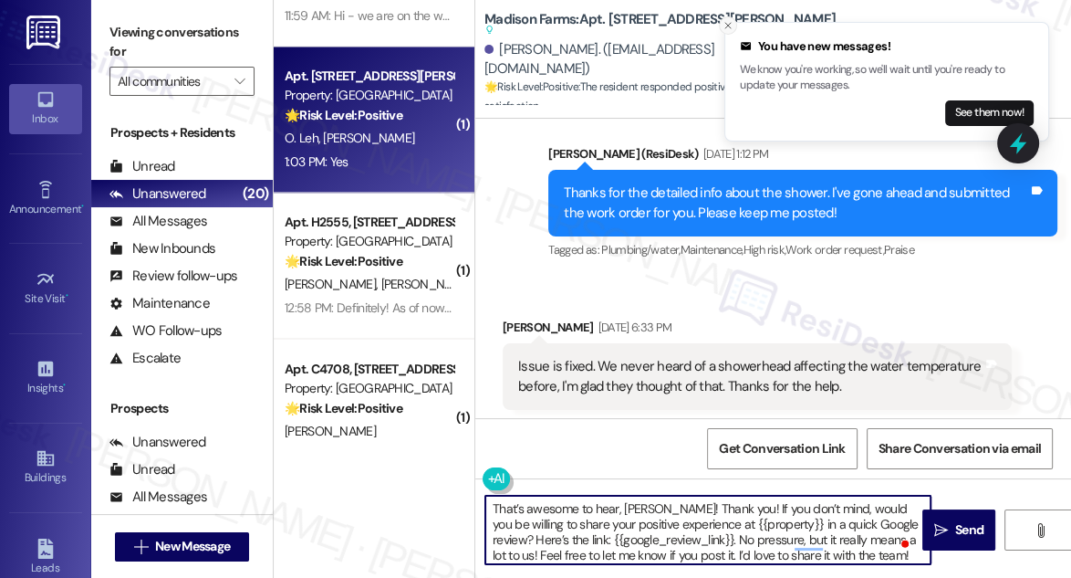
type textarea "That’s awesome to hear, Cody! Thank you! If you don’t mind, would you be willin…"
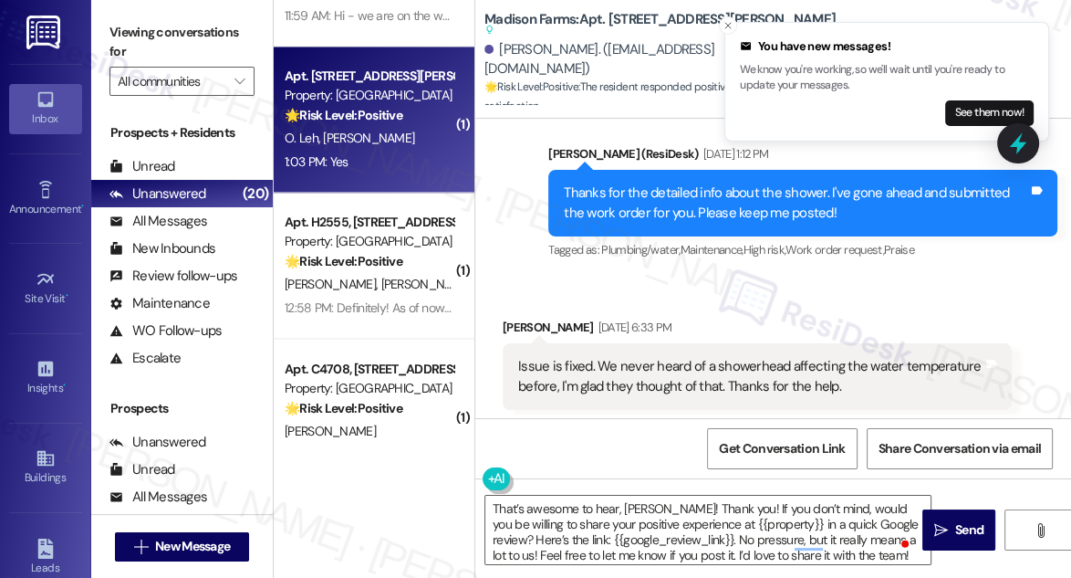
click at [694, 343] on div "Cody Allen Jul 23, 2025 at 6:33 PM" at bounding box center [757, 331] width 509 height 26
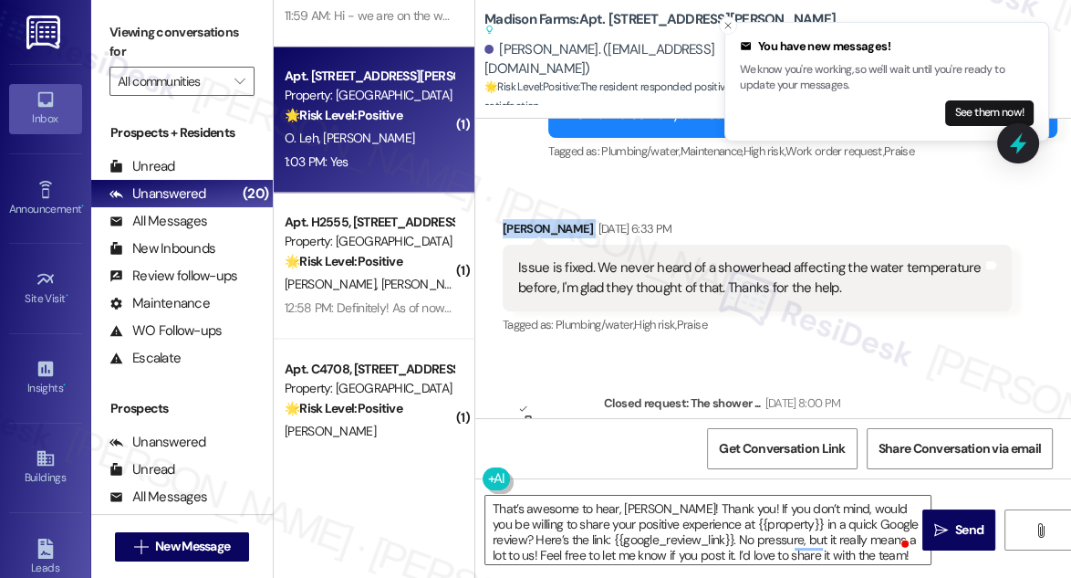
scroll to position [2997, 0]
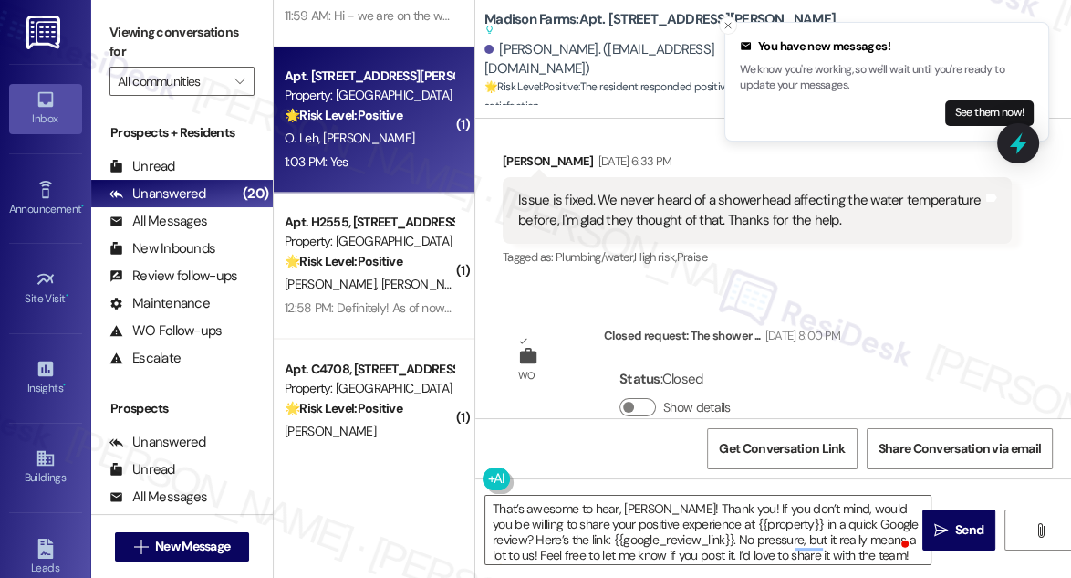
click at [685, 230] on div "Issue is fixed. We never heard of a showerhead affecting the water temperature …" at bounding box center [750, 210] width 464 height 39
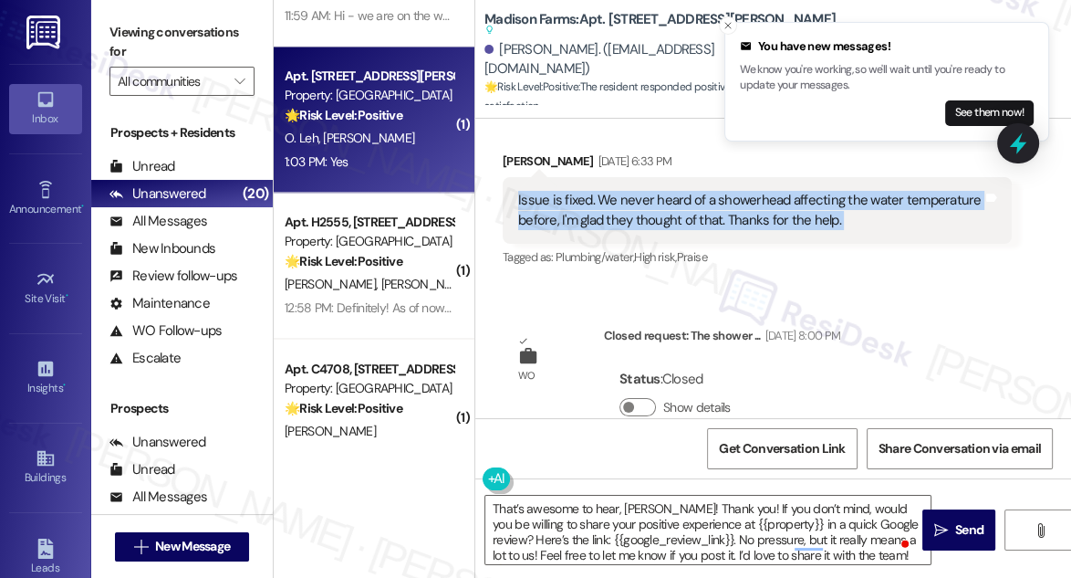
click at [685, 230] on div "Issue is fixed. We never heard of a showerhead affecting the water temperature …" at bounding box center [750, 210] width 464 height 39
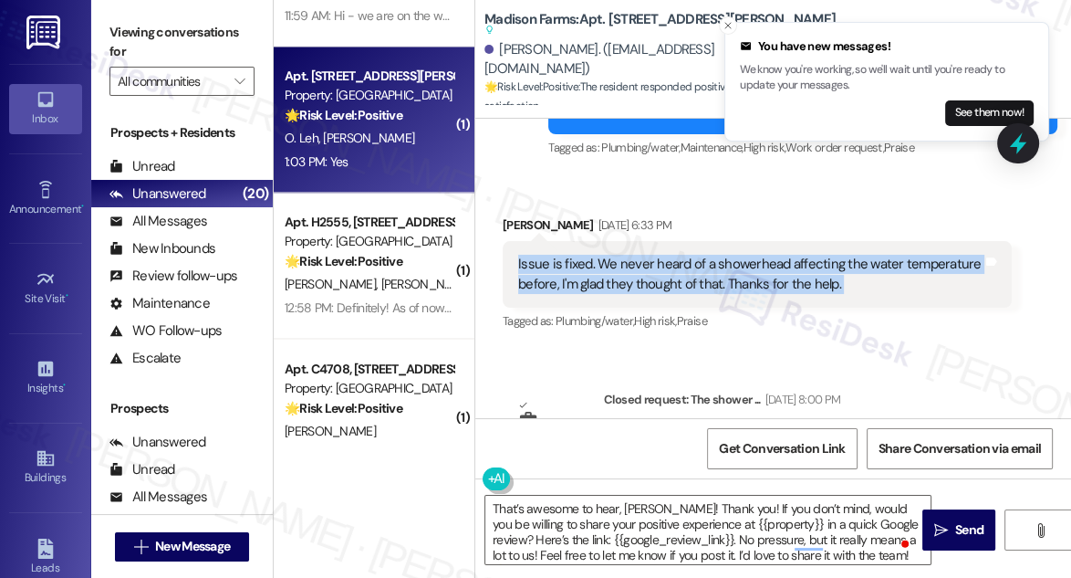
scroll to position [2831, 0]
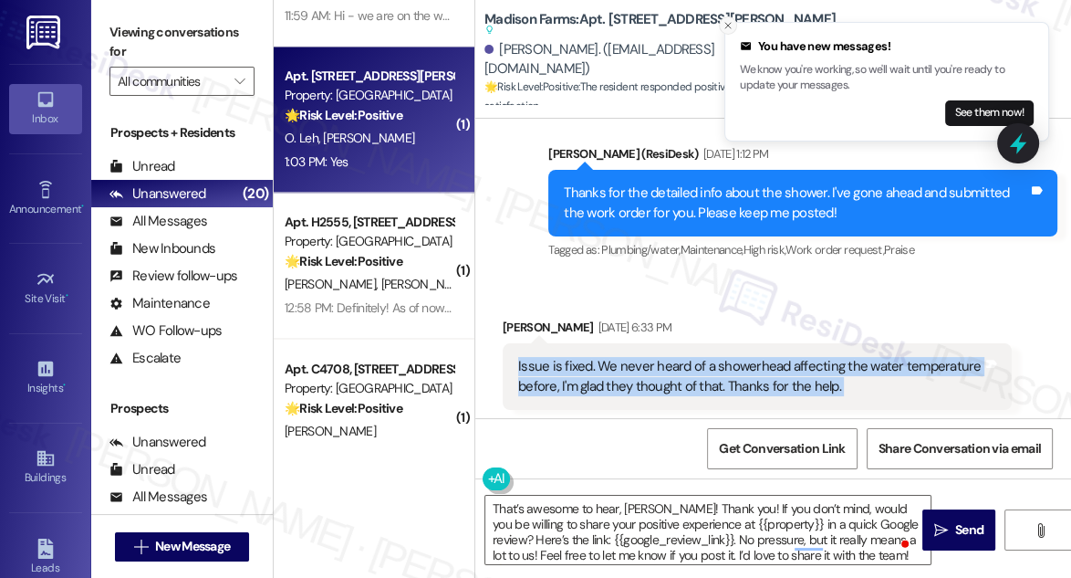
click at [725, 24] on icon "Close toast" at bounding box center [728, 25] width 11 height 11
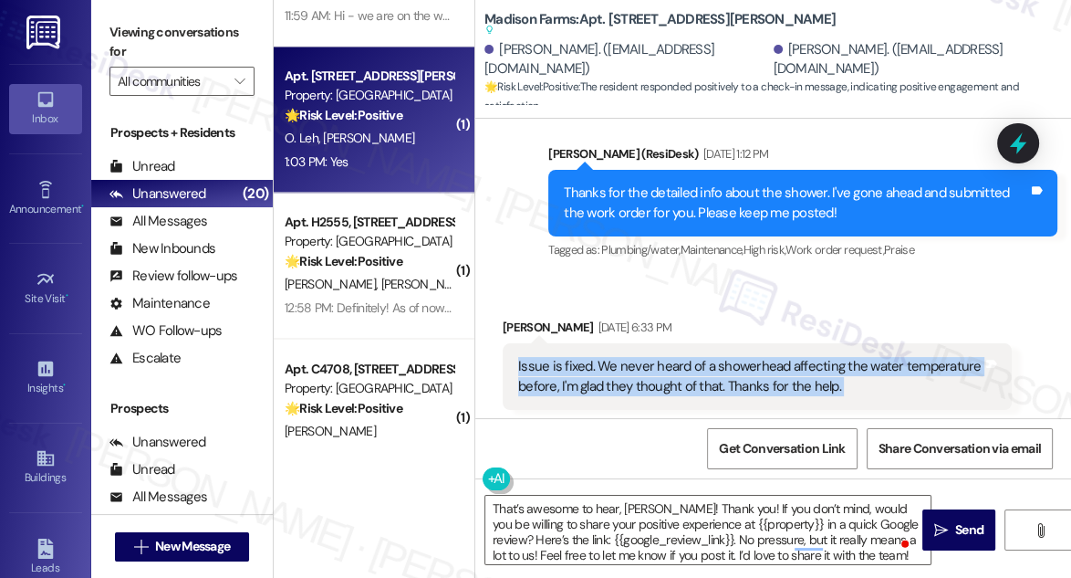
click at [686, 46] on div "Cody Allen. (allen94c@hotmail.com) Olivia Leh. (ocbldecember@gmail.com)" at bounding box center [778, 59] width 587 height 37
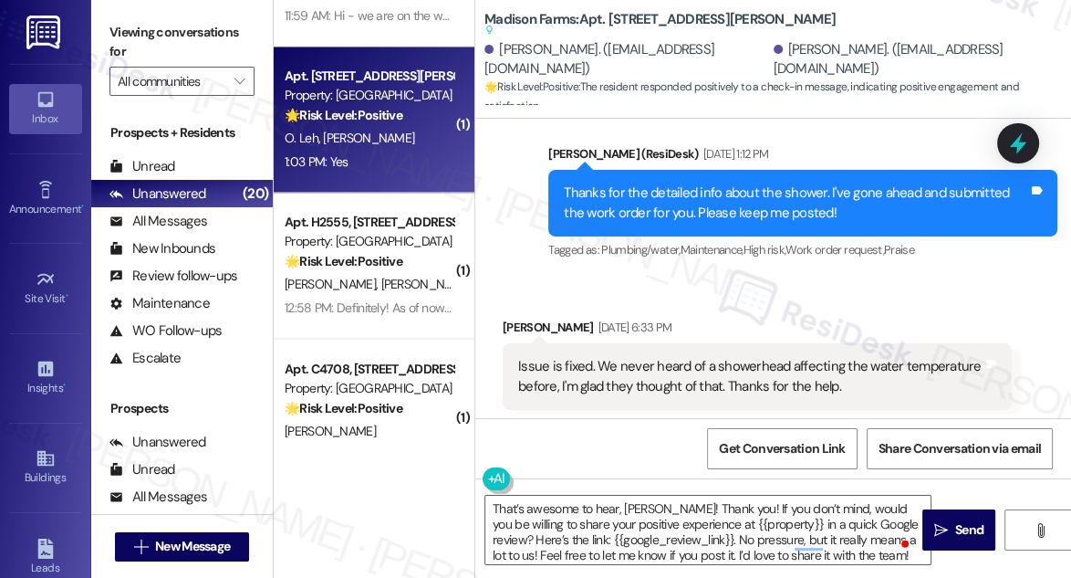
click at [113, 22] on label "Viewing conversations for" at bounding box center [182, 42] width 145 height 48
click at [728, 515] on textarea "That’s awesome to hear, Cody! Thank you! If you don’t mind, would you be willin…" at bounding box center [707, 530] width 445 height 68
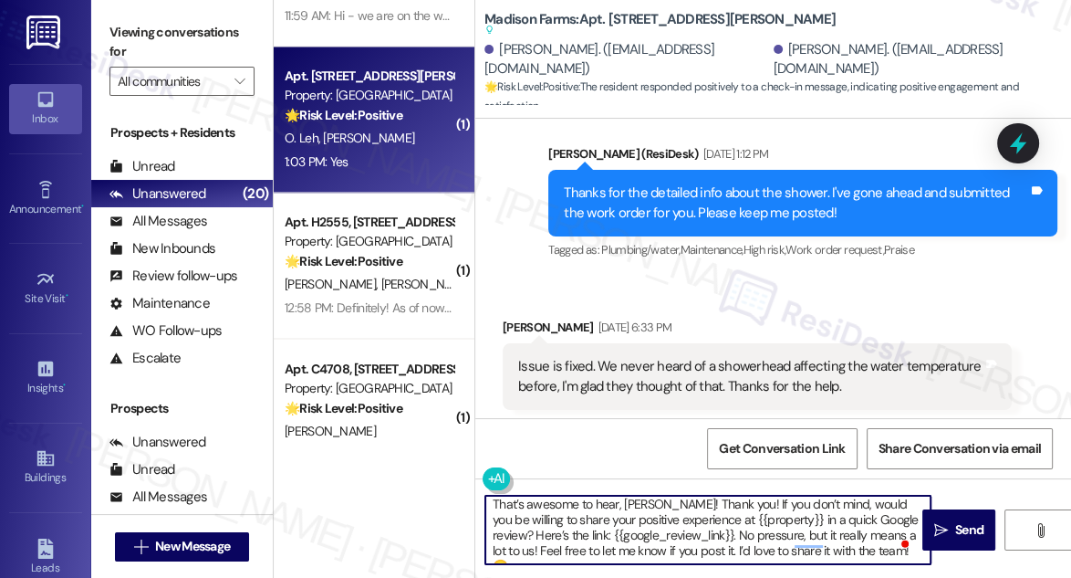
scroll to position [5, 0]
click at [703, 527] on textarea "That’s awesome to hear, Cody! Thank you! If you don’t mind, would you be willin…" at bounding box center [707, 530] width 445 height 68
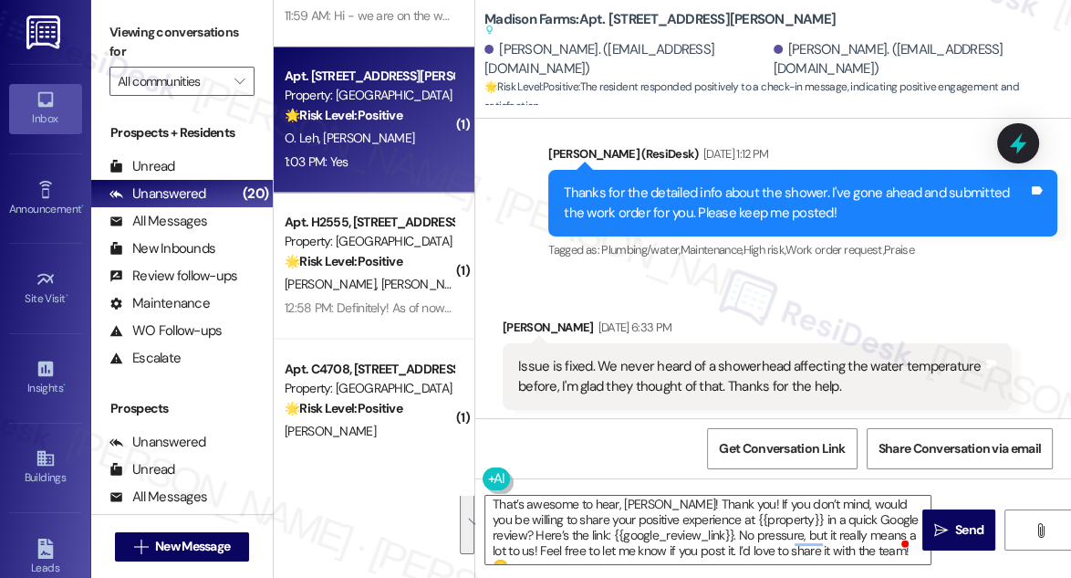
click at [745, 308] on div "Received via SMS Cody Allen Jul 23, 2025 at 6:33 PM Issue is fixed. We never he…" at bounding box center [773, 363] width 596 height 173
click at [715, 500] on textarea "That’s awesome to hear, Cody! Thank you! If you don’t mind, would you be willin…" at bounding box center [707, 530] width 445 height 68
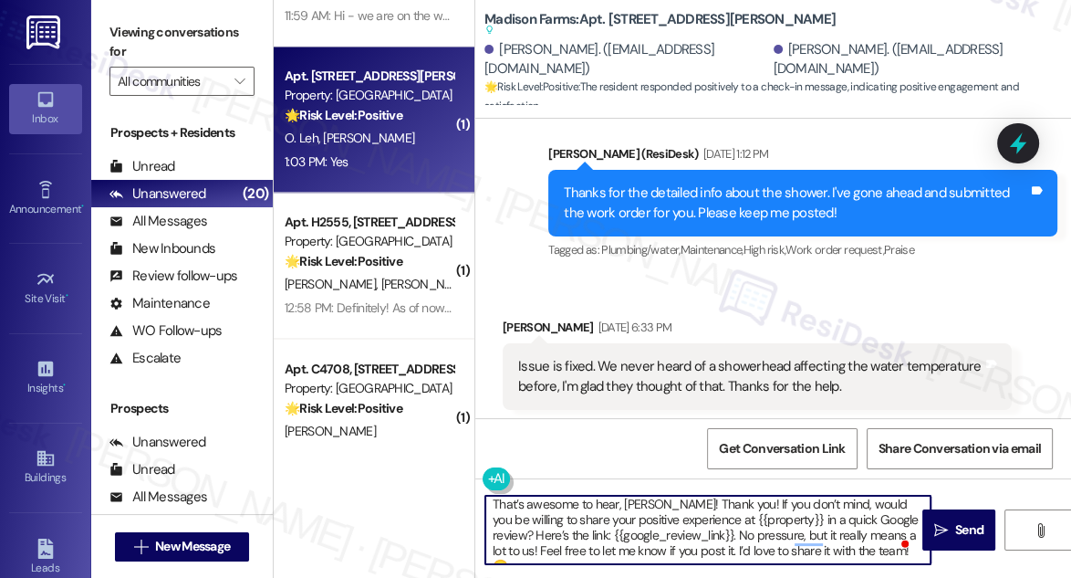
click at [715, 500] on textarea "That’s awesome to hear, Cody! Thank you! If you don’t mind, would you be willin…" at bounding box center [707, 530] width 445 height 68
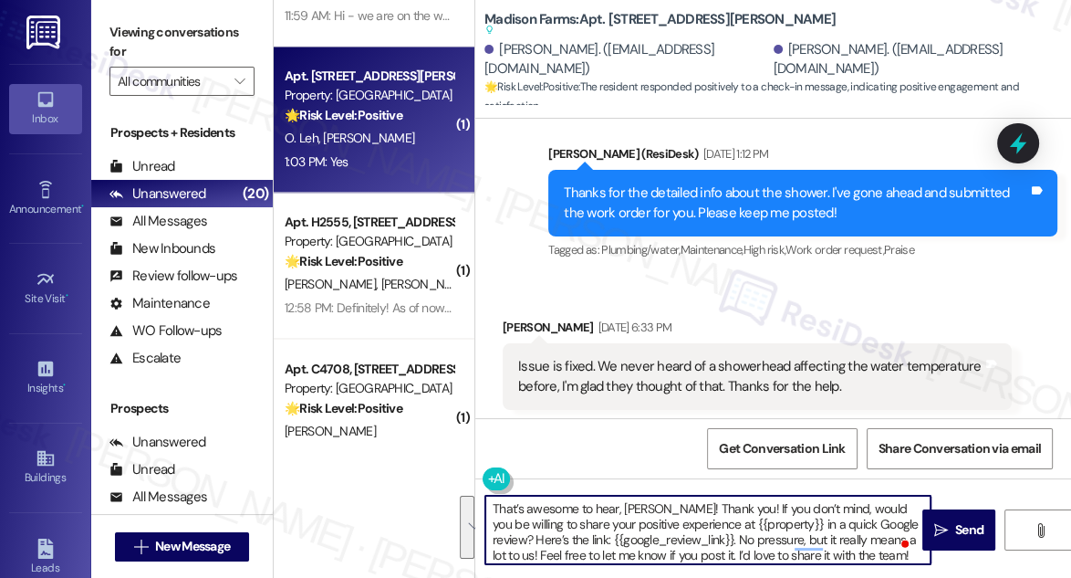
click at [650, 521] on textarea "That’s awesome to hear, Cody! Thank you! If you don’t mind, would you be willin…" at bounding box center [707, 530] width 445 height 68
click at [881, 299] on div "Received via SMS Cody Allen Jul 23, 2025 at 6:33 PM Issue is fixed. We never he…" at bounding box center [773, 363] width 596 height 173
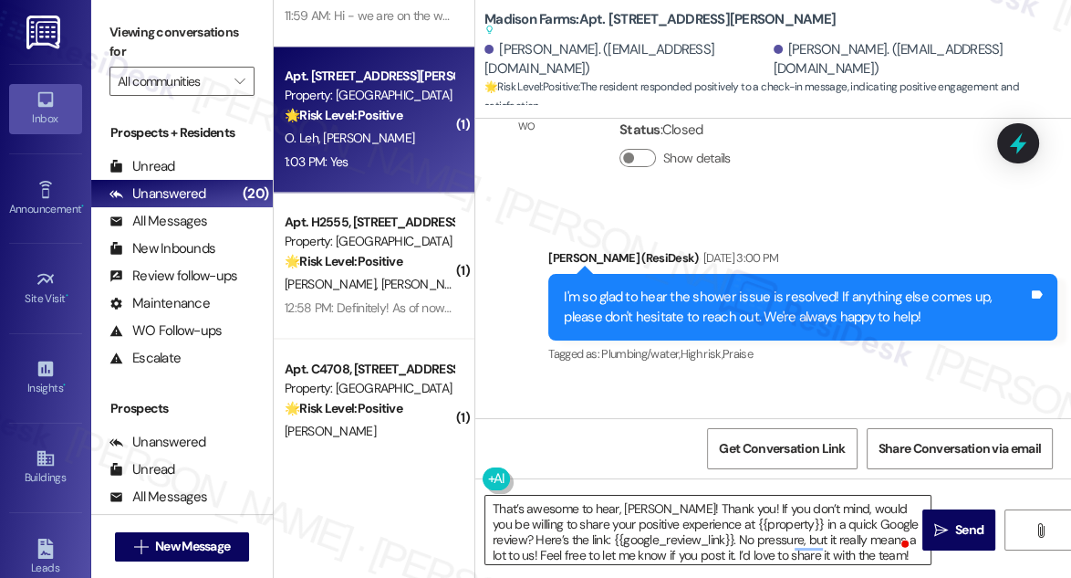
scroll to position [5, 0]
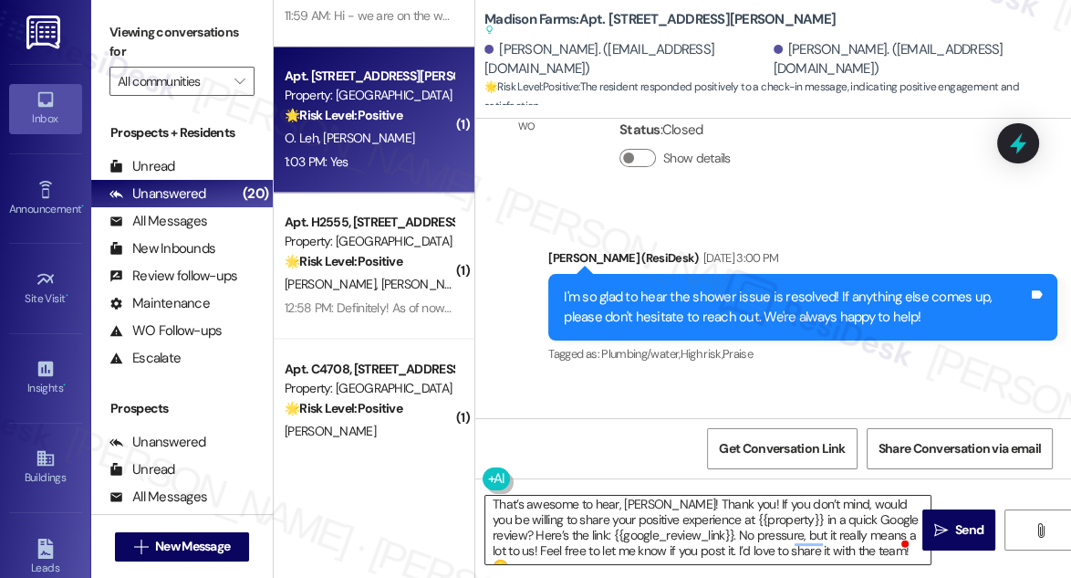
click at [638, 549] on textarea "That’s awesome to hear, Cody! Thank you! If you don’t mind, would you be willin…" at bounding box center [707, 530] width 445 height 68
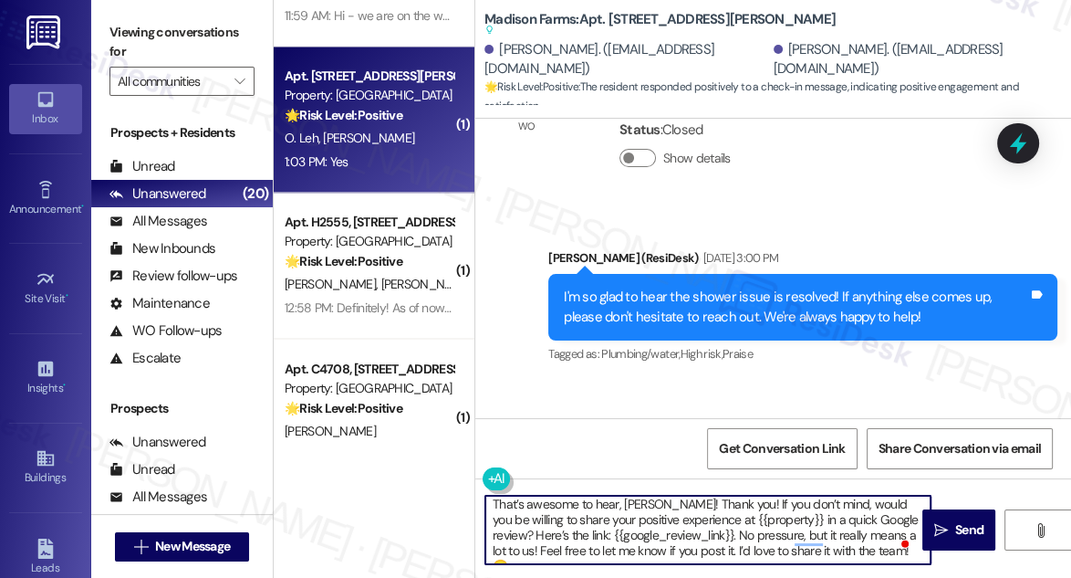
click at [638, 549] on textarea "That’s awesome to hear, Cody! Thank you! If you don’t mind, would you be willin…" at bounding box center [707, 530] width 445 height 68
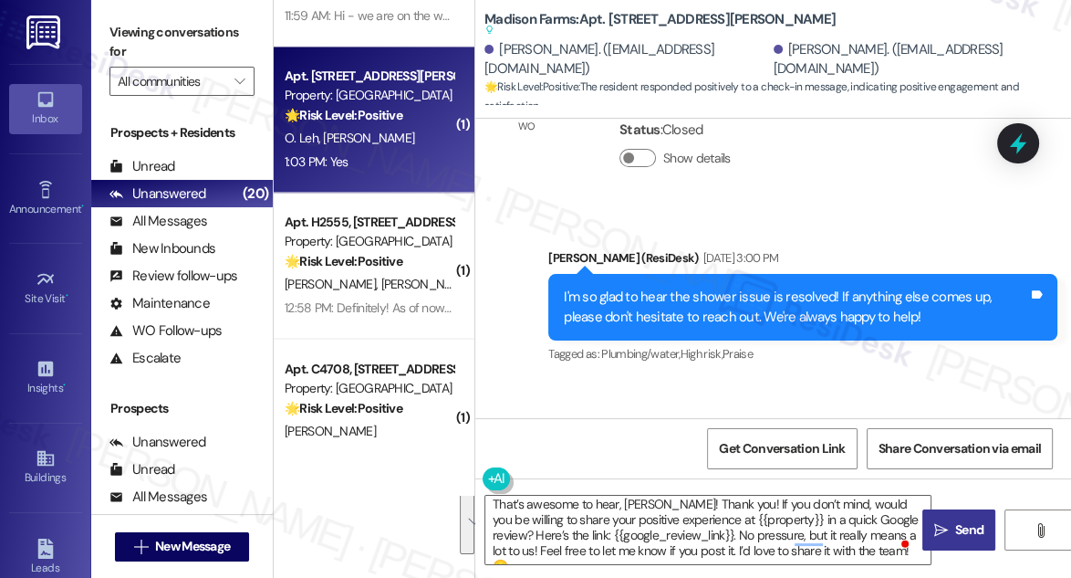
click at [952, 536] on span "Send" at bounding box center [970, 529] width 36 height 19
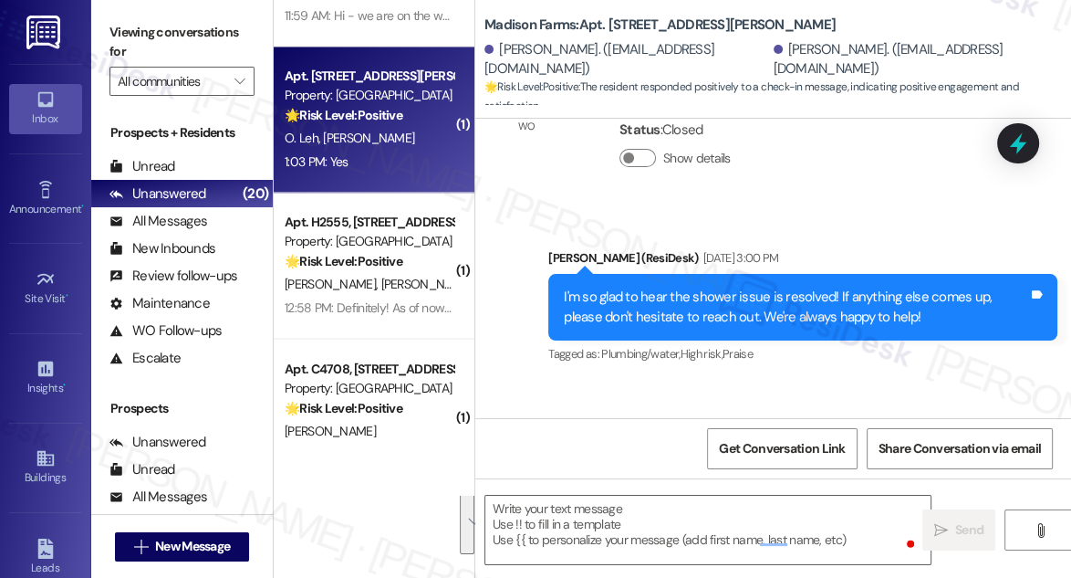
scroll to position [0, 0]
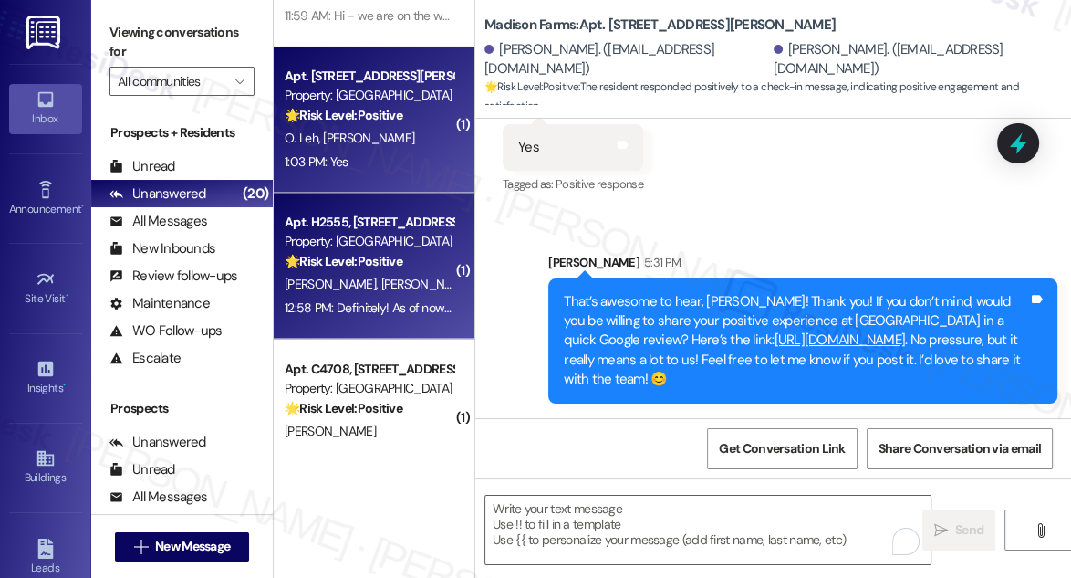
click at [370, 259] on strong "🌟 Risk Level: Positive" at bounding box center [344, 261] width 118 height 16
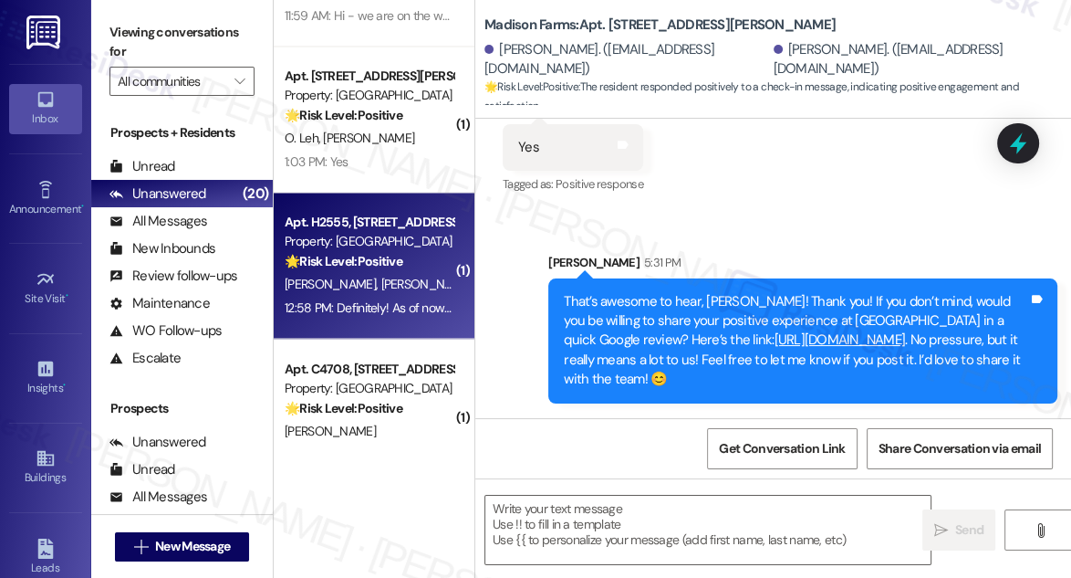
type textarea "Fetching suggested responses. Please feel free to read through the conversation…"
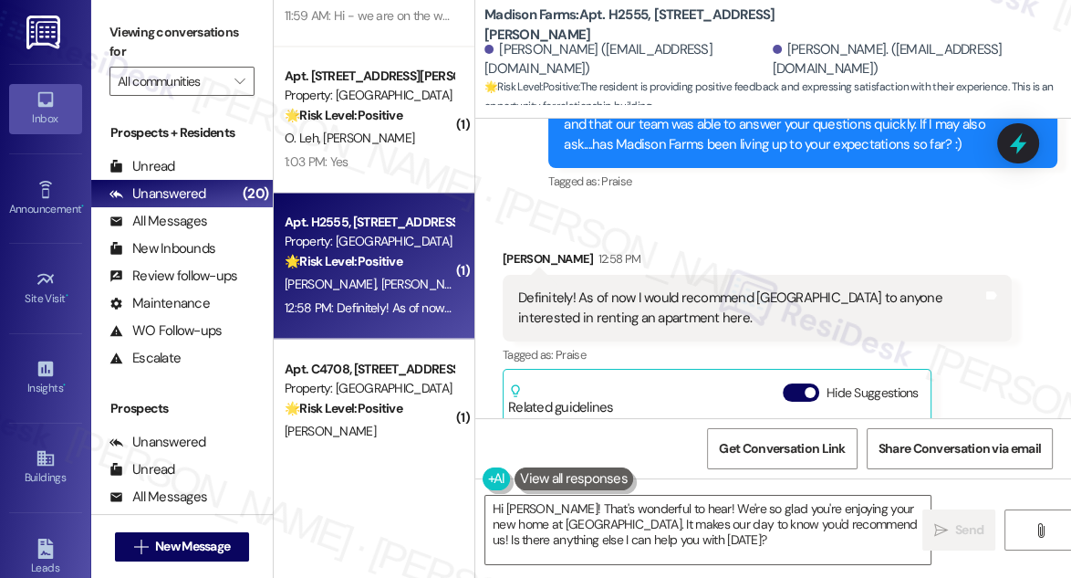
click at [672, 288] on div "Definitely! As of now I would recommend Madison Farms to anyone interested in r…" at bounding box center [750, 307] width 464 height 39
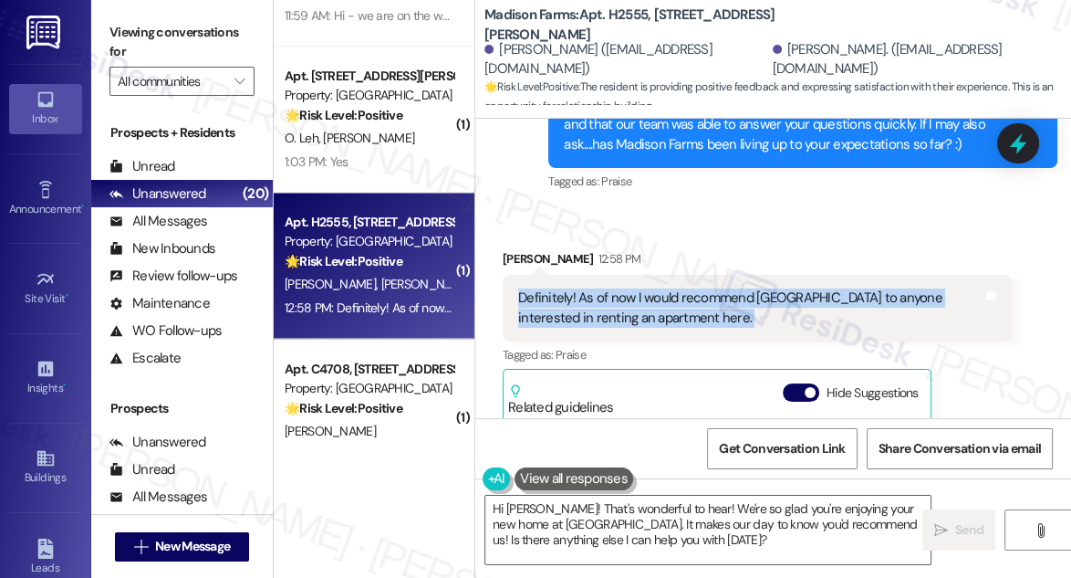
click at [672, 288] on div "Definitely! As of now I would recommend Madison Farms to anyone interested in r…" at bounding box center [750, 307] width 464 height 39
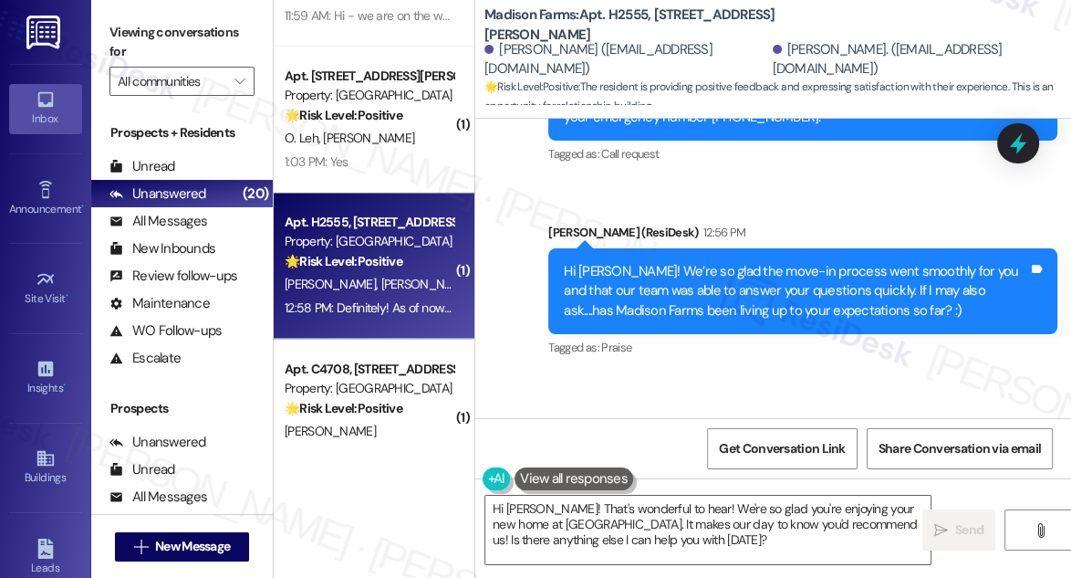
click at [776, 306] on div "Hi Marion! We’re so glad the move-in process went smoothly for you and that our…" at bounding box center [796, 291] width 464 height 58
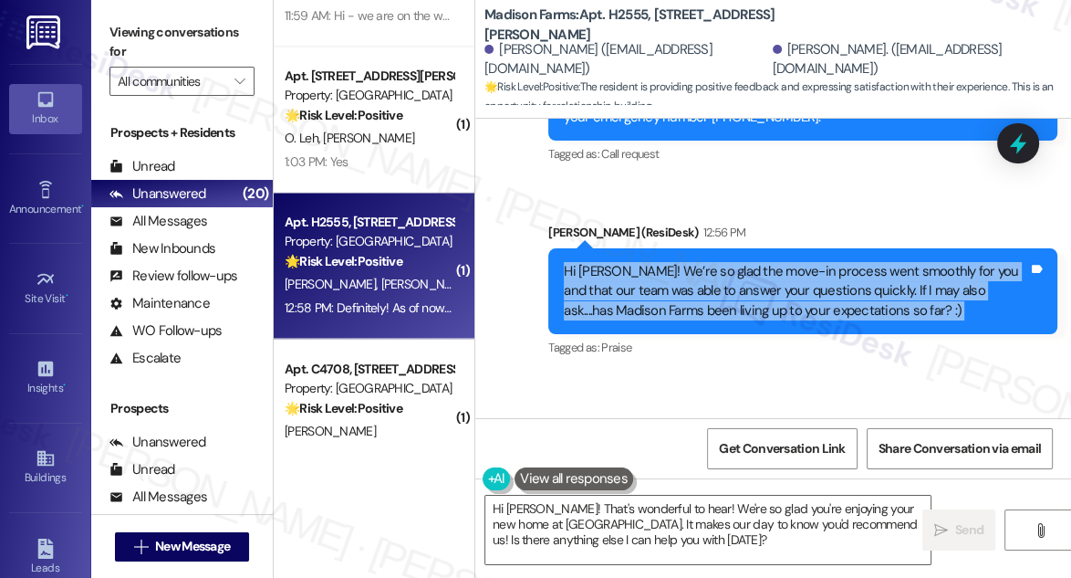
click at [776, 306] on div "Hi Marion! We’re so glad the move-in process went smoothly for you and that our…" at bounding box center [796, 291] width 464 height 58
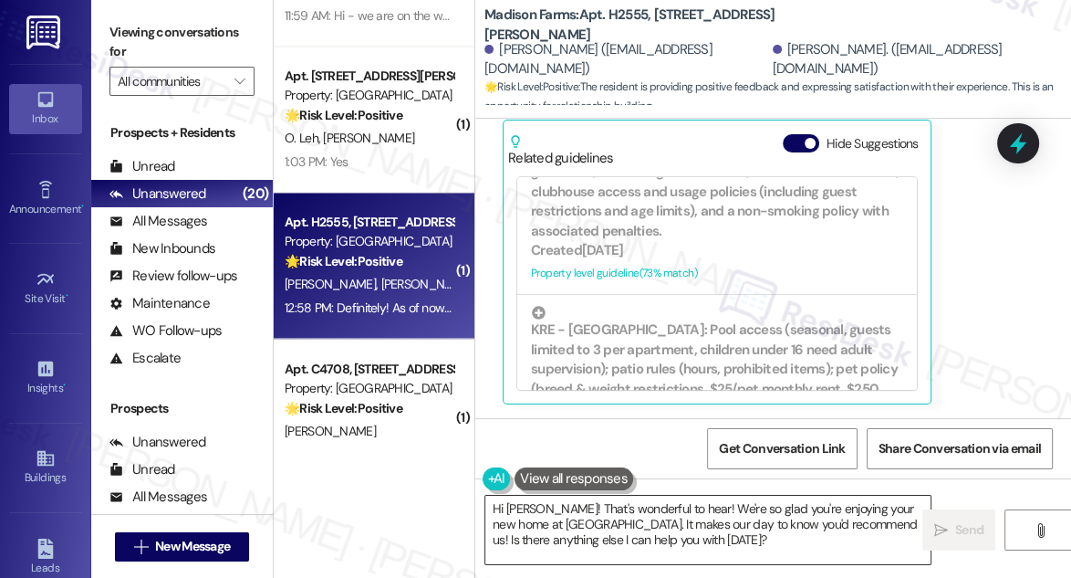
click at [690, 500] on textarea "Hi Marion! That's wonderful to hear! We're so glad you're enjoying your new hom…" at bounding box center [707, 530] width 445 height 68
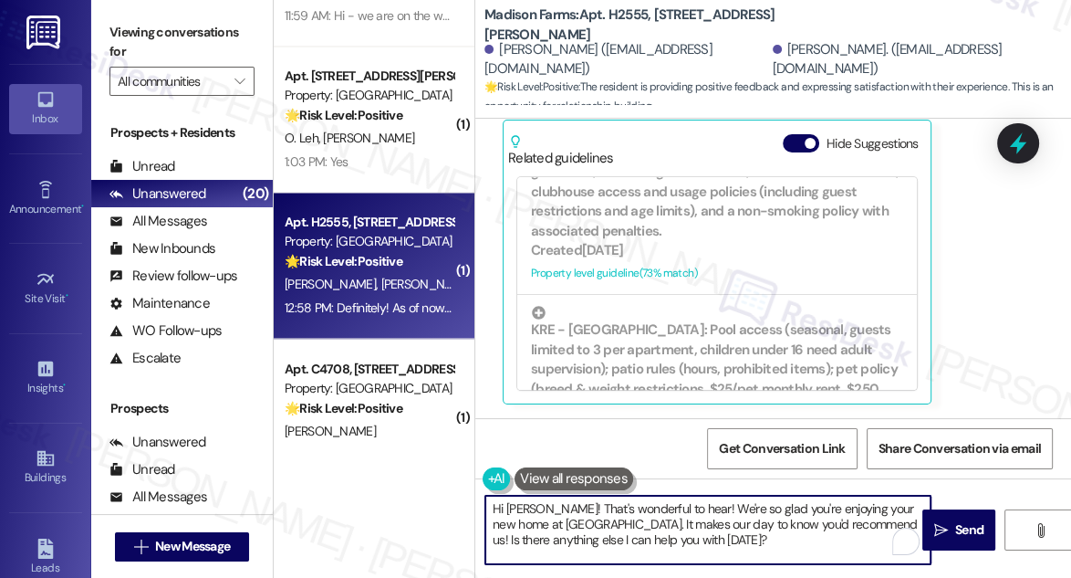
paste textarea "Cody"
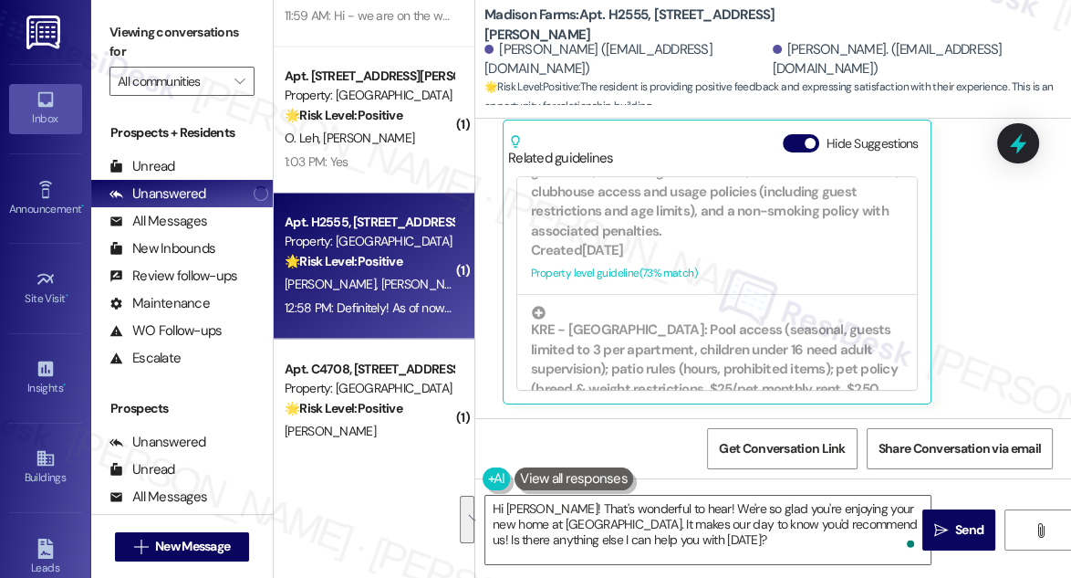
click at [123, 29] on label "Viewing conversations for" at bounding box center [182, 42] width 145 height 48
click at [633, 529] on textarea "Hi Marion! That's wonderful to hear! We're so glad you're enjoying your new hom…" at bounding box center [707, 530] width 445 height 68
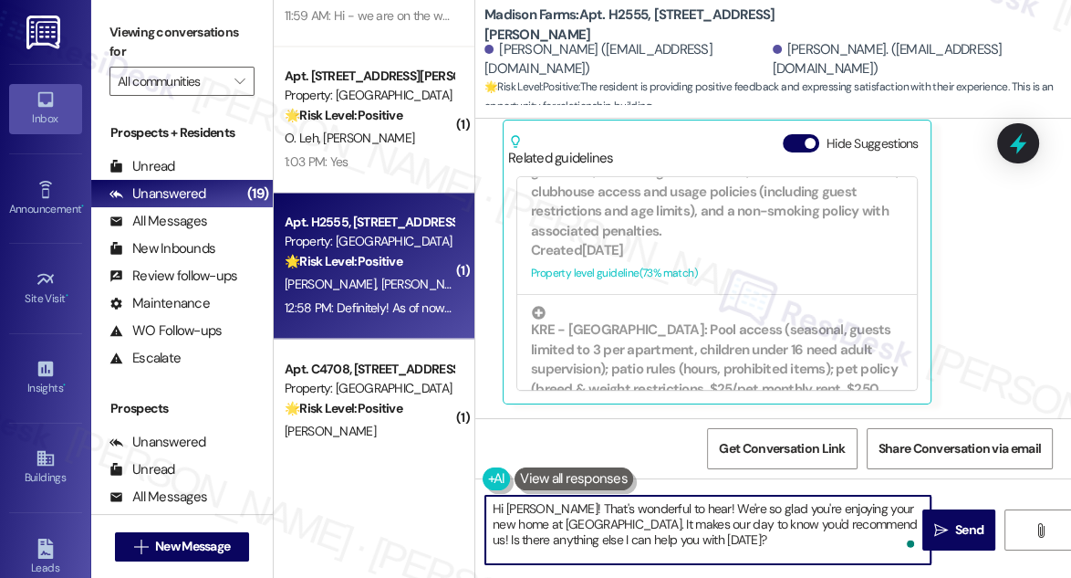
paste textarea "That’s awesome to hear, [PERSON_NAME]! Thank you! If you don’t mind, would you …"
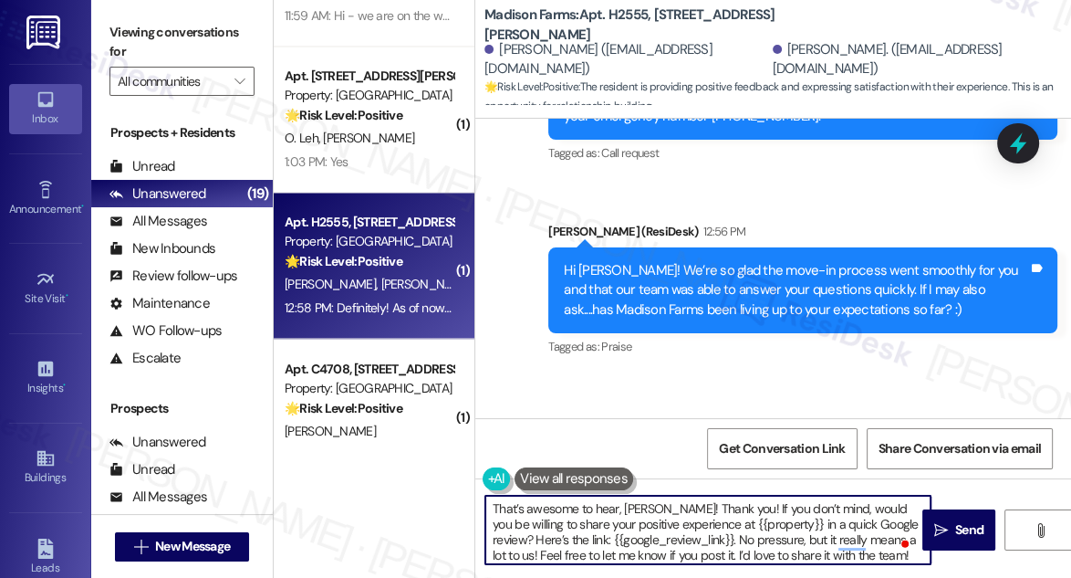
click at [635, 506] on textarea "That’s awesome to hear, [PERSON_NAME]! Thank you! If you don’t mind, would you …" at bounding box center [707, 530] width 445 height 68
type textarea "That’s awesome to hear! Thank you! If you don’t mind, would you be willing to s…"
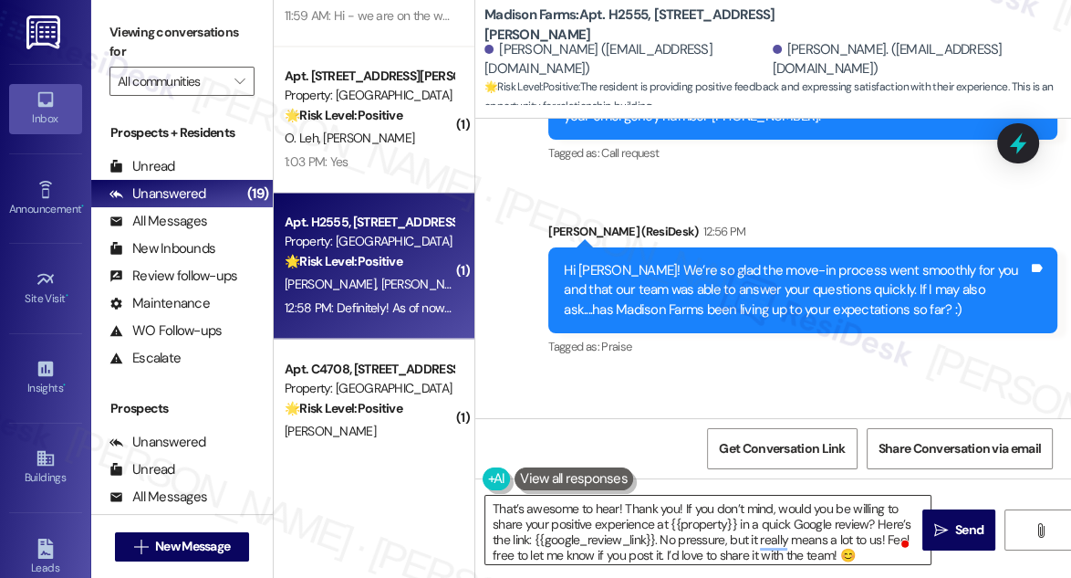
click at [817, 517] on textarea "That’s awesome to hear! Thank you! If you don’t mind, would you be willing to s…" at bounding box center [707, 530] width 445 height 68
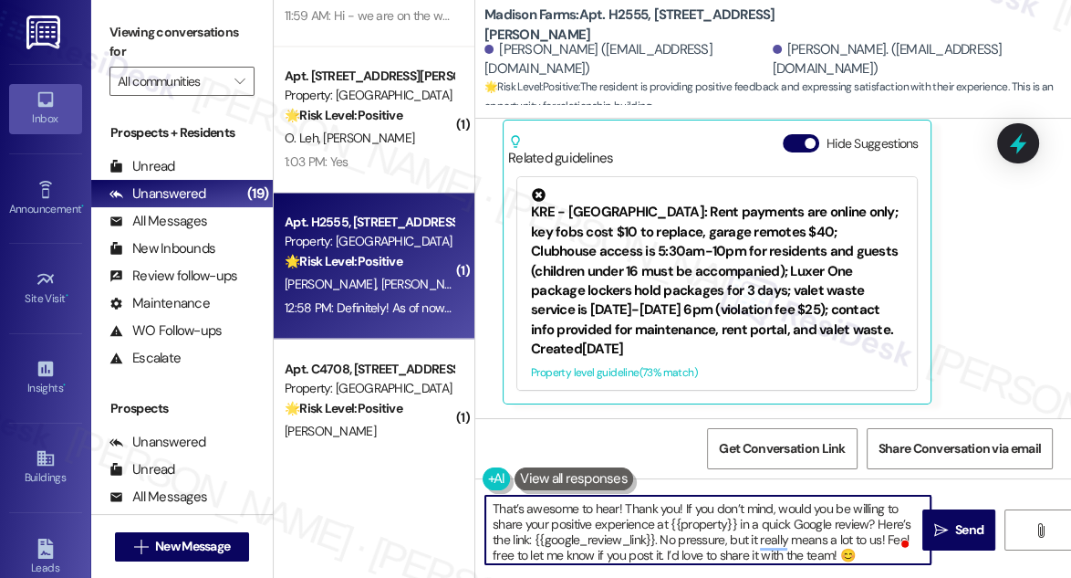
click at [831, 542] on textarea "That’s awesome to hear! Thank you! If you don’t mind, would you be willing to s…" at bounding box center [707, 530] width 445 height 68
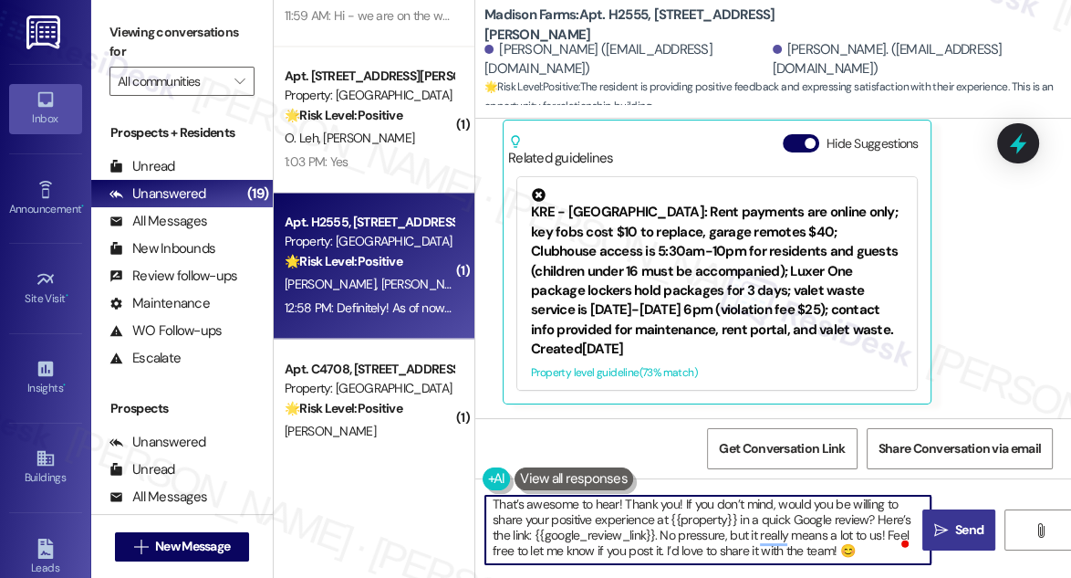
click at [951, 515] on button " Send" at bounding box center [959, 529] width 73 height 41
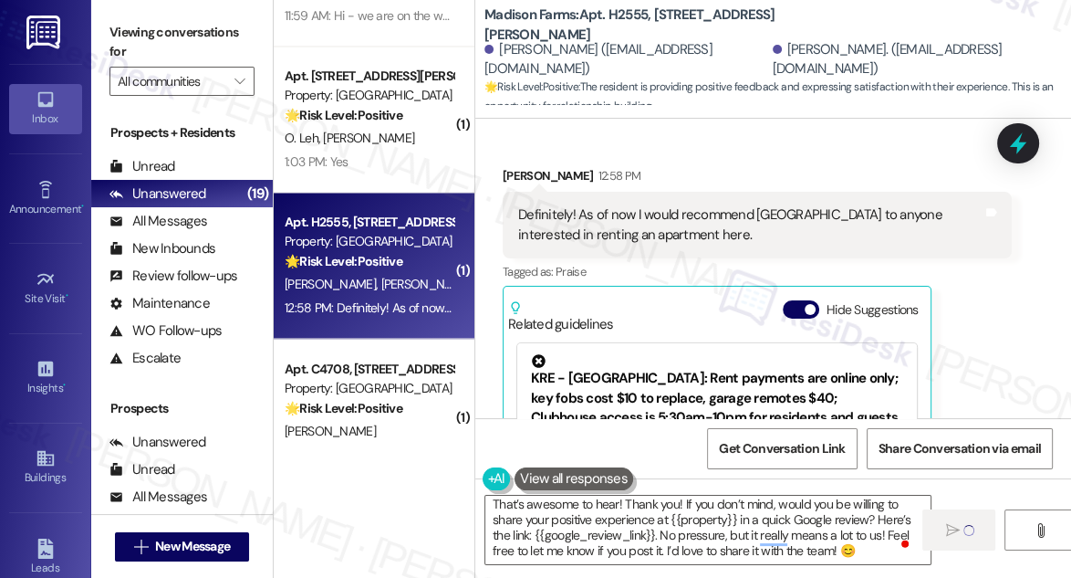
click at [862, 231] on div "Definitely! As of now I would recommend Madison Farms to anyone interested in r…" at bounding box center [750, 224] width 464 height 39
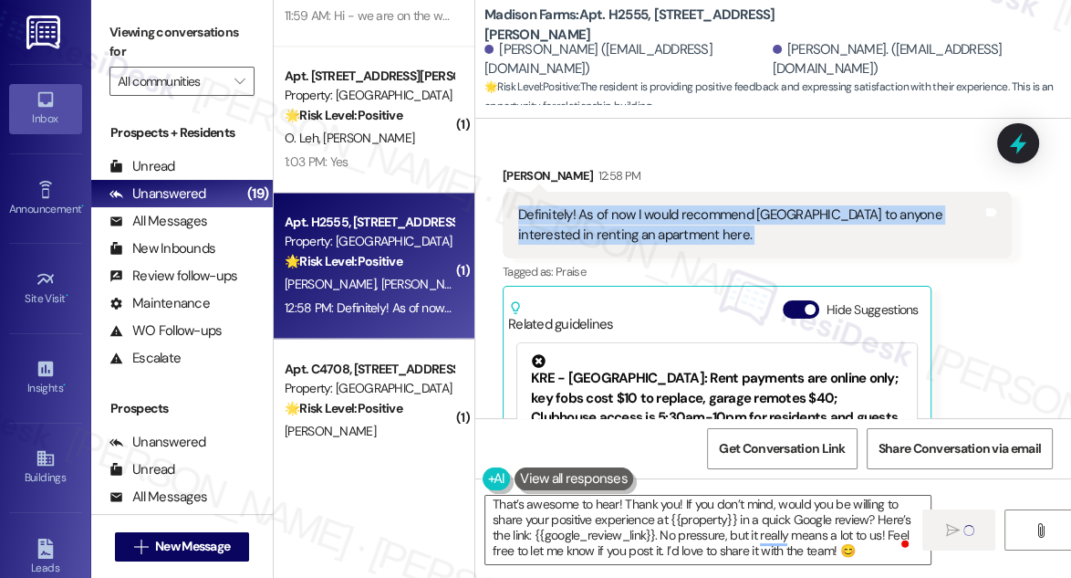
click at [862, 231] on div "Definitely! As of now I would recommend Madison Farms to anyone interested in r…" at bounding box center [750, 224] width 464 height 39
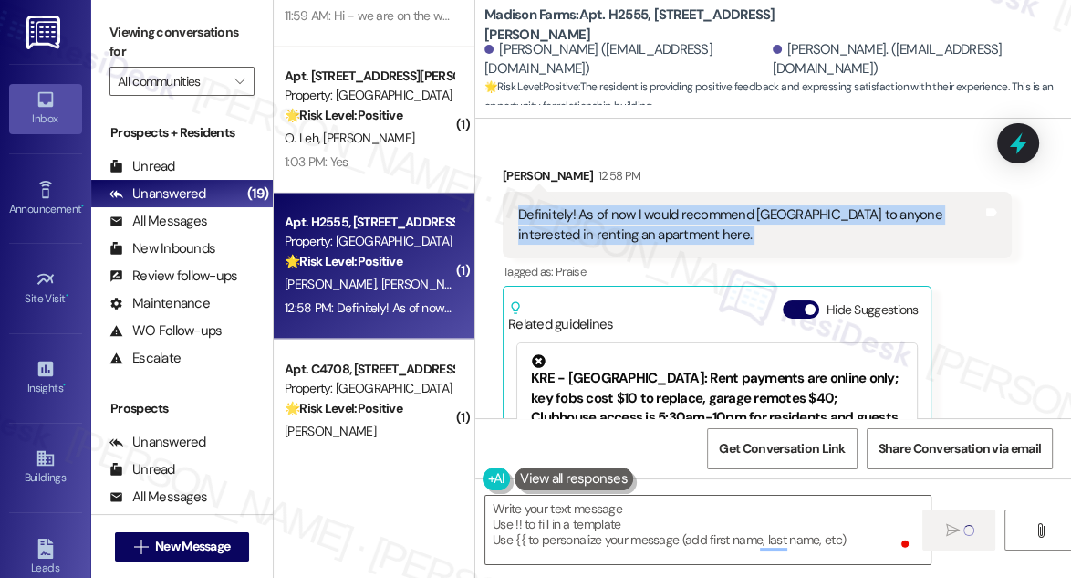
type textarea "Fetching suggested responses. Please feel free to read through the conversation…"
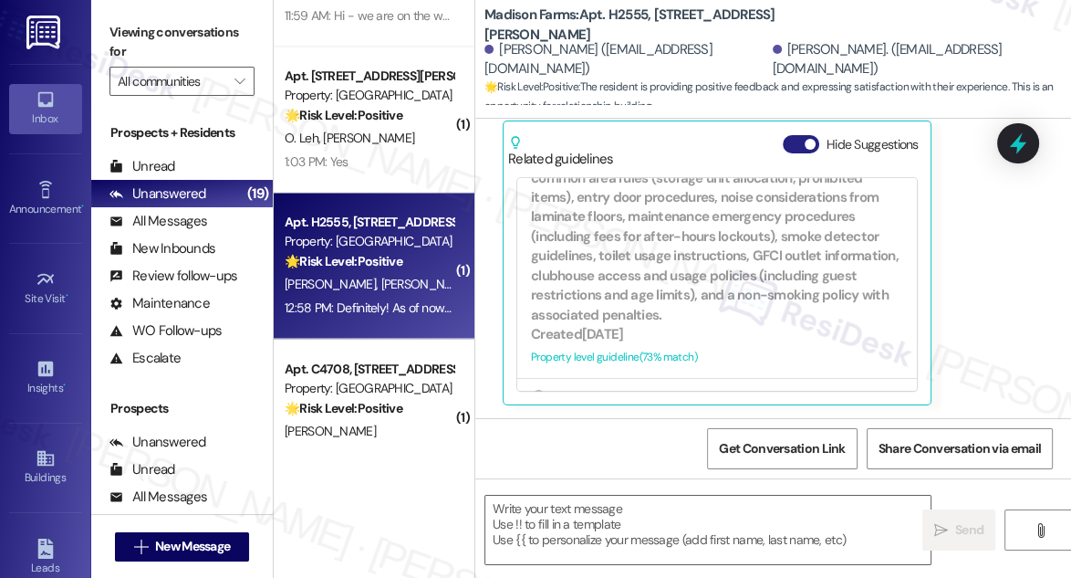
click at [809, 141] on span "button" at bounding box center [810, 144] width 11 height 11
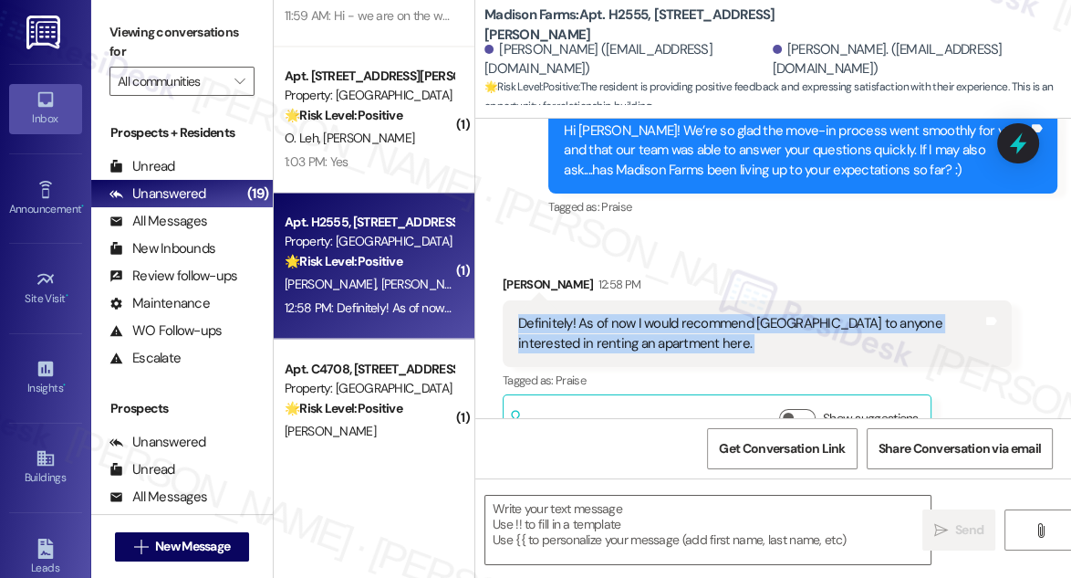
click at [626, 320] on div "Definitely! As of now I would recommend Madison Farms to anyone interested in r…" at bounding box center [750, 333] width 464 height 39
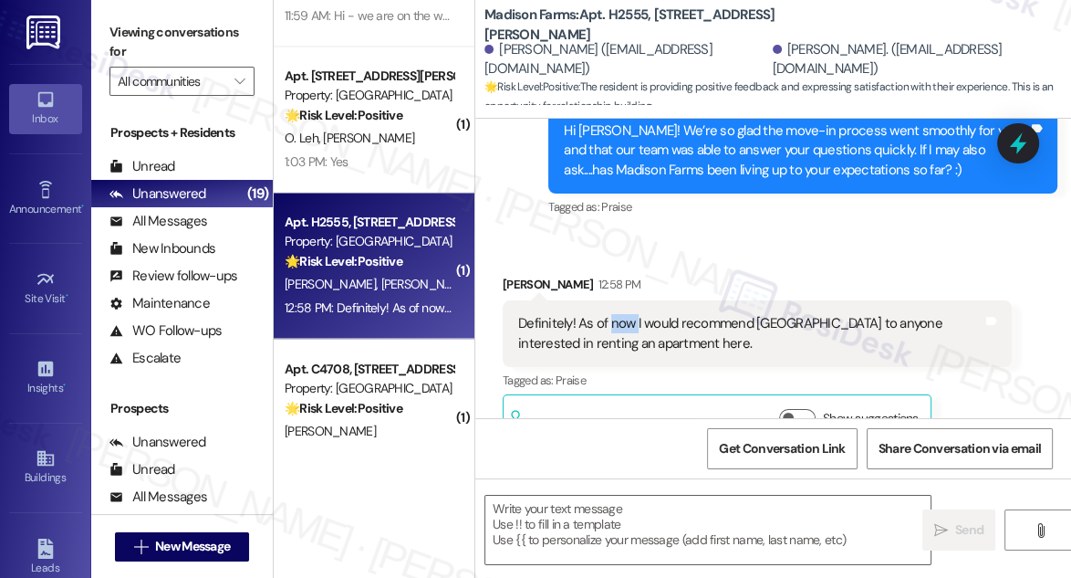
click at [626, 320] on div "Definitely! As of now I would recommend Madison Farms to anyone interested in r…" at bounding box center [750, 333] width 464 height 39
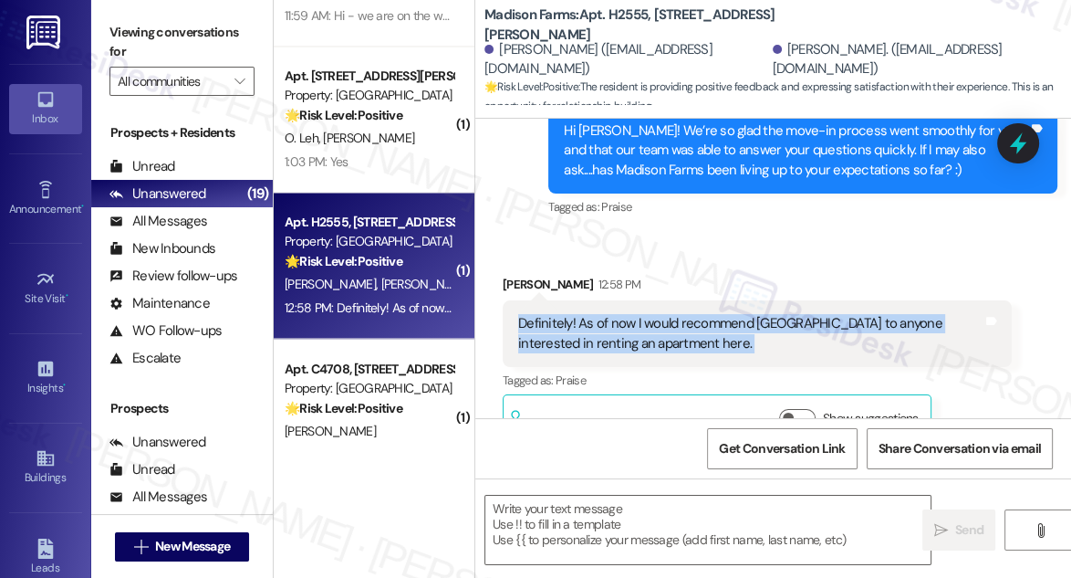
click at [626, 320] on div "Definitely! As of now I would recommend Madison Farms to anyone interested in r…" at bounding box center [750, 333] width 464 height 39
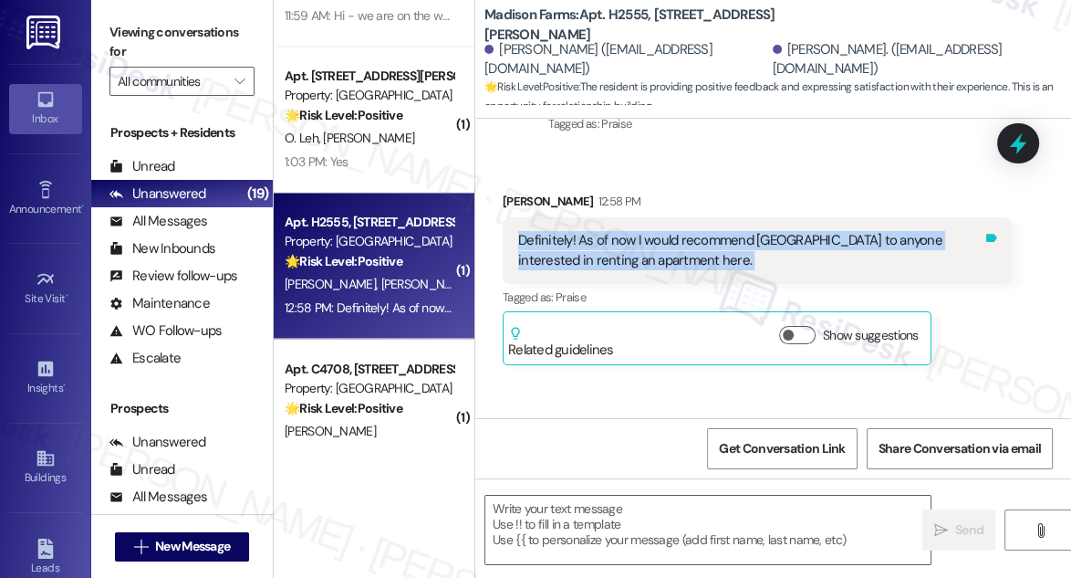
click at [986, 234] on icon at bounding box center [991, 238] width 11 height 8
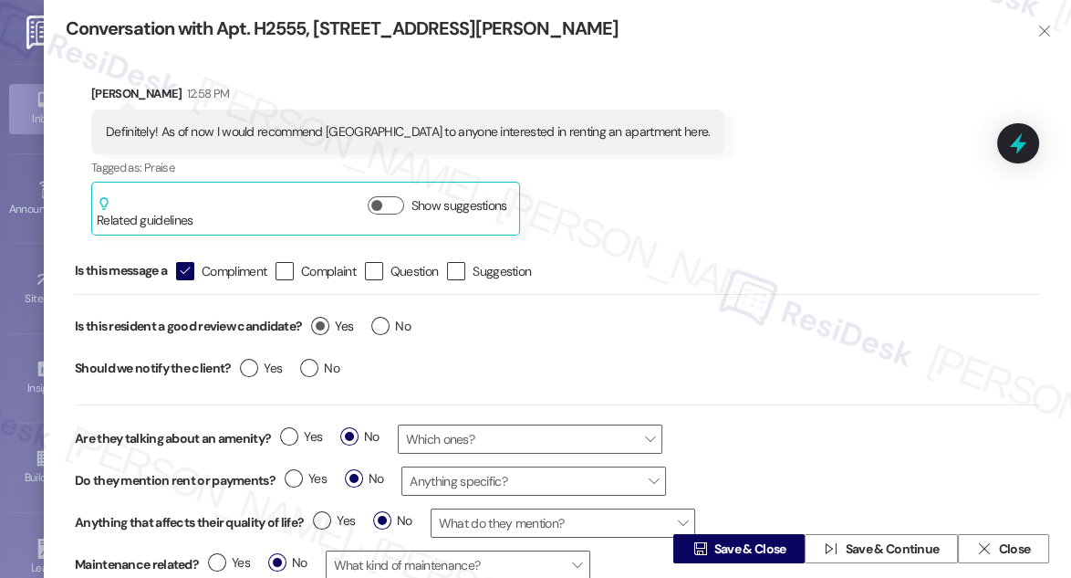
click at [322, 324] on label "Yes" at bounding box center [332, 326] width 42 height 19
click at [322, 324] on input "Yes" at bounding box center [332, 329] width 42 height 24
radio input "true"
click at [315, 367] on label "No" at bounding box center [319, 368] width 39 height 19
click at [315, 367] on input "No" at bounding box center [319, 371] width 39 height 24
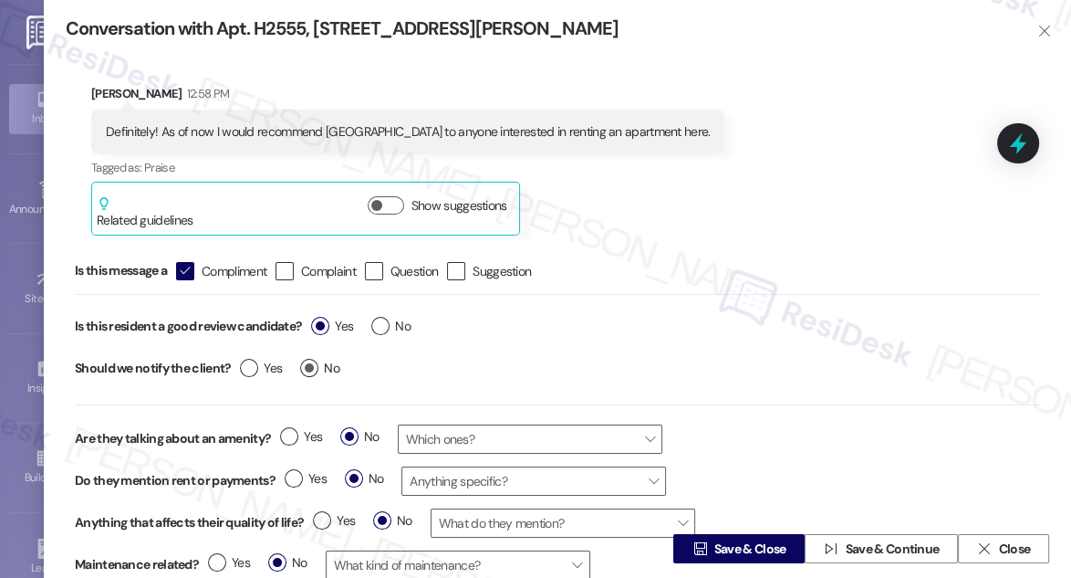
radio input "true"
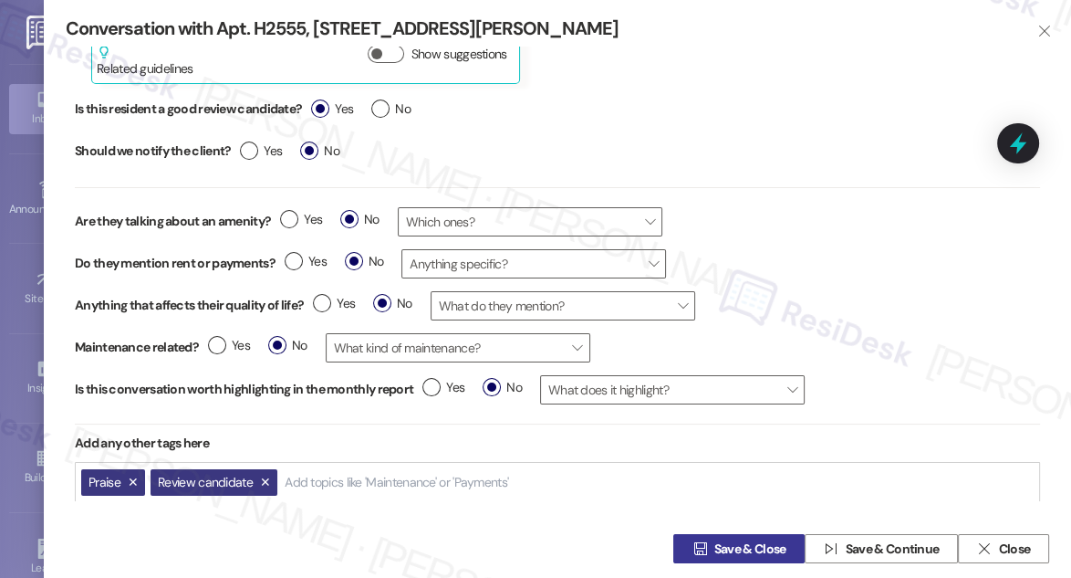
click at [750, 555] on span "Save & Close" at bounding box center [751, 548] width 72 height 19
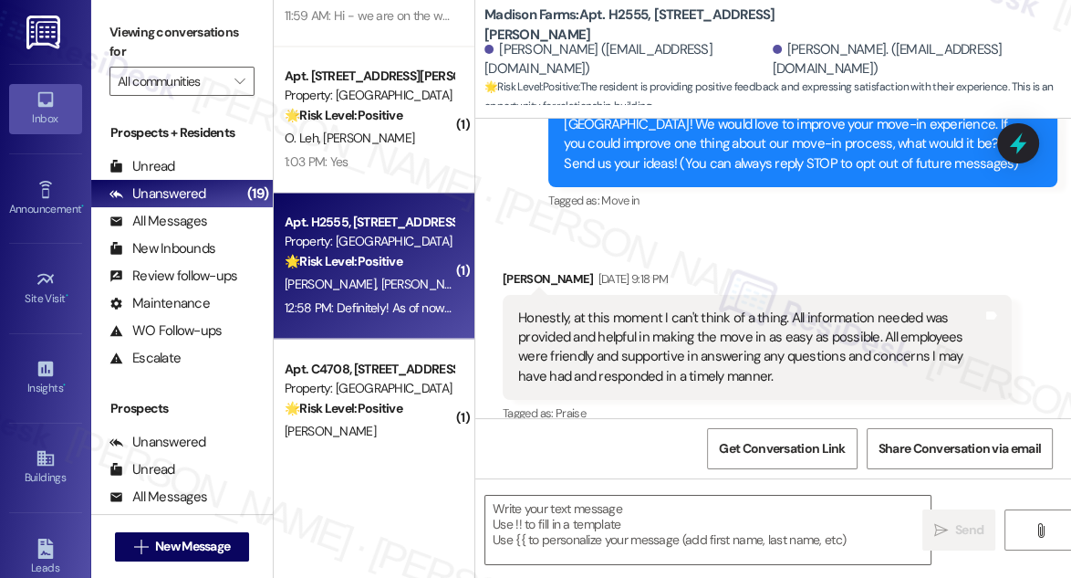
type textarea "Fetching suggested responses. Please feel free to read through the conversation…"
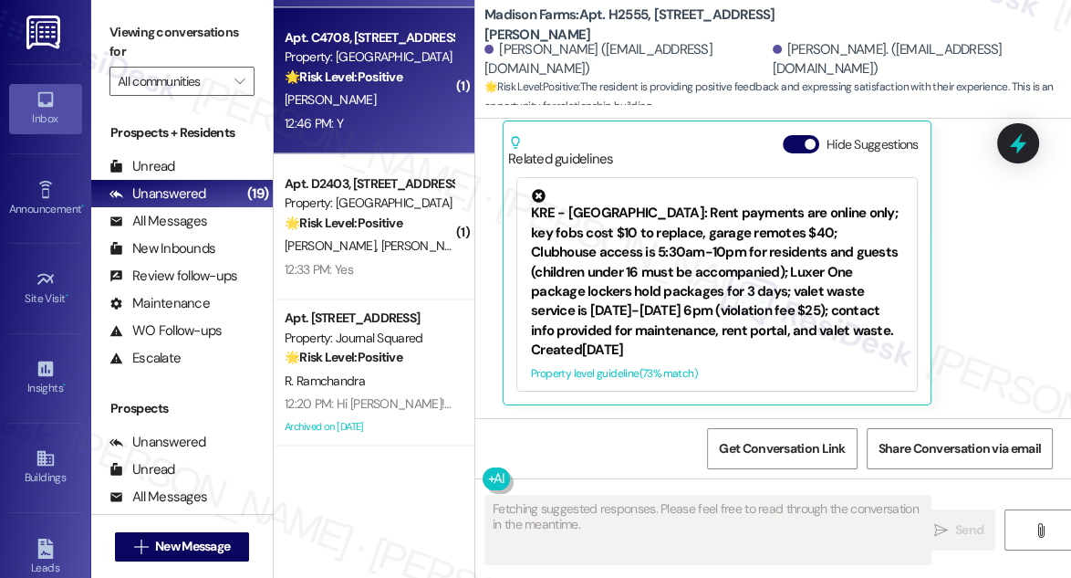
click at [388, 80] on strong "🌟 Risk Level: Positive" at bounding box center [344, 76] width 118 height 16
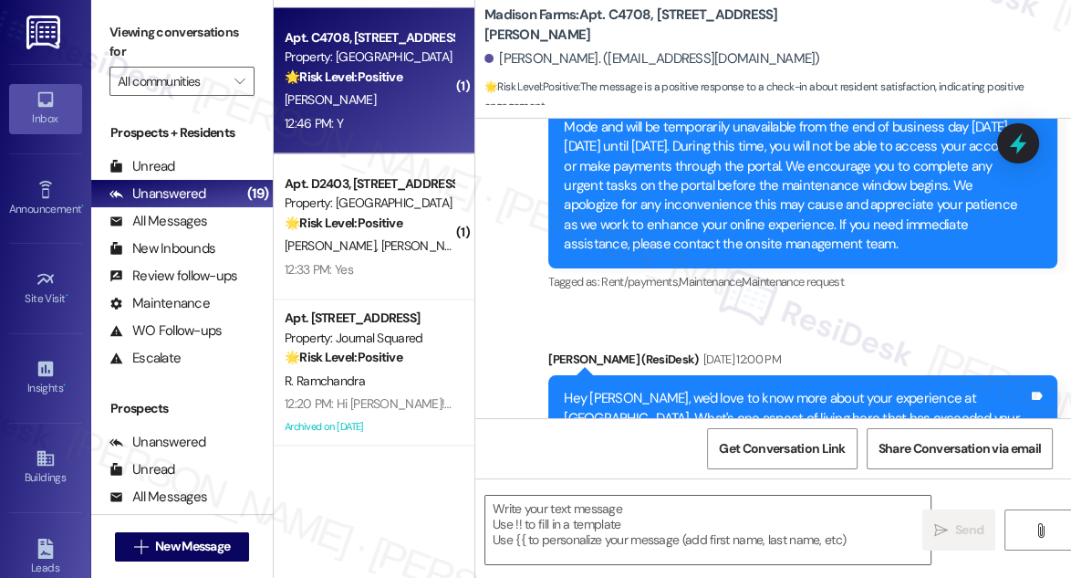
type textarea "Fetching suggested responses. Please feel free to read through the conversation…"
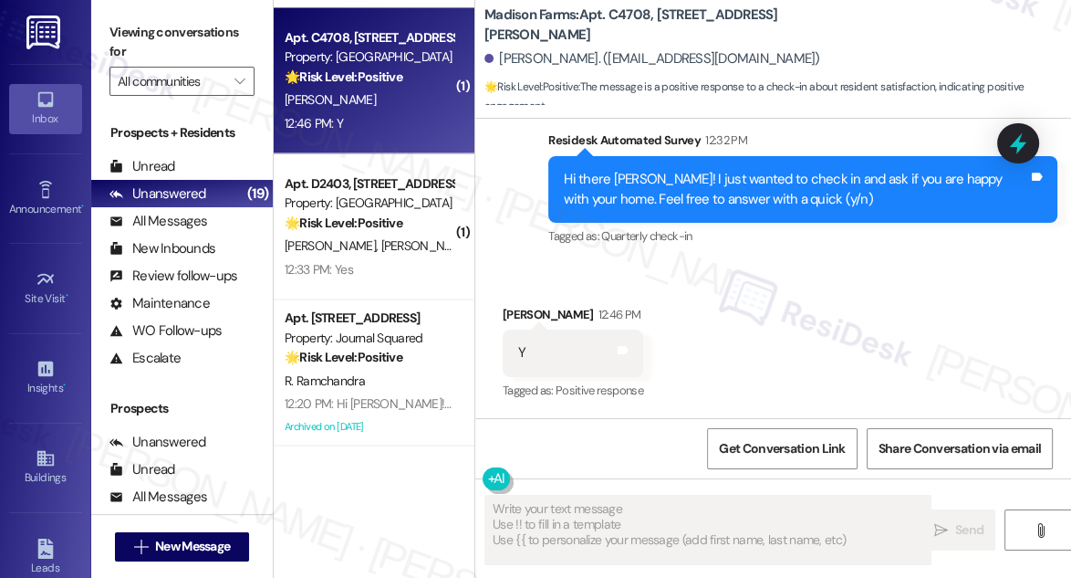
click at [822, 189] on div "Hi there [PERSON_NAME]! I just wanted to check in and ask if you are happy with…" at bounding box center [796, 189] width 464 height 39
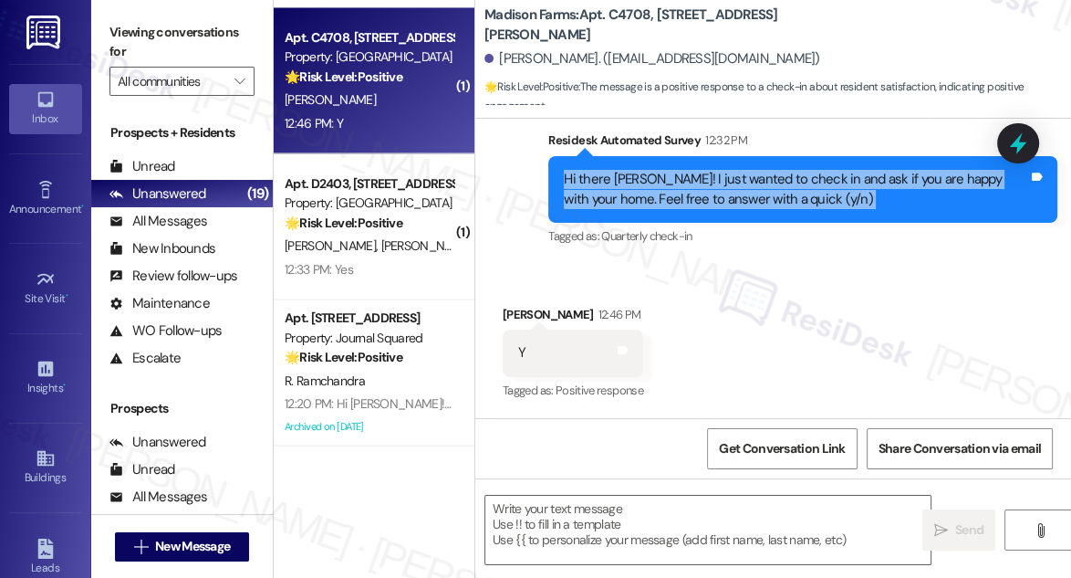
click at [822, 189] on div "Hi there [PERSON_NAME]! I just wanted to check in and ask if you are happy with…" at bounding box center [796, 189] width 464 height 39
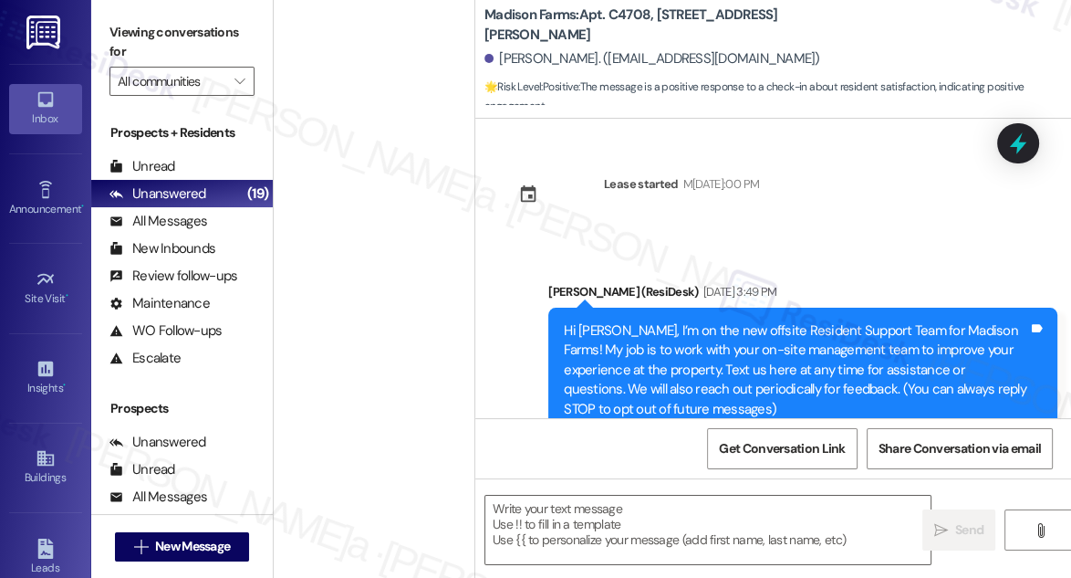
scroll to position [1518, 0]
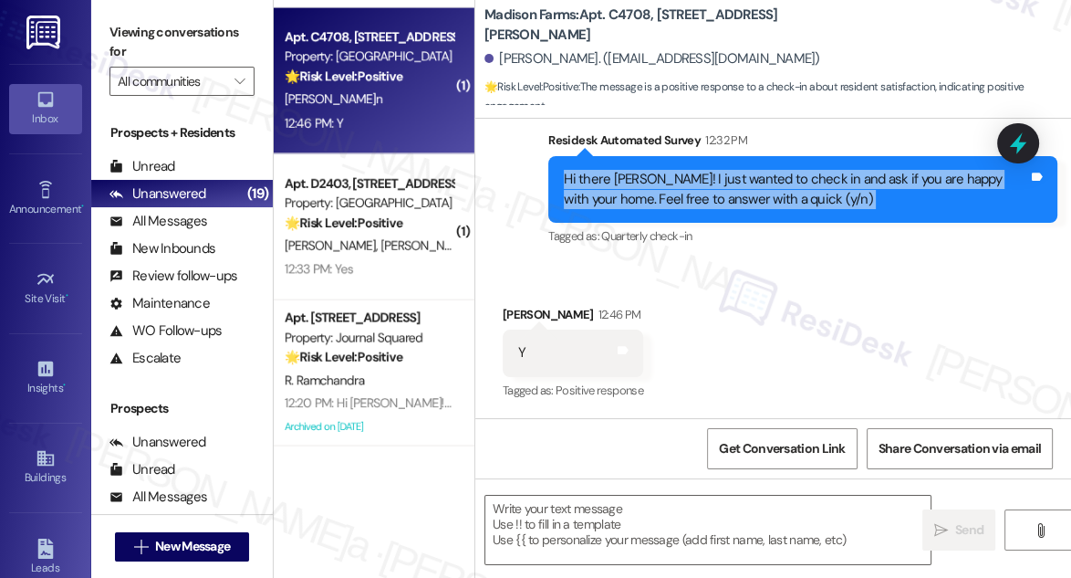
click at [124, 38] on label "Viewing conversations for" at bounding box center [182, 42] width 145 height 48
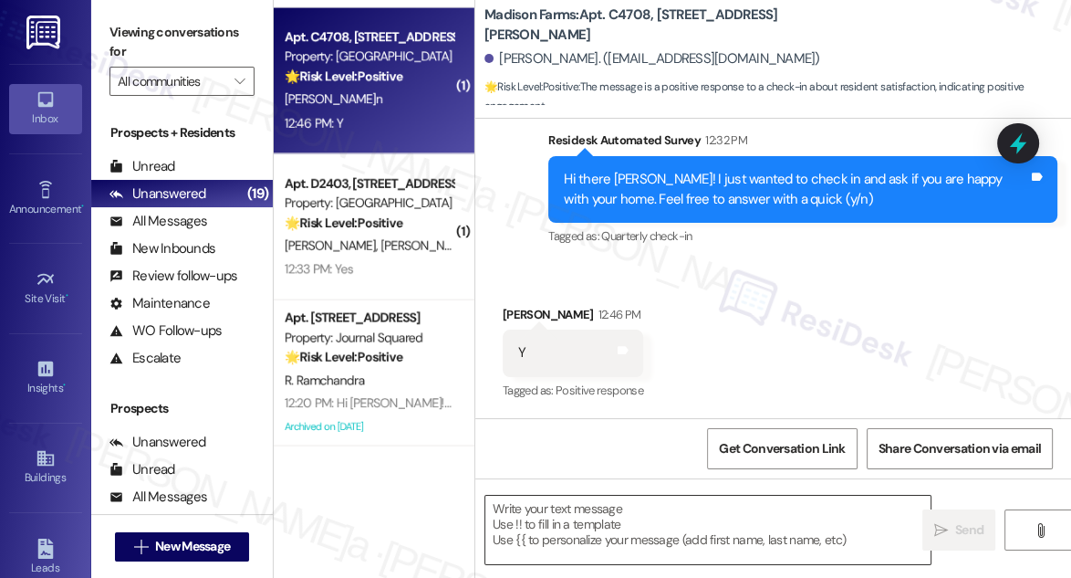
click at [602, 517] on textarea at bounding box center [707, 530] width 445 height 68
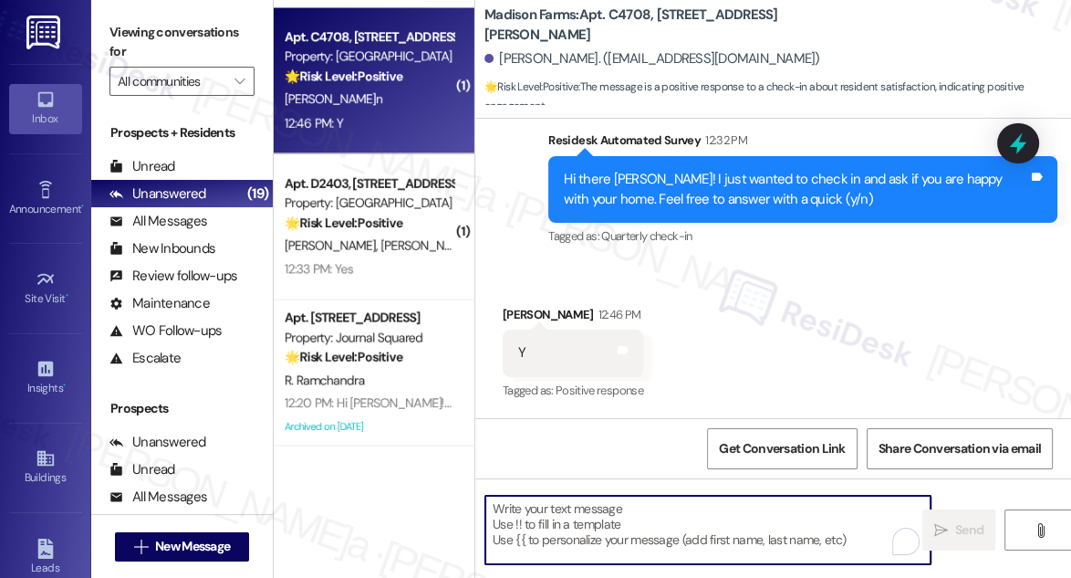
paste textarea "That’s awesome to hear, [PERSON_NAME]! Thank you! If you don’t mind, would you …"
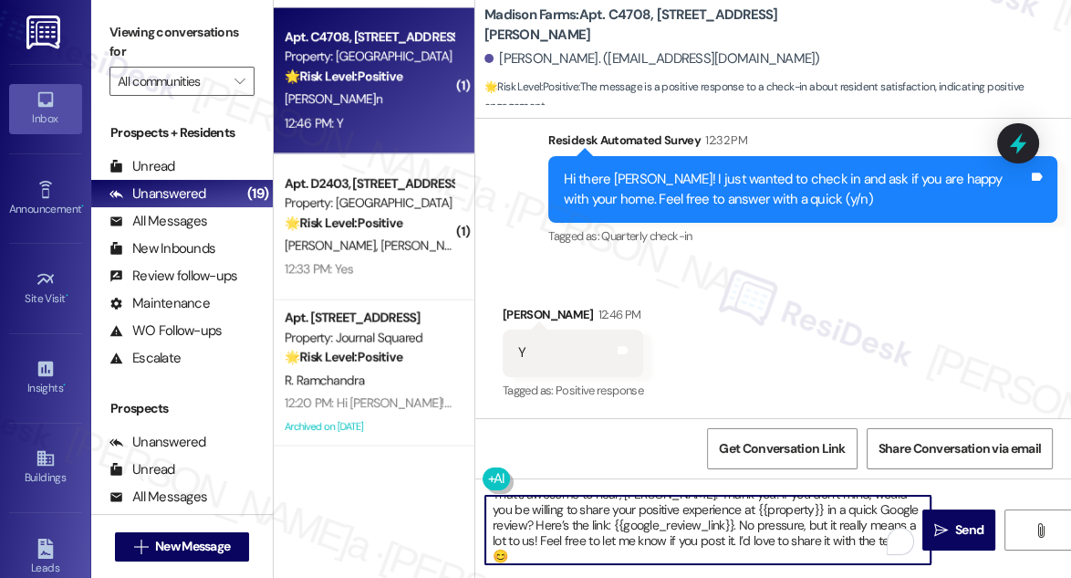
scroll to position [0, 0]
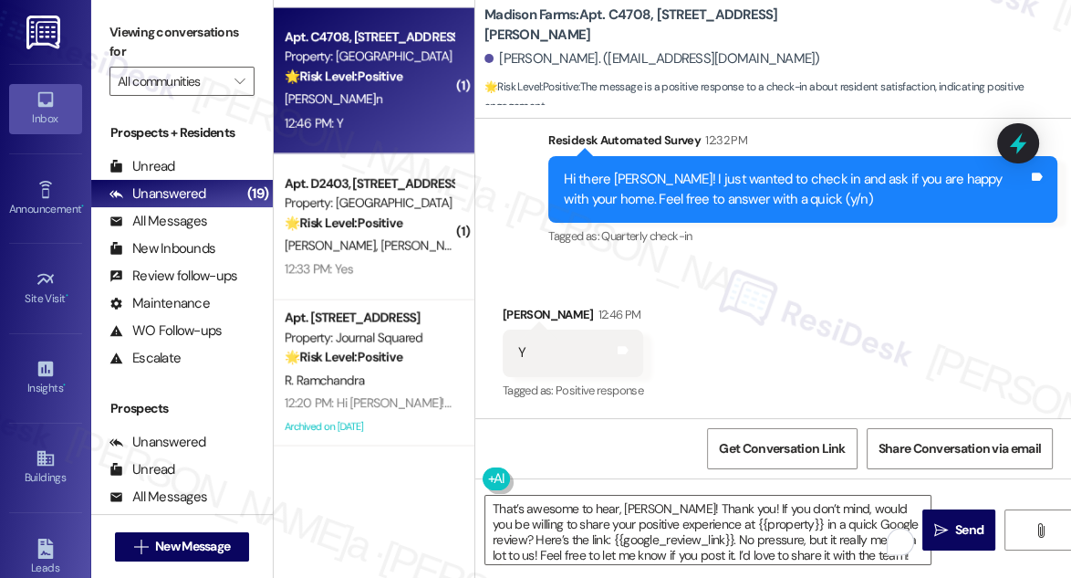
click at [527, 313] on div "[PERSON_NAME] 12:46 PM" at bounding box center [573, 318] width 141 height 26
copy div "[PERSON_NAME]"
click at [642, 505] on textarea "That’s awesome to hear, [PERSON_NAME]! Thank you! If you don’t mind, would you …" at bounding box center [707, 530] width 445 height 68
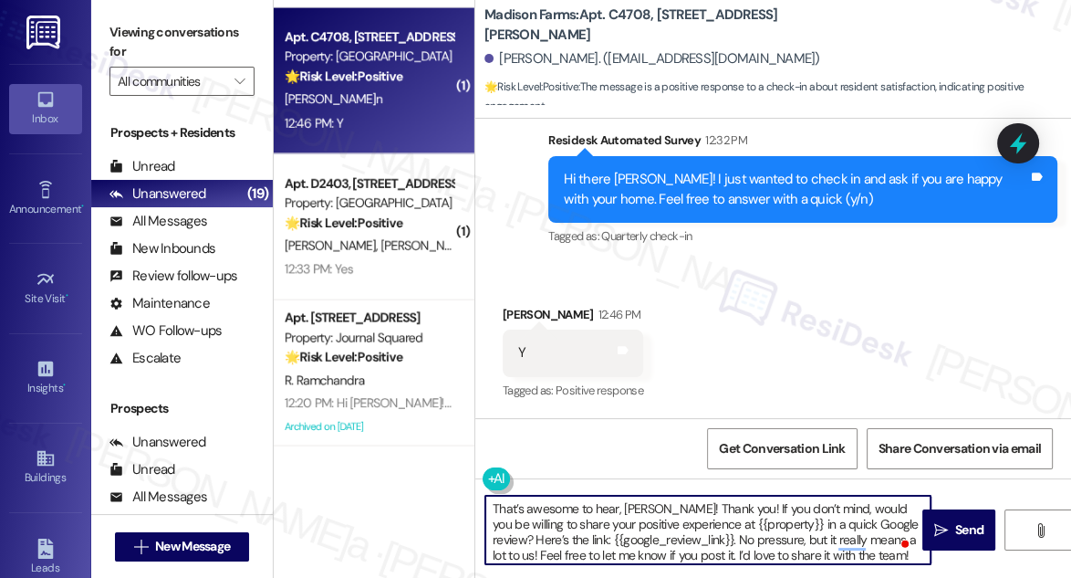
click at [642, 505] on textarea "That’s awesome to hear, [PERSON_NAME]! Thank you! If you don’t mind, would you …" at bounding box center [707, 530] width 445 height 68
paste textarea "[PERSON_NAME]"
type textarea "That’s awesome to hear, [PERSON_NAME]! Thank you! If you don’t mind, would you …"
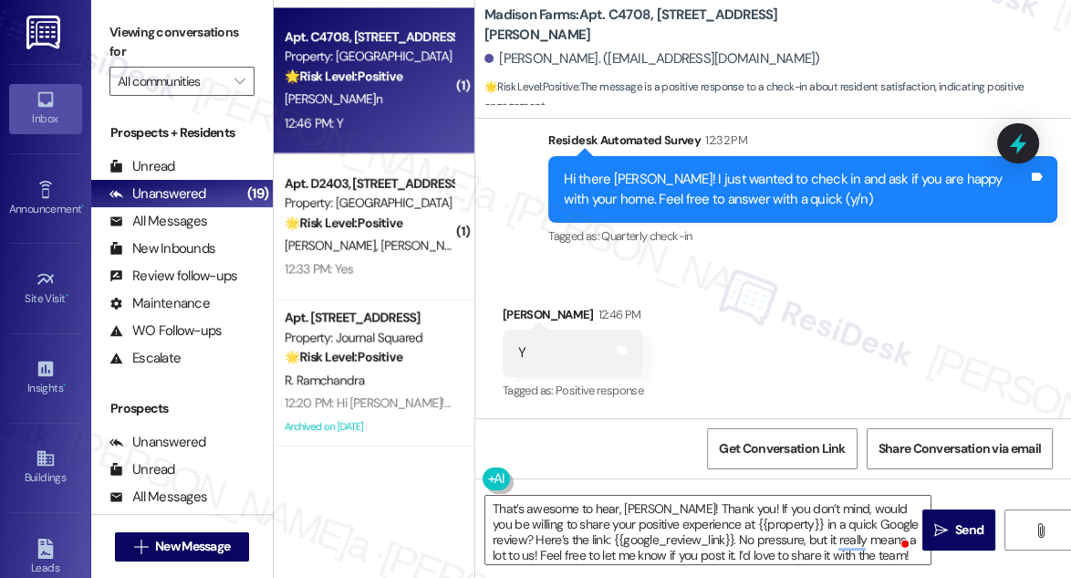
click at [732, 210] on div "Hi there [PERSON_NAME]! I just wanted to check in and ask if you are happy with…" at bounding box center [802, 189] width 509 height 67
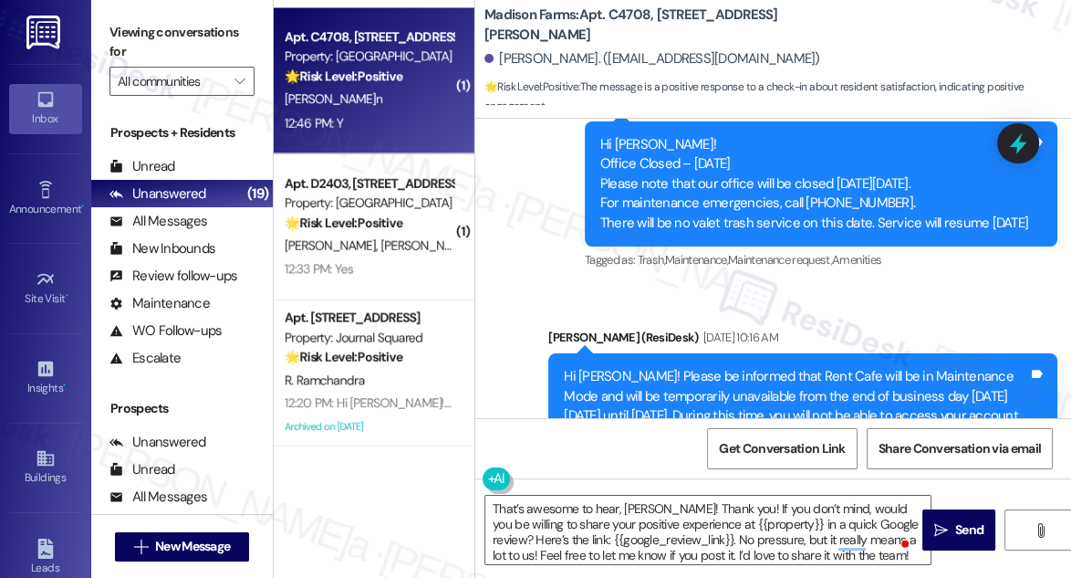
scroll to position [440, 0]
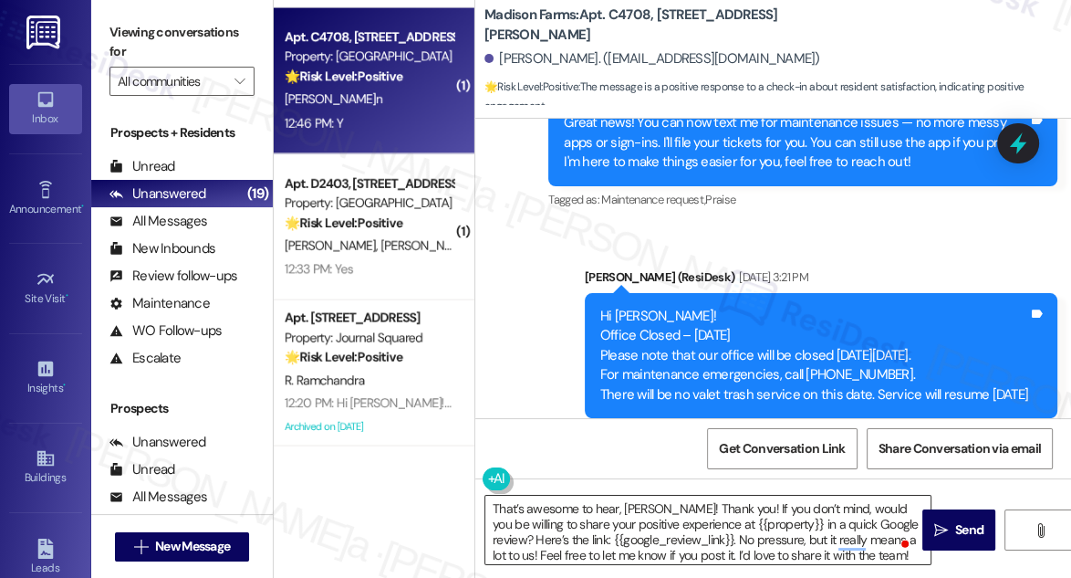
click at [683, 515] on textarea "That’s awesome to hear, [PERSON_NAME]! Thank you! If you don’t mind, would you …" at bounding box center [707, 530] width 445 height 68
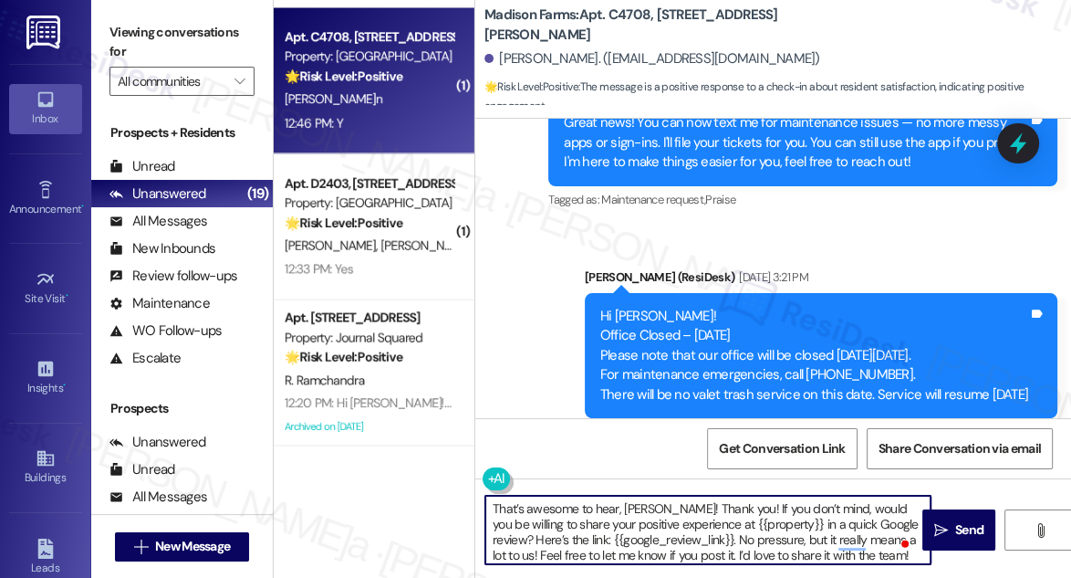
click at [683, 515] on textarea "That’s awesome to hear, [PERSON_NAME]! Thank you! If you don’t mind, would you …" at bounding box center [707, 530] width 445 height 68
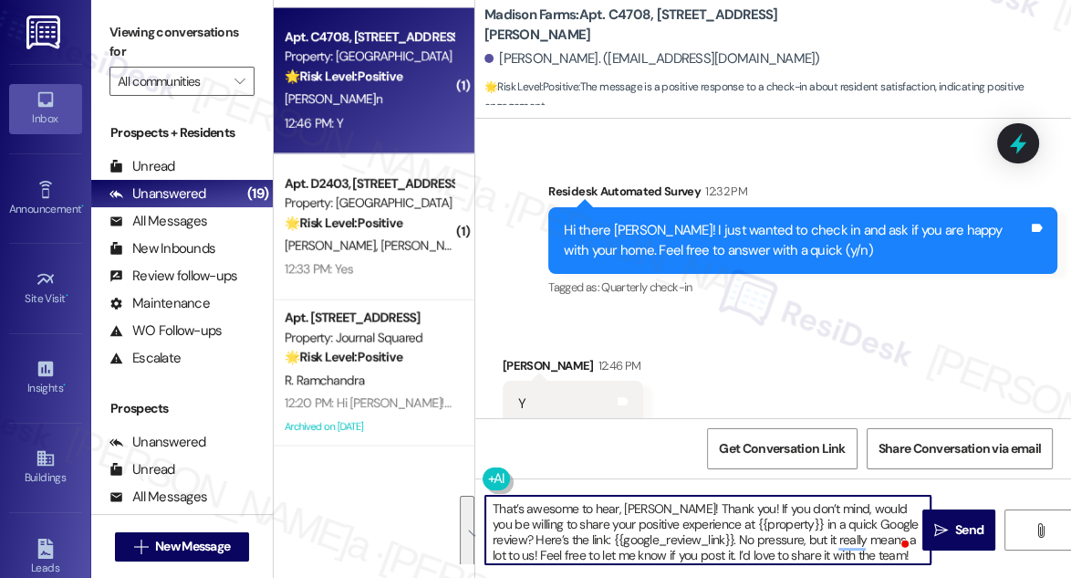
scroll to position [1519, 0]
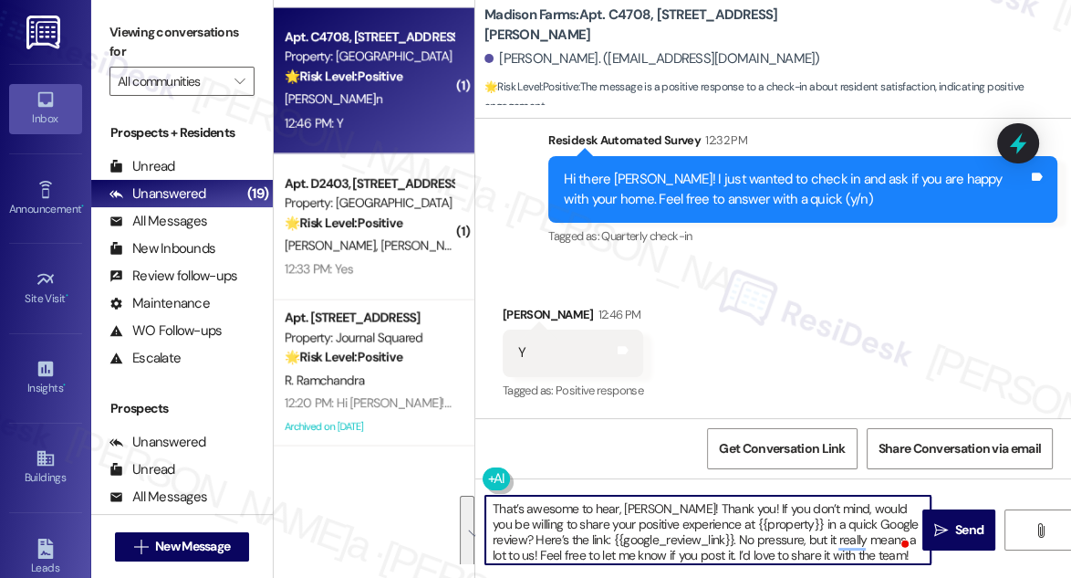
click at [749, 533] on textarea "That’s awesome to hear, [PERSON_NAME]! Thank you! If you don’t mind, would you …" at bounding box center [707, 530] width 445 height 68
click at [815, 539] on textarea "That’s awesome to hear, [PERSON_NAME]! Thank you! If you don’t mind, would you …" at bounding box center [707, 530] width 445 height 68
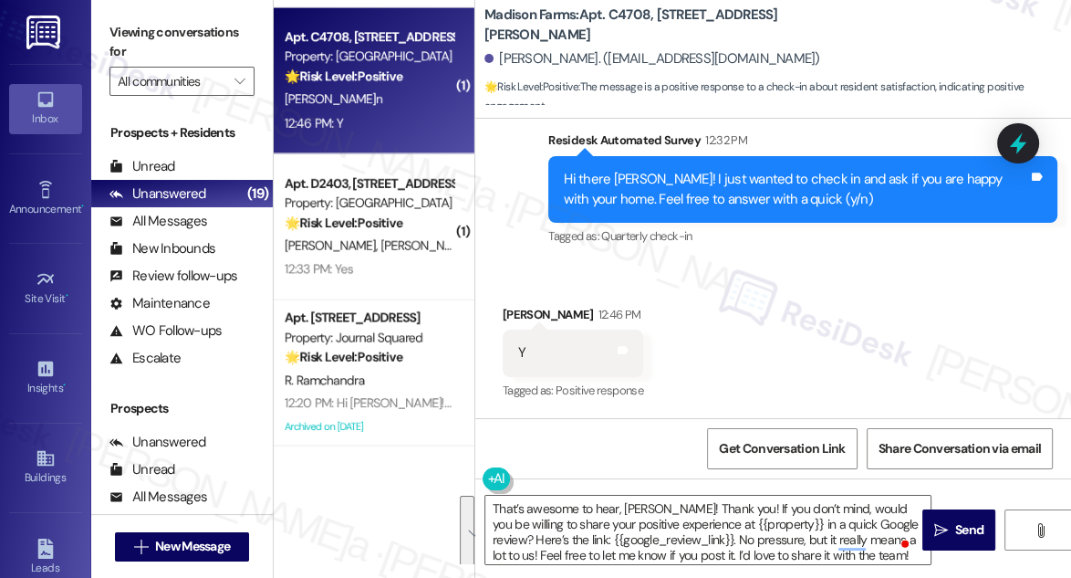
click at [809, 297] on div "Received via SMS [PERSON_NAME] 12:46 PM Y Tags and notes Tagged as: Positive re…" at bounding box center [773, 341] width 596 height 154
click at [943, 527] on icon "" at bounding box center [941, 530] width 14 height 15
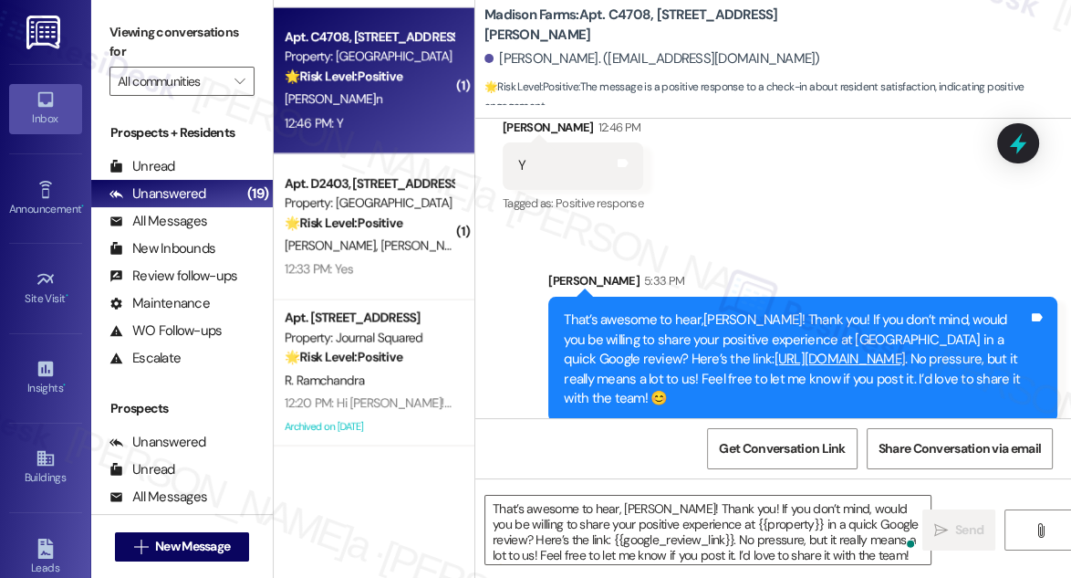
scroll to position [1725, 0]
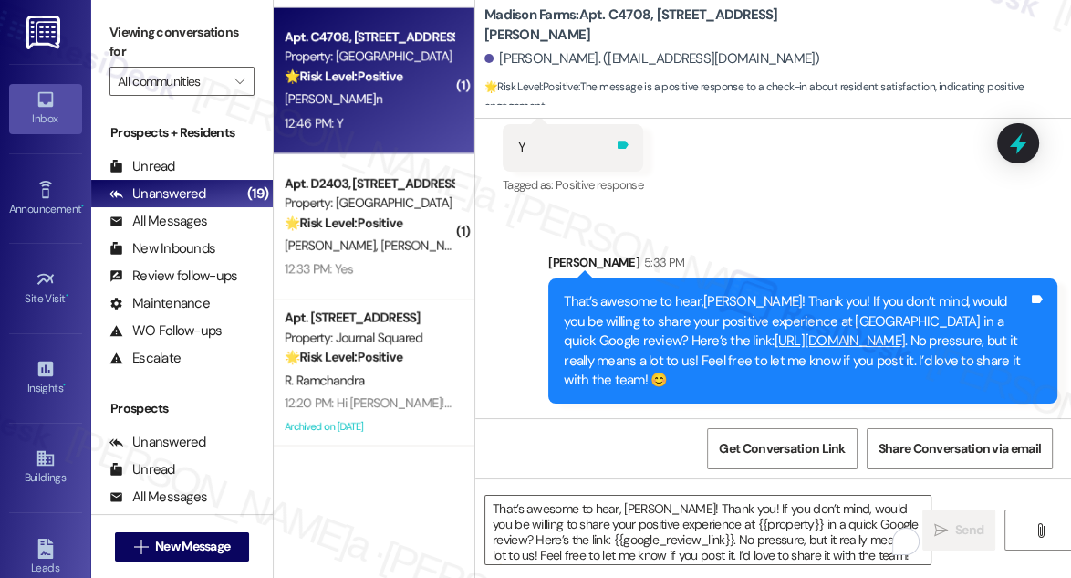
click at [625, 141] on icon at bounding box center [623, 145] width 11 height 8
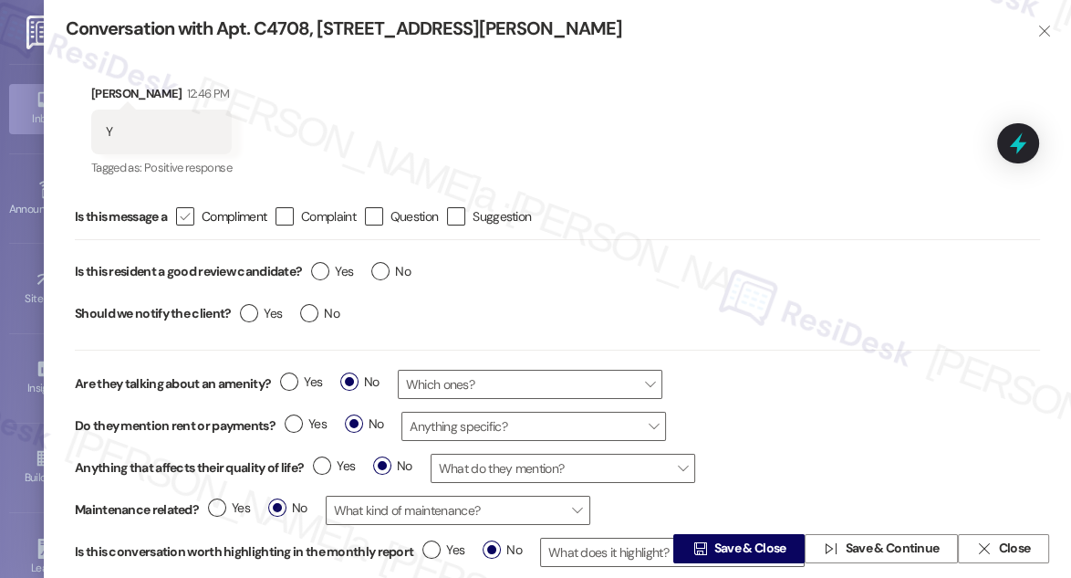
click at [197, 214] on label " Compliment" at bounding box center [221, 216] width 90 height 18
click at [179, 214] on input " Compliment" at bounding box center [173, 217] width 12 height 12
checkbox input "true"
click at [315, 271] on label "Yes" at bounding box center [332, 271] width 42 height 19
click at [315, 271] on input "Yes" at bounding box center [332, 274] width 42 height 24
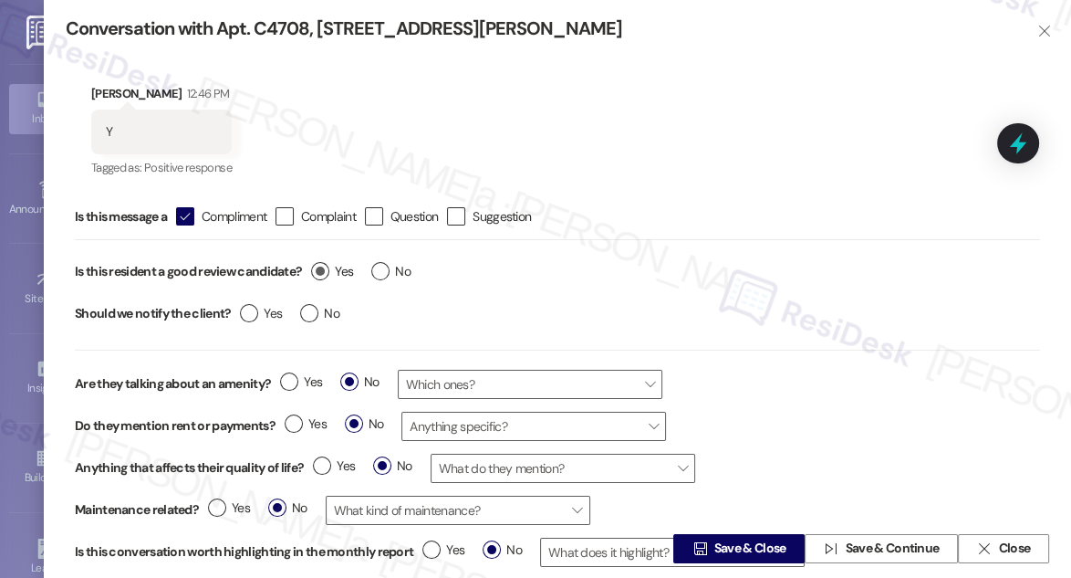
radio input "true"
click at [304, 318] on label "No" at bounding box center [319, 313] width 39 height 19
click at [304, 318] on input "No" at bounding box center [319, 316] width 39 height 24
radio input "true"
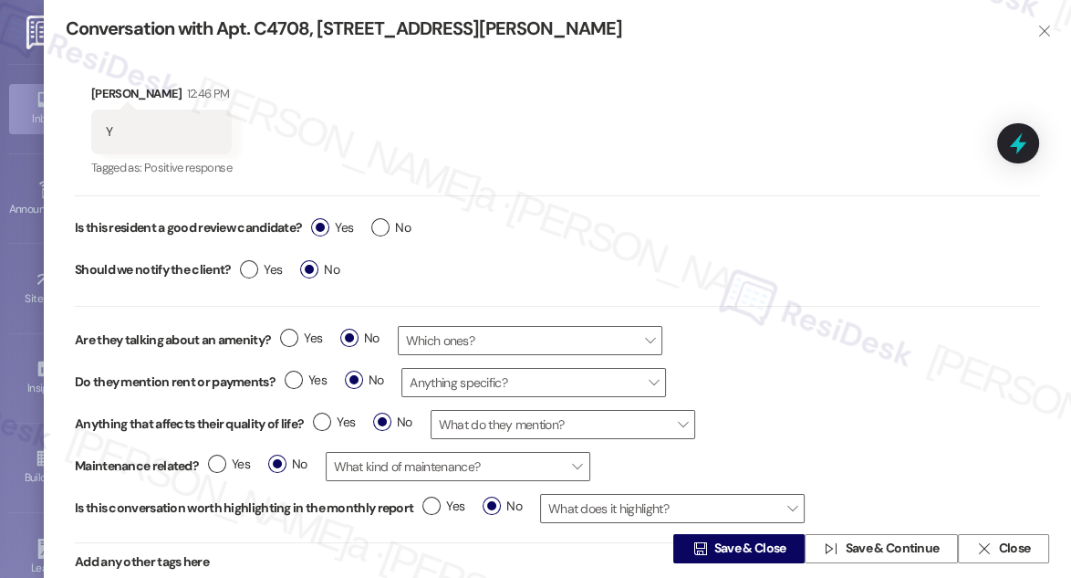
scroll to position [66, 0]
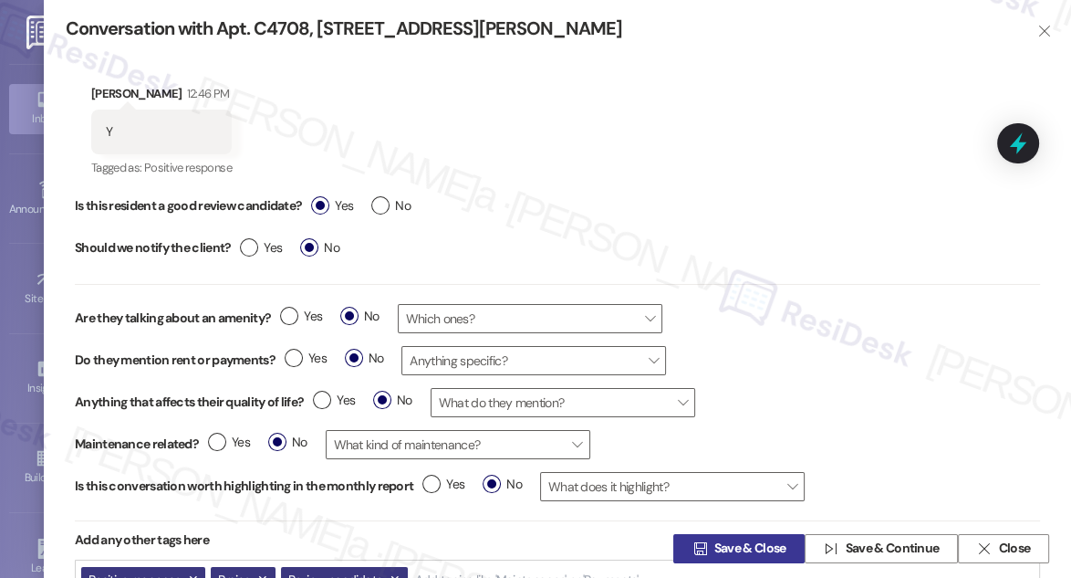
click at [746, 549] on span "Save & Close" at bounding box center [751, 548] width 72 height 19
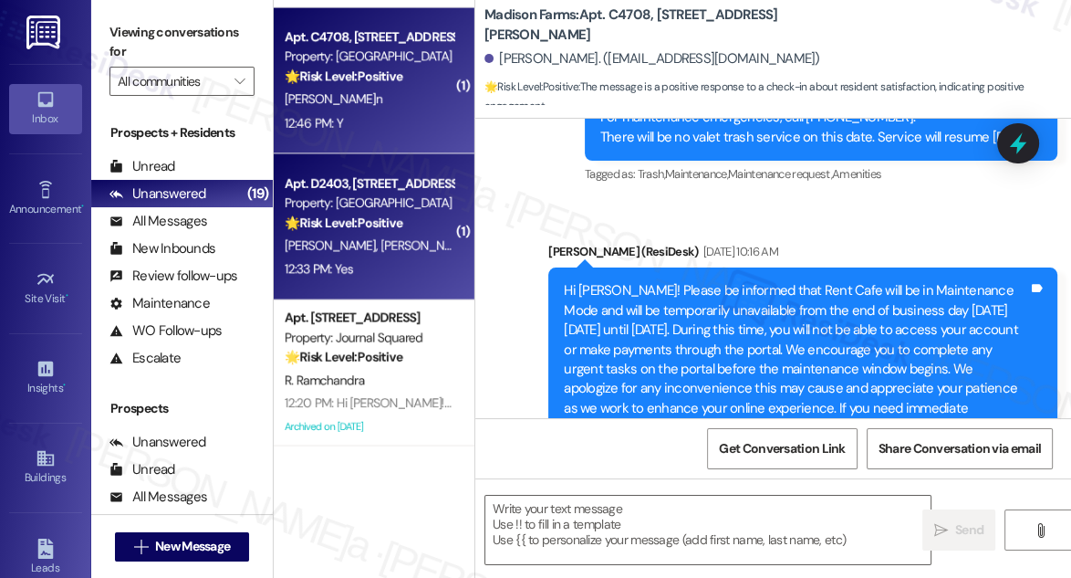
type textarea "Fetching suggested responses. Please feel free to read through the conversation…"
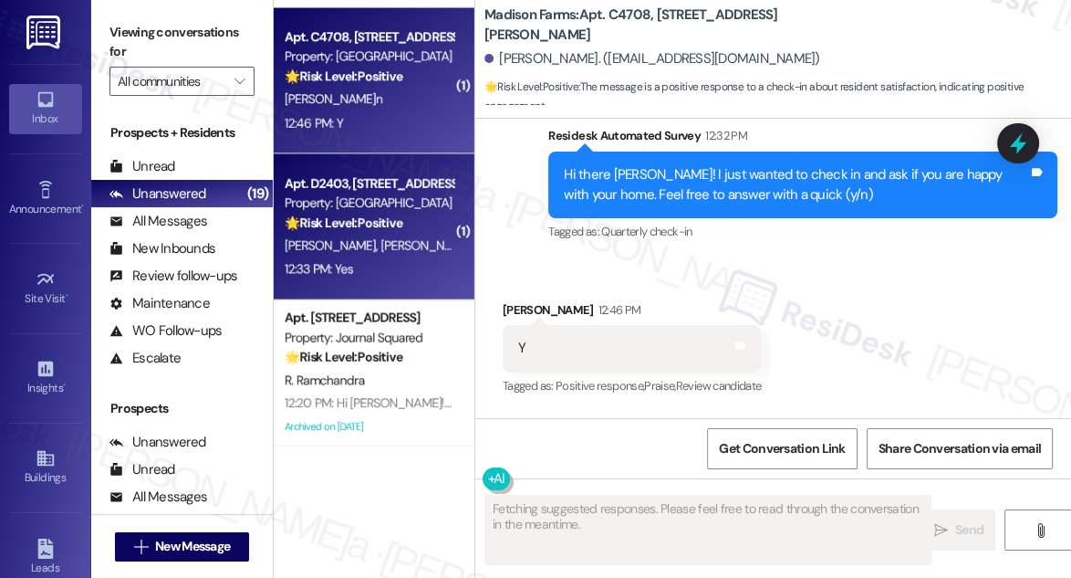
click at [429, 200] on div "Property: [GEOGRAPHIC_DATA]" at bounding box center [369, 202] width 169 height 19
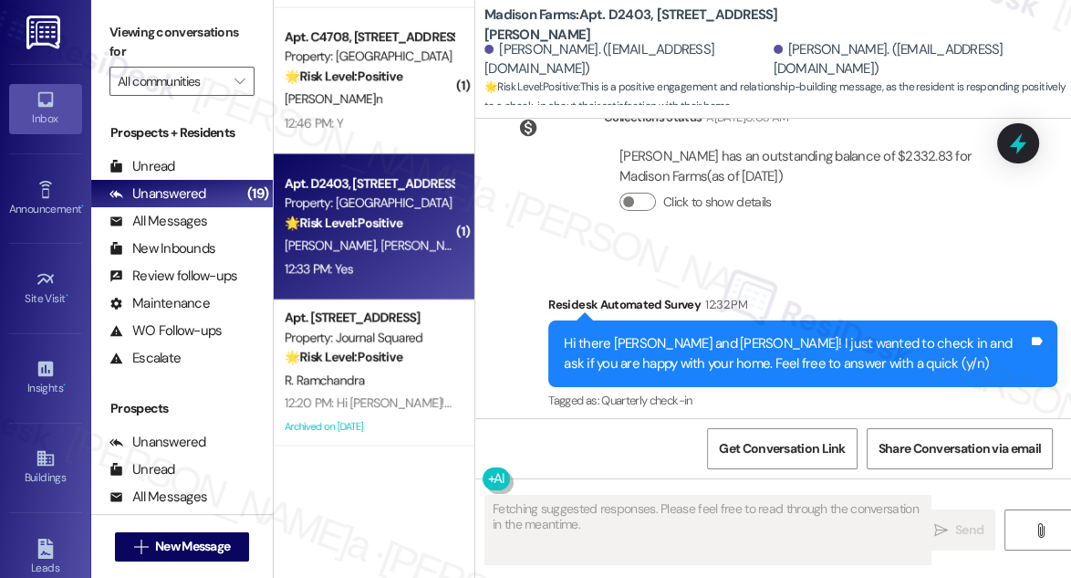
scroll to position [4298, 0]
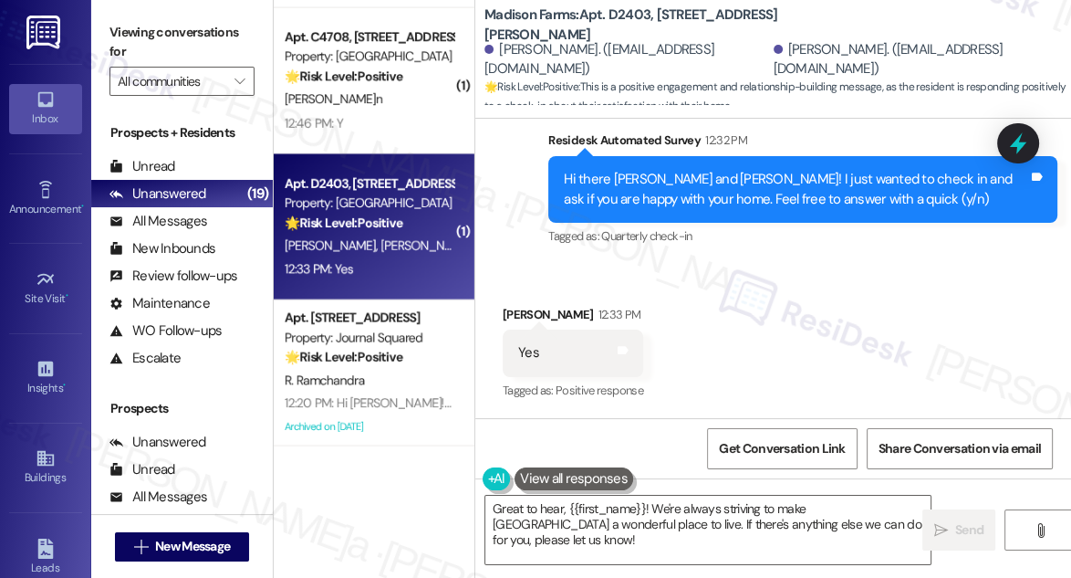
click at [116, 26] on label "Viewing conversations for" at bounding box center [182, 42] width 145 height 48
click at [721, 548] on textarea "Great to hear, {{first_name}}! We're always striving to make [GEOGRAPHIC_DATA] …" at bounding box center [707, 530] width 445 height 68
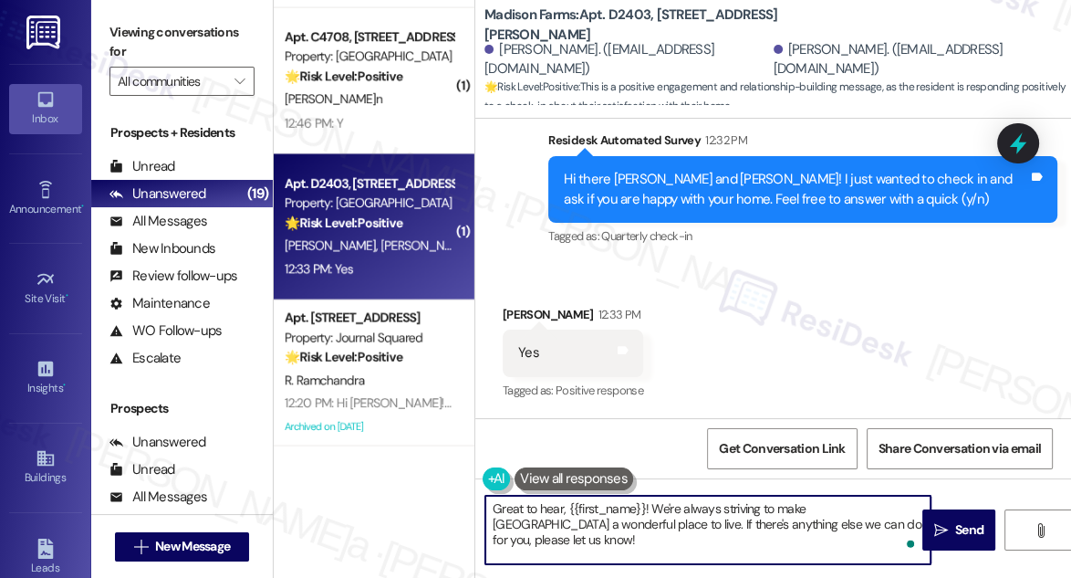
paste textarea "That’s awesome to hear, [PERSON_NAME]! Thank you! If you don’t mind, would you …"
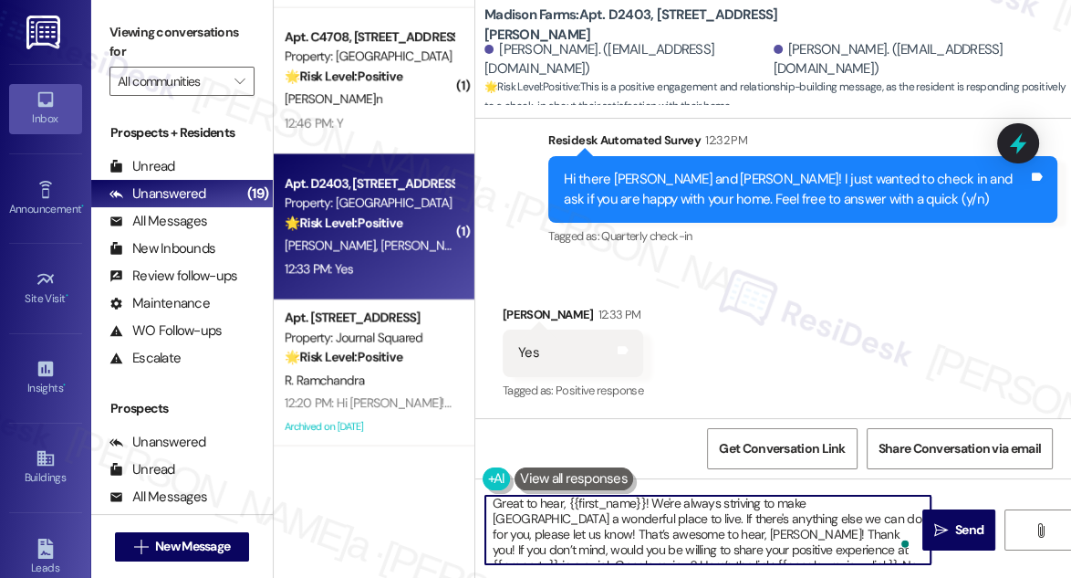
scroll to position [0, 0]
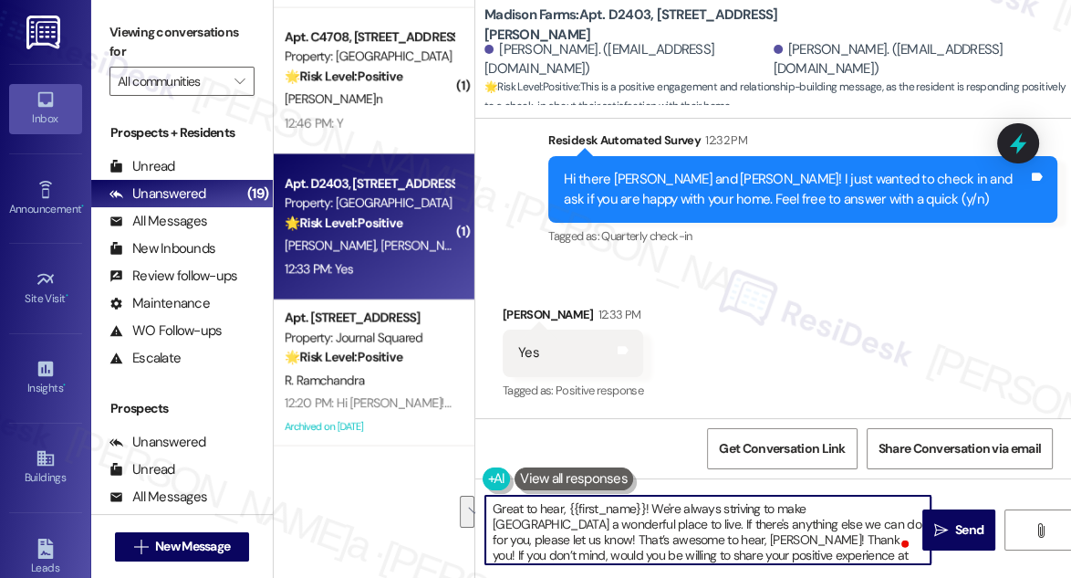
drag, startPoint x: 753, startPoint y: 539, endPoint x: 615, endPoint y: 525, distance: 138.6
click at [615, 525] on textarea "Great to hear, {{first_name}}! We're always striving to make [GEOGRAPHIC_DATA] …" at bounding box center [707, 530] width 445 height 68
drag, startPoint x: 599, startPoint y: 538, endPoint x: 677, endPoint y: 534, distance: 78.6
click at [679, 534] on textarea "Great to hear, {{first_name}}! We're always striving to make [GEOGRAPHIC_DATA] …" at bounding box center [707, 530] width 445 height 68
click at [506, 313] on div "[PERSON_NAME] 12:33 PM" at bounding box center [573, 318] width 141 height 26
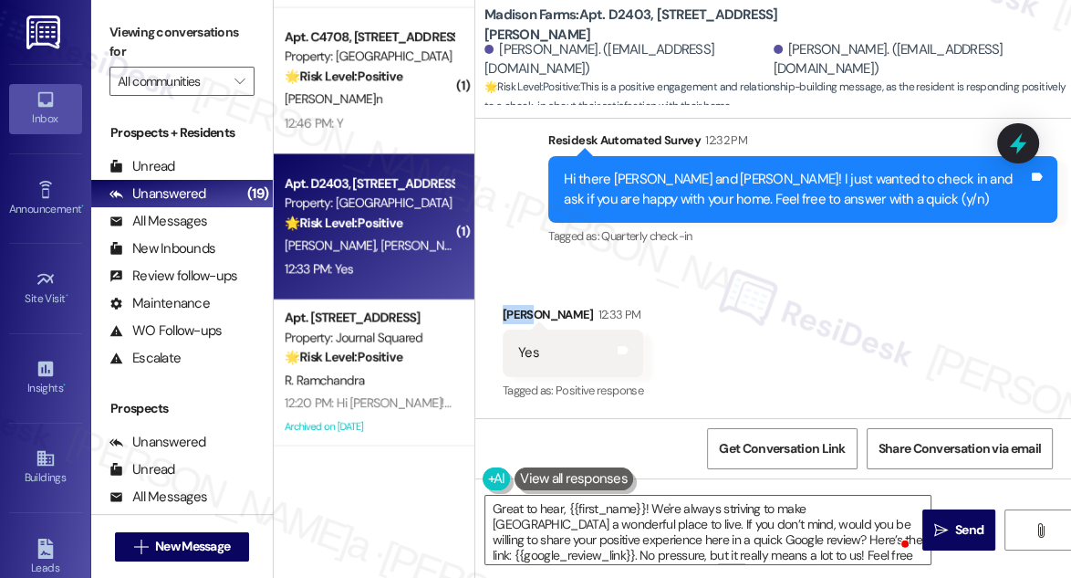
click at [506, 313] on div "[PERSON_NAME] 12:33 PM" at bounding box center [573, 318] width 141 height 26
copy div "[PERSON_NAME]"
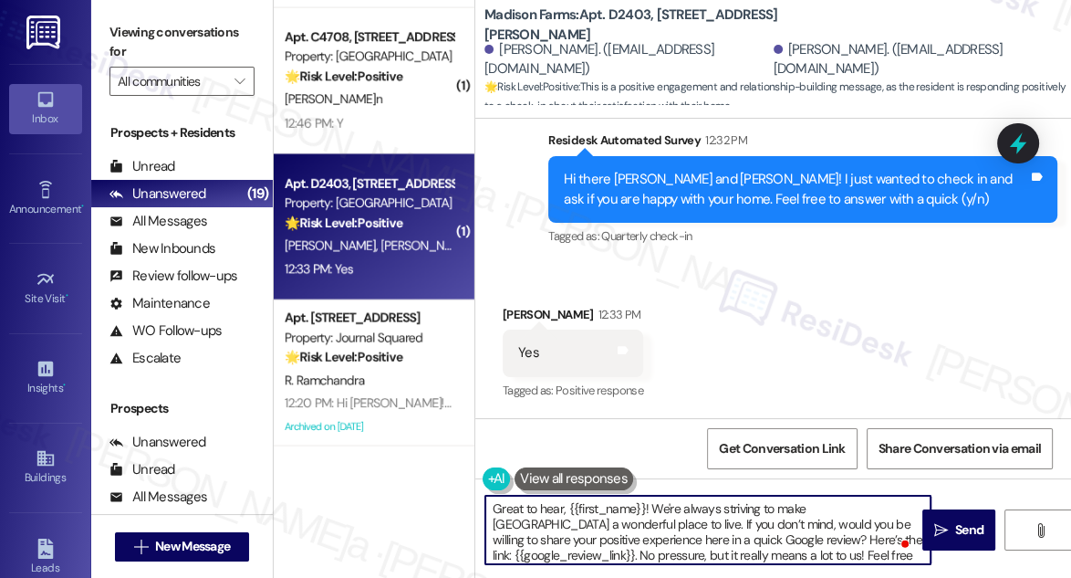
paste textarea "[PERSON_NAME]"
drag, startPoint x: 566, startPoint y: 507, endPoint x: 642, endPoint y: 500, distance: 77.0
click at [681, 505] on textarea "Great to hear, [PERSON_NAME]! We're always striving to make [GEOGRAPHIC_DATA] a…" at bounding box center [707, 530] width 445 height 68
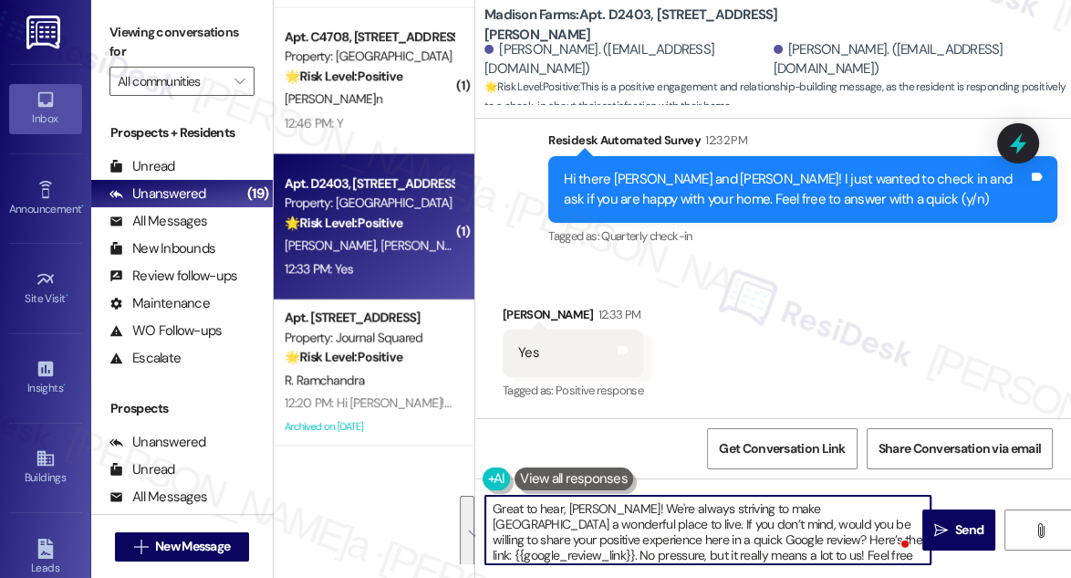
type textarea "Great to hear, [PERSON_NAME]! We're always striving to make [GEOGRAPHIC_DATA] a…"
click at [694, 350] on div "Received via SMS [PERSON_NAME] 12:33 PM Yes Tags and notes Tagged as: Positive …" at bounding box center [773, 341] width 596 height 154
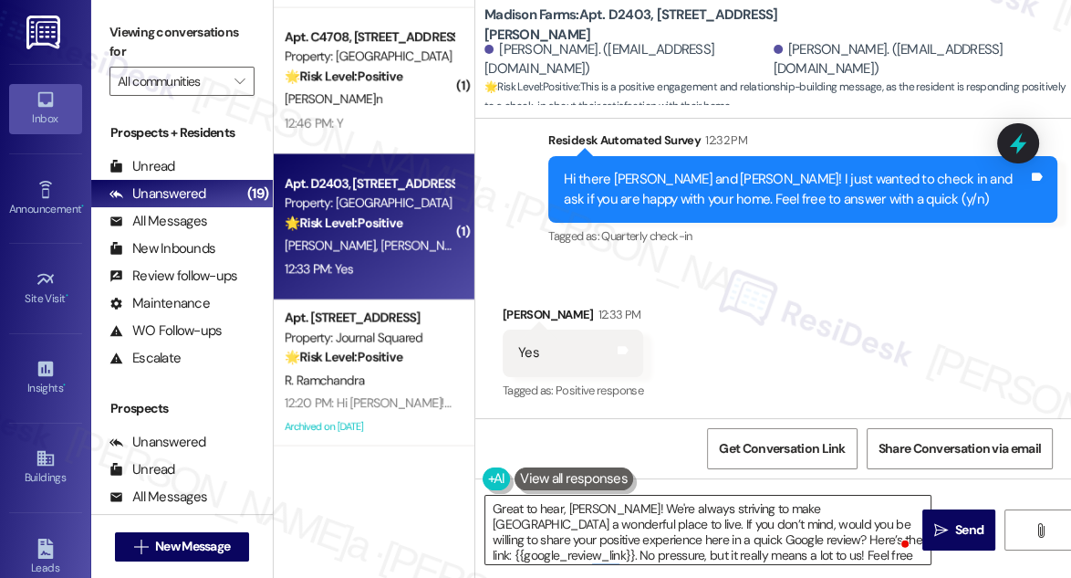
click at [695, 520] on textarea "Great to hear, [PERSON_NAME]! We're always striving to make [GEOGRAPHIC_DATA] a…" at bounding box center [707, 530] width 445 height 68
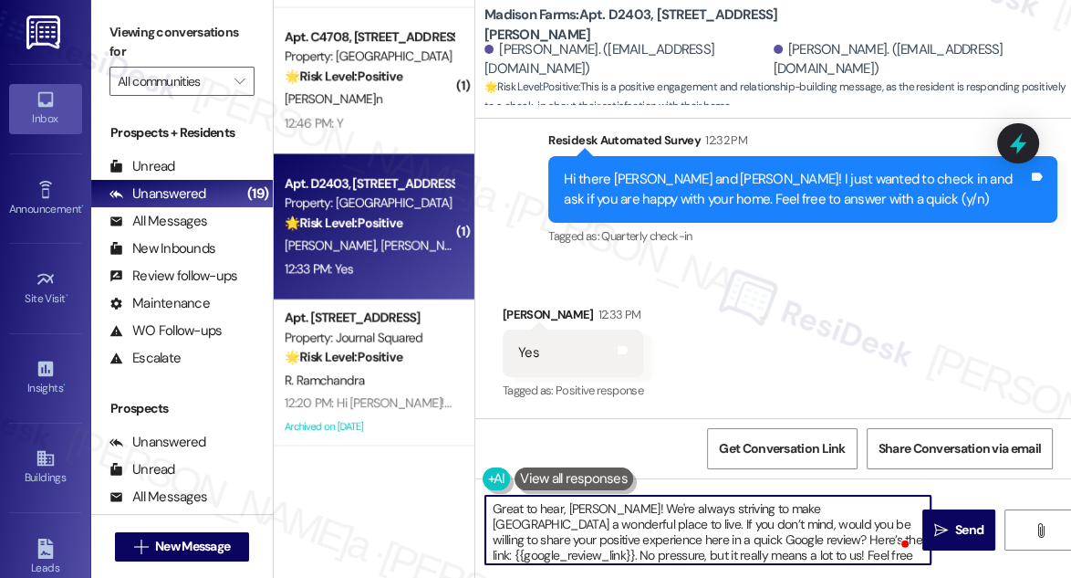
click at [695, 520] on textarea "Great to hear, [PERSON_NAME]! We're always striving to make [GEOGRAPHIC_DATA] a…" at bounding box center [707, 530] width 445 height 68
click at [635, 508] on textarea "Great to hear, [PERSON_NAME]! We're always striving to make [GEOGRAPHIC_DATA] a…" at bounding box center [707, 530] width 445 height 68
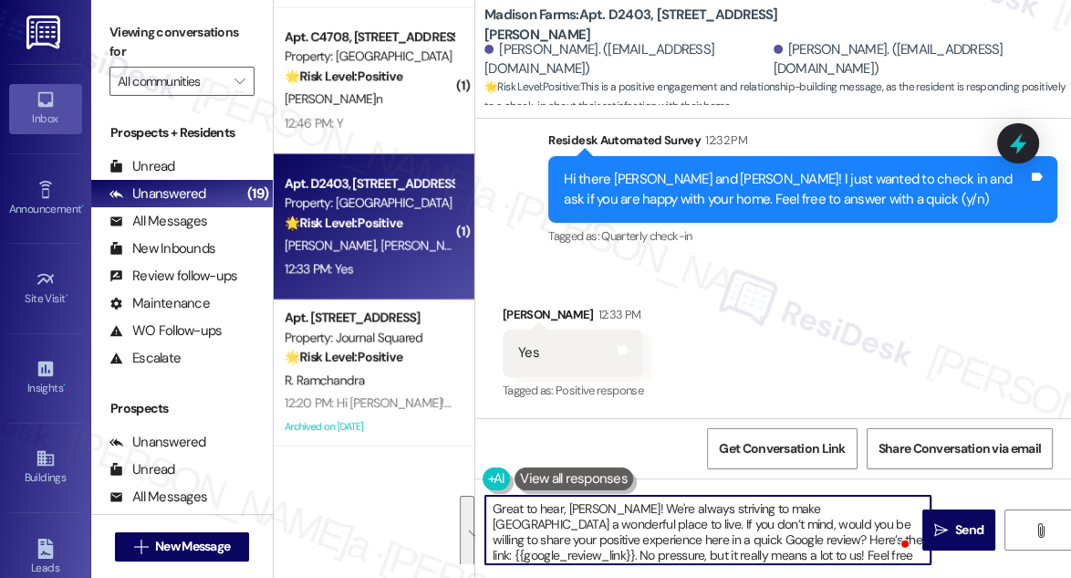
click at [575, 528] on textarea "Great to hear, [PERSON_NAME]! We're always striving to make [GEOGRAPHIC_DATA] a…" at bounding box center [707, 530] width 445 height 68
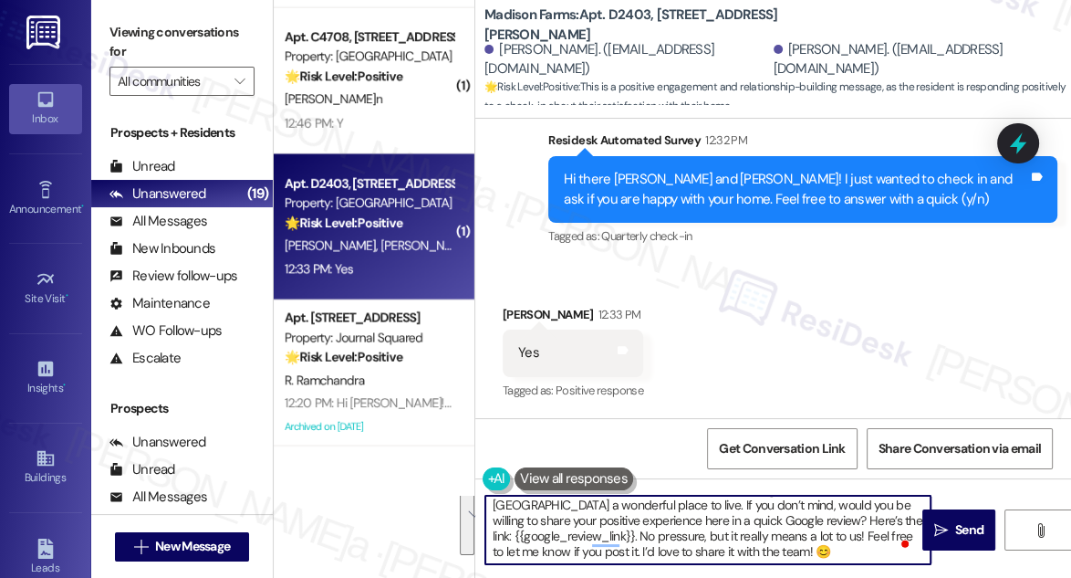
click at [679, 521] on textarea "Great to hear, [PERSON_NAME]! We're always striving to make [GEOGRAPHIC_DATA] a…" at bounding box center [707, 530] width 445 height 68
click at [748, 542] on textarea "Great to hear, [PERSON_NAME]! We're always striving to make [GEOGRAPHIC_DATA] a…" at bounding box center [707, 530] width 445 height 68
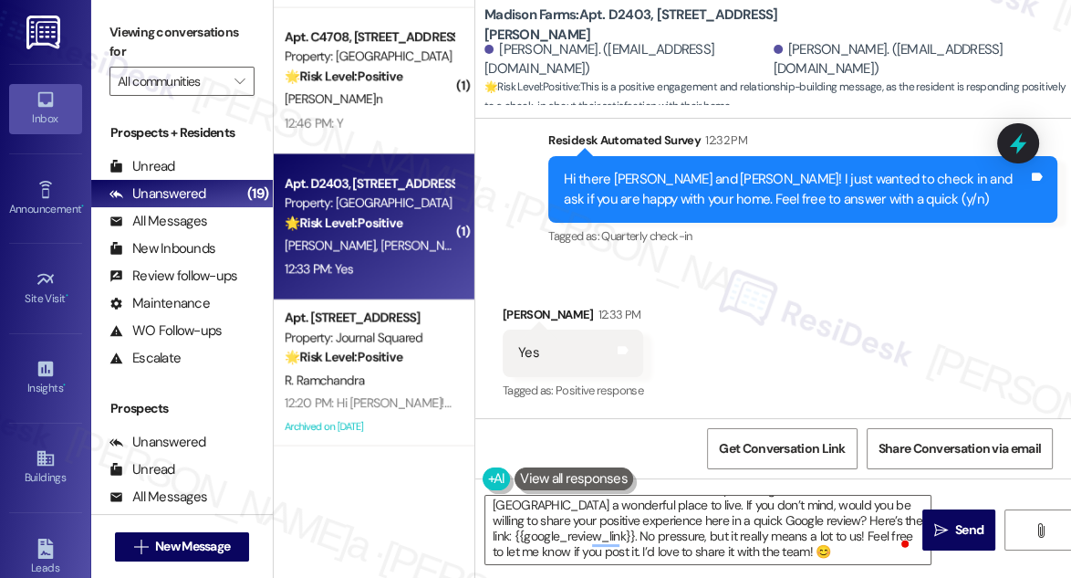
click at [694, 312] on div "Received via SMS [PERSON_NAME] 12:33 PM Yes Tags and notes Tagged as: Positive …" at bounding box center [773, 341] width 596 height 154
click at [630, 517] on textarea "Great to hear, [PERSON_NAME]! We're always striving to make [GEOGRAPHIC_DATA] a…" at bounding box center [707, 530] width 445 height 68
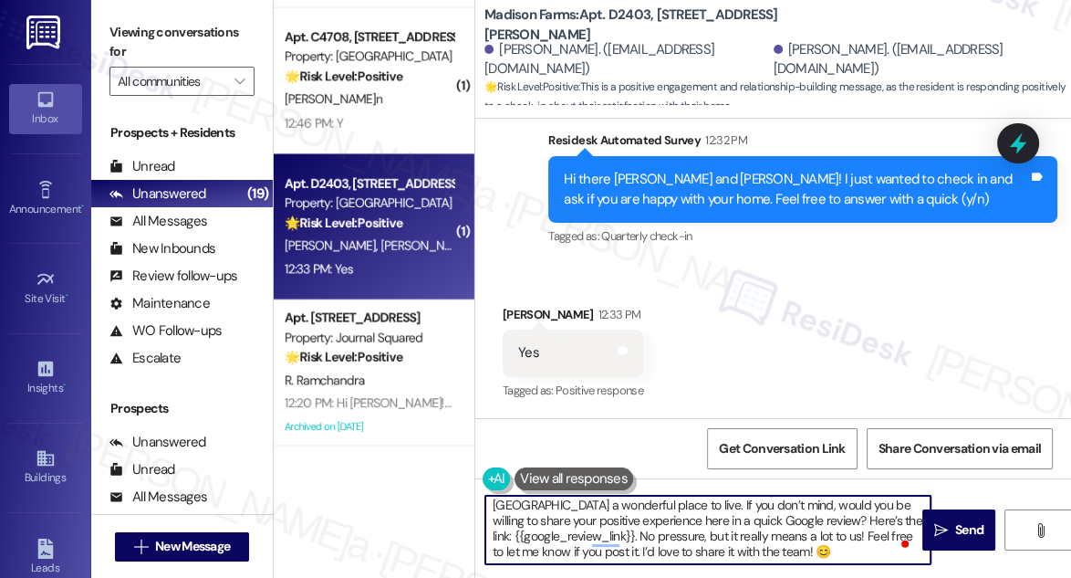
scroll to position [0, 0]
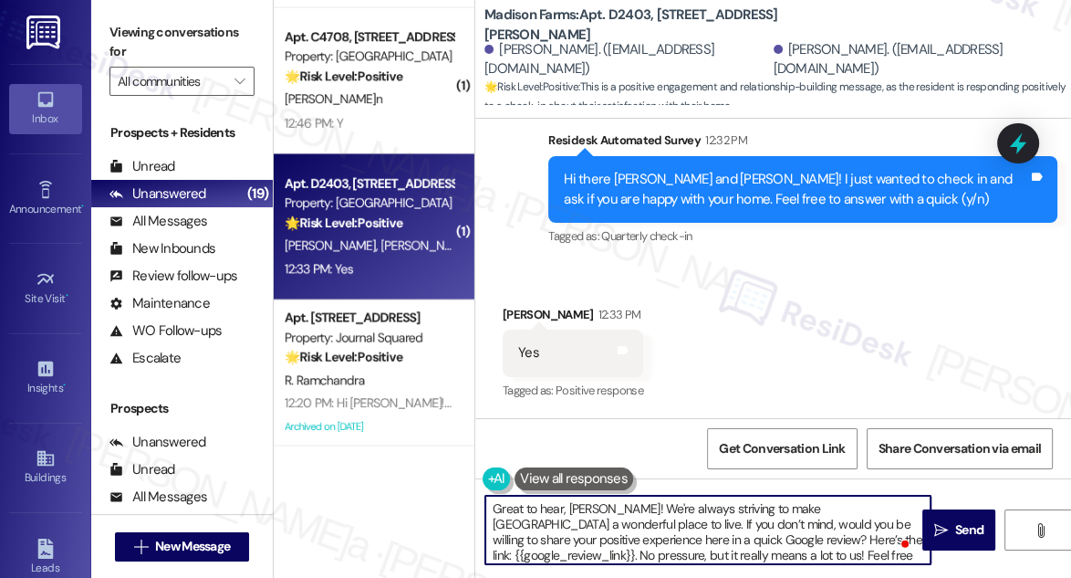
click at [596, 516] on textarea "Great to hear, [PERSON_NAME]! We're always striving to make [GEOGRAPHIC_DATA] a…" at bounding box center [707, 530] width 445 height 68
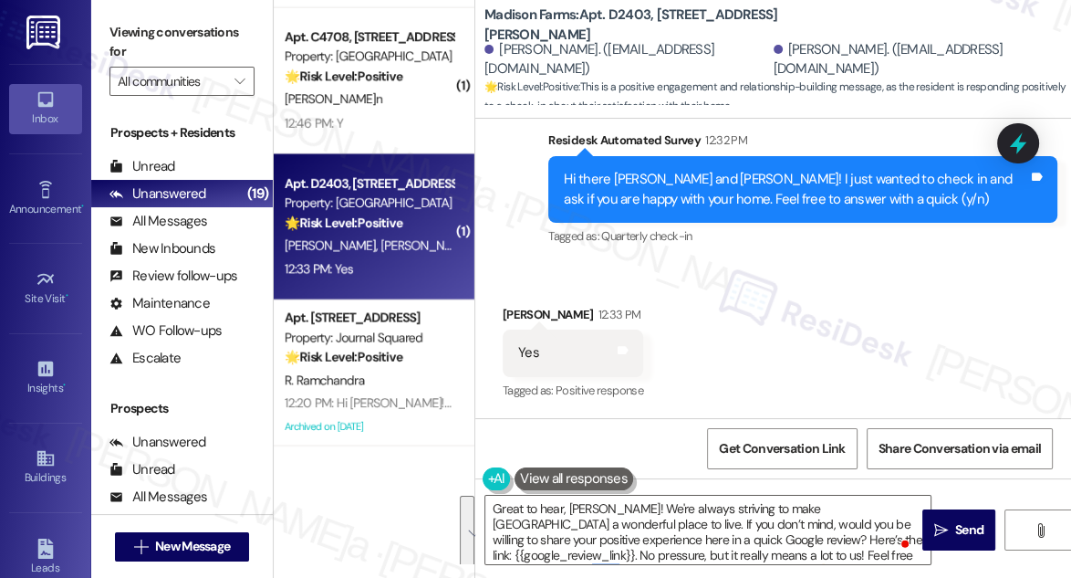
click at [788, 372] on div "Received via SMS [PERSON_NAME] 12:33 PM Yes Tags and notes Tagged as: Positive …" at bounding box center [773, 341] width 596 height 154
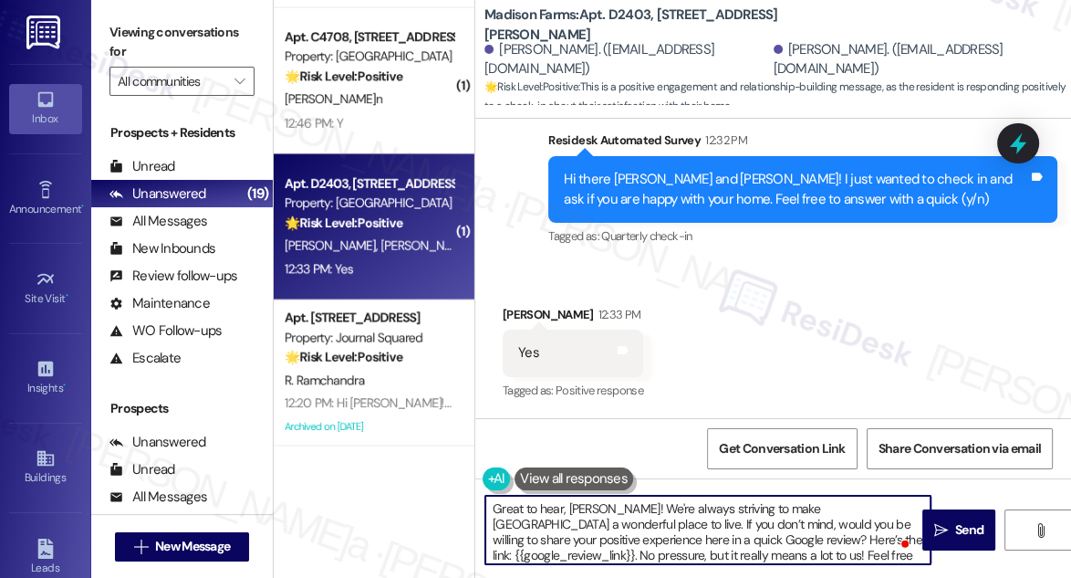
click at [677, 529] on textarea "Great to hear, [PERSON_NAME]! We're always striving to make [GEOGRAPHIC_DATA] a…" at bounding box center [707, 530] width 445 height 68
click at [621, 519] on textarea "Great to hear, [PERSON_NAME]! We're always striving to make [GEOGRAPHIC_DATA] a…" at bounding box center [707, 530] width 445 height 68
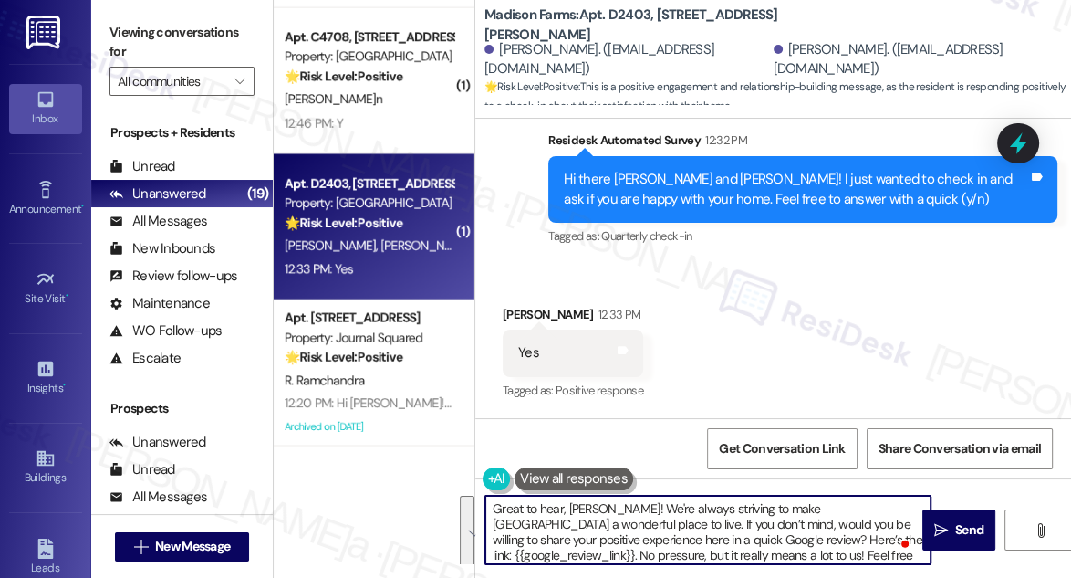
click at [621, 519] on textarea "Great to hear, [PERSON_NAME]! We're always striving to make [GEOGRAPHIC_DATA] a…" at bounding box center [707, 530] width 445 height 68
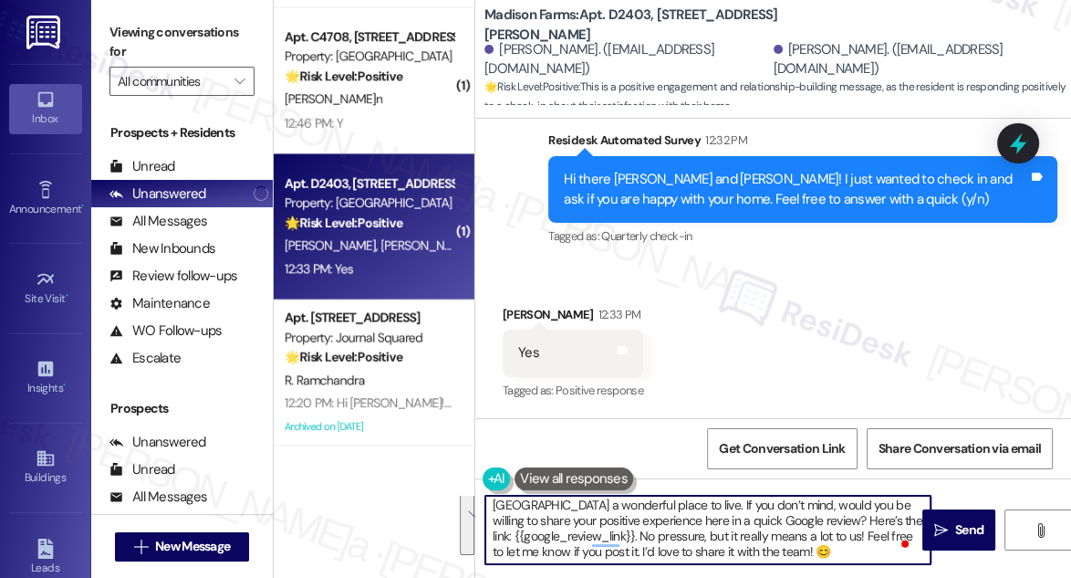
click at [691, 547] on textarea "Great to hear, [PERSON_NAME]! We're always striving to make [GEOGRAPHIC_DATA] a…" at bounding box center [707, 530] width 445 height 68
click at [722, 545] on textarea "Great to hear, [PERSON_NAME]! We're always striving to make [GEOGRAPHIC_DATA] a…" at bounding box center [707, 530] width 445 height 68
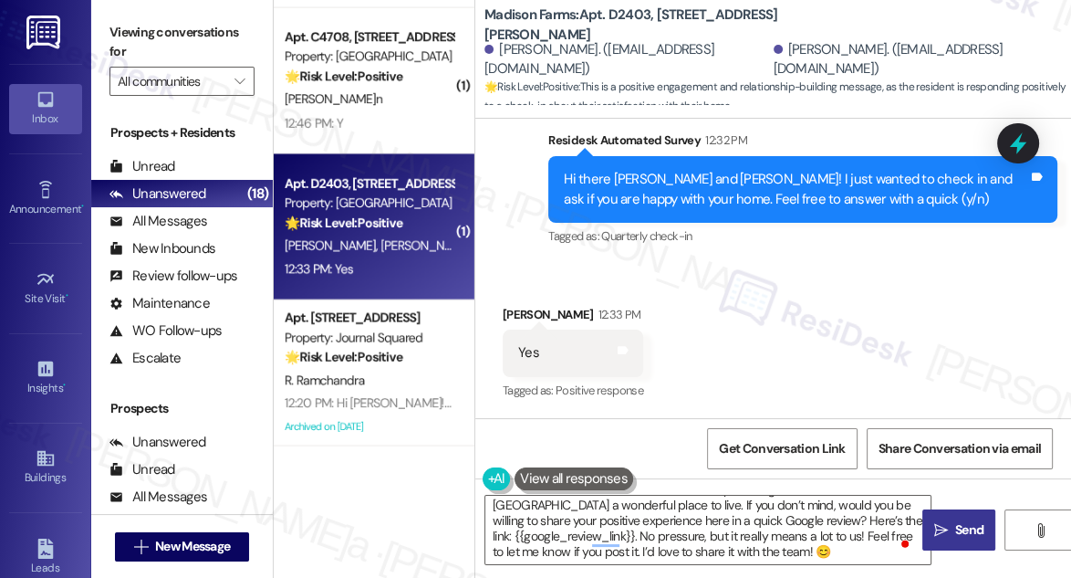
click at [954, 518] on button " Send" at bounding box center [959, 529] width 73 height 41
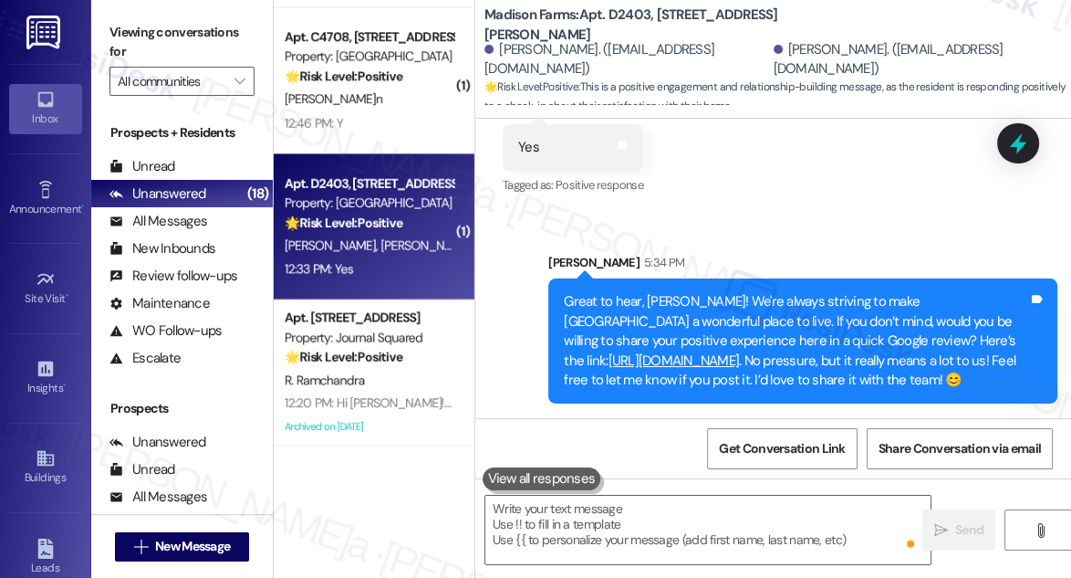
scroll to position [4523, 0]
click at [673, 292] on div "Great to hear, [PERSON_NAME]! We're always striving to make [GEOGRAPHIC_DATA] a…" at bounding box center [796, 341] width 464 height 98
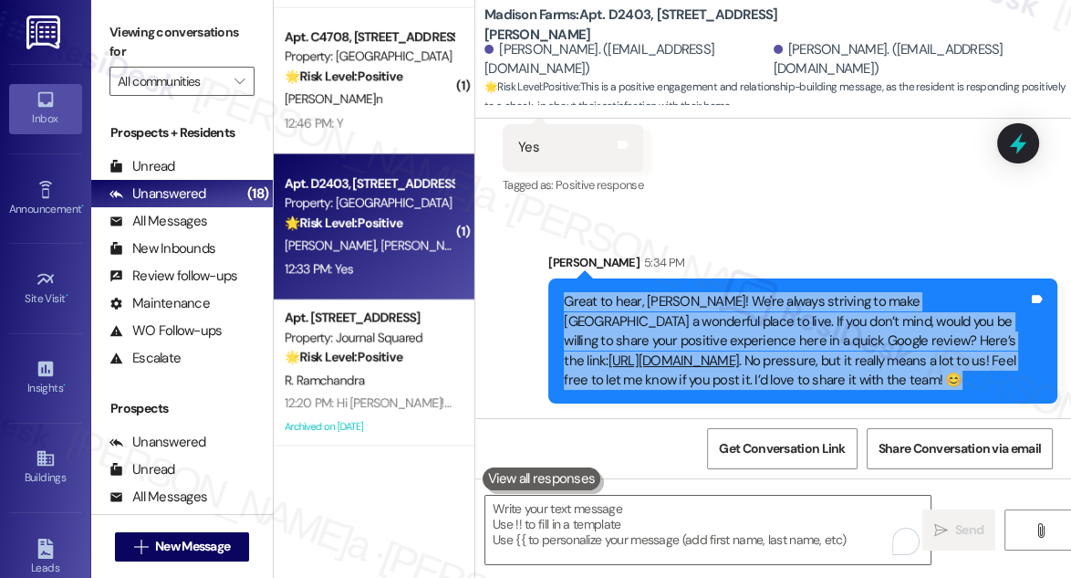
click at [673, 292] on div "Great to hear, [PERSON_NAME]! We're always striving to make [GEOGRAPHIC_DATA] a…" at bounding box center [796, 341] width 464 height 98
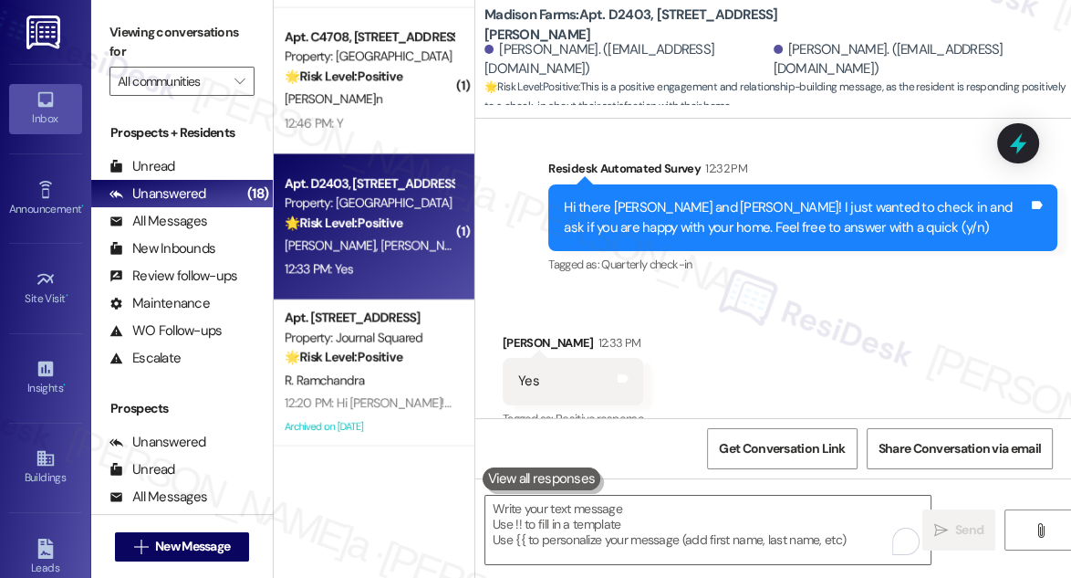
scroll to position [4358, 0]
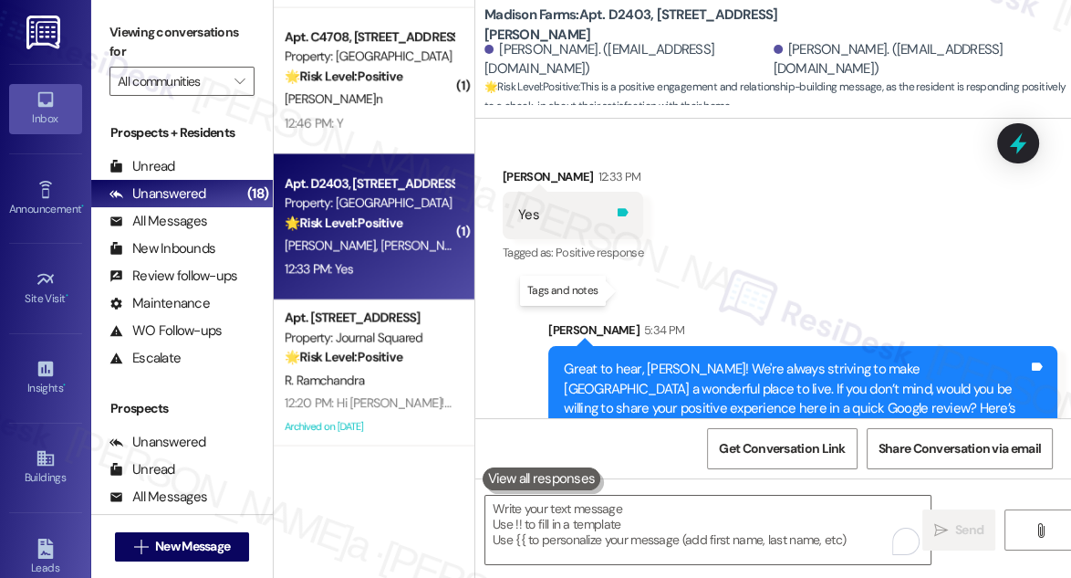
click at [619, 217] on icon at bounding box center [623, 213] width 11 height 8
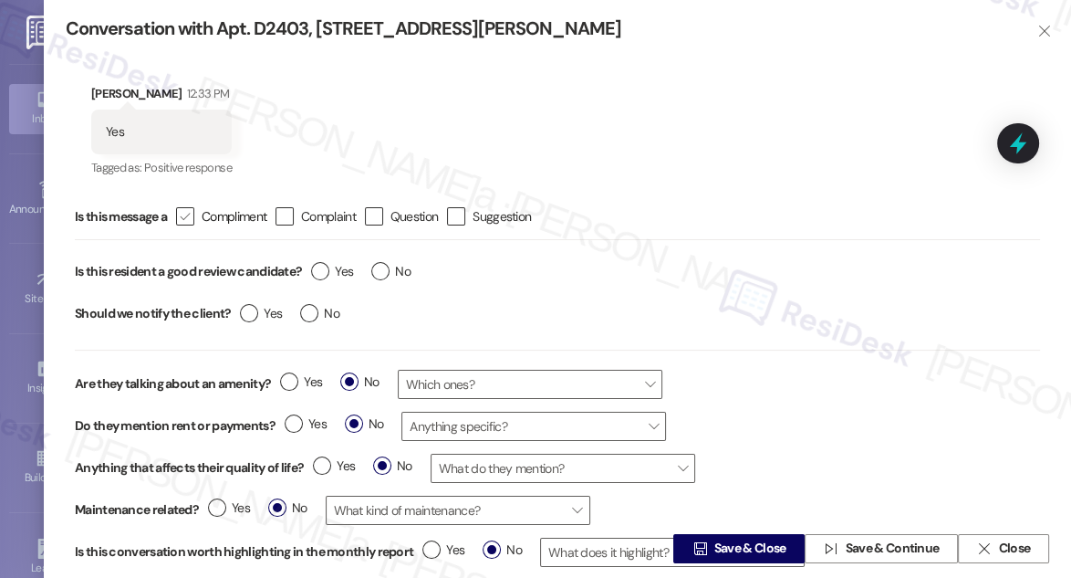
click at [194, 217] on div "" at bounding box center [185, 216] width 18 height 18
click at [179, 217] on input " Compliment" at bounding box center [173, 217] width 12 height 12
checkbox input "true"
click at [323, 273] on label "Yes" at bounding box center [332, 271] width 42 height 19
click at [323, 273] on input "Yes" at bounding box center [332, 274] width 42 height 24
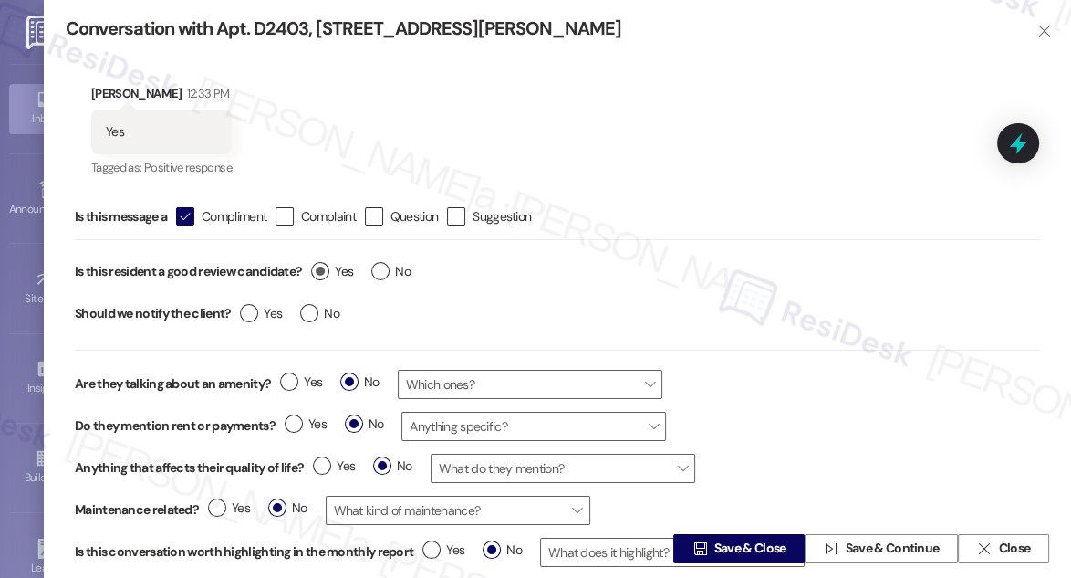
radio input "true"
click at [303, 315] on label "No" at bounding box center [319, 313] width 39 height 19
click at [303, 315] on input "No" at bounding box center [319, 316] width 39 height 24
radio input "true"
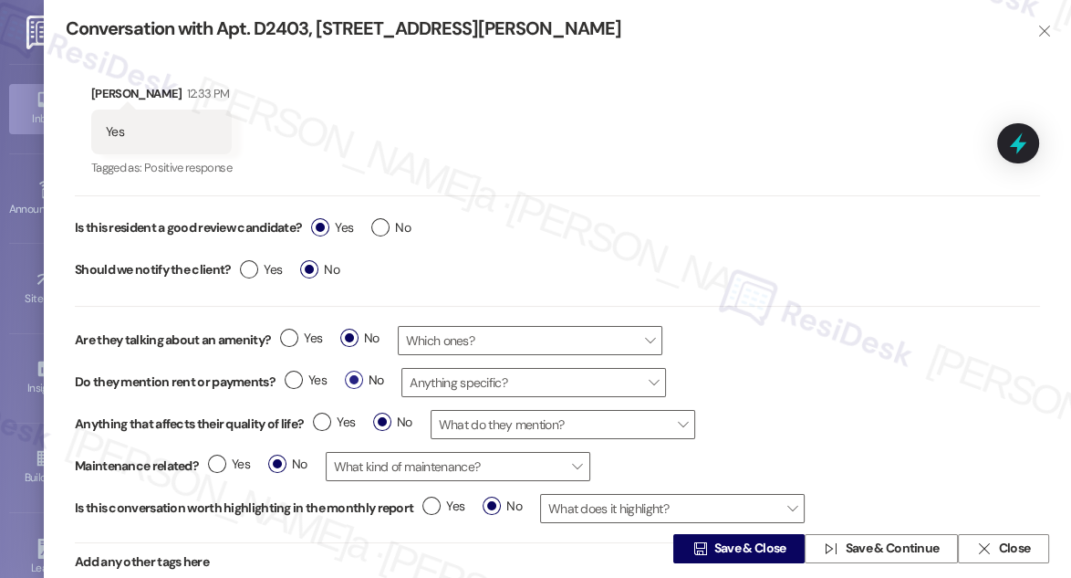
scroll to position [66, 0]
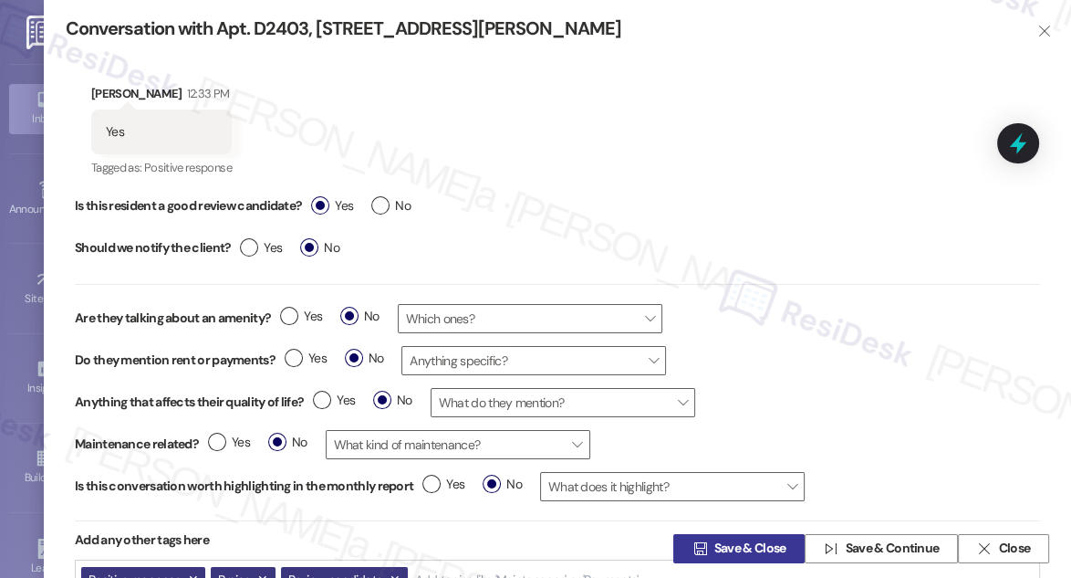
click at [747, 545] on span "Save & Close" at bounding box center [751, 548] width 72 height 19
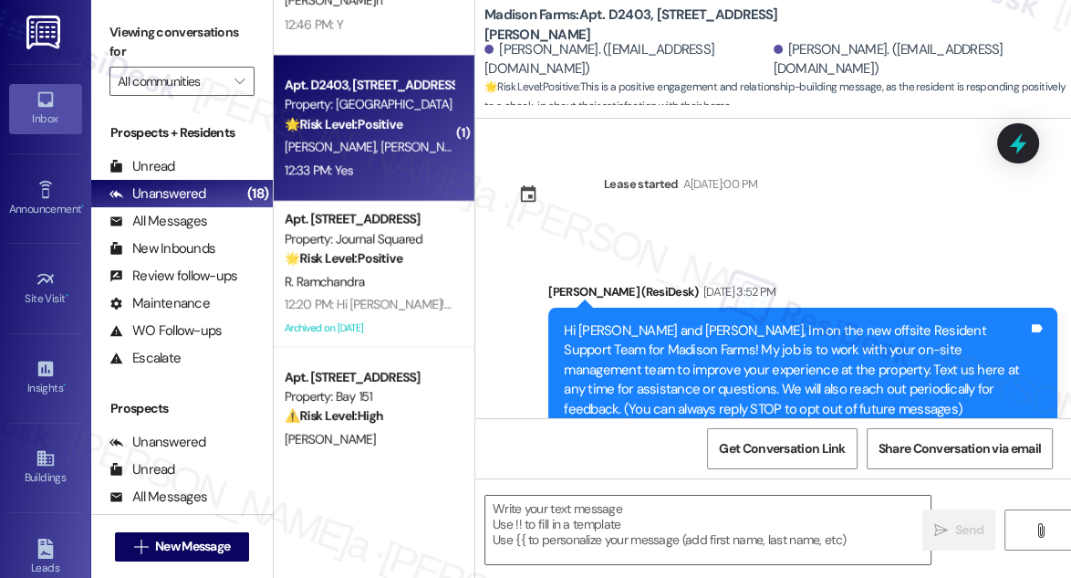
scroll to position [3162, 0]
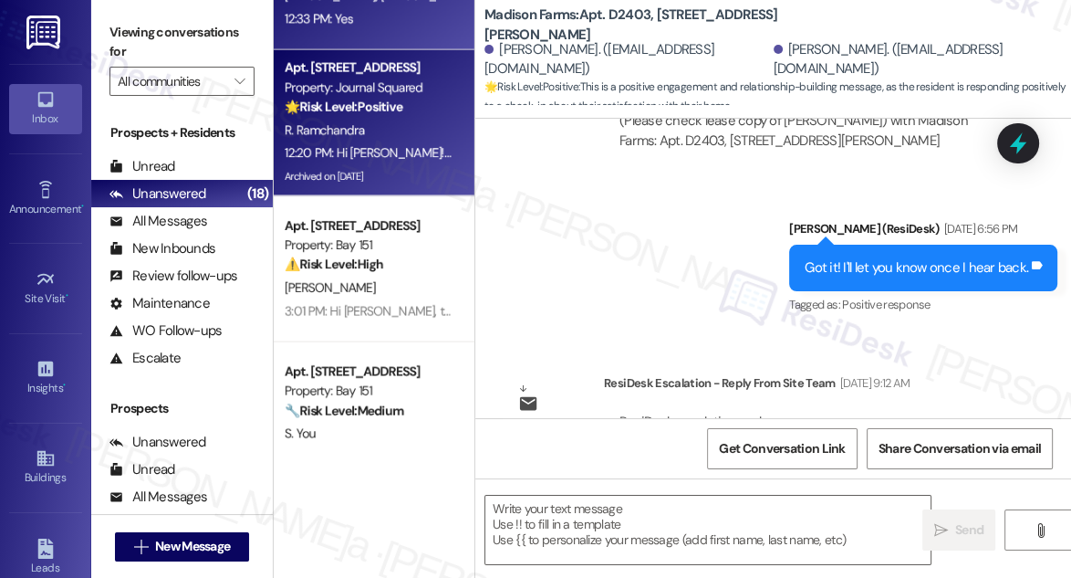
type textarea "Fetching suggested responses. Please feel free to read through the conversation…"
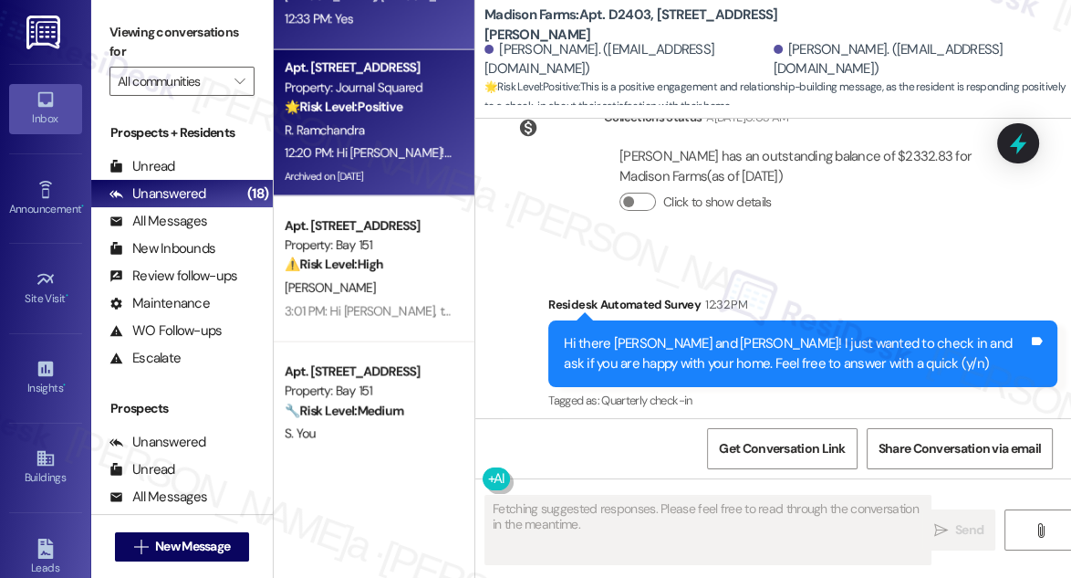
click at [394, 94] on div "Property: Journal Squared" at bounding box center [369, 87] width 169 height 19
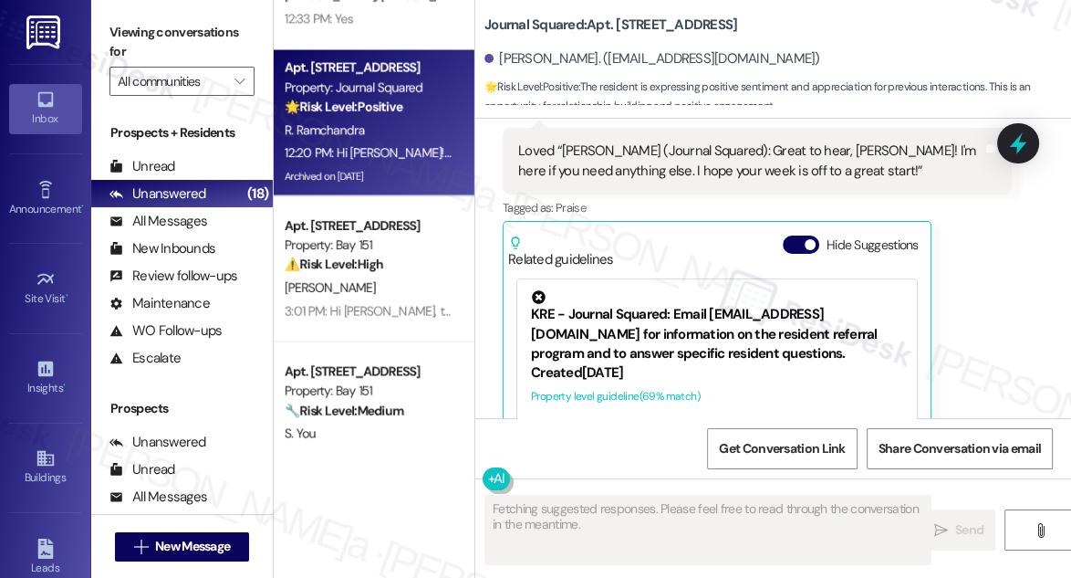
scroll to position [1799, 0]
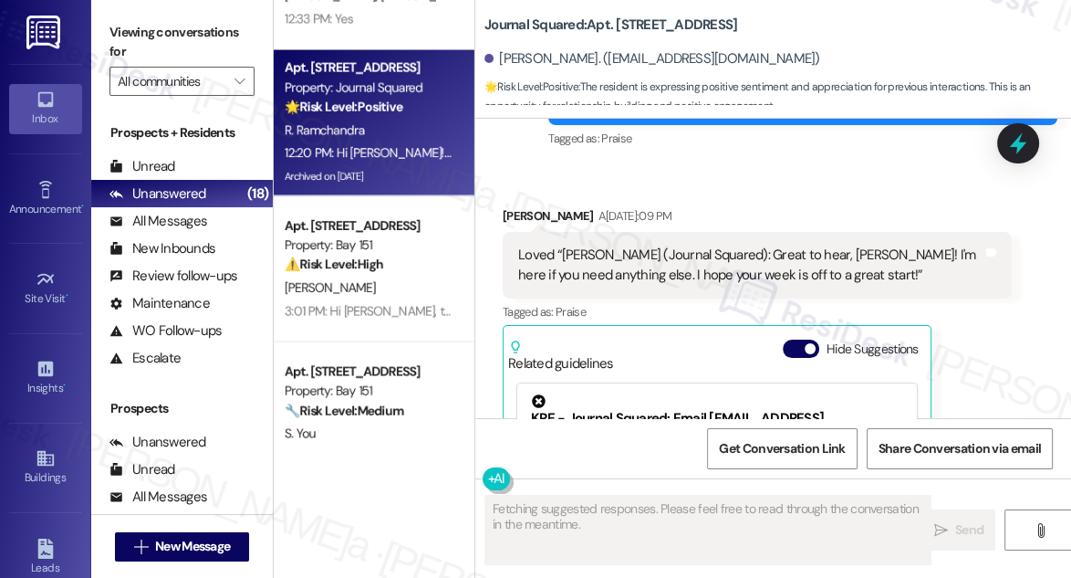
click at [652, 245] on div "Loved “[PERSON_NAME] (Journal Squared): Great to hear, [PERSON_NAME]! I'm here …" at bounding box center [750, 264] width 464 height 39
click at [651, 245] on div "Loved “[PERSON_NAME] (Journal Squared): Great to hear, [PERSON_NAME]! I'm here …" at bounding box center [750, 264] width 464 height 39
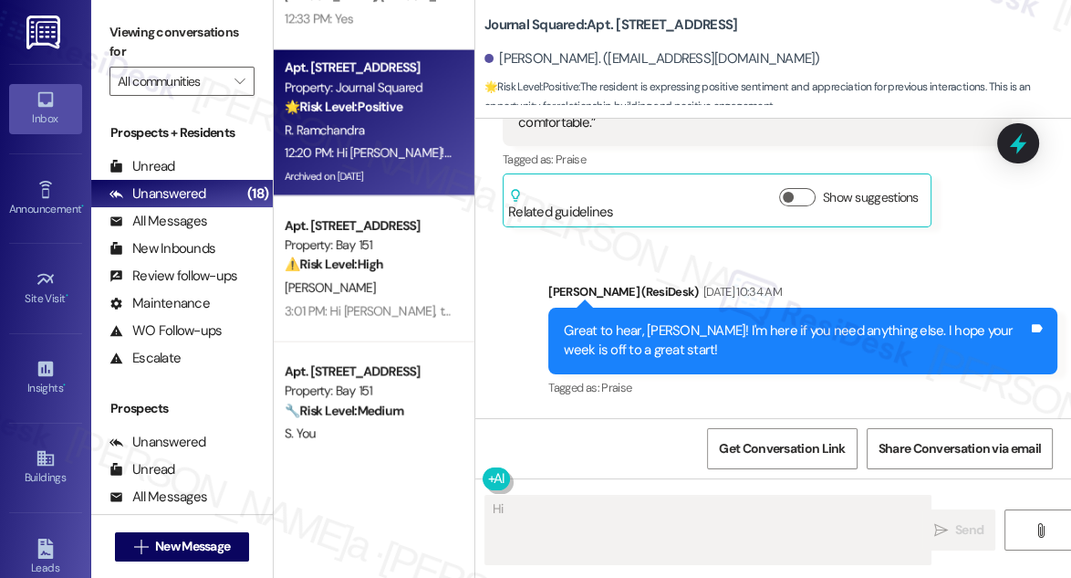
click at [681, 308] on div "Great to hear, [PERSON_NAME]! I'm here if you need anything else. I hope your w…" at bounding box center [802, 341] width 509 height 67
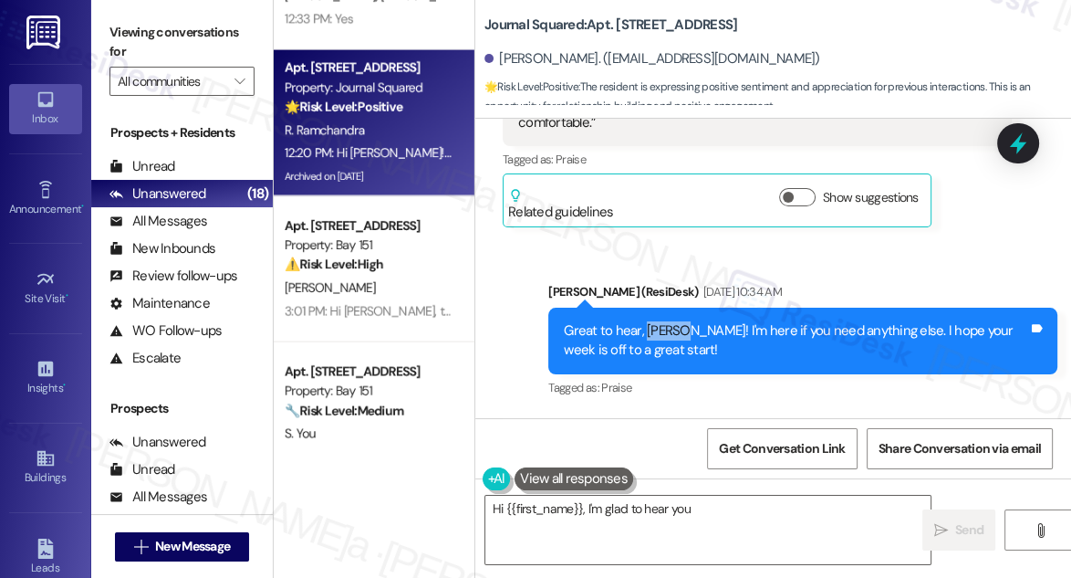
click at [681, 308] on div "Great to hear, [PERSON_NAME]! I'm here if you need anything else. I hope your w…" at bounding box center [802, 341] width 509 height 67
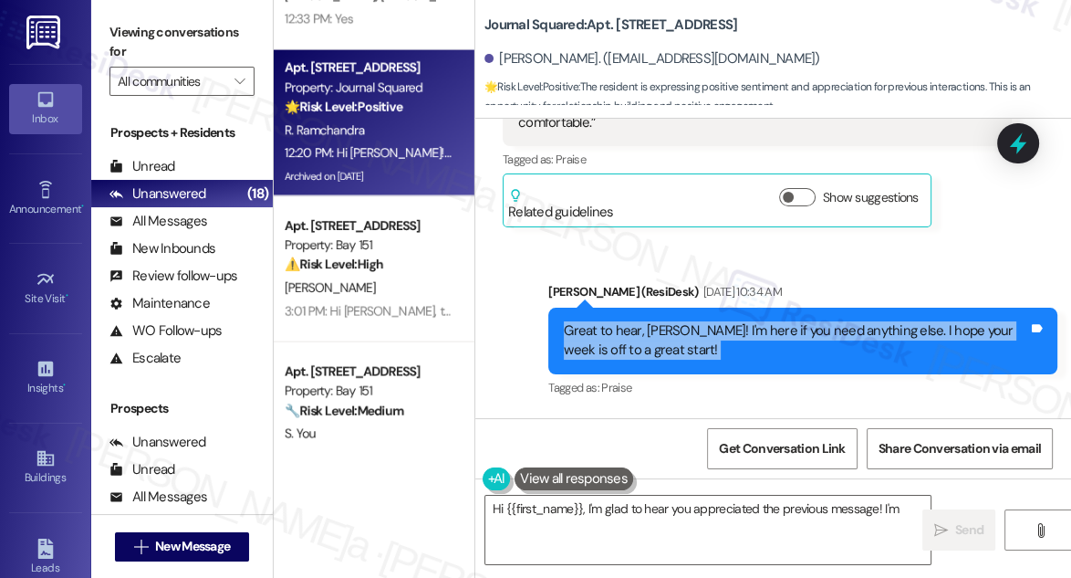
click at [681, 308] on div "Great to hear, [PERSON_NAME]! I'm here if you need anything else. I hope your w…" at bounding box center [802, 341] width 509 height 67
type textarea "Hi {{first_name}}, I'm glad to hear you appreciated the previous message! I'm h…"
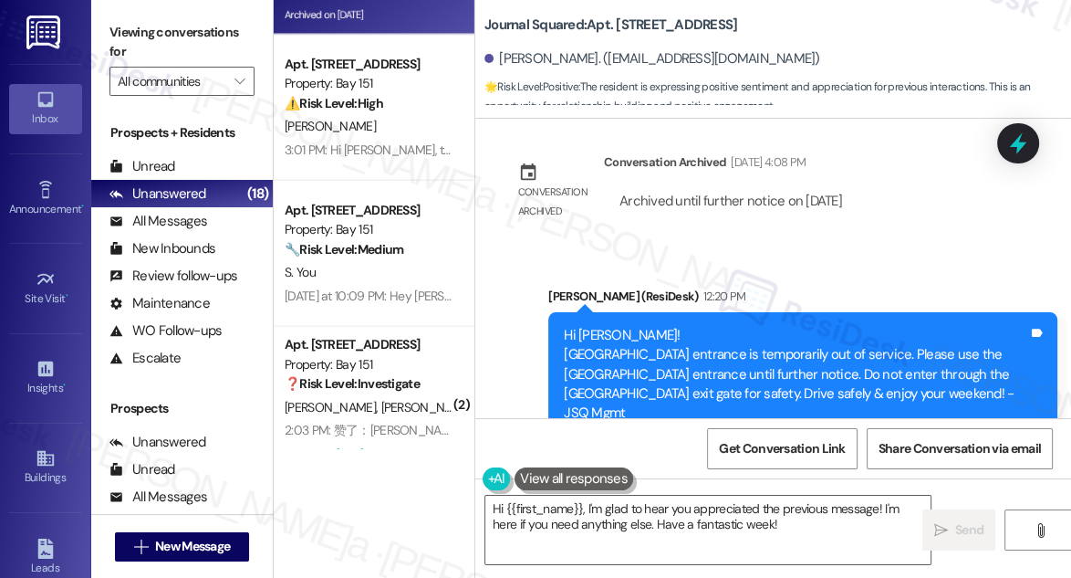
scroll to position [3411, 0]
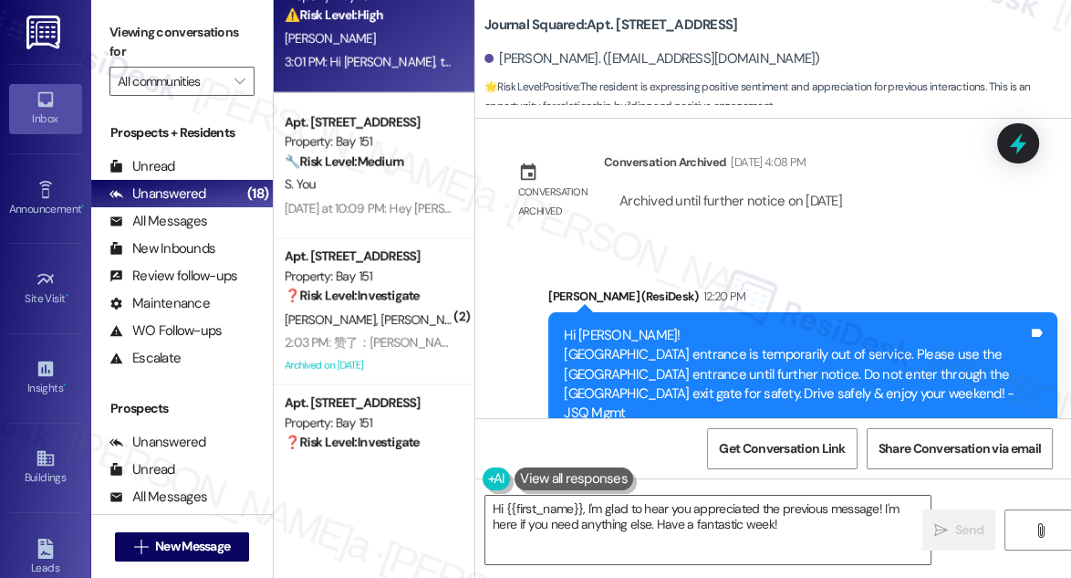
click at [402, 77] on div "Apt. [STREET_ADDRESS] Property: Bay 151 ⚠️ Risk Level: High The resident acknow…" at bounding box center [374, 20] width 201 height 146
type textarea "Fetching suggested responses. Please feel free to read through the conversation…"
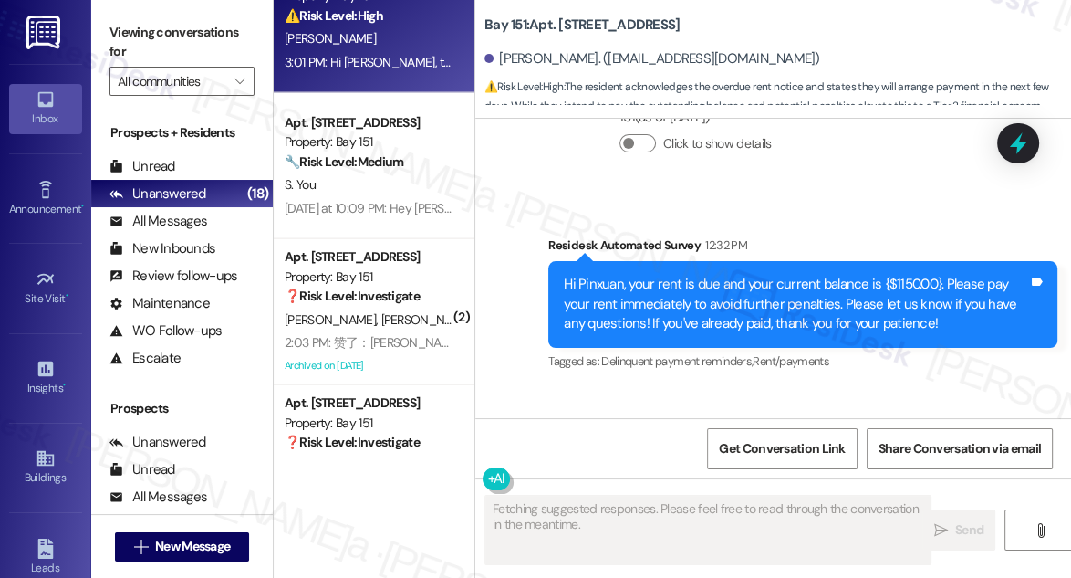
scroll to position [80191, 0]
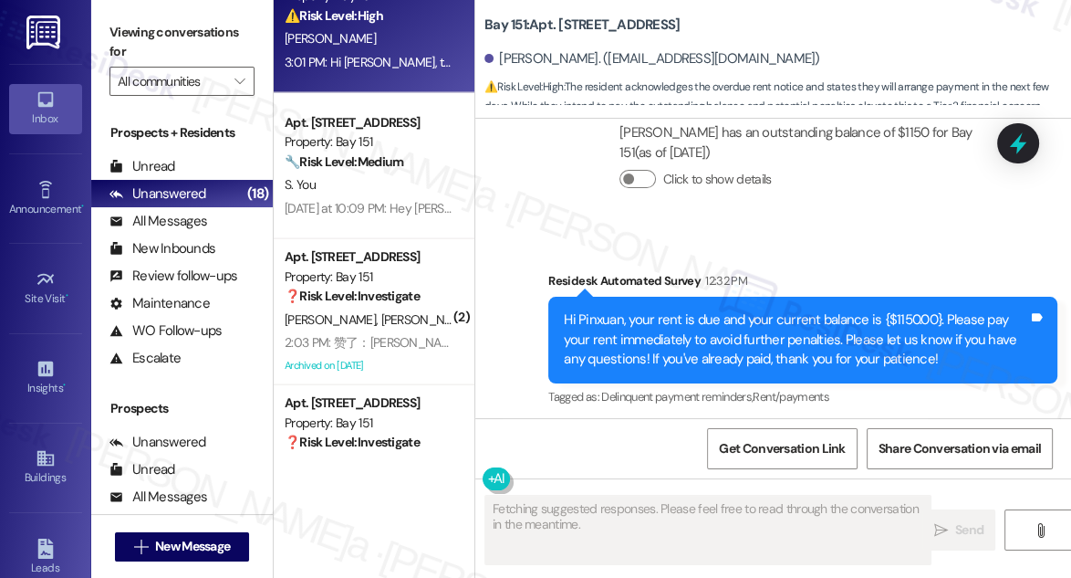
click at [710, 504] on div "Hi Jane! Will arrange in the next few days thank you!" at bounding box center [702, 513] width 369 height 19
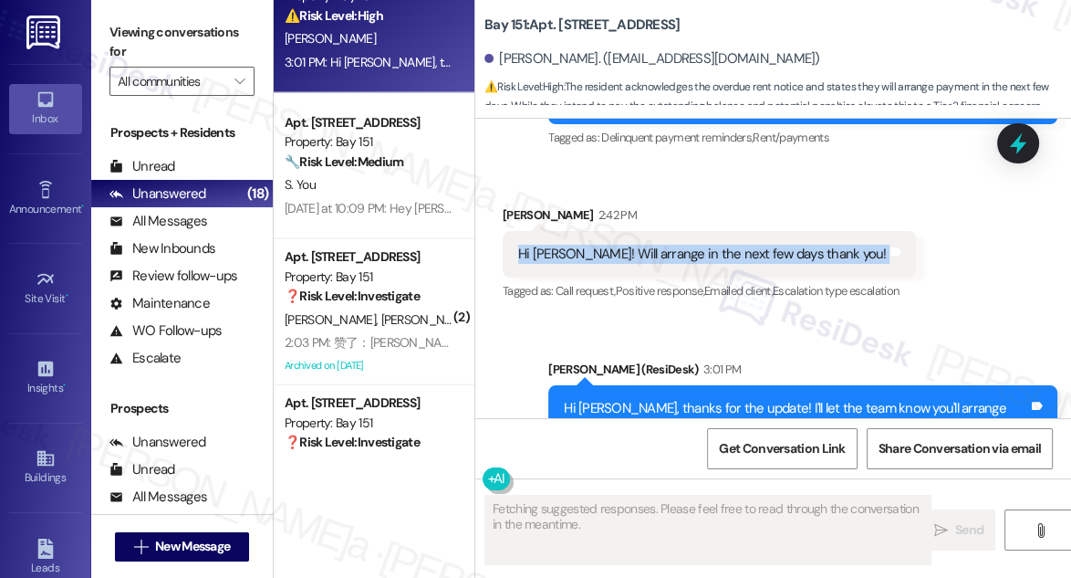
scroll to position [0, 0]
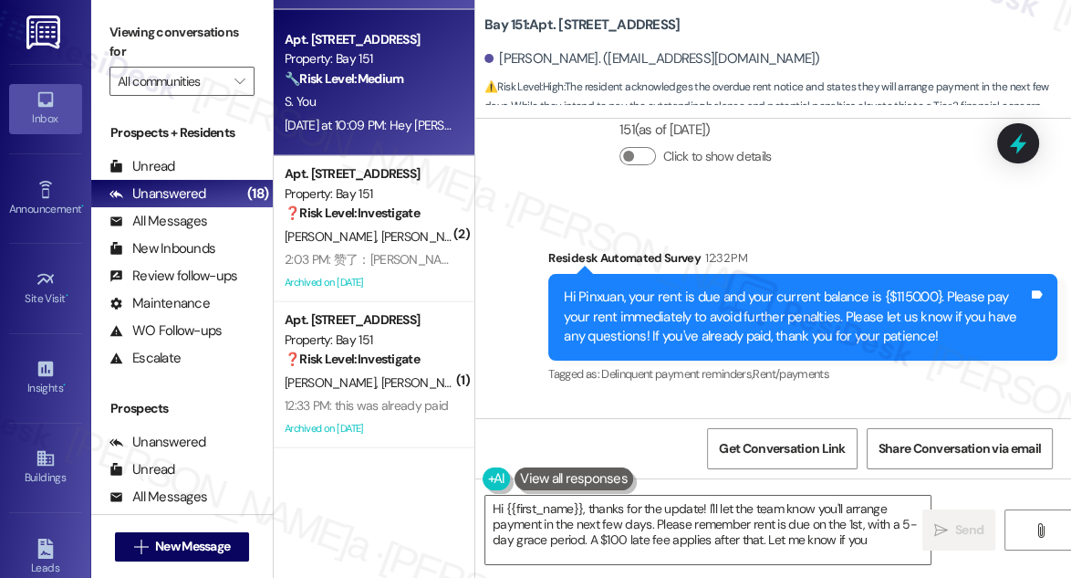
type textarea "Hi {{first_name}}, thanks for the update! I'll let the team know you'll arrange…"
click at [396, 123] on div "Yesterday at 10:09 PM: Hey Shujian, we appreciate your text! We'll be back at 1…" at bounding box center [698, 125] width 827 height 16
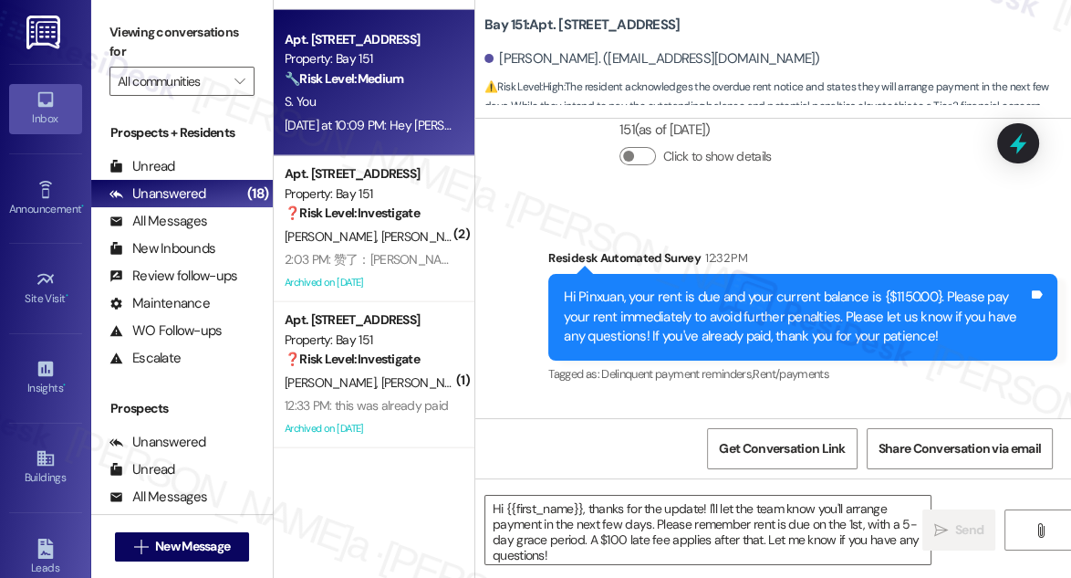
type textarea "Fetching suggested responses. Please feel free to read through the conversation…"
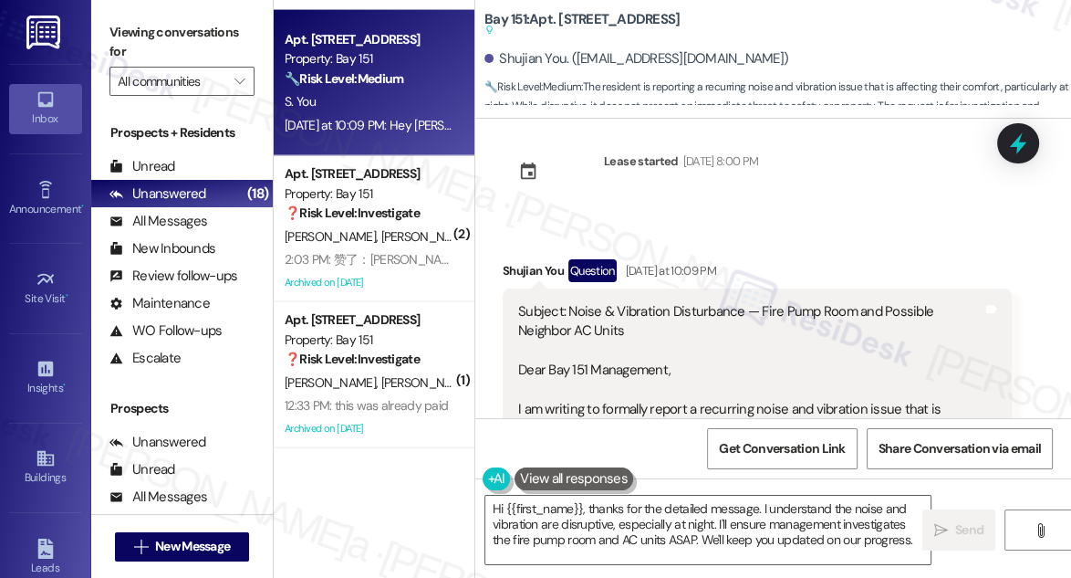
scroll to position [183, 0]
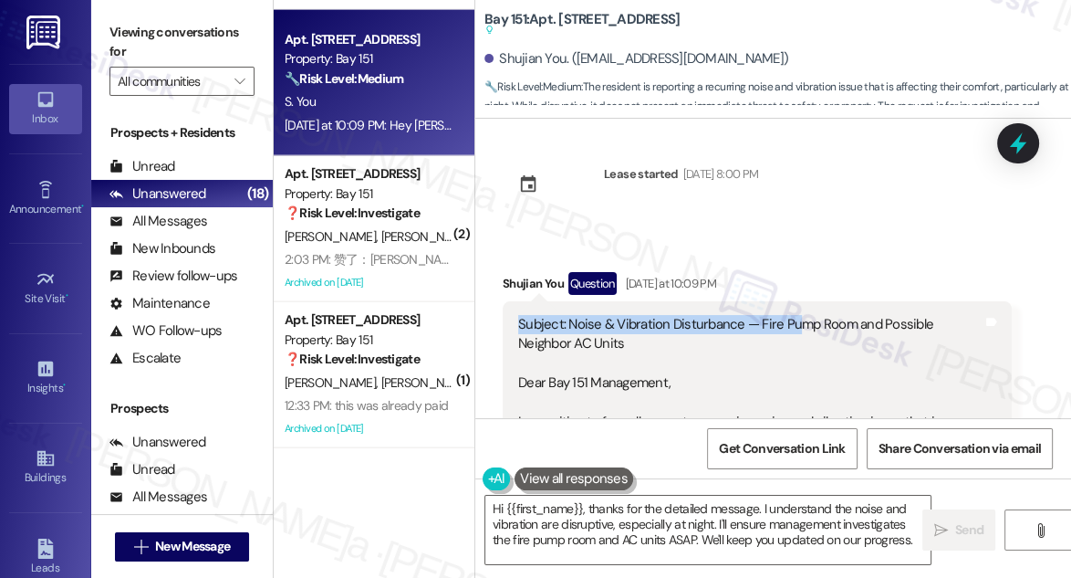
drag, startPoint x: 519, startPoint y: 322, endPoint x: 794, endPoint y: 331, distance: 274.8
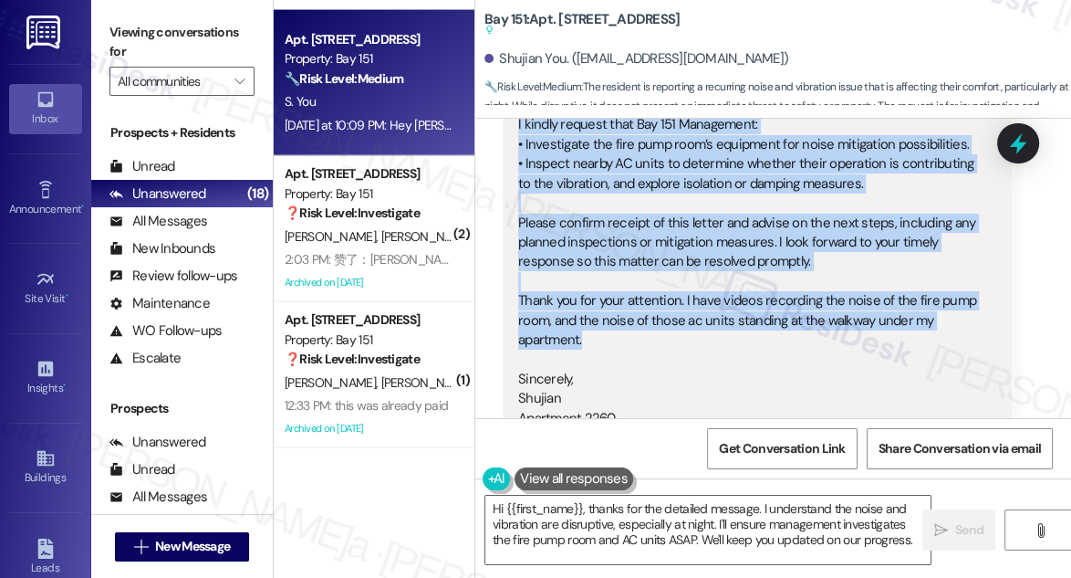
drag, startPoint x: 518, startPoint y: 322, endPoint x: 856, endPoint y: 319, distance: 337.7
click at [111, 28] on label "Viewing conversations for" at bounding box center [182, 42] width 145 height 48
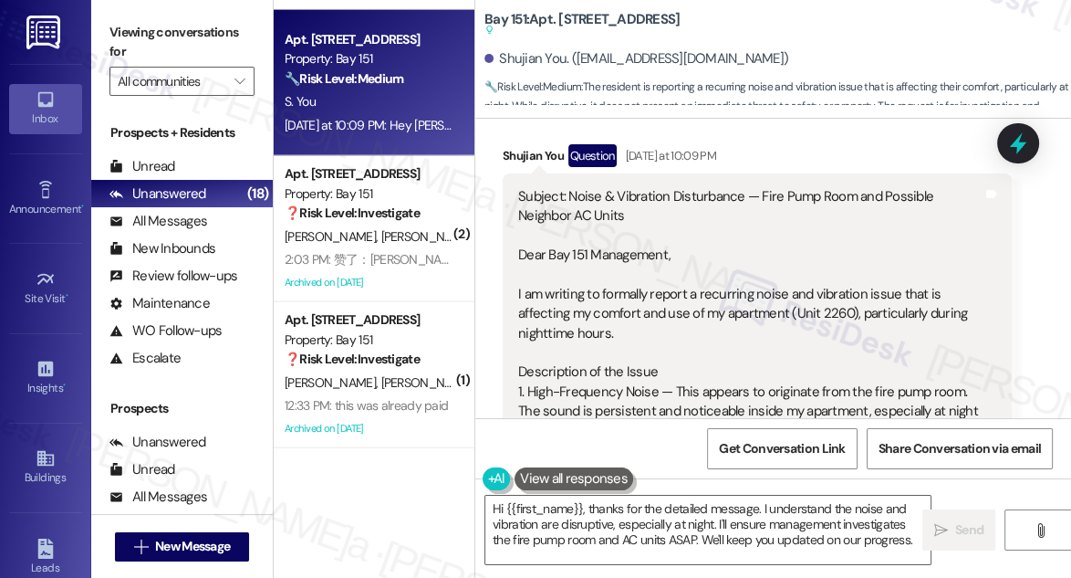
scroll to position [348, 0]
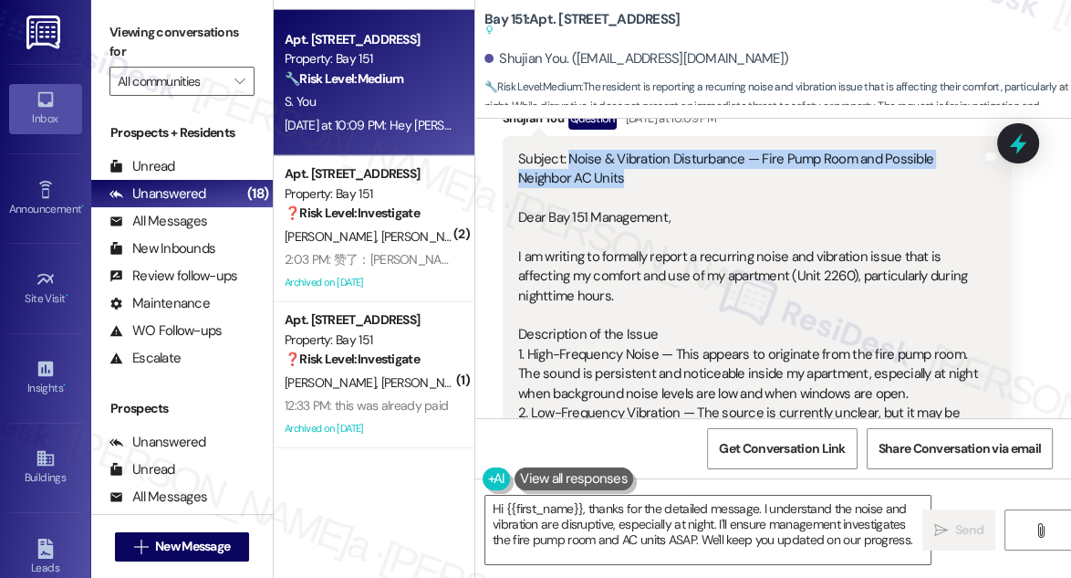
drag, startPoint x: 567, startPoint y: 165, endPoint x: 659, endPoint y: 180, distance: 93.3
click at [659, 180] on div "Subject: Noise & Vibration Disturbance — Fire Pump Room and Possible Neighbor A…" at bounding box center [750, 580] width 464 height 861
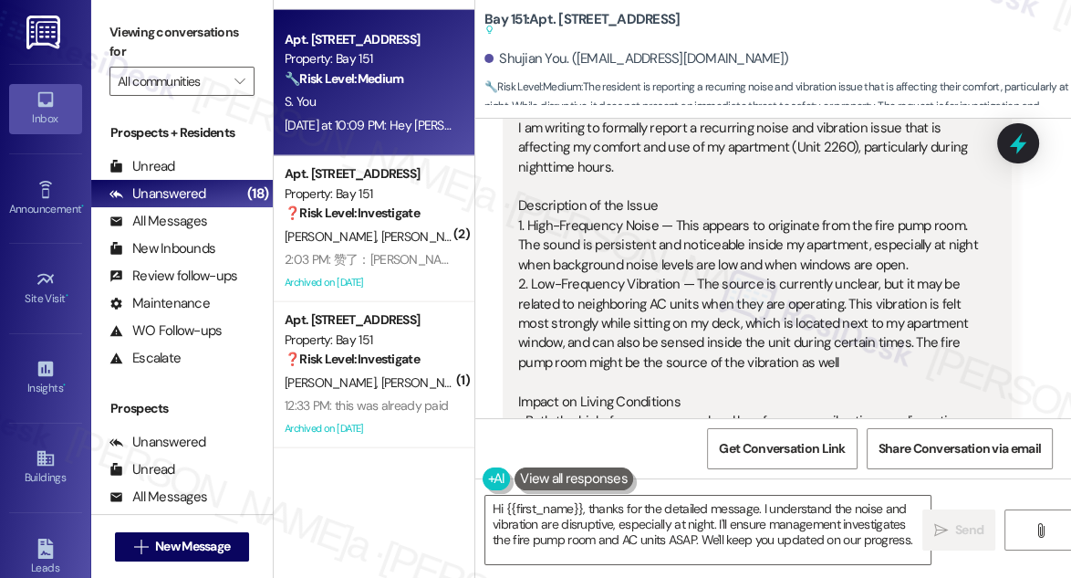
scroll to position [514, 0]
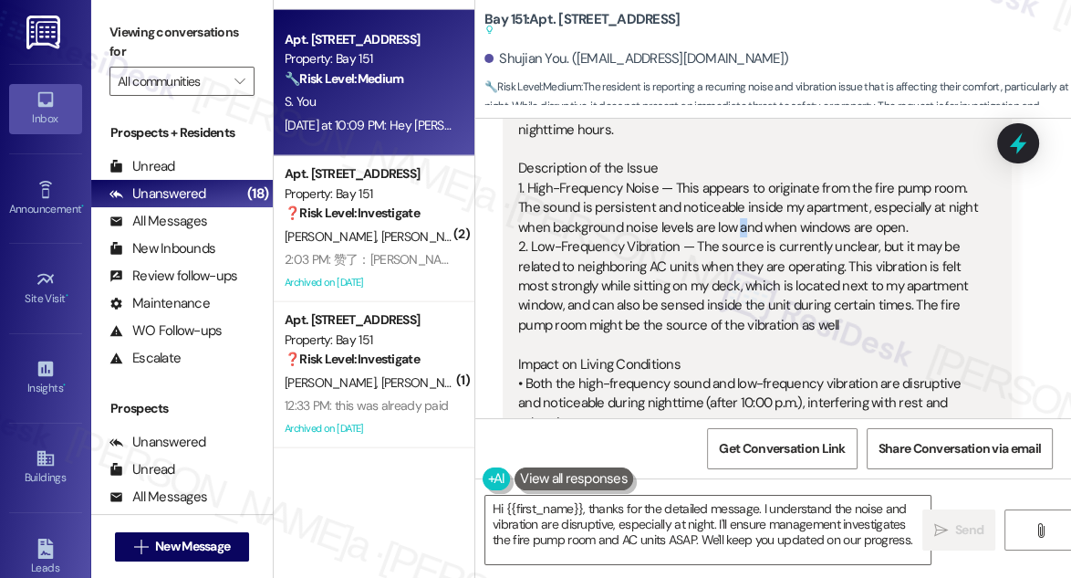
click at [735, 222] on div "Subject: Noise & Vibration Disturbance — Fire Pump Room and Possible Neighbor A…" at bounding box center [750, 414] width 464 height 861
click at [736, 223] on div "Subject: Noise & Vibration Disturbance — Fire Pump Room and Possible Neighbor A…" at bounding box center [750, 414] width 464 height 861
click at [737, 223] on div "Subject: Noise & Vibration Disturbance — Fire Pump Room and Possible Neighbor A…" at bounding box center [750, 414] width 464 height 861
click at [788, 203] on div "Subject: Noise & Vibration Disturbance — Fire Pump Room and Possible Neighbor A…" at bounding box center [750, 414] width 464 height 861
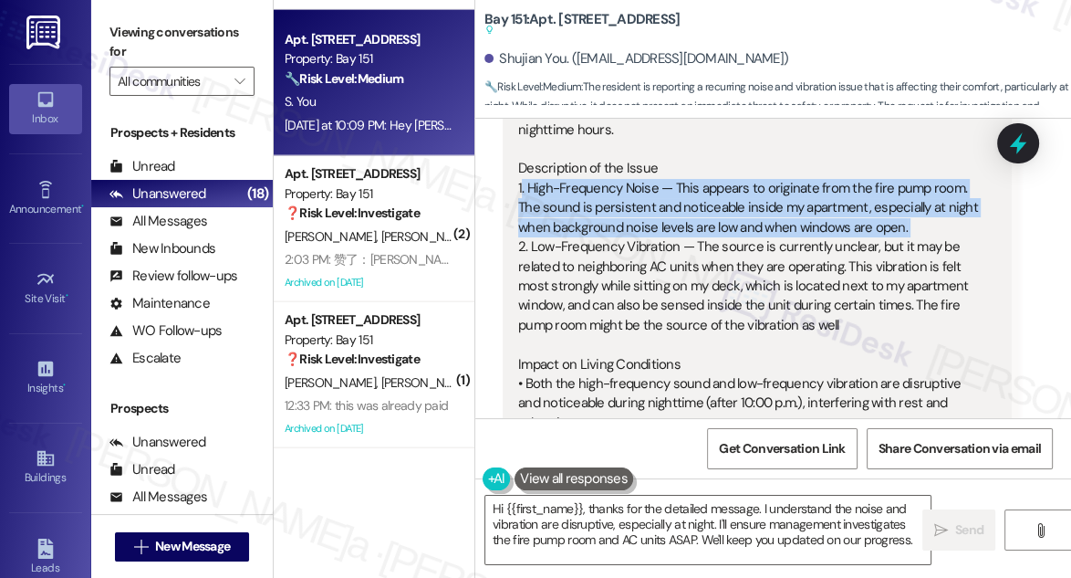
click at [787, 203] on div "Subject: Noise & Vibration Disturbance — Fire Pump Room and Possible Neighbor A…" at bounding box center [750, 414] width 464 height 861
click at [704, 233] on div "Subject: Noise & Vibration Disturbance — Fire Pump Room and Possible Neighbor A…" at bounding box center [750, 414] width 464 height 861
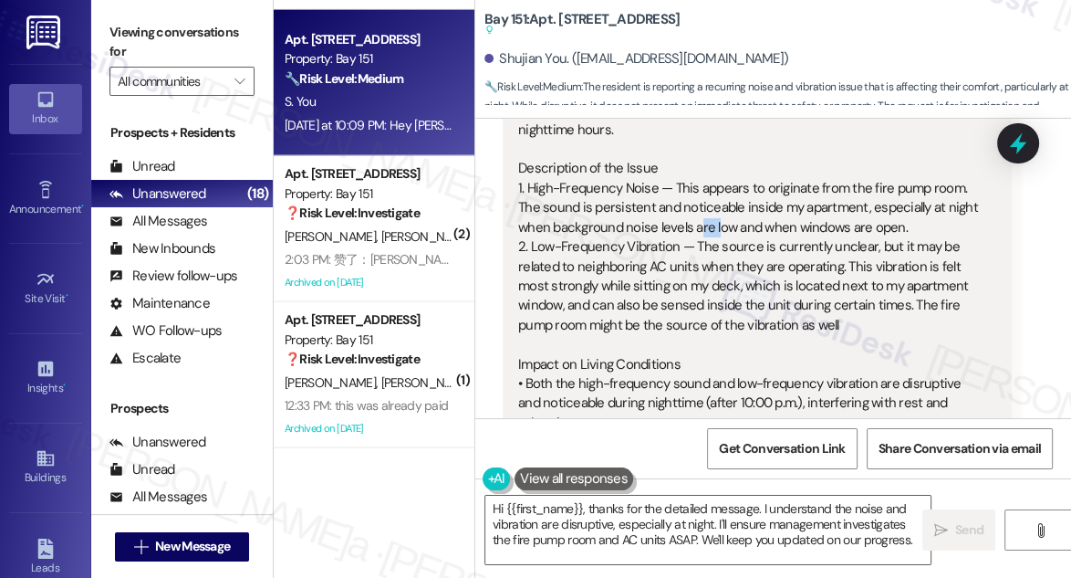
click at [704, 233] on div "Subject: Noise & Vibration Disturbance — Fire Pump Room and Possible Neighbor A…" at bounding box center [750, 414] width 464 height 861
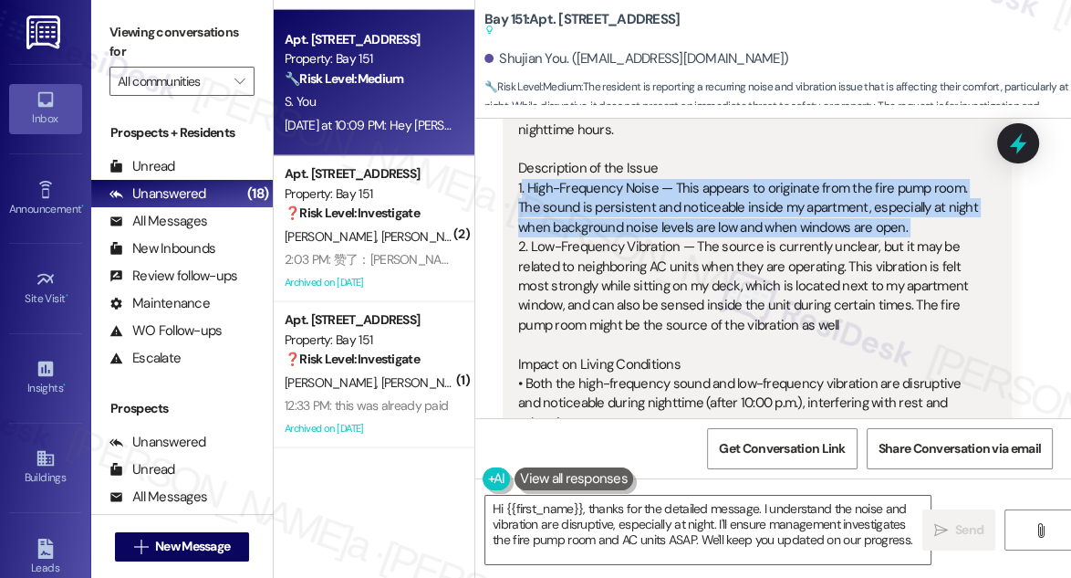
click at [704, 234] on div "Subject: Noise & Vibration Disturbance — Fire Pump Room and Possible Neighbor A…" at bounding box center [750, 414] width 464 height 861
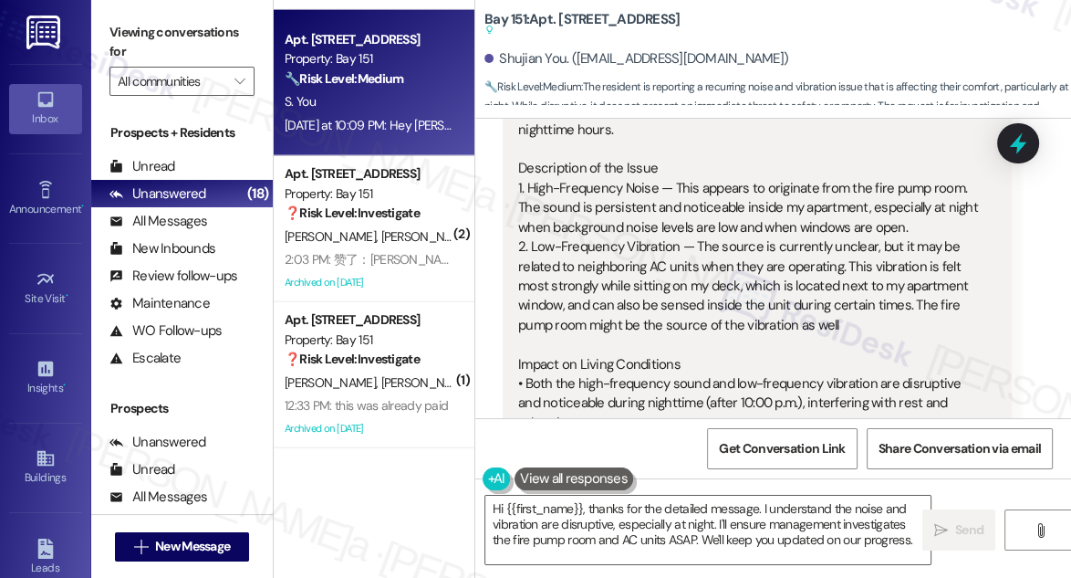
click at [610, 265] on div "Subject: Noise & Vibration Disturbance — Fire Pump Room and Possible Neighbor A…" at bounding box center [750, 414] width 464 height 861
drag, startPoint x: 608, startPoint y: 240, endPoint x: 883, endPoint y: 318, distance: 286.3
click at [883, 318] on div "Subject: Noise & Vibration Disturbance — Fire Pump Room and Possible Neighbor A…" at bounding box center [750, 414] width 464 height 861
click at [882, 318] on div "Subject: Noise & Vibration Disturbance — Fire Pump Room and Possible Neighbor A…" at bounding box center [750, 414] width 464 height 861
drag, startPoint x: 871, startPoint y: 318, endPoint x: 588, endPoint y: 247, distance: 292.4
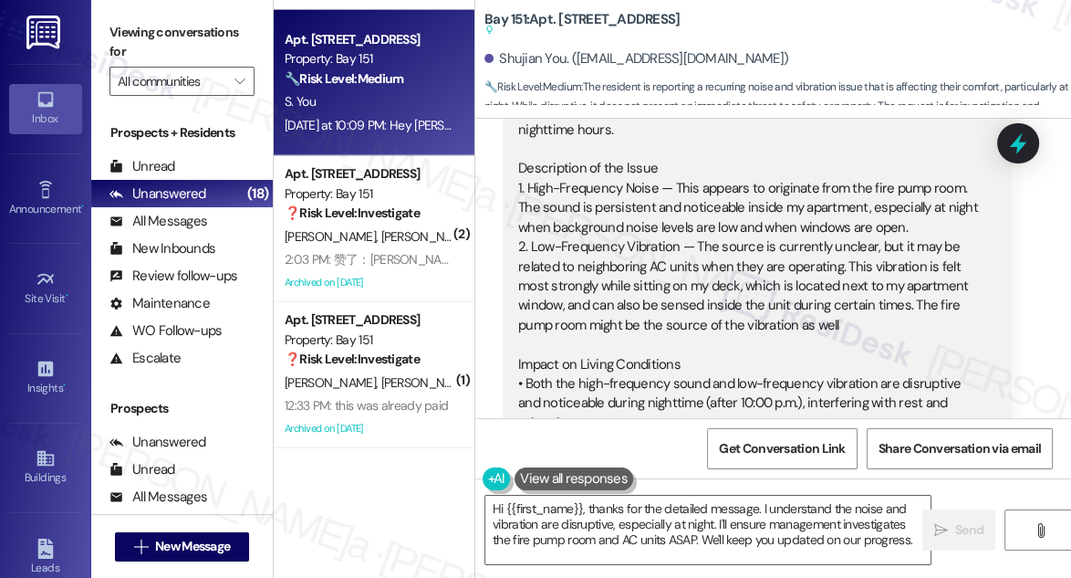
click at [588, 247] on div "Subject: Noise & Vibration Disturbance — Fire Pump Room and Possible Neighbor A…" at bounding box center [750, 414] width 464 height 861
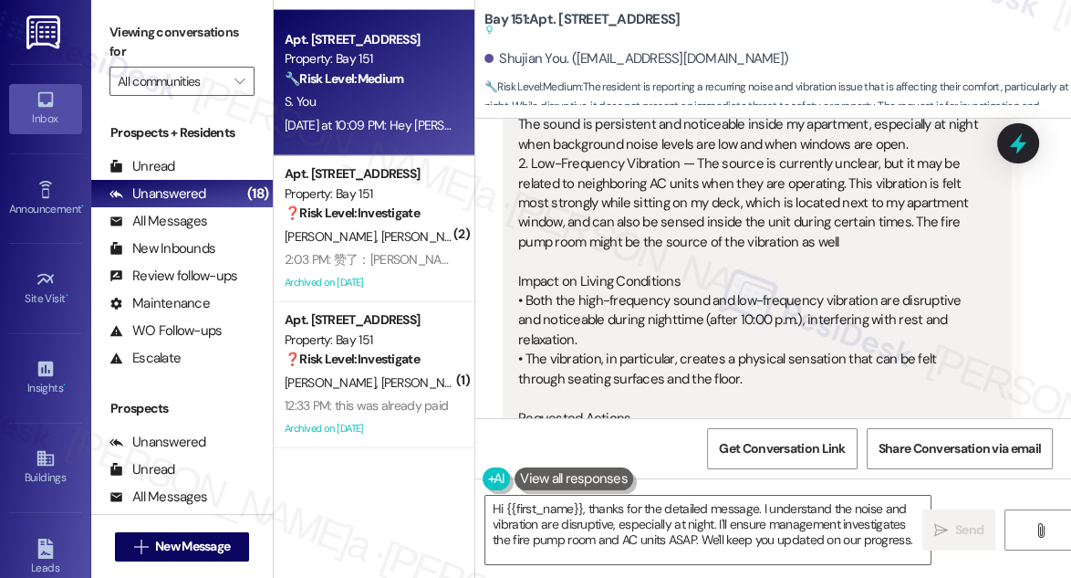
click at [584, 215] on div "Subject: Noise & Vibration Disturbance — Fire Pump Room and Possible Neighbor A…" at bounding box center [750, 331] width 464 height 861
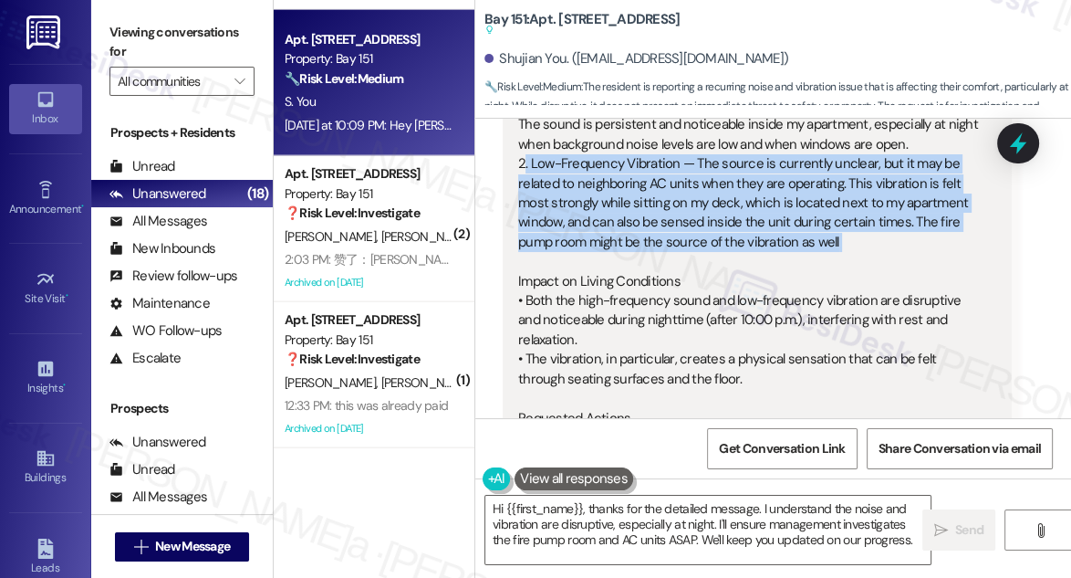
click at [584, 215] on div "Subject: Noise & Vibration Disturbance — Fire Pump Room and Possible Neighbor A…" at bounding box center [750, 331] width 464 height 861
click at [773, 215] on div "Subject: Noise & Vibration Disturbance — Fire Pump Room and Possible Neighbor A…" at bounding box center [750, 331] width 464 height 861
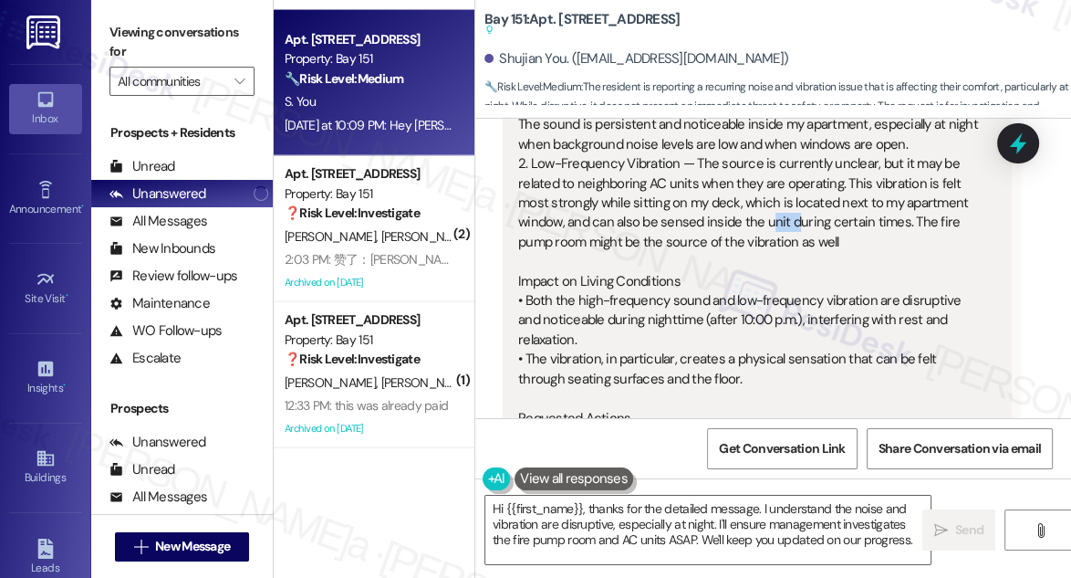
click at [773, 215] on div "Subject: Noise & Vibration Disturbance — Fire Pump Room and Possible Neighbor A…" at bounding box center [750, 331] width 464 height 861
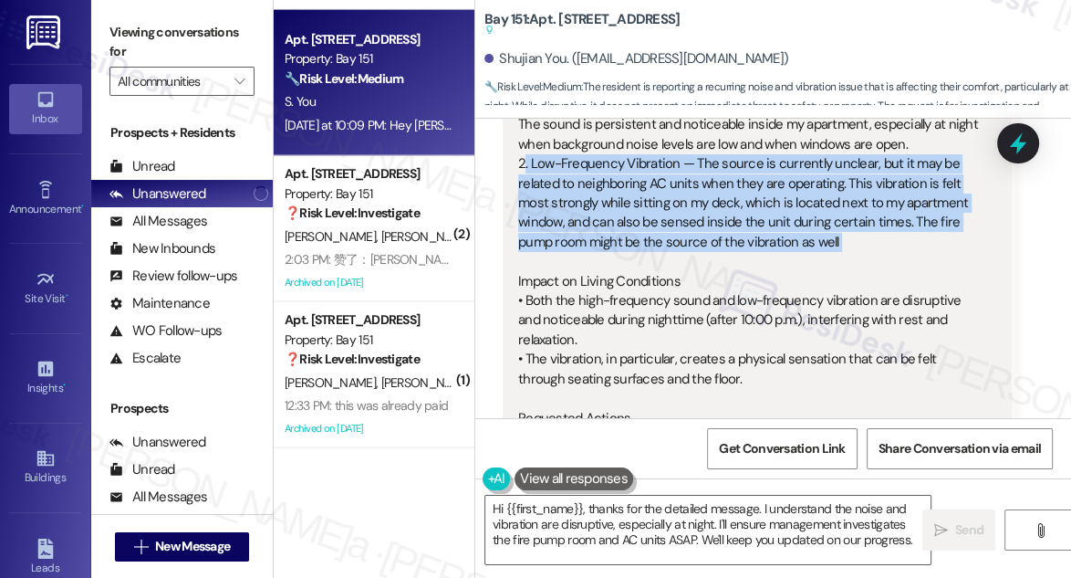
click at [773, 215] on div "Subject: Noise & Vibration Disturbance — Fire Pump Room and Possible Neighbor A…" at bounding box center [750, 331] width 464 height 861
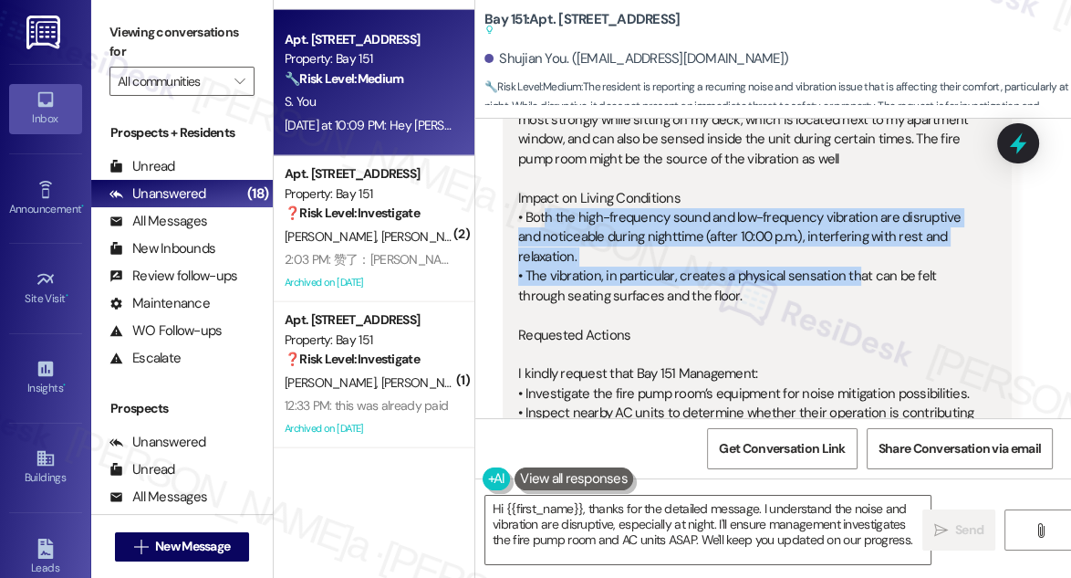
drag, startPoint x: 539, startPoint y: 219, endPoint x: 840, endPoint y: 259, distance: 303.8
click at [840, 259] on div "Subject: Noise & Vibration Disturbance — Fire Pump Room and Possible Neighbor A…" at bounding box center [750, 247] width 464 height 861
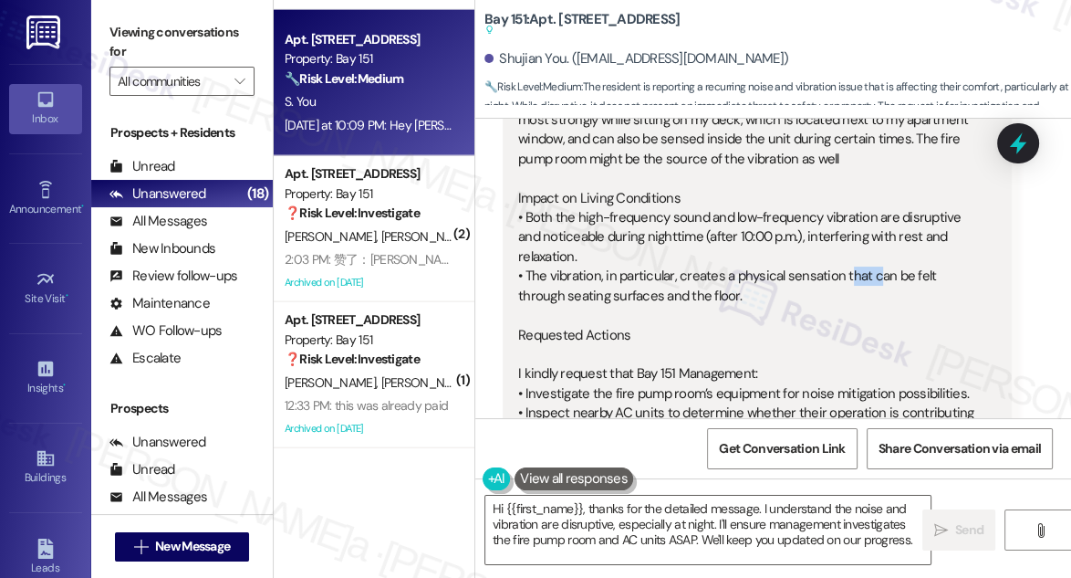
click at [840, 258] on div "Subject: Noise & Vibration Disturbance — Fire Pump Room and Possible Neighbor A…" at bounding box center [750, 247] width 464 height 861
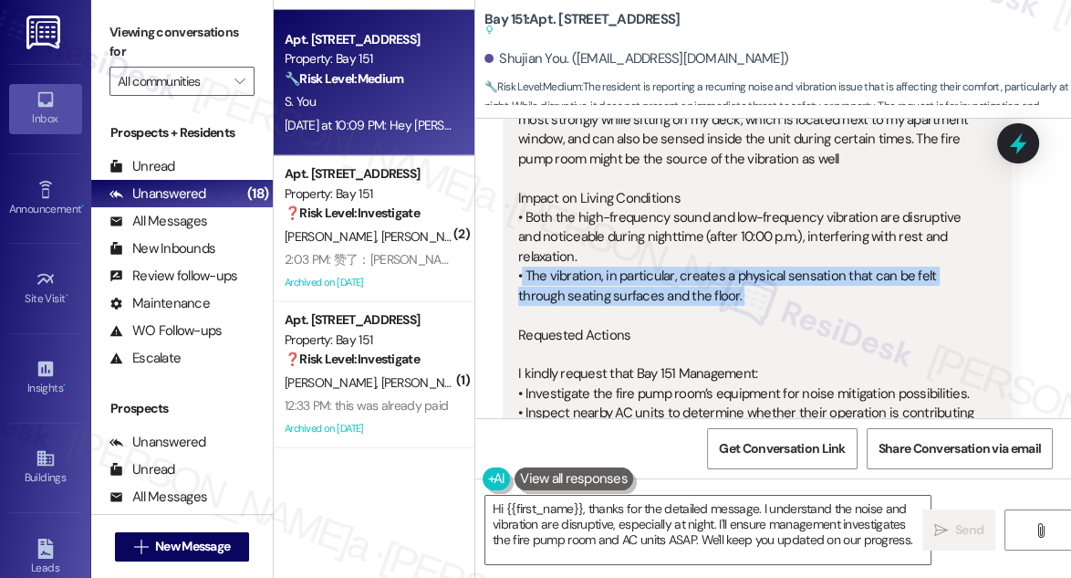
click at [840, 258] on div "Subject: Noise & Vibration Disturbance — Fire Pump Room and Possible Neighbor A…" at bounding box center [750, 247] width 464 height 861
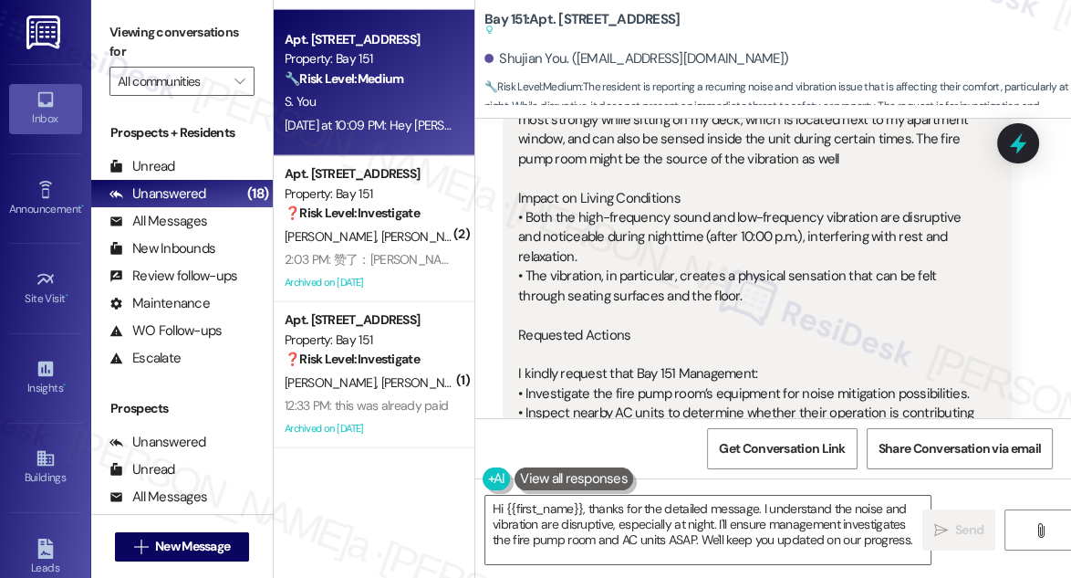
click at [824, 233] on div "Subject: Noise & Vibration Disturbance — Fire Pump Room and Possible Neighbor A…" at bounding box center [750, 247] width 464 height 861
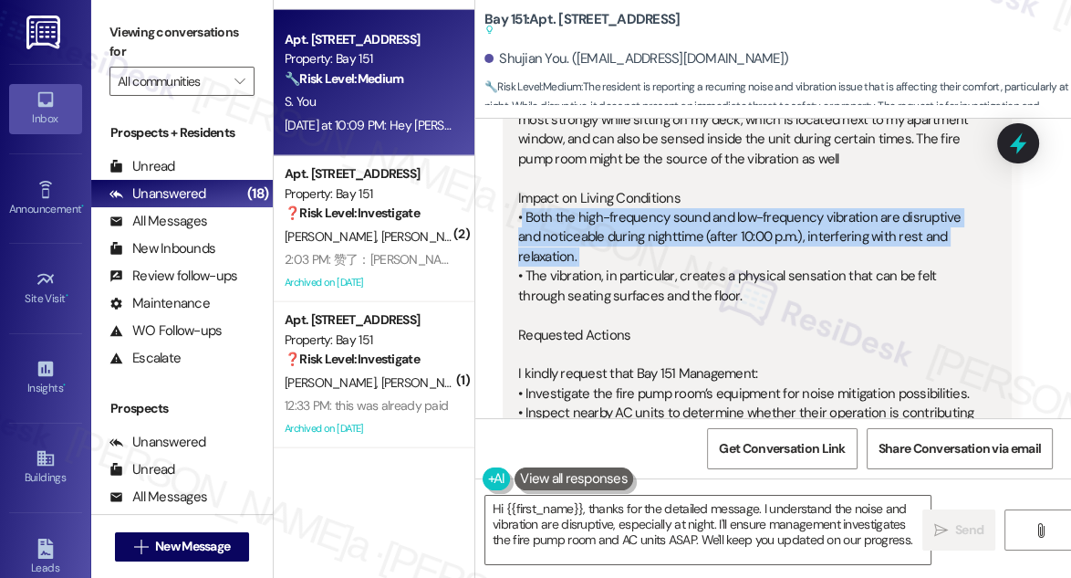
click at [824, 233] on div "Subject: Noise & Vibration Disturbance — Fire Pump Room and Possible Neighbor A…" at bounding box center [750, 247] width 464 height 861
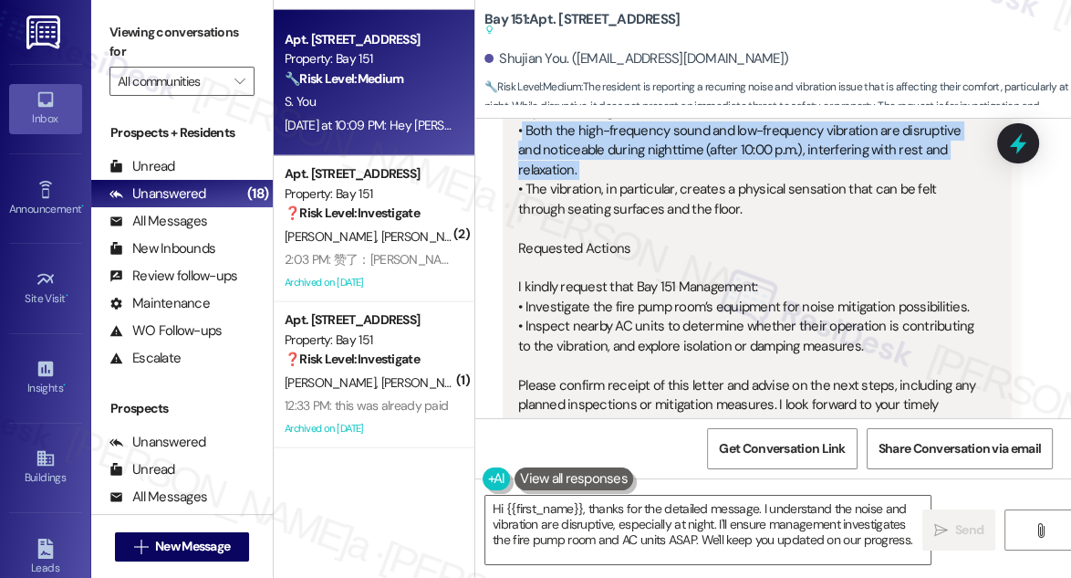
scroll to position [846, 0]
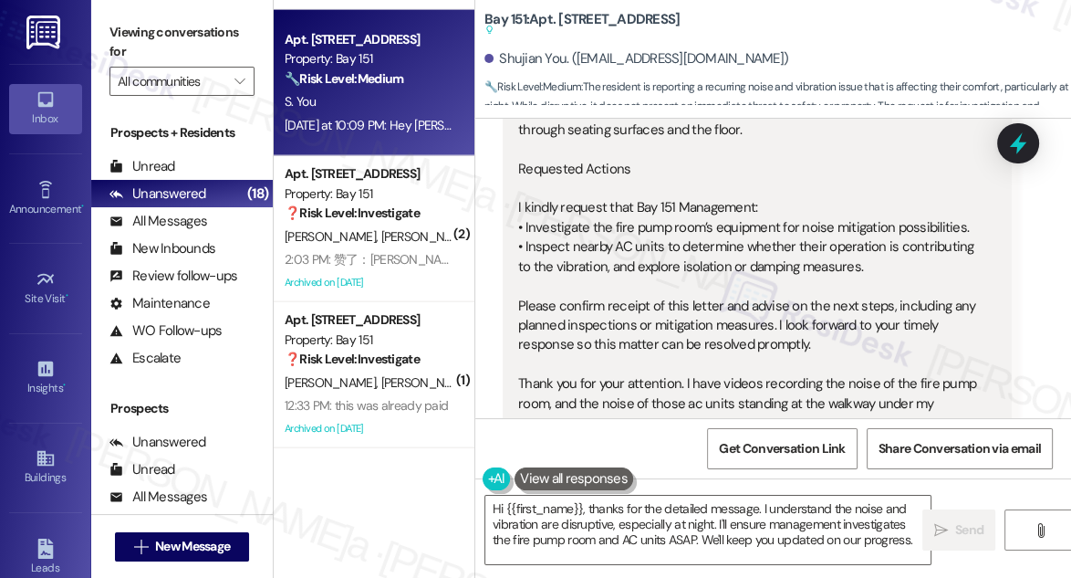
drag, startPoint x: 562, startPoint y: 184, endPoint x: 878, endPoint y: 252, distance: 322.9
click at [873, 252] on div "Subject: Noise & Vibration Disturbance — Fire Pump Room and Possible Neighbor A…" at bounding box center [750, 81] width 464 height 861
click at [895, 254] on div "Subject: Noise & Vibration Disturbance — Fire Pump Room and Possible Neighbor A…" at bounding box center [750, 81] width 464 height 861
drag, startPoint x: 893, startPoint y: 252, endPoint x: 604, endPoint y: 190, distance: 295.9
click at [604, 190] on div "Subject: Noise & Vibration Disturbance — Fire Pump Room and Possible Neighbor A…" at bounding box center [750, 81] width 464 height 861
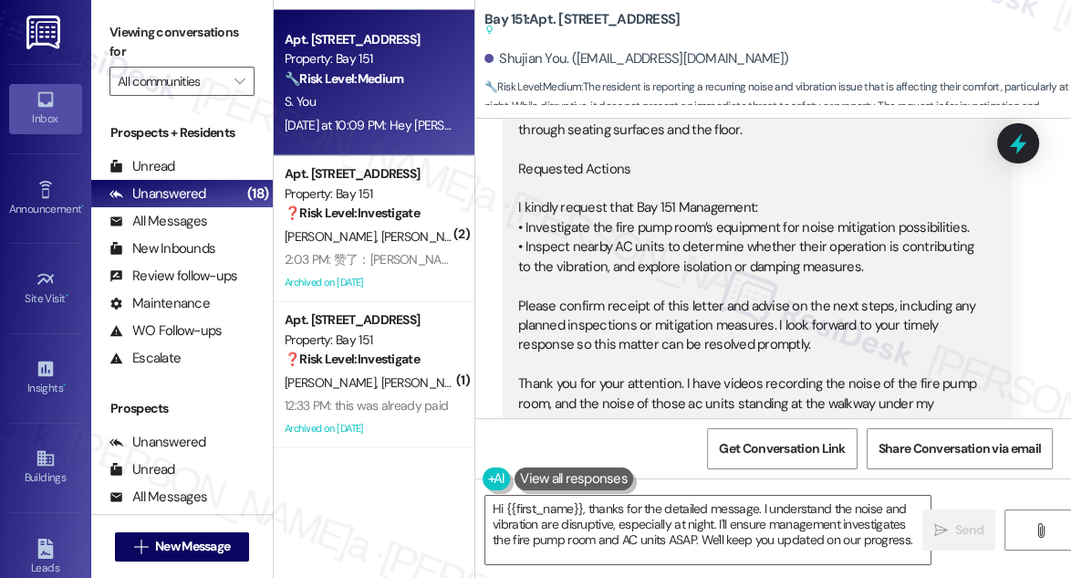
scroll to position [1012, 0]
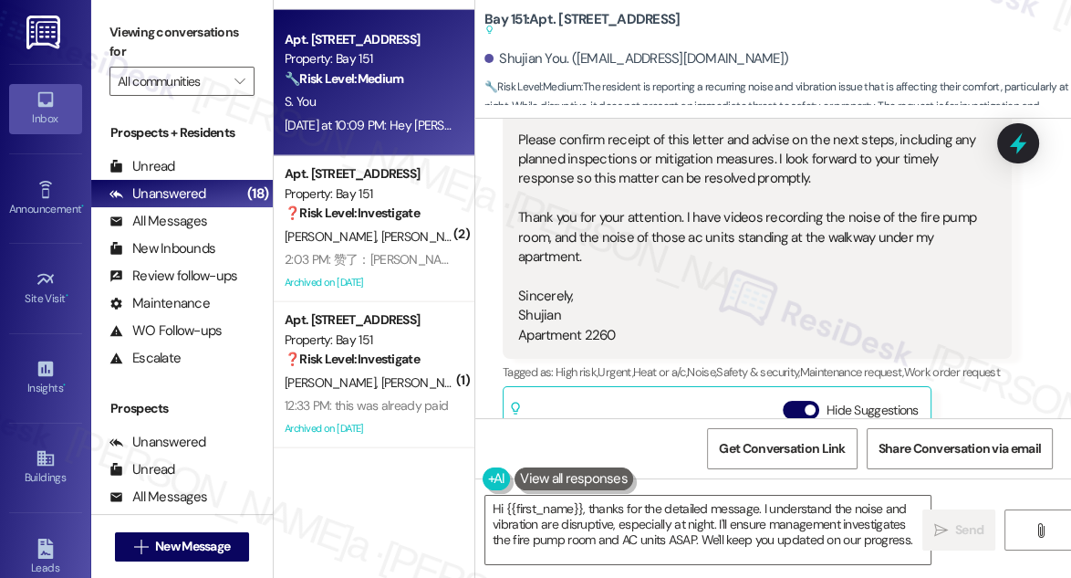
click at [126, 26] on label "Viewing conversations for" at bounding box center [182, 42] width 145 height 48
click at [113, 47] on label "Viewing conversations for" at bounding box center [182, 42] width 145 height 48
click at [698, 535] on textarea "Hi {{first_name}}, thanks for the detailed message. I understand the noise and …" at bounding box center [707, 530] width 445 height 68
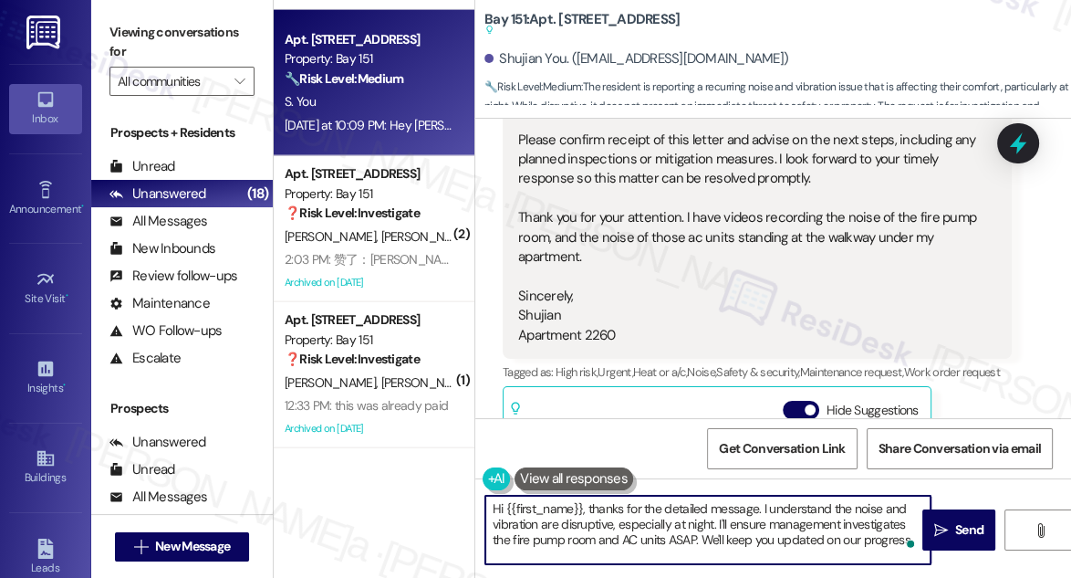
drag, startPoint x: 719, startPoint y: 524, endPoint x: 914, endPoint y: 564, distance: 199.4
click at [914, 564] on div "Hi {{first_name}}, thanks for the detailed message. I understand the noise and …" at bounding box center [708, 530] width 447 height 70
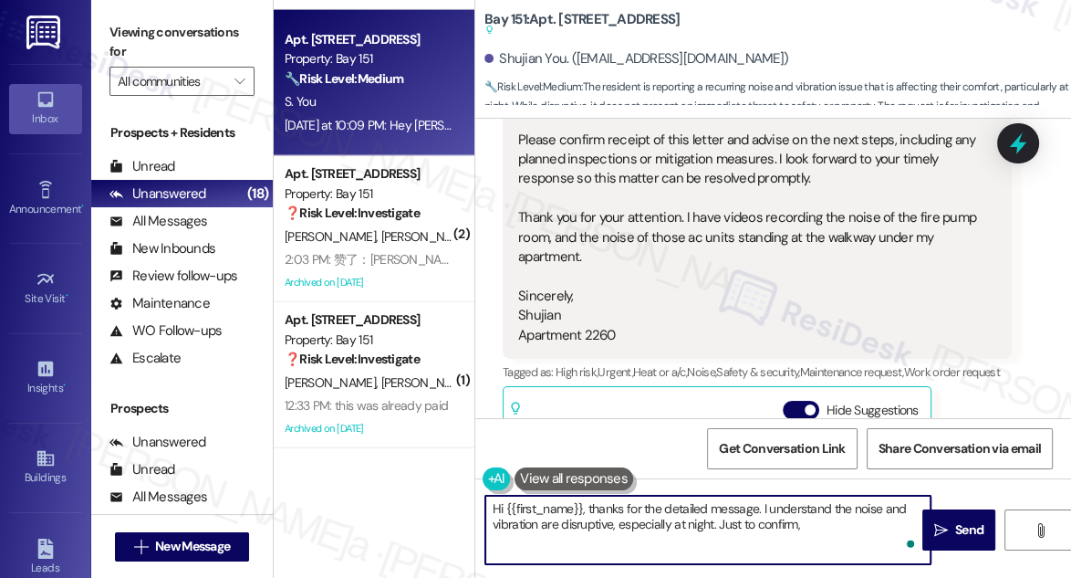
paste textarea "How long you’ve been noticing the noise and vibration?"
click at [861, 524] on textarea "Hi {{first_name}}, thanks for the detailed message. I understand the noise and …" at bounding box center [707, 530] width 445 height 68
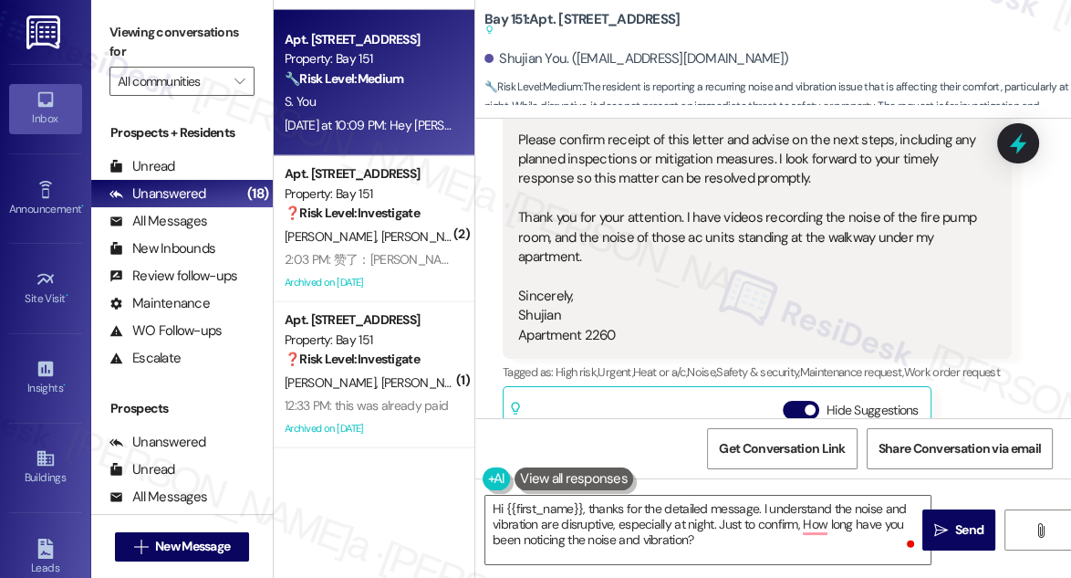
drag, startPoint x: 134, startPoint y: 46, endPoint x: 140, endPoint y: 55, distance: 10.6
click at [134, 46] on label "Viewing conversations for" at bounding box center [182, 42] width 145 height 48
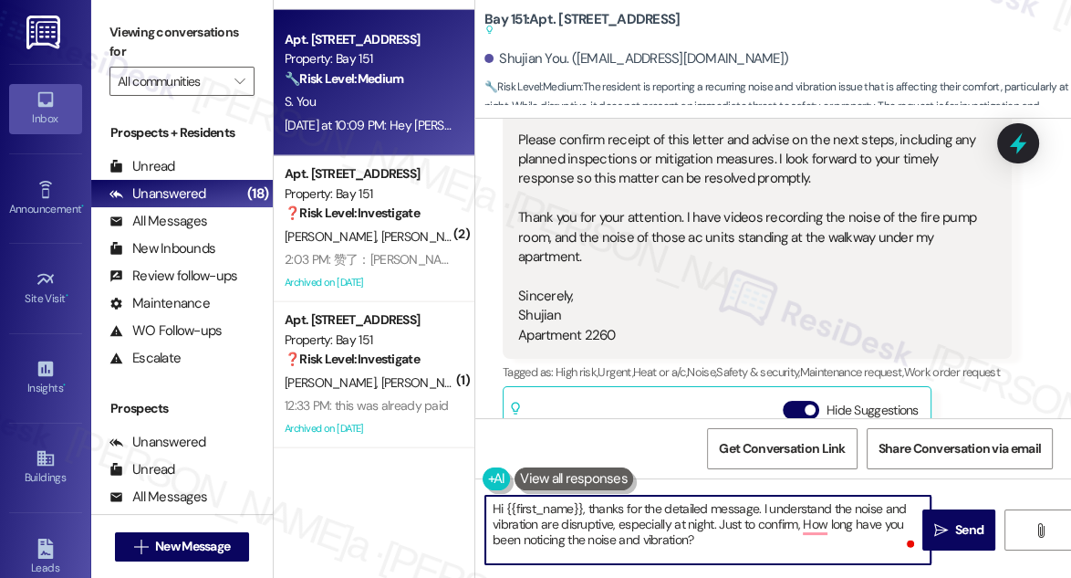
click at [716, 540] on textarea "Hi {{first_name}}, thanks for the detailed message. I understand the noise and …" at bounding box center [707, 530] width 445 height 68
paste textarea "Could you share the Google Drive link to your videos so the team can review the…"
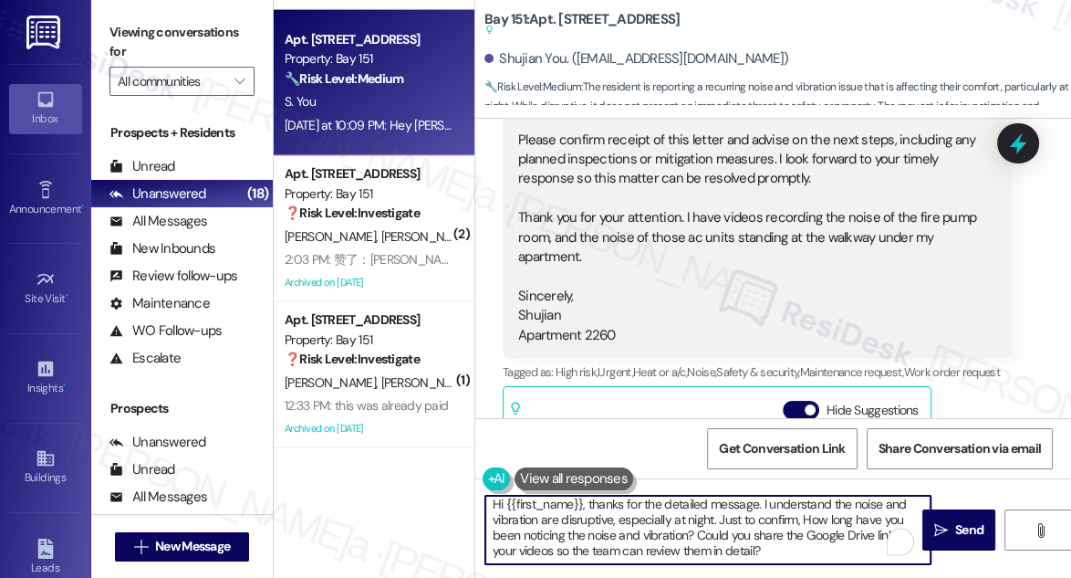
scroll to position [5, 0]
click at [781, 549] on textarea "Hi {{first_name}}, thanks for the detailed message. I understand the noise and …" at bounding box center [707, 530] width 445 height 68
click at [730, 531] on textarea "Hi {{first_name}}, thanks for the detailed message. I understand the noise and …" at bounding box center [707, 530] width 445 height 68
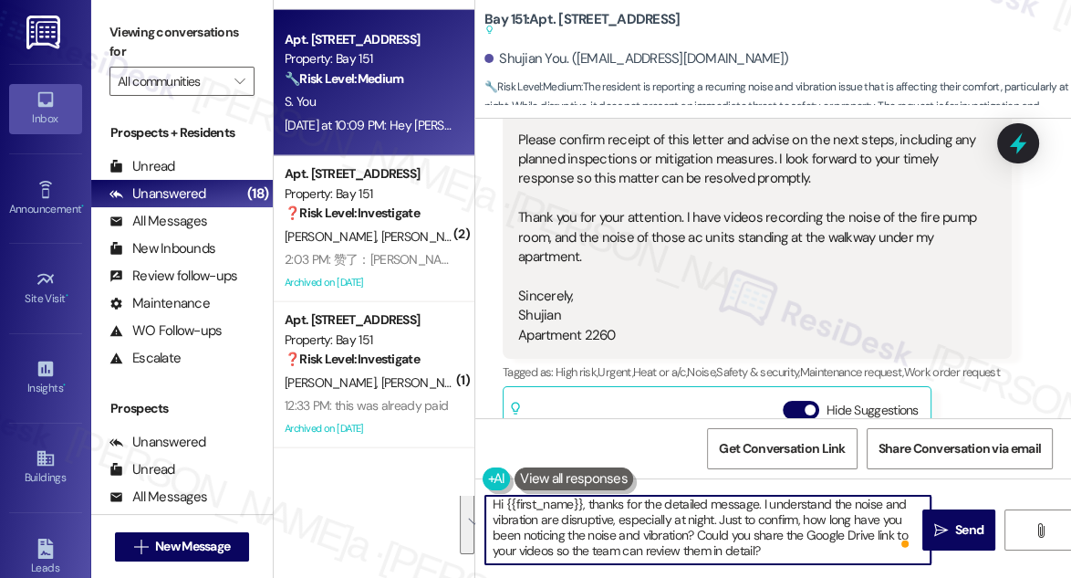
scroll to position [0, 0]
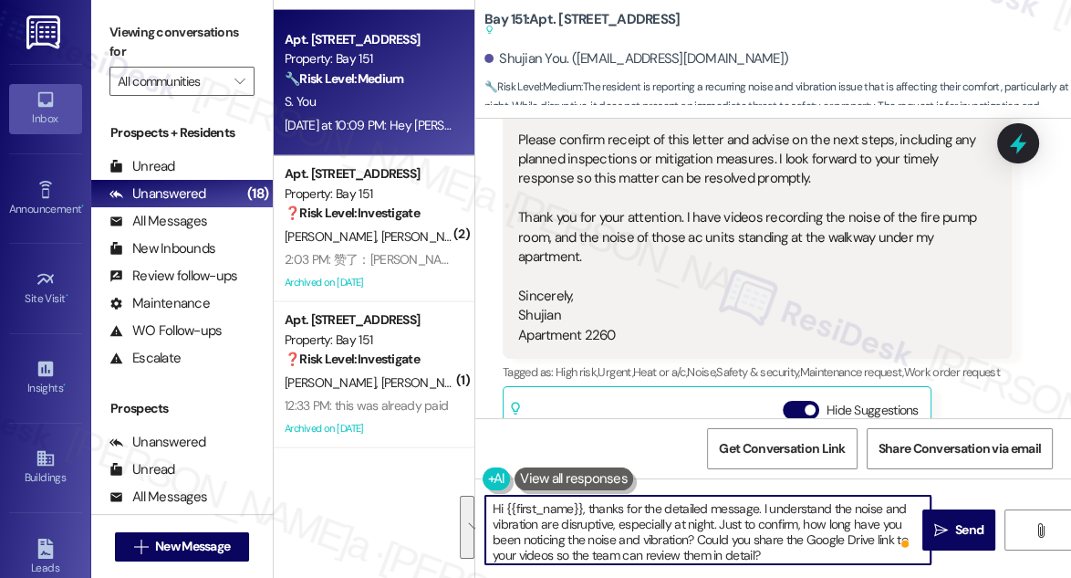
click at [683, 525] on textarea "Hi {{first_name}}, thanks for the detailed message. I understand the noise and …" at bounding box center [707, 530] width 445 height 68
click at [757, 519] on textarea "Hi {{first_name}}, thanks for the detailed message. I understand the noise and …" at bounding box center [707, 530] width 445 height 68
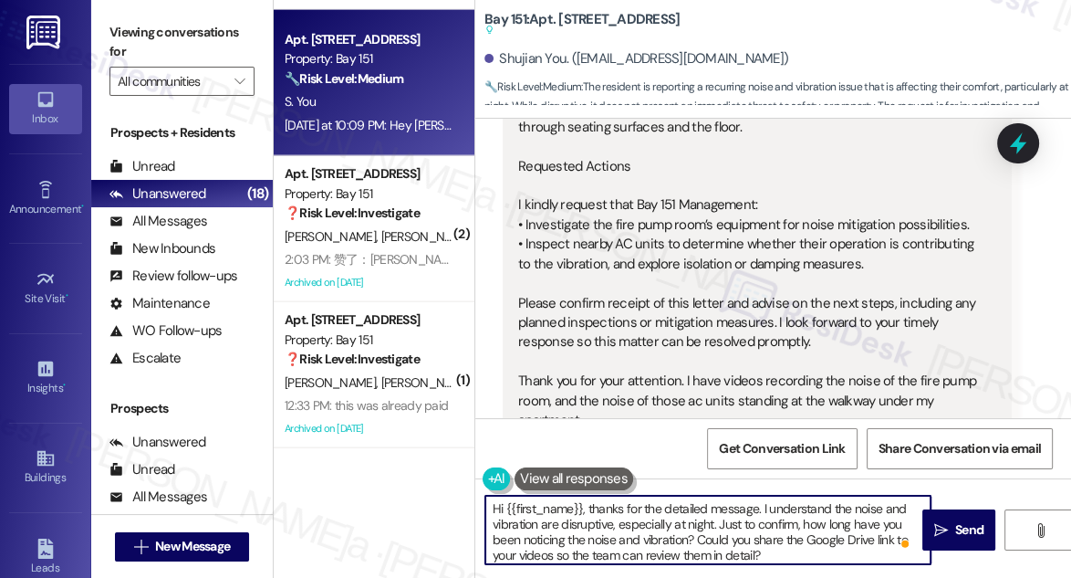
scroll to position [846, 0]
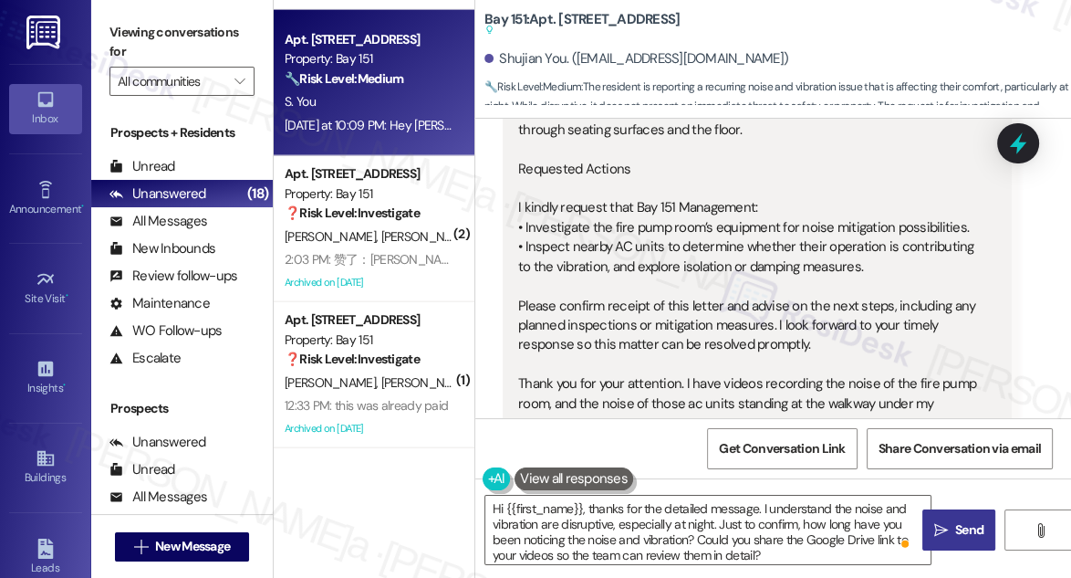
click at [955, 517] on button " Send" at bounding box center [959, 529] width 73 height 41
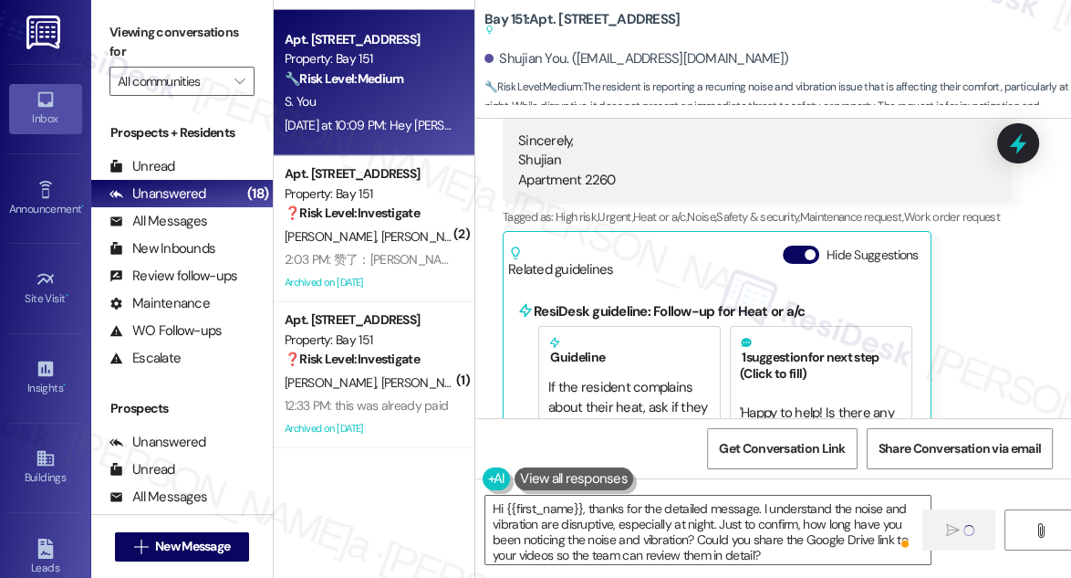
scroll to position [1177, 0]
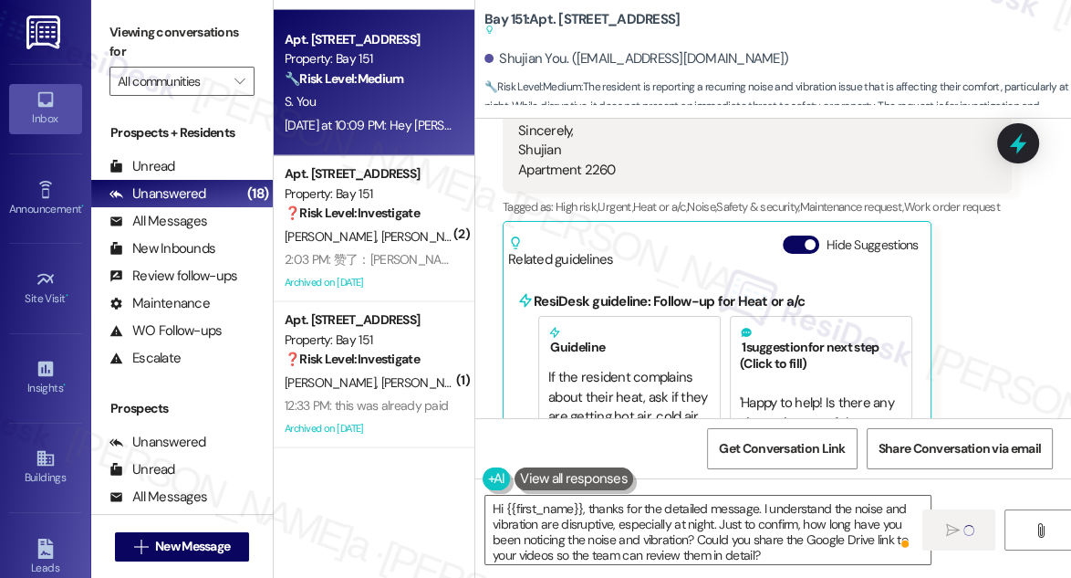
type textarea "Fetching suggested responses. Please feel free to read through the conversation…"
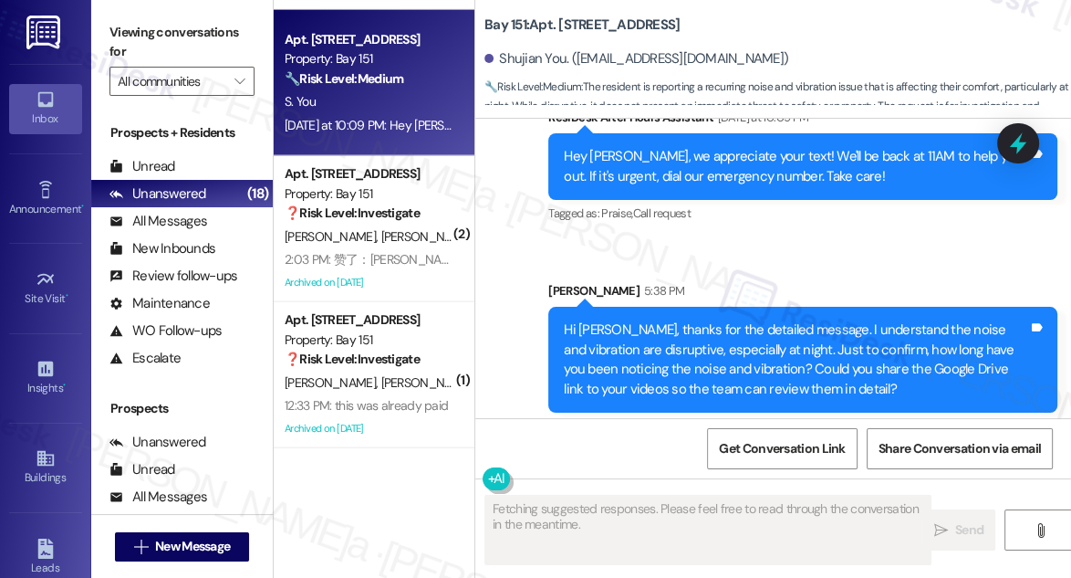
scroll to position [1638, 0]
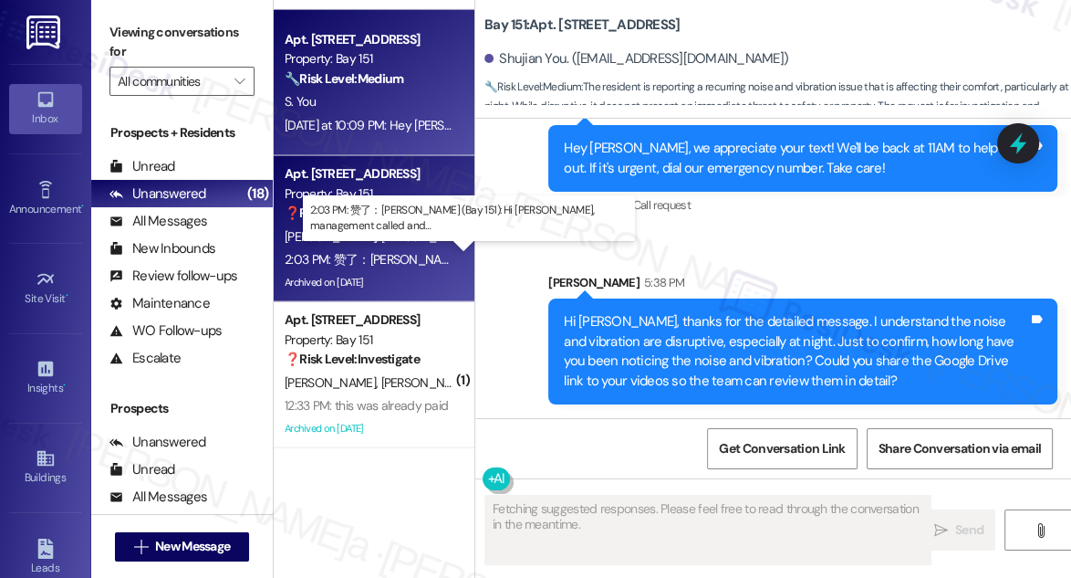
click at [359, 253] on div "2:03 PM: 赞了：Sarah (Bay 151): Hi Yuxuan, management called and… 2:03 PM: 赞了：Sara…" at bounding box center [522, 259] width 475 height 16
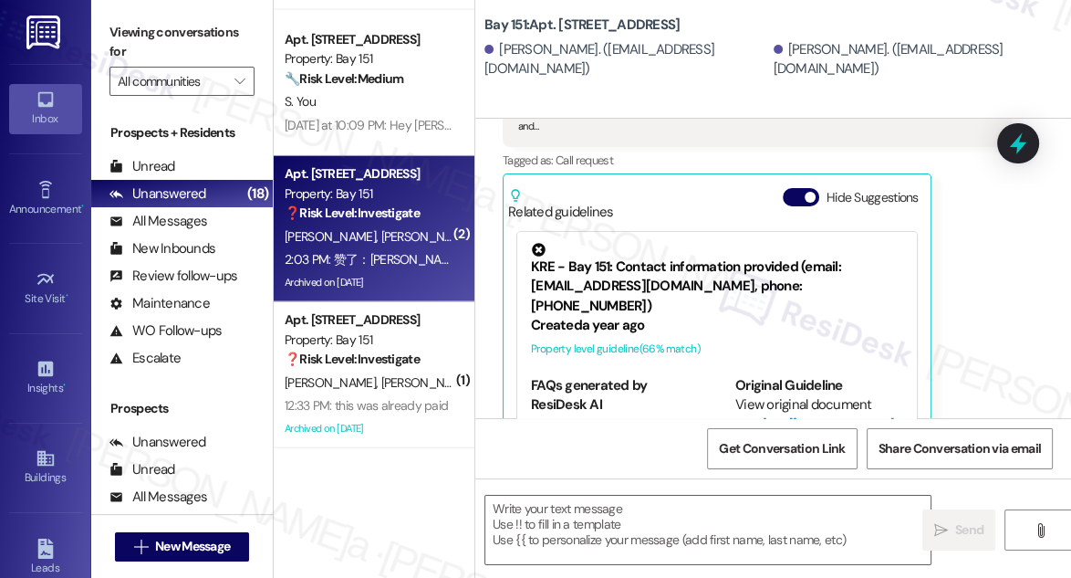
type textarea "Fetching suggested responses. Please feel free to read through the conversation…"
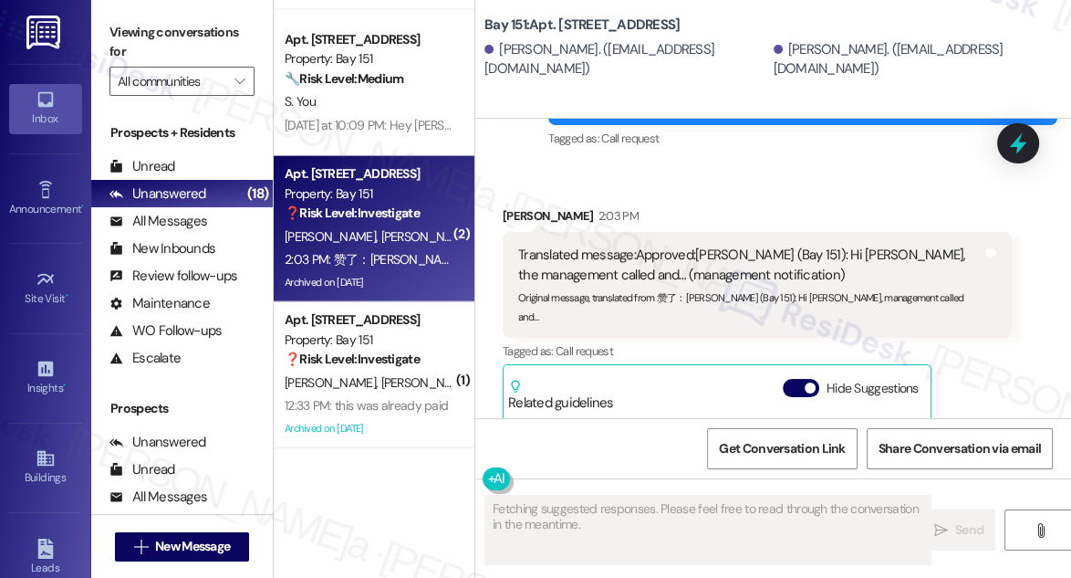
scroll to position [5774, 0]
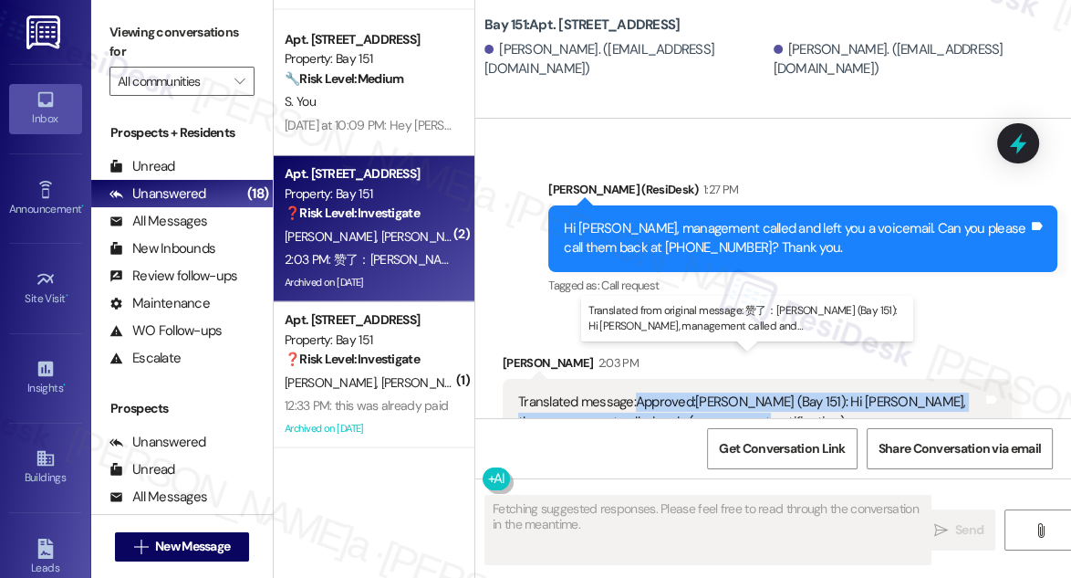
drag, startPoint x: 685, startPoint y: 367, endPoint x: 836, endPoint y: 387, distance: 151.9
click at [836, 392] on div "Translated message: Approved: Sarah (Bay 151): Hi Yuxuan, the management called…" at bounding box center [750, 411] width 464 height 39
click at [797, 392] on div "Translated message: Approved: Sarah (Bay 151): Hi Yuxuan, the management called…" at bounding box center [750, 411] width 464 height 39
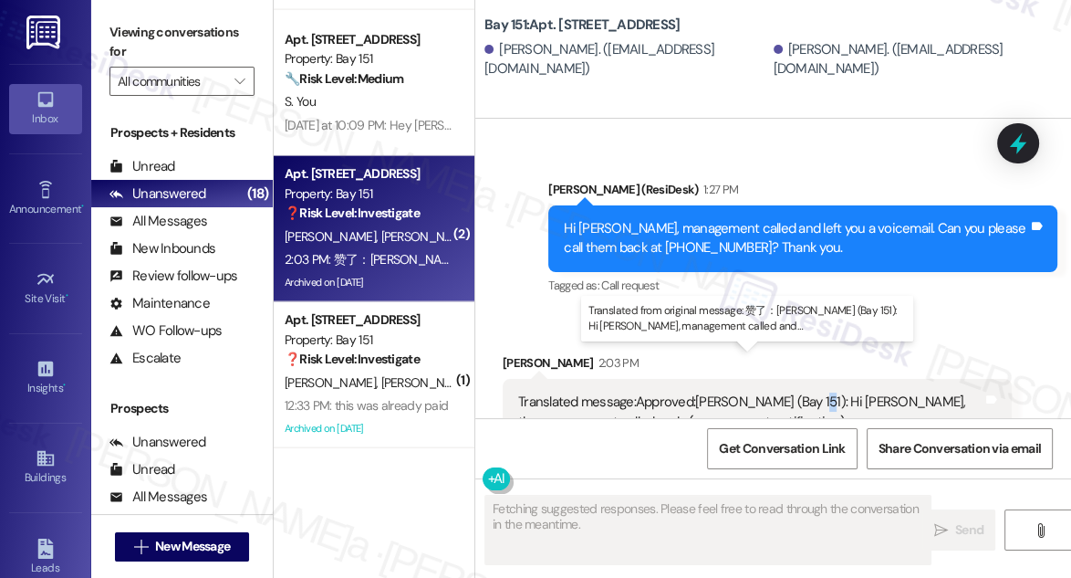
click at [797, 392] on div "Translated message: Approved: Sarah (Bay 151): Hi Yuxuan, the management called…" at bounding box center [750, 411] width 464 height 39
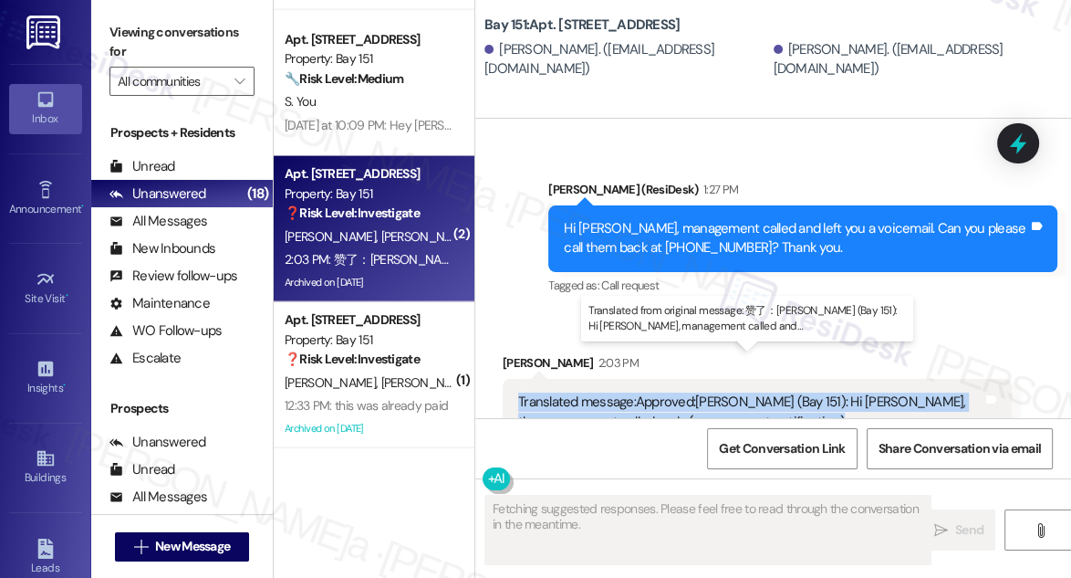
click at [797, 392] on div "Translated message: Approved: Sarah (Bay 151): Hi Yuxuan, the management called…" at bounding box center [750, 411] width 464 height 39
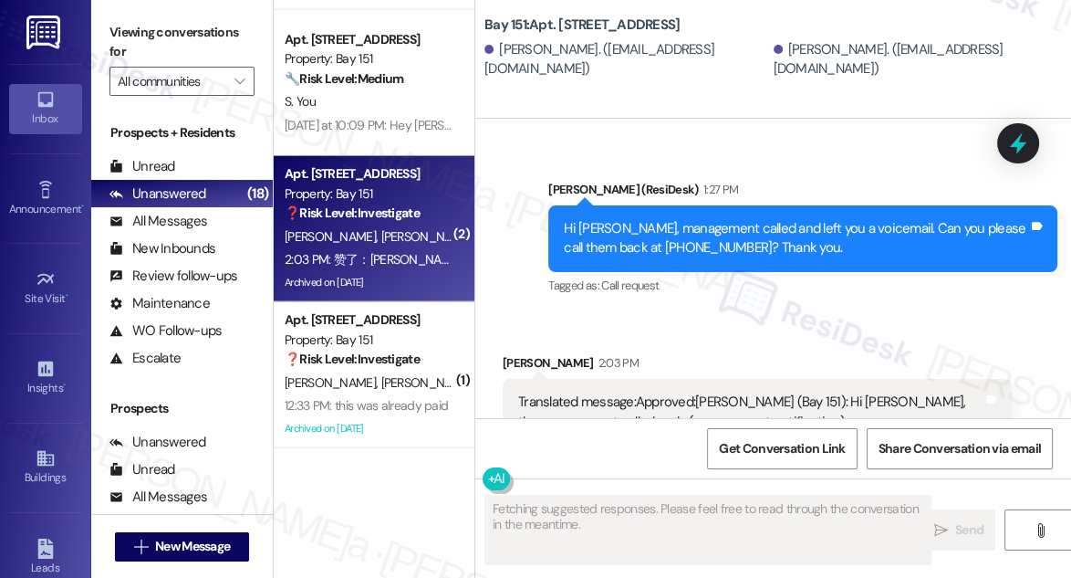
click at [767, 219] on div "Hi Yuxuan, management called and left you a voicemail. Can you please call them…" at bounding box center [796, 238] width 464 height 39
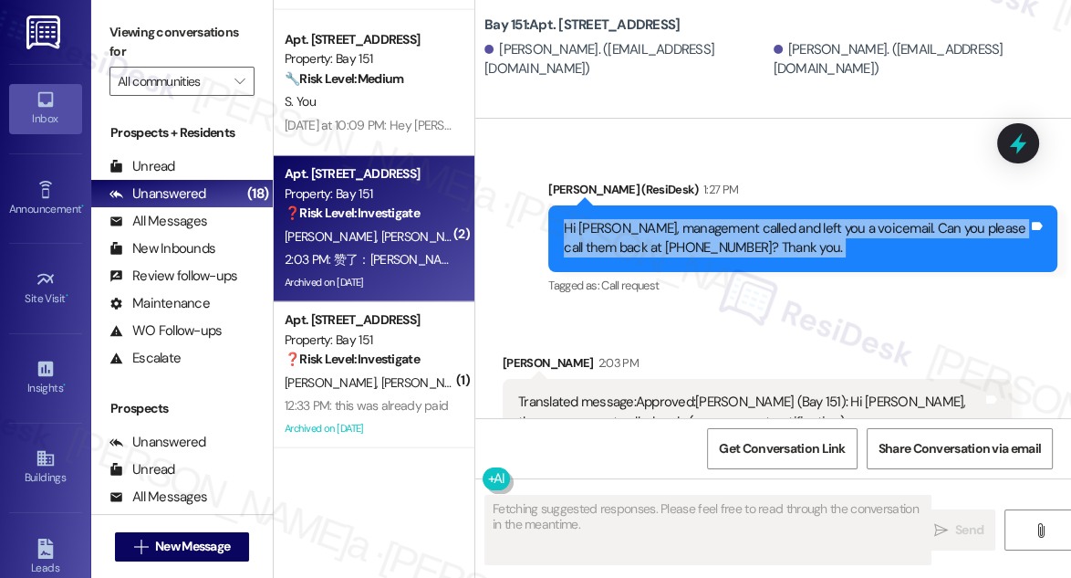
click at [767, 219] on div "Hi Yuxuan, management called and left you a voicemail. Can you please call them…" at bounding box center [796, 238] width 464 height 39
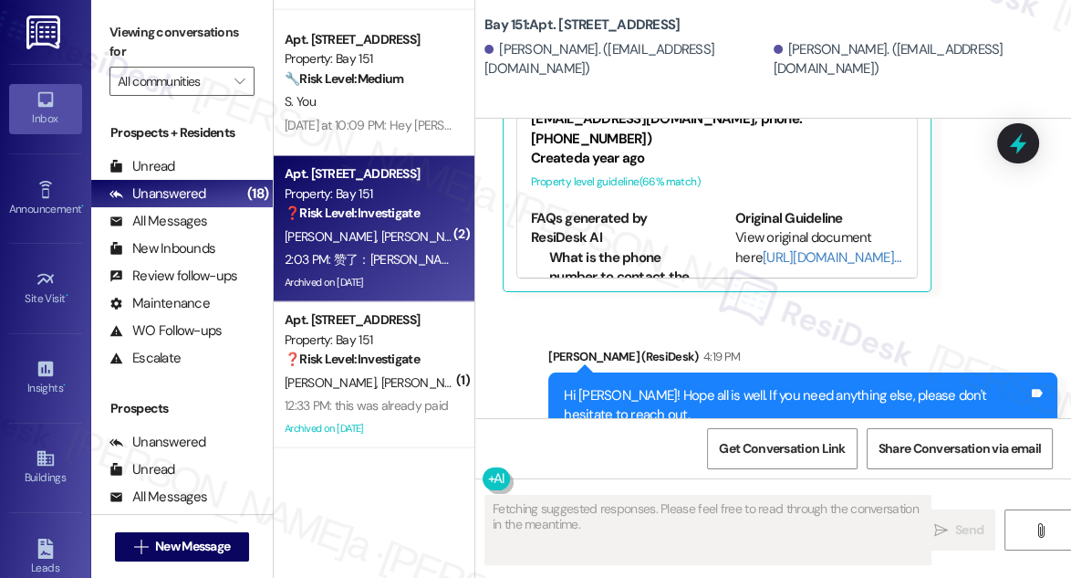
scroll to position [6279, 0]
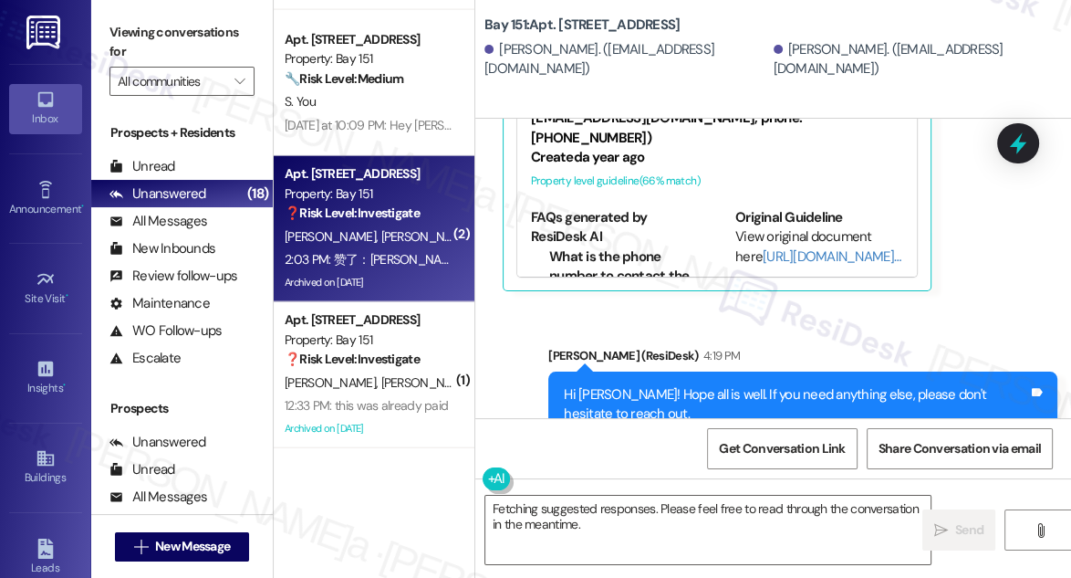
click at [713, 385] on div "Hi Yuxuan! Hope all is well. If you need anything else, please don't hesitate t…" at bounding box center [796, 404] width 464 height 39
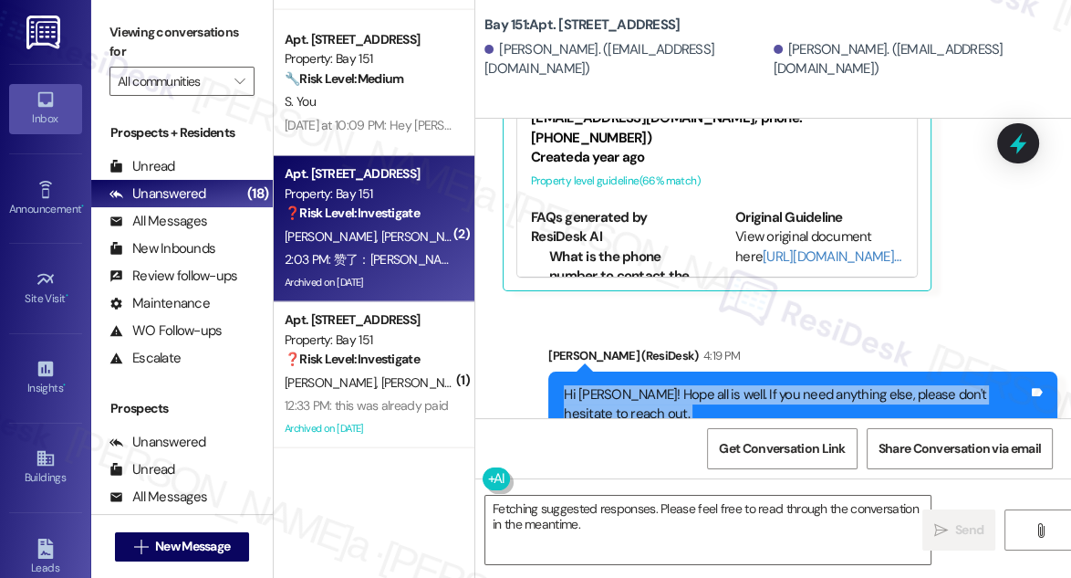
click at [713, 385] on div "Hi Yuxuan! Hope all is well. If you need anything else, please don't hesitate t…" at bounding box center [796, 404] width 464 height 39
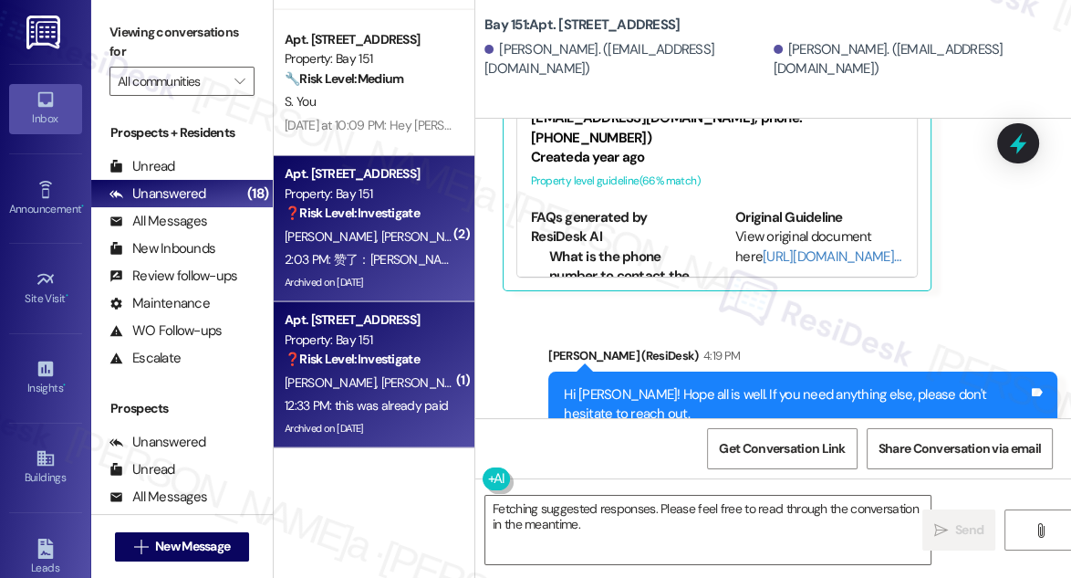
click at [406, 367] on strong "❓ Risk Level: Investigate" at bounding box center [352, 358] width 135 height 16
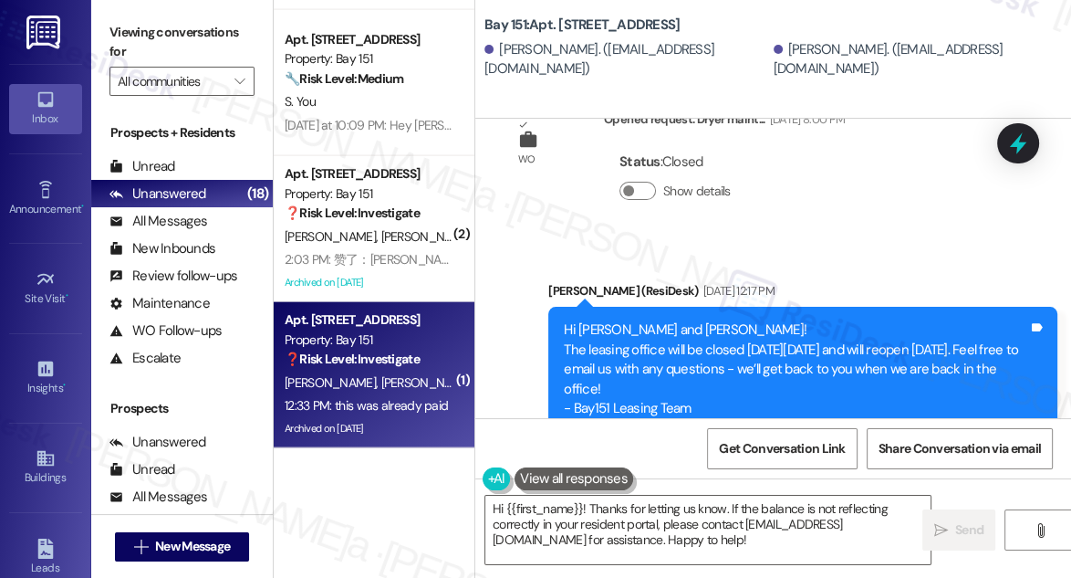
scroll to position [43496, 0]
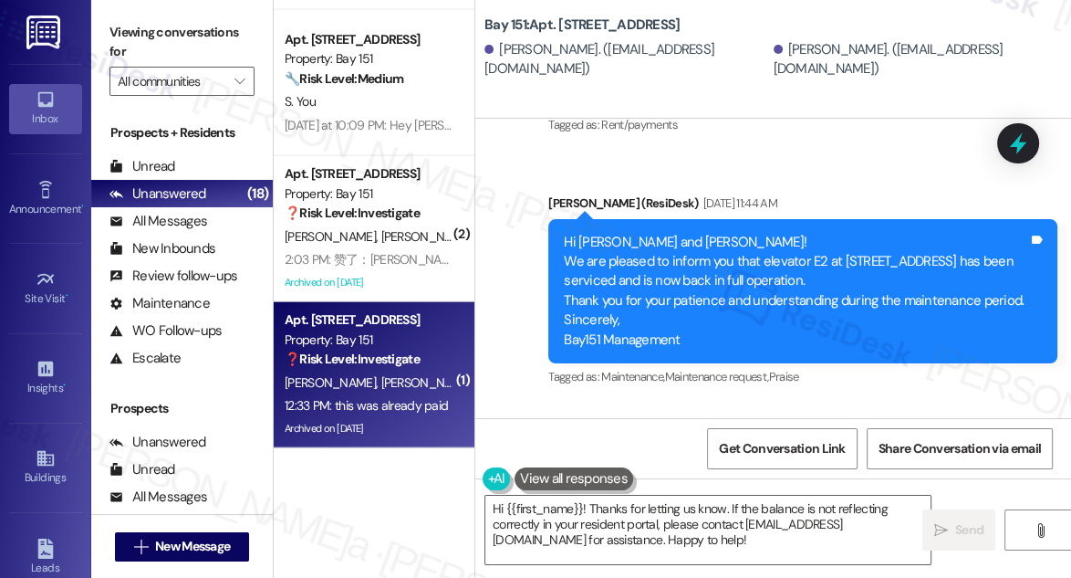
scroll to position [44657, 0]
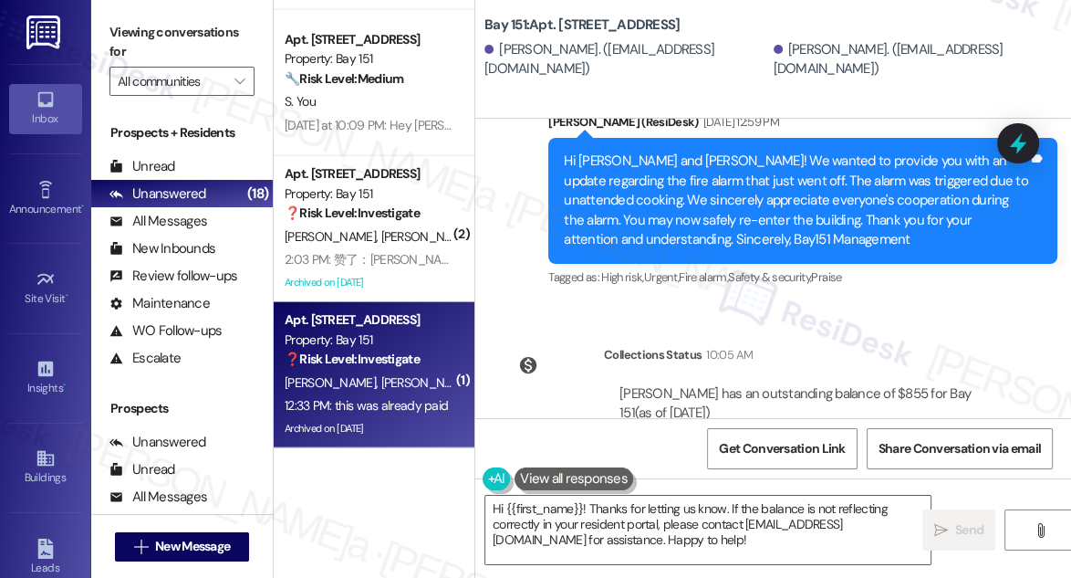
click at [120, 33] on label "Viewing conversations for" at bounding box center [182, 42] width 145 height 48
click at [523, 499] on textarea "Hi {{first_name}}! Thanks for letting us know. If the balance is not reflecting…" at bounding box center [707, 530] width 445 height 68
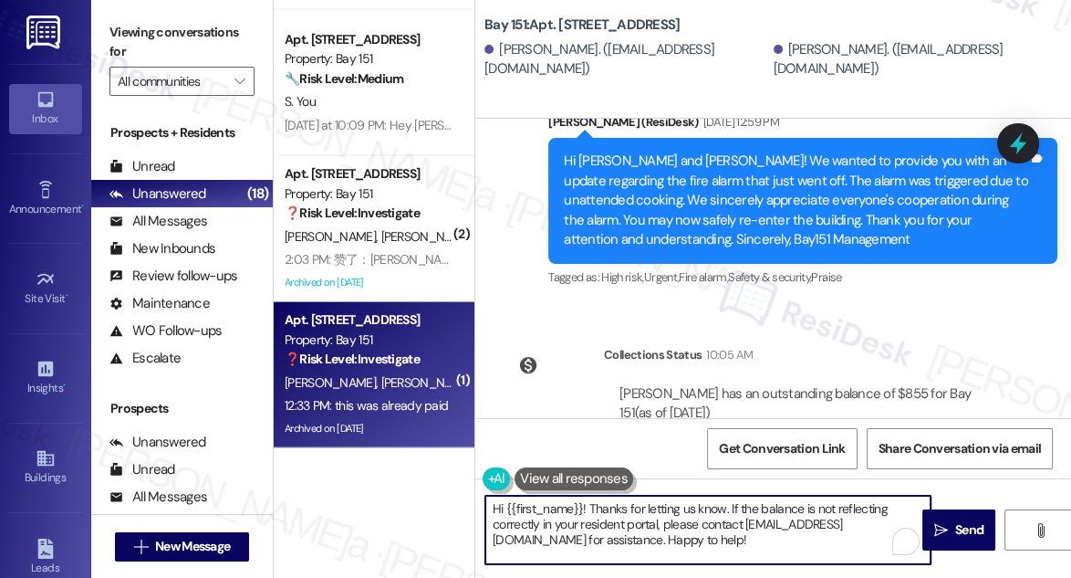
click at [523, 499] on textarea "Hi {{first_name}}! Thanks for letting us know. If the balance is not reflecting…" at bounding box center [707, 530] width 445 height 68
click at [524, 499] on textarea "Hi {{first_name}}! Thanks for letting us know. If the balance is not reflecting…" at bounding box center [707, 530] width 445 height 68
click at [657, 496] on textarea "Hi {{first_name}}! Thanks for letting us know. If the balance is not reflecting…" at bounding box center [707, 530] width 445 height 68
drag, startPoint x: 862, startPoint y: 538, endPoint x: 761, endPoint y: 515, distance: 104.0
click at [761, 515] on textarea "Hi {{first_name}}! Thanks for letting us know. If the balance is not reflecting…" at bounding box center [707, 530] width 445 height 68
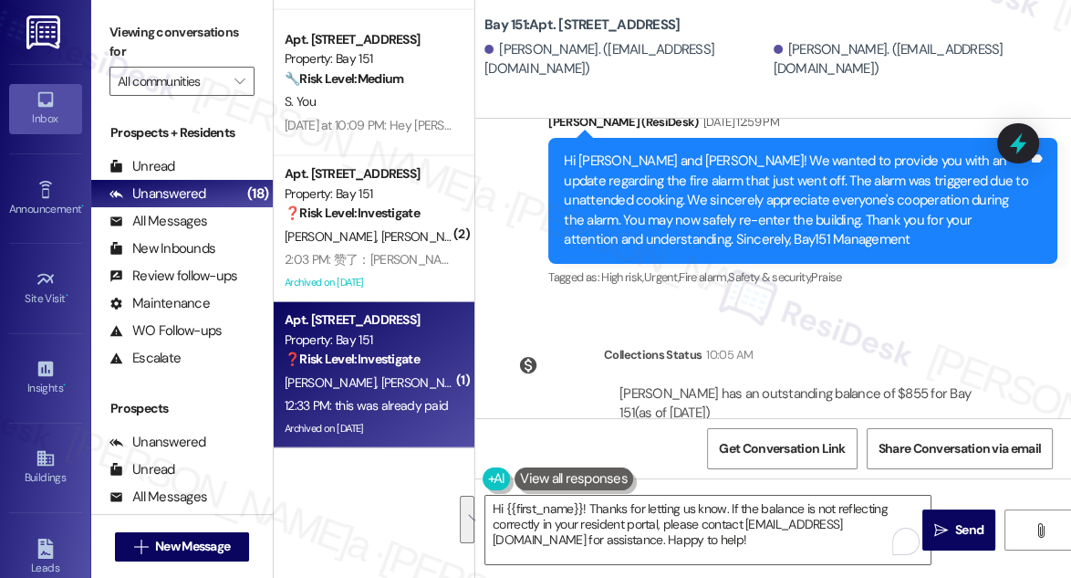
click at [136, 28] on label "Viewing conversations for" at bounding box center [182, 42] width 145 height 48
click at [731, 526] on textarea "Hi {{first_name}}! Thanks for letting us know. If the balance is not reflecting…" at bounding box center [707, 530] width 445 height 68
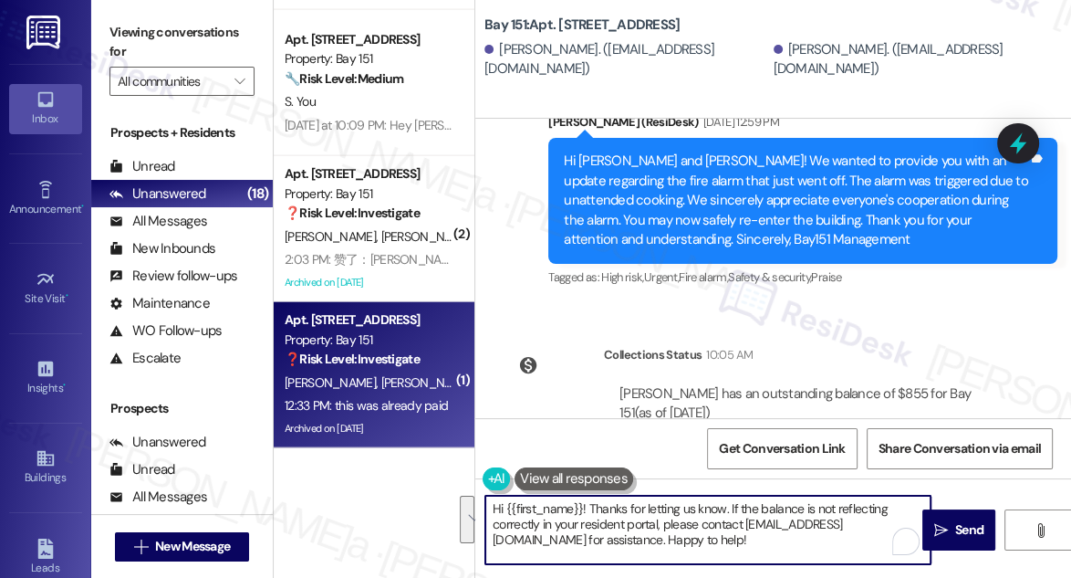
drag, startPoint x: 866, startPoint y: 541, endPoint x: 728, endPoint y: 503, distance: 143.0
click at [728, 503] on textarea "Hi {{first_name}}! Thanks for letting us know. If the balance is not reflecting…" at bounding box center [707, 530] width 445 height 68
paste textarea "Hi {{first_name}}, I’m sorry for the repeated reminder. Please disregard it, it…"
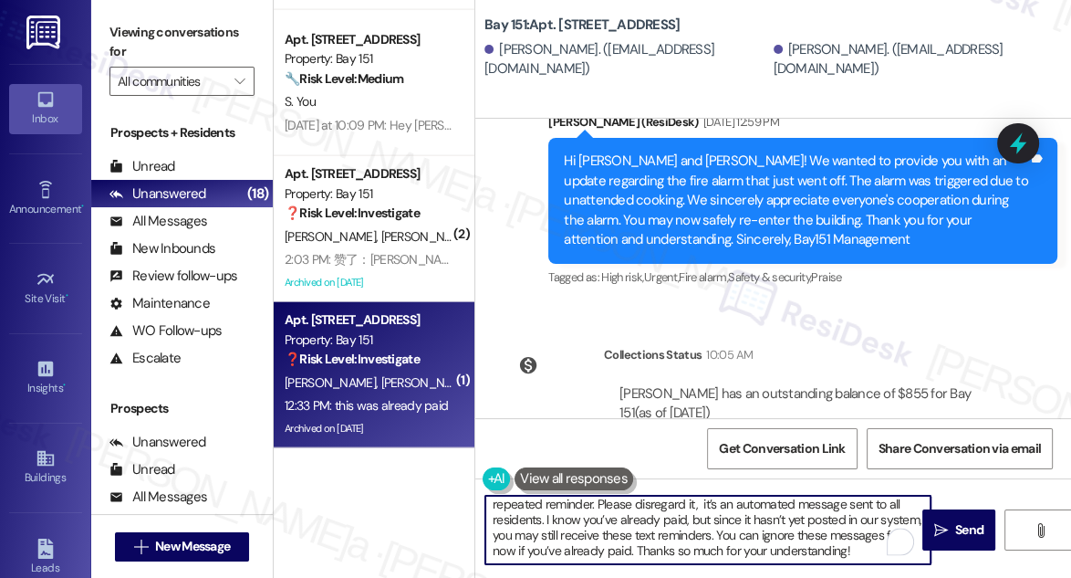
scroll to position [0, 0]
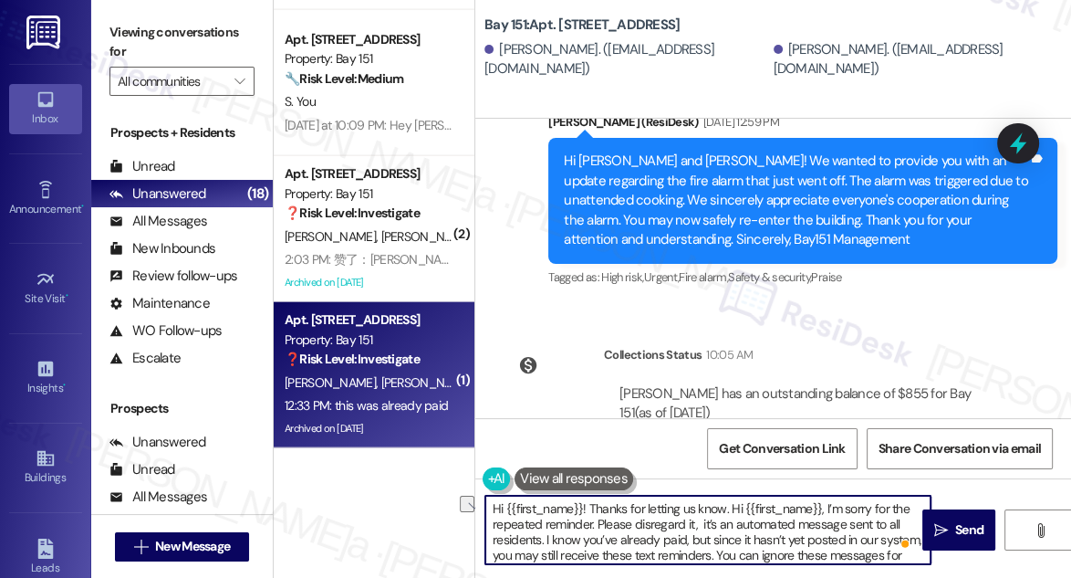
drag, startPoint x: 730, startPoint y: 508, endPoint x: 434, endPoint y: 506, distance: 295.7
click at [428, 507] on div "( 1 ) Apt. D2403, 4883 Riley Road Property: Madison Farms 🌟 Risk Level: Positiv…" at bounding box center [673, 289] width 798 height 578
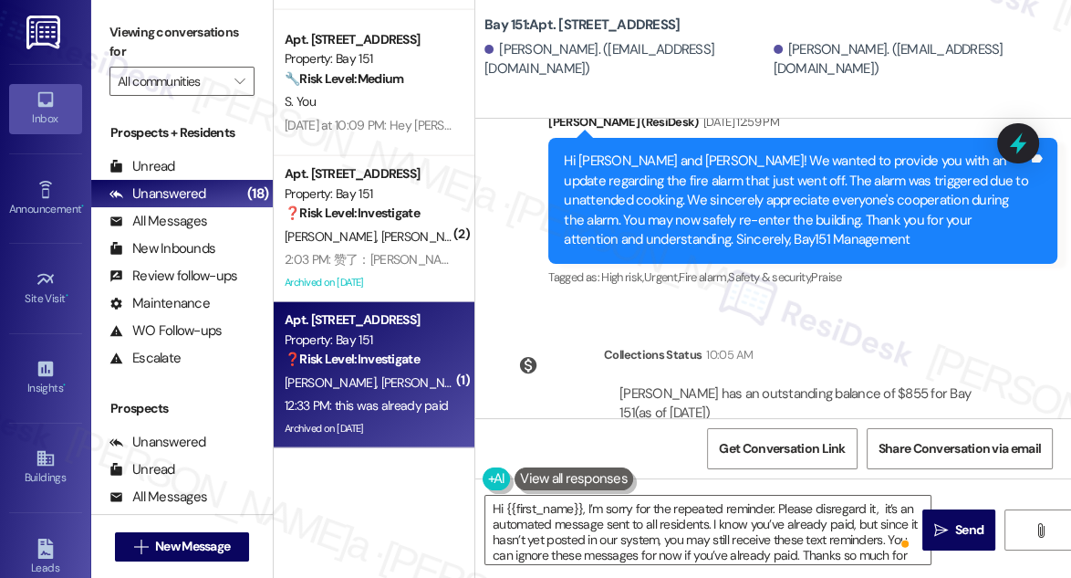
copy div "Jevaun"
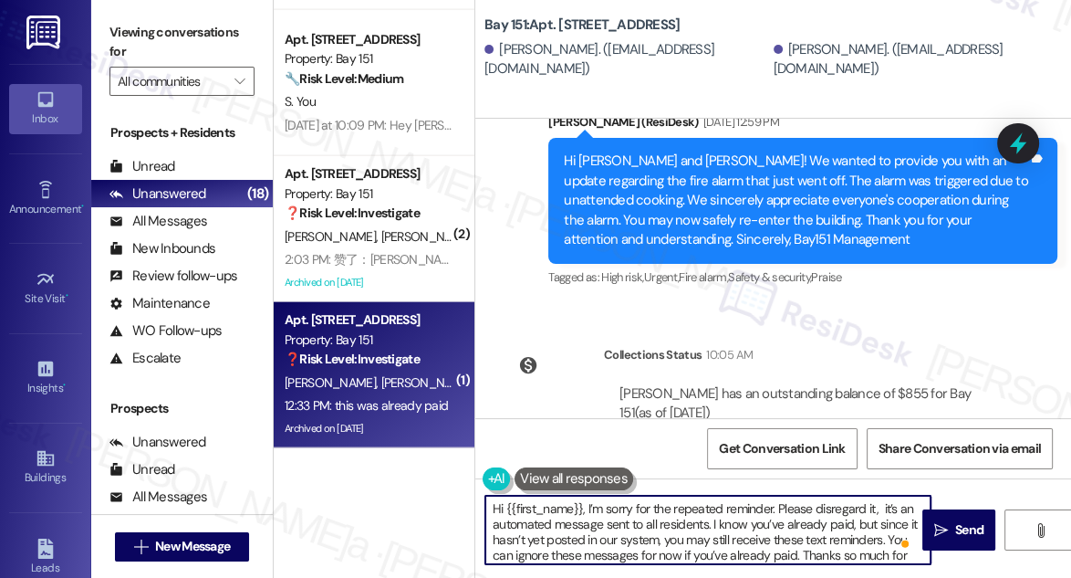
drag, startPoint x: 505, startPoint y: 509, endPoint x: 579, endPoint y: 501, distance: 74.4
click at [579, 501] on textarea "Hi {{first_name}}, I’m sorry for the repeated reminder. Please disregard it, it…" at bounding box center [707, 530] width 445 height 68
paste textarea "Jevaun"
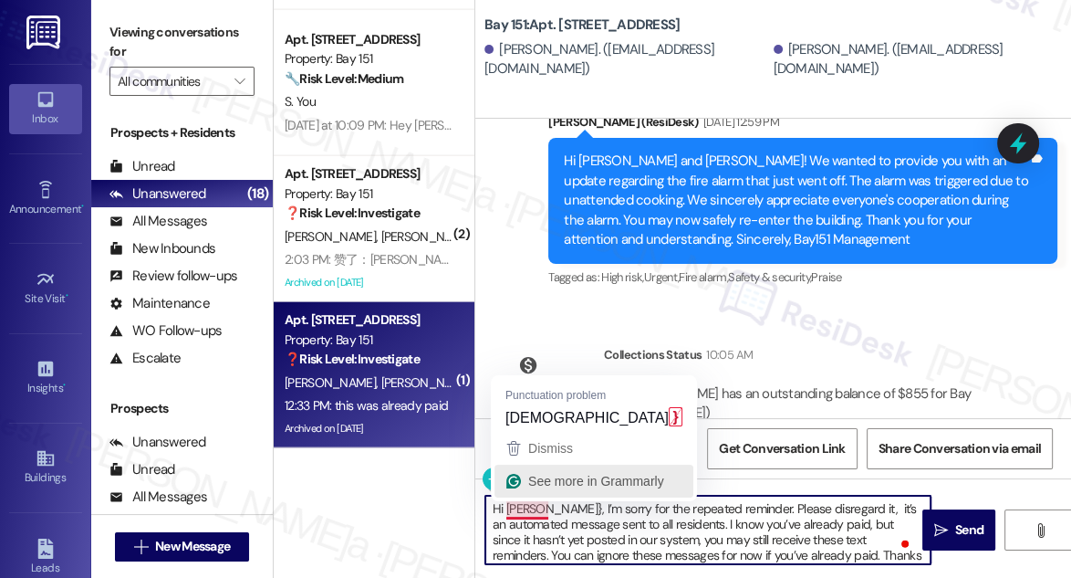
type textarea "Hi [PERSON_NAME], I’m sorry for the repeated reminder. Please disregard it, it’…"
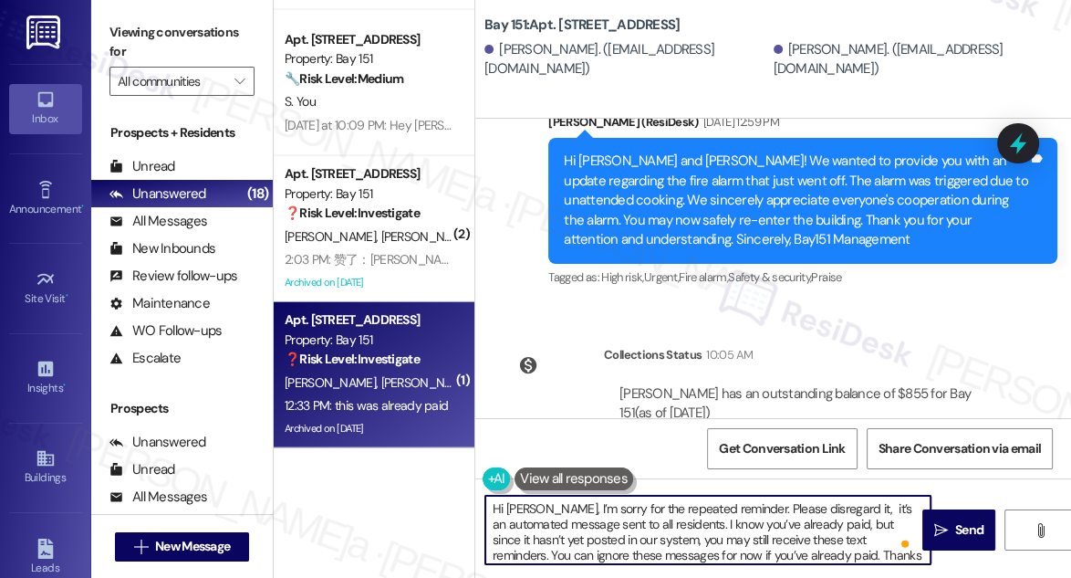
click at [739, 527] on textarea "Hi [PERSON_NAME], I’m sorry for the repeated reminder. Please disregard it, it’…" at bounding box center [707, 530] width 445 height 68
click at [711, 525] on textarea "Hi [PERSON_NAME], I’m sorry for the repeated reminder. Please disregard it, it’…" at bounding box center [707, 530] width 445 height 68
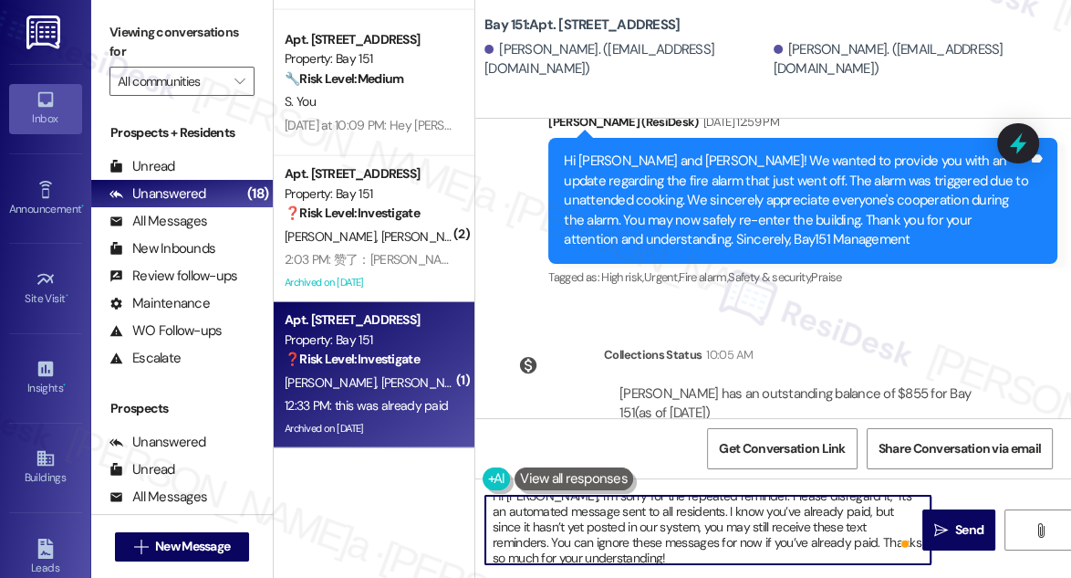
scroll to position [19, 0]
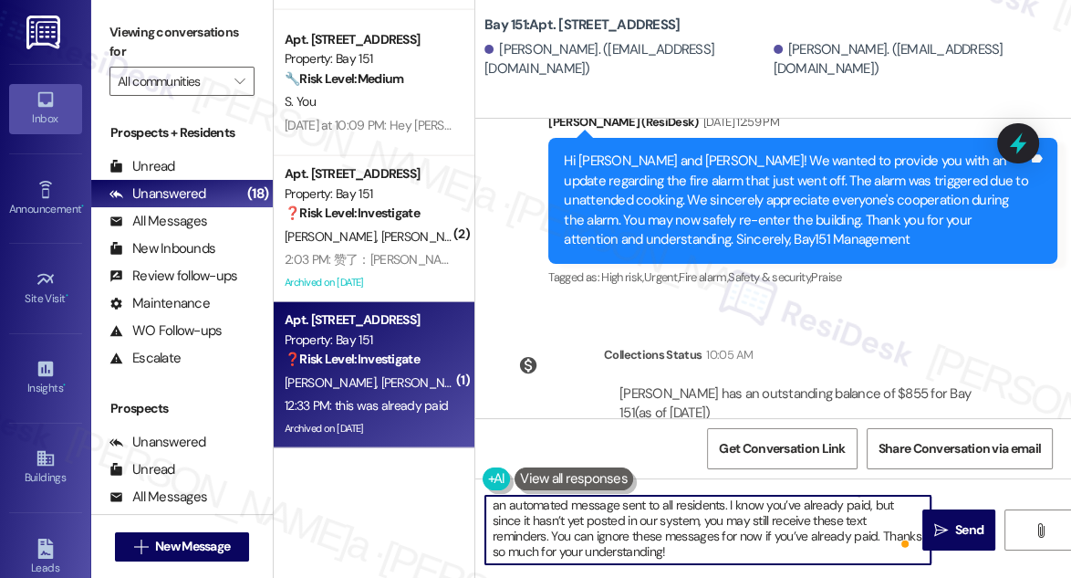
click at [642, 543] on textarea "Hi [PERSON_NAME], I’m sorry for the repeated reminder. Please disregard it, it’…" at bounding box center [707, 530] width 445 height 68
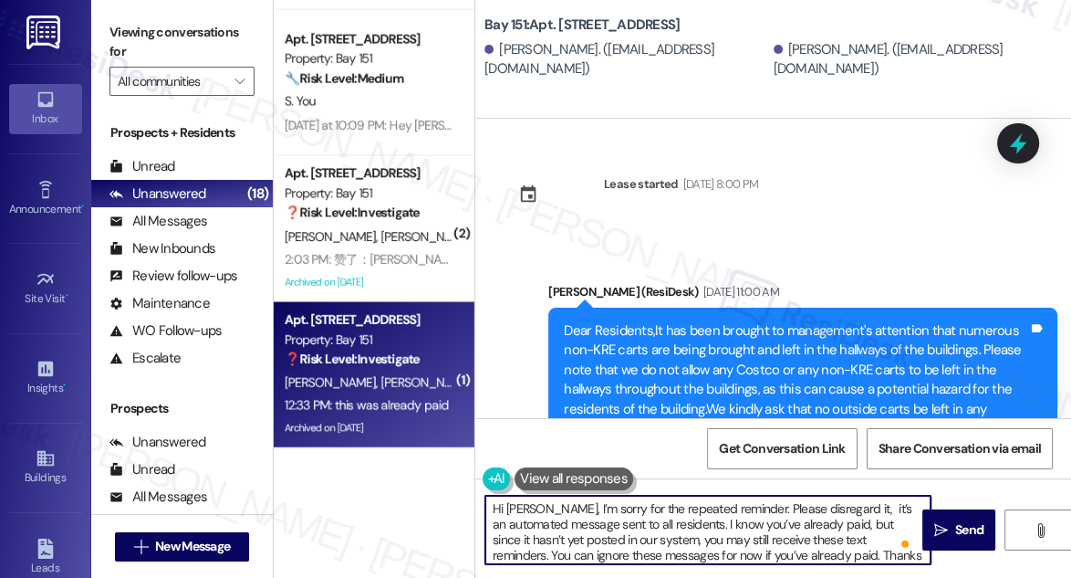
scroll to position [44657, 0]
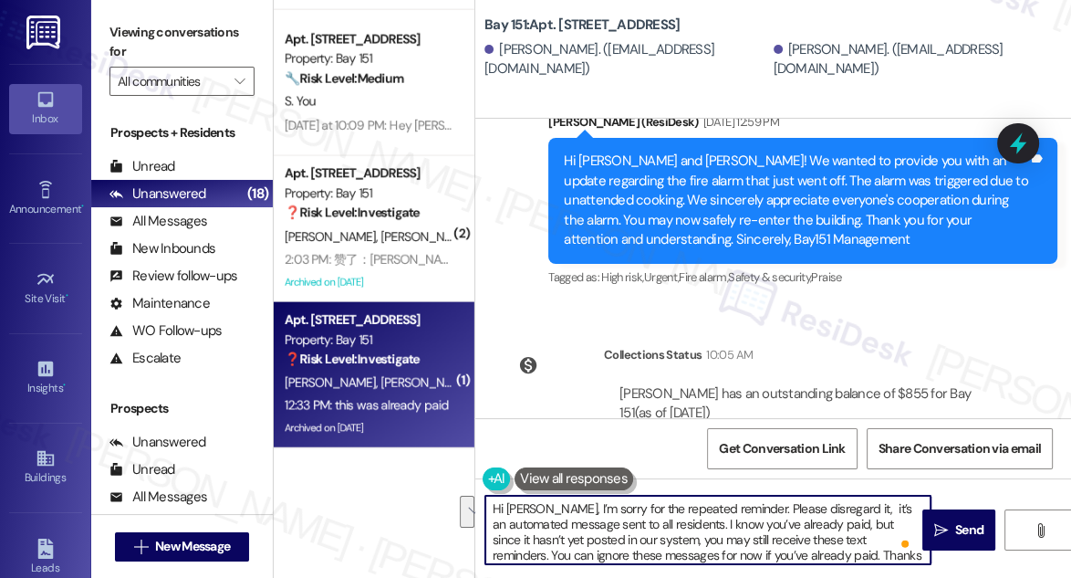
drag, startPoint x: 712, startPoint y: 526, endPoint x: 548, endPoint y: 514, distance: 164.7
click at [548, 514] on textarea "Hi [PERSON_NAME], I’m sorry for the repeated reminder. Please disregard it, it’…" at bounding box center [707, 530] width 445 height 68
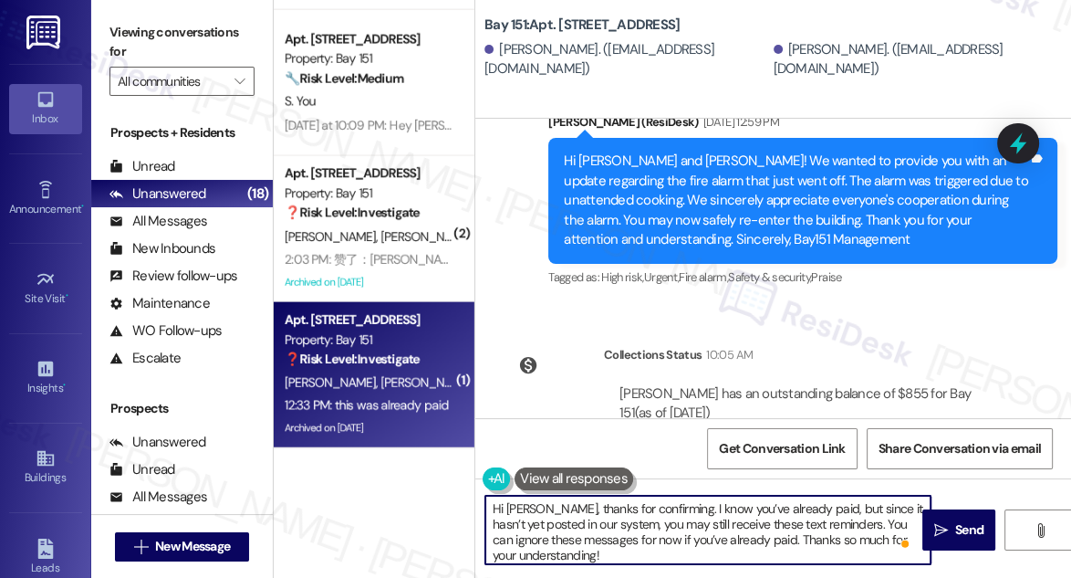
click at [602, 522] on textarea "Hi [PERSON_NAME], thanks for confirming. I know you’ve already paid, but since …" at bounding box center [707, 530] width 445 height 68
type textarea "Hi [PERSON_NAME], thanks for confirming. I know you’ve already paid, but since …"
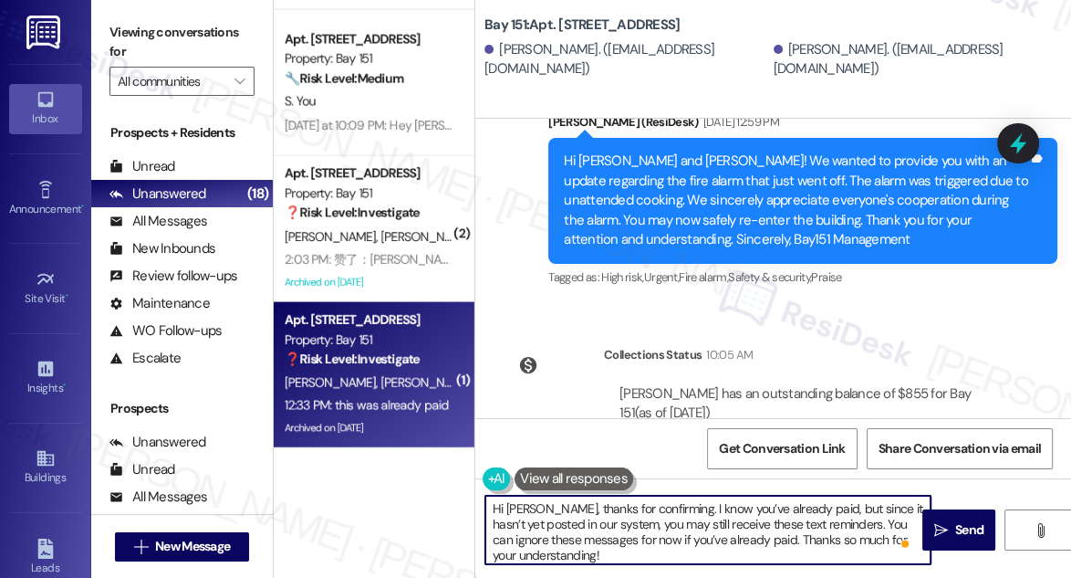
click at [610, 518] on textarea "Hi [PERSON_NAME], thanks for confirming. I know you’ve already paid, but since …" at bounding box center [707, 530] width 445 height 68
click at [610, 519] on textarea "Hi [PERSON_NAME], thanks for confirming. I know you’ve already paid, but since …" at bounding box center [707, 530] width 445 height 68
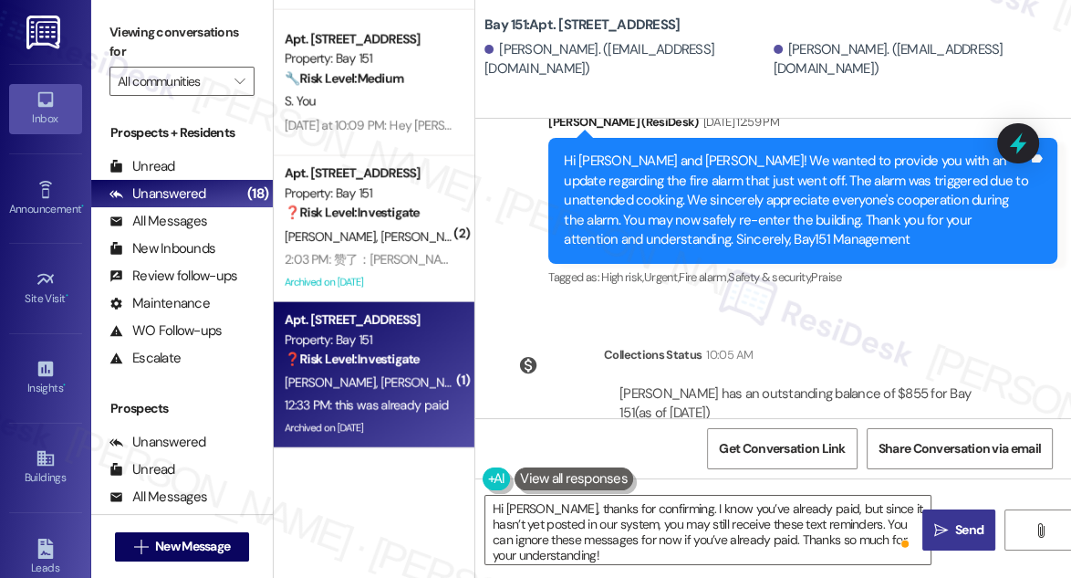
click at [956, 511] on button " Send" at bounding box center [959, 529] width 73 height 41
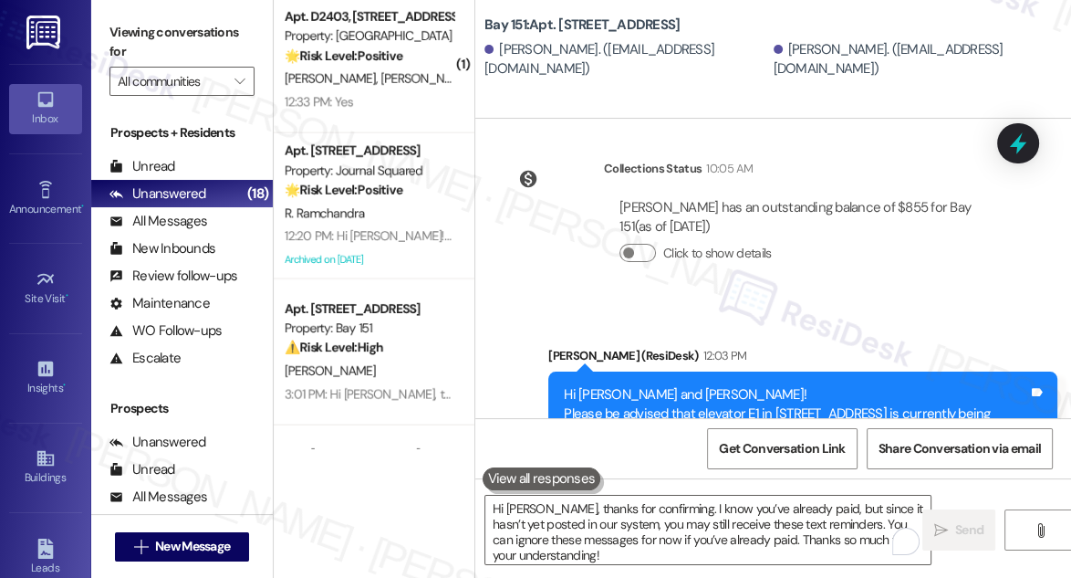
scroll to position [2747, 0]
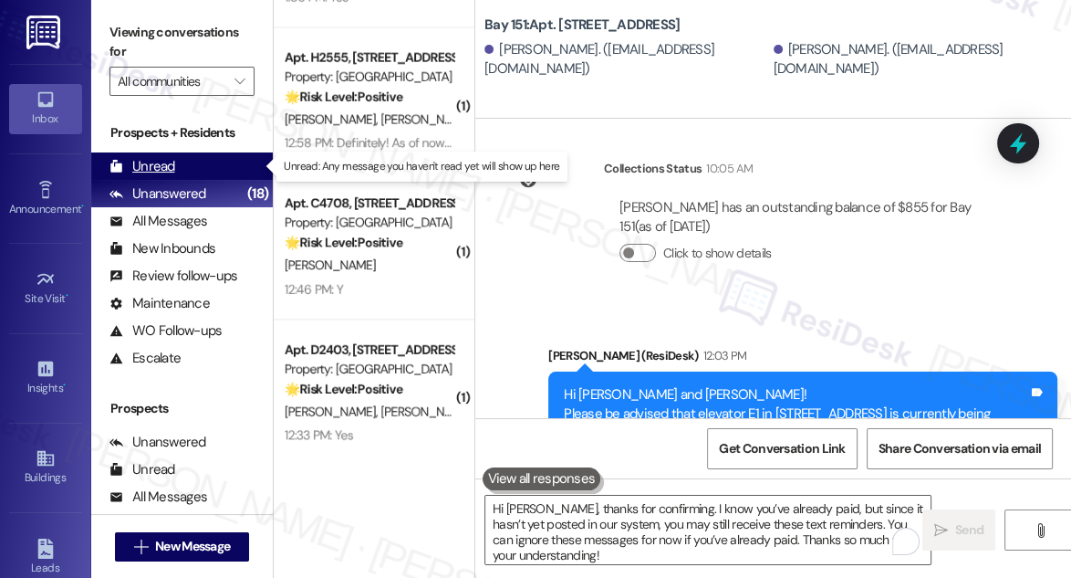
click at [184, 174] on div "Unread (0)" at bounding box center [182, 165] width 182 height 27
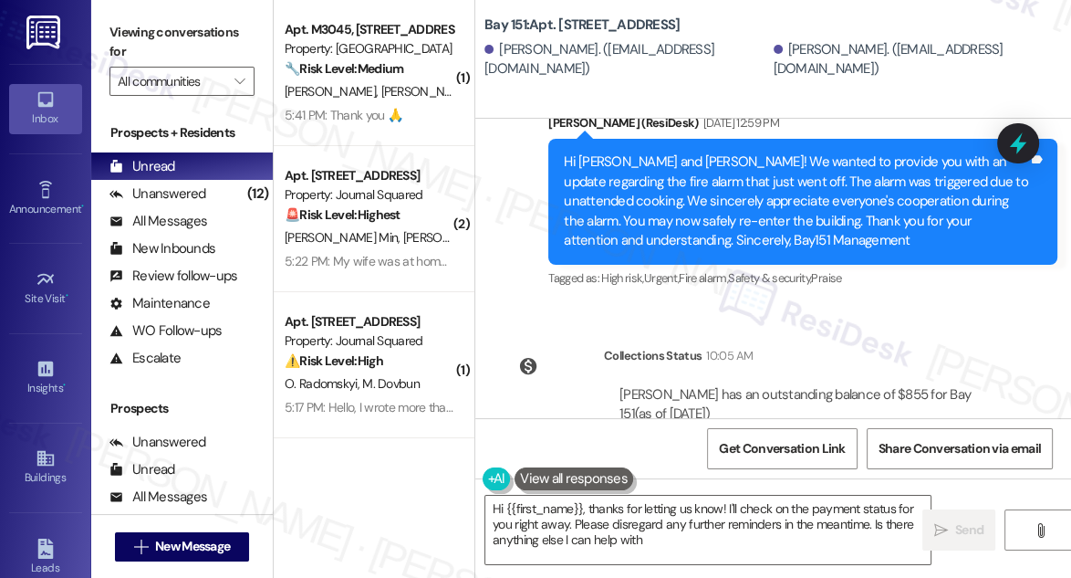
type textarea "Hi {{first_name}}, thanks for letting us know! I'll check on the payment status…"
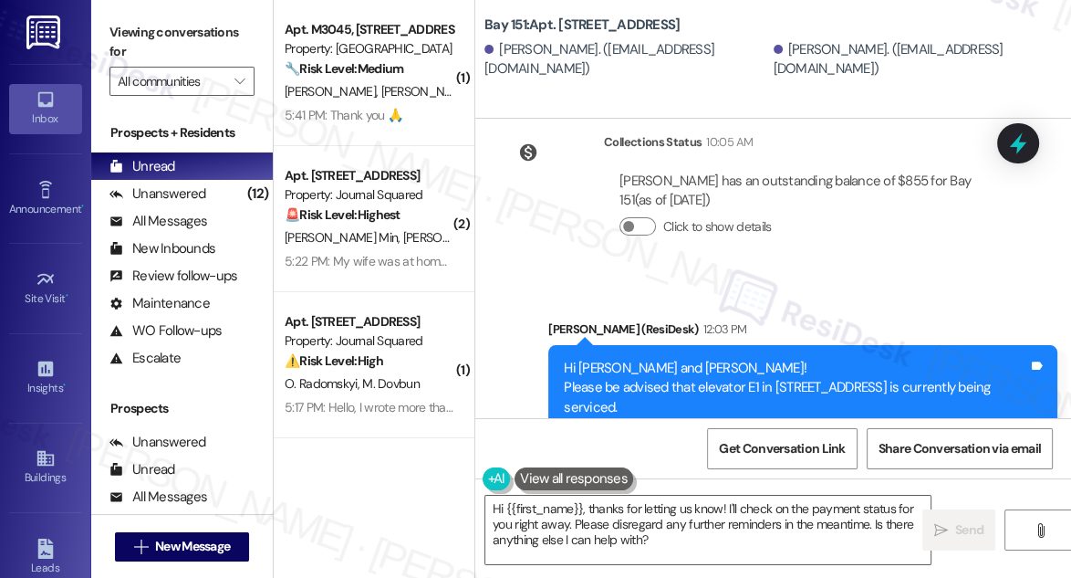
click at [146, 36] on label "Viewing conversations for" at bounding box center [182, 42] width 145 height 48
